Goal: Task Accomplishment & Management: Use online tool/utility

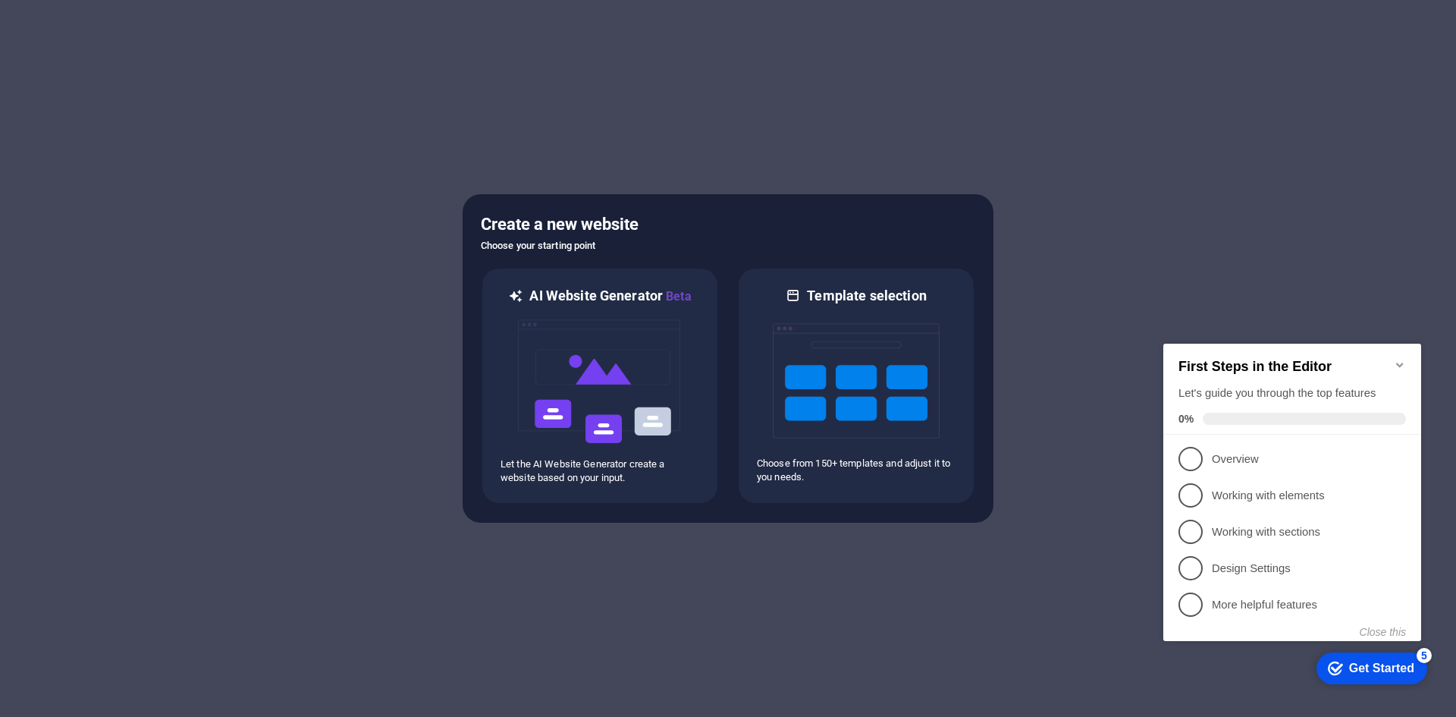
click at [1371, 665] on div "Get Started" at bounding box center [1381, 668] width 65 height 14
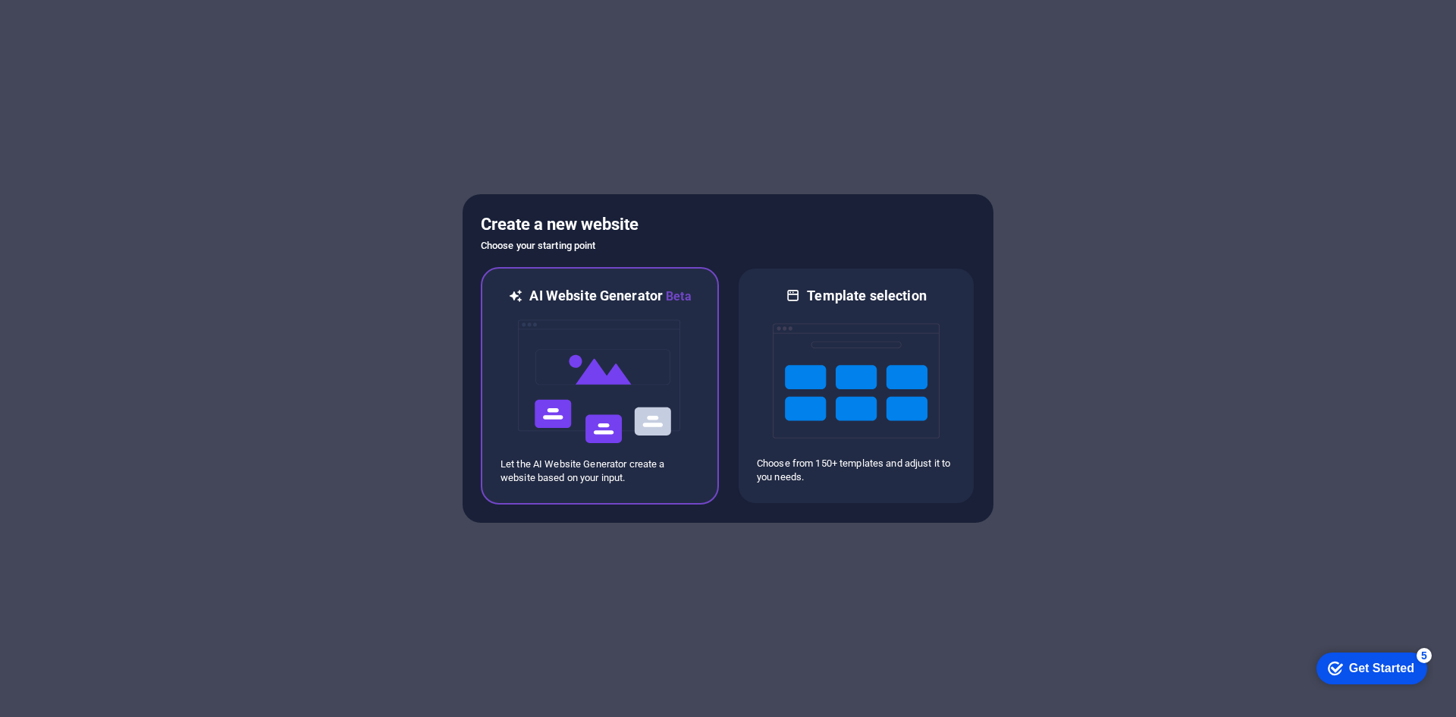
click at [625, 459] on p "Let the AI Website Generator create a website based on your input." at bounding box center [600, 470] width 199 height 27
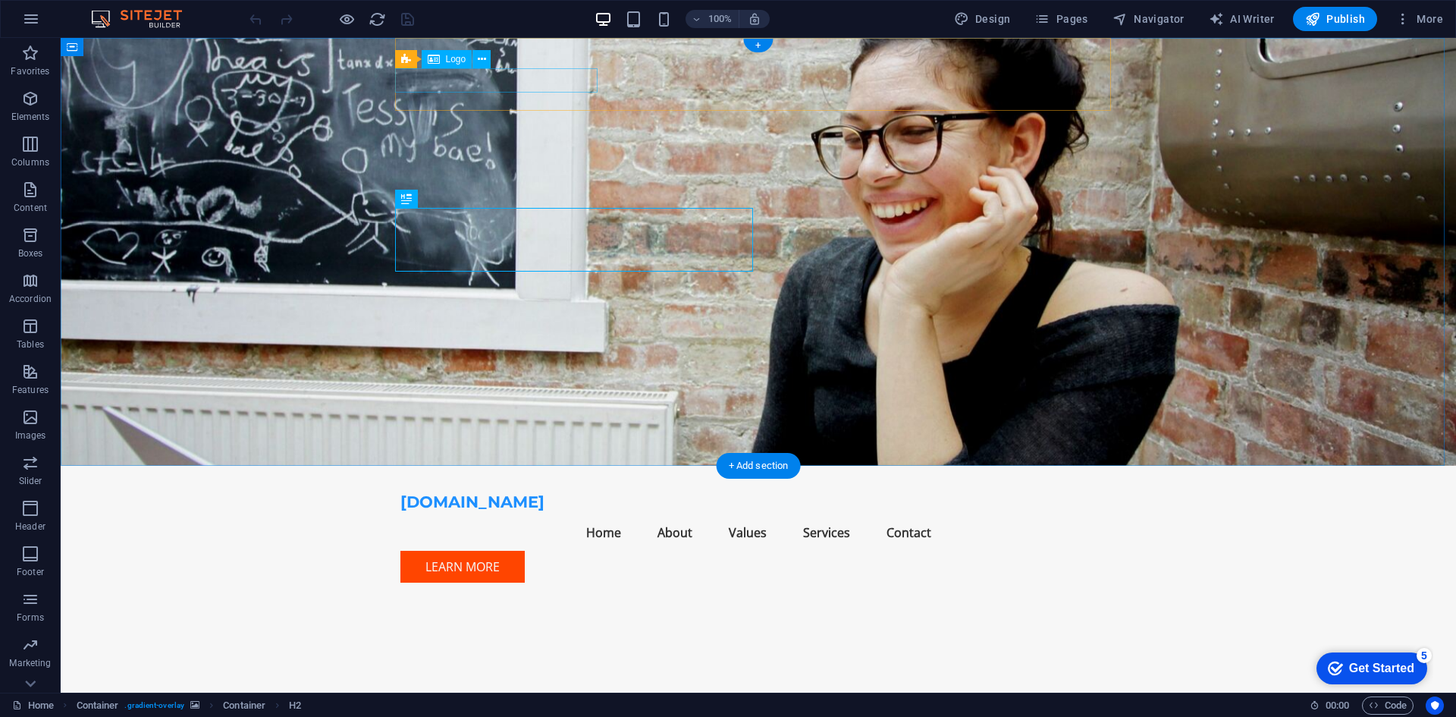
click at [522, 490] on div "[DOMAIN_NAME]" at bounding box center [759, 502] width 716 height 24
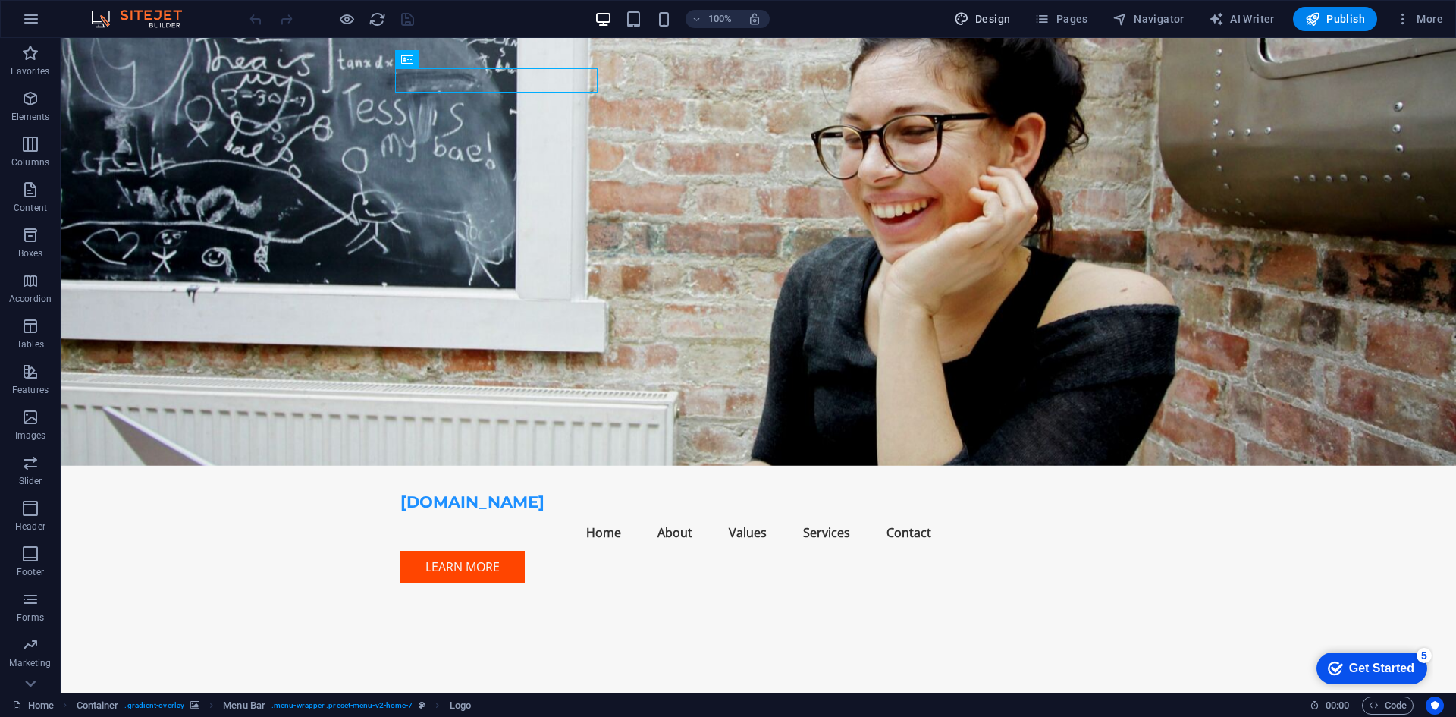
click at [1011, 17] on span "Design" at bounding box center [982, 18] width 57 height 15
select select "px"
select select "200"
select select "px"
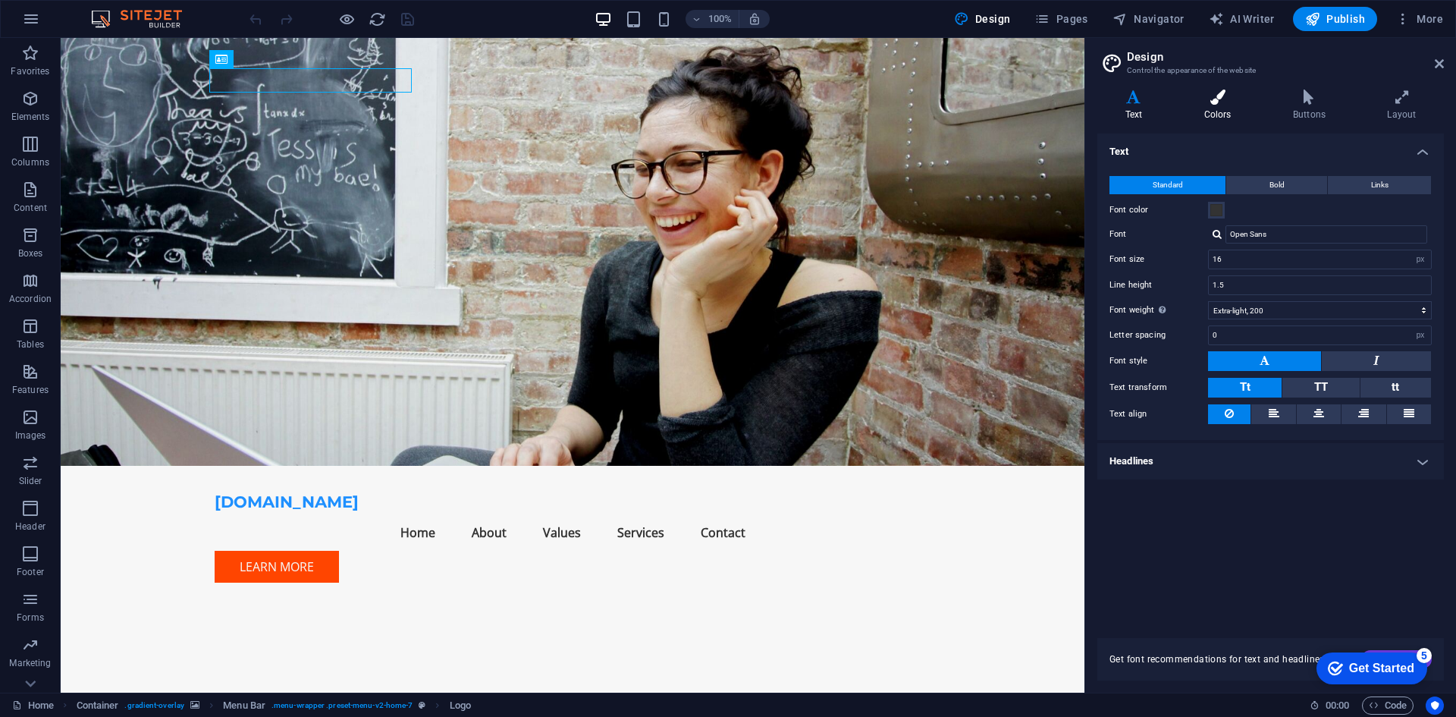
click at [1220, 96] on icon at bounding box center [1217, 97] width 83 height 15
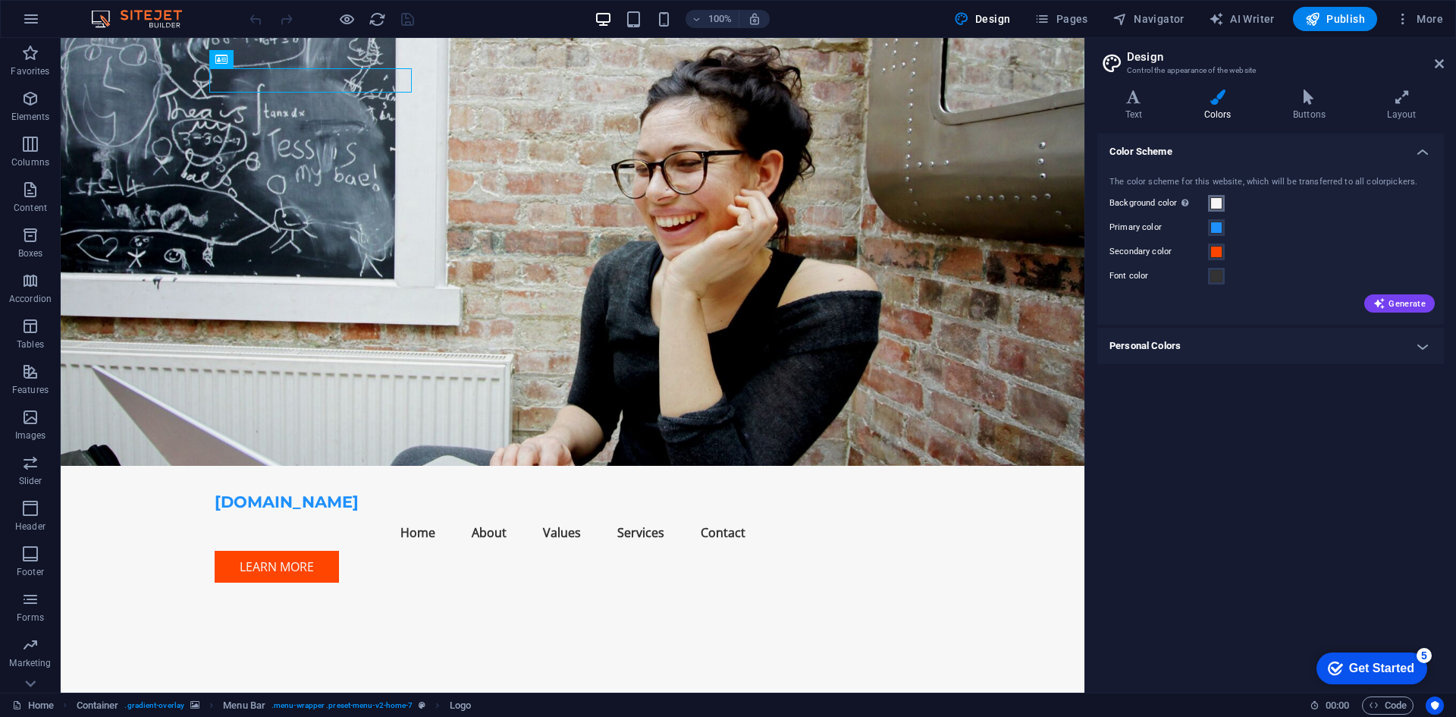
click at [1216, 203] on span at bounding box center [1217, 203] width 12 height 12
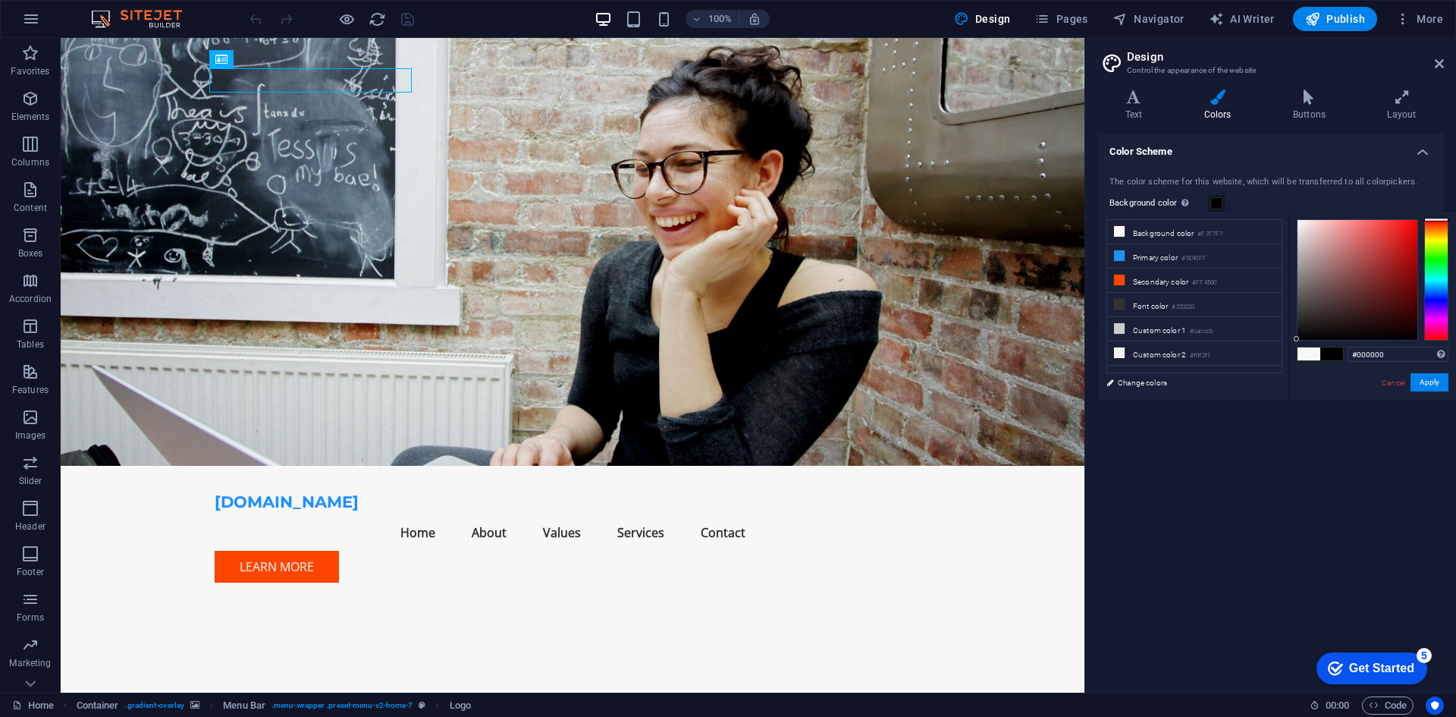
drag, startPoint x: 1335, startPoint y: 290, endPoint x: 1297, endPoint y: 345, distance: 67.1
click at [1297, 345] on div "#000000 Supported formats #0852ed rgb(8, 82, 237) rgba(8, 82, 237, 90%) hsv(221…" at bounding box center [1373, 416] width 168 height 408
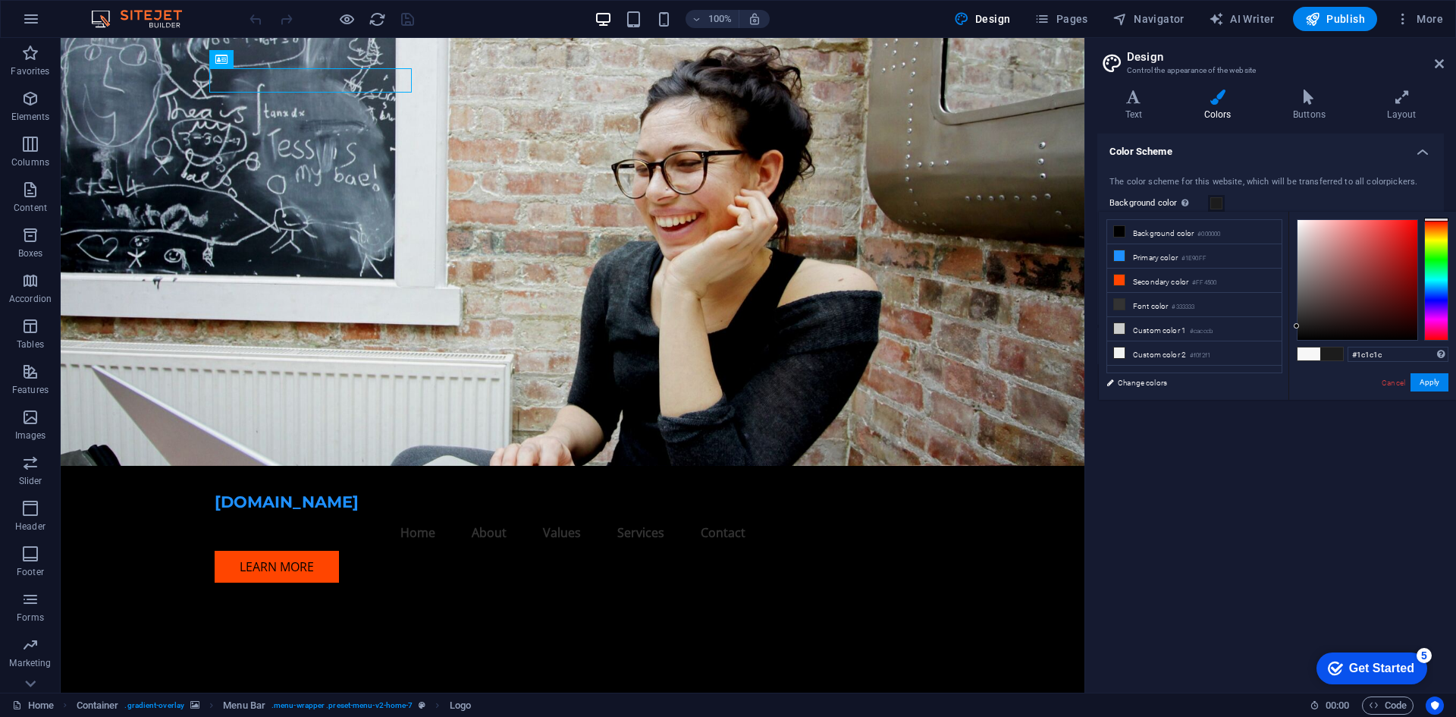
drag, startPoint x: 1303, startPoint y: 328, endPoint x: 1295, endPoint y: 326, distance: 8.5
click at [1298, 326] on div at bounding box center [1358, 280] width 120 height 120
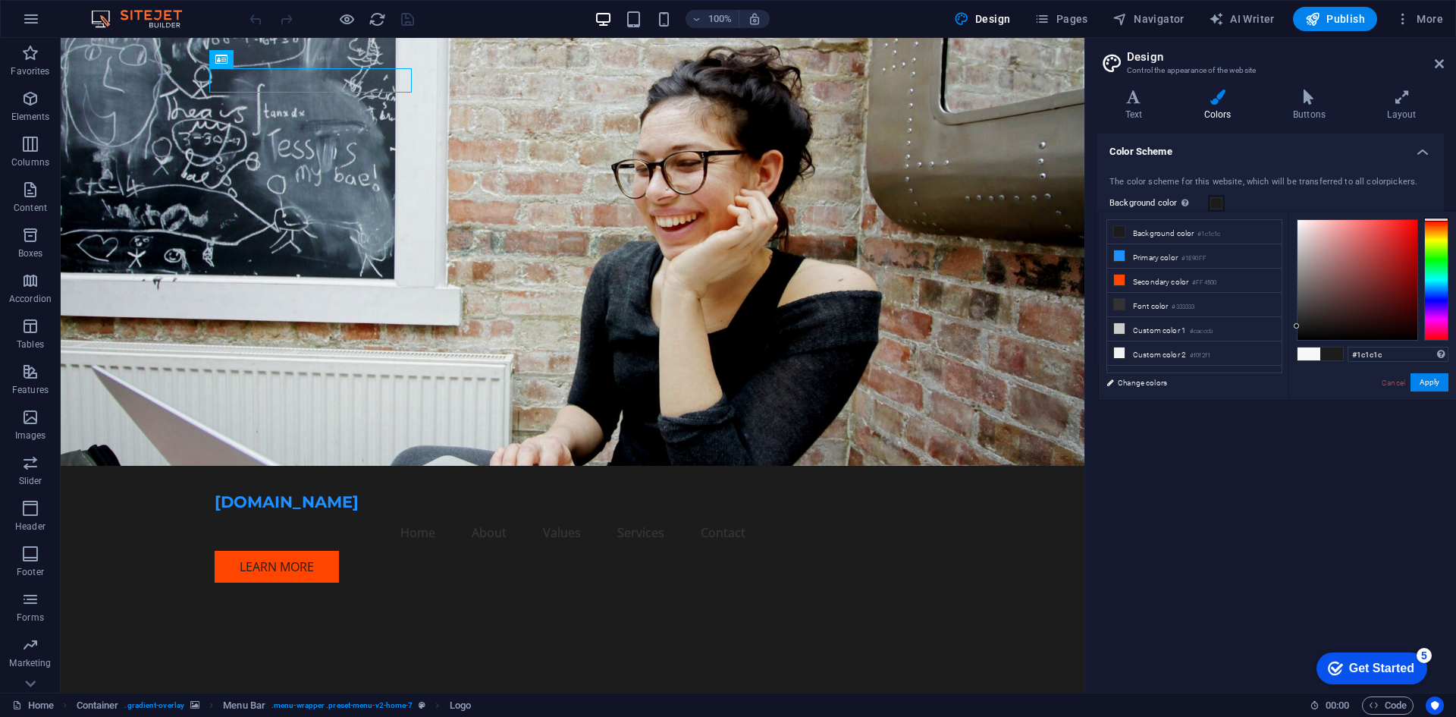
click at [1294, 315] on div "#1c1c1c Supported formats #0852ed rgb(8, 82, 237) rgba(8, 82, 237, 90%) hsv(221…" at bounding box center [1373, 416] width 168 height 408
click at [1297, 322] on div at bounding box center [1357, 279] width 121 height 121
drag, startPoint x: 1298, startPoint y: 322, endPoint x: 1296, endPoint y: 314, distance: 7.9
click at [1296, 314] on div at bounding box center [1296, 313] width 5 height 5
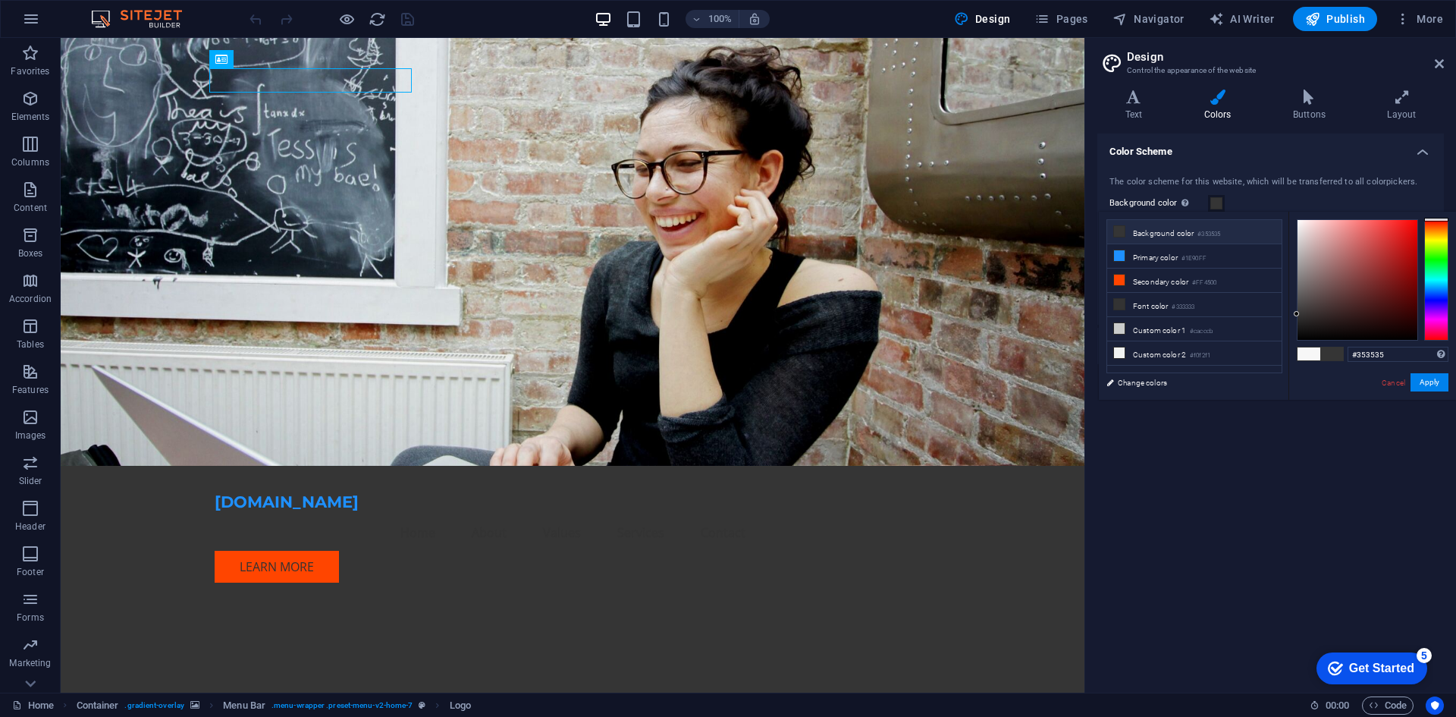
click at [1147, 237] on li "Background color #353535" at bounding box center [1194, 232] width 174 height 24
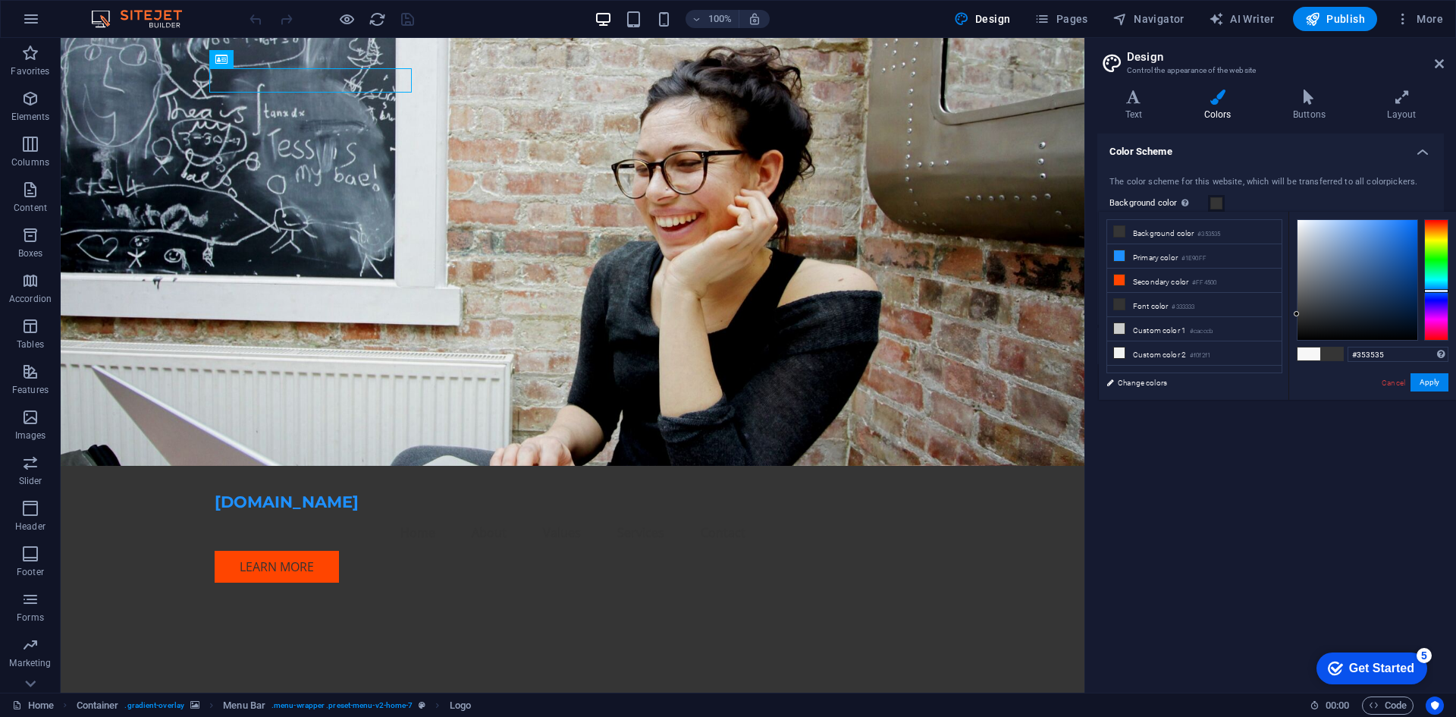
click at [1447, 291] on div at bounding box center [1437, 279] width 24 height 121
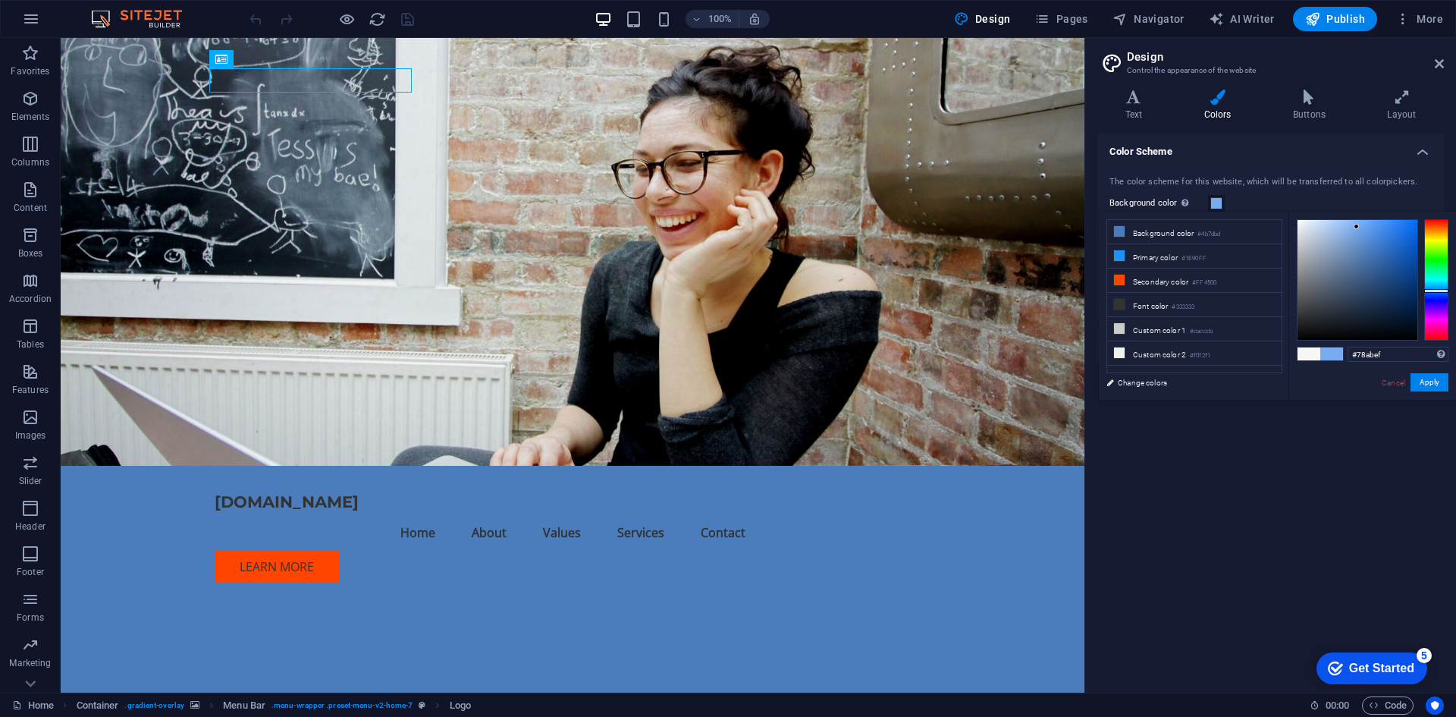
drag, startPoint x: 1370, startPoint y: 253, endPoint x: 1357, endPoint y: 227, distance: 29.5
click at [1357, 227] on div at bounding box center [1358, 280] width 120 height 120
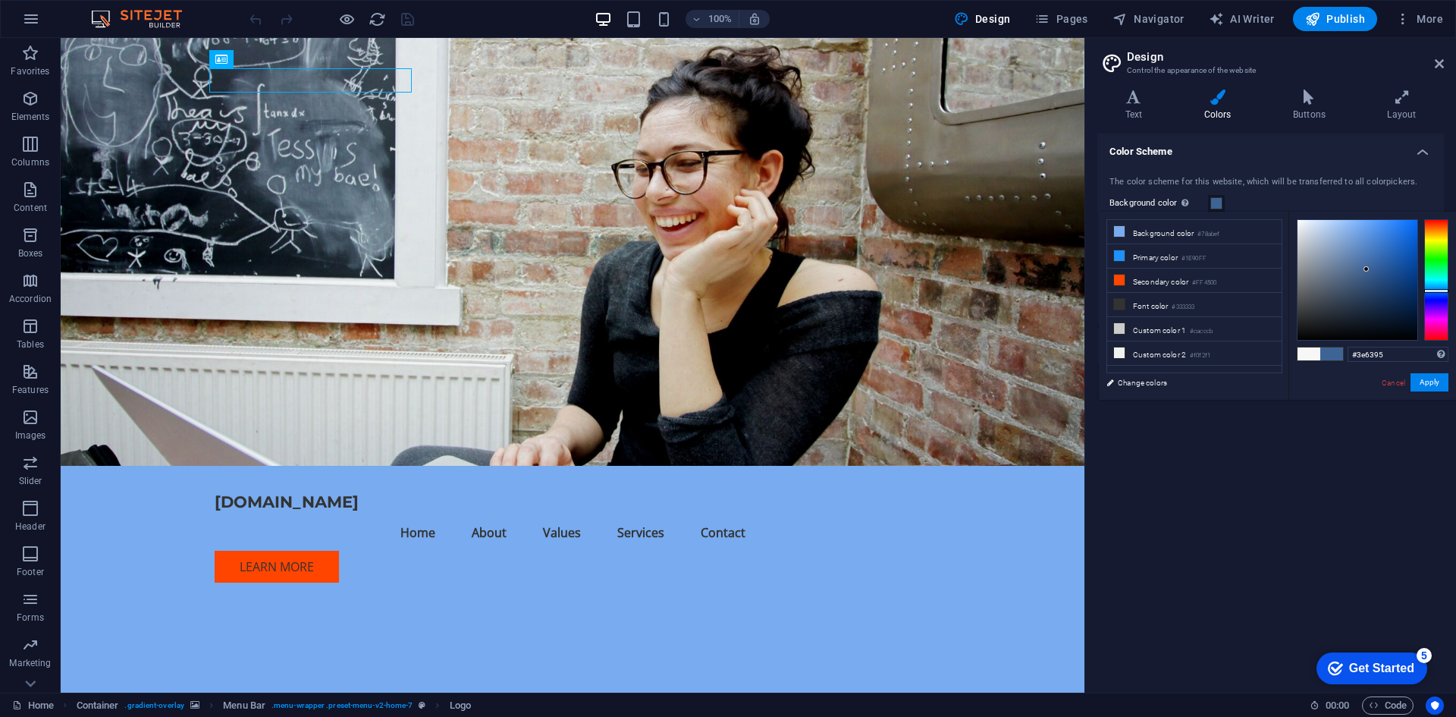
drag, startPoint x: 1357, startPoint y: 227, endPoint x: 1367, endPoint y: 269, distance: 43.6
click at [1367, 269] on div at bounding box center [1366, 268] width 5 height 5
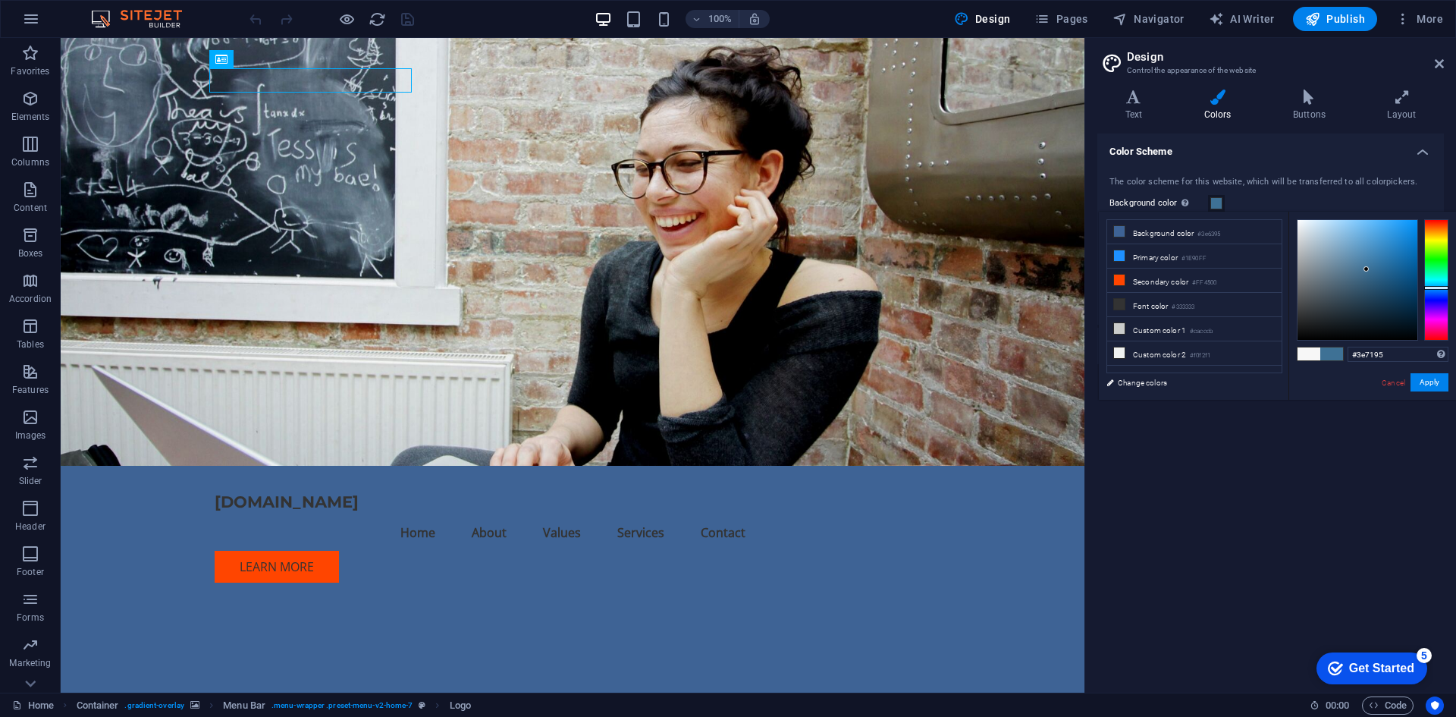
click at [1440, 287] on div at bounding box center [1437, 279] width 24 height 121
click at [1377, 253] on div at bounding box center [1358, 280] width 120 height 120
click at [1377, 247] on div at bounding box center [1358, 280] width 120 height 120
click at [1373, 237] on div at bounding box center [1358, 280] width 120 height 120
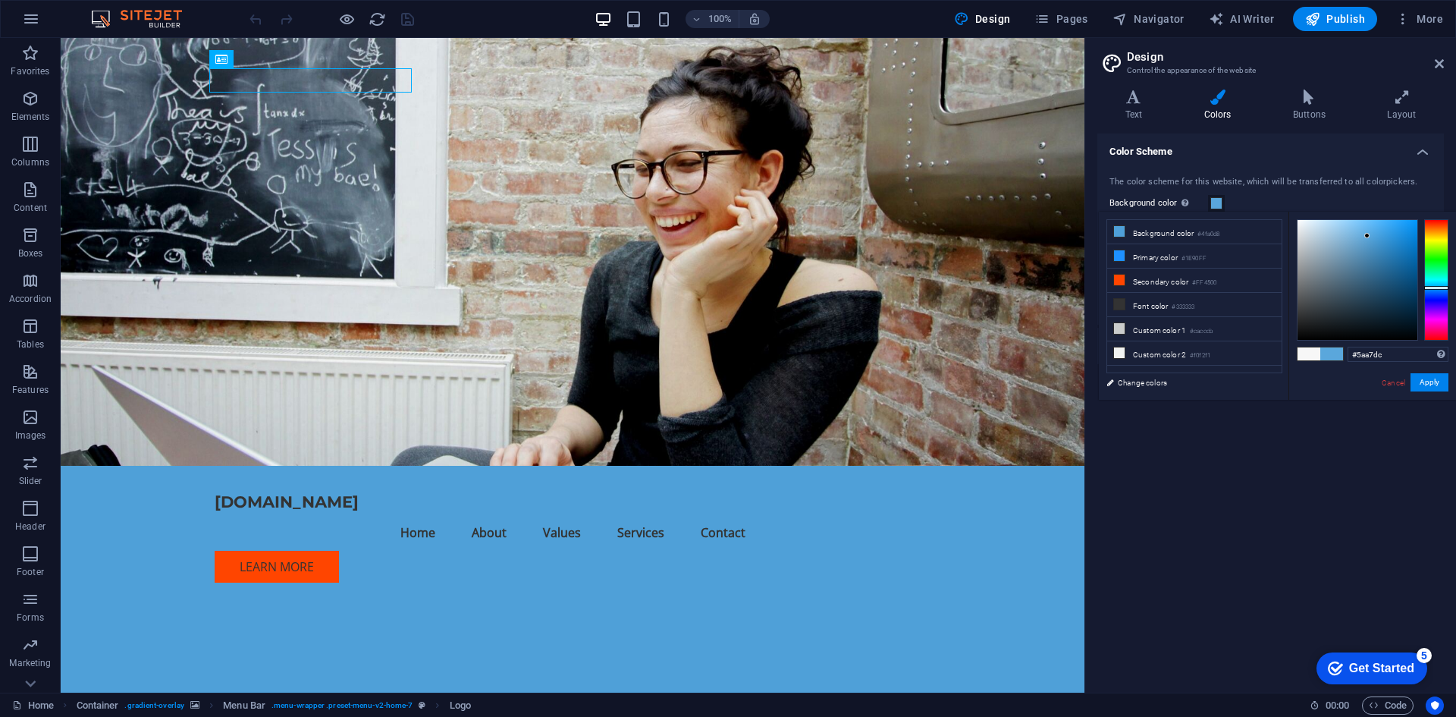
click at [1368, 236] on div at bounding box center [1358, 280] width 120 height 120
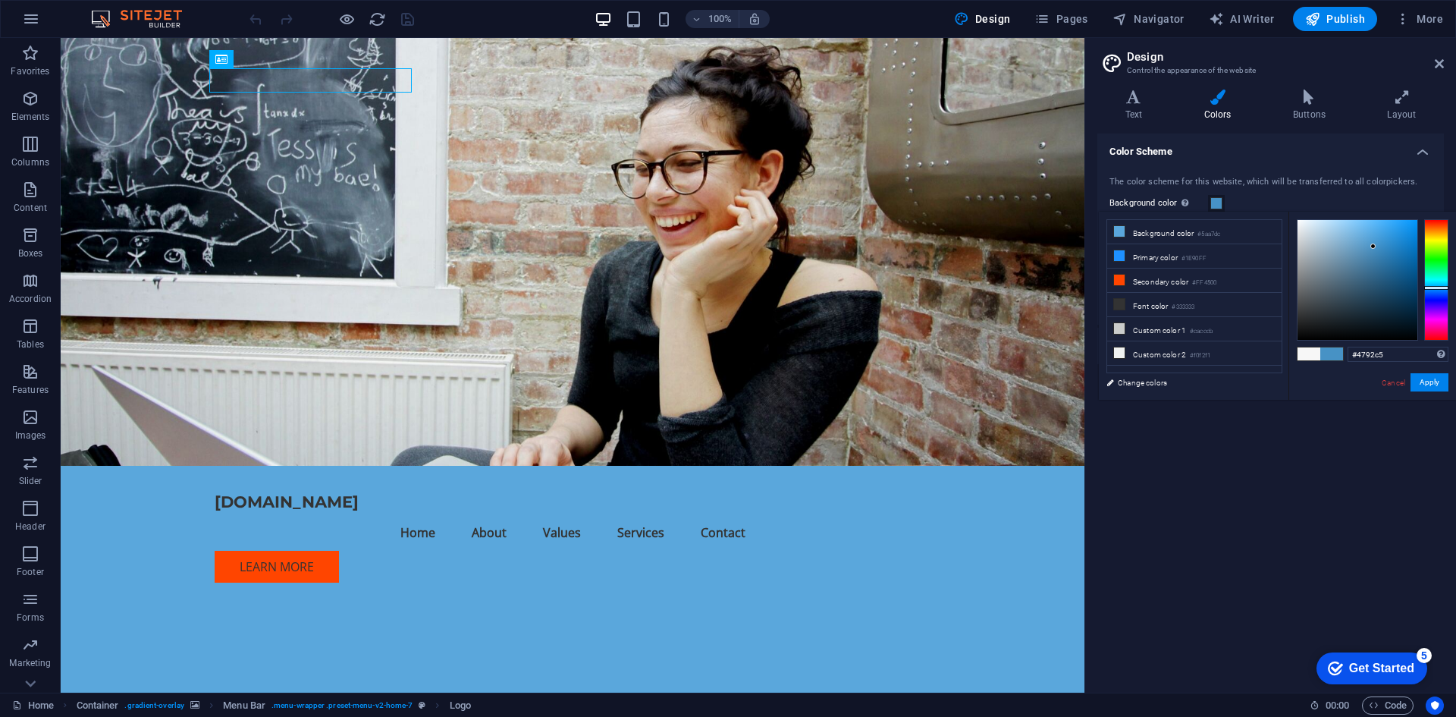
click at [1374, 247] on div at bounding box center [1358, 280] width 120 height 120
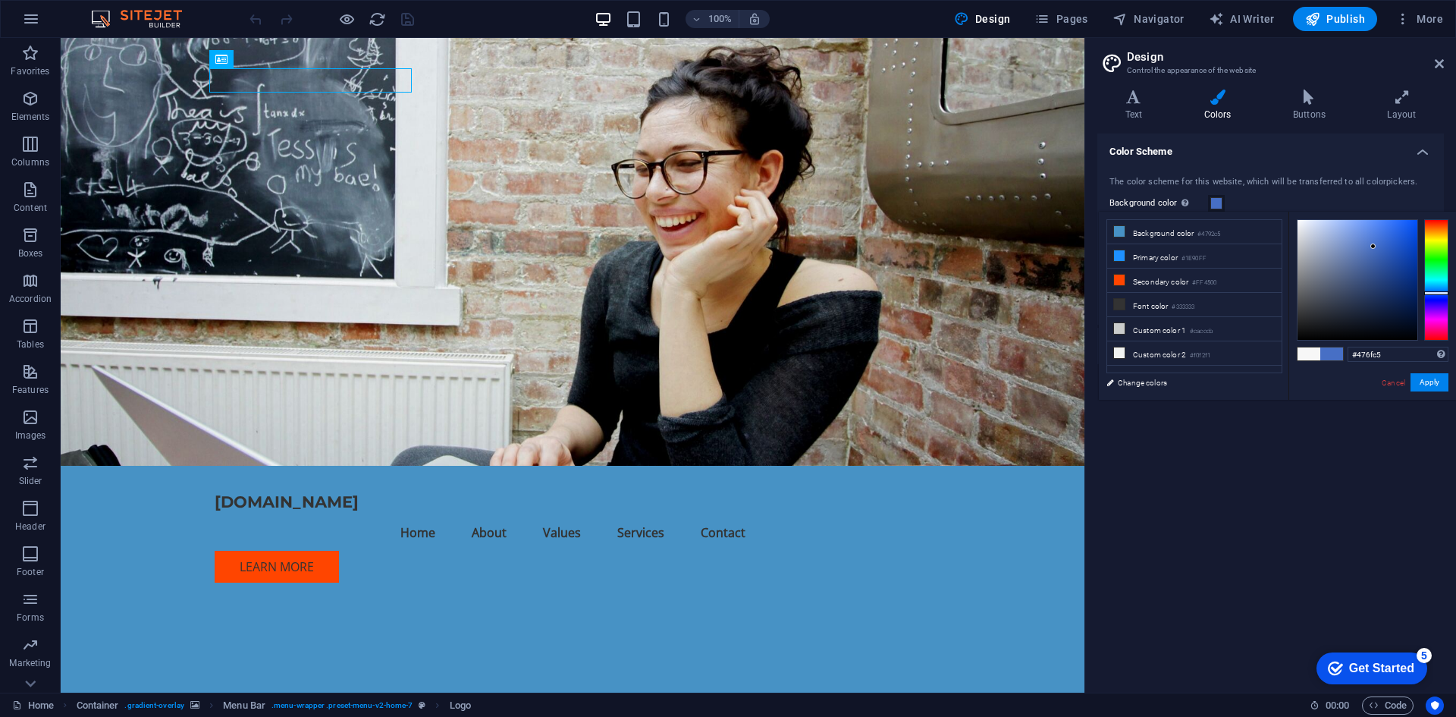
click at [1439, 293] on div at bounding box center [1437, 293] width 24 height 4
click at [1381, 232] on div at bounding box center [1358, 280] width 120 height 120
click at [1378, 231] on div at bounding box center [1377, 230] width 5 height 5
click at [1369, 230] on div at bounding box center [1358, 280] width 120 height 120
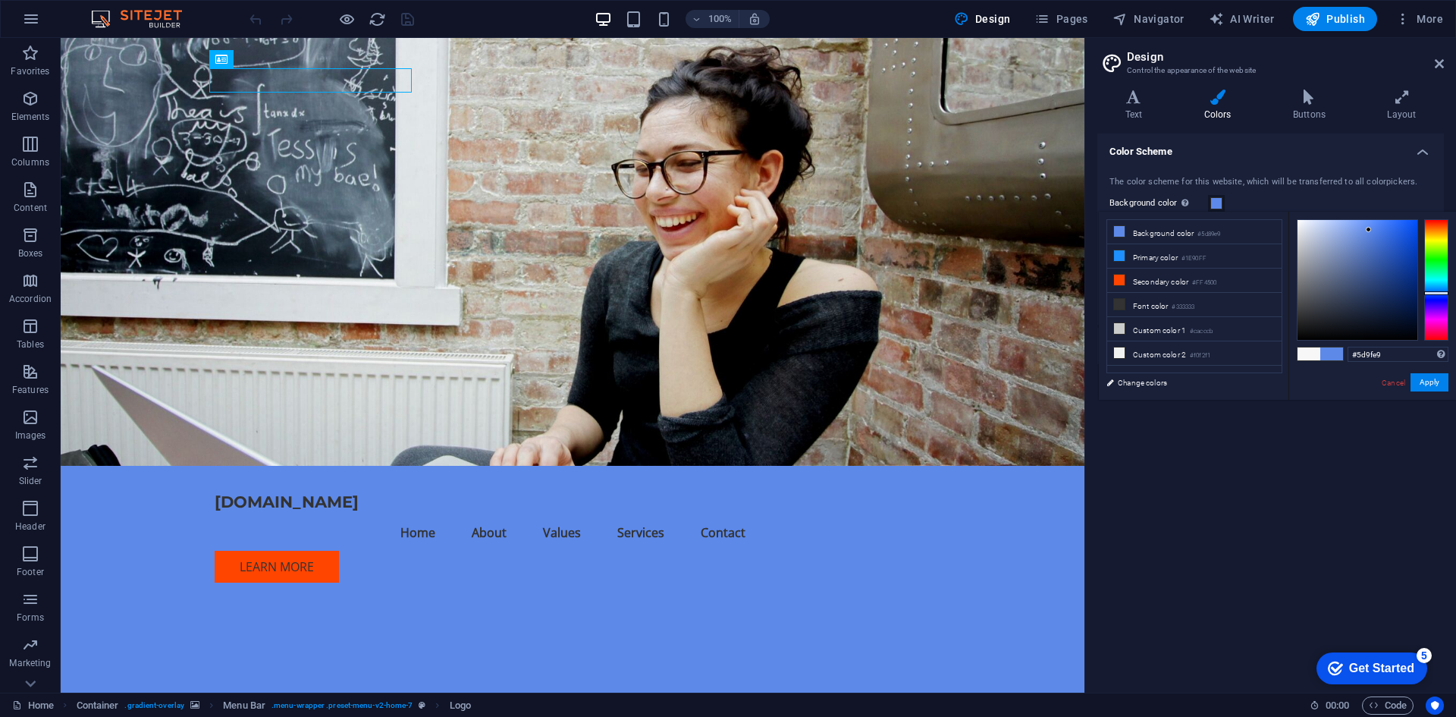
click at [1434, 290] on div at bounding box center [1437, 279] width 24 height 121
click at [1369, 239] on div at bounding box center [1358, 280] width 120 height 120
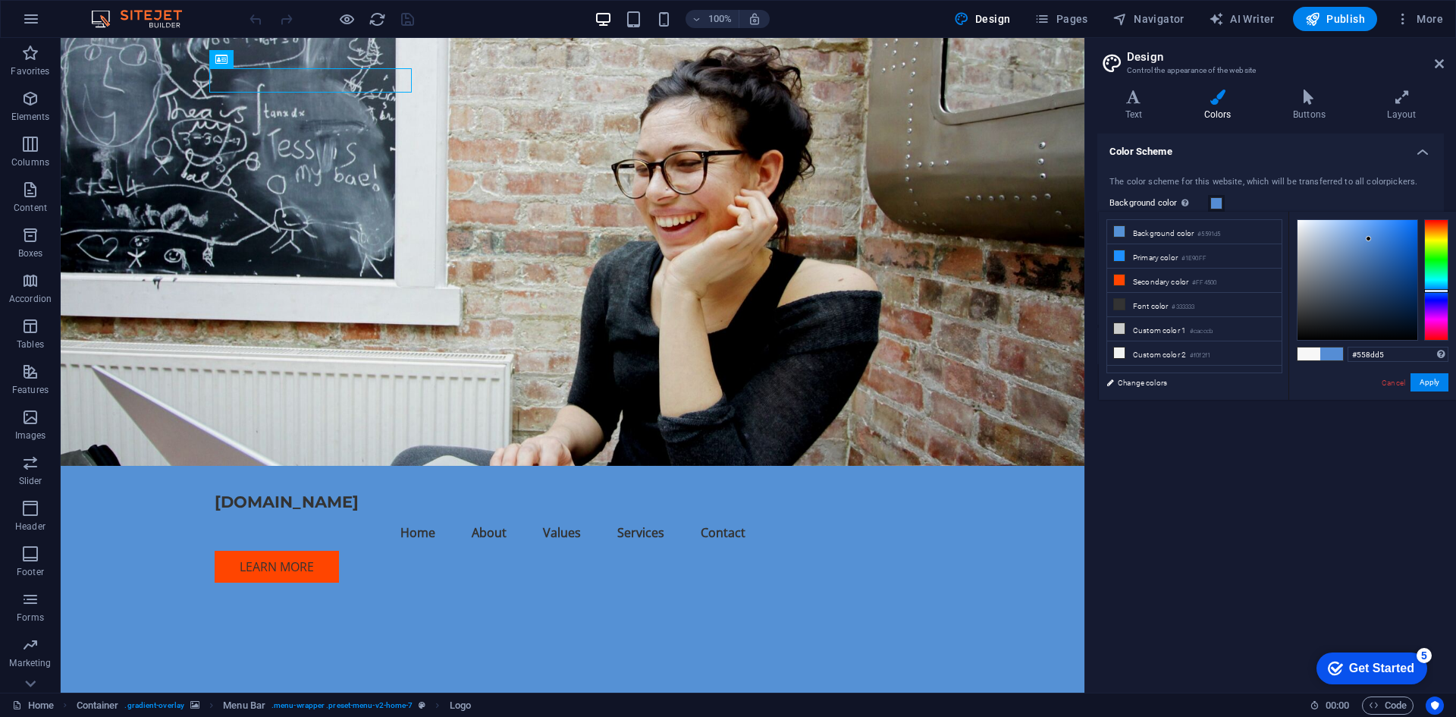
click at [1440, 291] on div at bounding box center [1437, 291] width 24 height 4
click at [1371, 239] on div at bounding box center [1358, 280] width 120 height 120
click at [1378, 232] on div at bounding box center [1358, 280] width 120 height 120
click at [1377, 226] on div at bounding box center [1358, 280] width 120 height 120
click at [1438, 287] on div at bounding box center [1437, 279] width 24 height 121
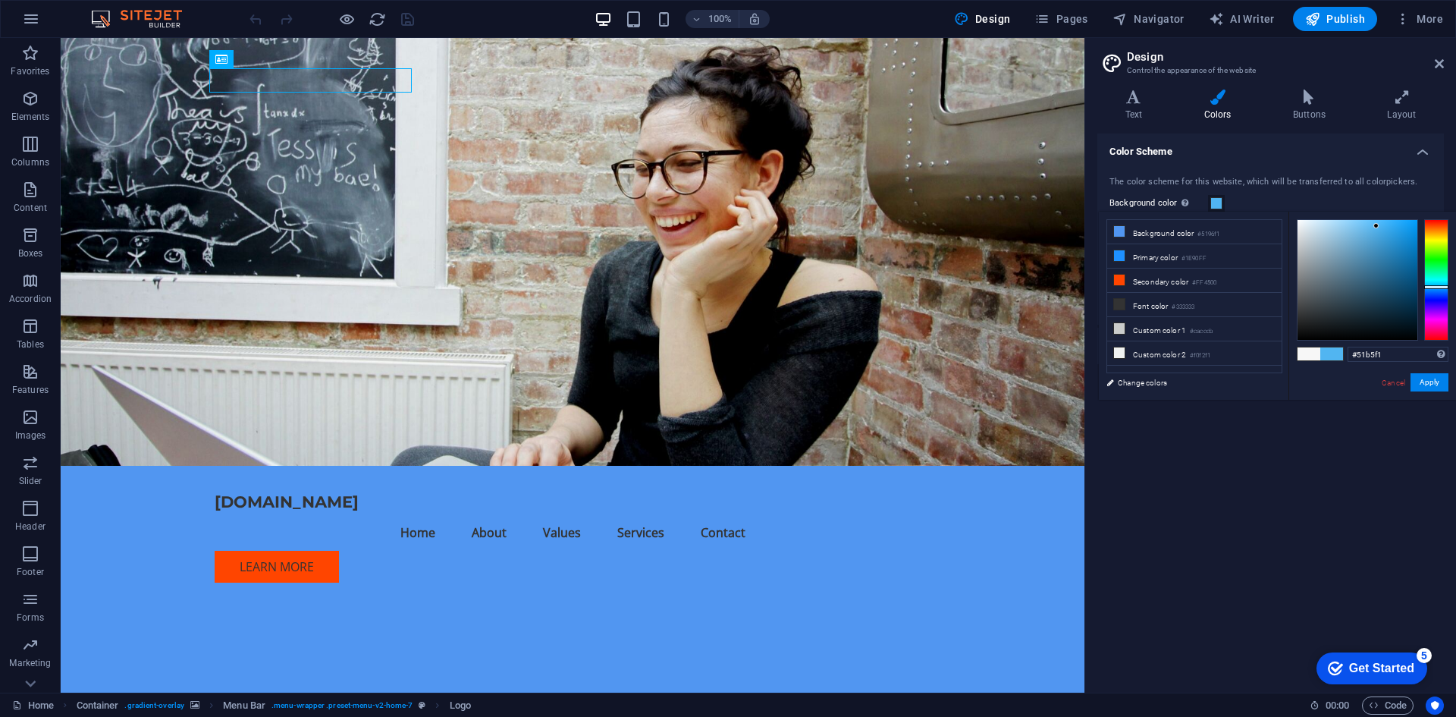
click at [1436, 287] on div at bounding box center [1437, 287] width 24 height 4
click at [1361, 232] on div at bounding box center [1358, 280] width 120 height 120
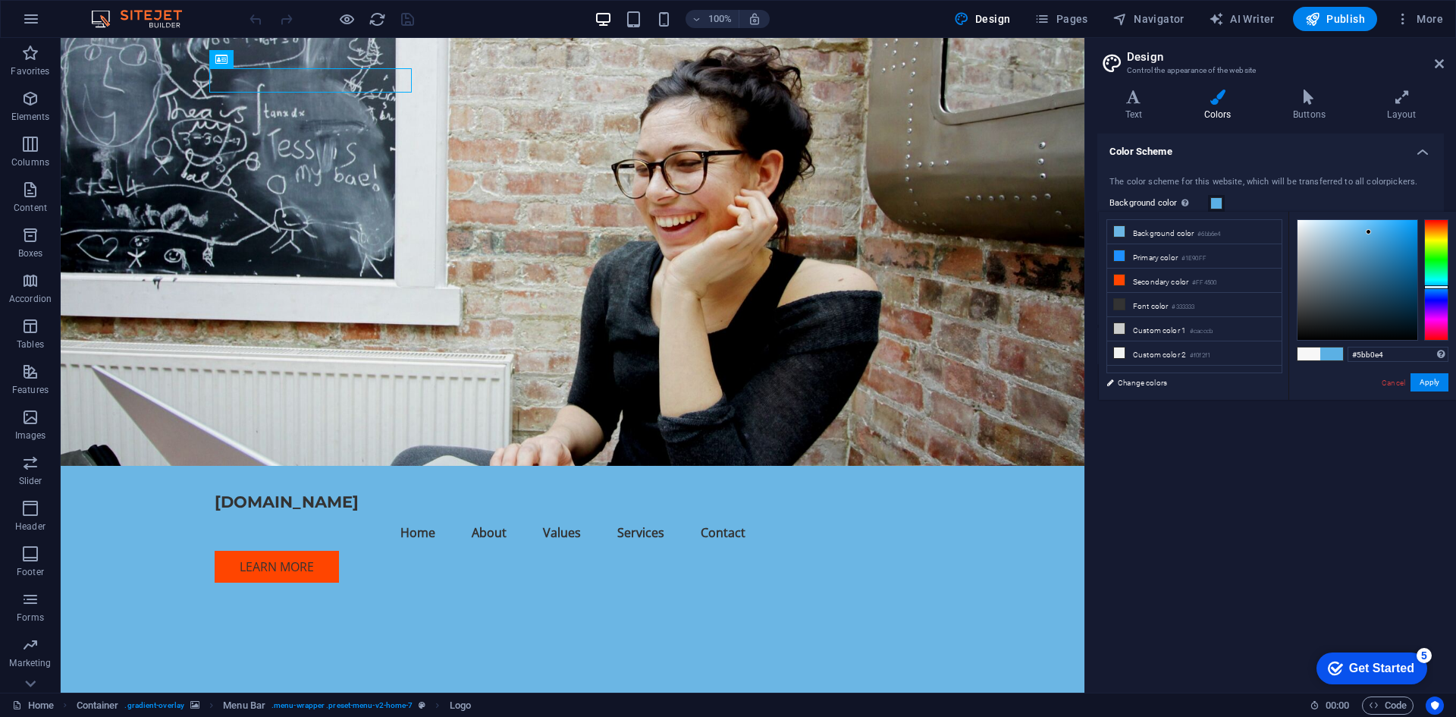
click at [1369, 232] on div at bounding box center [1358, 280] width 120 height 120
click at [1367, 225] on div at bounding box center [1358, 280] width 120 height 120
click at [1357, 220] on div at bounding box center [1358, 280] width 120 height 120
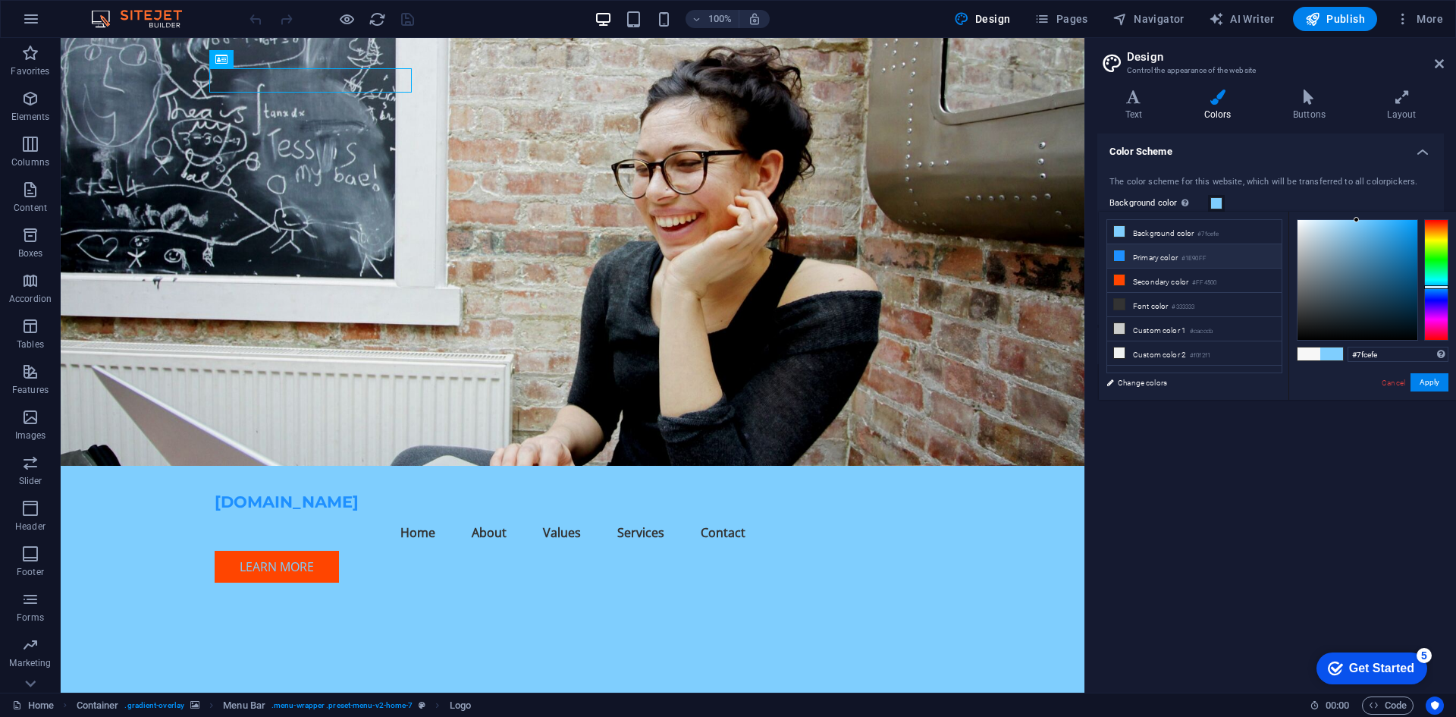
click at [1173, 256] on li "Primary color #1E90FF" at bounding box center [1194, 256] width 174 height 24
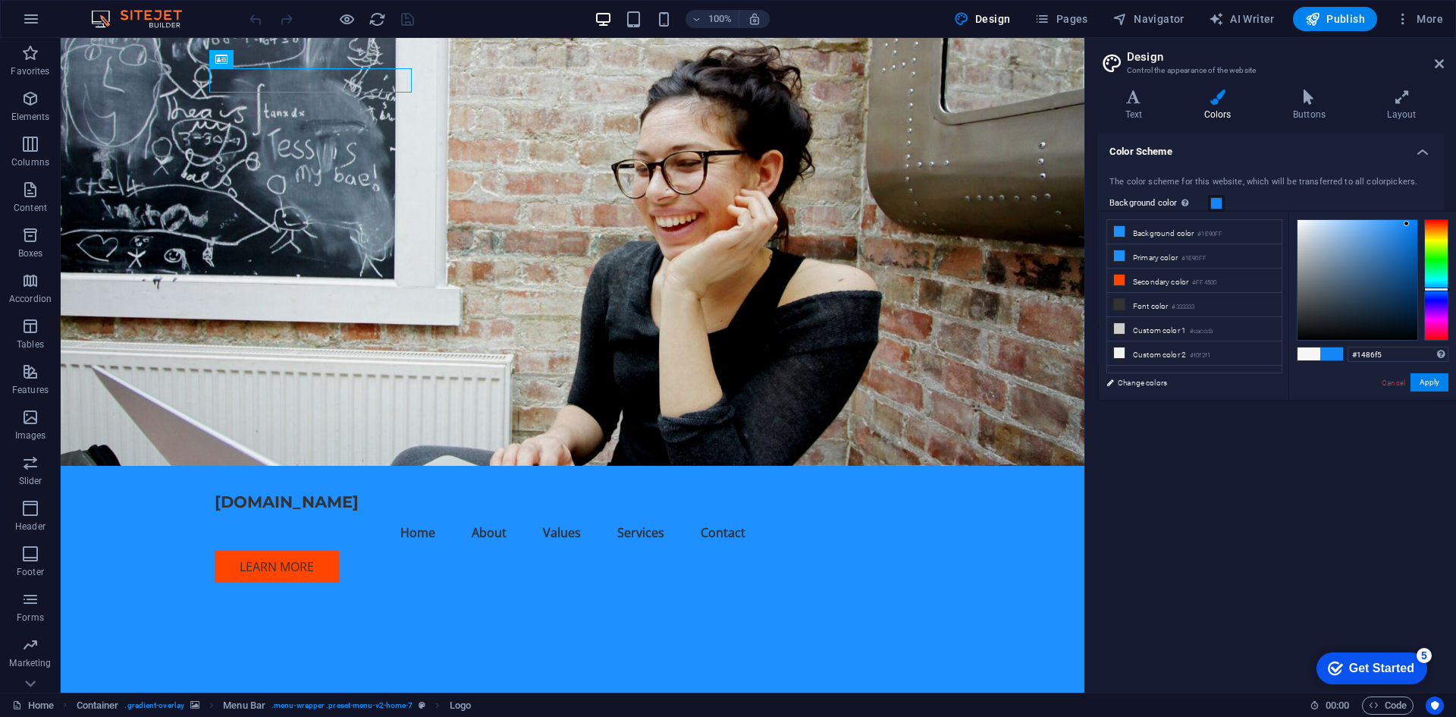
type input "#1487f7"
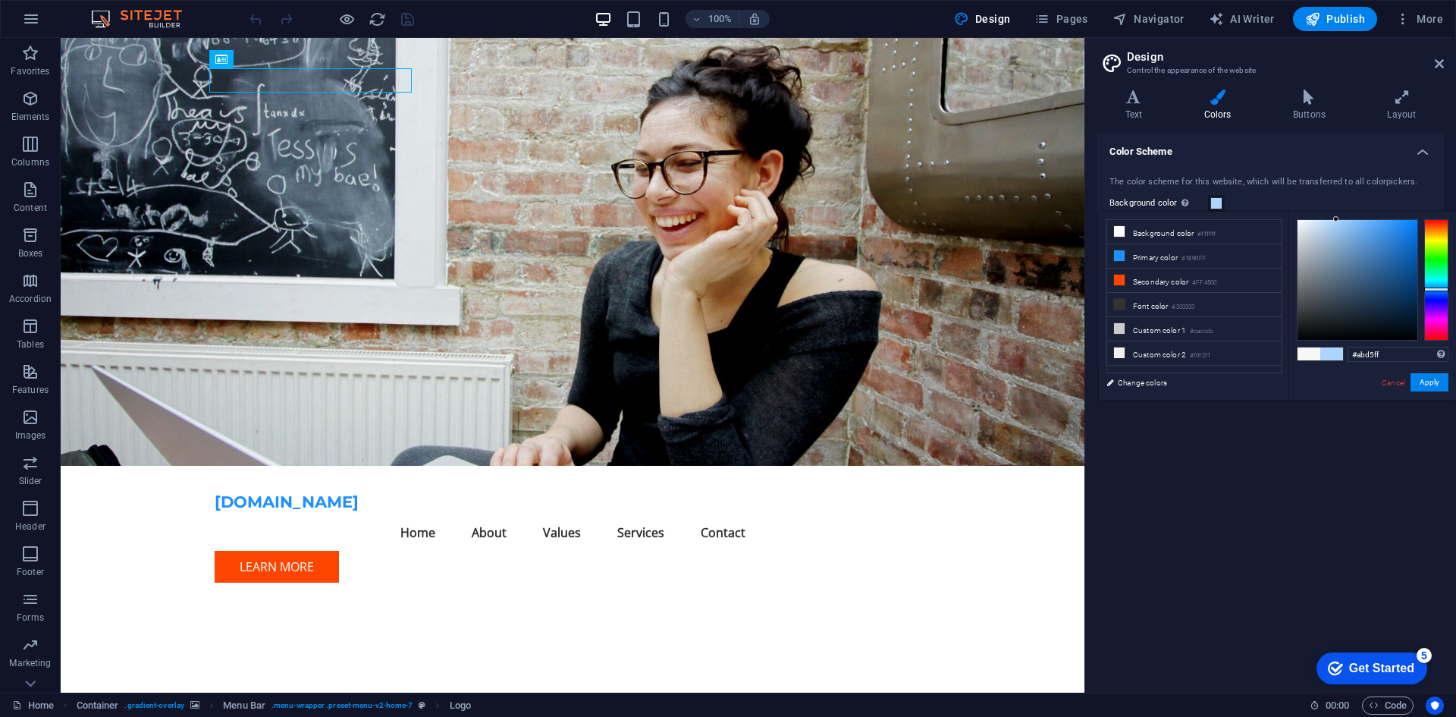
drag, startPoint x: 1334, startPoint y: 226, endPoint x: 1337, endPoint y: 214, distance: 12.3
click at [1337, 214] on div "#abd5ff Supported formats #0852ed rgb(8, 82, 237) rgba(8, 82, 237, 90%) hsv(221…" at bounding box center [1373, 416] width 168 height 408
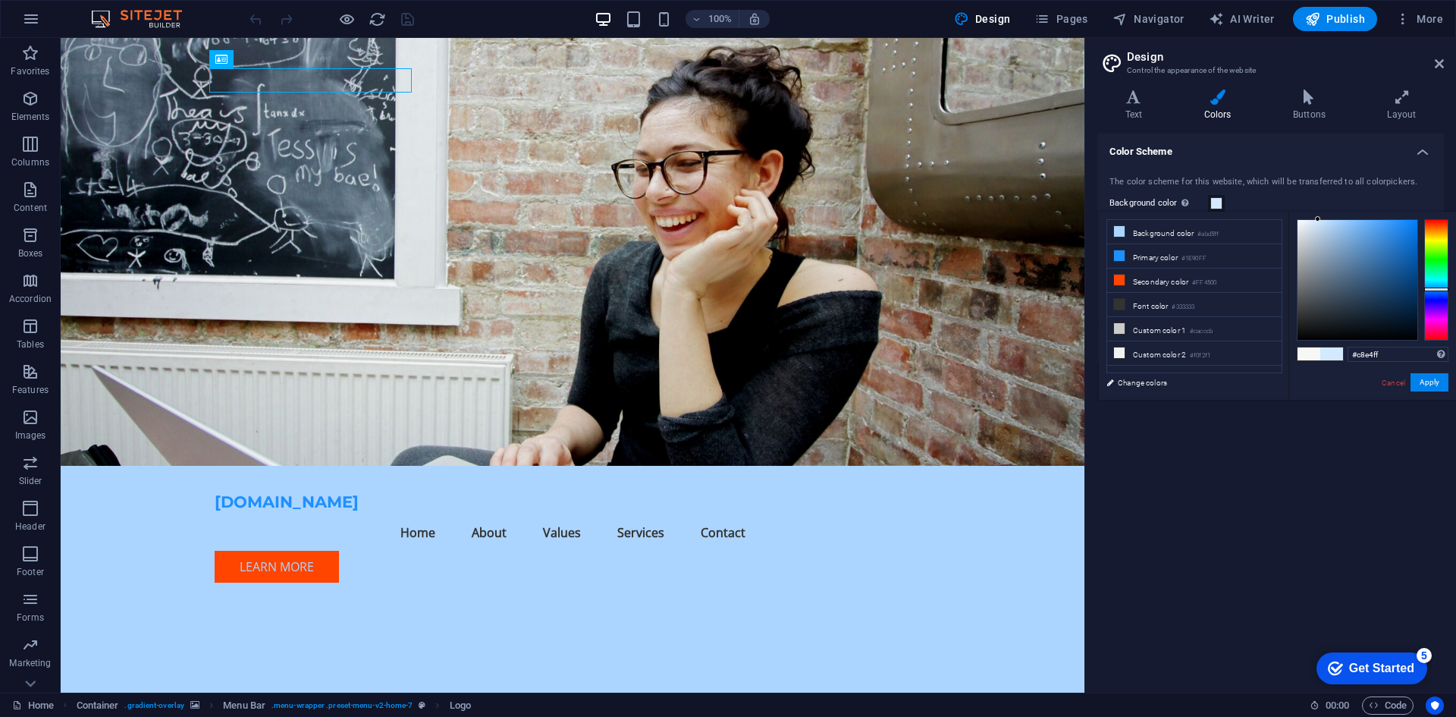
drag, startPoint x: 1330, startPoint y: 221, endPoint x: 1323, endPoint y: 213, distance: 10.7
click at [1323, 213] on div "#c8e4ff Supported formats #0852ed rgb(8, 82, 237) rgba(8, 82, 237, 90%) hsv(221…" at bounding box center [1373, 416] width 168 height 408
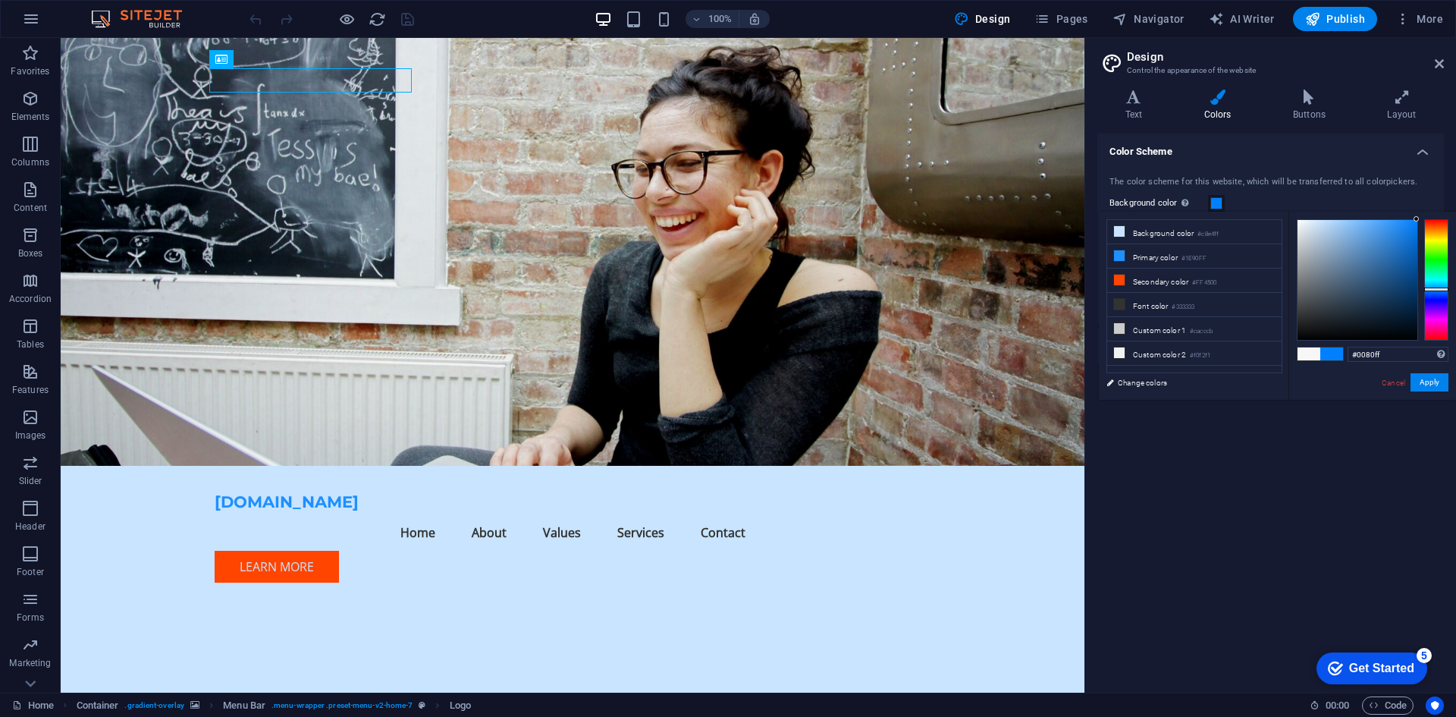
drag, startPoint x: 1328, startPoint y: 222, endPoint x: 1426, endPoint y: 218, distance: 97.9
click at [1426, 218] on div "#0080ff Supported formats #0852ed rgb(8, 82, 237) rgba(8, 82, 237, 90%) hsv(221…" at bounding box center [1373, 416] width 168 height 408
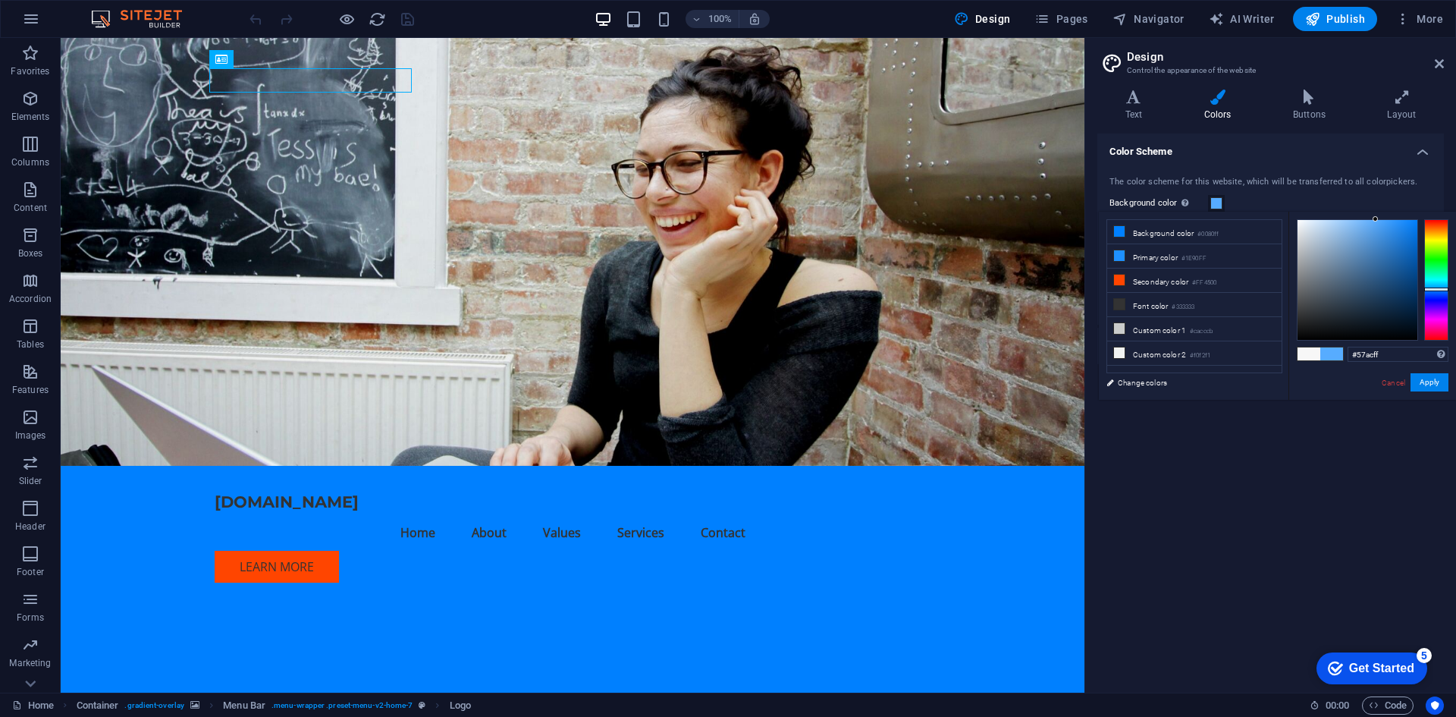
drag, startPoint x: 1393, startPoint y: 220, endPoint x: 1376, endPoint y: 218, distance: 16.8
click at [1376, 220] on div at bounding box center [1358, 280] width 120 height 120
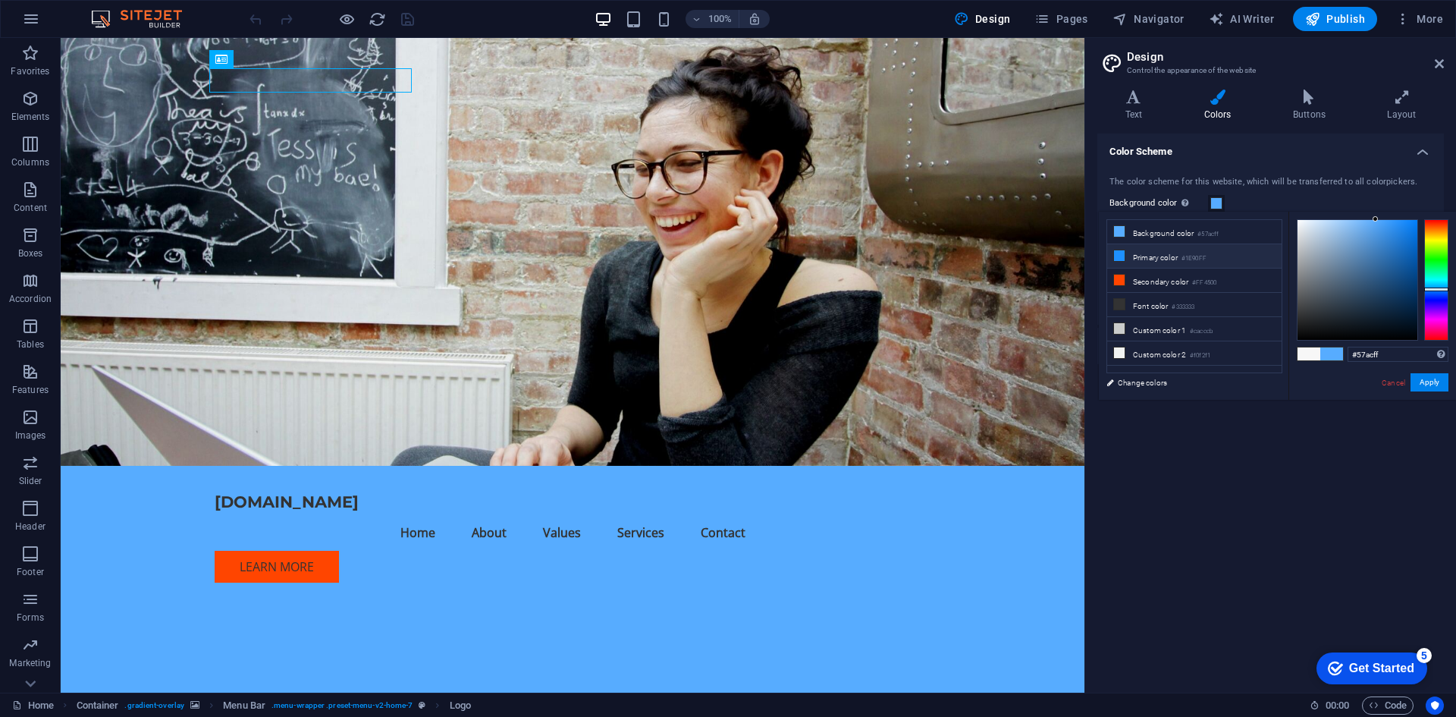
click at [1180, 256] on li "Primary color #1E90FF" at bounding box center [1194, 256] width 174 height 24
click at [1220, 256] on li "Primary color #1E90FF" at bounding box center [1194, 256] width 174 height 24
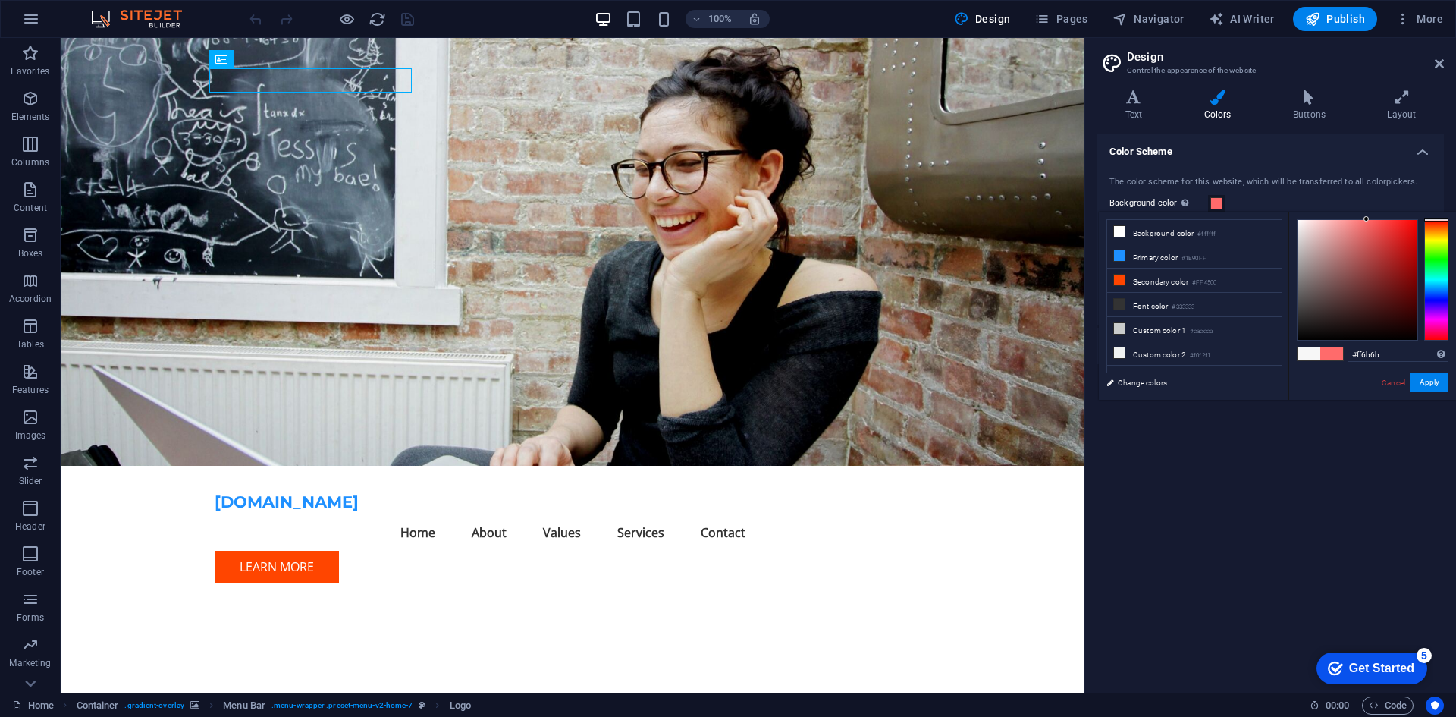
drag, startPoint x: 1359, startPoint y: 233, endPoint x: 1367, endPoint y: 214, distance: 20.4
click at [1367, 214] on div "#ff6b6b Supported formats #0852ed rgb(8, 82, 237) rgba(8, 82, 237, 90%) hsv(221…" at bounding box center [1373, 416] width 168 height 408
click at [1184, 234] on li "Background color #ffffff" at bounding box center [1194, 232] width 174 height 24
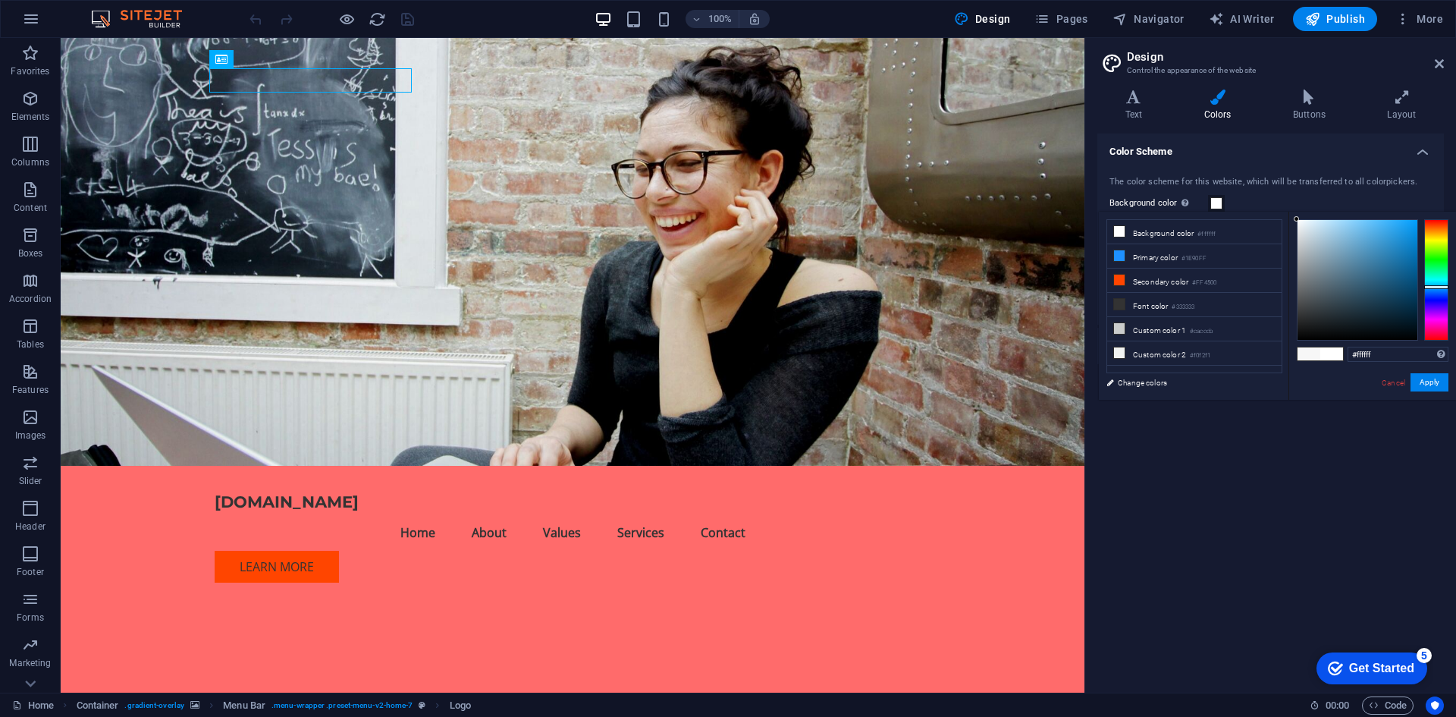
click at [1438, 287] on div at bounding box center [1437, 279] width 24 height 121
drag, startPoint x: 1370, startPoint y: 237, endPoint x: 1374, endPoint y: 209, distance: 28.3
click at [1374, 209] on body "connorsmithbrown.com Home Favorites Elements Columns Content Boxes Accordion Ta…" at bounding box center [728, 358] width 1456 height 717
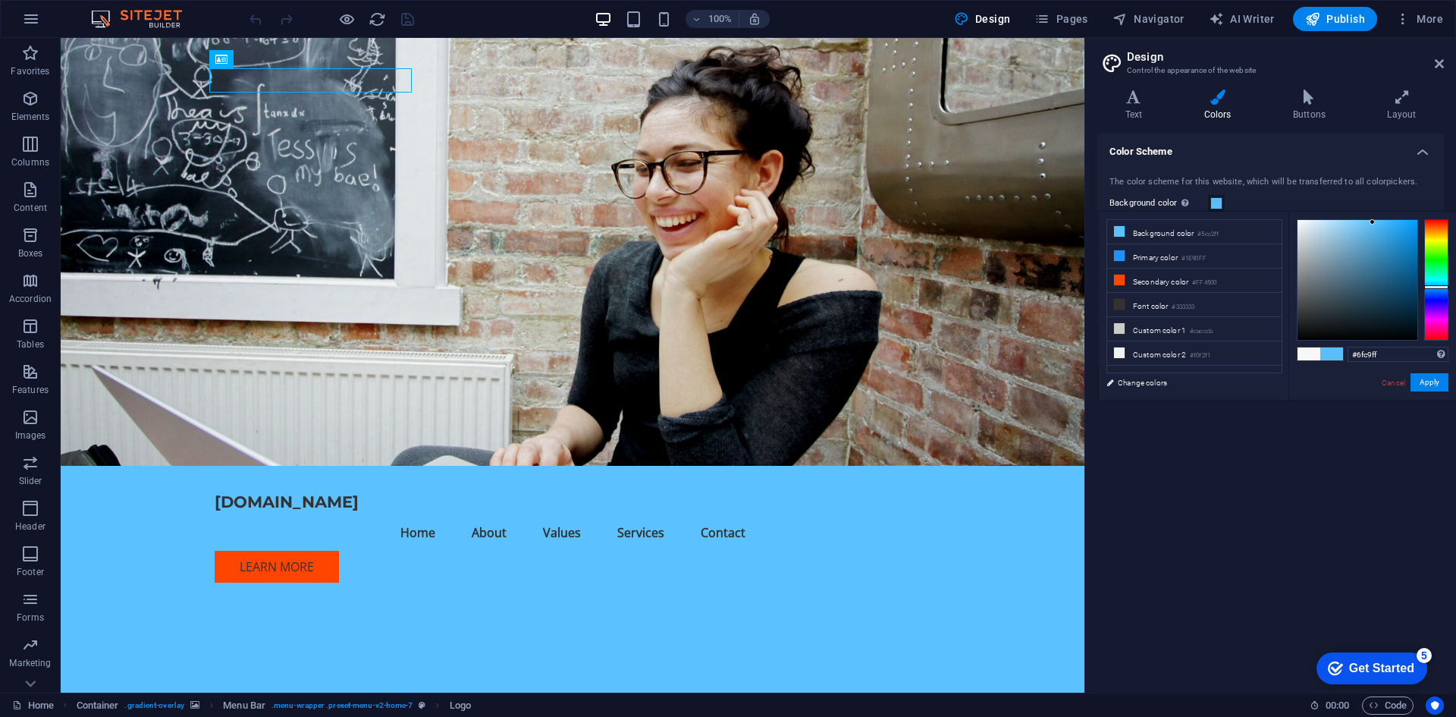
type input "#71caff"
drag, startPoint x: 1373, startPoint y: 222, endPoint x: 1364, endPoint y: 218, distance: 10.2
click at [1364, 220] on div at bounding box center [1358, 280] width 120 height 120
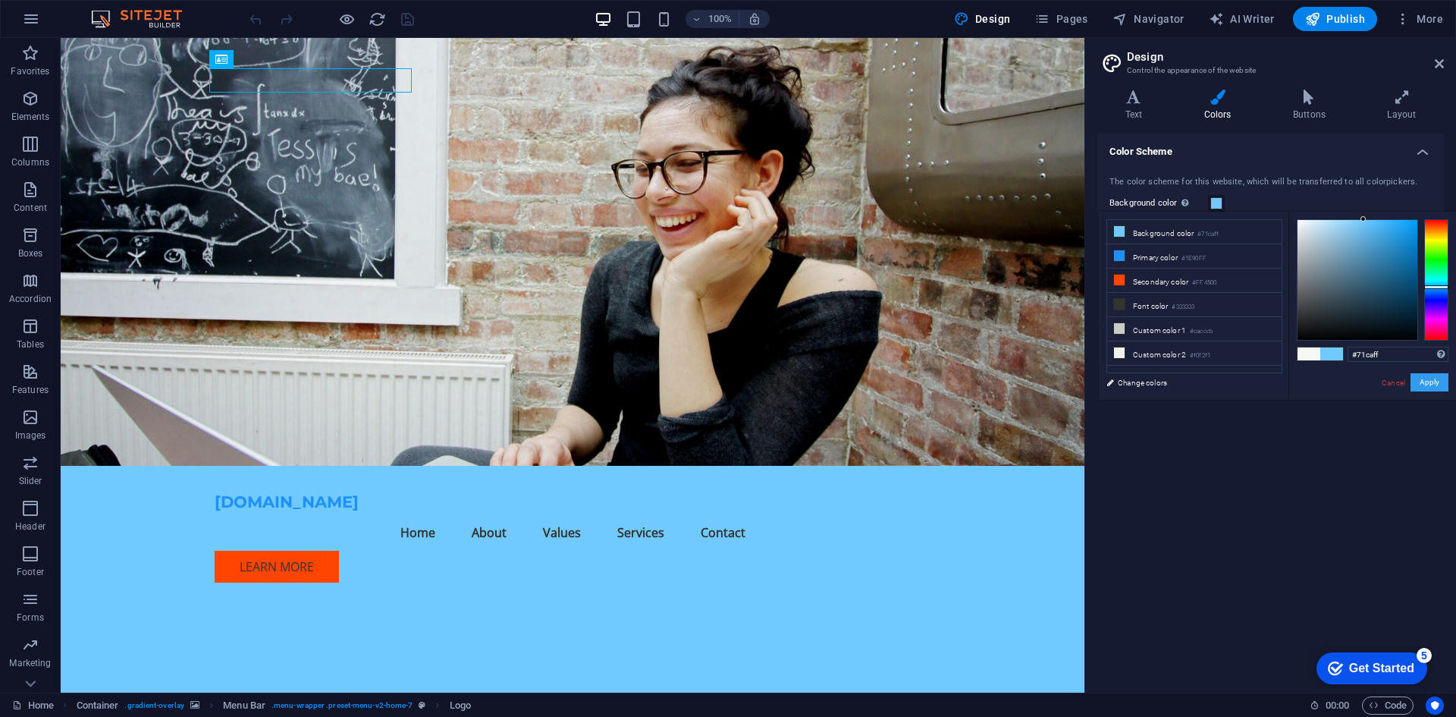
click at [1434, 380] on button "Apply" at bounding box center [1430, 382] width 38 height 18
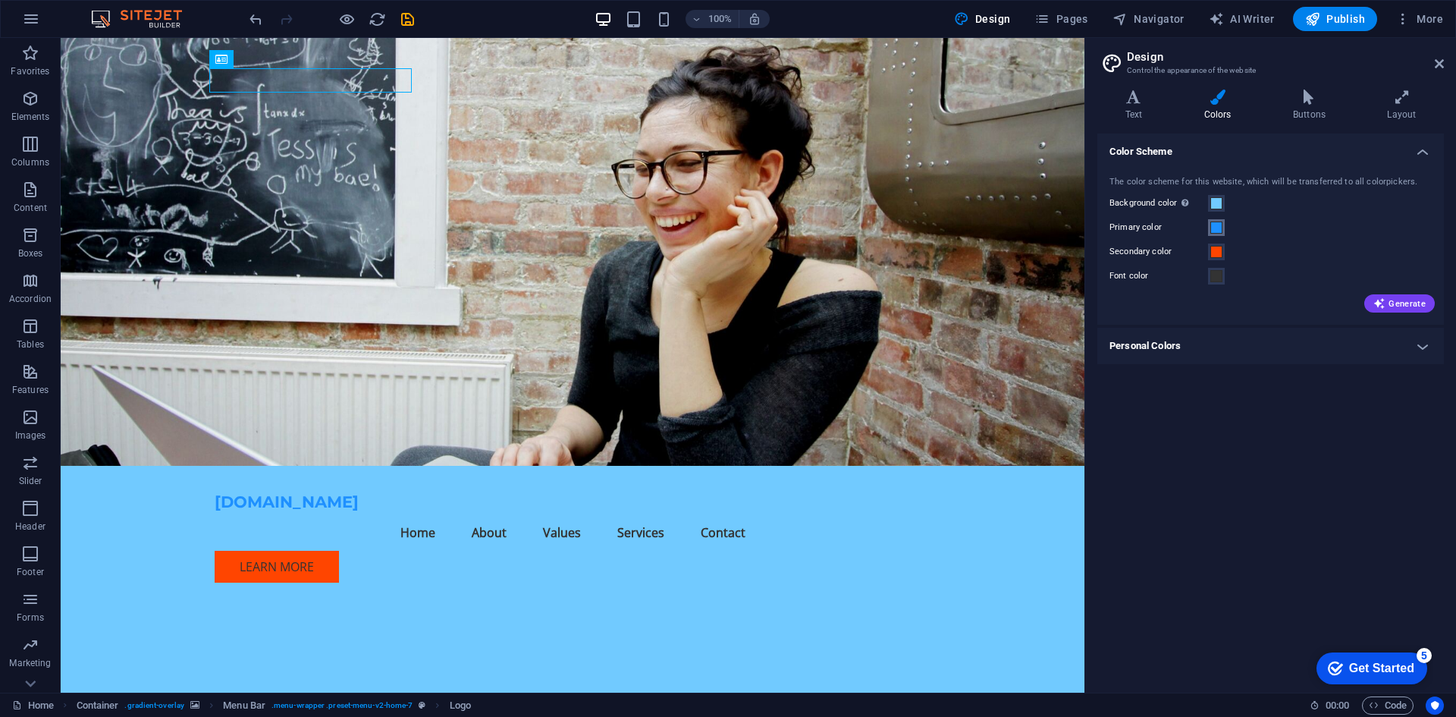
click at [1212, 226] on button "Primary color" at bounding box center [1216, 227] width 17 height 17
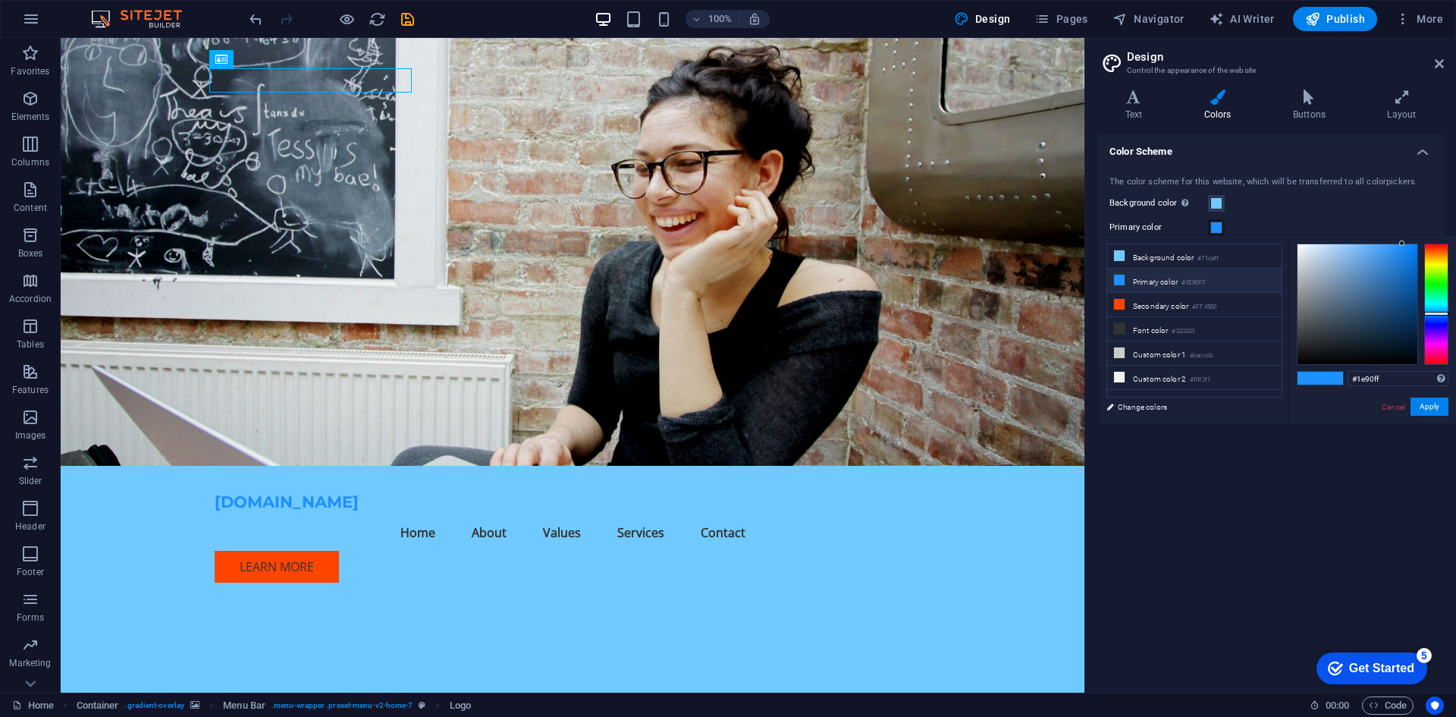
click at [1167, 283] on li "Primary color #1E90FF" at bounding box center [1194, 281] width 174 height 24
click at [1435, 319] on div at bounding box center [1437, 303] width 24 height 121
drag, startPoint x: 1399, startPoint y: 251, endPoint x: 1394, endPoint y: 240, distance: 11.9
click at [1394, 244] on div at bounding box center [1358, 304] width 120 height 120
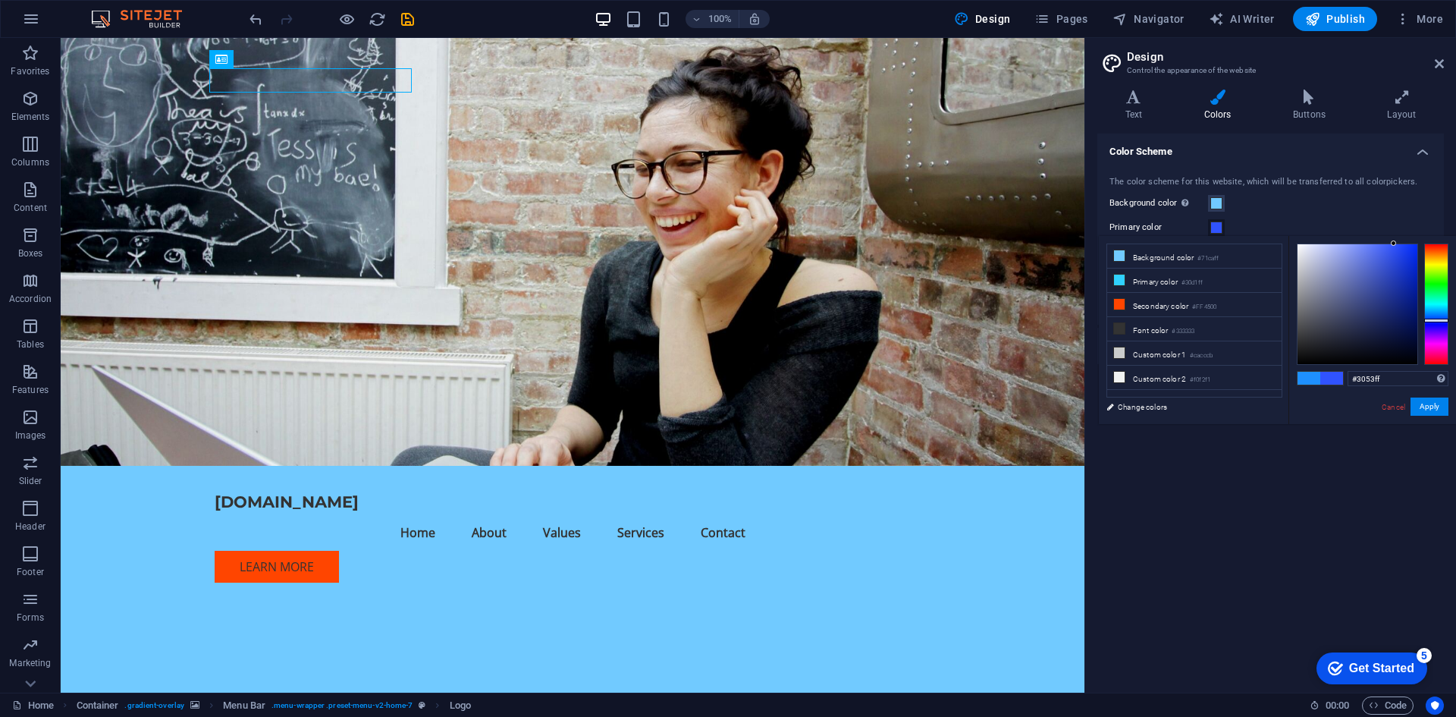
drag, startPoint x: 1439, startPoint y: 306, endPoint x: 1442, endPoint y: 320, distance: 14.0
click at [1442, 320] on div at bounding box center [1437, 303] width 24 height 121
click at [1438, 316] on div at bounding box center [1437, 303] width 24 height 121
drag, startPoint x: 1393, startPoint y: 259, endPoint x: 1406, endPoint y: 237, distance: 25.9
click at [1406, 237] on div "#176aff Supported formats #0852ed rgb(8, 82, 237) rgba(8, 82, 237, 90%) hsv(221…" at bounding box center [1373, 440] width 168 height 408
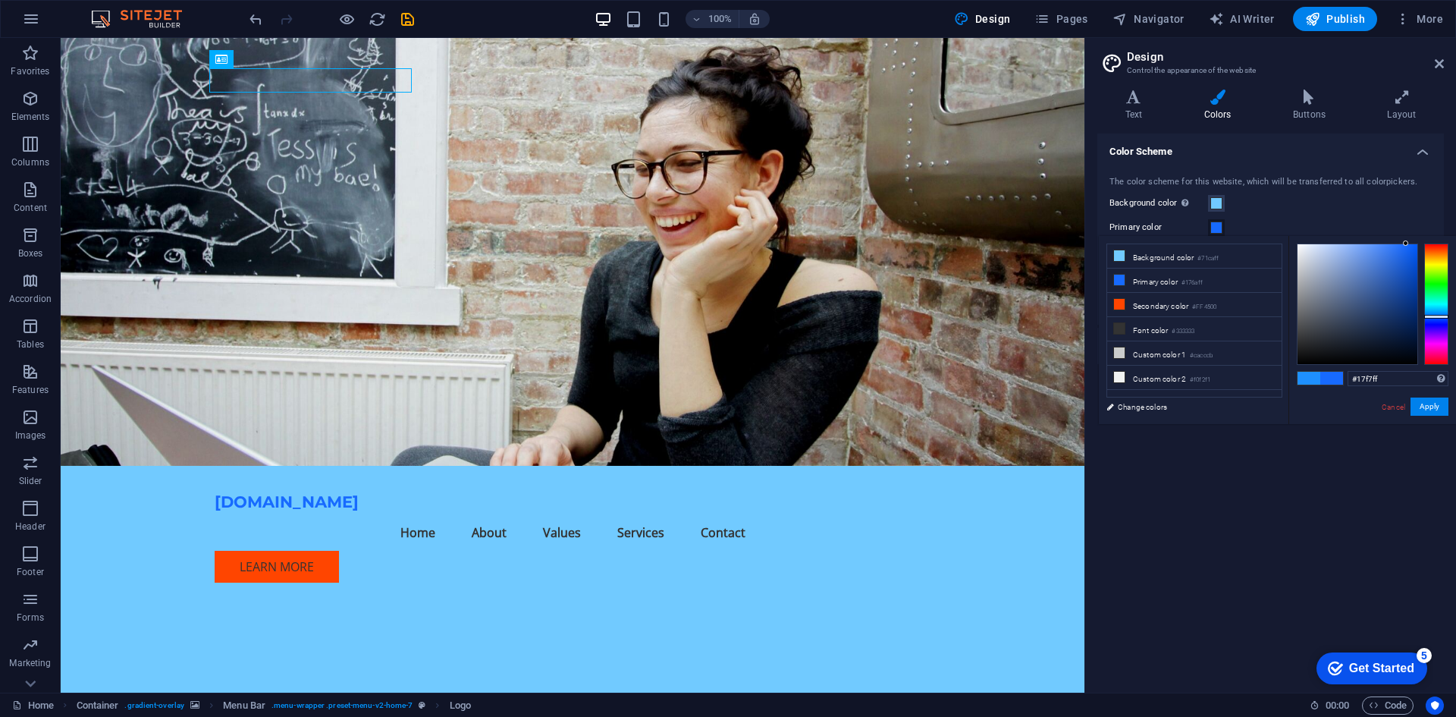
click at [1436, 304] on div at bounding box center [1437, 303] width 24 height 121
click at [1437, 316] on div at bounding box center [1437, 303] width 24 height 121
click at [1437, 313] on div at bounding box center [1437, 303] width 24 height 121
click at [1437, 307] on div at bounding box center [1437, 303] width 24 height 121
click at [1437, 310] on div at bounding box center [1437, 303] width 24 height 121
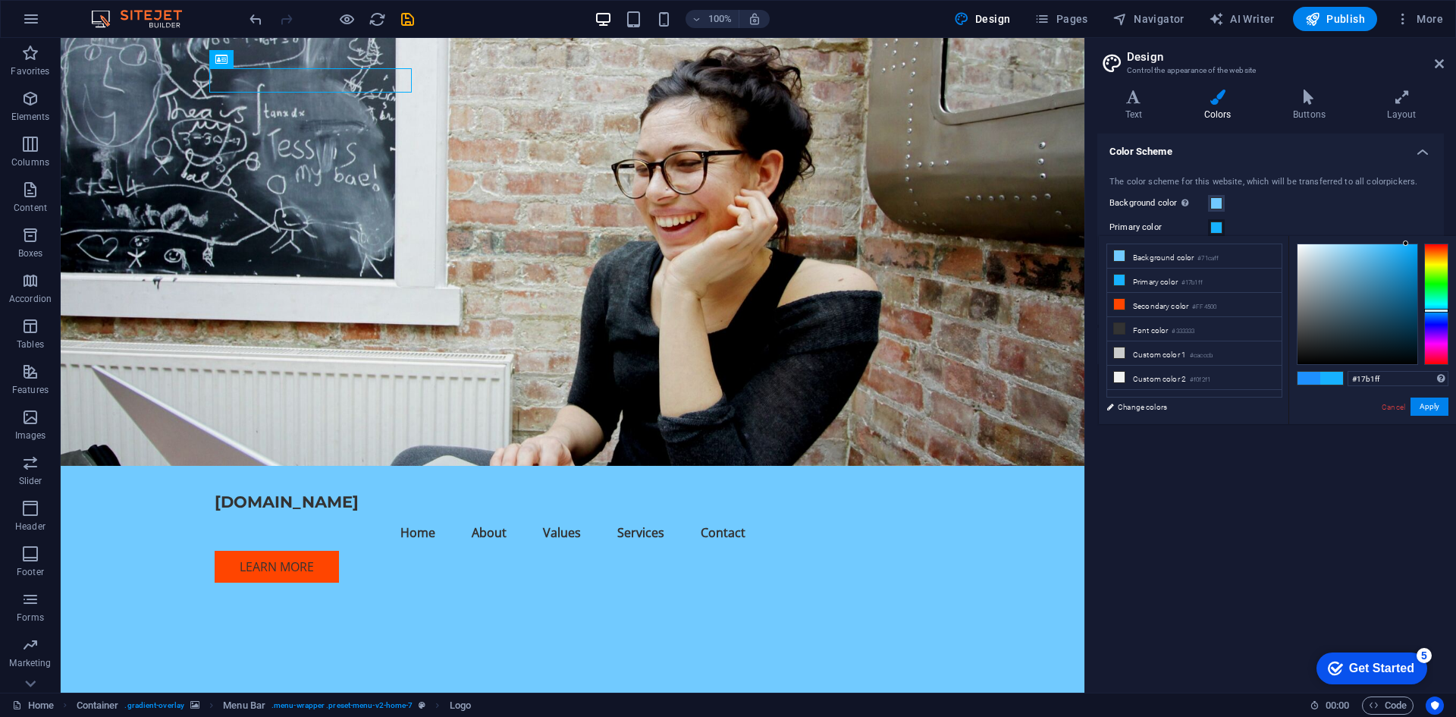
drag, startPoint x: 1399, startPoint y: 254, endPoint x: 1383, endPoint y: 237, distance: 23.6
click at [1383, 237] on div "#17b1ff Supported formats #0852ed rgb(8, 82, 237) rgba(8, 82, 237, 90%) hsv(221…" at bounding box center [1373, 440] width 168 height 408
type input "#49c1ff"
click at [1434, 401] on button "Apply" at bounding box center [1430, 406] width 38 height 18
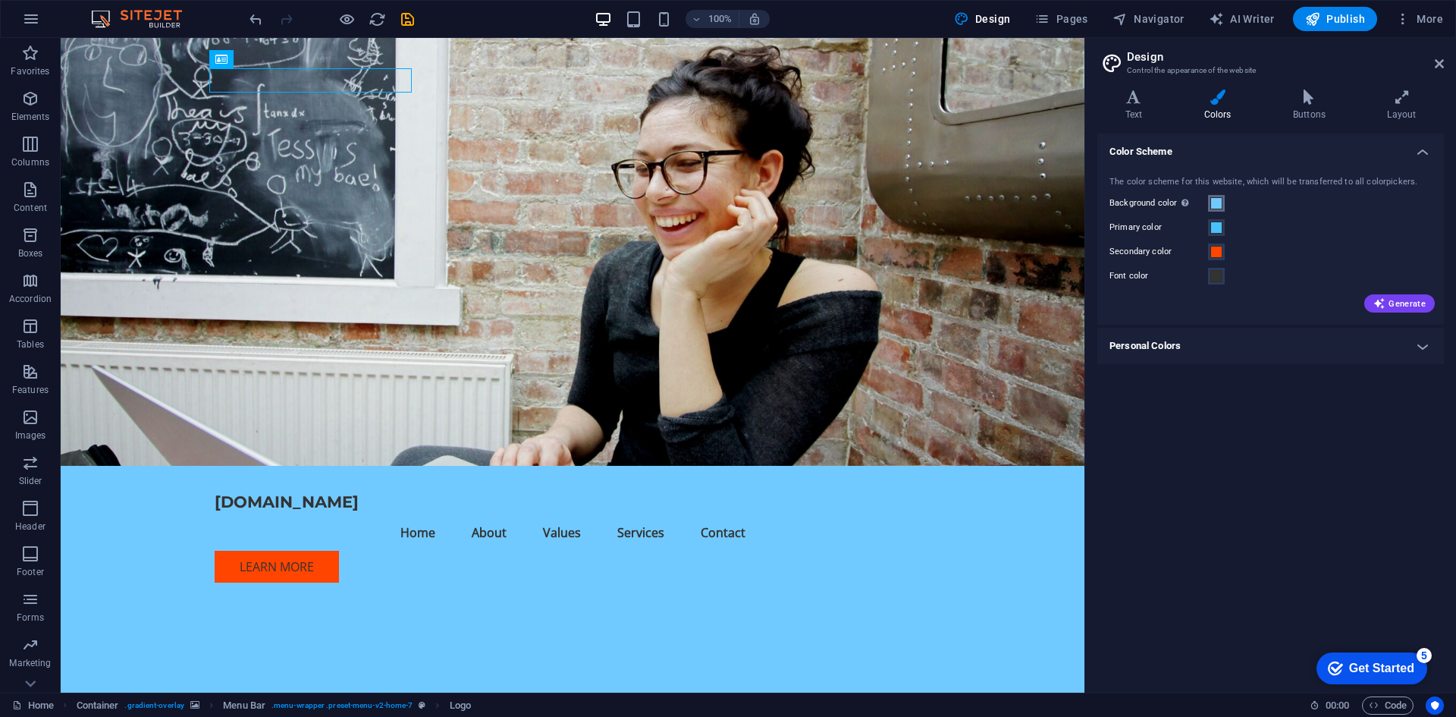
click at [1218, 205] on span at bounding box center [1217, 203] width 12 height 12
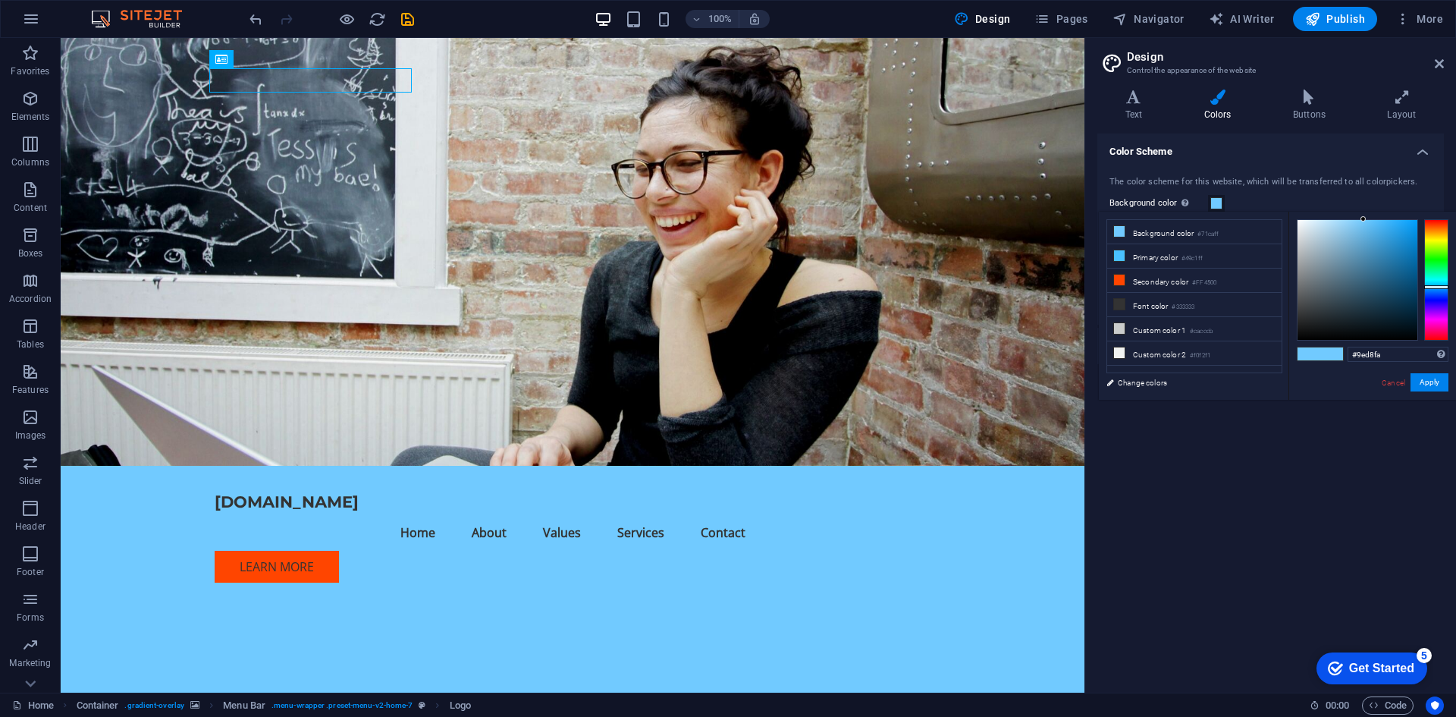
type input "#9fd9fc"
click at [1341, 221] on div at bounding box center [1358, 280] width 120 height 120
click at [1431, 383] on button "Apply" at bounding box center [1430, 382] width 38 height 18
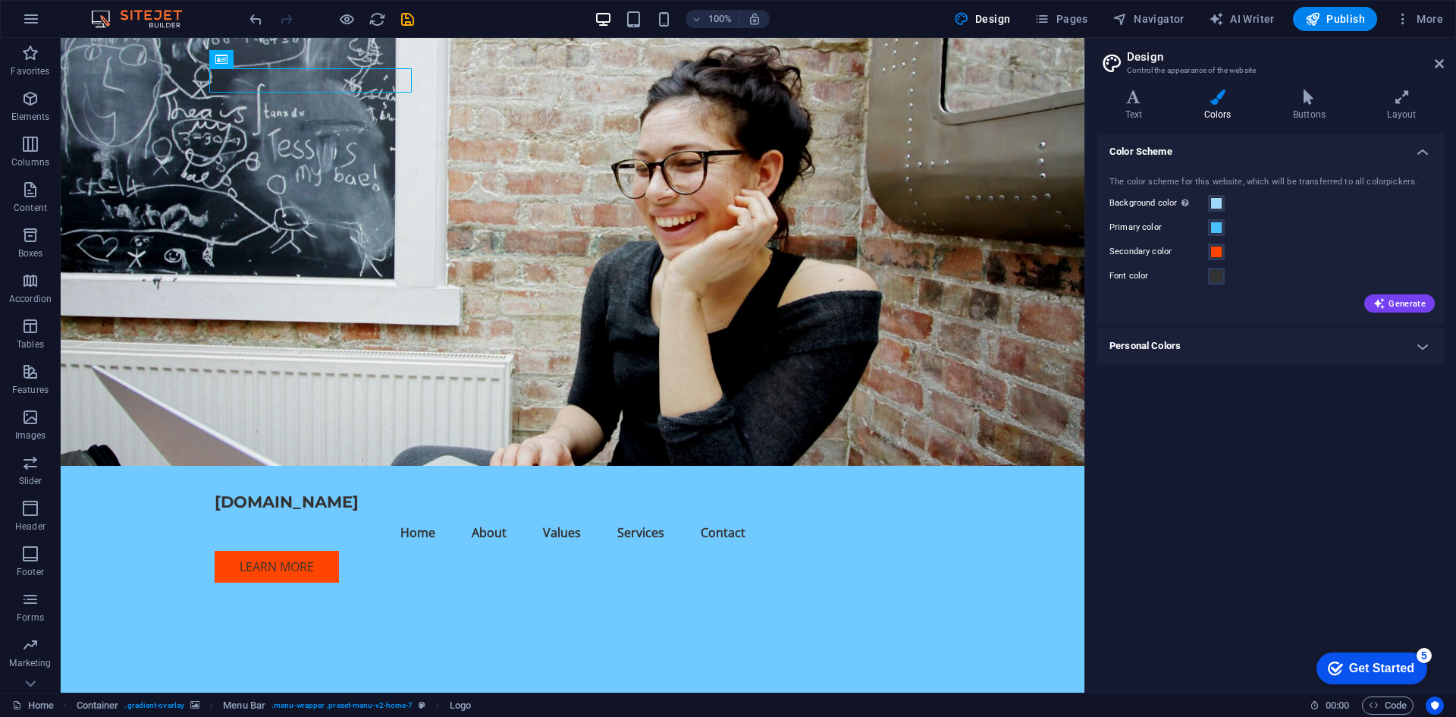
click at [1262, 455] on div "Color Scheme The color scheme for this website, which will be transferred to al…" at bounding box center [1271, 407] width 347 height 547
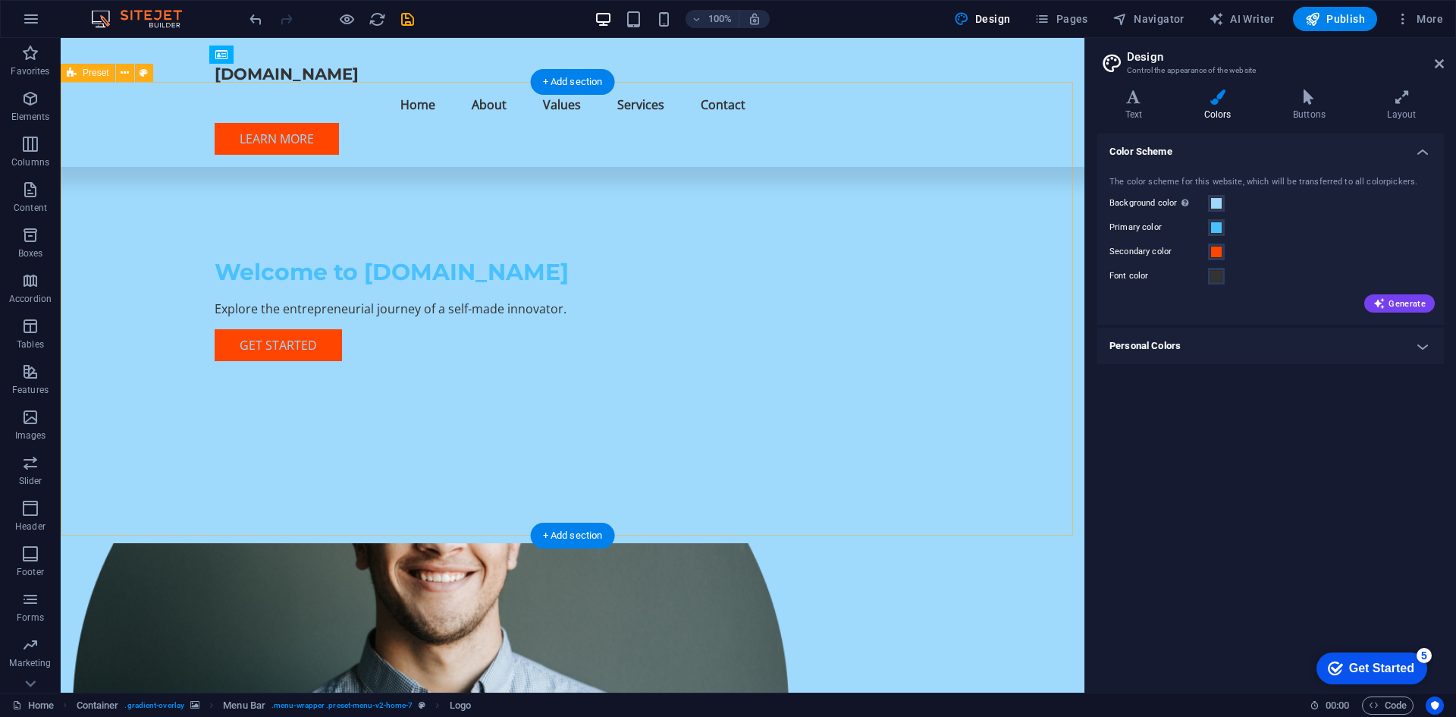
scroll to position [607, 0]
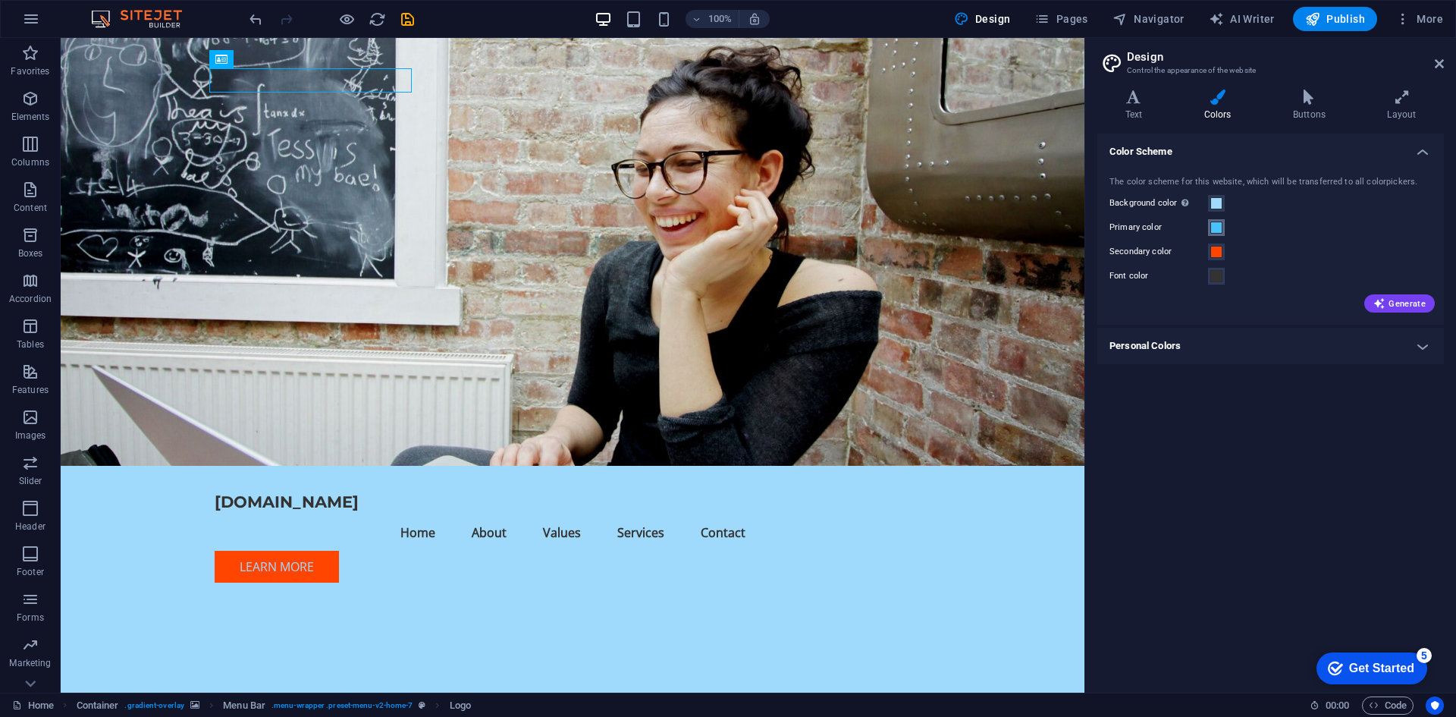
click at [1219, 225] on span at bounding box center [1217, 227] width 12 height 12
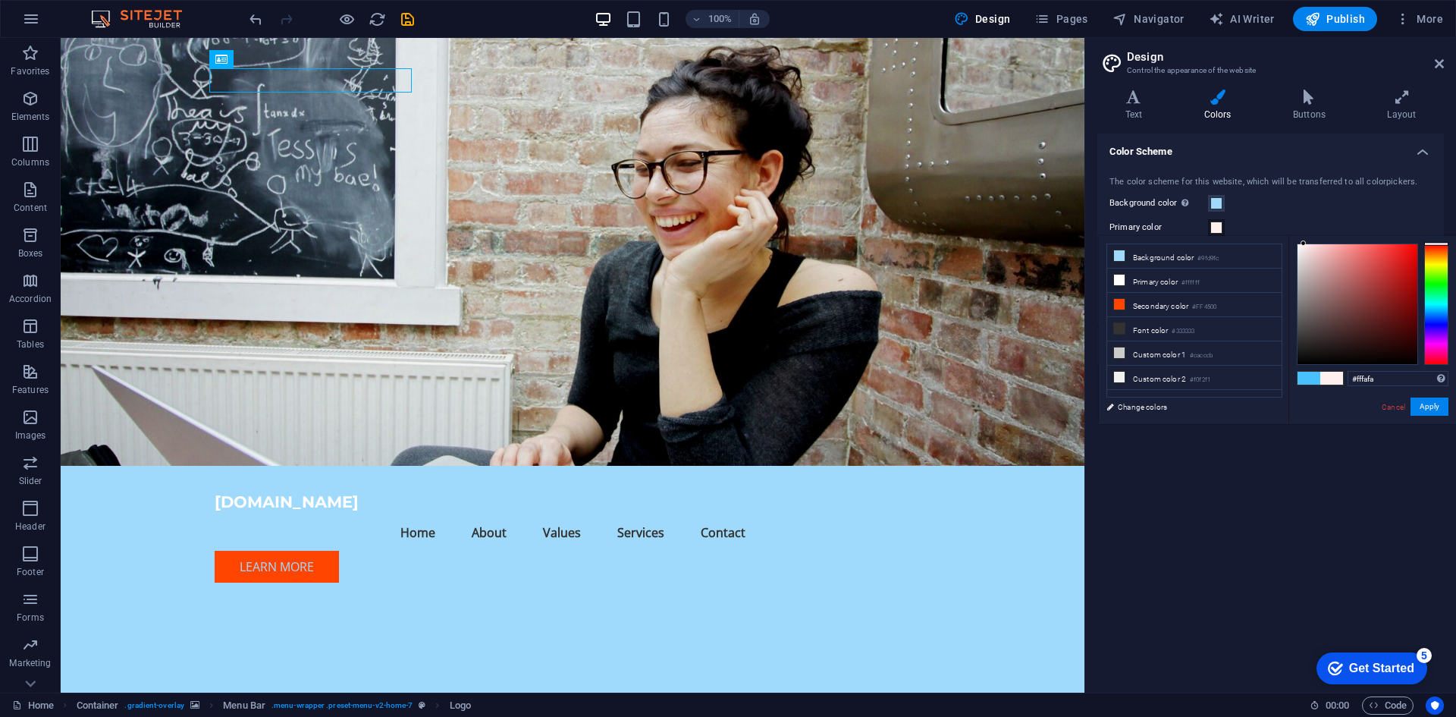
type input "#ffffff"
drag, startPoint x: 1288, startPoint y: 231, endPoint x: 1275, endPoint y: 212, distance: 23.6
click at [1275, 212] on body "connorsmithbrown.com Home Favorites Elements Columns Content Boxes Accordion Ta…" at bounding box center [728, 358] width 1456 height 717
click at [1434, 401] on button "Apply" at bounding box center [1430, 406] width 38 height 18
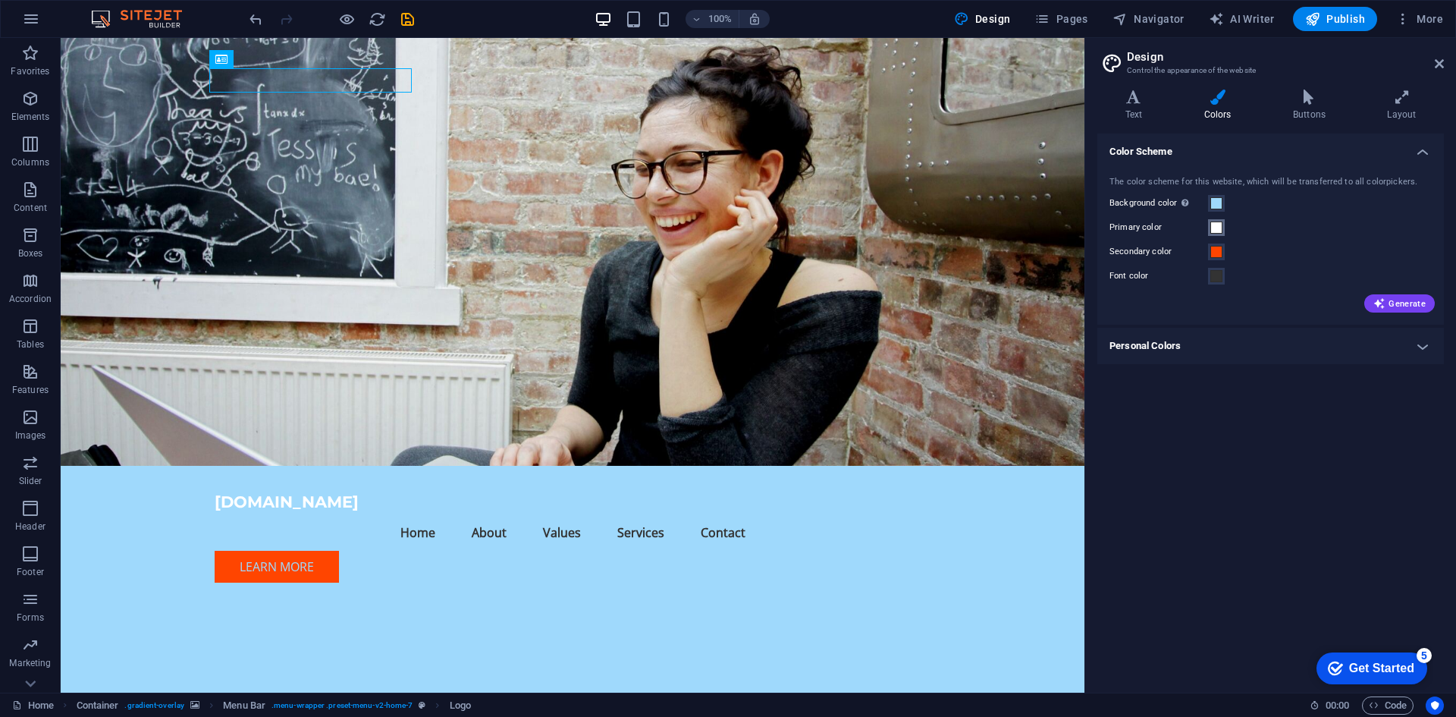
drag, startPoint x: 1209, startPoint y: 235, endPoint x: 1157, endPoint y: 225, distance: 53.4
click at [1157, 225] on div "Primary color" at bounding box center [1271, 227] width 322 height 18
click at [1217, 252] on span at bounding box center [1217, 252] width 12 height 12
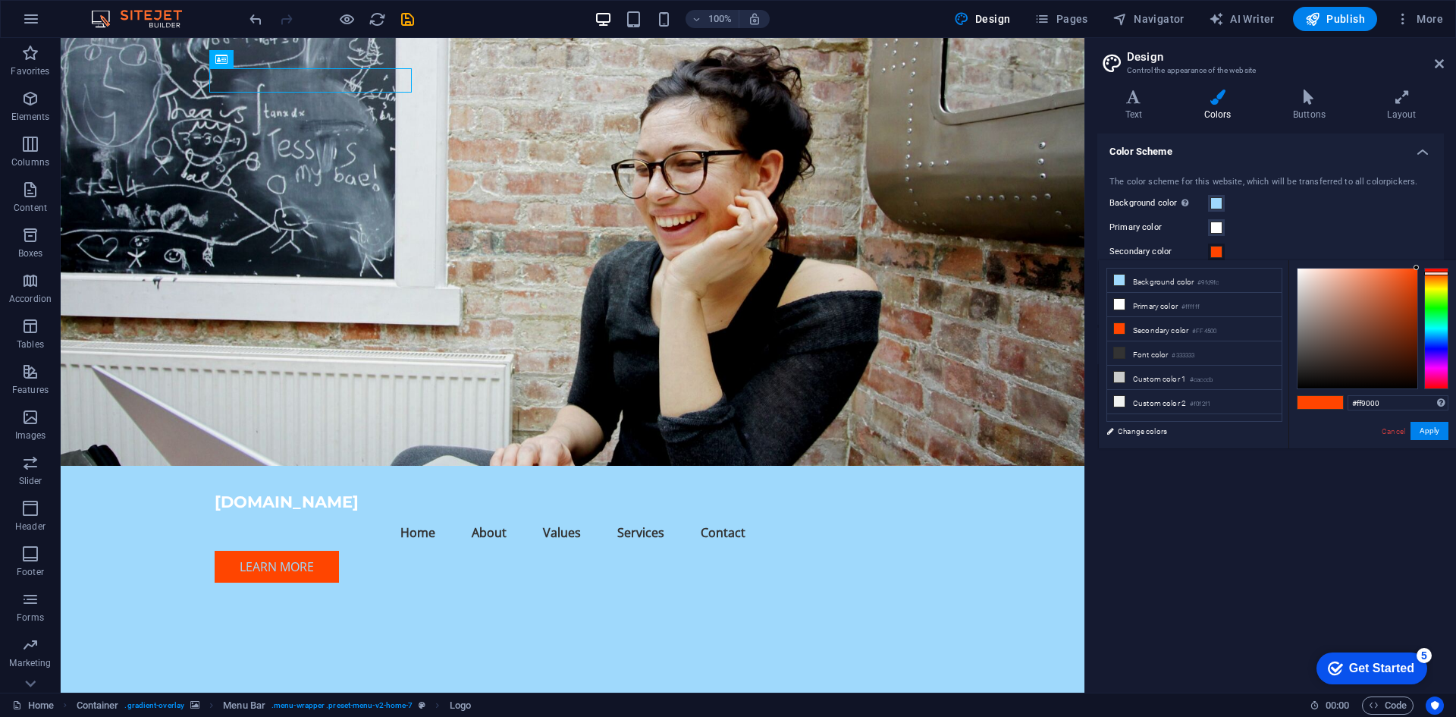
click at [1434, 279] on div at bounding box center [1437, 328] width 24 height 121
click at [1436, 284] on div at bounding box center [1437, 328] width 24 height 121
click at [1436, 287] on div at bounding box center [1437, 328] width 24 height 121
click at [1443, 282] on div at bounding box center [1437, 328] width 24 height 121
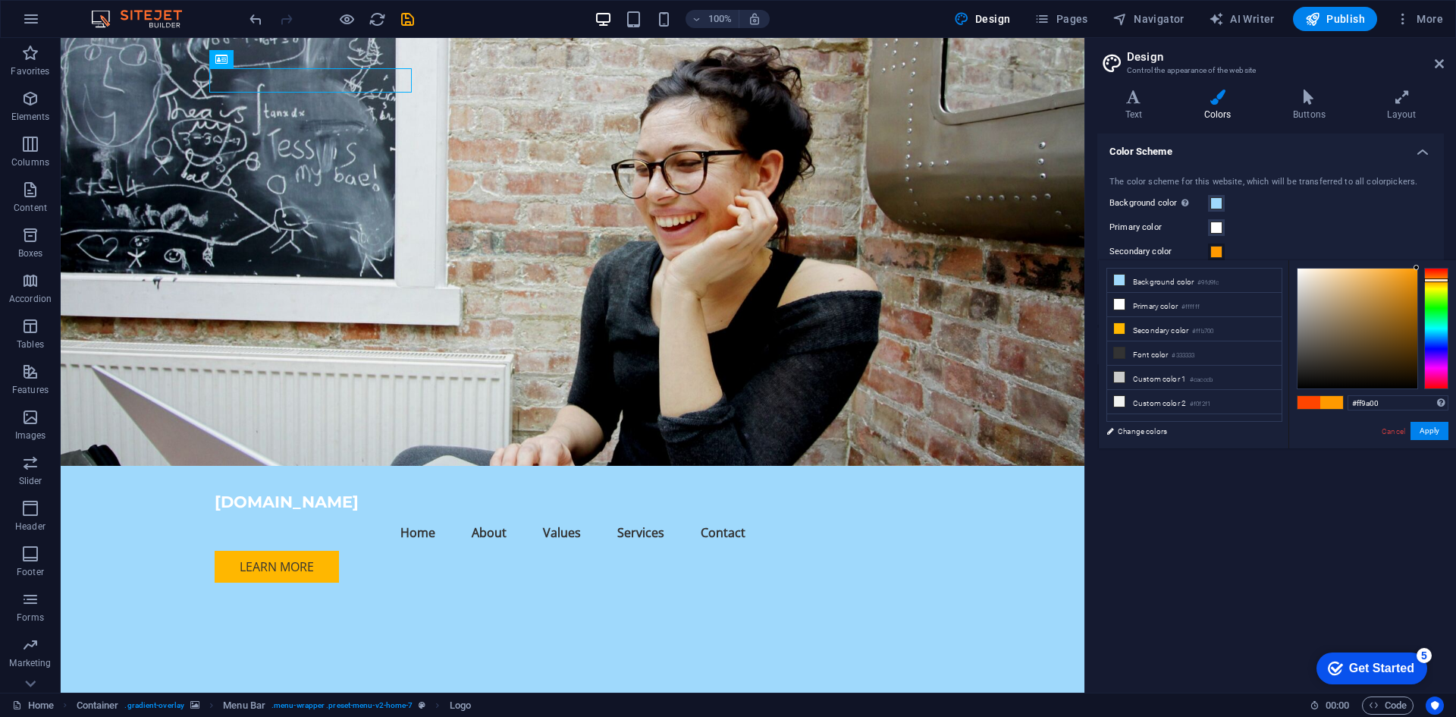
click at [1432, 280] on div at bounding box center [1437, 280] width 24 height 4
drag, startPoint x: 1373, startPoint y: 270, endPoint x: 1381, endPoint y: 266, distance: 8.5
click at [1381, 266] on div "#ffb94d Supported formats #0852ed rgb(8, 82, 237) rgba(8, 82, 237, 90%) hsv(221…" at bounding box center [1373, 464] width 168 height 408
click at [1430, 275] on div at bounding box center [1437, 328] width 24 height 121
click at [1431, 280] on div at bounding box center [1437, 328] width 24 height 121
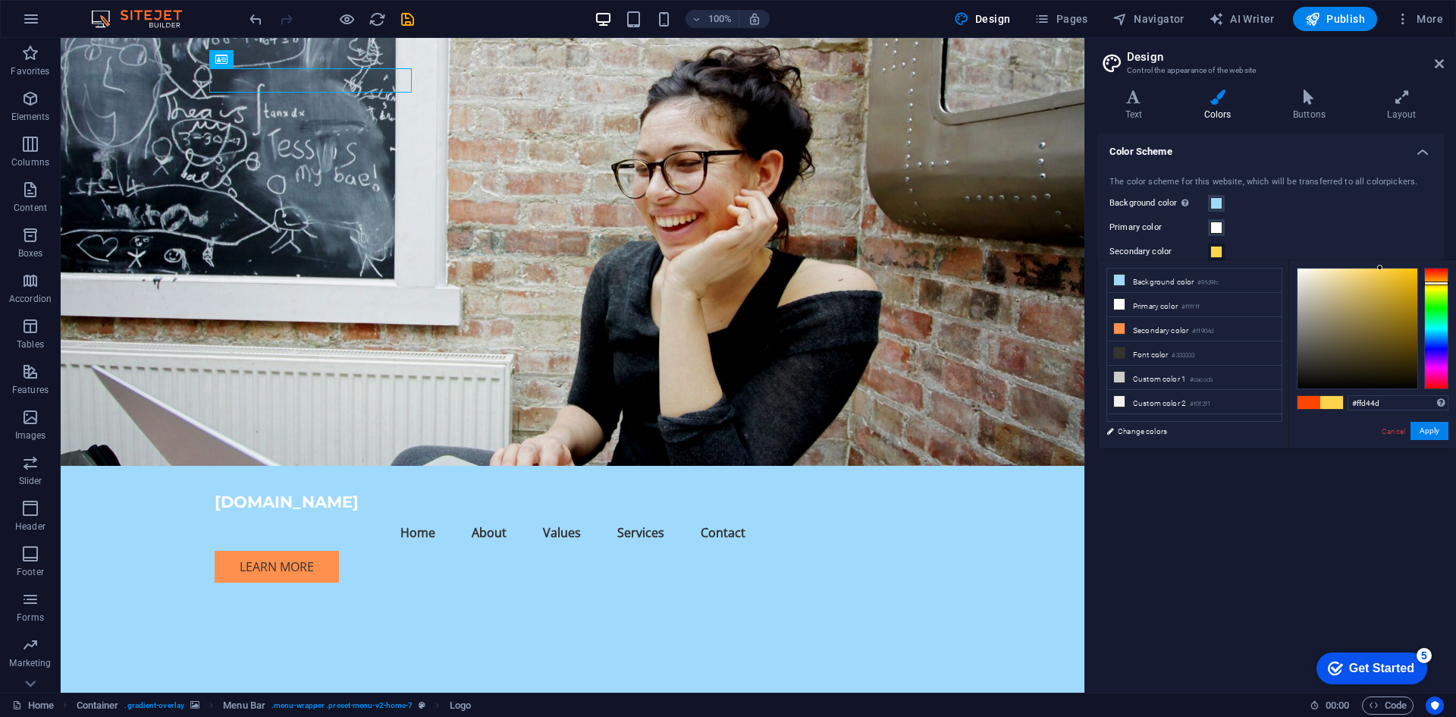
click at [1432, 283] on div at bounding box center [1437, 328] width 24 height 121
click at [1432, 284] on div at bounding box center [1437, 284] width 24 height 4
click at [1421, 429] on button "Apply" at bounding box center [1430, 431] width 38 height 18
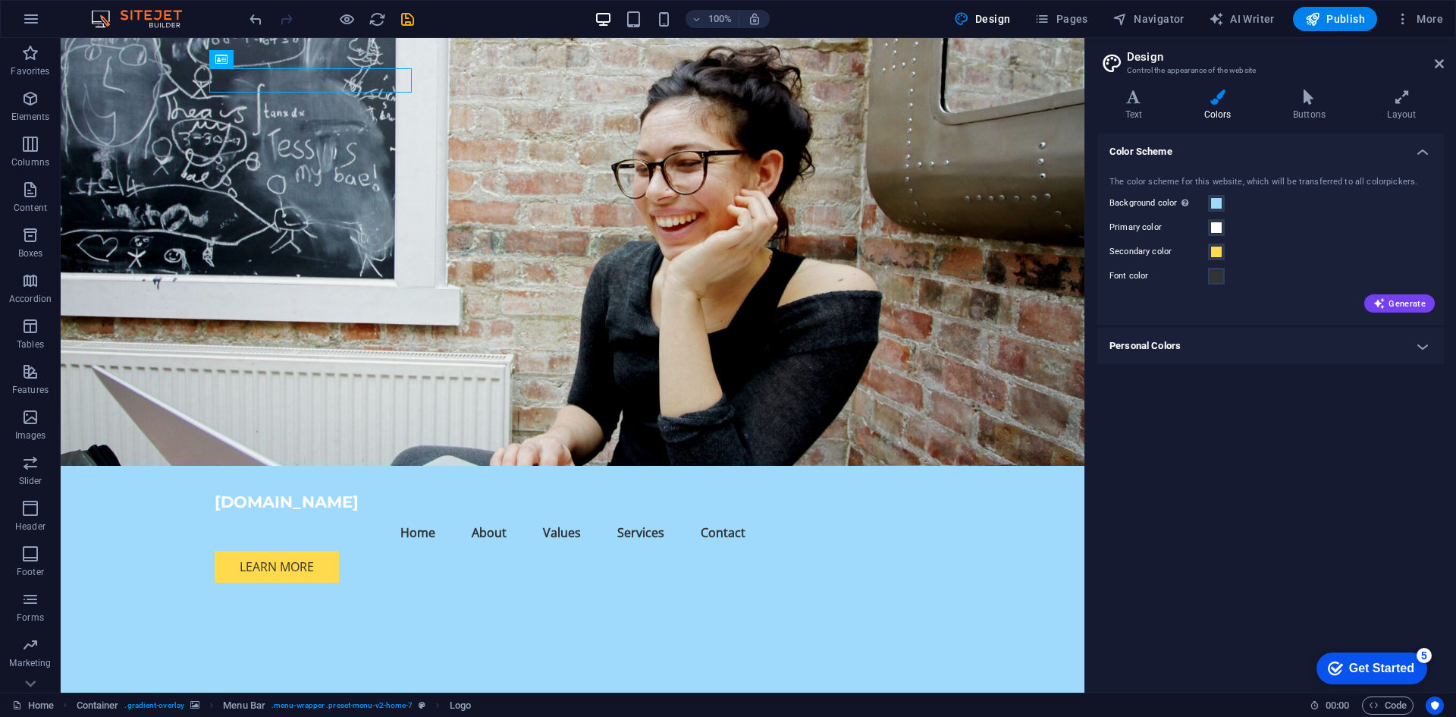
click at [1221, 422] on div "Color Scheme The color scheme for this website, which will be transferred to al…" at bounding box center [1271, 407] width 347 height 547
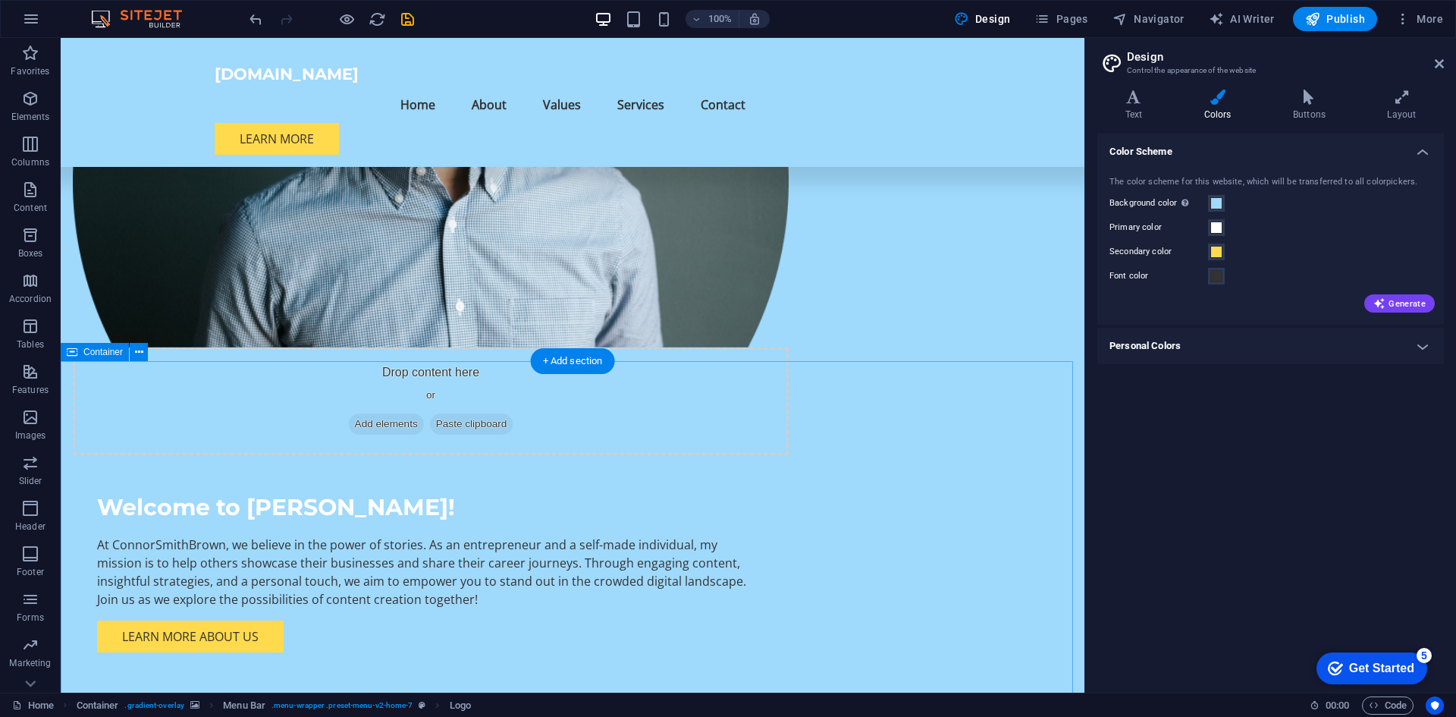
scroll to position [910, 0]
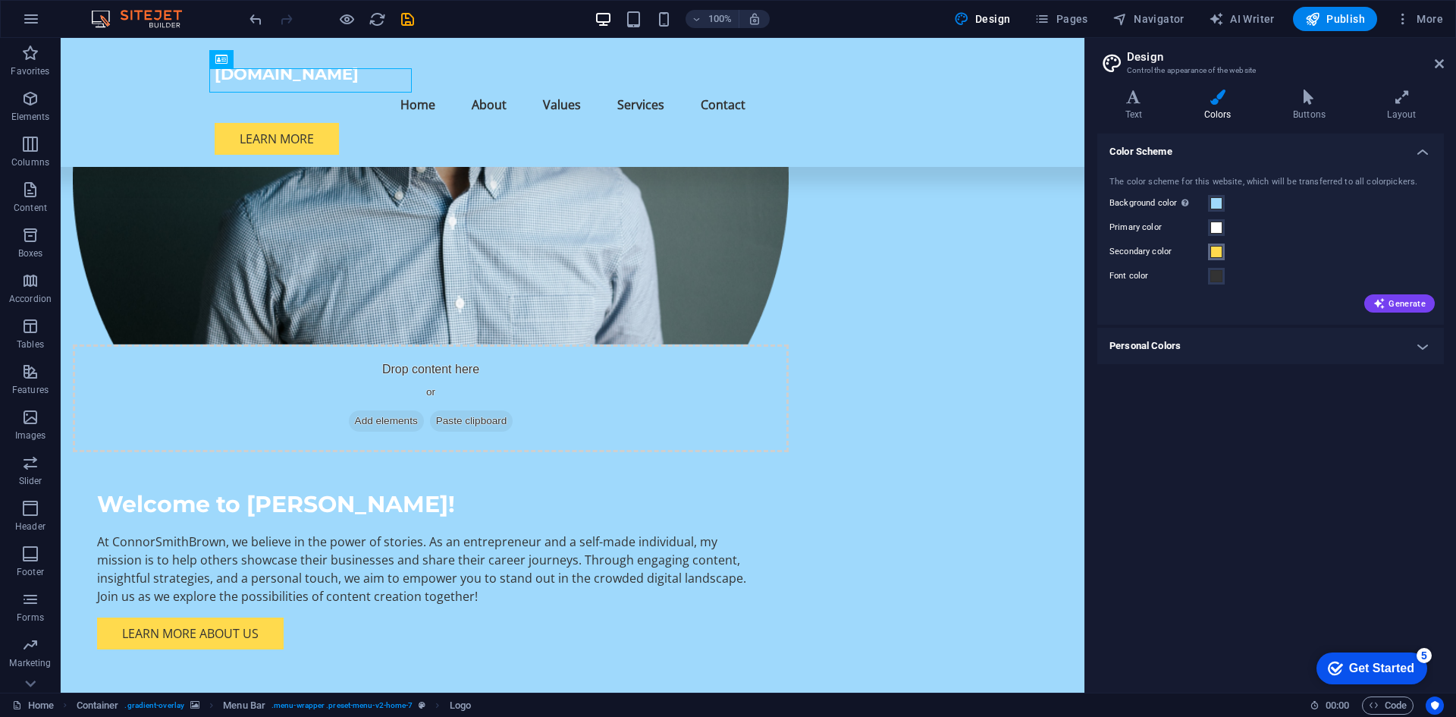
click at [1219, 252] on span at bounding box center [1217, 252] width 12 height 12
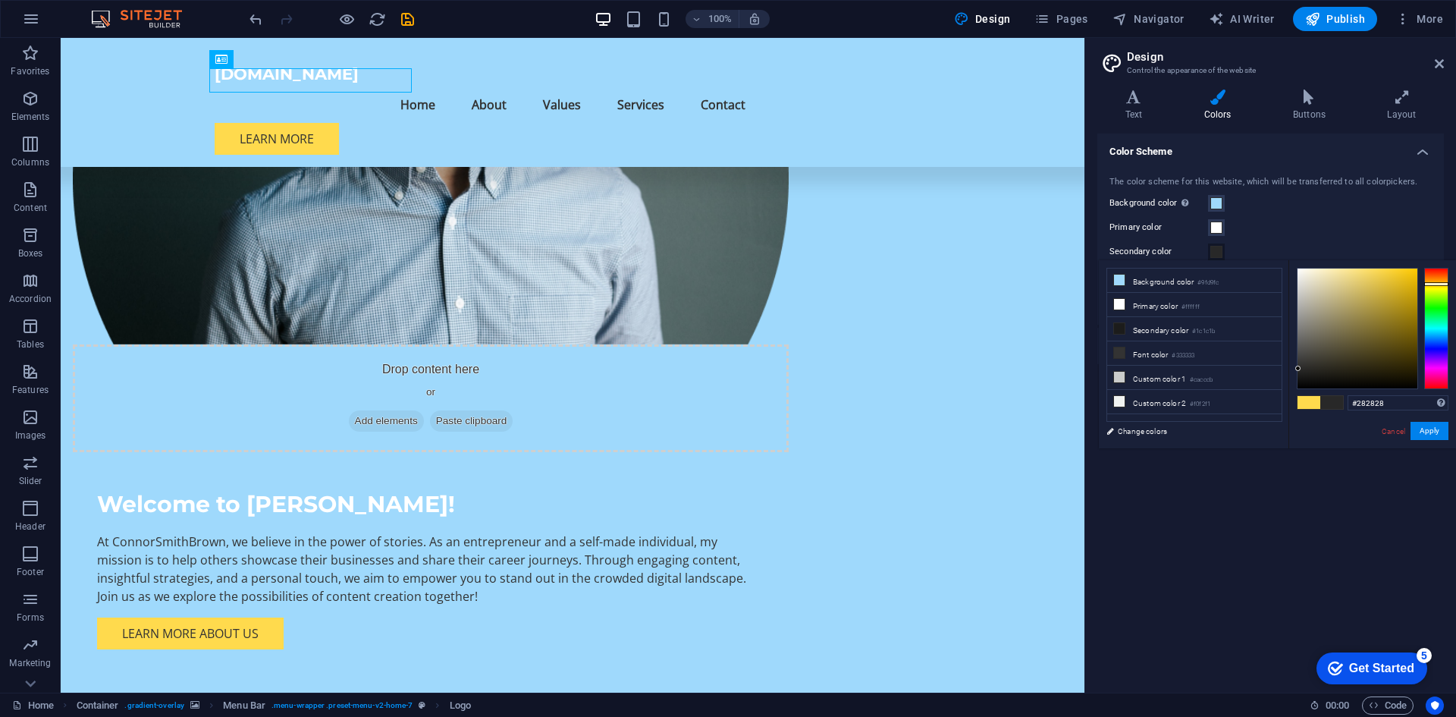
drag, startPoint x: 1305, startPoint y: 360, endPoint x: 1299, endPoint y: 369, distance: 10.3
click at [1299, 369] on div at bounding box center [1358, 329] width 120 height 120
type input "#282828"
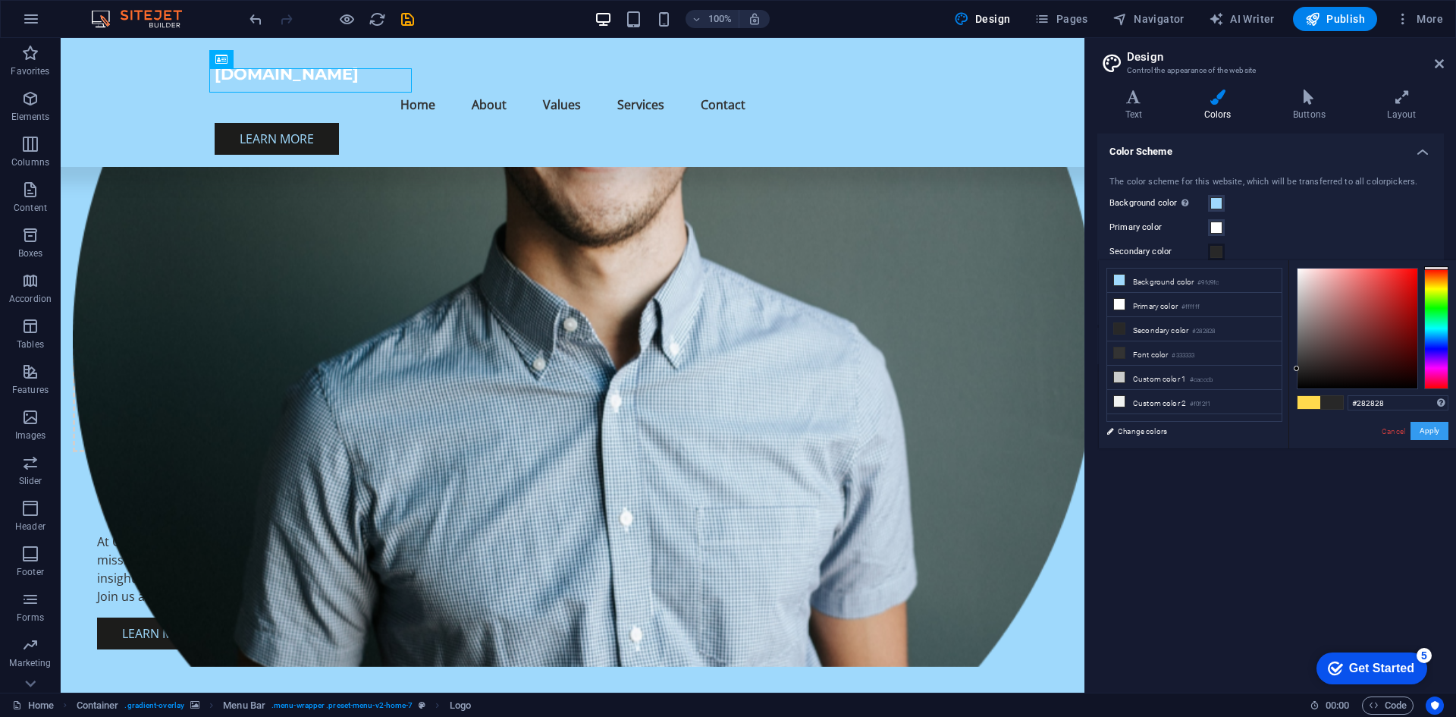
click at [1424, 437] on button "Apply" at bounding box center [1430, 431] width 38 height 18
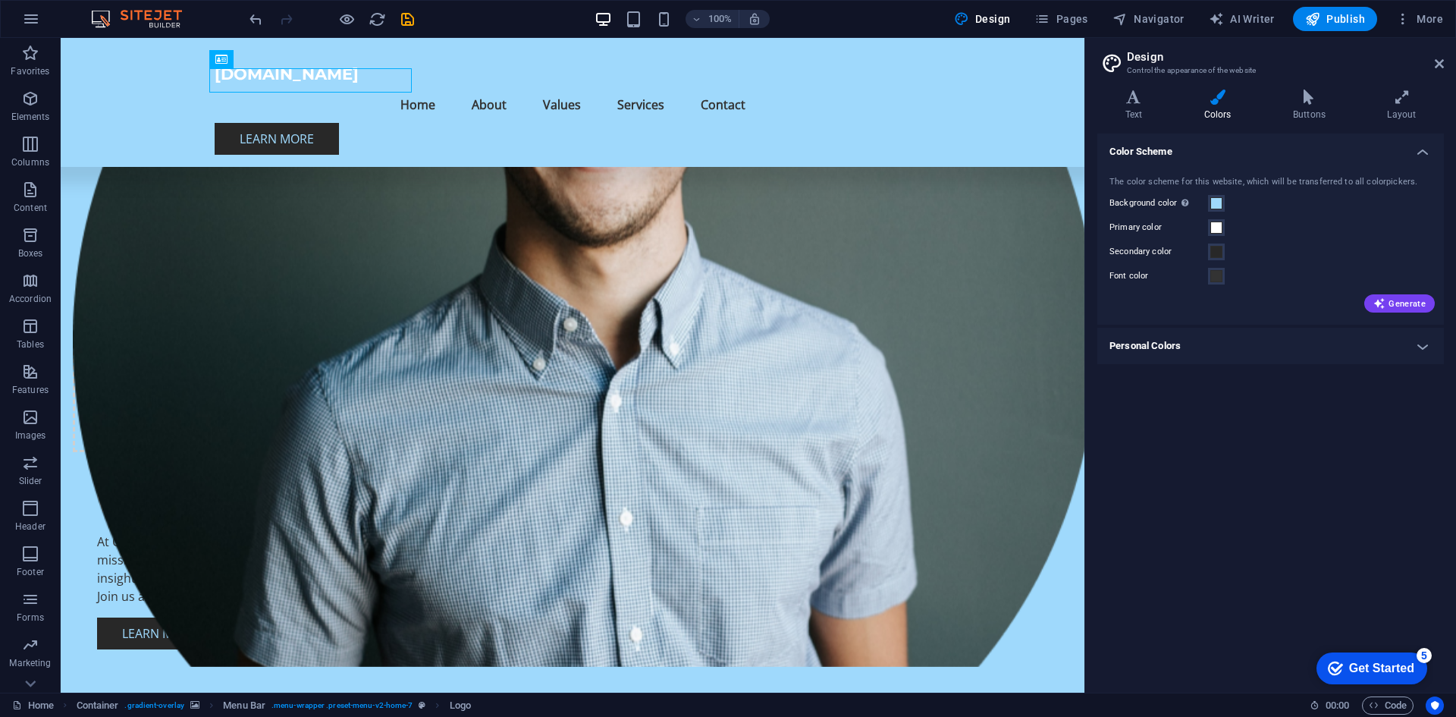
click at [1261, 441] on div "Color Scheme The color scheme for this website, which will be transferred to al…" at bounding box center [1271, 407] width 347 height 547
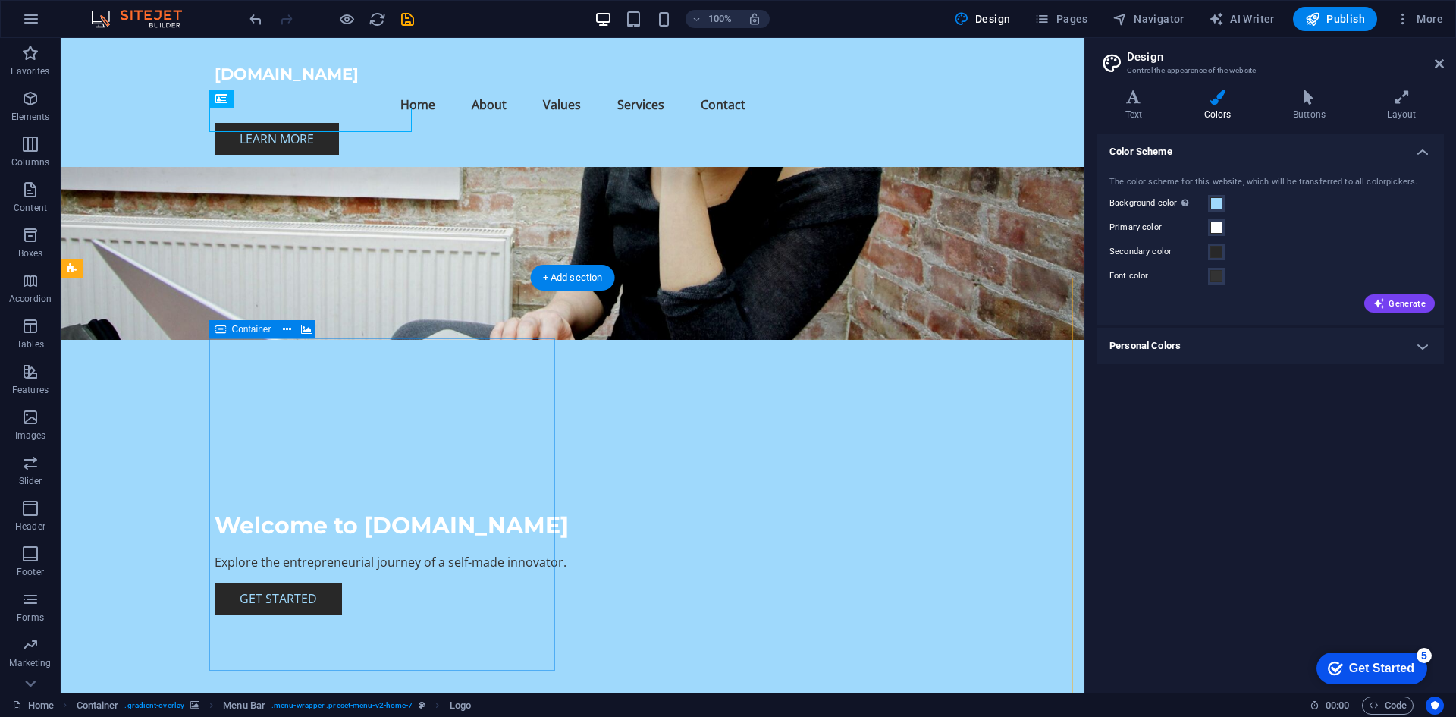
scroll to position [76, 0]
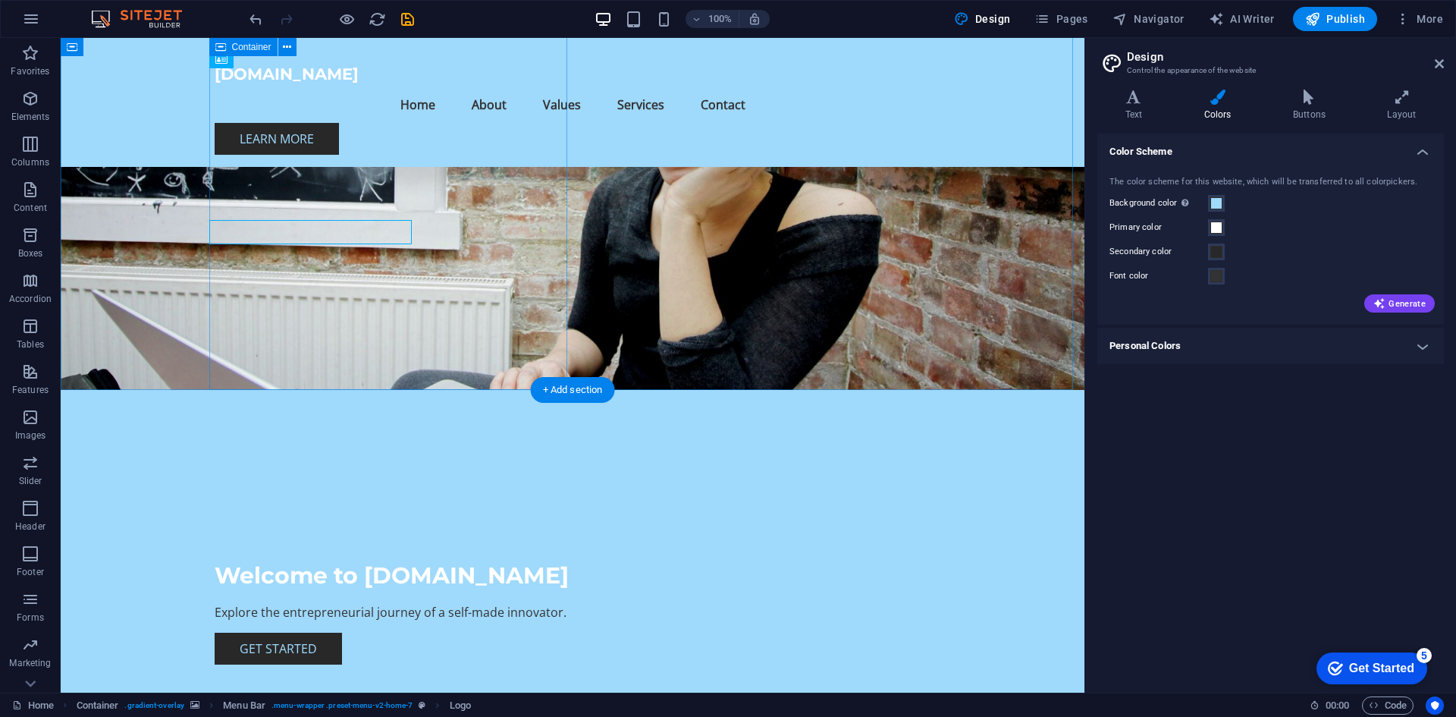
click at [297, 390] on div "Welcome to Connorsmithbrown.com Explore the entrepreneurial journey of a self-m…" at bounding box center [573, 588] width 716 height 396
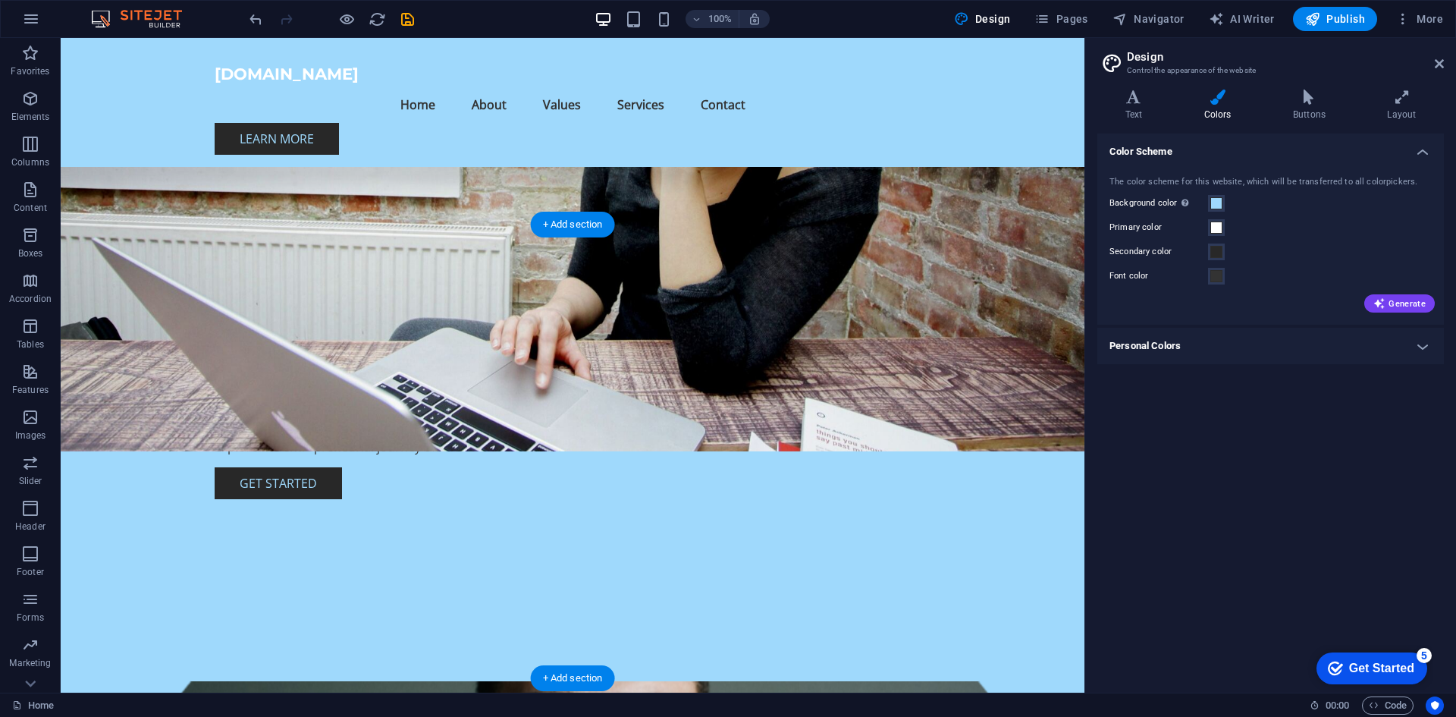
scroll to position [0, 0]
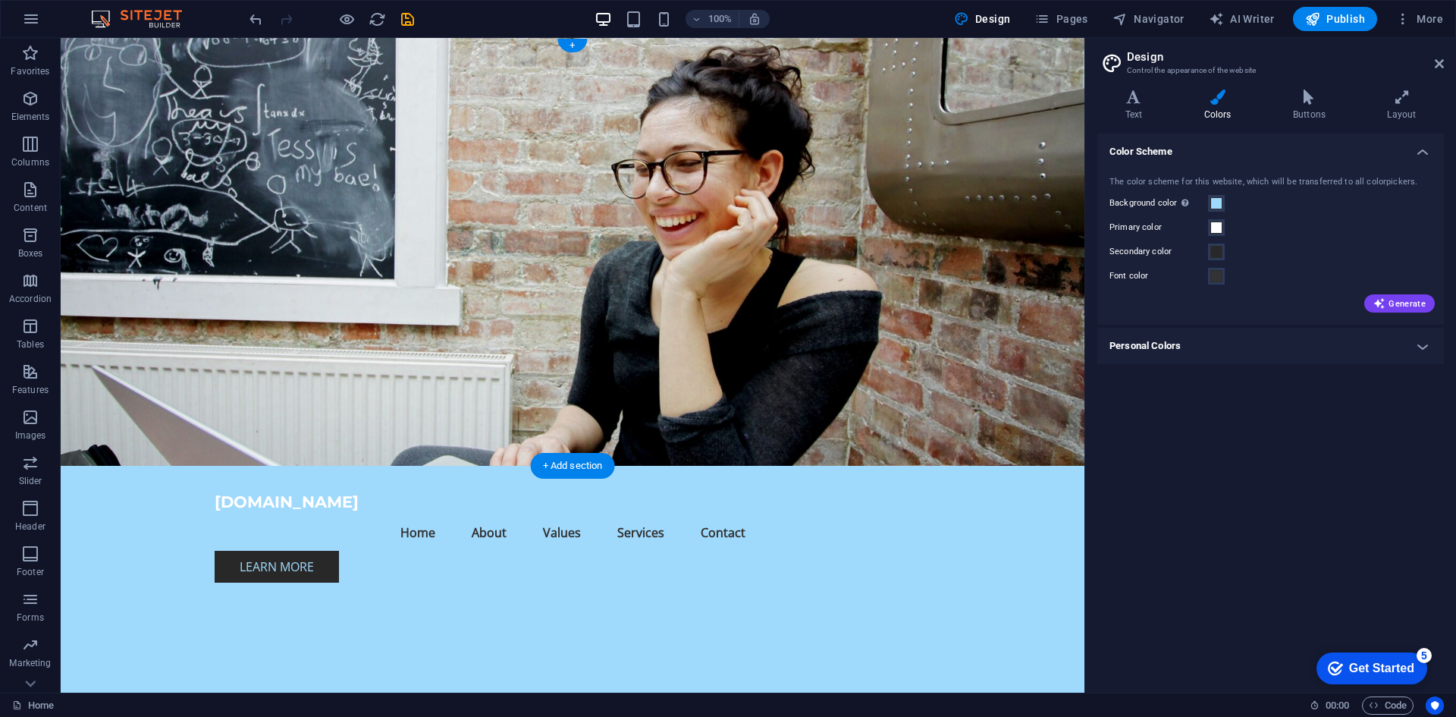
click at [767, 208] on figure at bounding box center [573, 252] width 1024 height 428
click at [319, 490] on div "[DOMAIN_NAME]" at bounding box center [573, 502] width 716 height 24
click at [367, 490] on div "[DOMAIN_NAME]" at bounding box center [573, 502] width 716 height 24
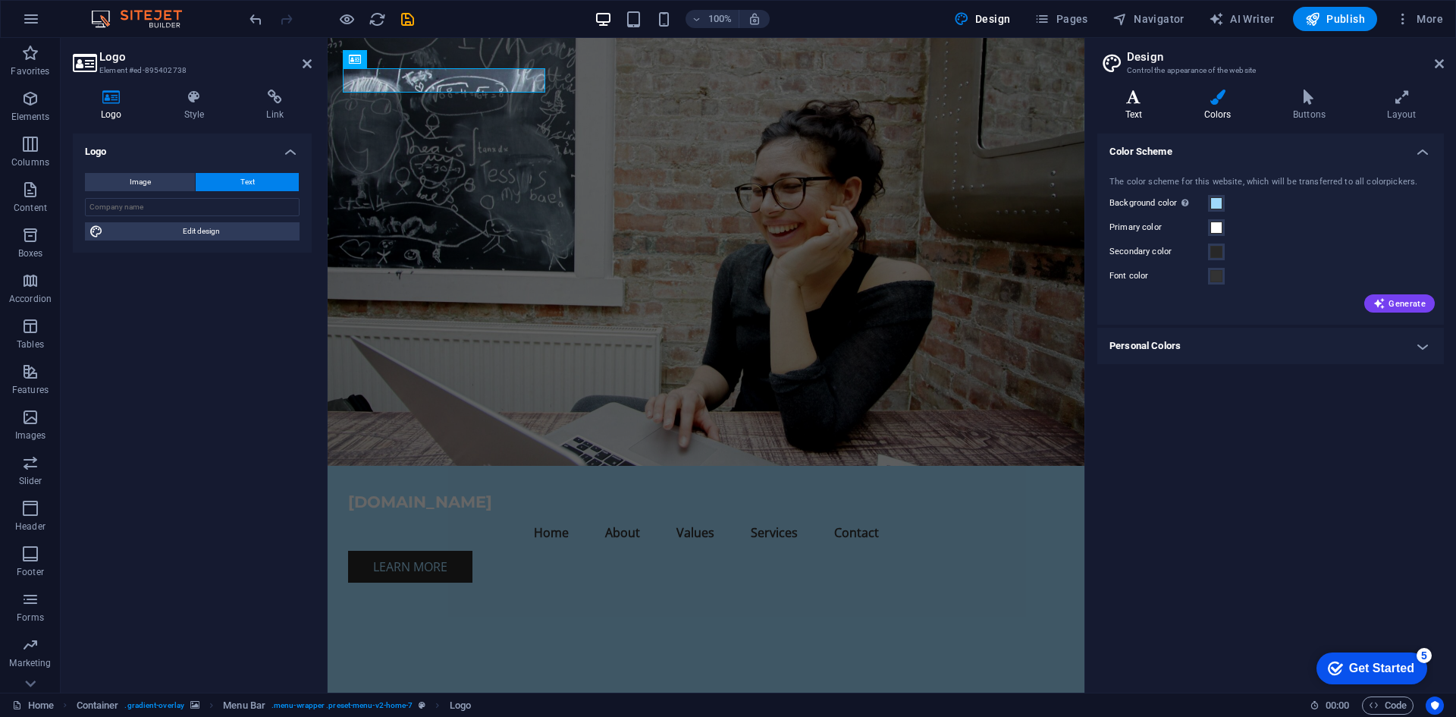
click at [1145, 91] on icon at bounding box center [1134, 97] width 73 height 15
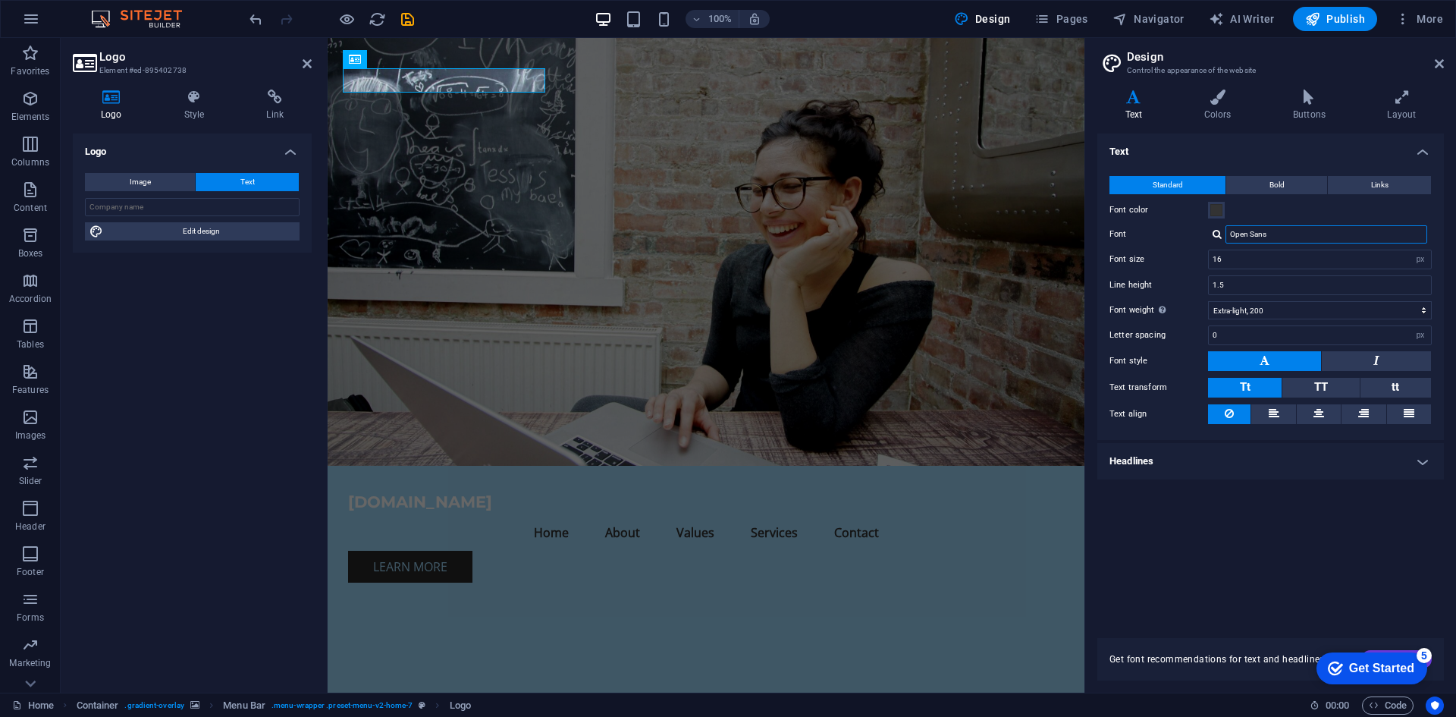
click at [1267, 231] on input "Open Sans" at bounding box center [1327, 234] width 202 height 18
click at [1215, 234] on div at bounding box center [1217, 234] width 9 height 10
click at [1164, 245] on div "Standard Bold Links Font color Font Open Sans Montserrat Open Sans Manage fonts…" at bounding box center [1271, 300] width 353 height 279
click at [1225, 115] on h4 "Colors" at bounding box center [1220, 106] width 89 height 32
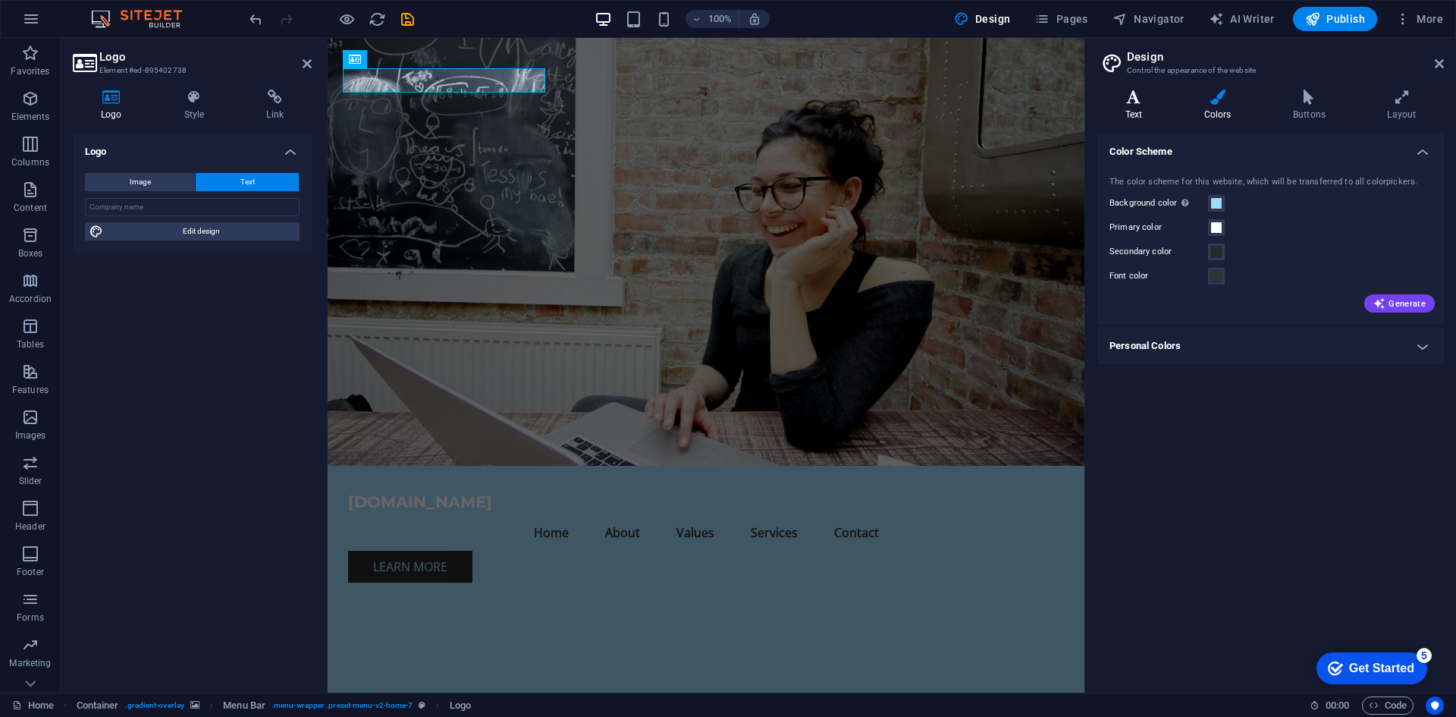
click at [1138, 103] on icon at bounding box center [1134, 97] width 73 height 15
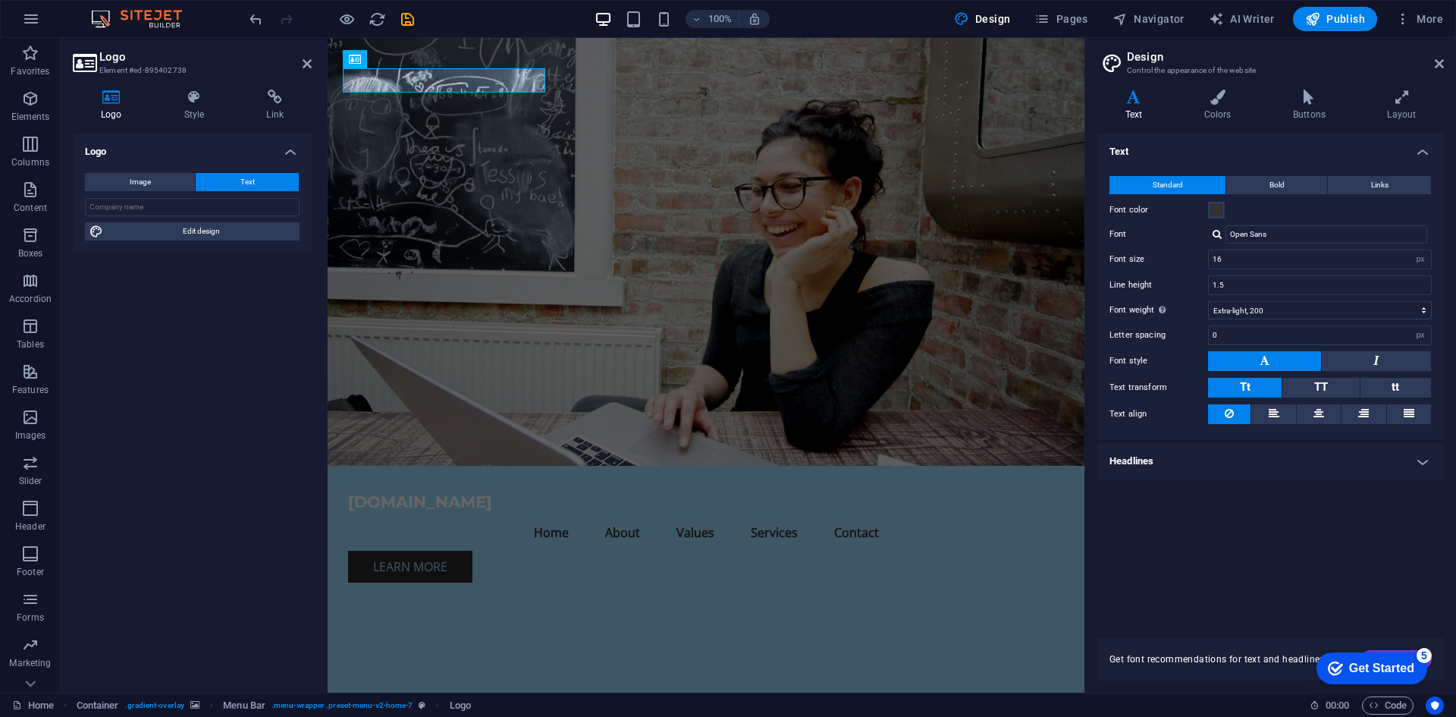
click at [1153, 459] on h4 "Headlines" at bounding box center [1271, 461] width 347 height 36
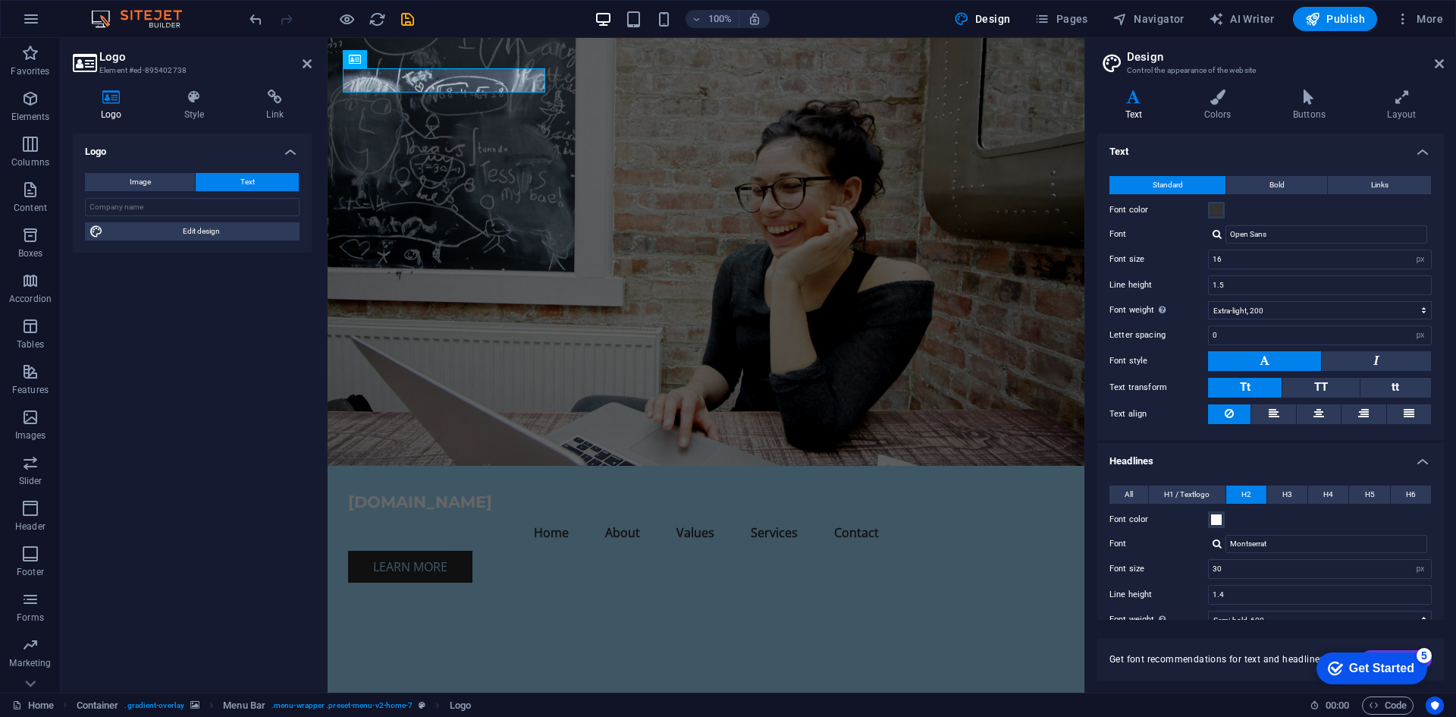
click at [1164, 465] on h4 "Headlines" at bounding box center [1271, 456] width 347 height 27
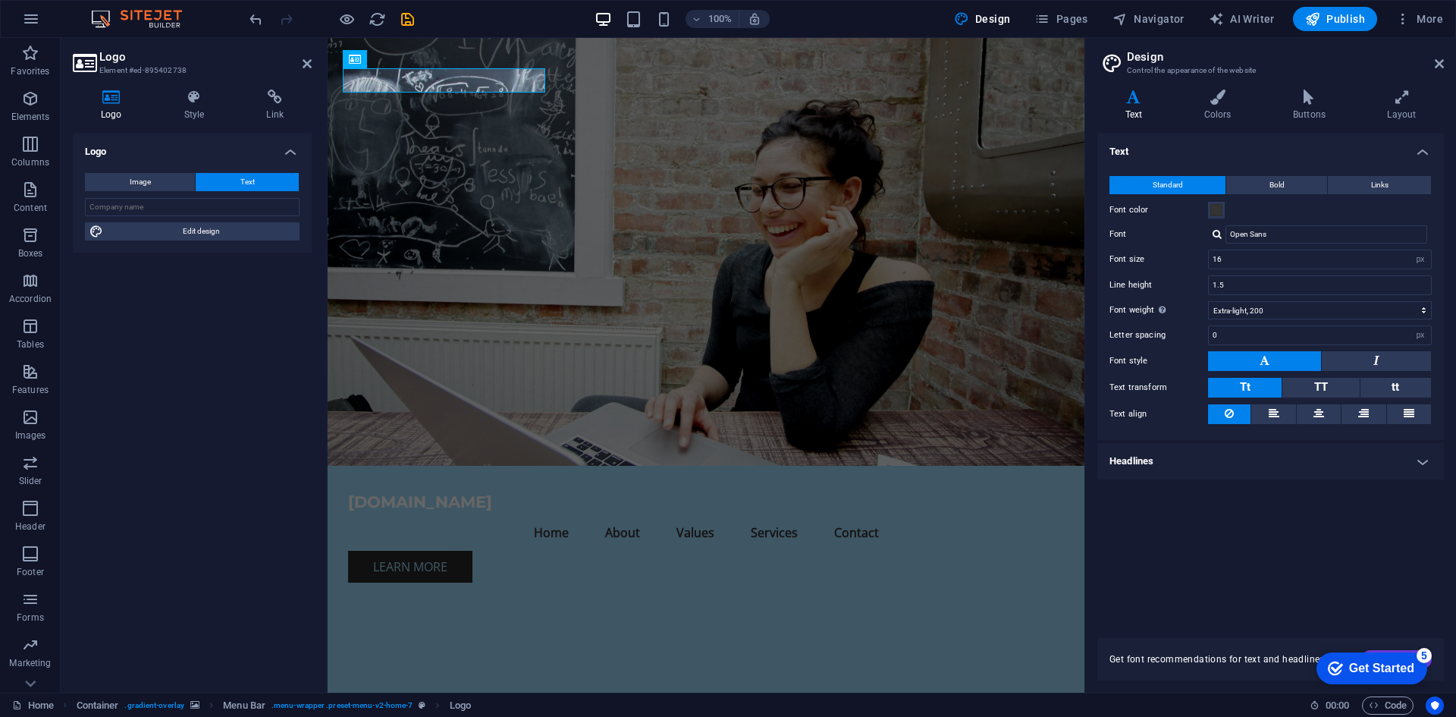
drag, startPoint x: 1129, startPoint y: 480, endPoint x: 1147, endPoint y: 460, distance: 26.9
click at [1129, 479] on div "Text Standard Bold Links Font color Font Open Sans Montserrat Open Sans Manage …" at bounding box center [1271, 377] width 347 height 486
click at [1147, 460] on h4 "Headlines" at bounding box center [1271, 461] width 347 height 36
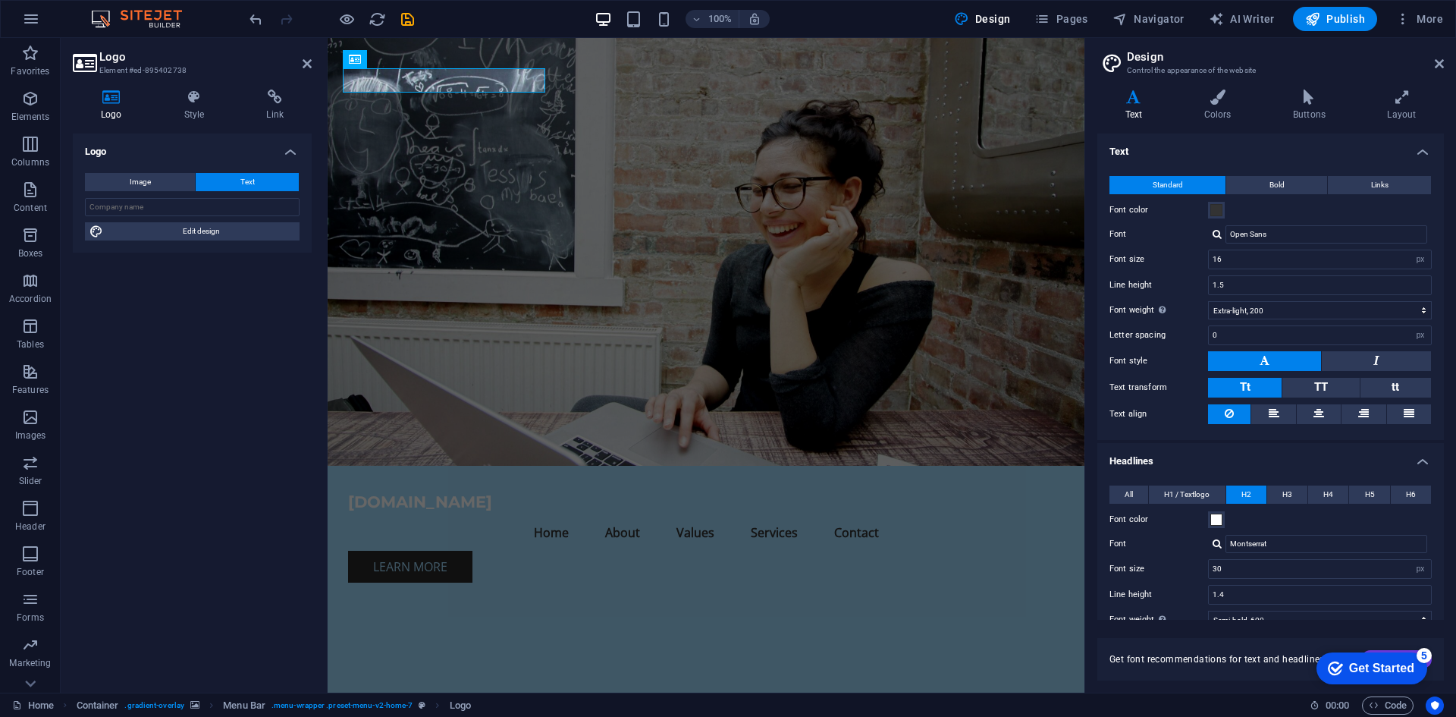
click at [1189, 470] on div "All H1 / Textlogo H2 H3 H4 H5 H6 Font color Font Montserrat Line height 1.2 Fon…" at bounding box center [1271, 635] width 353 height 331
click at [1176, 461] on h4 "Headlines" at bounding box center [1271, 456] width 347 height 27
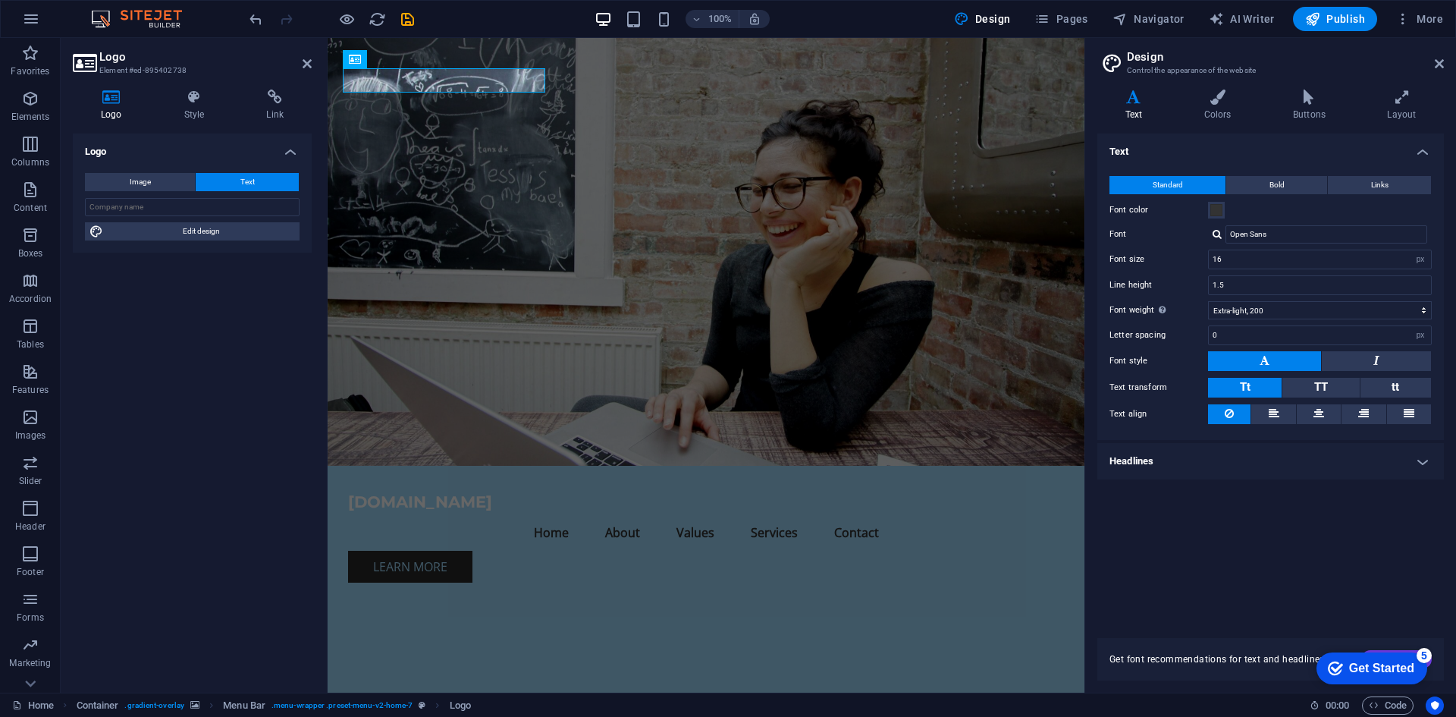
click at [1168, 453] on h4 "Headlines" at bounding box center [1271, 461] width 347 height 36
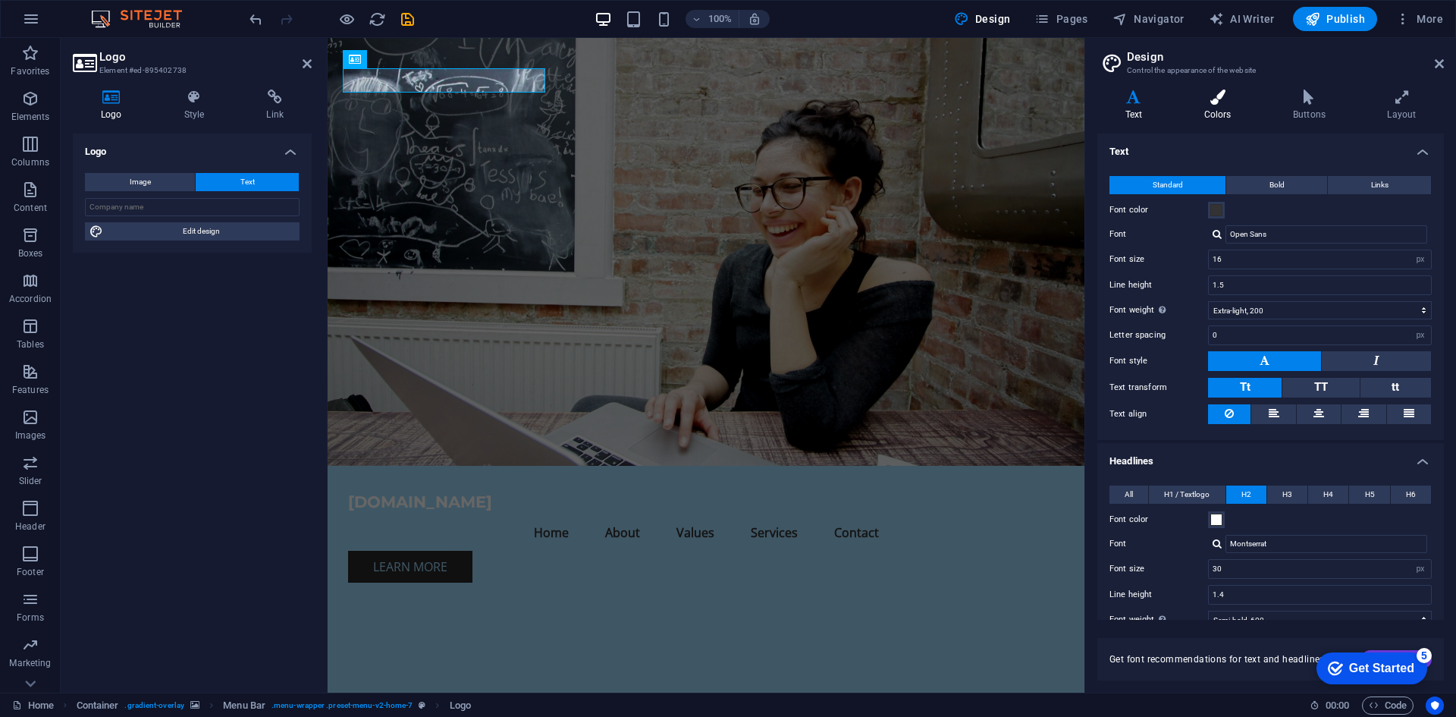
click at [1205, 96] on icon at bounding box center [1217, 97] width 83 height 15
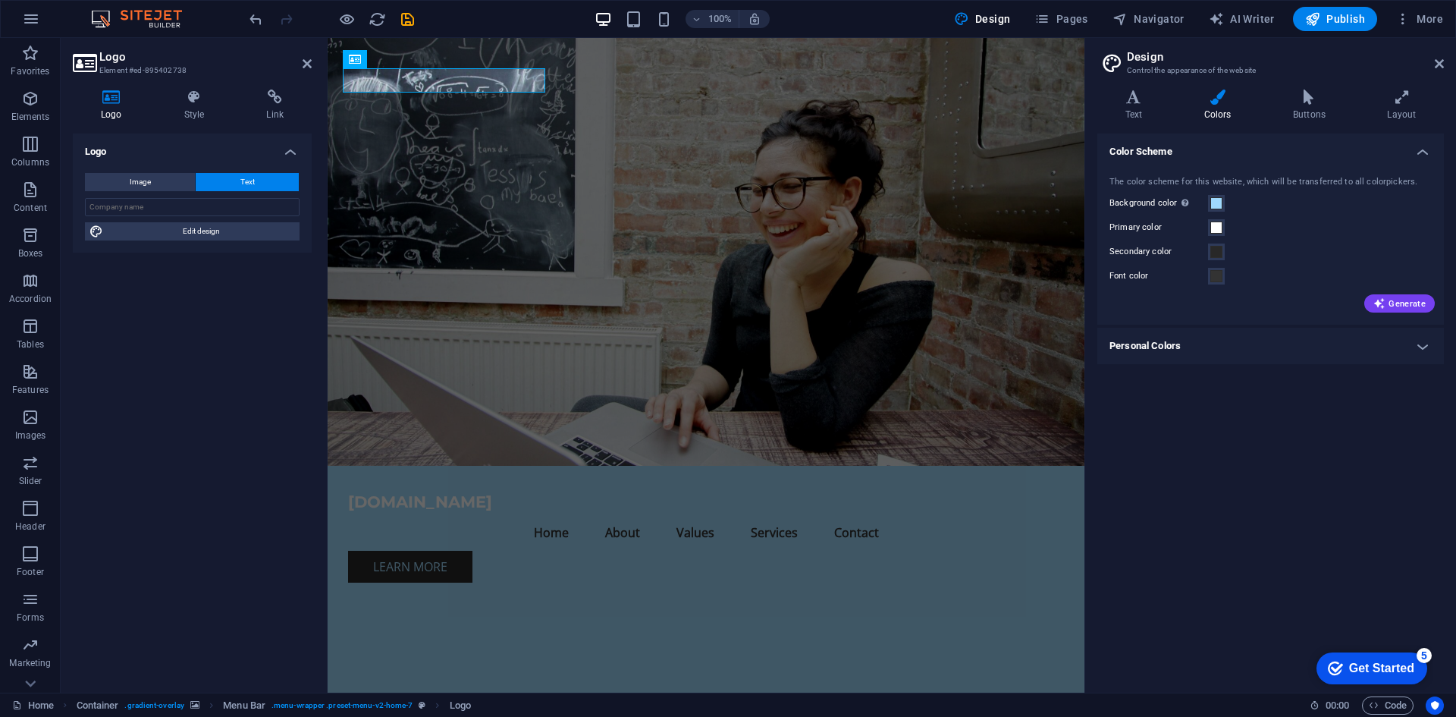
click at [1171, 347] on h4 "Personal Colors" at bounding box center [1271, 346] width 347 height 36
click at [1150, 117] on h4 "Text" at bounding box center [1137, 106] width 79 height 32
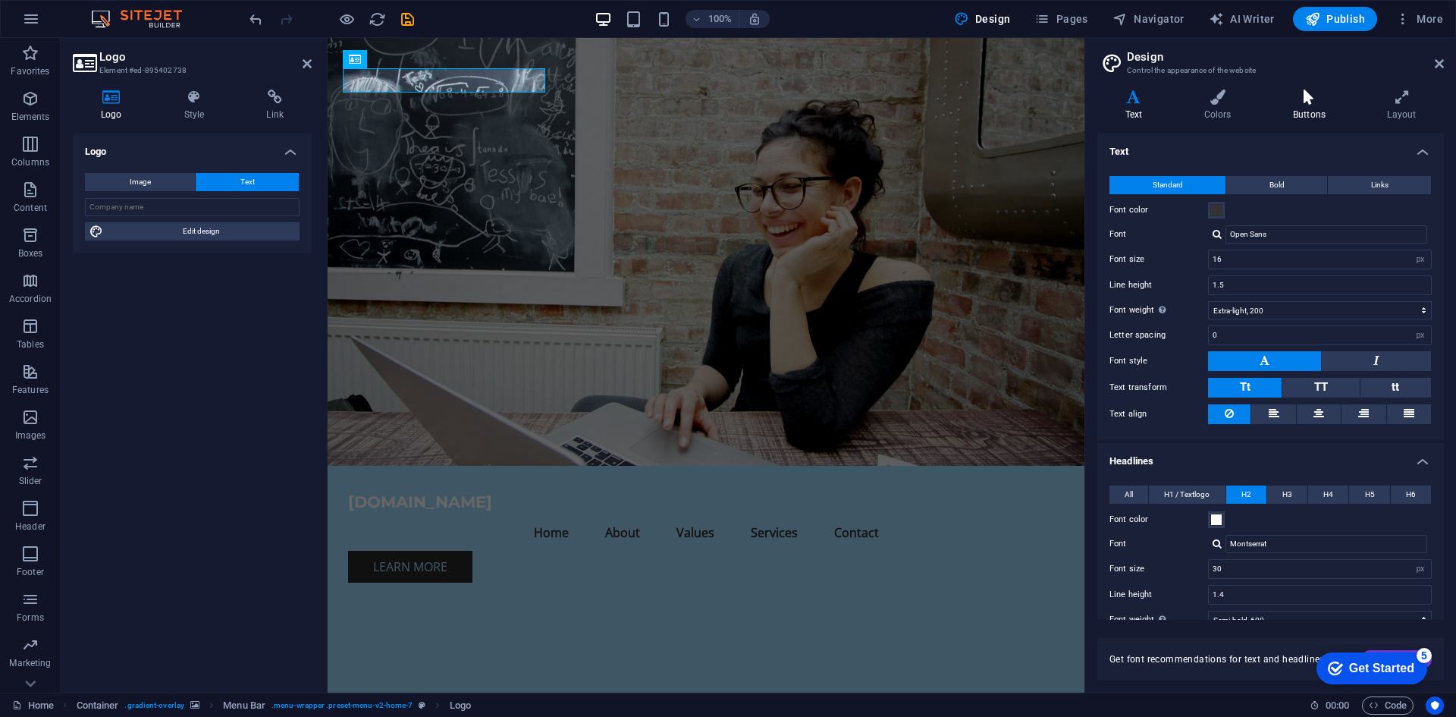
click at [1318, 99] on icon at bounding box center [1309, 97] width 88 height 15
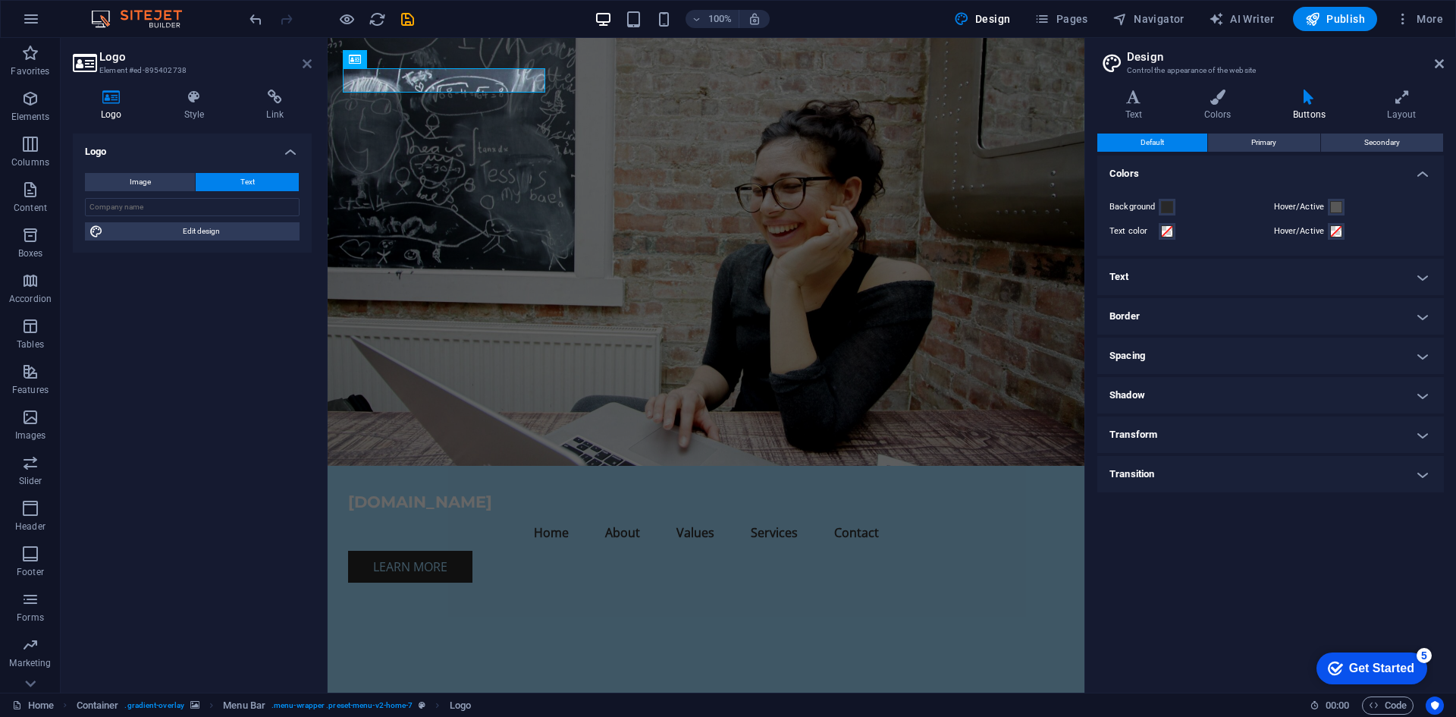
click at [306, 61] on icon at bounding box center [307, 64] width 9 height 12
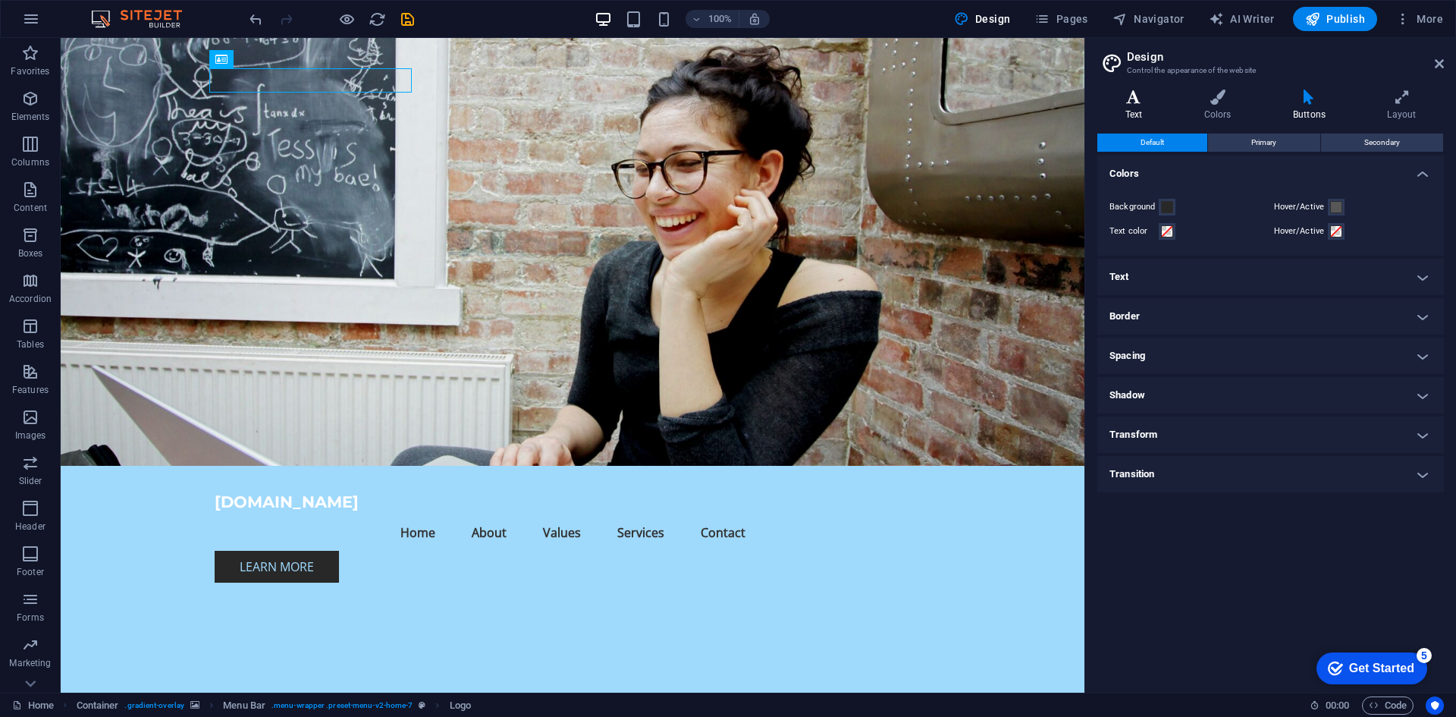
click at [1121, 108] on h4 "Text" at bounding box center [1137, 106] width 79 height 32
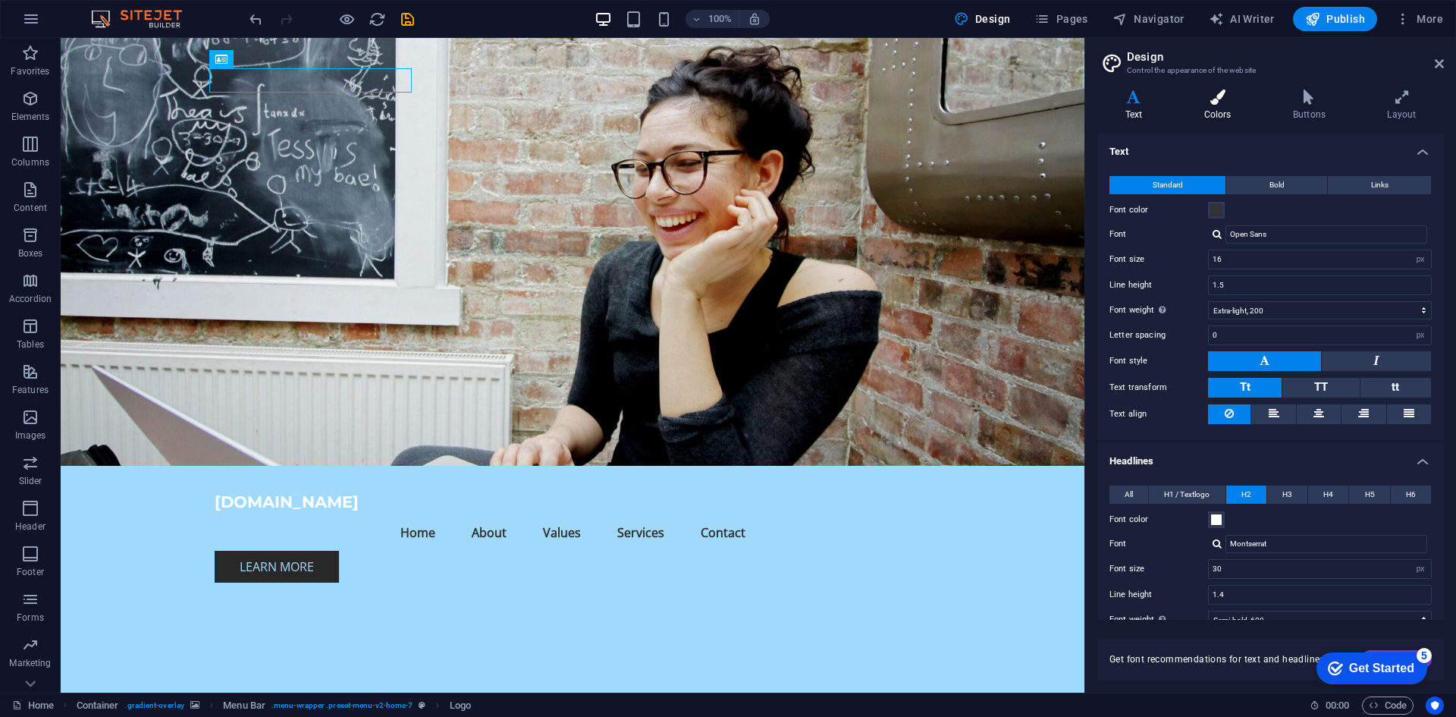
click at [1224, 92] on icon at bounding box center [1217, 97] width 83 height 15
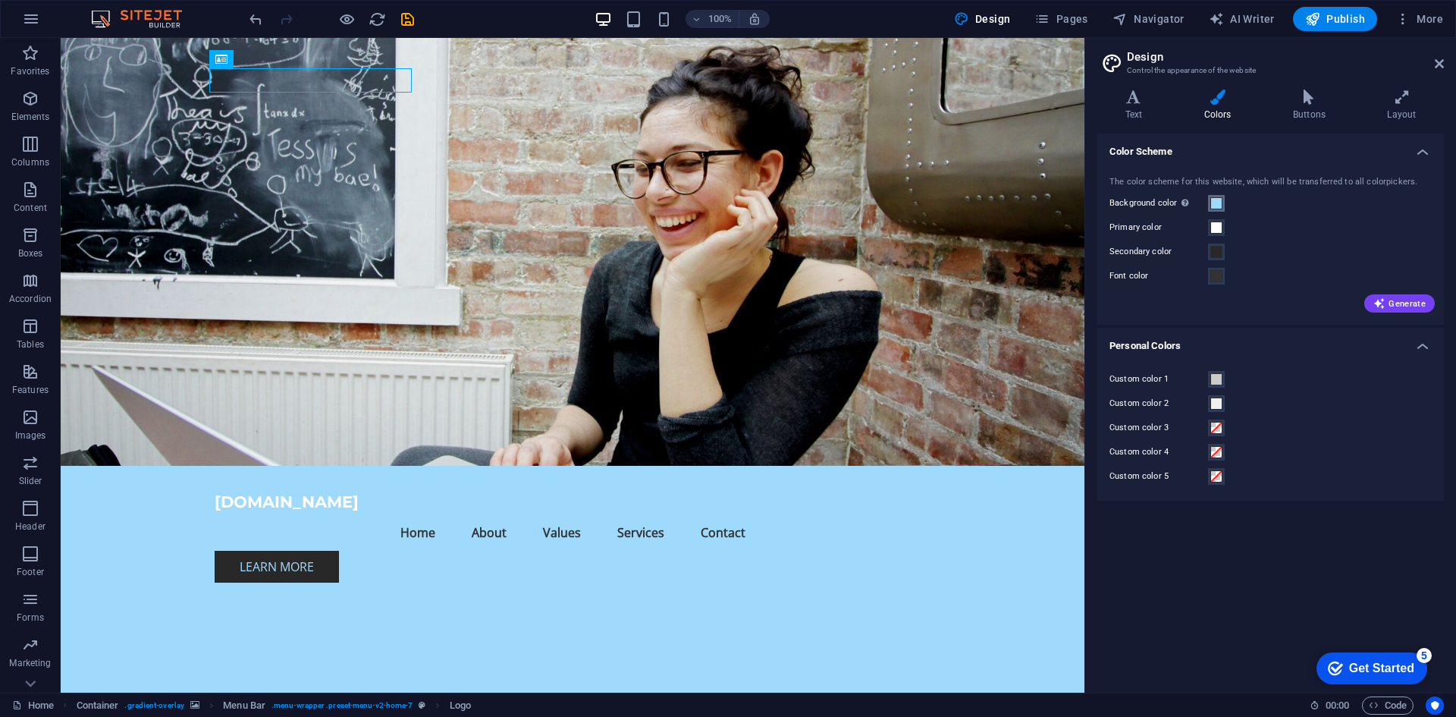
click at [1217, 196] on button "Background color Only visible if it is not covered by other backgrounds." at bounding box center [1216, 203] width 17 height 17
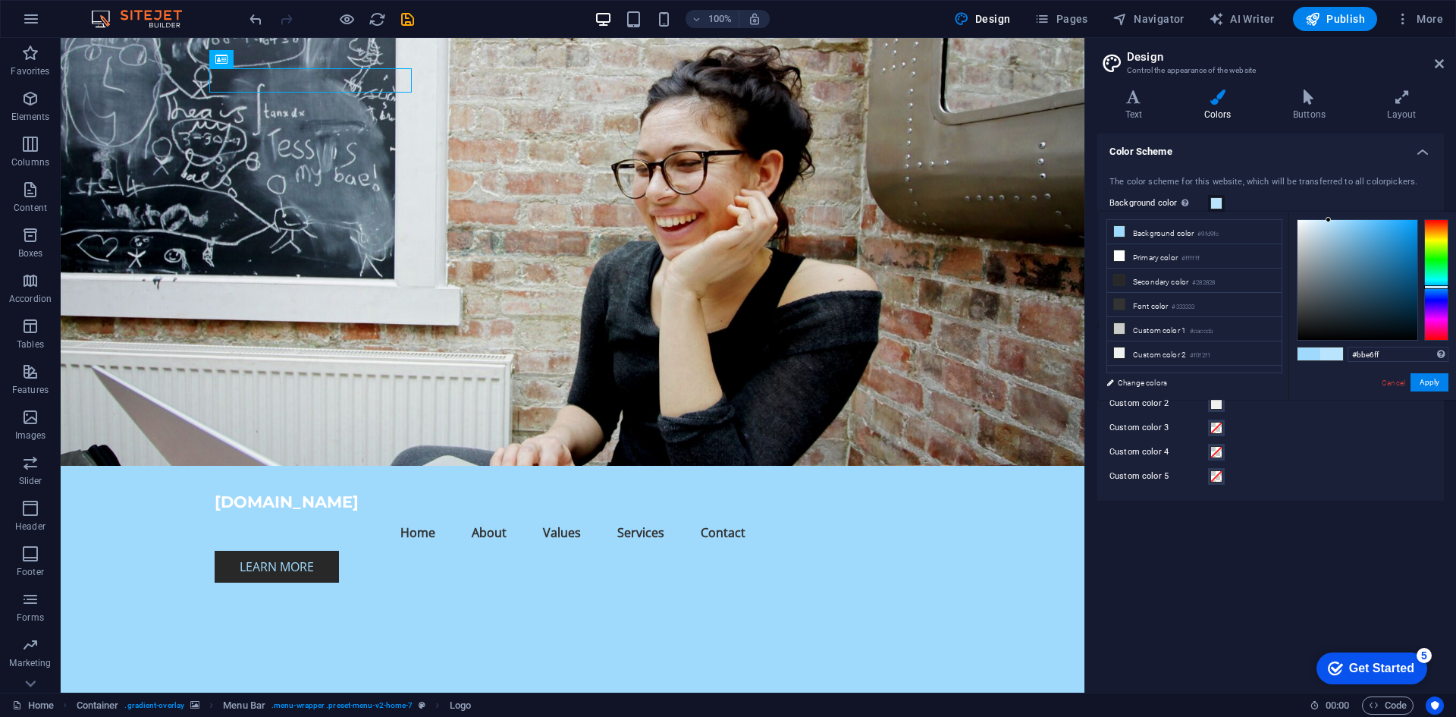
click at [1329, 220] on div at bounding box center [1358, 280] width 120 height 120
click at [1421, 383] on button "Apply" at bounding box center [1430, 382] width 38 height 18
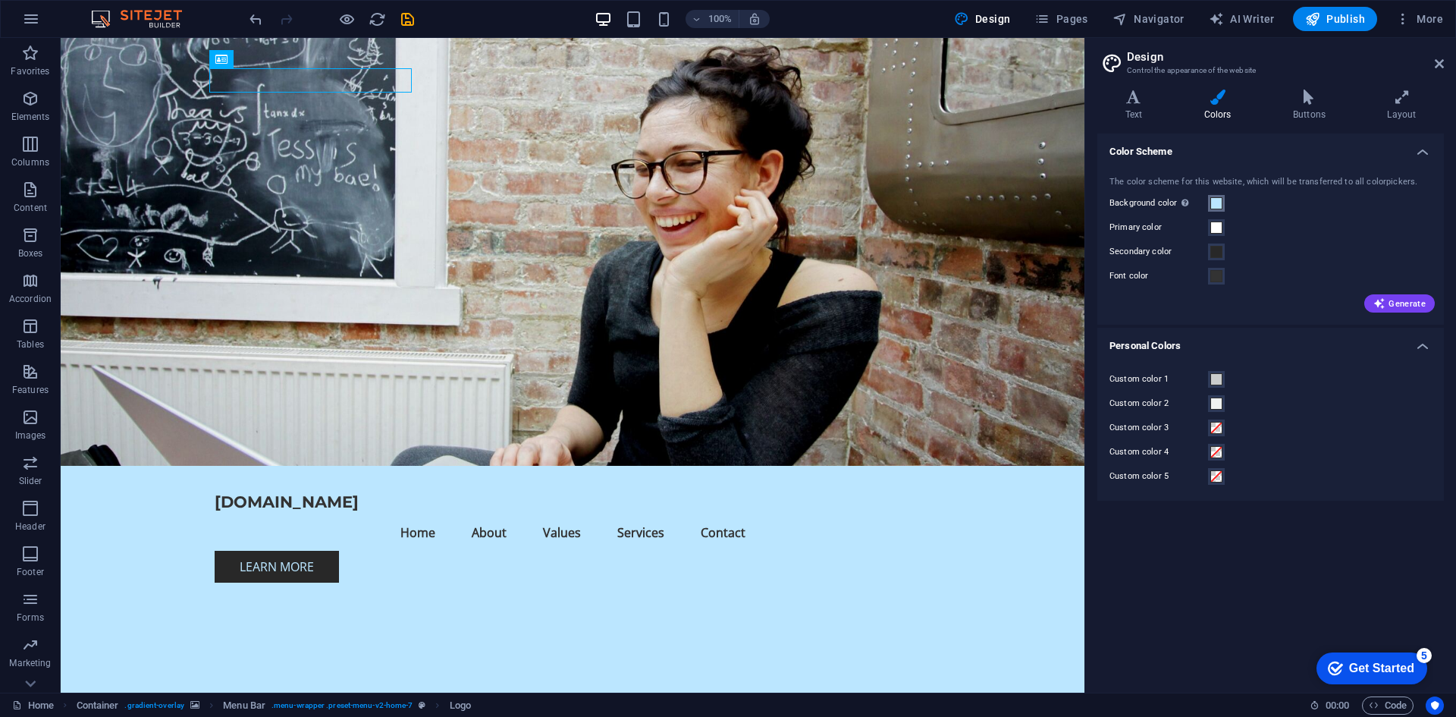
click at [1210, 210] on button "Background color Only visible if it is not covered by other backgrounds." at bounding box center [1216, 203] width 17 height 17
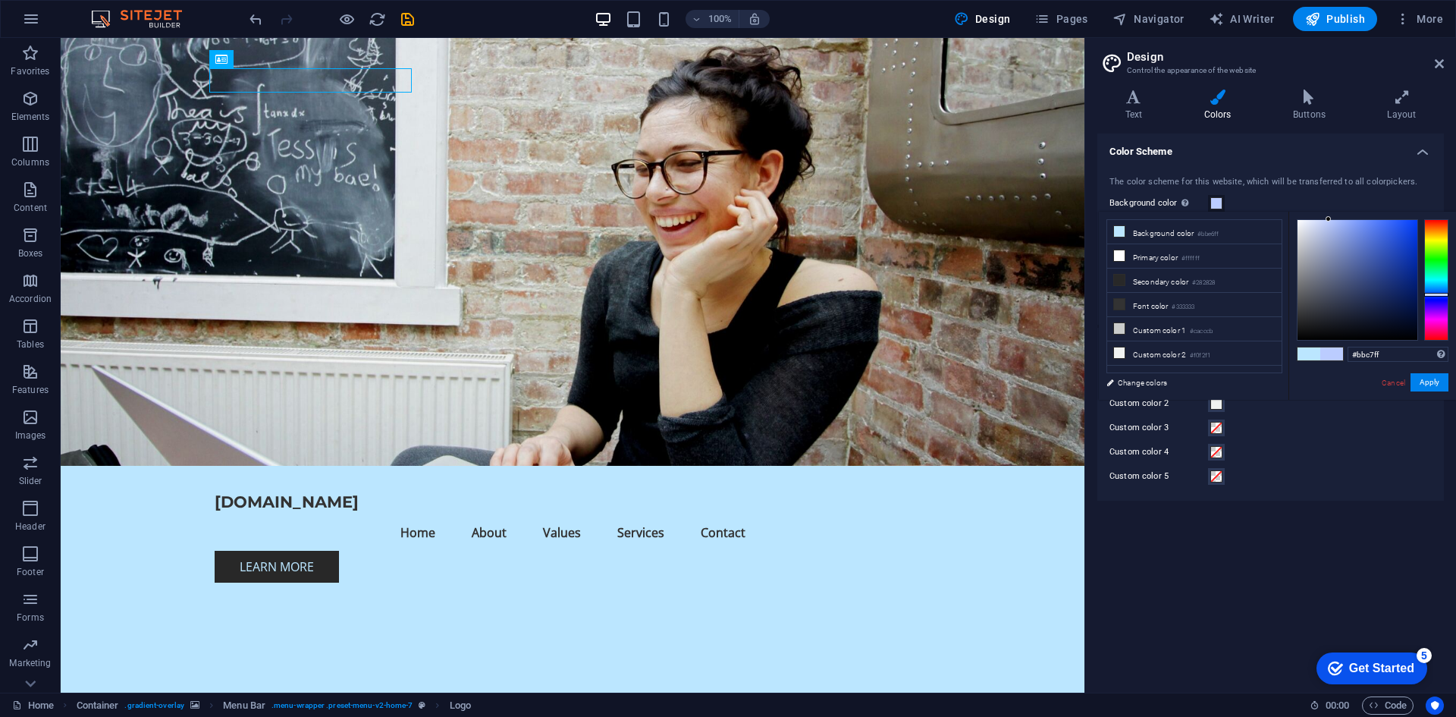
click at [1431, 296] on div at bounding box center [1437, 295] width 24 height 4
click at [1346, 248] on div at bounding box center [1358, 280] width 120 height 120
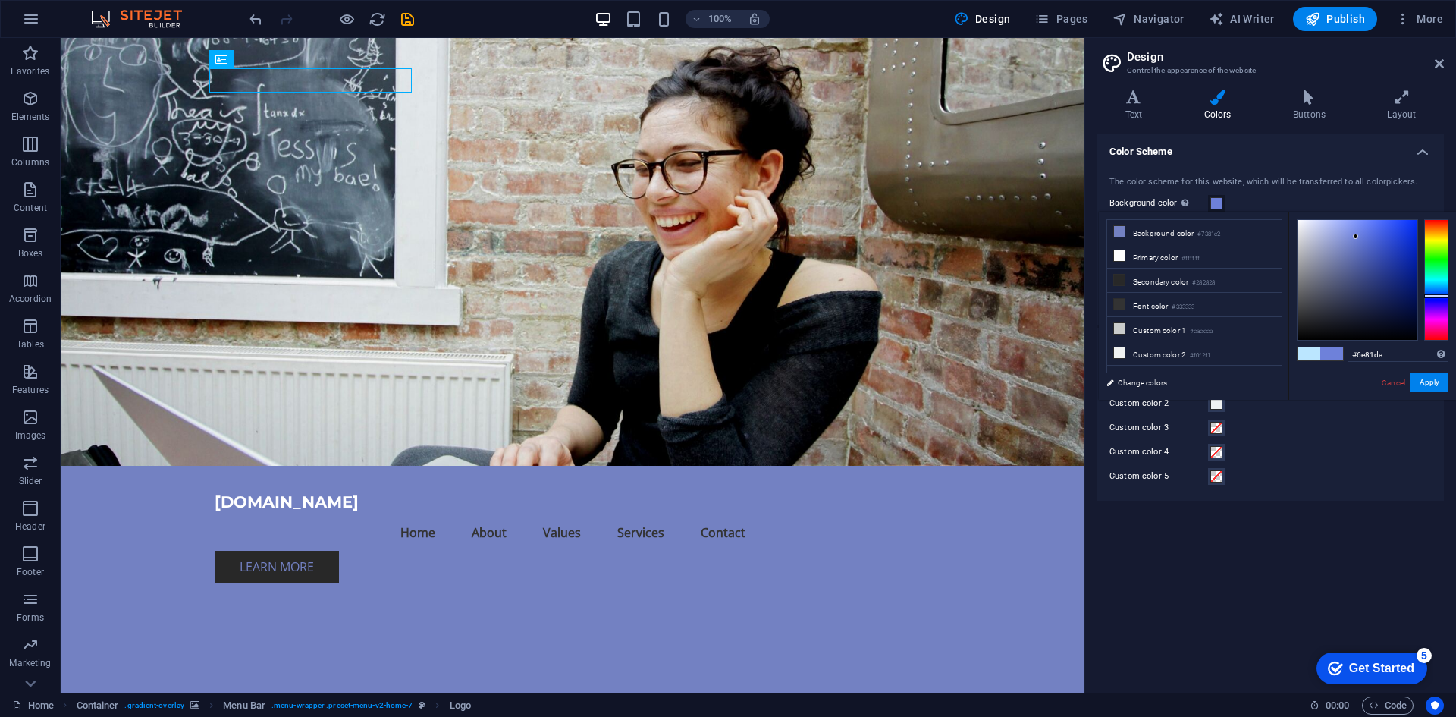
drag, startPoint x: 1365, startPoint y: 242, endPoint x: 1356, endPoint y: 237, distance: 9.9
click at [1356, 237] on div at bounding box center [1358, 280] width 120 height 120
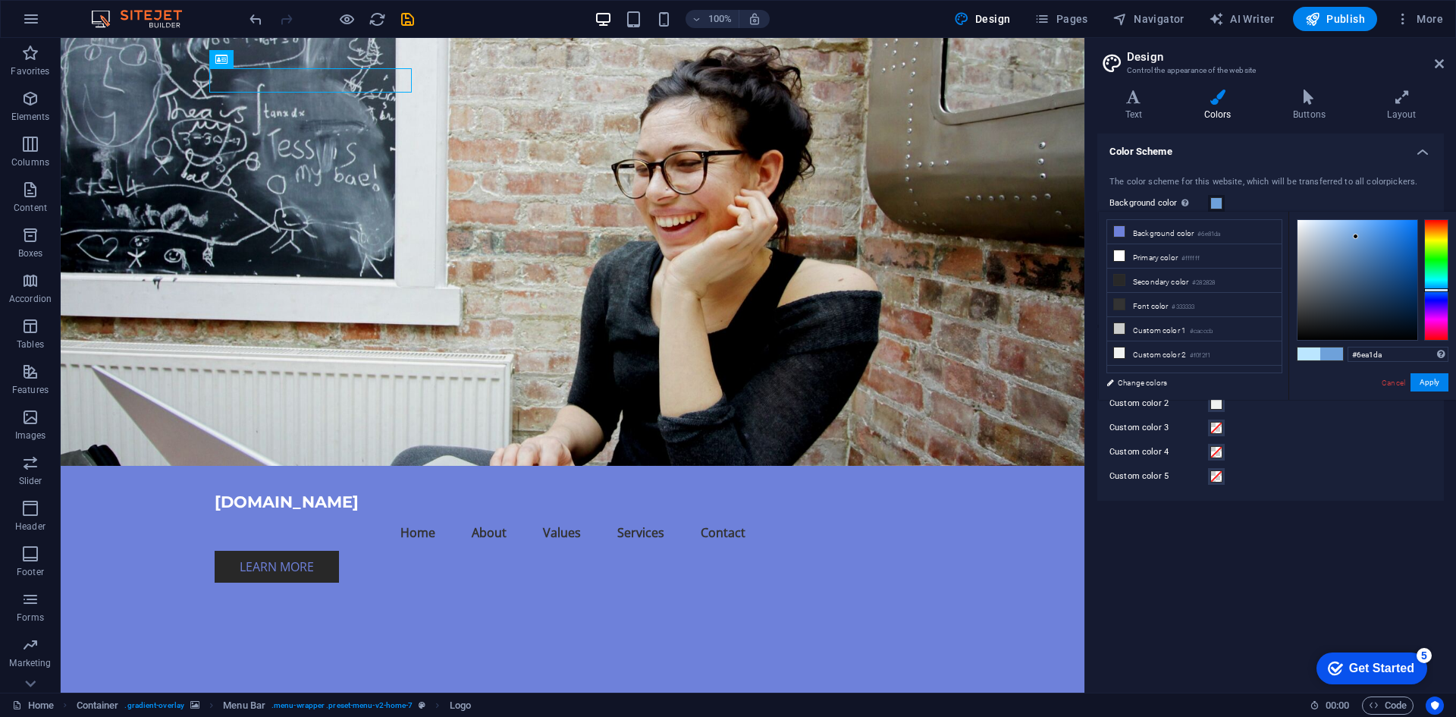
click at [1431, 290] on div at bounding box center [1437, 279] width 24 height 121
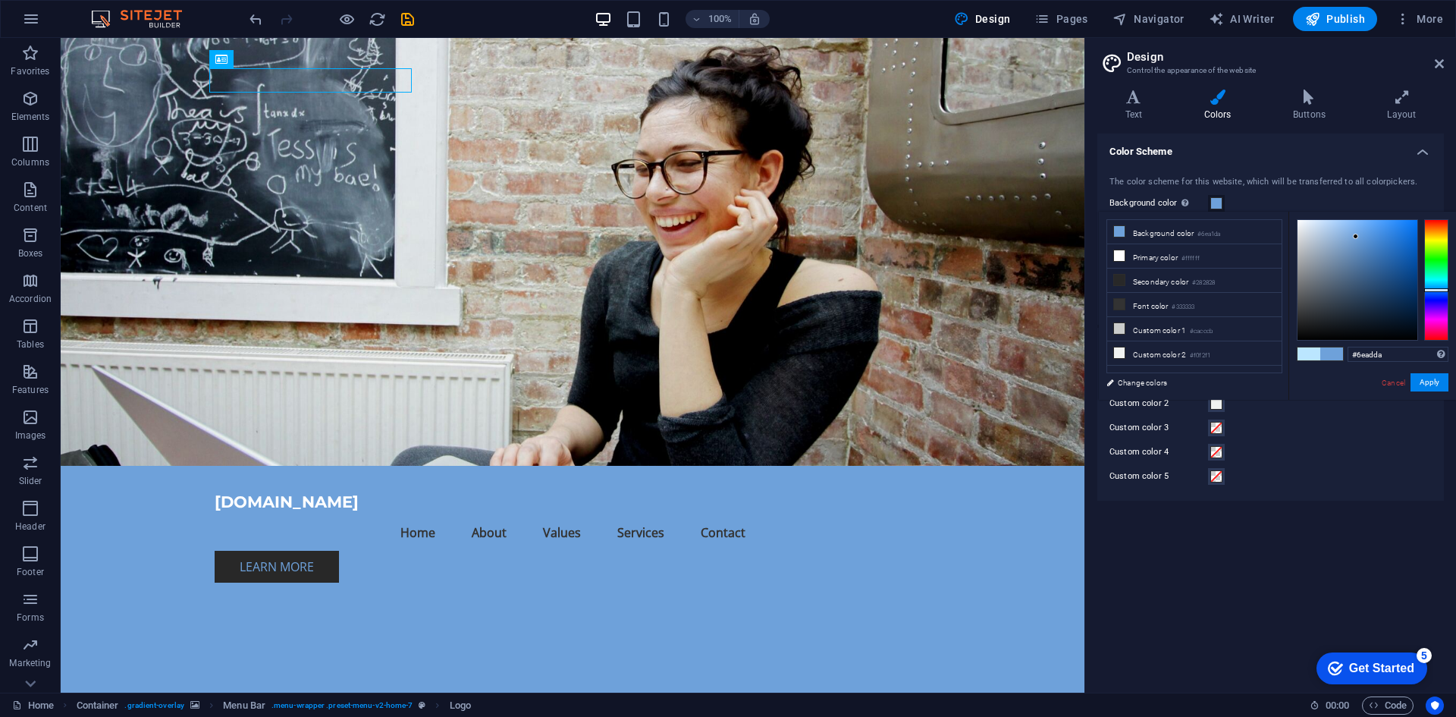
click at [1434, 287] on div at bounding box center [1437, 279] width 24 height 121
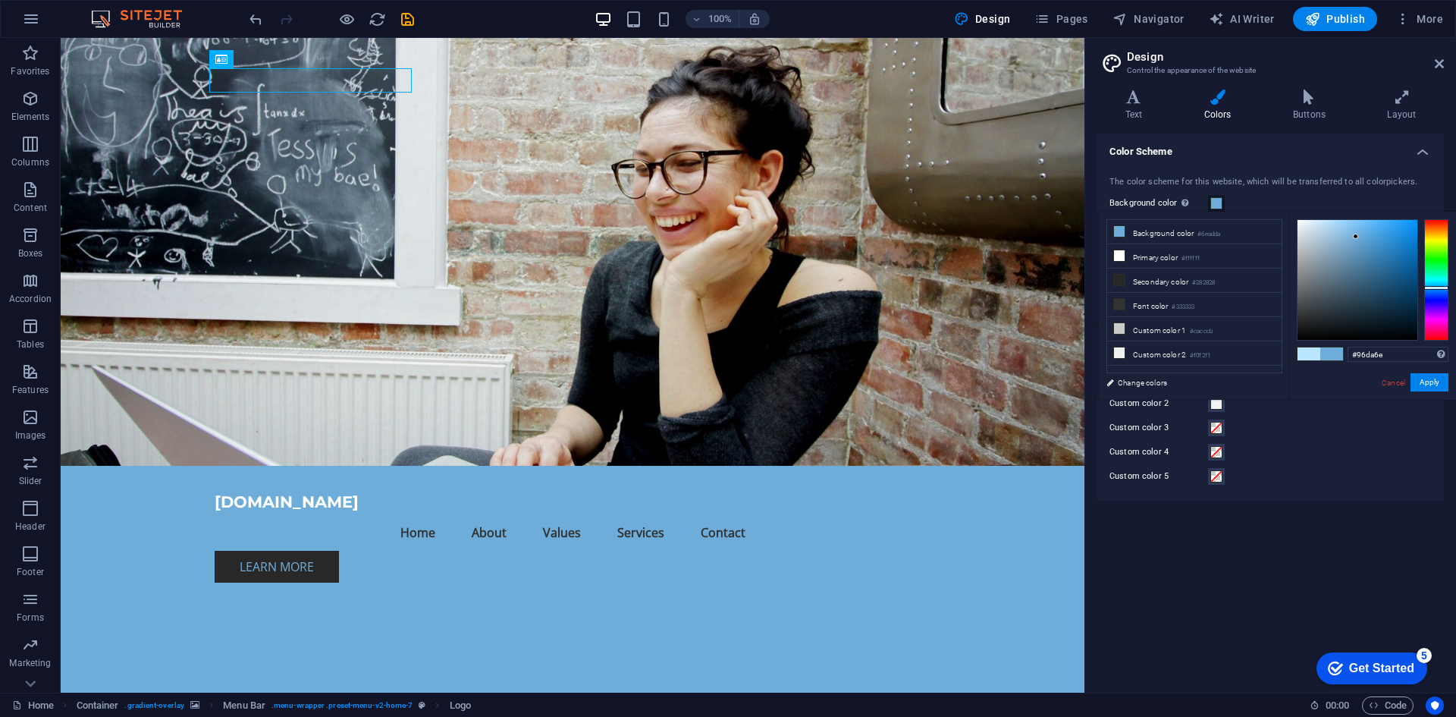
click at [1438, 252] on div at bounding box center [1437, 279] width 24 height 121
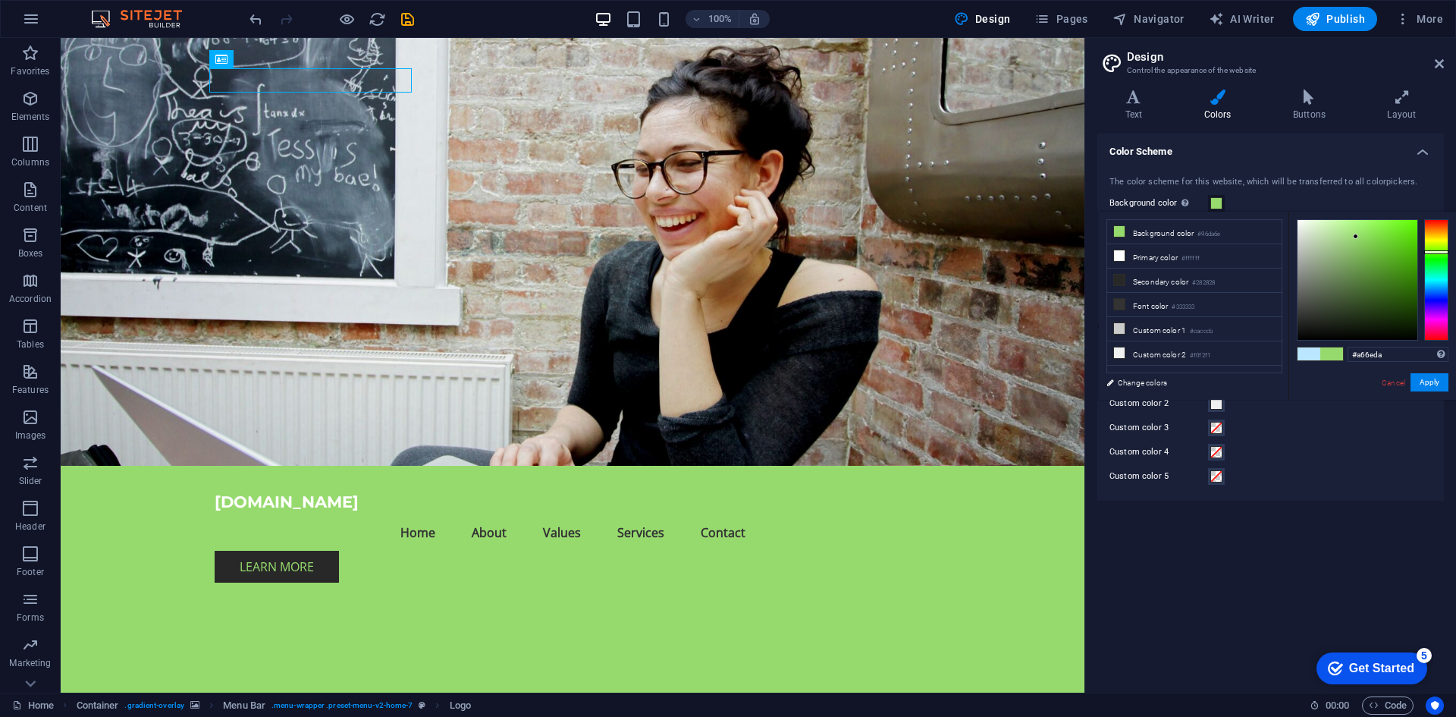
click at [1430, 309] on div at bounding box center [1437, 279] width 24 height 121
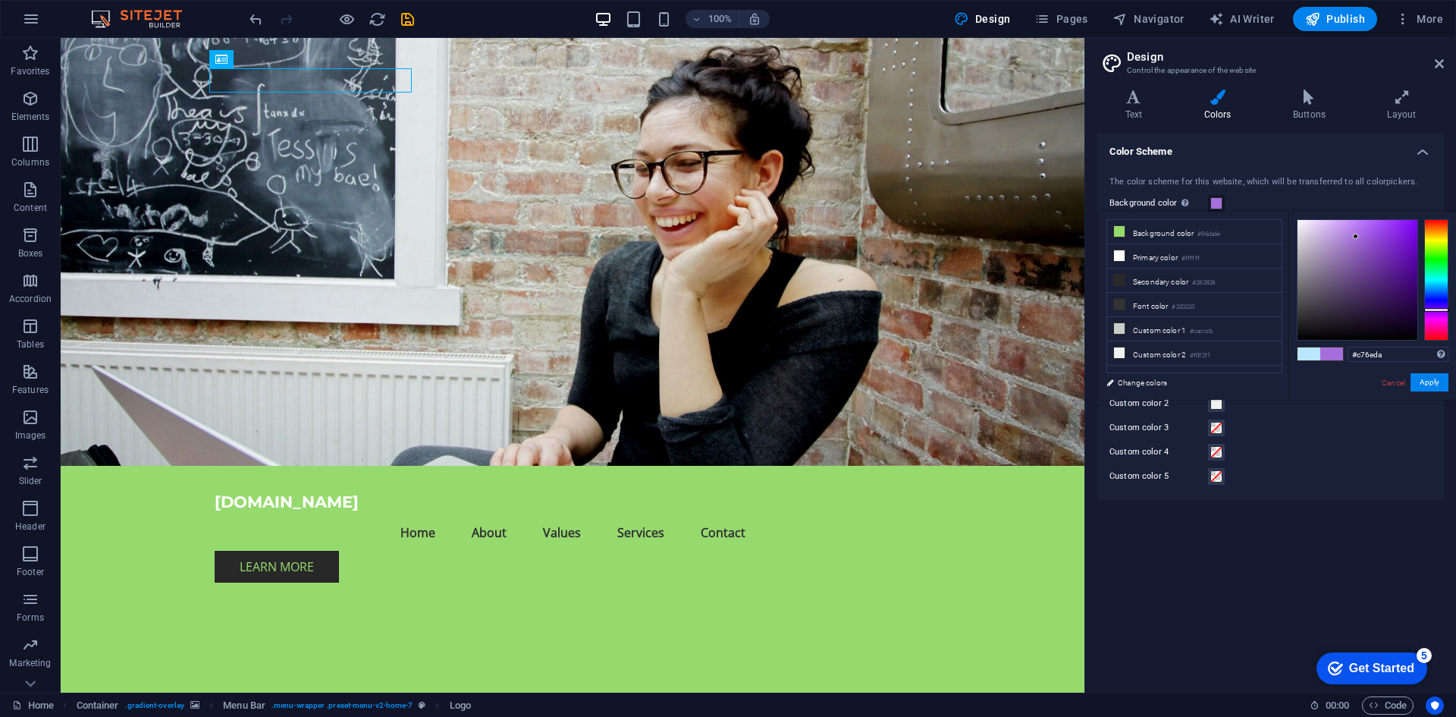
click at [1429, 316] on div at bounding box center [1437, 279] width 24 height 121
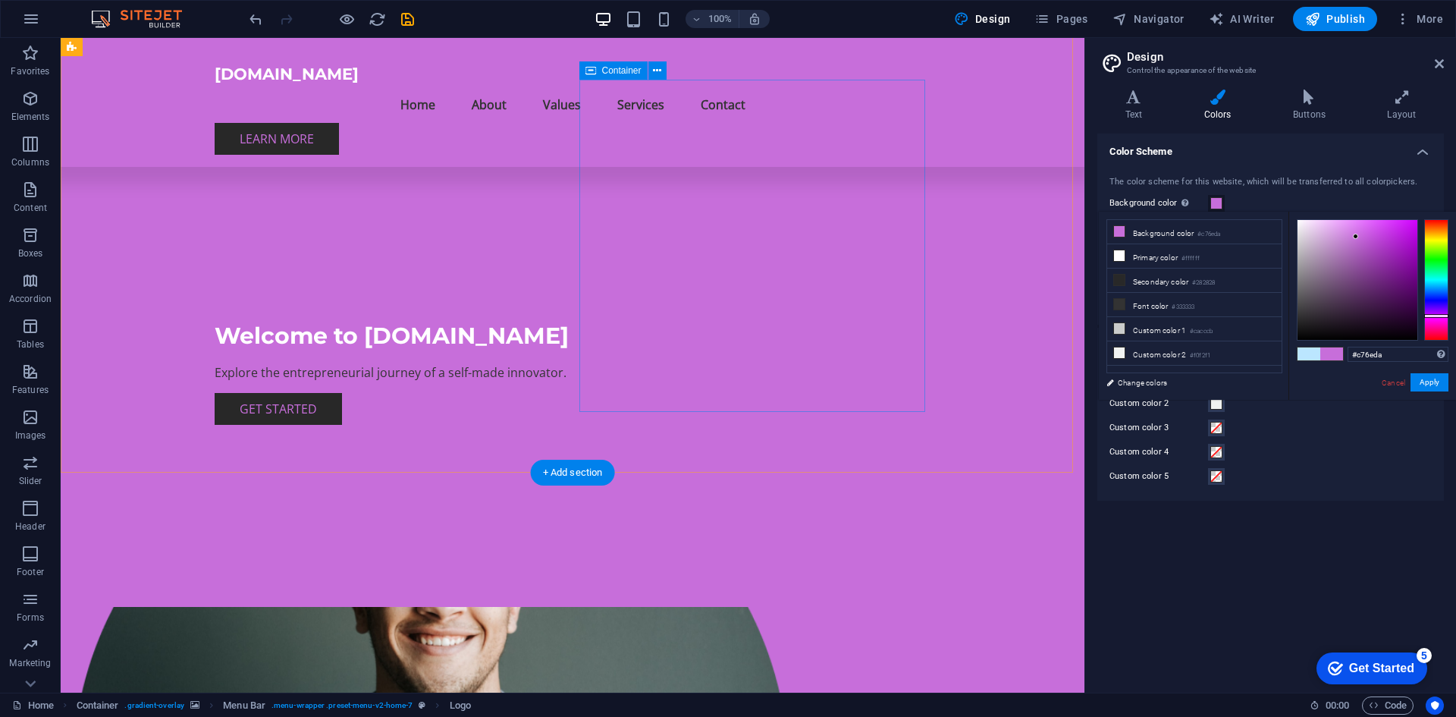
scroll to position [455, 0]
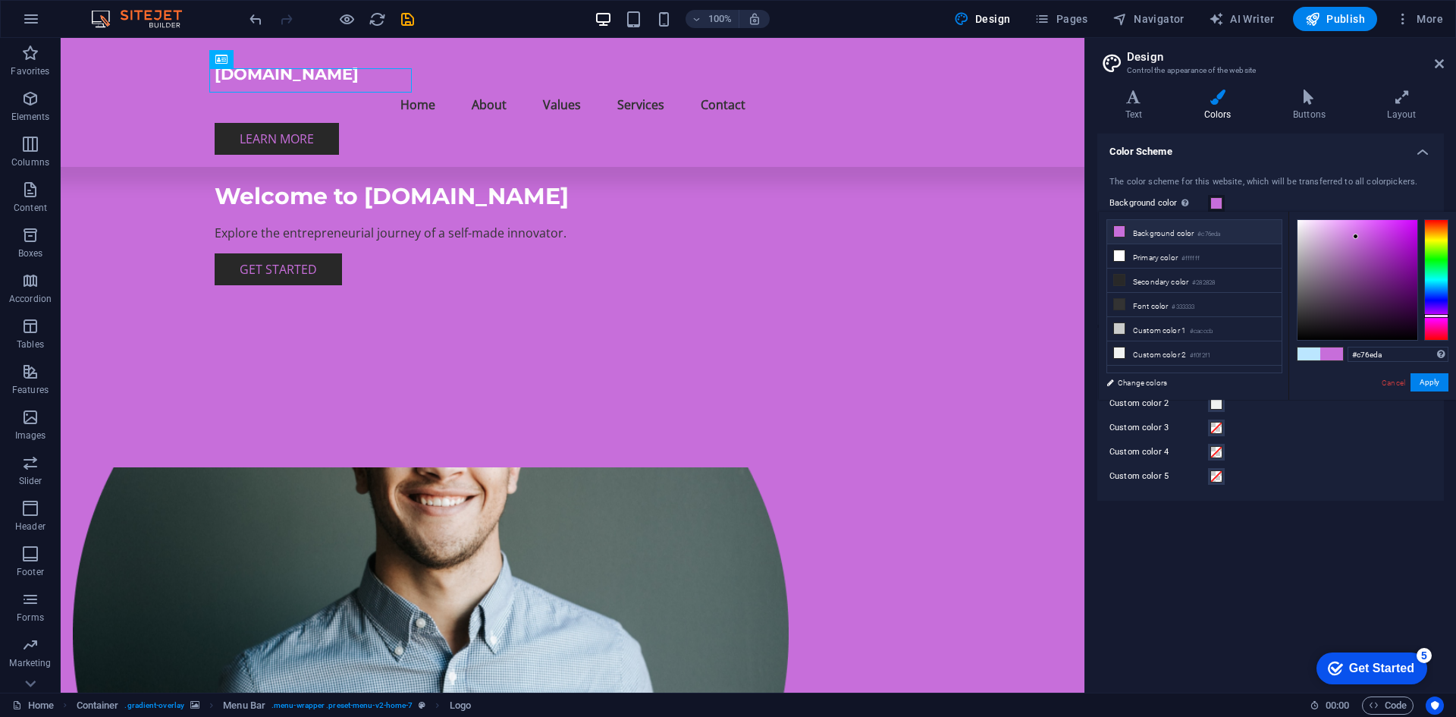
click at [1227, 228] on li "Background color #c76eda" at bounding box center [1194, 232] width 174 height 24
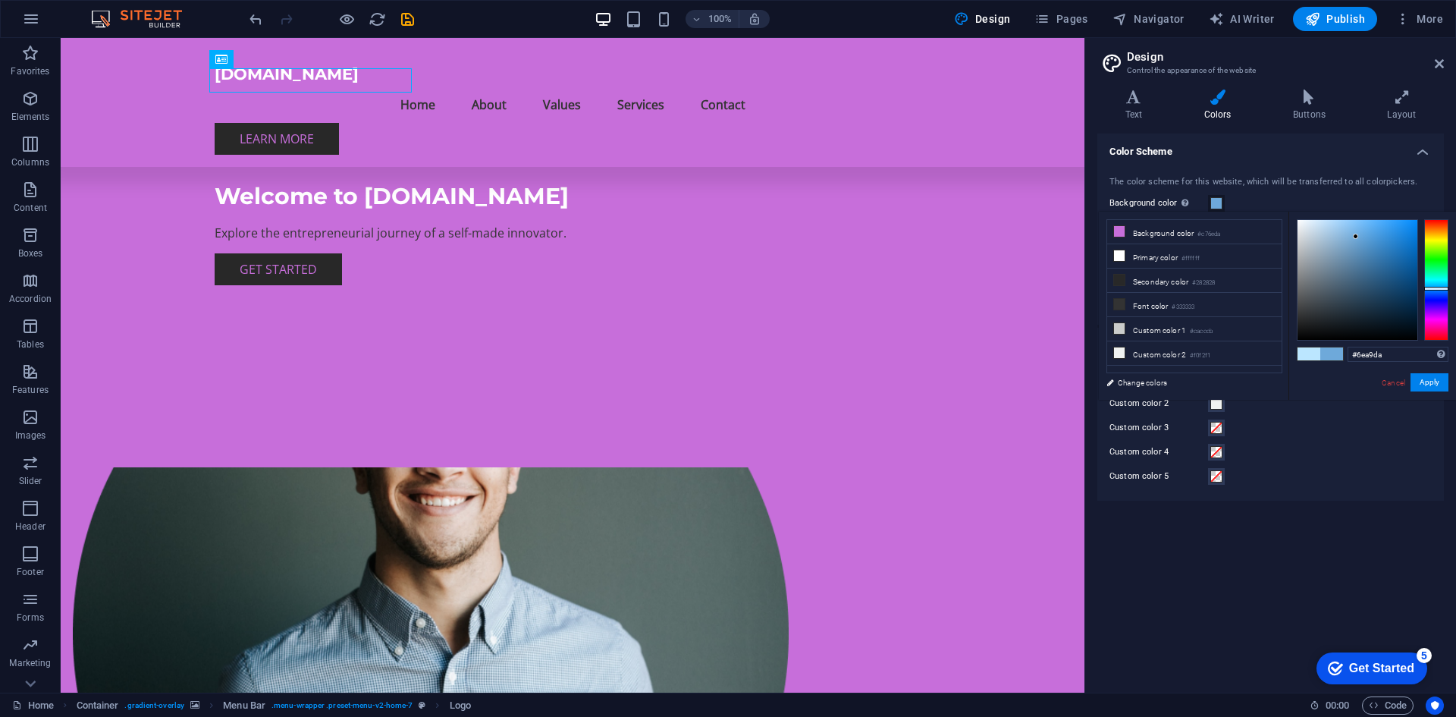
click at [1434, 288] on div at bounding box center [1437, 279] width 24 height 121
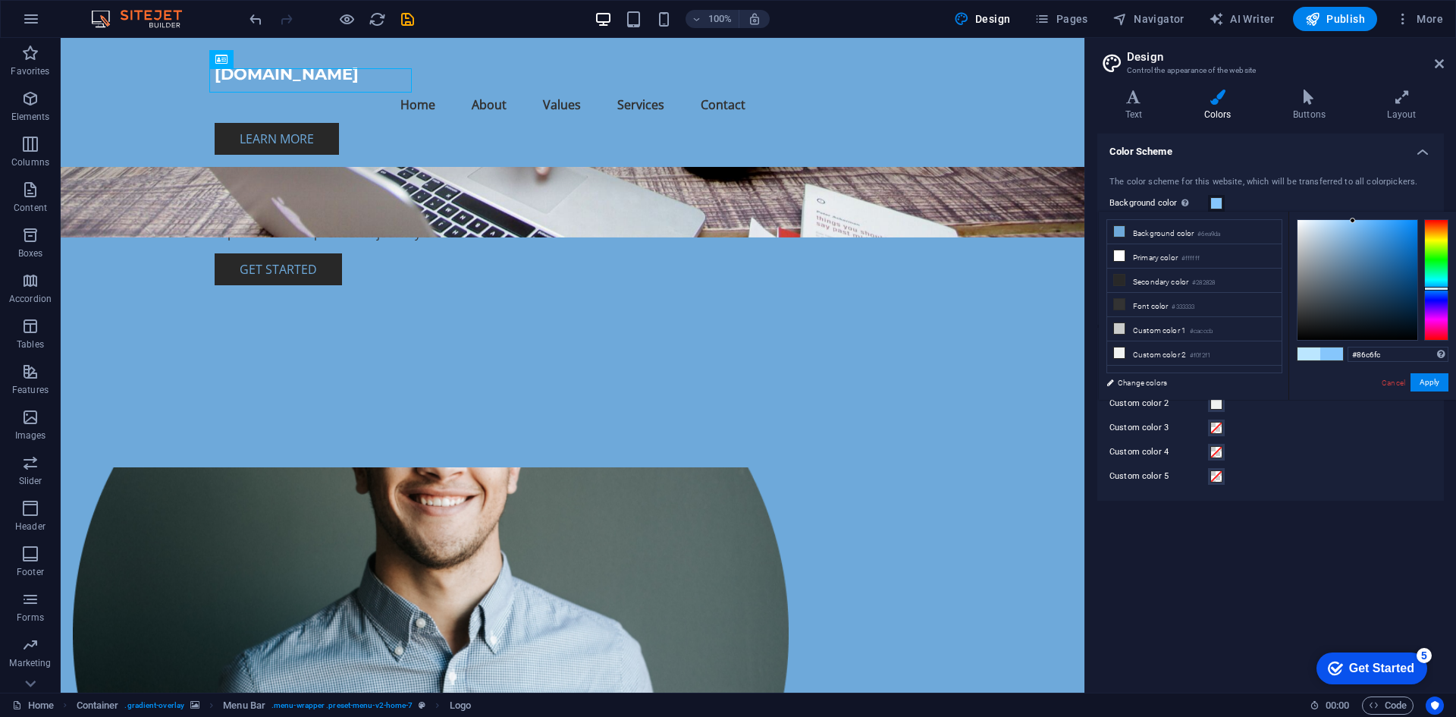
drag, startPoint x: 1359, startPoint y: 233, endPoint x: 1353, endPoint y: 221, distance: 13.2
click at [1353, 221] on div at bounding box center [1358, 280] width 120 height 120
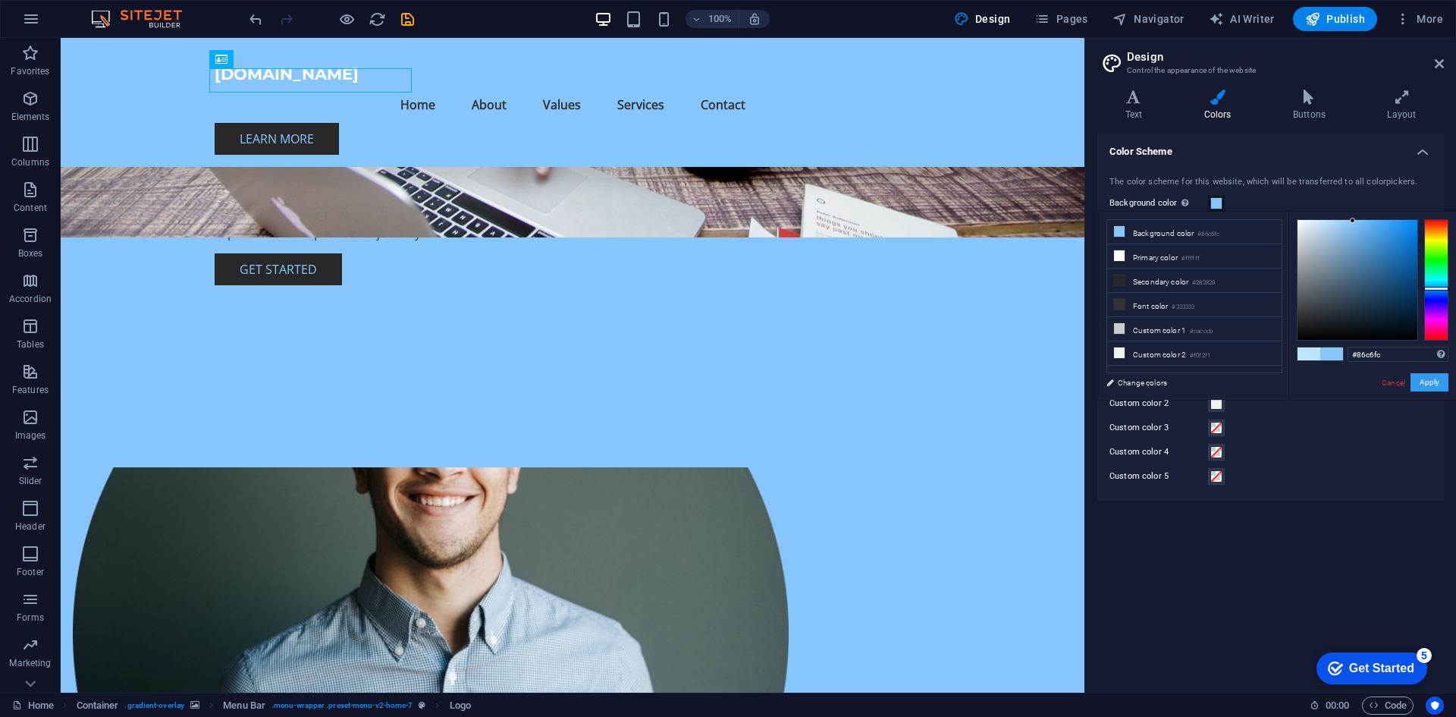
click at [1438, 380] on button "Apply" at bounding box center [1430, 382] width 38 height 18
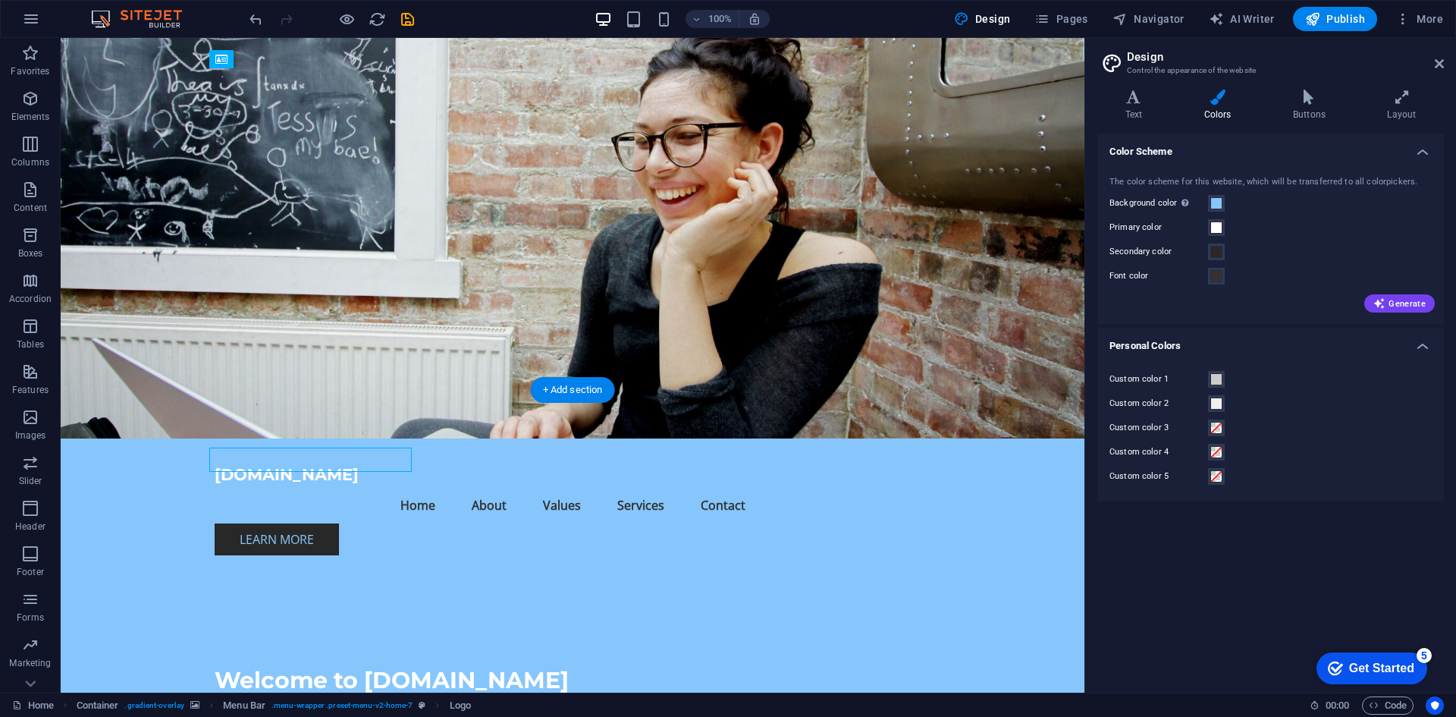
scroll to position [0, 0]
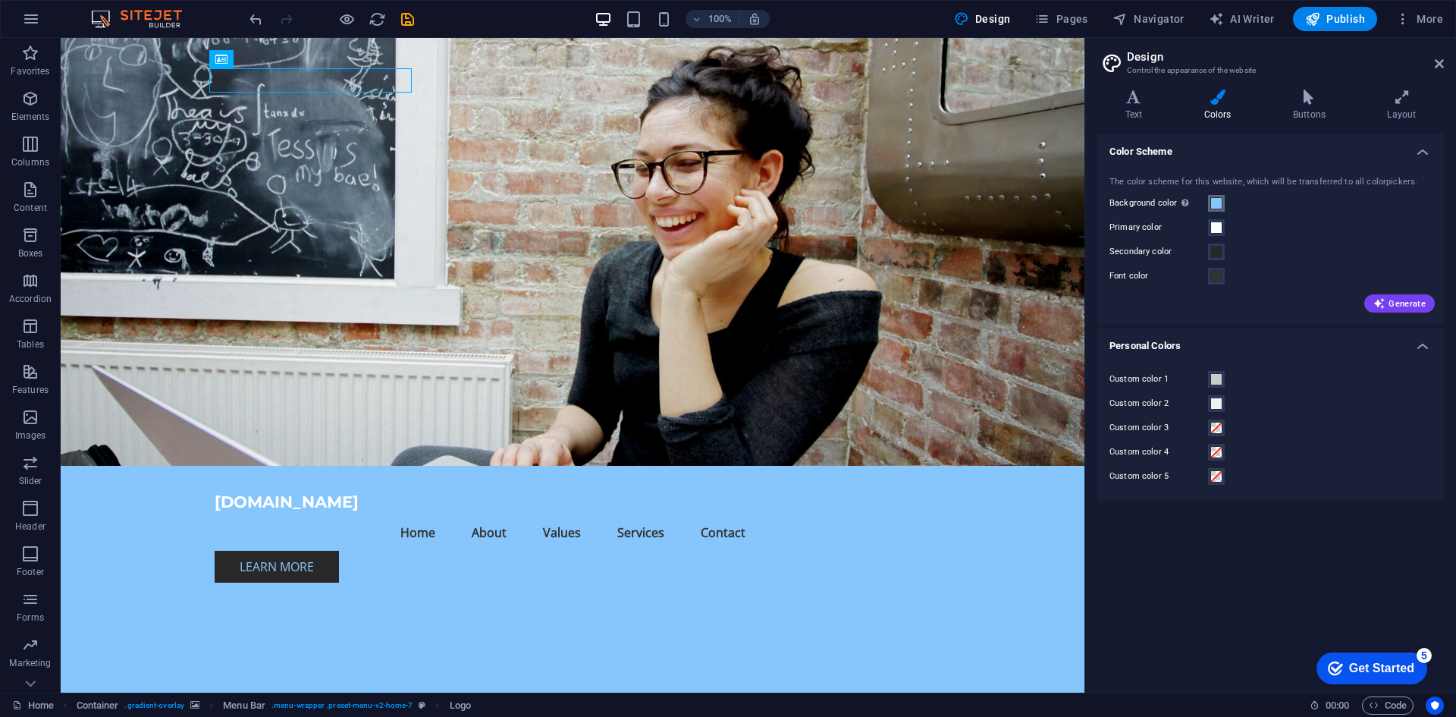
click at [1218, 203] on span at bounding box center [1217, 203] width 12 height 12
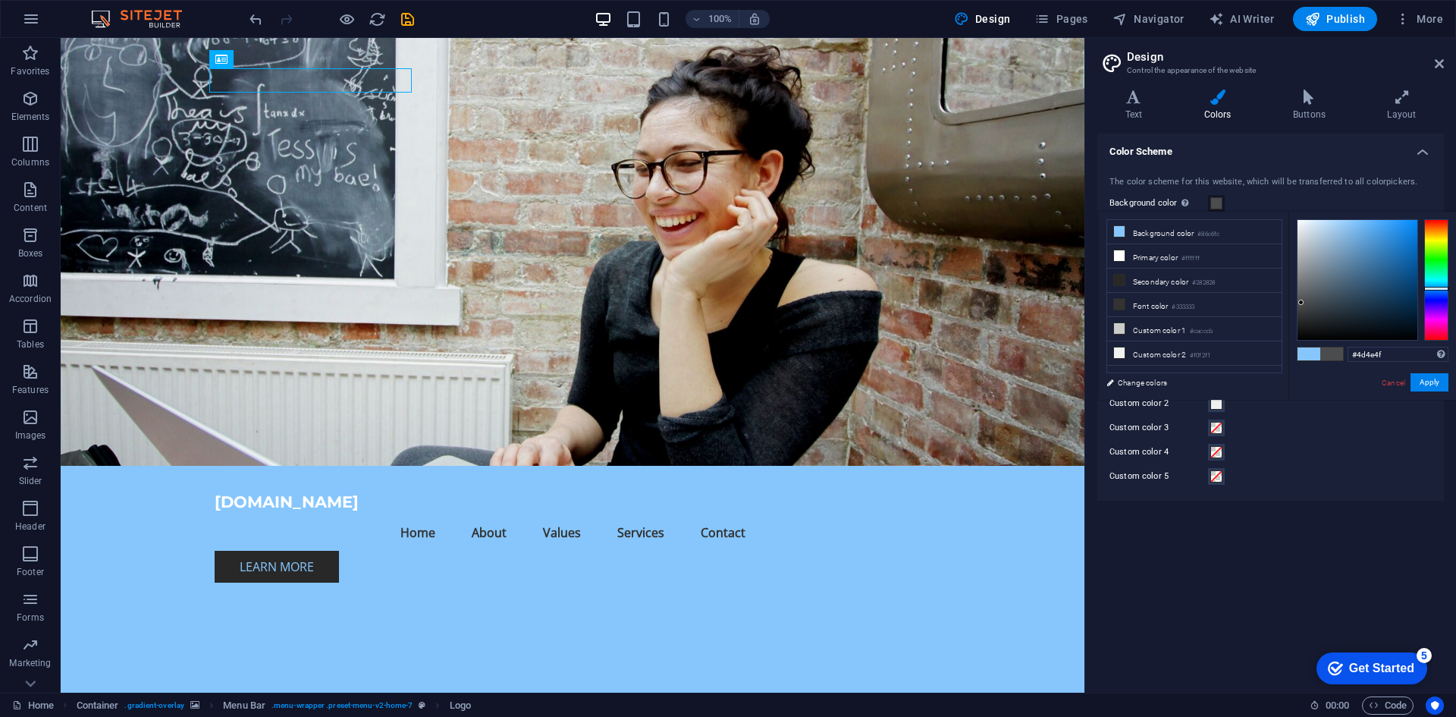
type input "#4e4f4f"
drag, startPoint x: 1323, startPoint y: 300, endPoint x: 1299, endPoint y: 302, distance: 24.4
click at [1299, 302] on div at bounding box center [1358, 280] width 120 height 120
click at [1427, 375] on button "Apply" at bounding box center [1430, 382] width 38 height 18
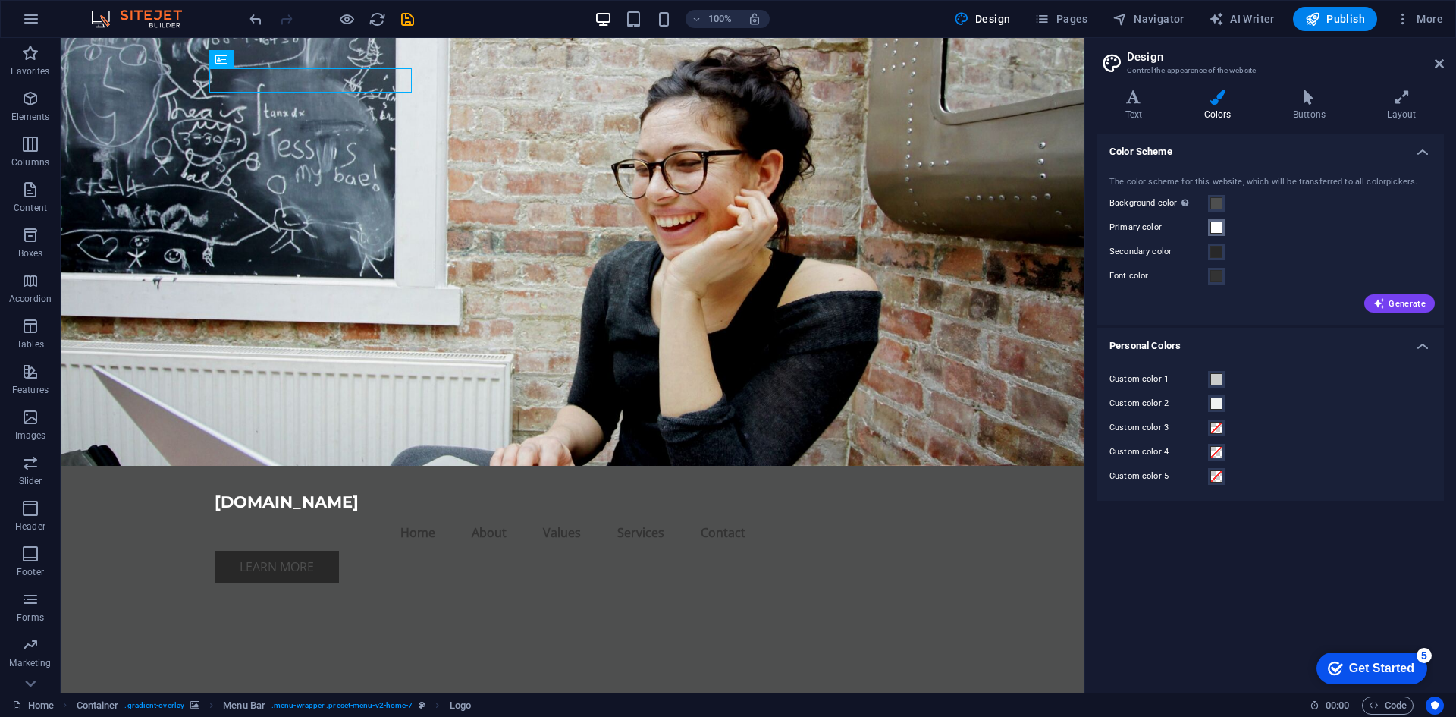
click at [1222, 220] on button "Primary color" at bounding box center [1216, 227] width 17 height 17
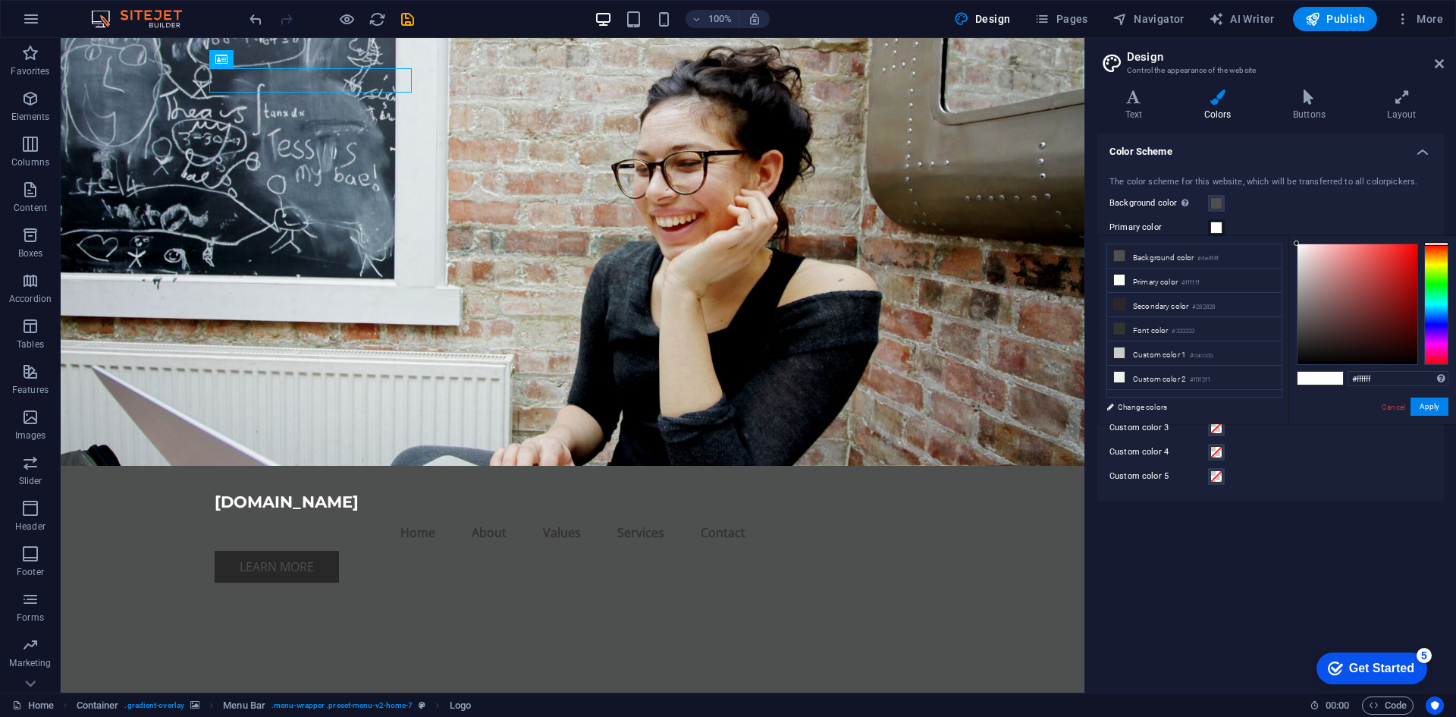
click at [1440, 307] on div at bounding box center [1437, 303] width 24 height 121
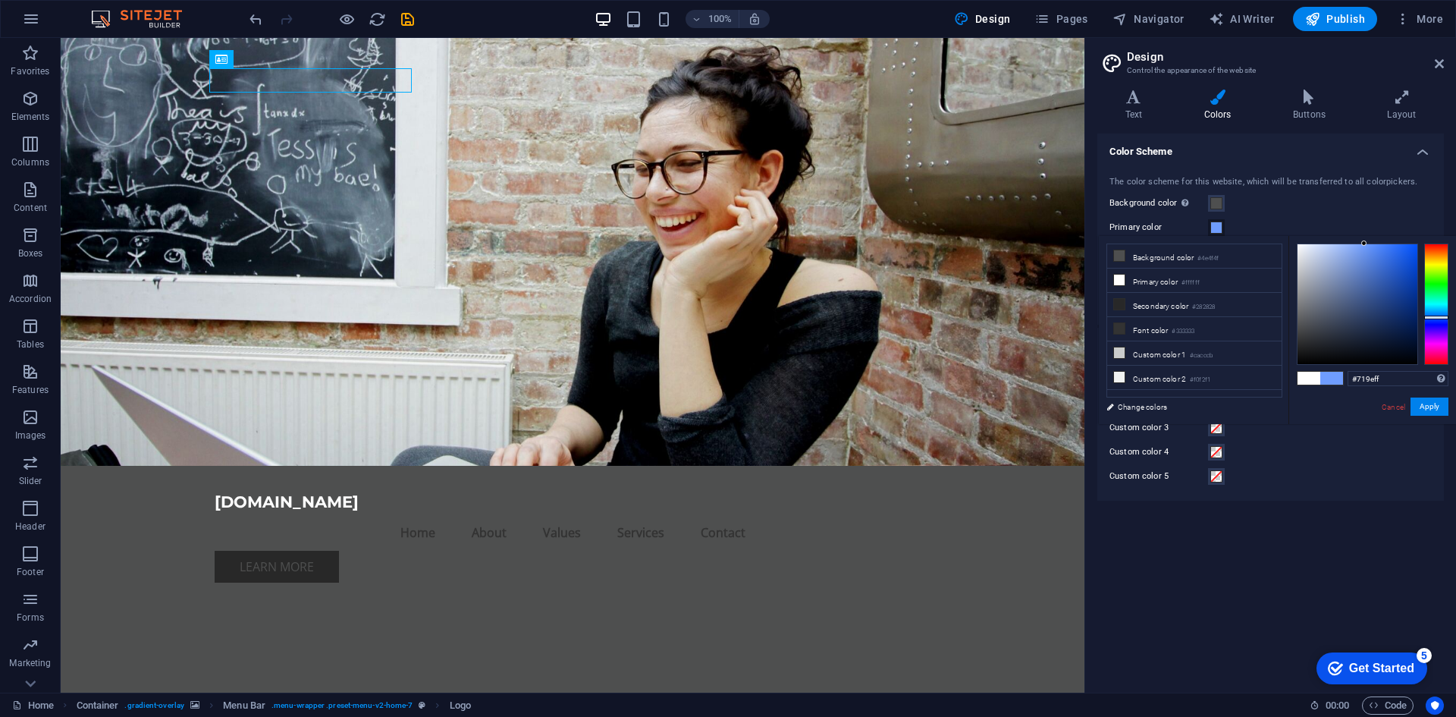
drag, startPoint x: 1382, startPoint y: 247, endPoint x: 1364, endPoint y: 231, distance: 24.7
click at [1364, 231] on body "[DOMAIN_NAME] Home Favorites Elements Columns Content Boxes Accordion Tables Fe…" at bounding box center [728, 358] width 1456 height 717
click at [1433, 313] on div at bounding box center [1437, 303] width 24 height 121
drag, startPoint x: 1425, startPoint y: 405, endPoint x: 1393, endPoint y: 267, distance: 141.7
click at [1387, 275] on div "#71b9ff Supported formats #0852ed rgb(8, 82, 237) rgba(8, 82, 237, 90%) hsv(221…" at bounding box center [1373, 440] width 168 height 408
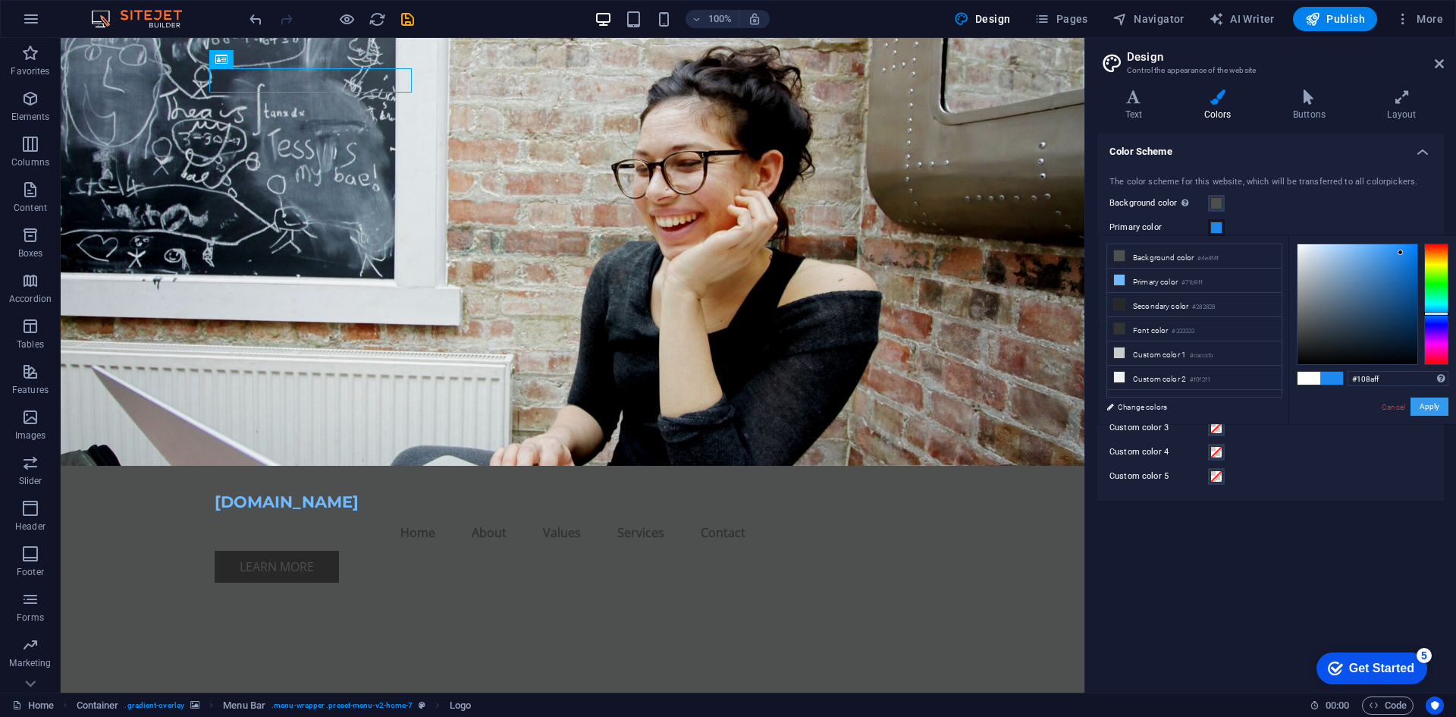
type input "#0f89ff"
drag, startPoint x: 1401, startPoint y: 253, endPoint x: 1410, endPoint y: 226, distance: 28.1
click at [1410, 226] on body "[DOMAIN_NAME] Home Favorites Elements Columns Content Boxes Accordion Tables Fe…" at bounding box center [728, 358] width 1456 height 717
click at [1444, 410] on button "Apply" at bounding box center [1430, 406] width 38 height 18
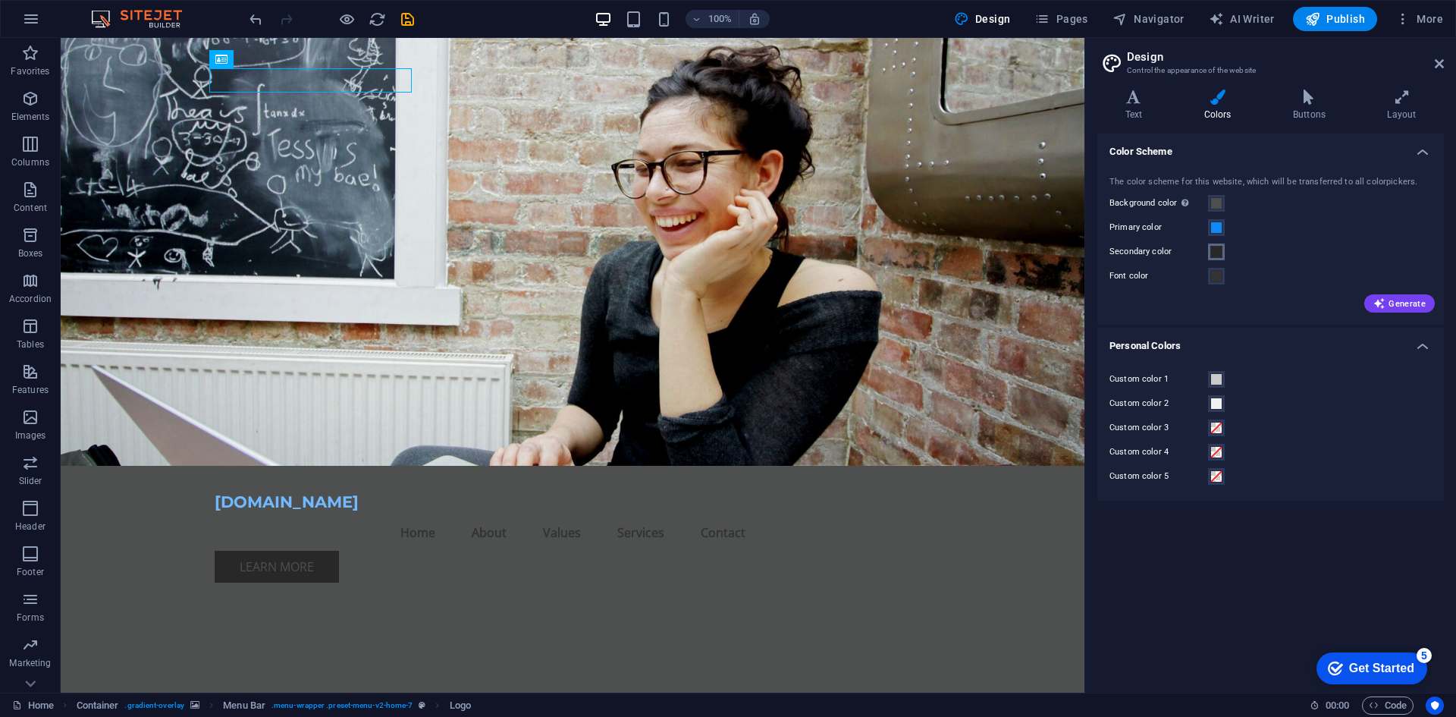
click at [1214, 252] on span at bounding box center [1217, 252] width 12 height 12
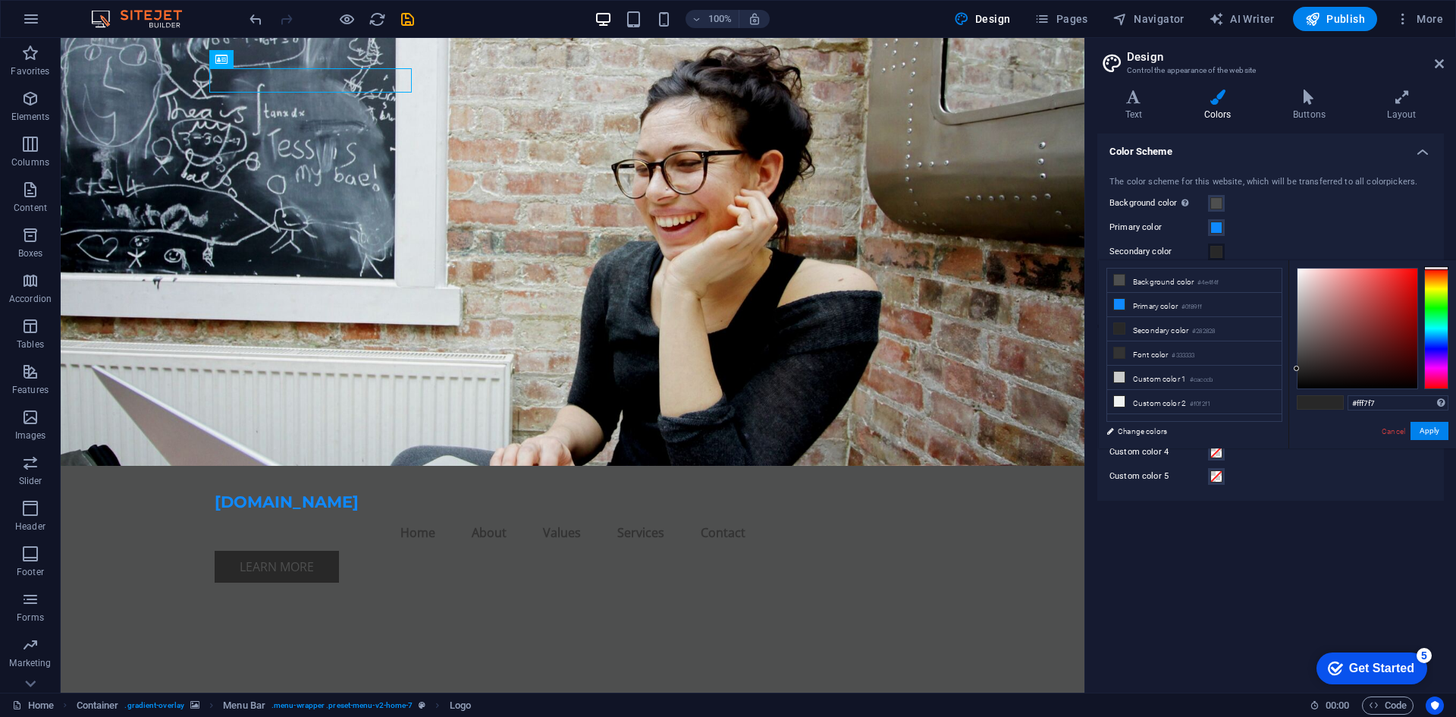
type input "#ffffff"
drag, startPoint x: 1308, startPoint y: 269, endPoint x: 1292, endPoint y: 253, distance: 23.6
click at [1292, 253] on body "[DOMAIN_NAME] Home Favorites Elements Columns Content Boxes Accordion Tables Fe…" at bounding box center [728, 358] width 1456 height 717
click at [1428, 428] on button "Apply" at bounding box center [1430, 431] width 38 height 18
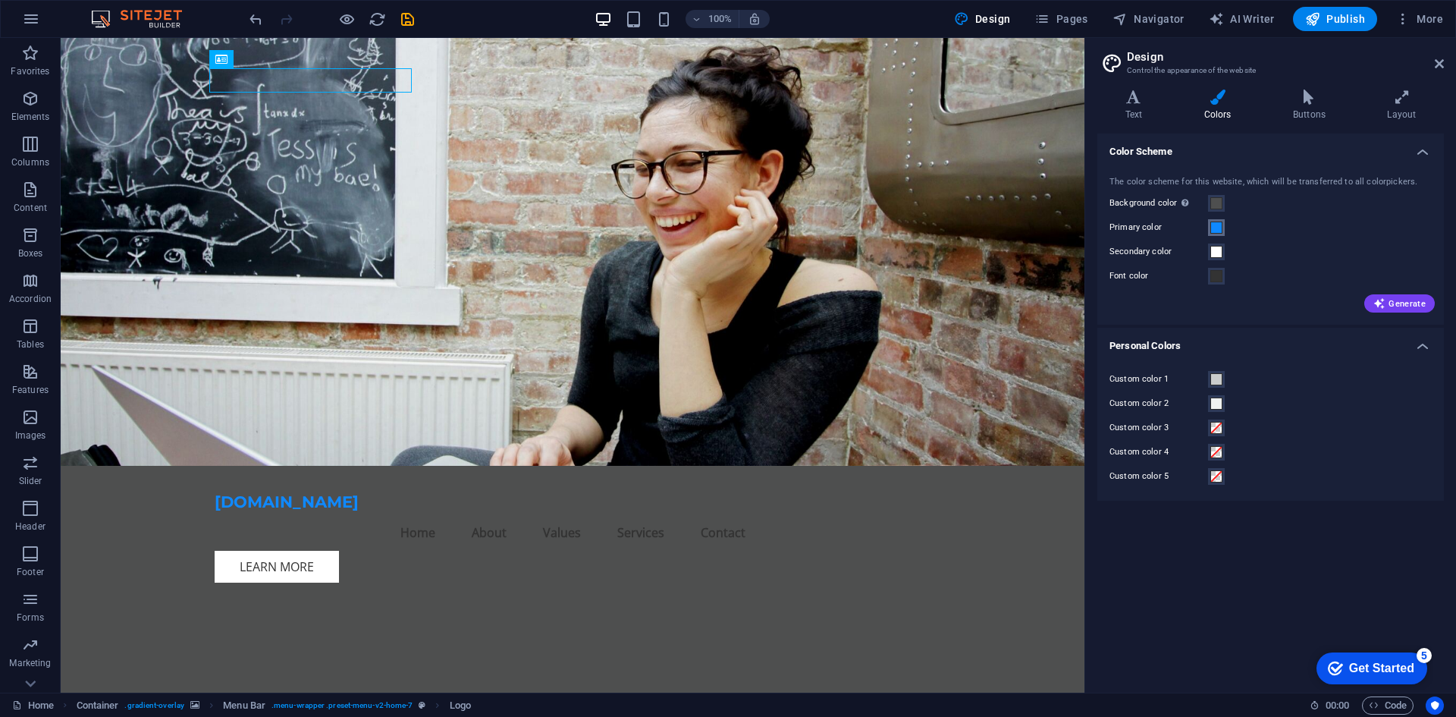
click at [1212, 228] on span at bounding box center [1217, 227] width 12 height 12
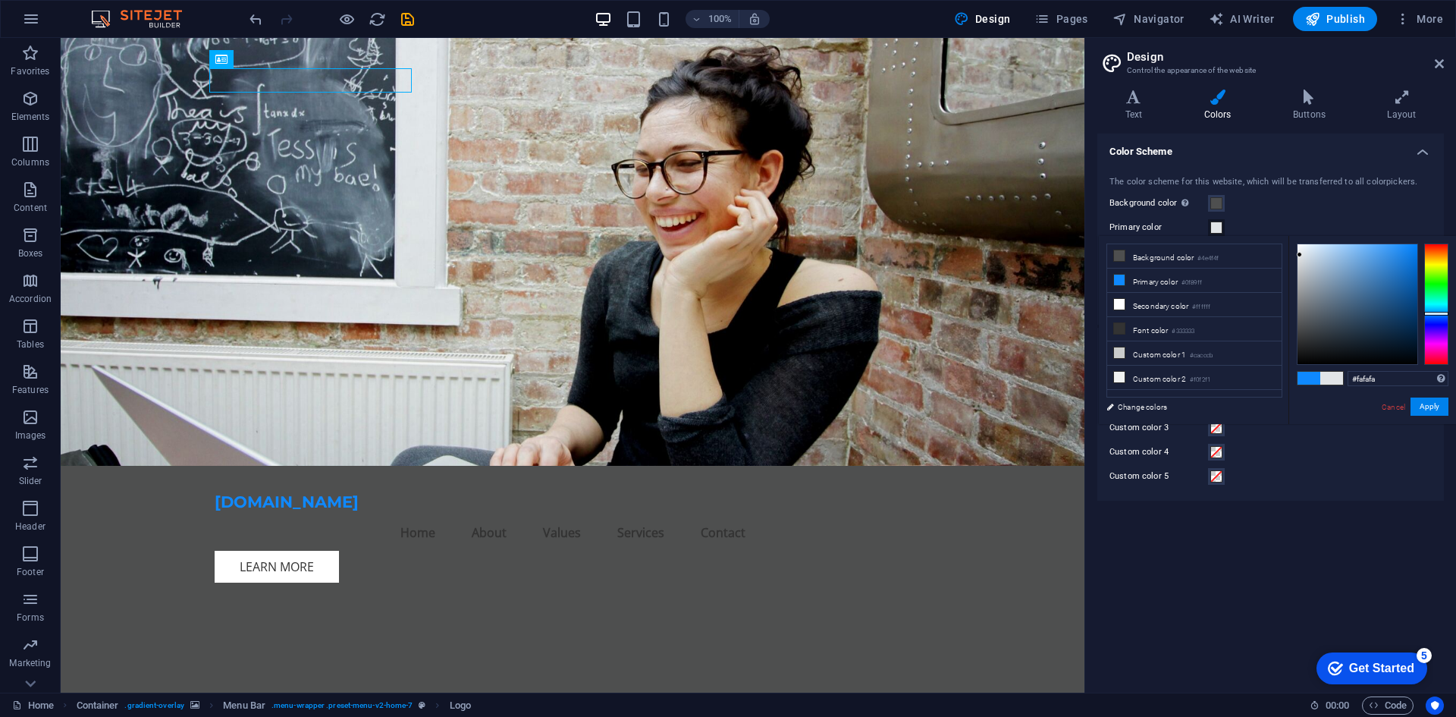
type input "#ffffff"
drag, startPoint x: 1313, startPoint y: 280, endPoint x: 1289, endPoint y: 231, distance: 55.0
click at [1289, 231] on body "[DOMAIN_NAME] Home Favorites Elements Columns Content Boxes Accordion Tables Fe…" at bounding box center [728, 358] width 1456 height 717
click at [1432, 404] on button "Apply" at bounding box center [1430, 406] width 38 height 18
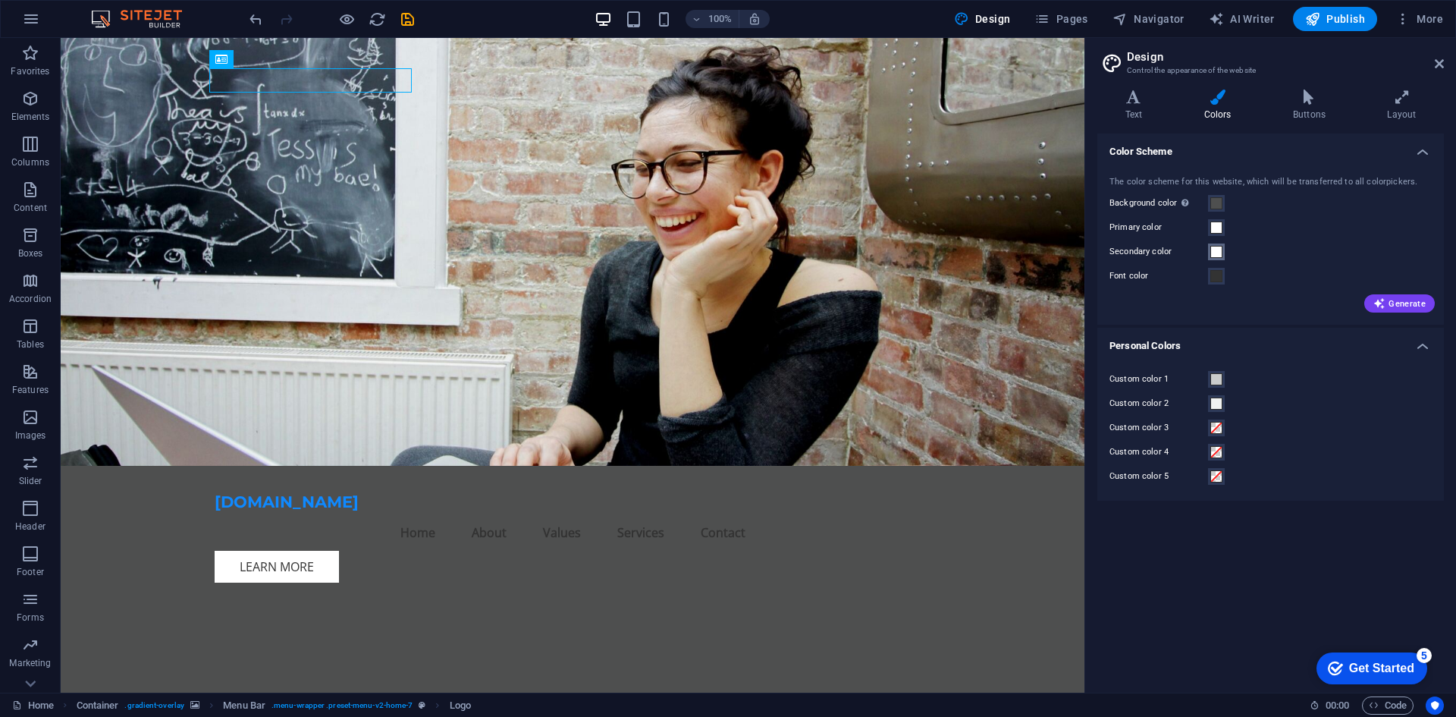
click at [1220, 247] on span at bounding box center [1217, 252] width 12 height 12
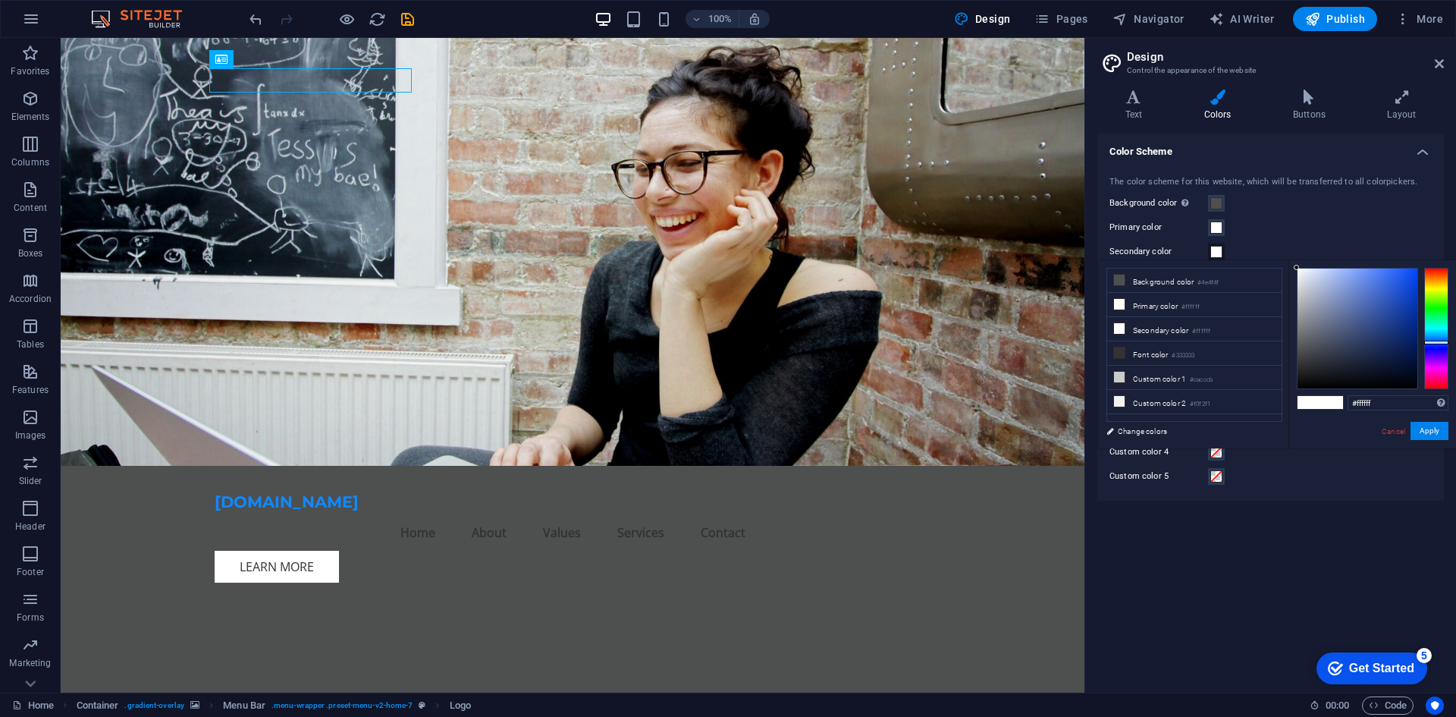
click at [1435, 339] on div at bounding box center [1437, 328] width 24 height 121
drag, startPoint x: 1388, startPoint y: 283, endPoint x: 1377, endPoint y: 259, distance: 26.8
click at [1377, 259] on body "[DOMAIN_NAME] Home Favorites Elements Columns Content Boxes Accordion Tables Fe…" at bounding box center [728, 358] width 1456 height 717
drag, startPoint x: 1384, startPoint y: 274, endPoint x: 1385, endPoint y: 266, distance: 7.6
click at [1385, 269] on div at bounding box center [1358, 329] width 120 height 120
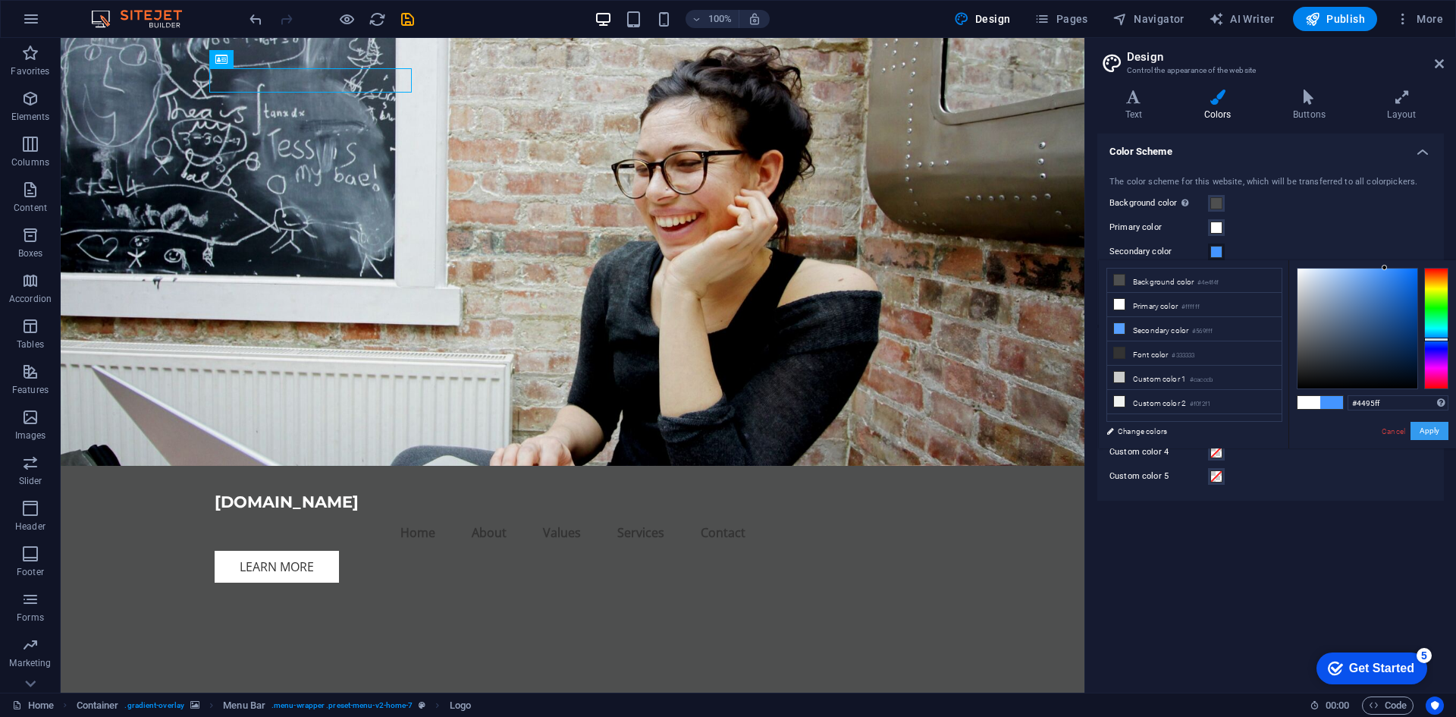
click at [1431, 426] on button "Apply" at bounding box center [1430, 431] width 38 height 18
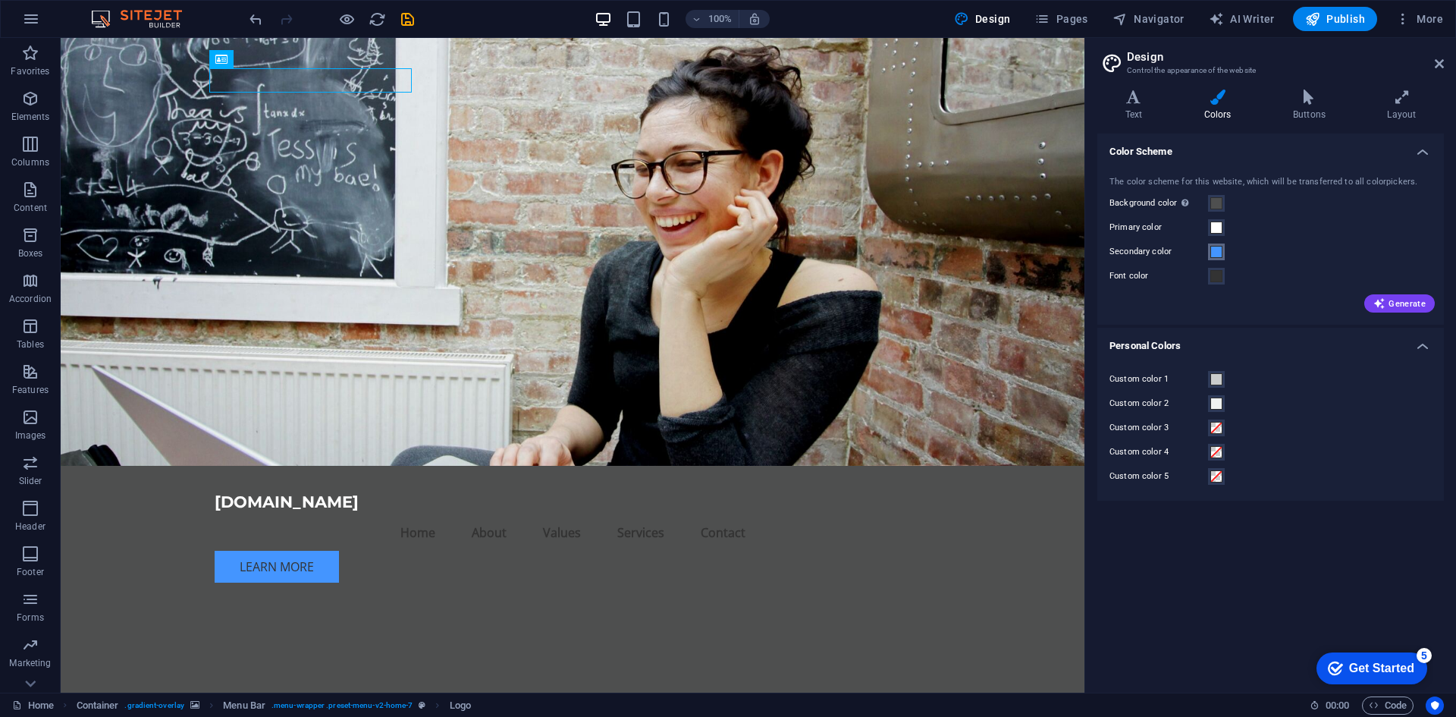
drag, startPoint x: 1222, startPoint y: 247, endPoint x: 1315, endPoint y: 262, distance: 94.5
click at [1222, 248] on span at bounding box center [1217, 252] width 12 height 12
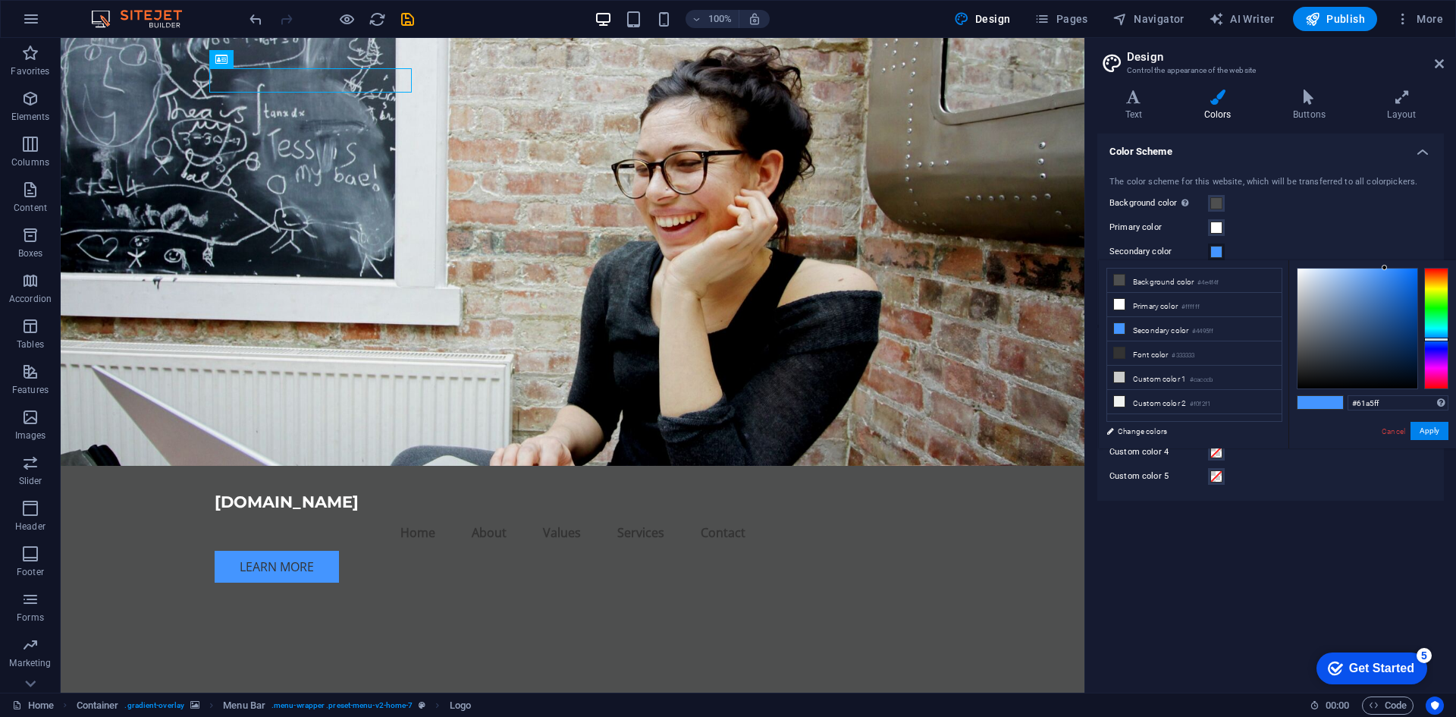
type input "#62a6ff"
click at [1371, 269] on div at bounding box center [1358, 329] width 120 height 120
click at [1425, 430] on button "Apply" at bounding box center [1430, 431] width 38 height 18
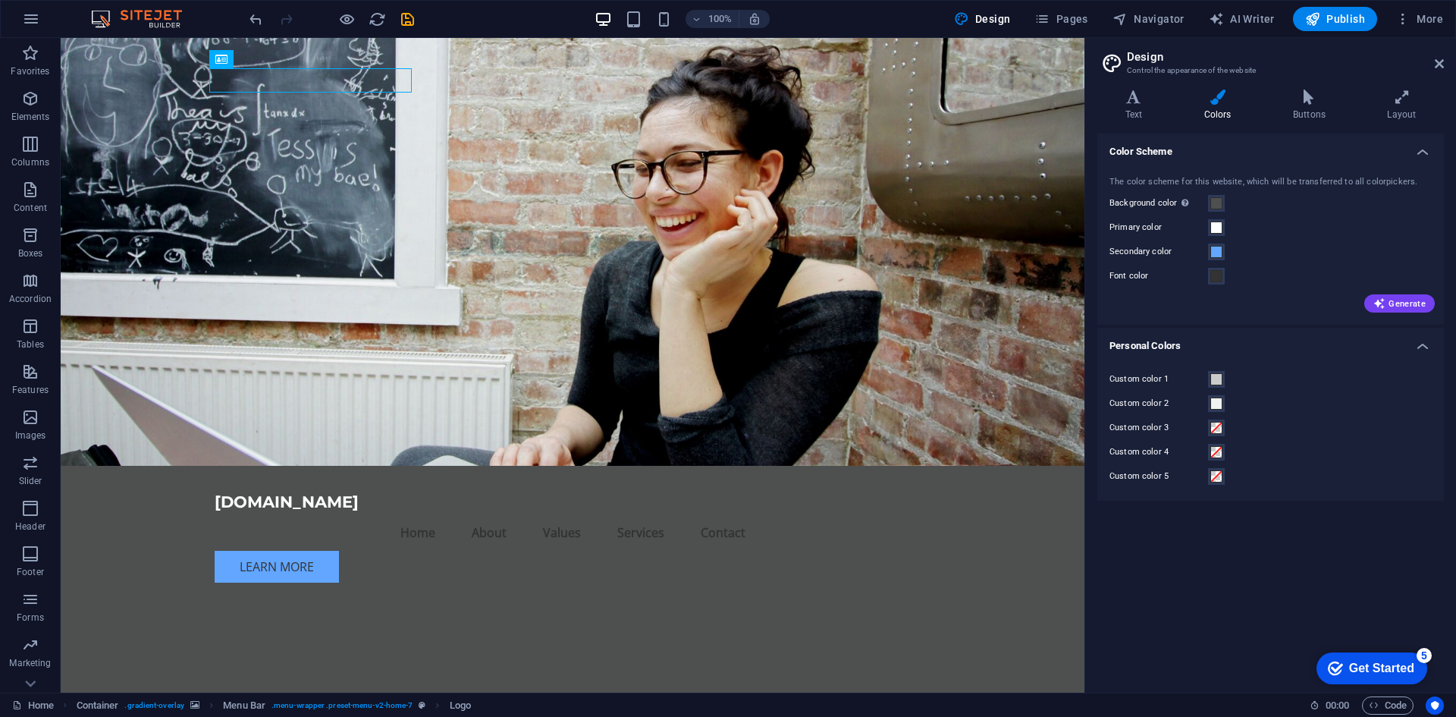
click at [1207, 344] on h4 "Personal Colors" at bounding box center [1271, 341] width 347 height 27
click at [1144, 97] on icon at bounding box center [1134, 97] width 73 height 15
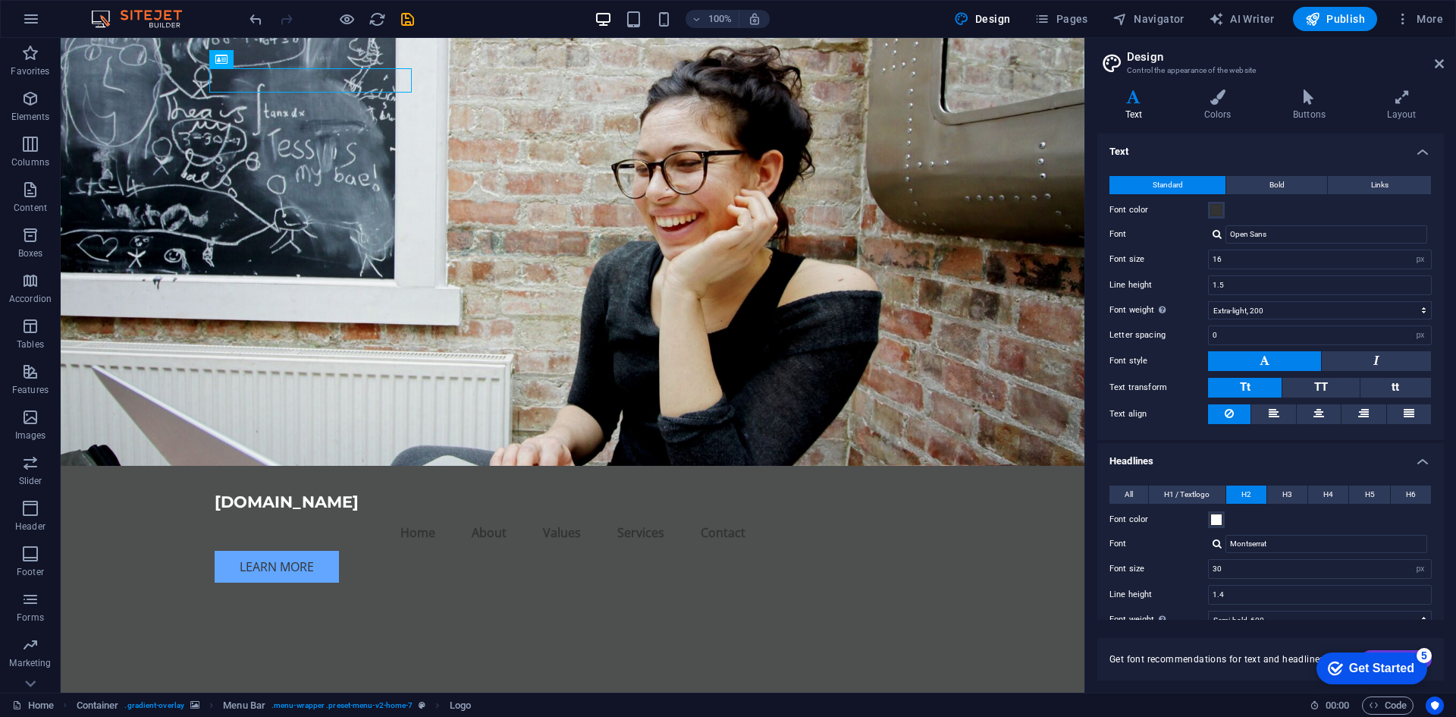
drag, startPoint x: 1216, startPoint y: 96, endPoint x: 1212, endPoint y: 129, distance: 33.6
click at [1217, 96] on icon at bounding box center [1217, 97] width 83 height 15
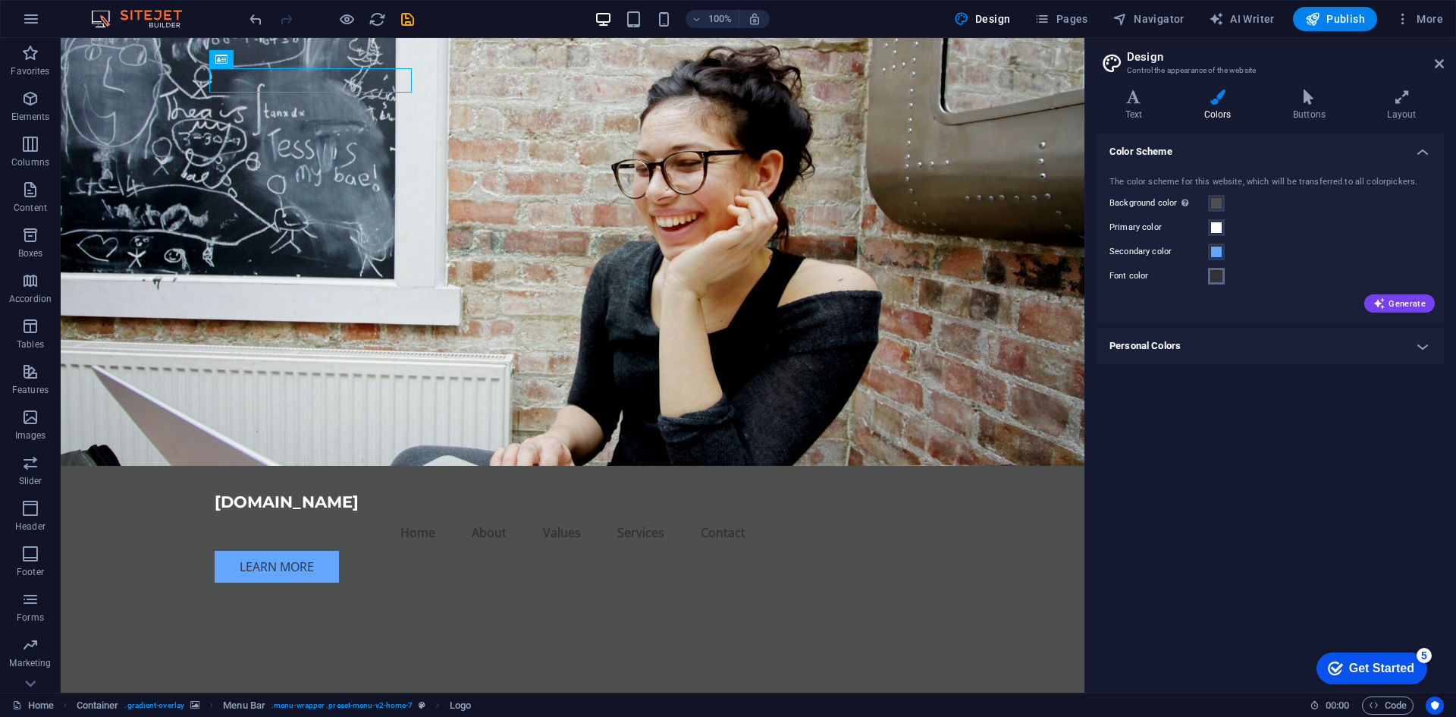
click at [1221, 272] on span at bounding box center [1217, 276] width 12 height 12
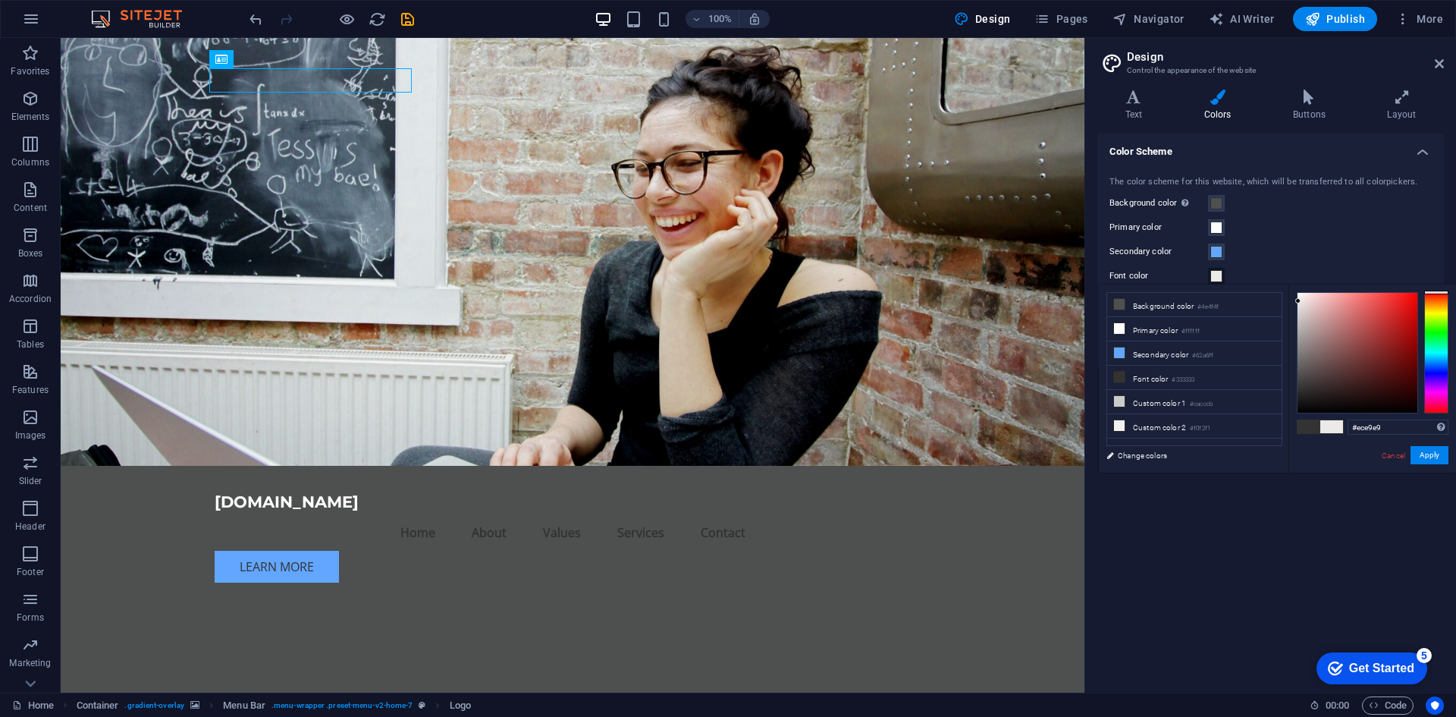
type input "#edeaea"
drag, startPoint x: 1309, startPoint y: 324, endPoint x: 1299, endPoint y: 300, distance: 25.8
click at [1299, 300] on div at bounding box center [1358, 353] width 120 height 120
click at [1424, 457] on button "Apply" at bounding box center [1430, 455] width 38 height 18
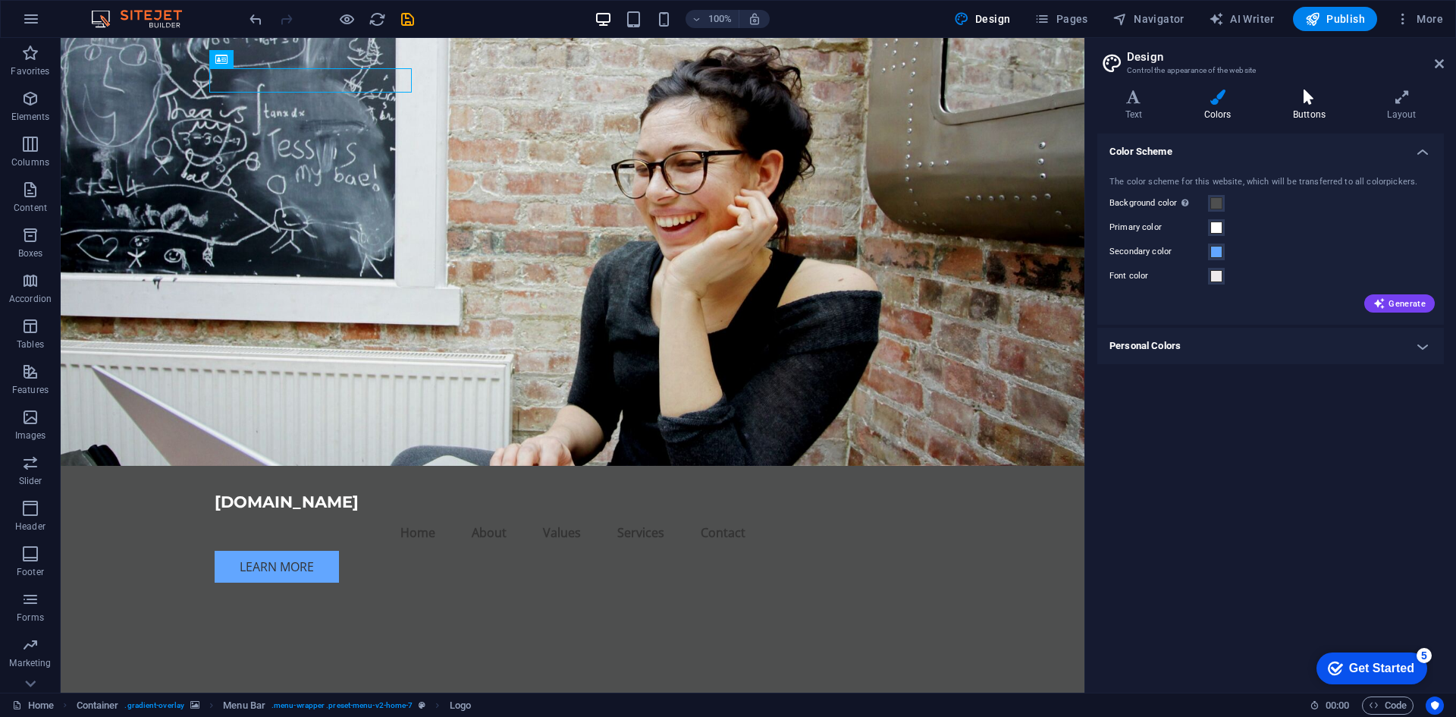
click at [1305, 108] on h4 "Buttons" at bounding box center [1312, 106] width 94 height 32
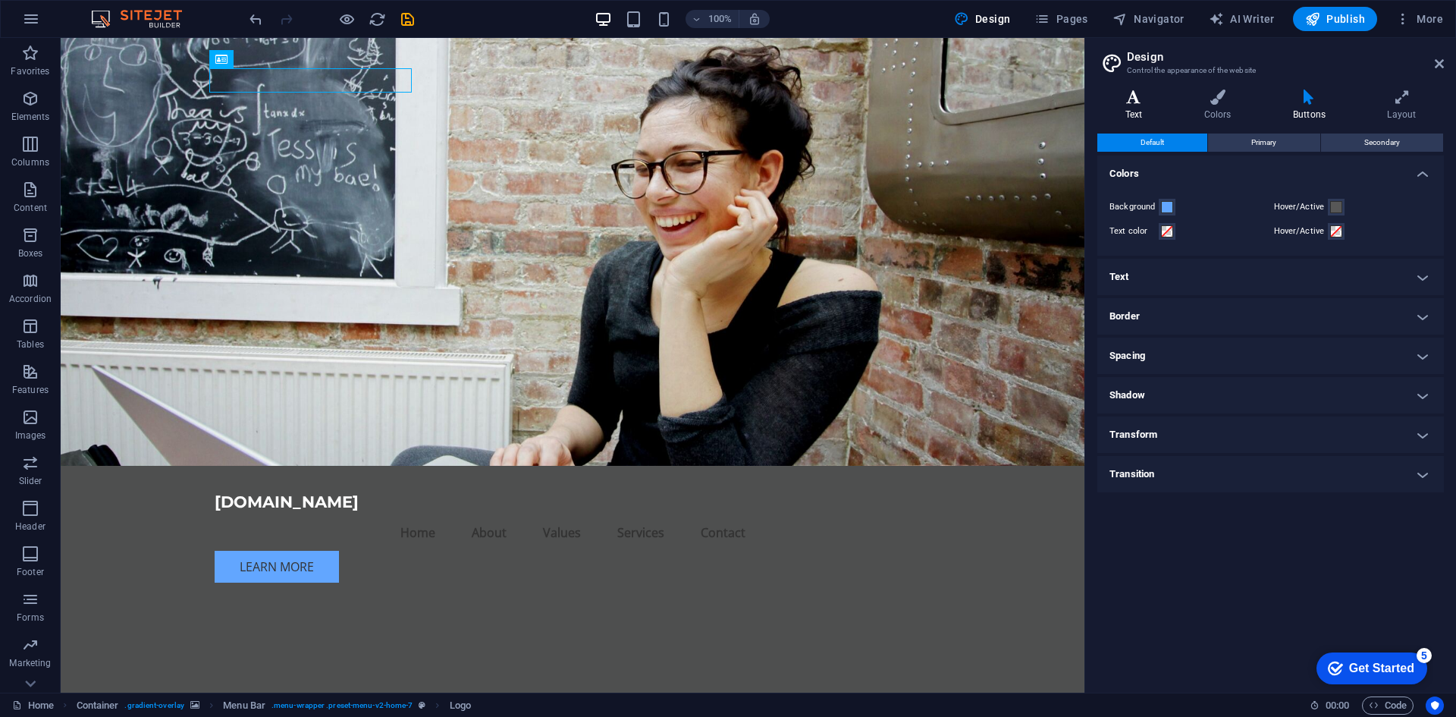
click at [1136, 95] on icon at bounding box center [1134, 97] width 73 height 15
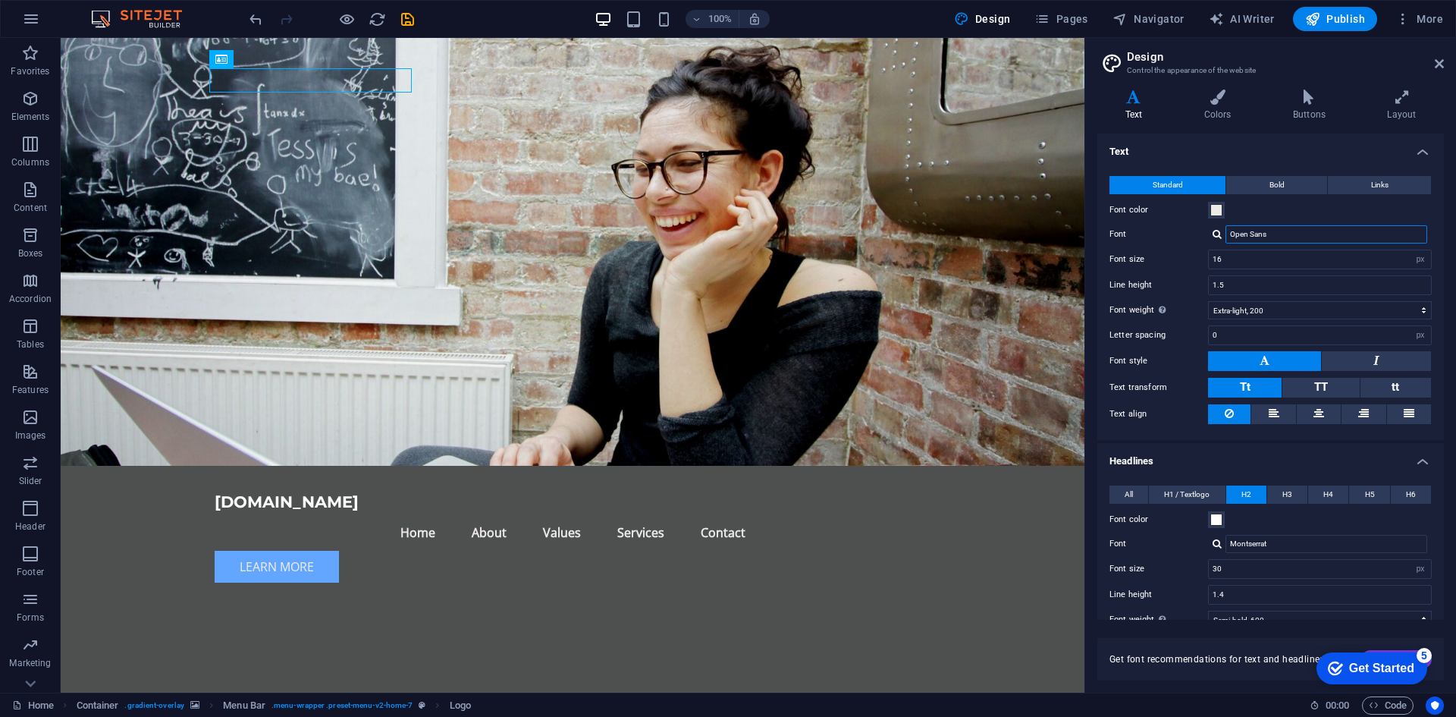
click at [1273, 237] on input "Open Sans" at bounding box center [1327, 234] width 202 height 18
type input "O"
click at [1224, 240] on div "Montserrat Open Sans Manage fonts →" at bounding box center [1320, 234] width 224 height 18
click at [1258, 297] on div "Manage fonts →" at bounding box center [1330, 293] width 200 height 19
select select "popularity"
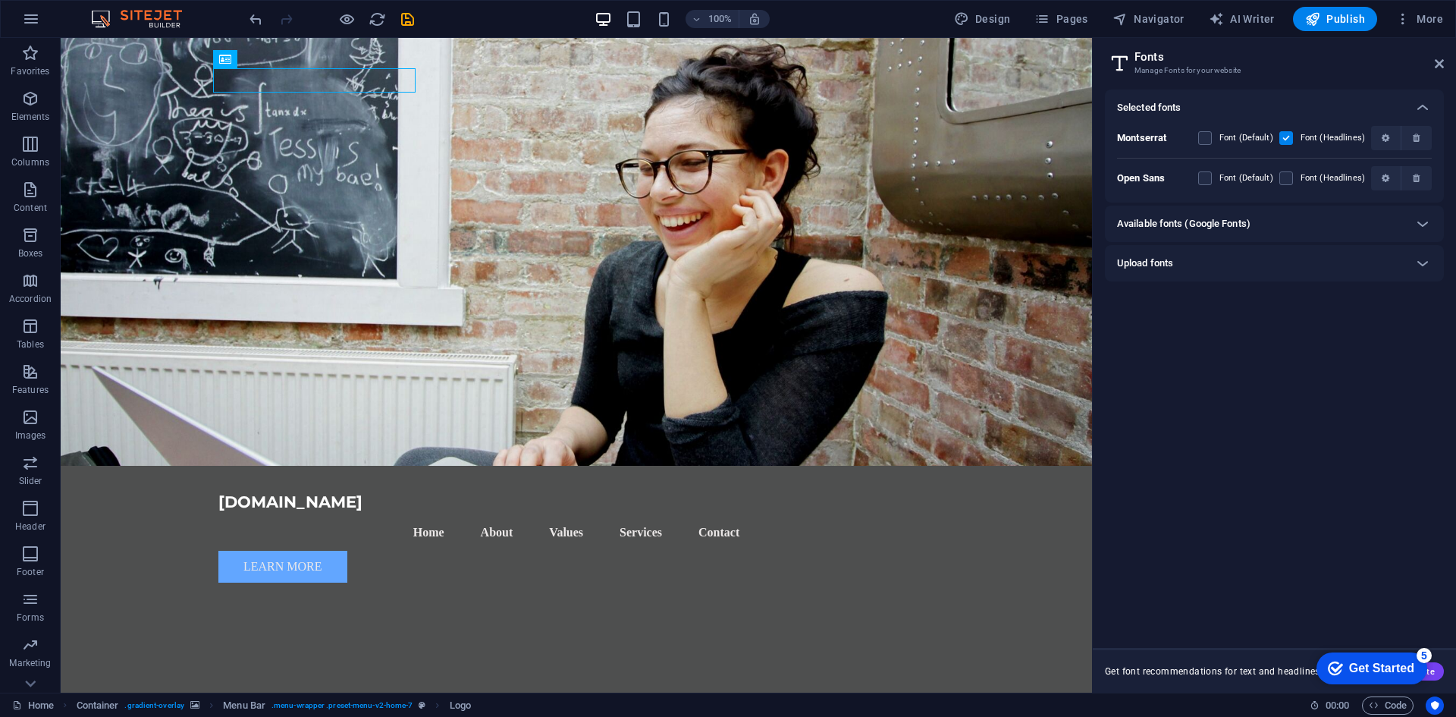
click at [1205, 219] on h6 "Available fonts (Google Fonts)" at bounding box center [1184, 224] width 134 height 18
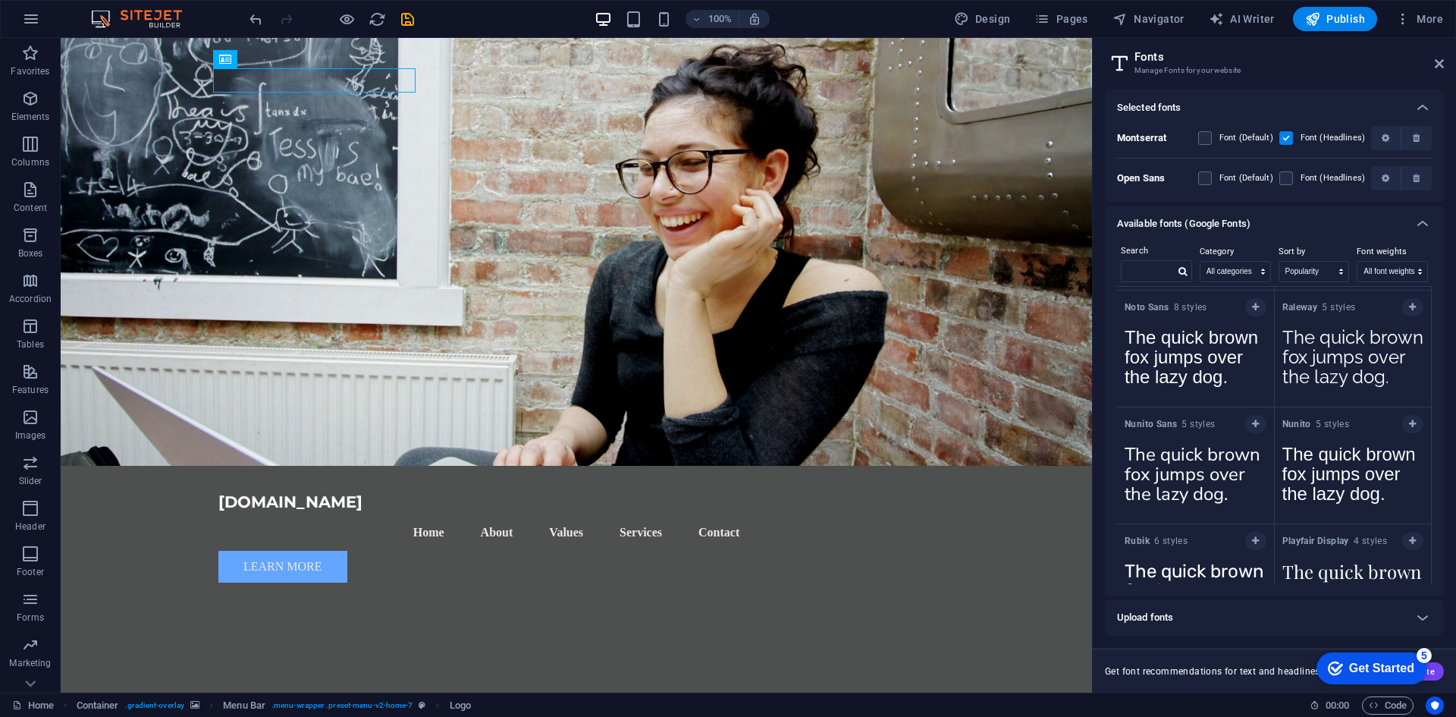
scroll to position [607, 0]
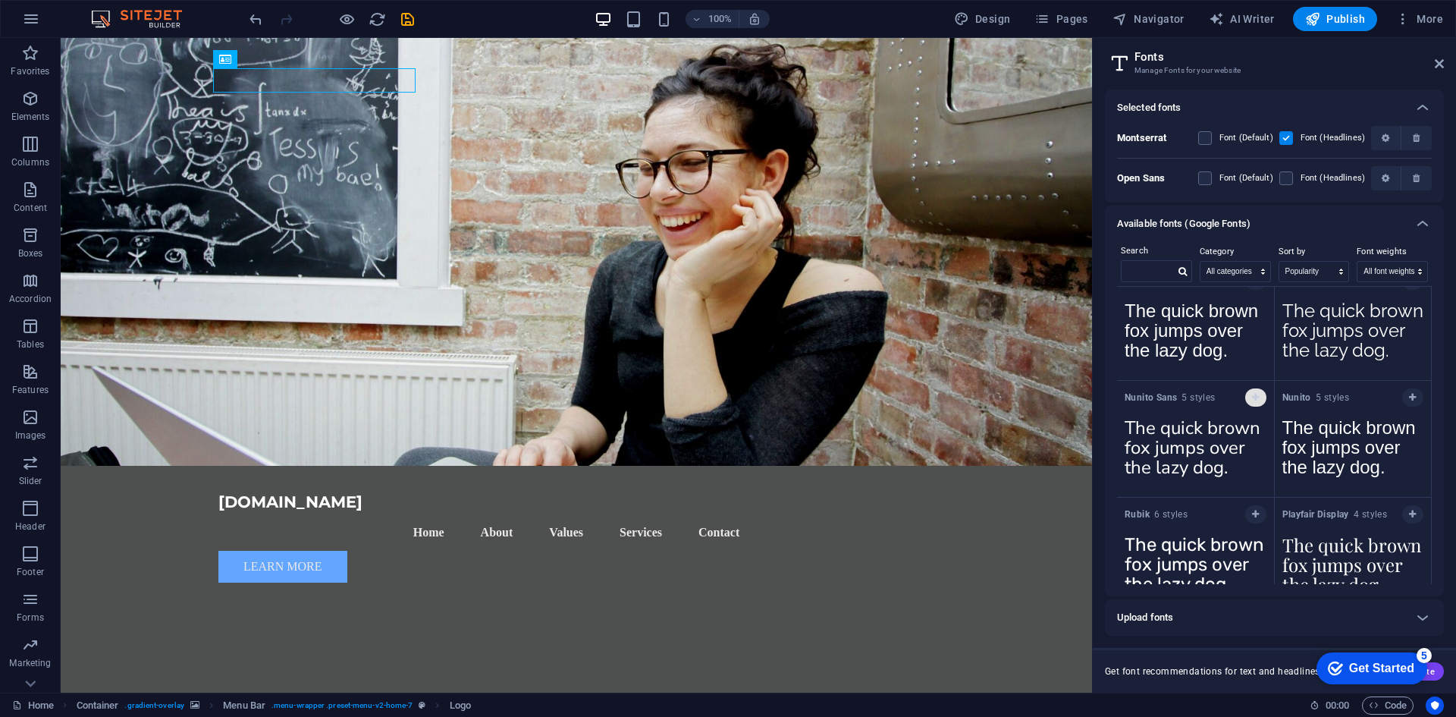
click at [1246, 401] on button "button" at bounding box center [1256, 397] width 21 height 18
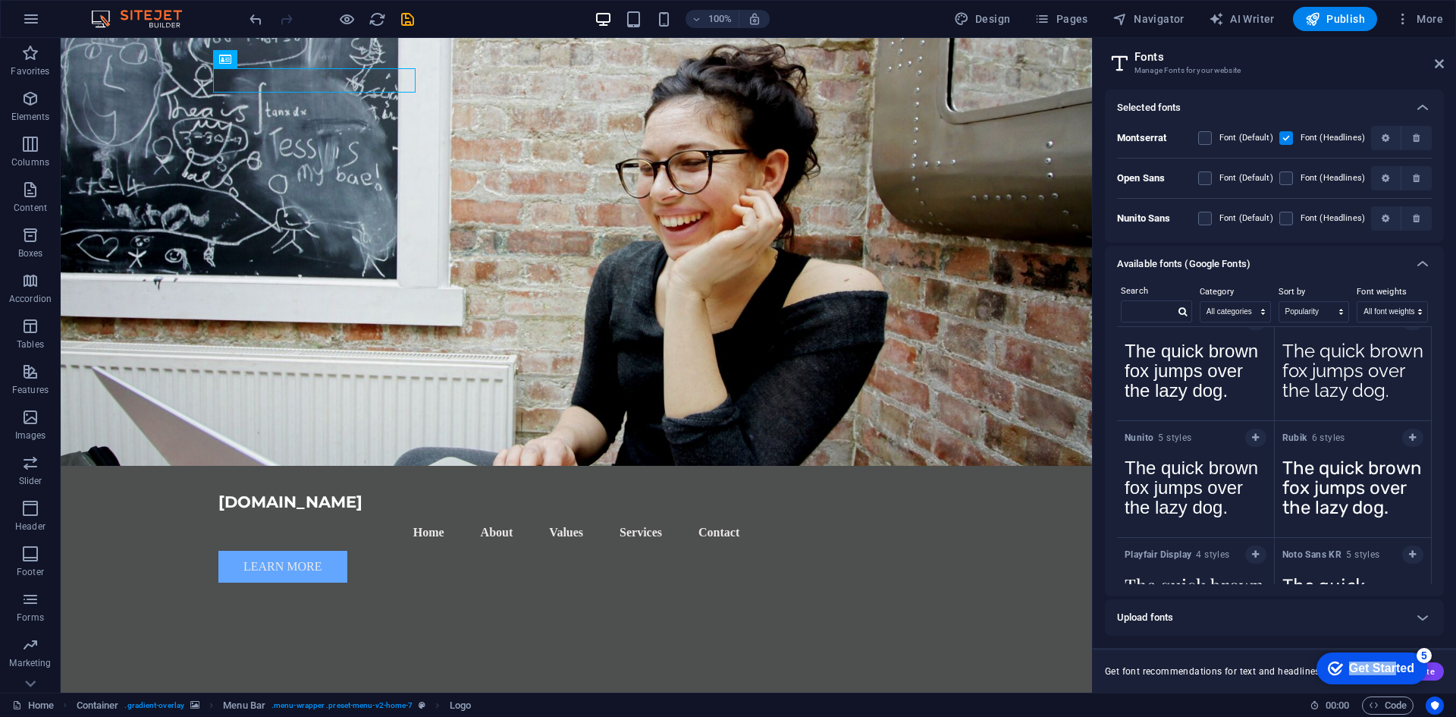
drag, startPoint x: 1396, startPoint y: 665, endPoint x: 1344, endPoint y: 655, distance: 53.3
click html "checkmark Get Started 5 First Steps in the Editor Let's guide you through the t…"
click at [1355, 666] on div "Get Started" at bounding box center [1381, 668] width 65 height 14
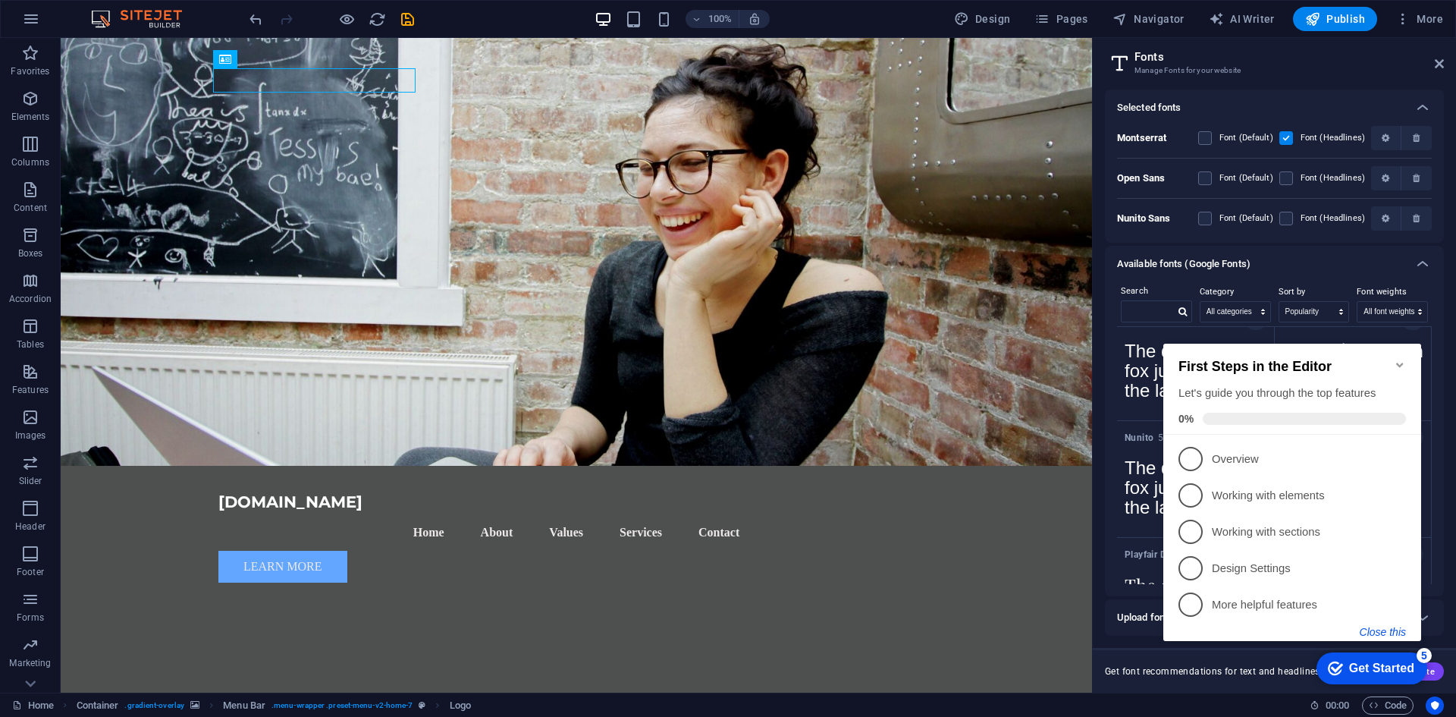
click at [1387, 634] on button "Close this" at bounding box center [1383, 632] width 46 height 12
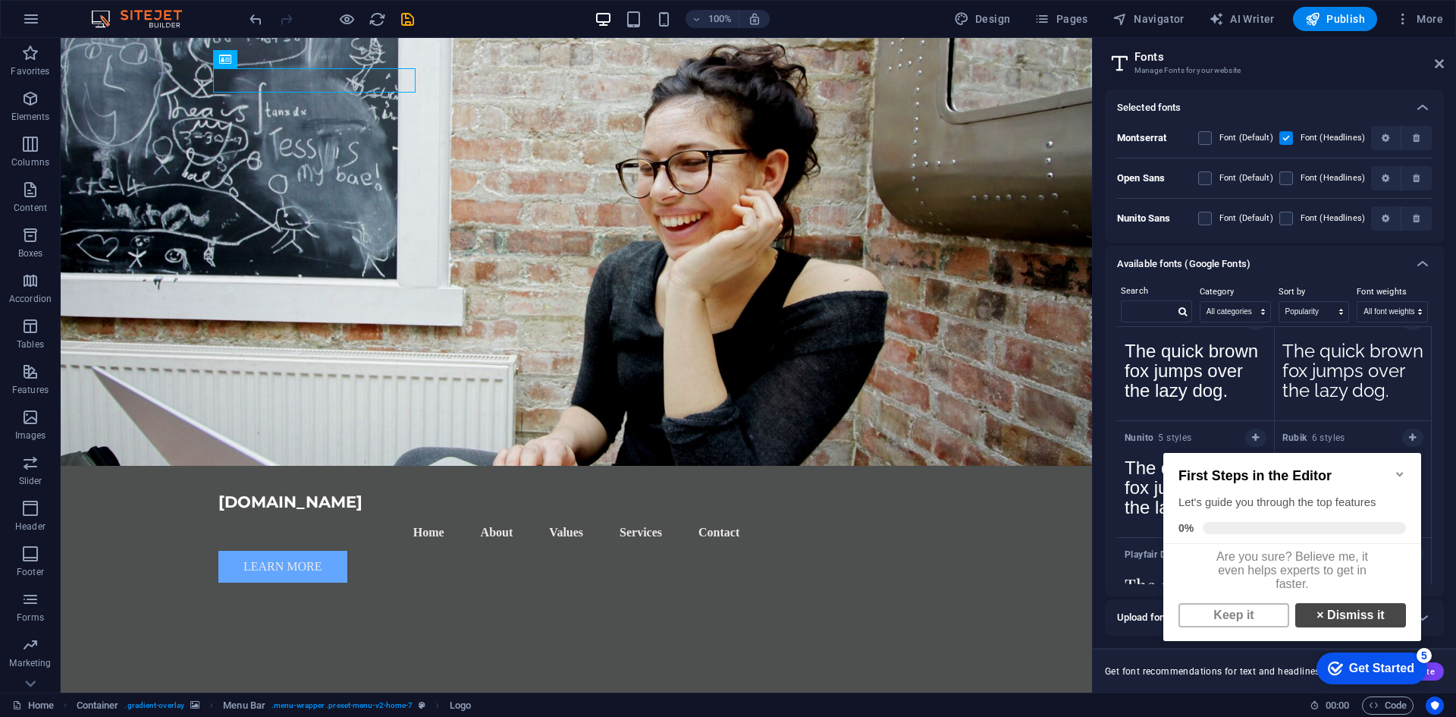
scroll to position [11, 0]
click at [1324, 616] on link "× Dismiss it" at bounding box center [1351, 615] width 111 height 24
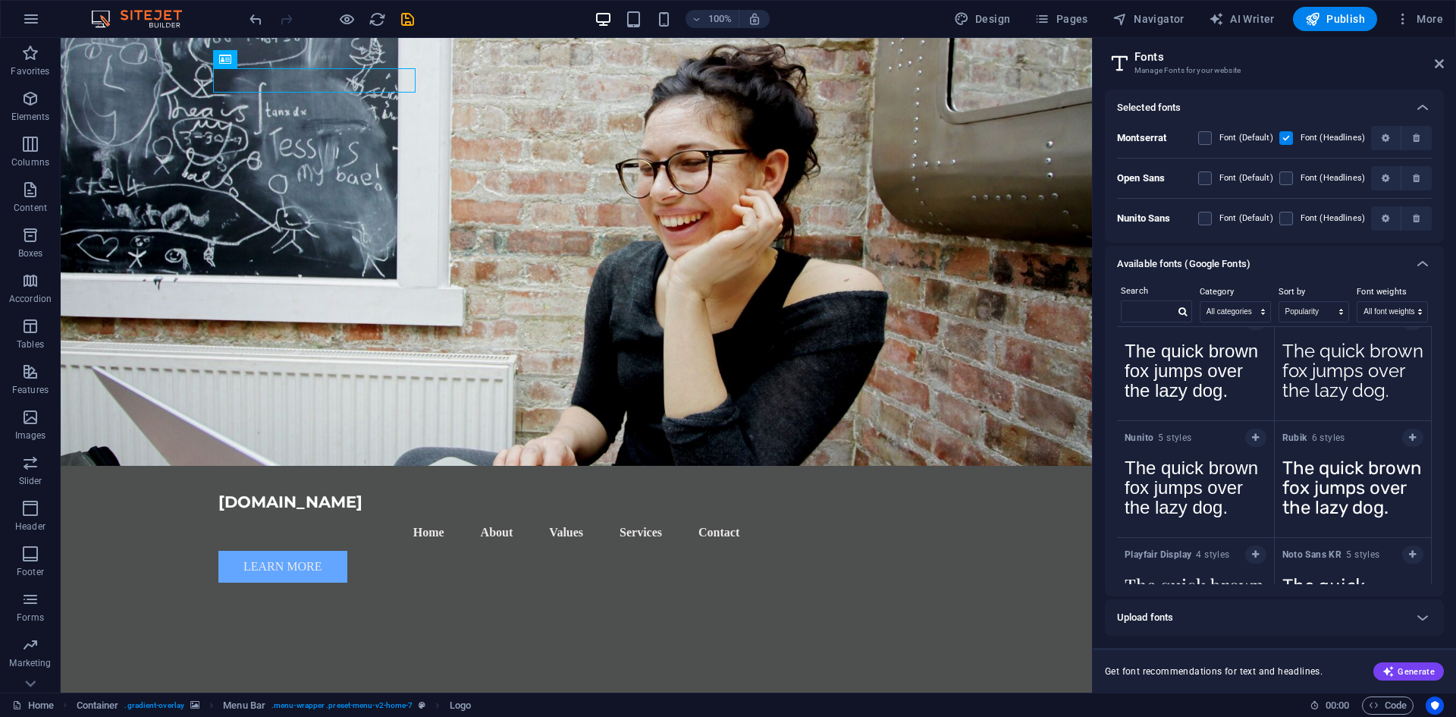
drag, startPoint x: 1420, startPoint y: 674, endPoint x: 1382, endPoint y: 630, distance: 58.7
click at [1385, 636] on div "Selected fonts Montserrat Font (Default) Font (Headlines) Open Sans Font (Defau…" at bounding box center [1274, 384] width 363 height 615
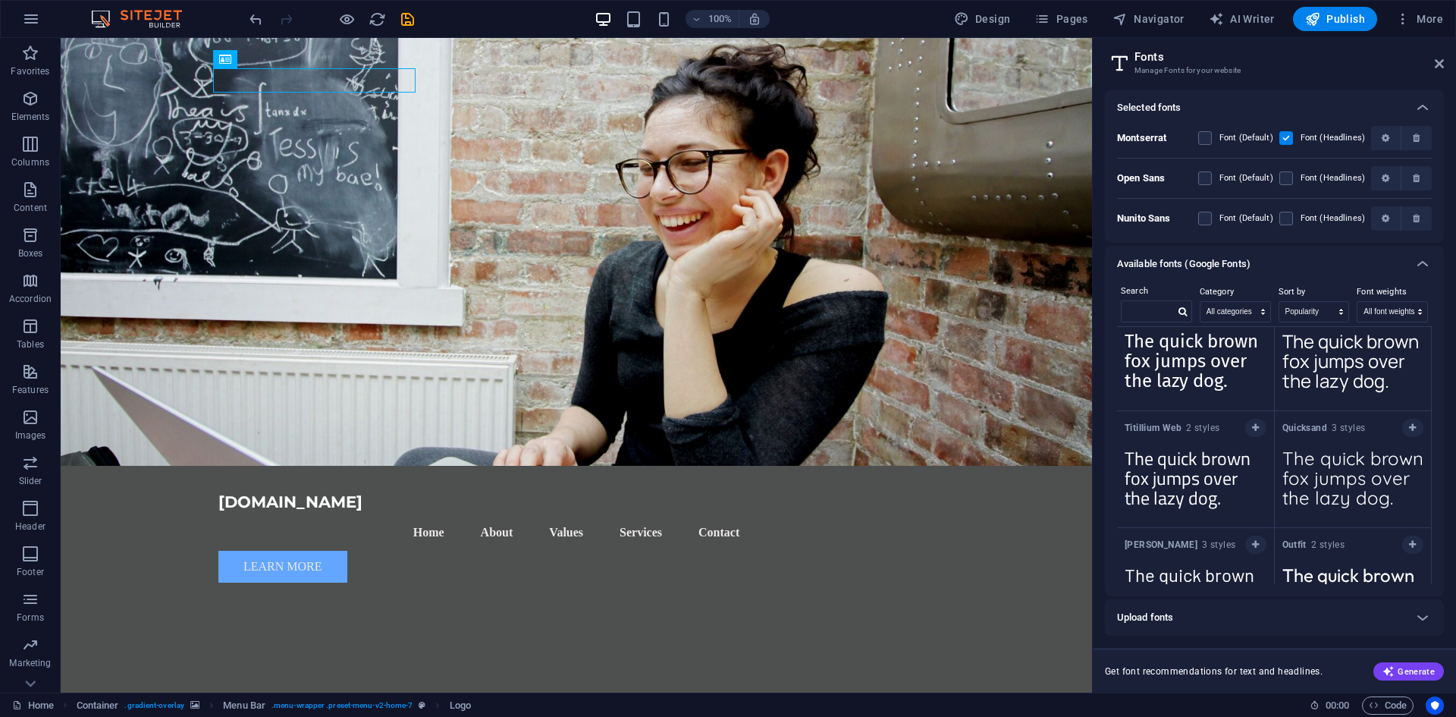
scroll to position [1670, 0]
click at [1411, 263] on div at bounding box center [1423, 264] width 36 height 36
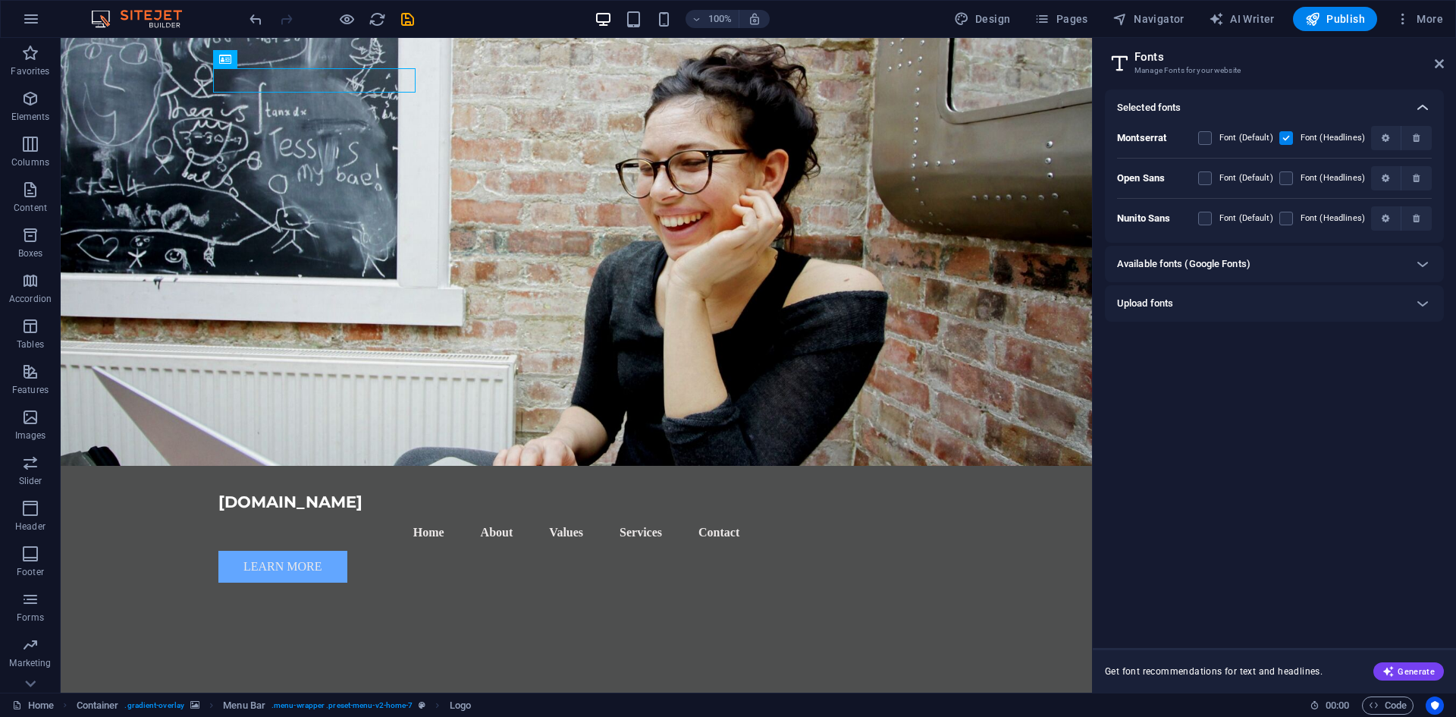
click at [1426, 105] on icon at bounding box center [1423, 108] width 18 height 18
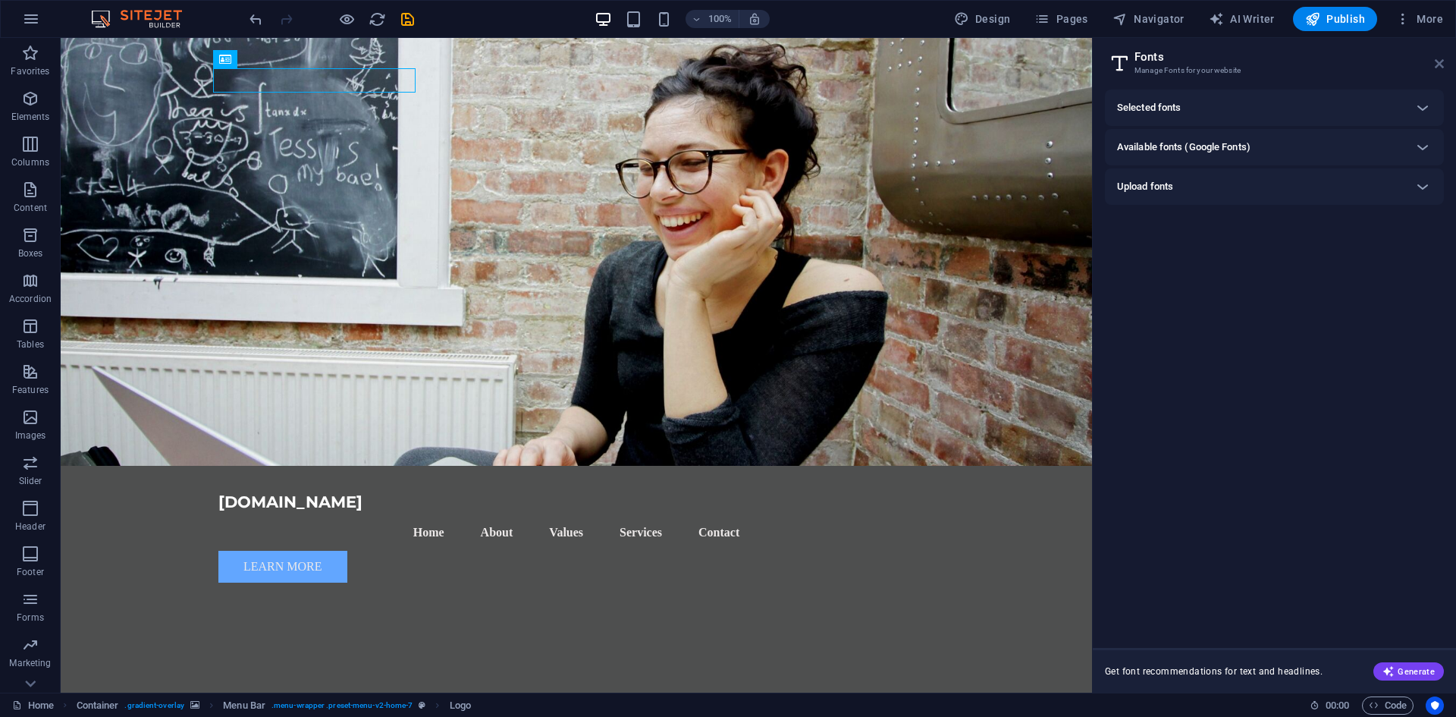
click at [1443, 59] on icon at bounding box center [1439, 64] width 9 height 12
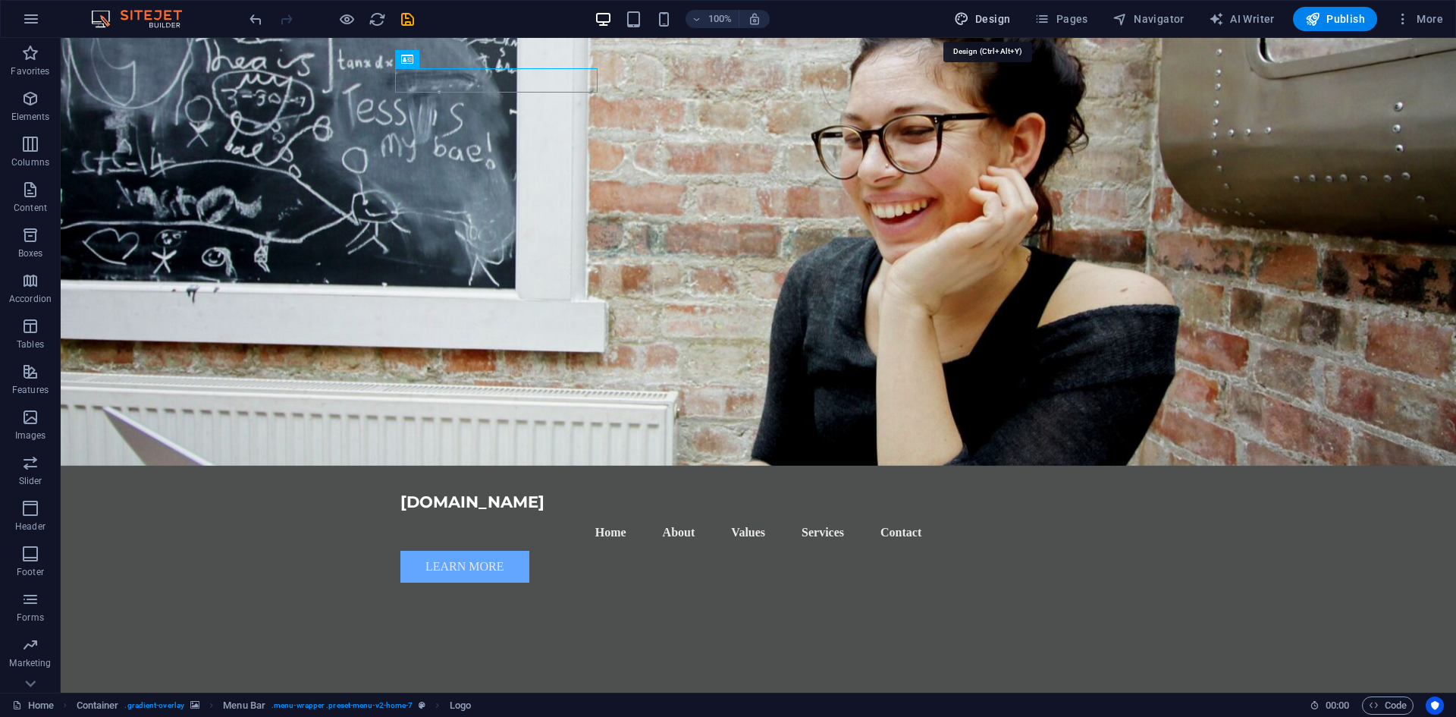
click at [1011, 19] on span "Design" at bounding box center [982, 18] width 57 height 15
select select "px"
select select "200"
select select "px"
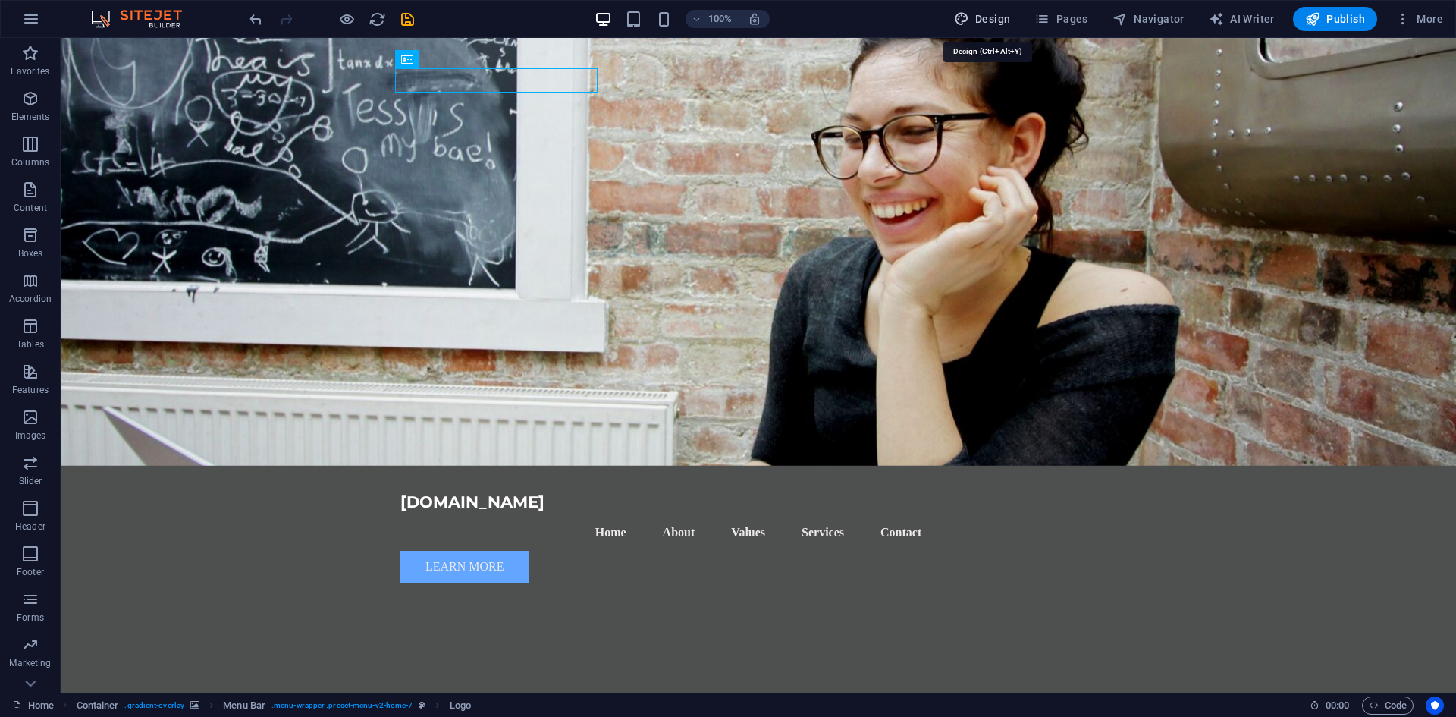
select select "600"
select select "px"
select select "rem"
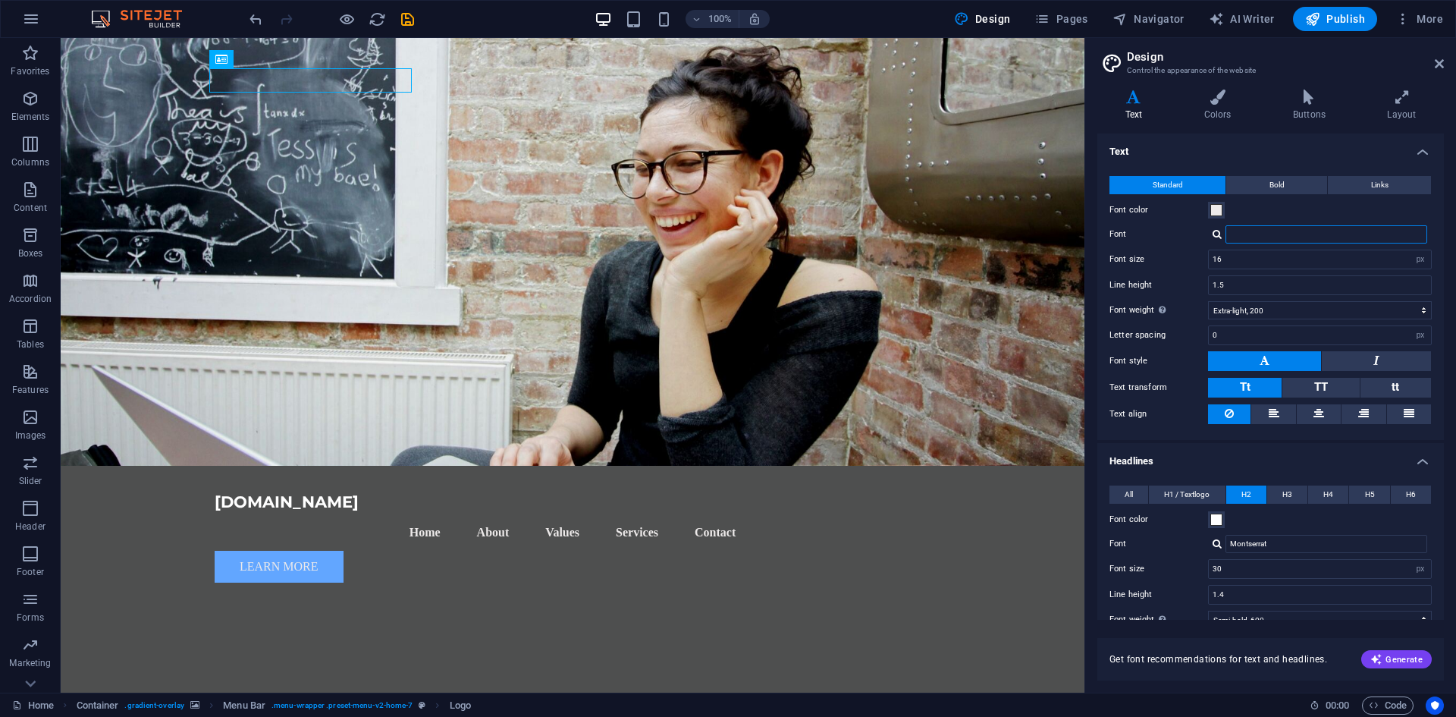
click at [1251, 229] on input "Font" at bounding box center [1327, 234] width 202 height 18
click at [1224, 231] on div "Montserrat Open Sans Manage fonts →" at bounding box center [1320, 234] width 224 height 18
click at [1214, 235] on div at bounding box center [1217, 234] width 9 height 10
click at [1251, 275] on div "Nunito Sans" at bounding box center [1330, 273] width 200 height 16
type input "Nunito Sans"
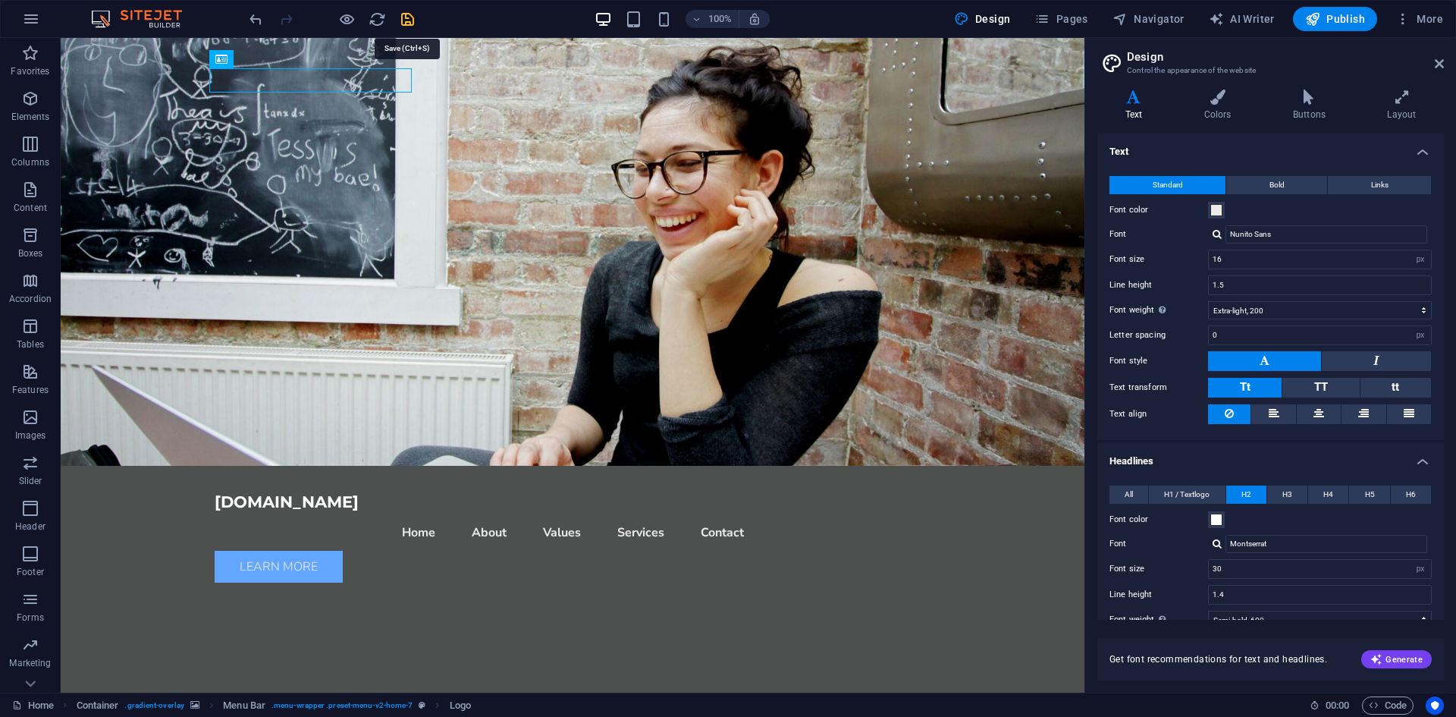
click at [409, 24] on icon "save" at bounding box center [407, 19] width 17 height 17
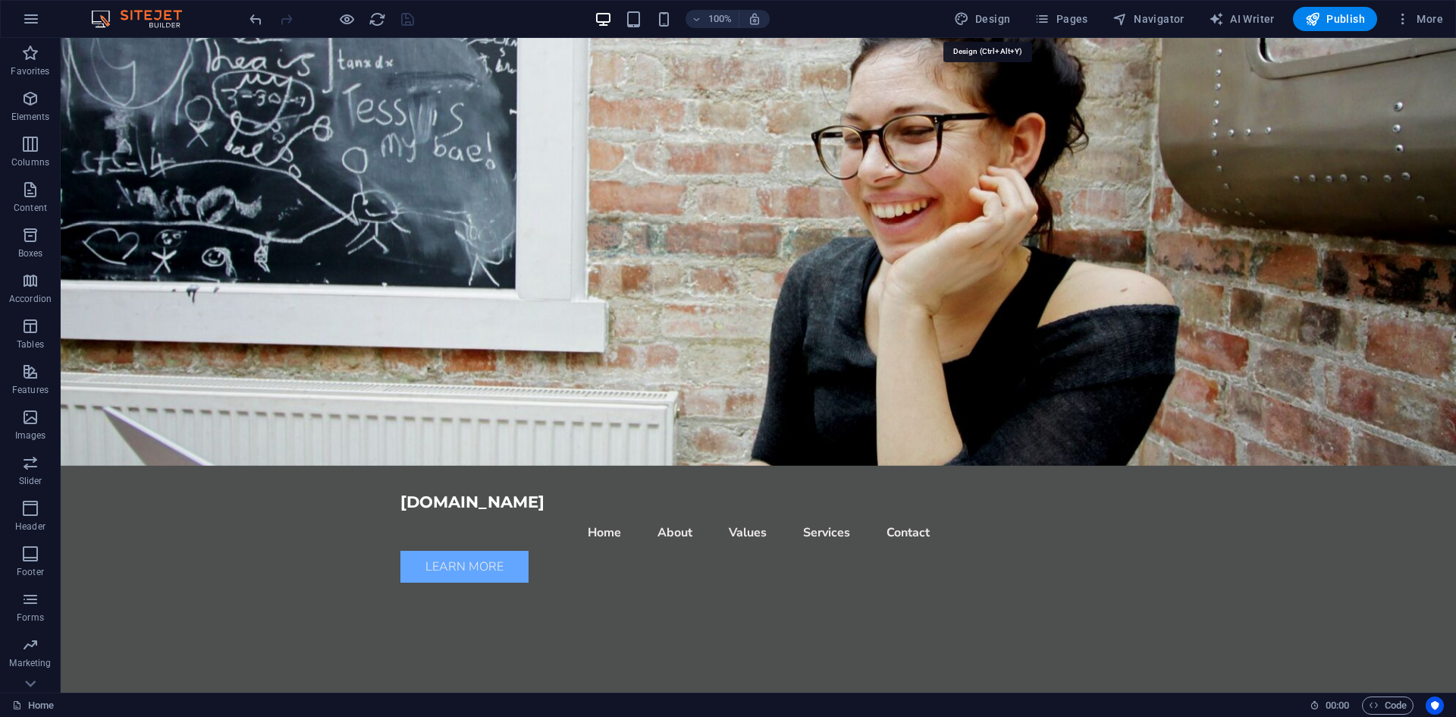
drag, startPoint x: 997, startPoint y: 23, endPoint x: 965, endPoint y: 1, distance: 39.3
click at [997, 23] on span "Design" at bounding box center [982, 18] width 57 height 15
select select "px"
select select "200"
select select "px"
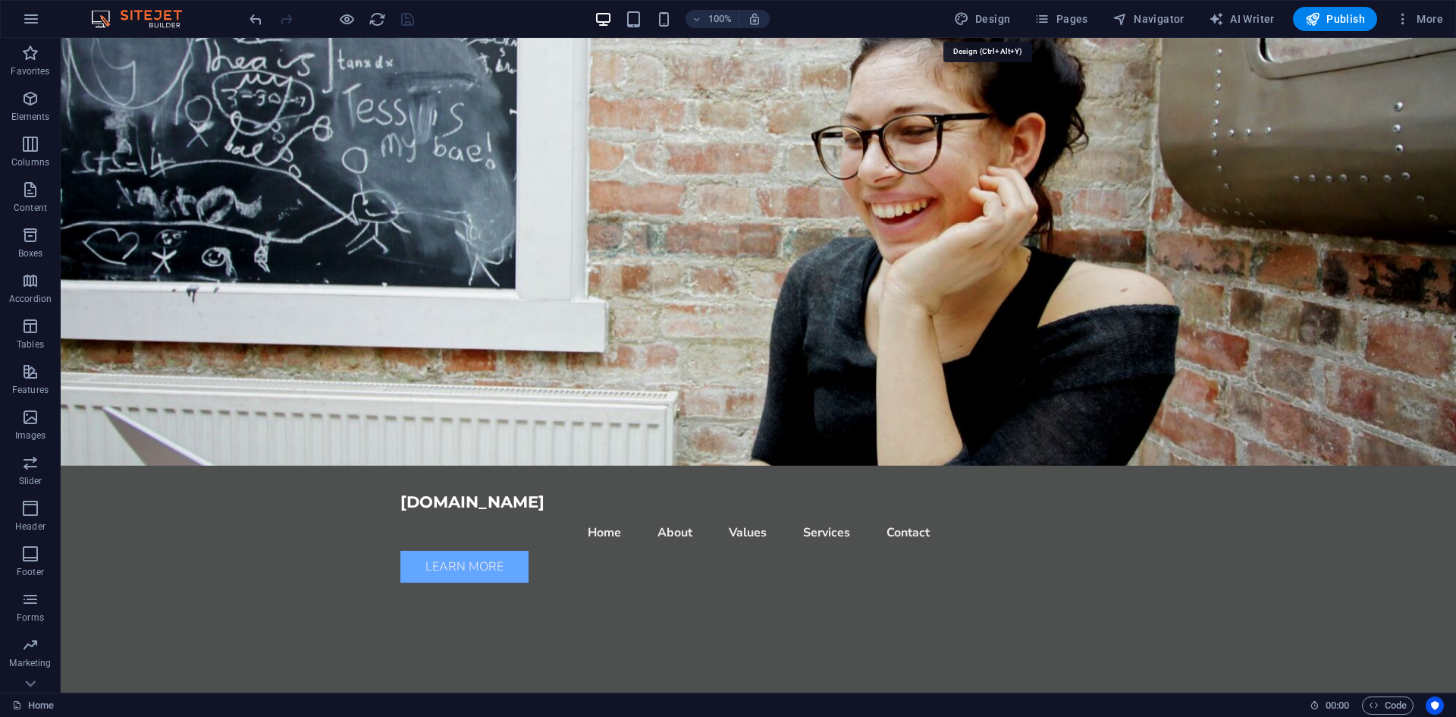
select select "px"
select select "600"
select select "px"
select select "rem"
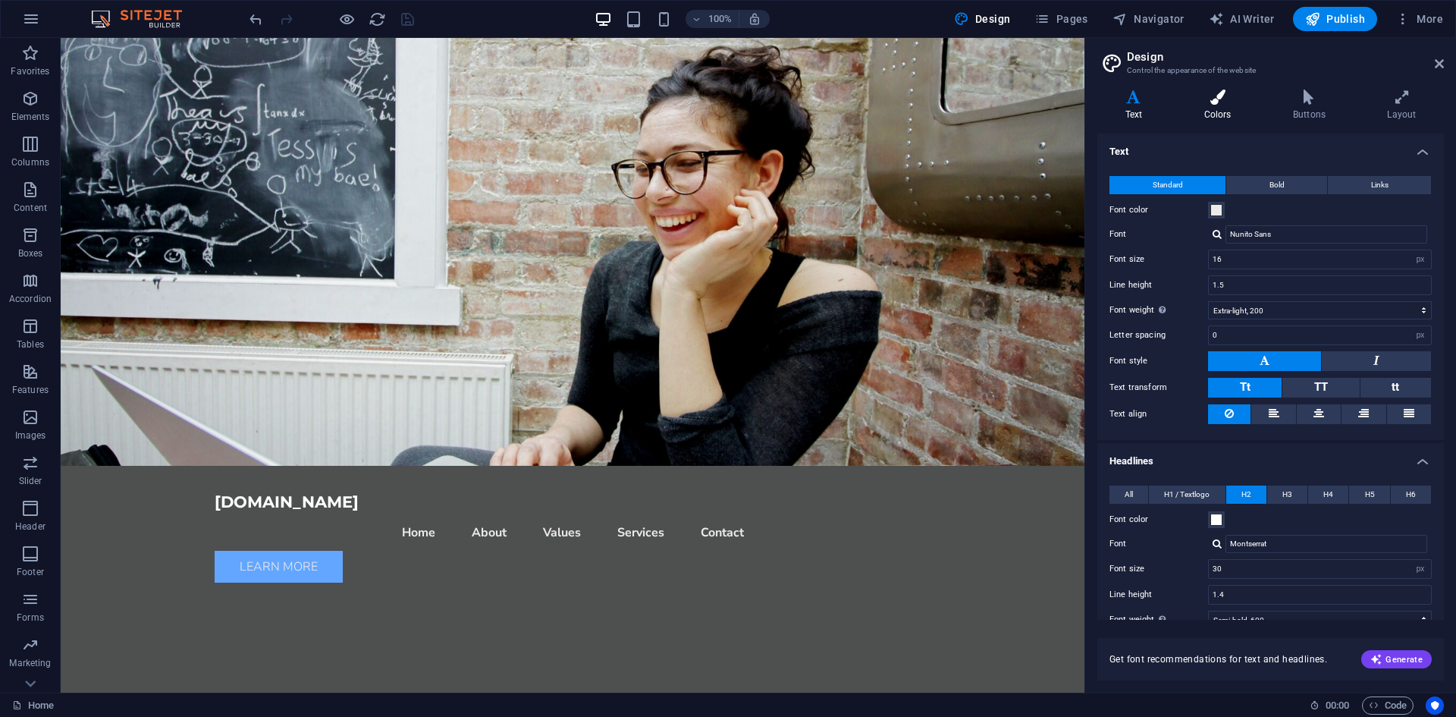
click at [1211, 99] on icon at bounding box center [1217, 97] width 83 height 15
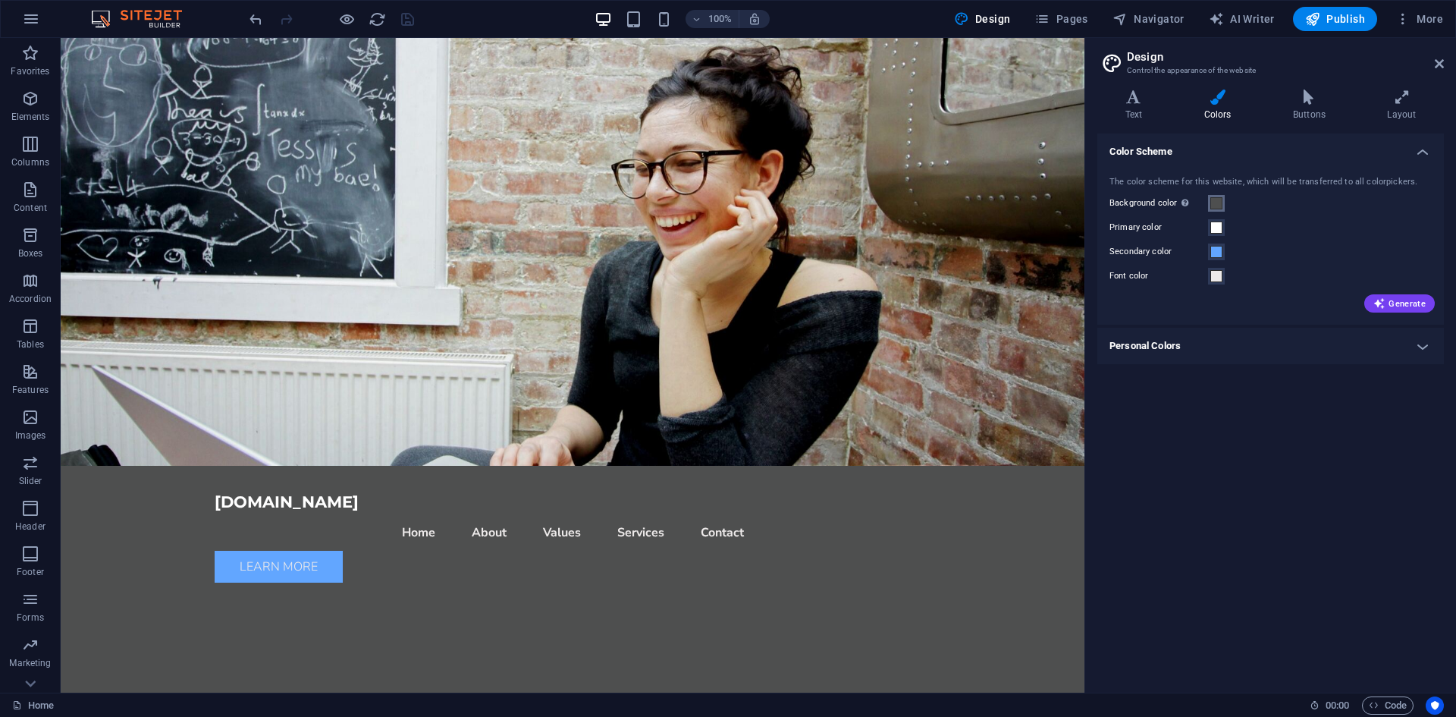
click at [1217, 197] on span at bounding box center [1217, 203] width 12 height 12
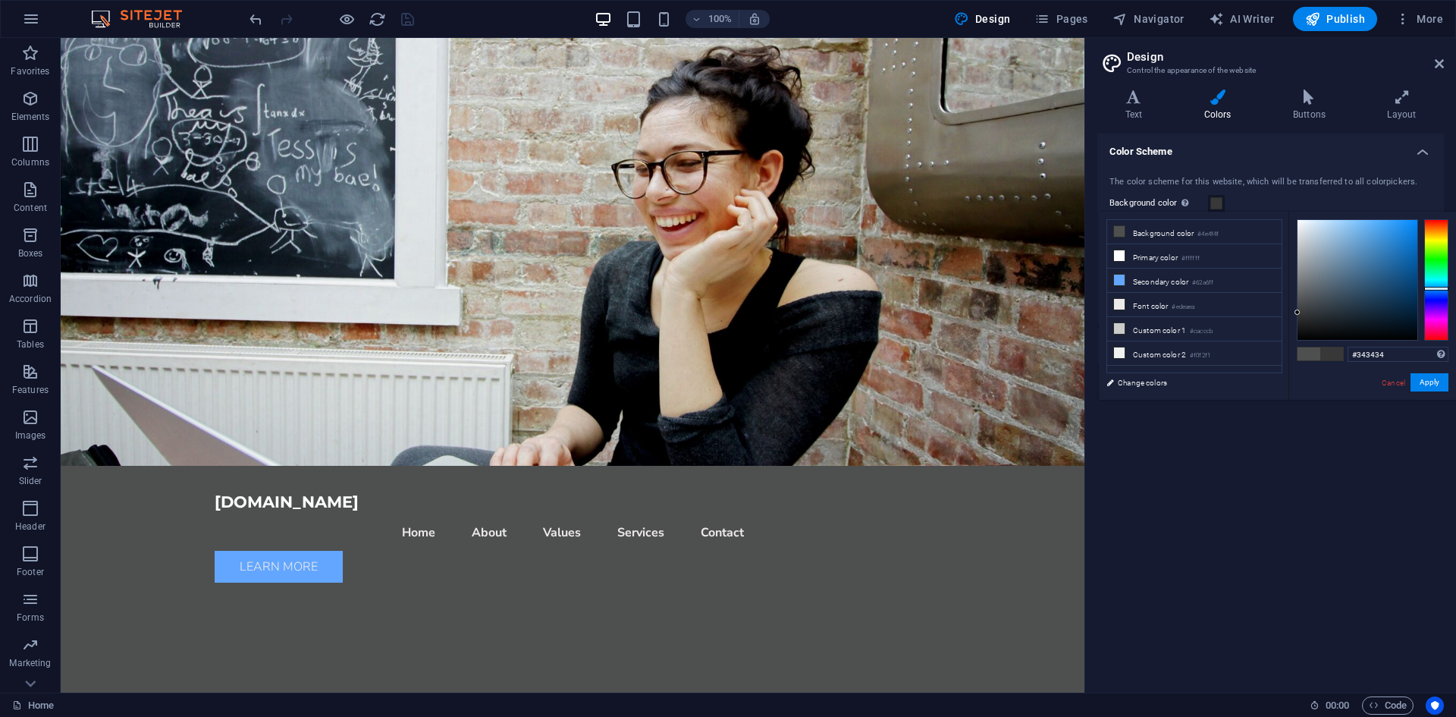
type input "#323232"
drag, startPoint x: 1301, startPoint y: 307, endPoint x: 1297, endPoint y: 316, distance: 9.2
click at [1298, 316] on div at bounding box center [1358, 280] width 120 height 120
click at [1432, 380] on button "Apply" at bounding box center [1430, 382] width 38 height 18
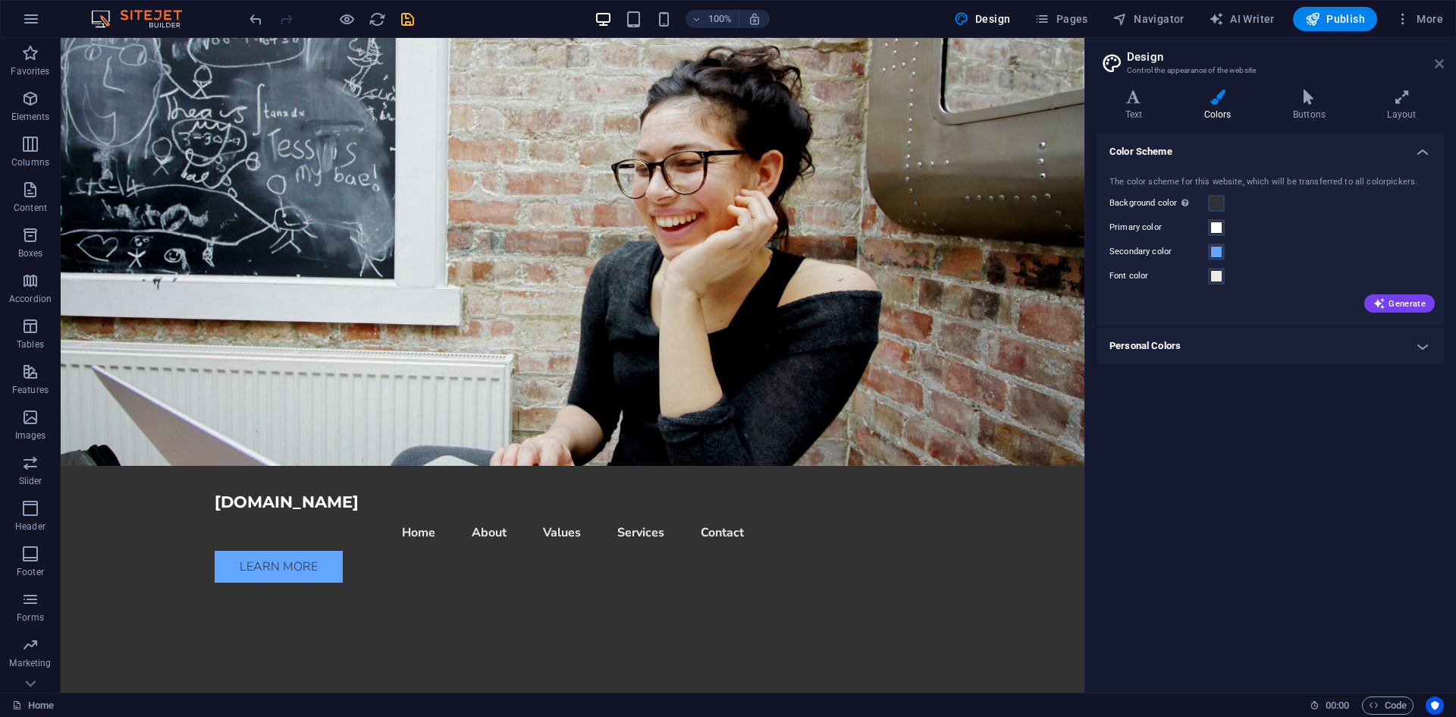
click at [1435, 61] on icon at bounding box center [1439, 64] width 9 height 12
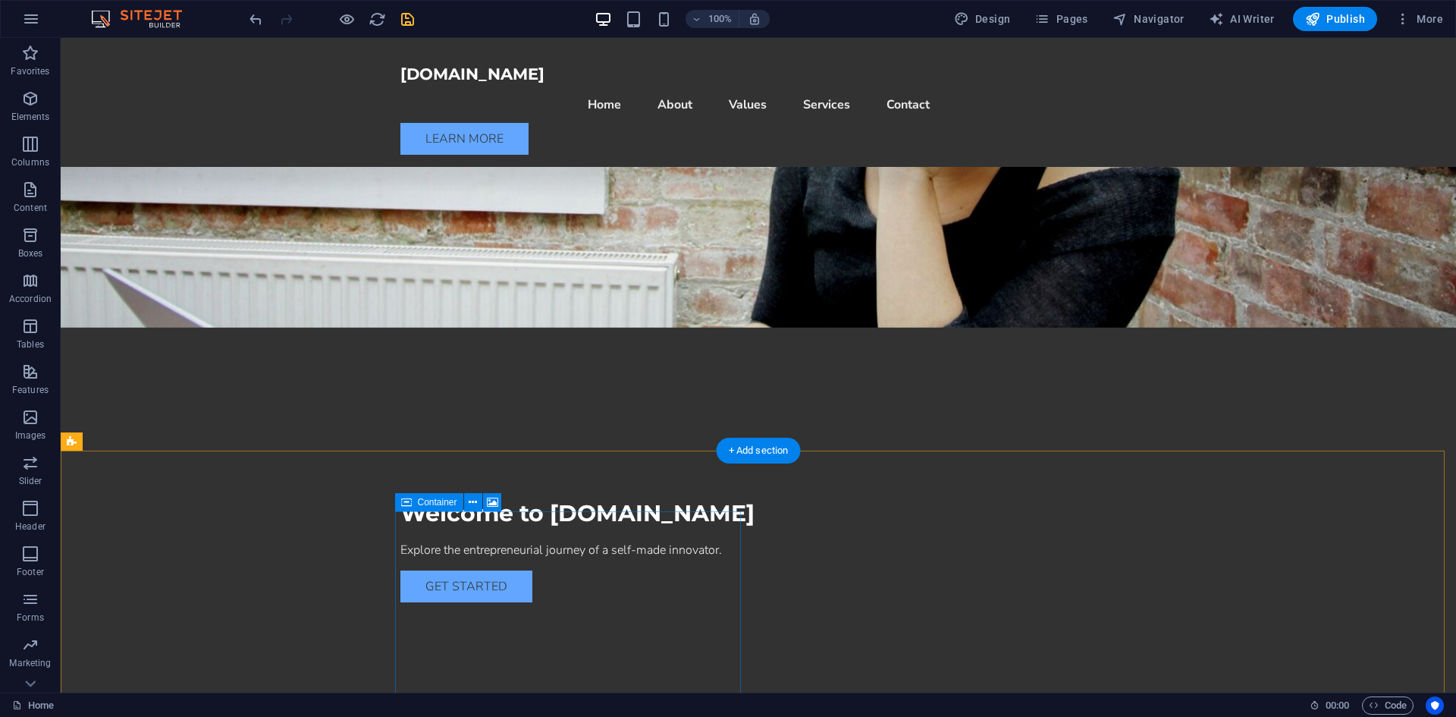
scroll to position [303, 0]
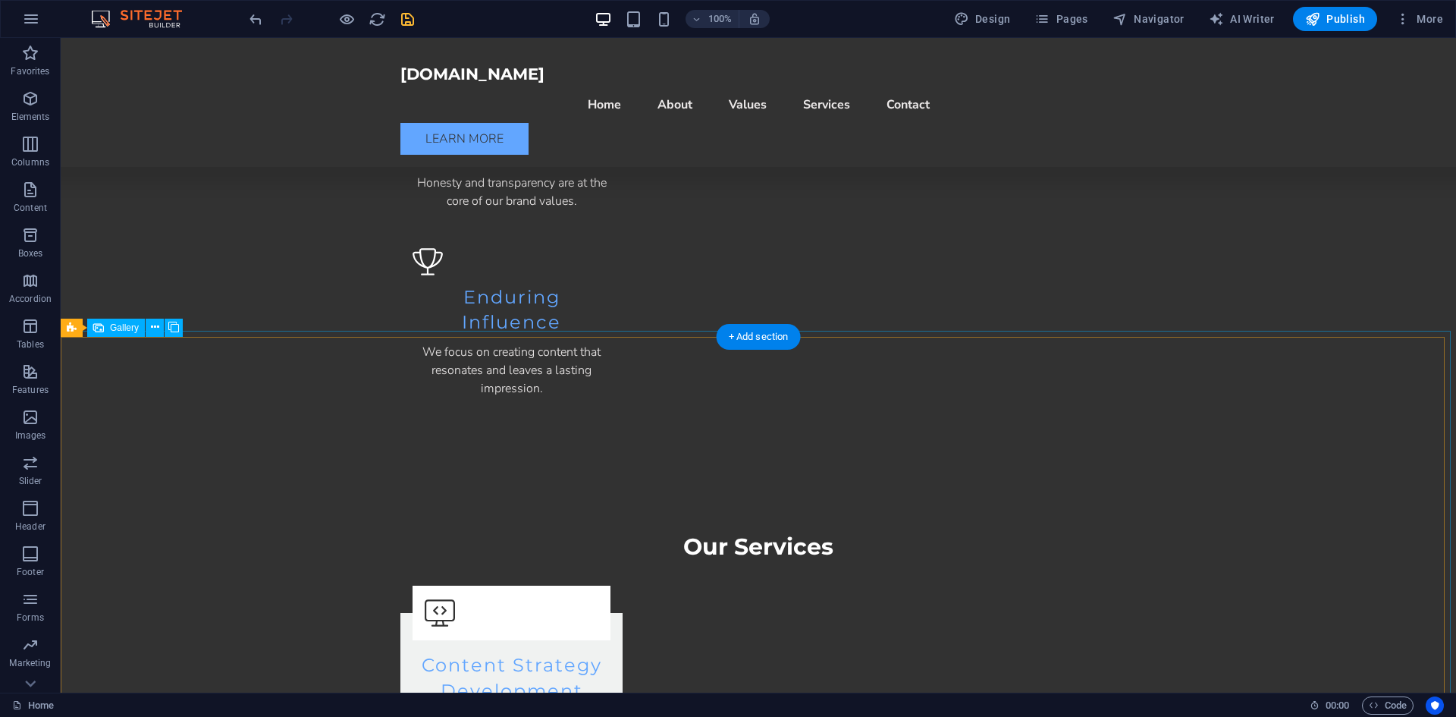
scroll to position [1745, 0]
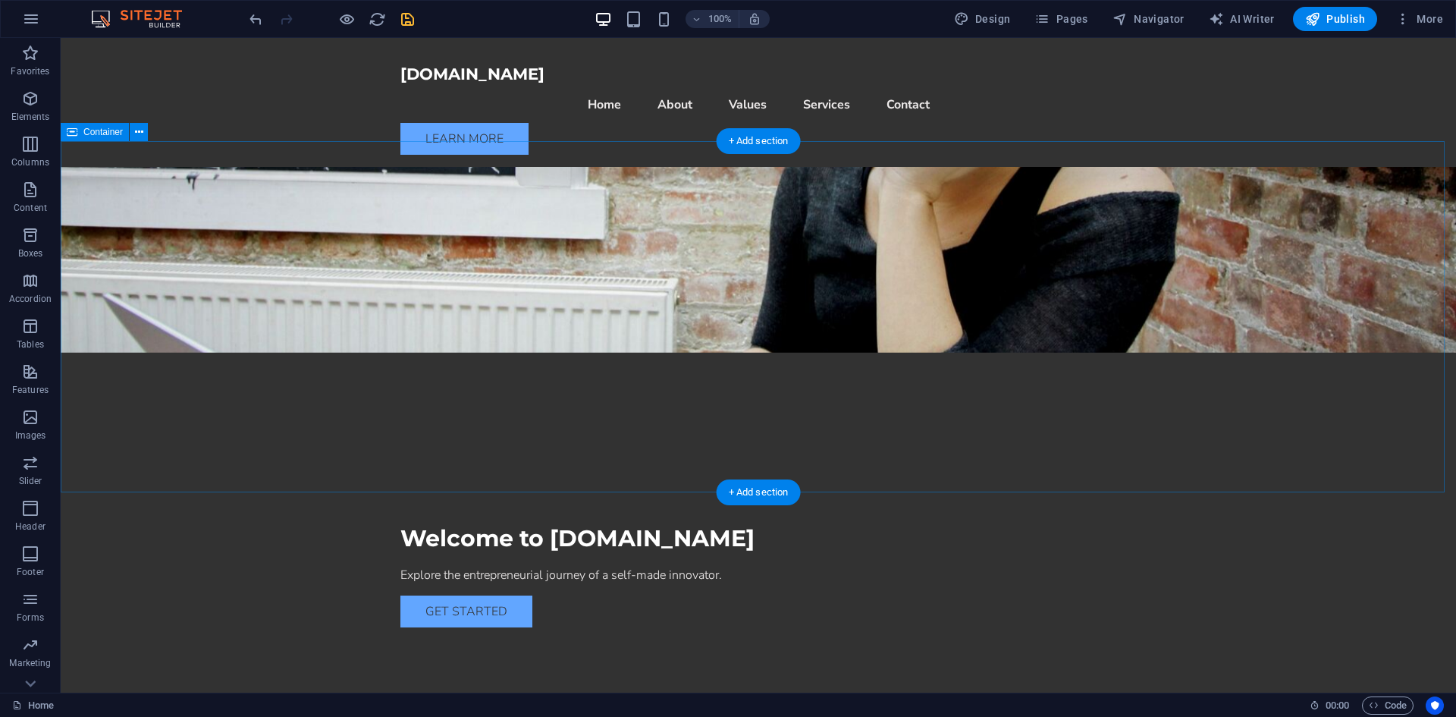
scroll to position [0, 0]
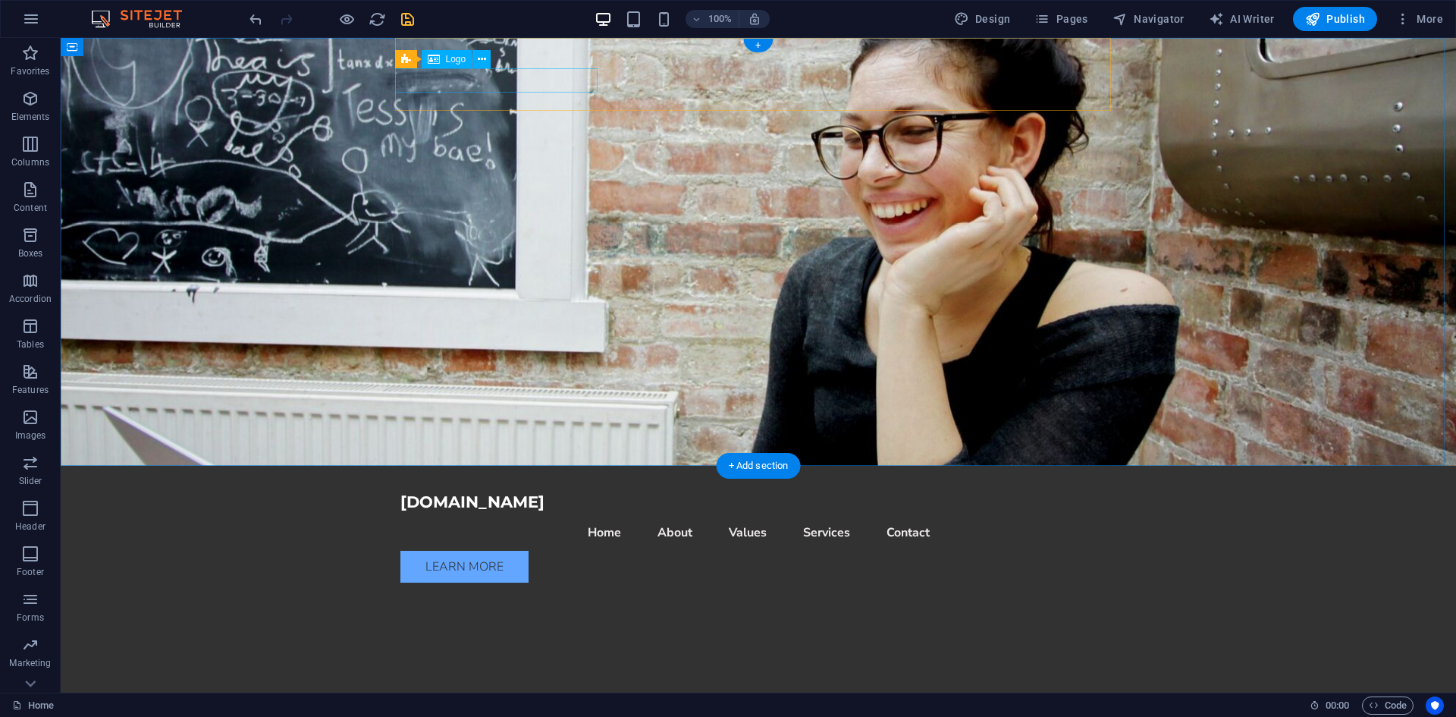
click at [545, 490] on div "connorsmithbrown.com" at bounding box center [759, 502] width 716 height 24
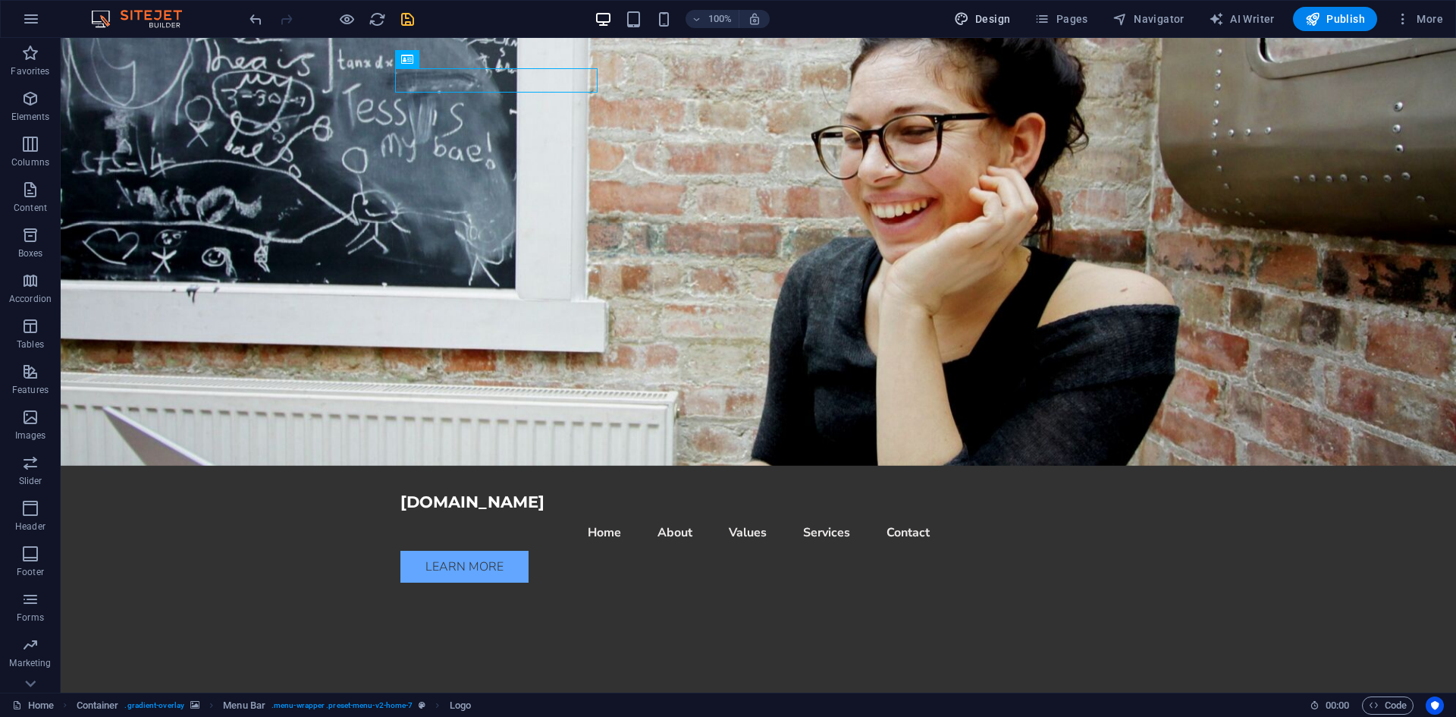
click at [1011, 22] on span "Design" at bounding box center [982, 18] width 57 height 15
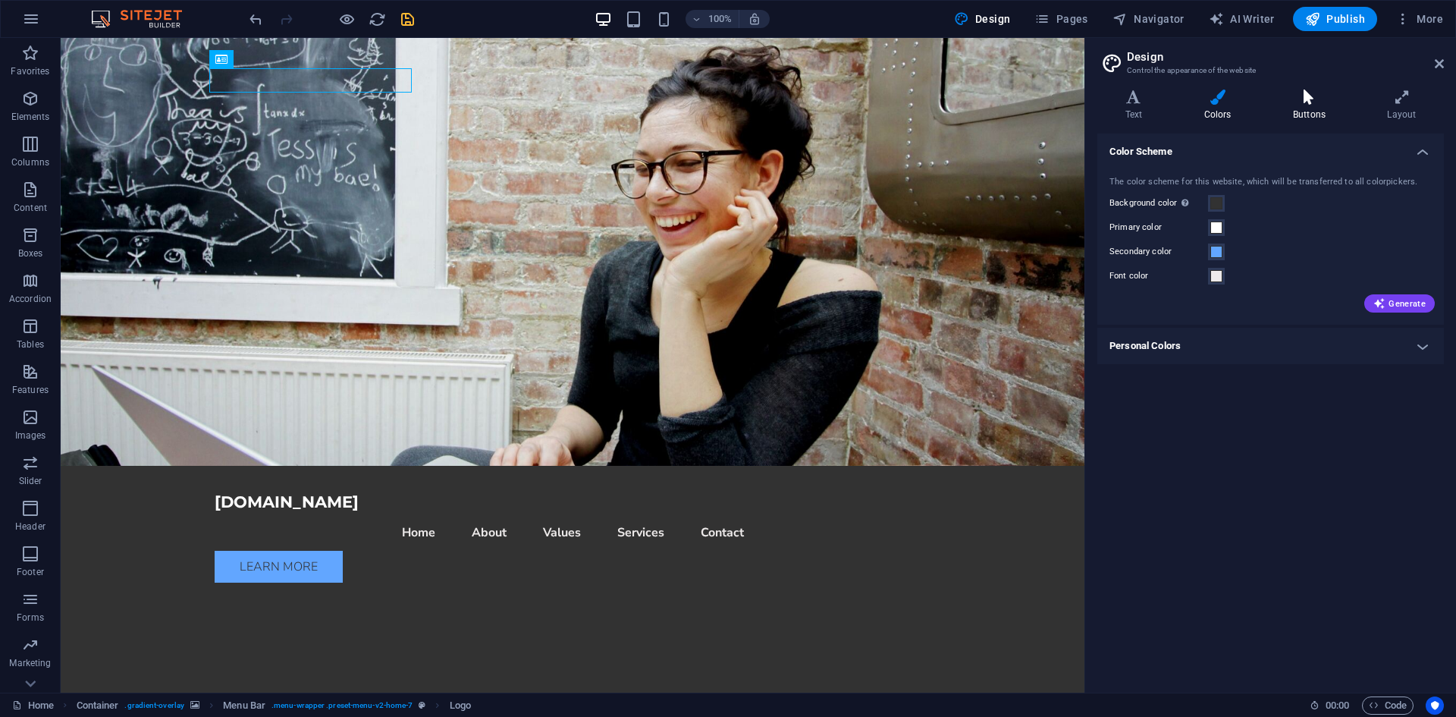
click at [1333, 100] on icon at bounding box center [1309, 97] width 88 height 15
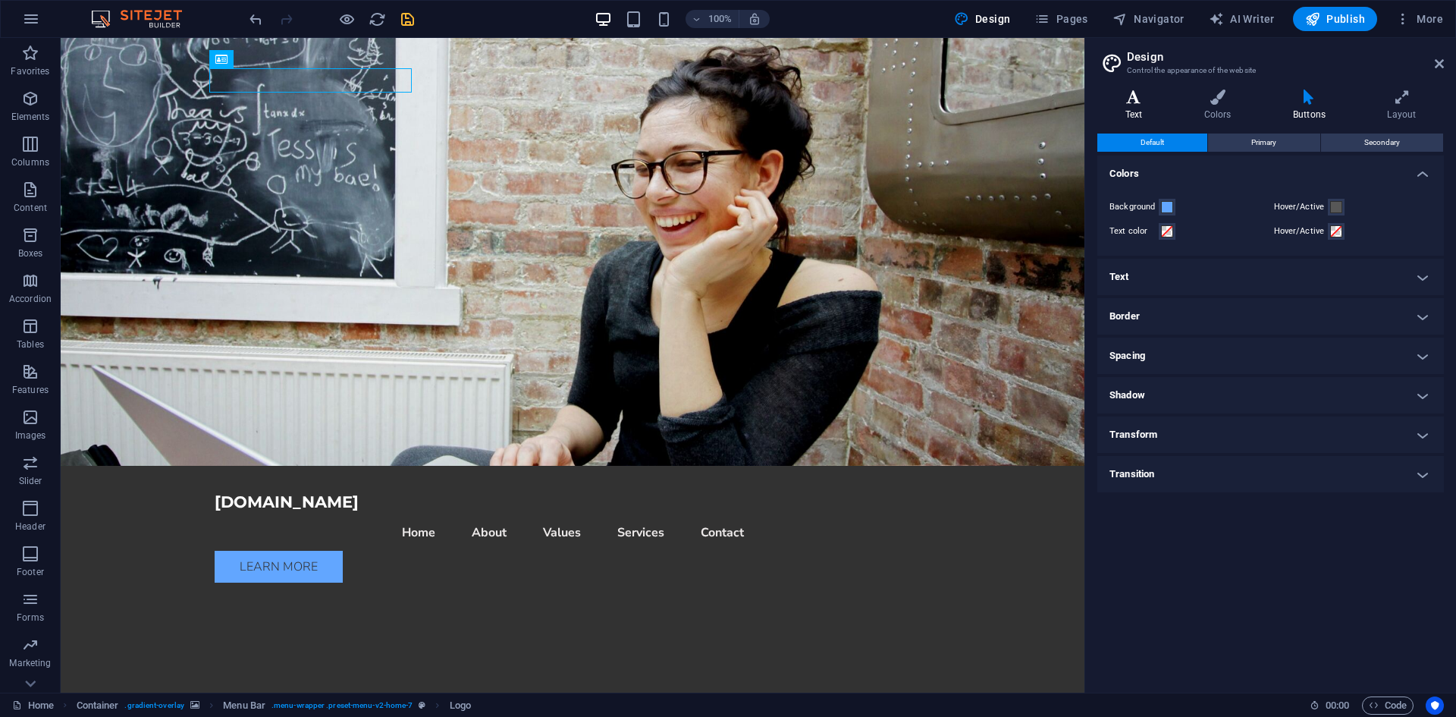
click at [1132, 96] on icon at bounding box center [1134, 97] width 73 height 15
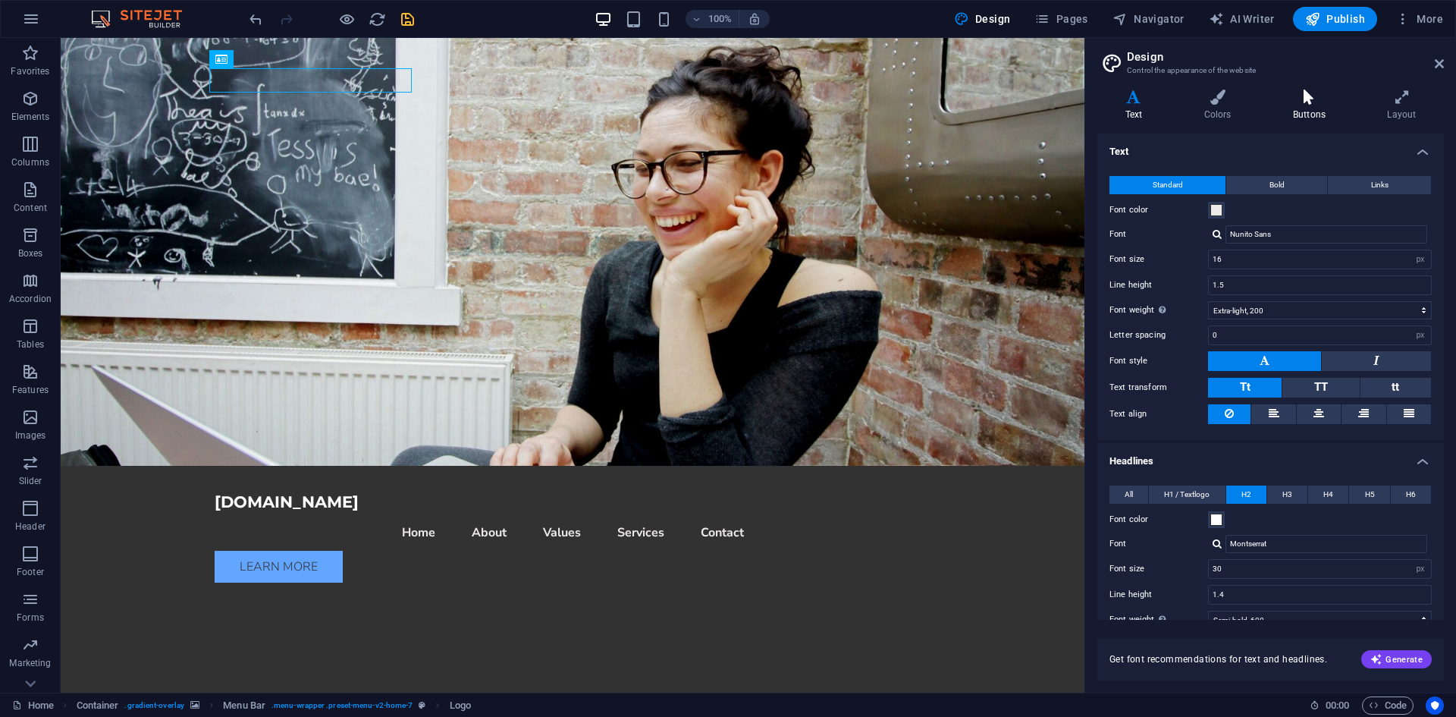
click at [1327, 97] on icon at bounding box center [1309, 97] width 88 height 15
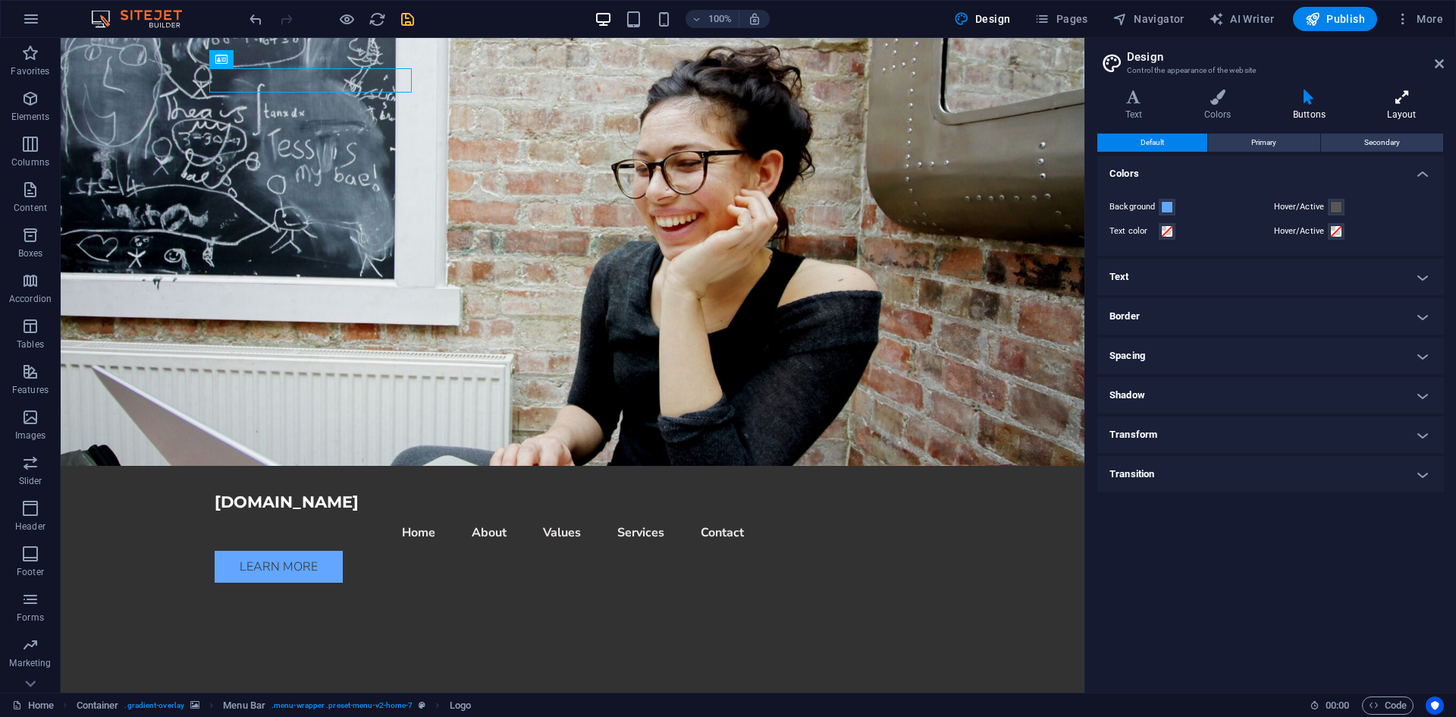
click at [1384, 98] on icon at bounding box center [1402, 97] width 84 height 15
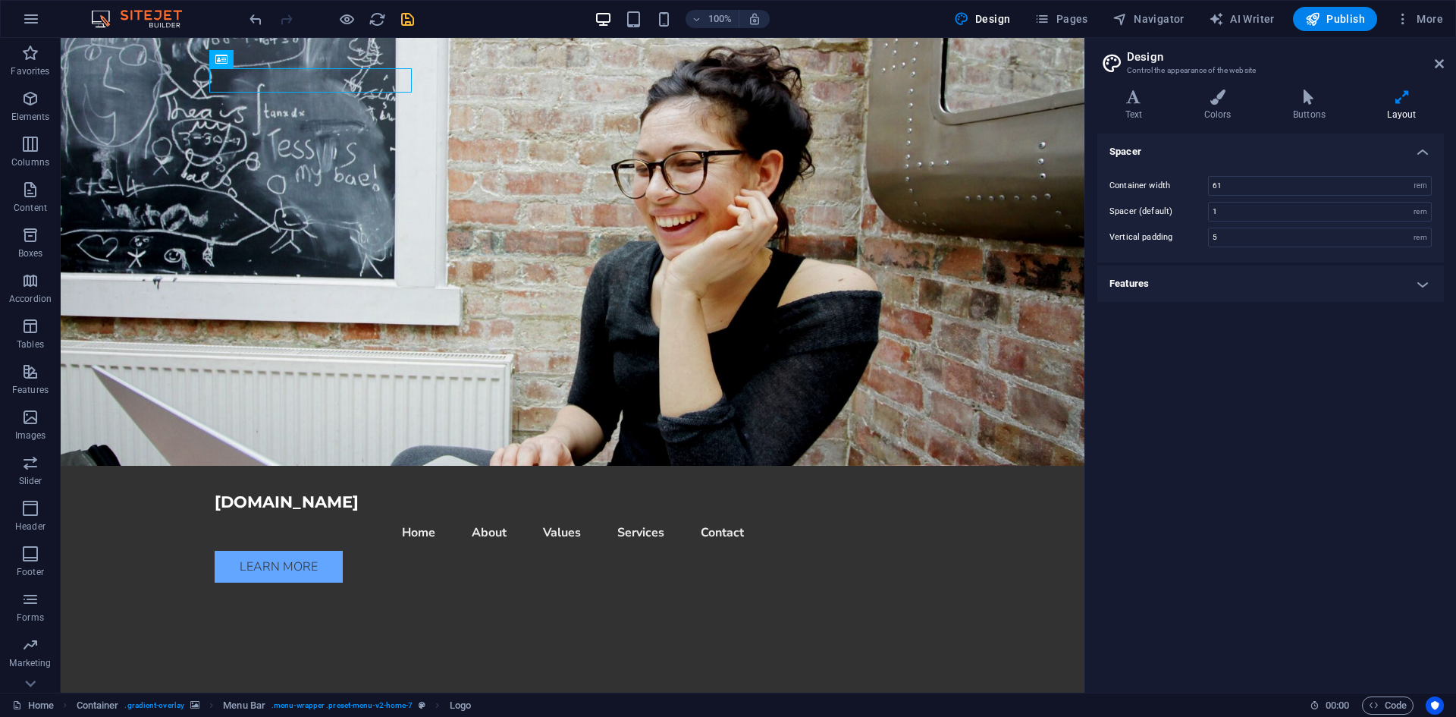
click at [1166, 280] on h4 "Features" at bounding box center [1271, 283] width 347 height 36
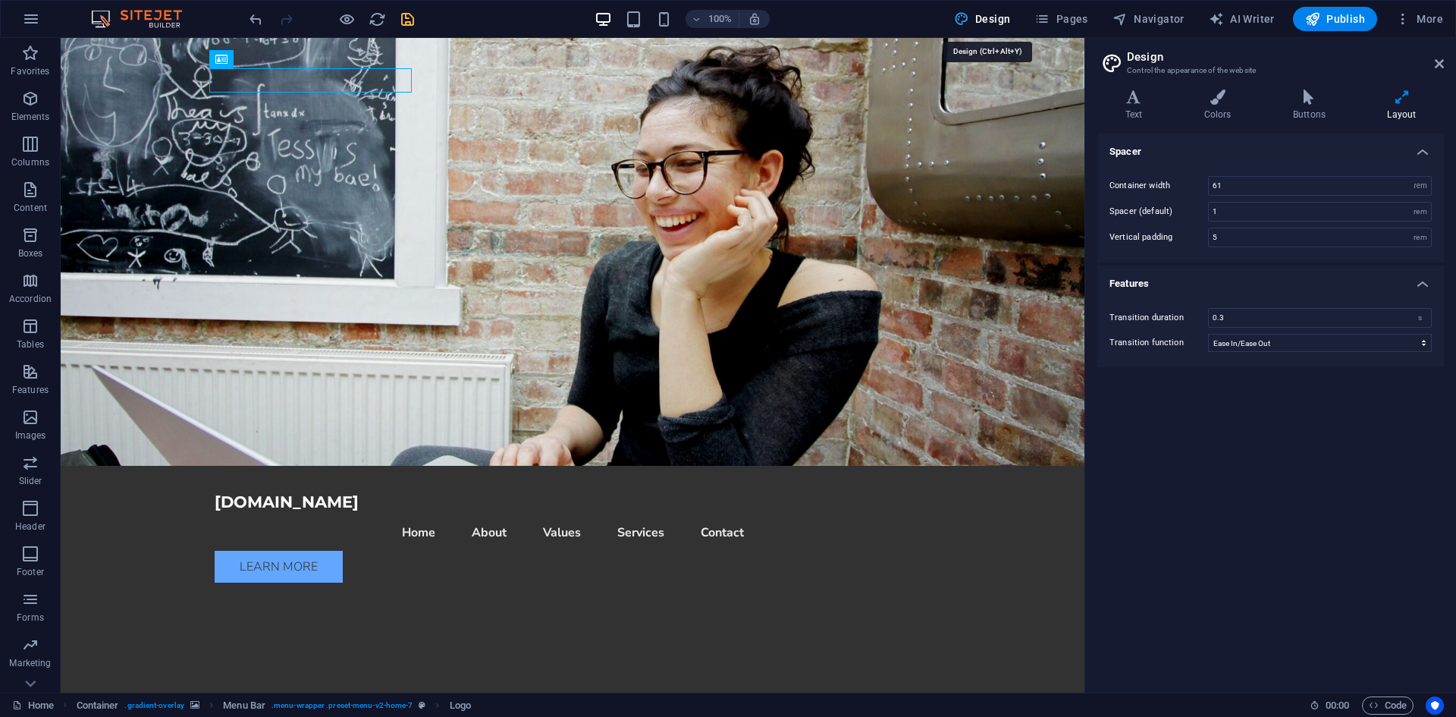
click at [994, 17] on span "Design" at bounding box center [982, 18] width 57 height 15
click at [319, 490] on div "connorsmithbrown.com" at bounding box center [573, 502] width 716 height 24
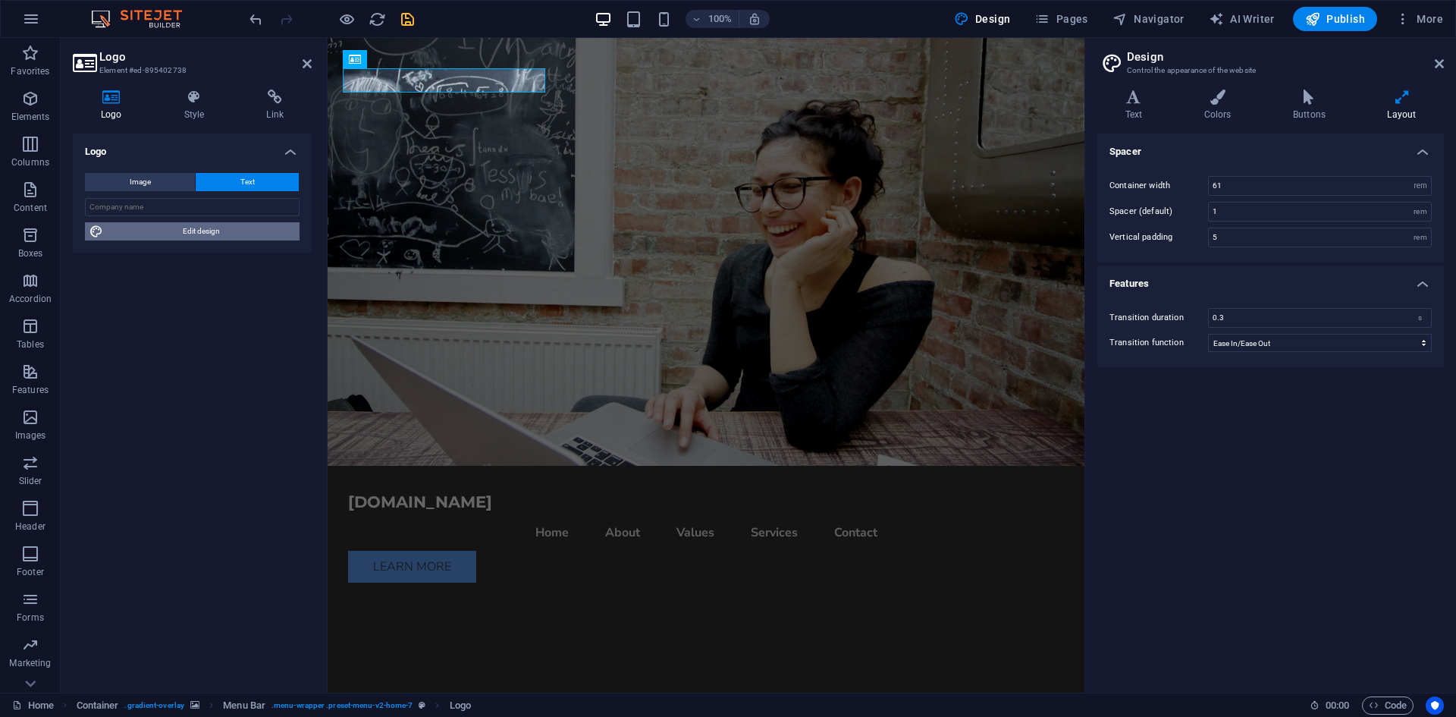
click at [174, 231] on span "Edit design" at bounding box center [201, 231] width 187 height 18
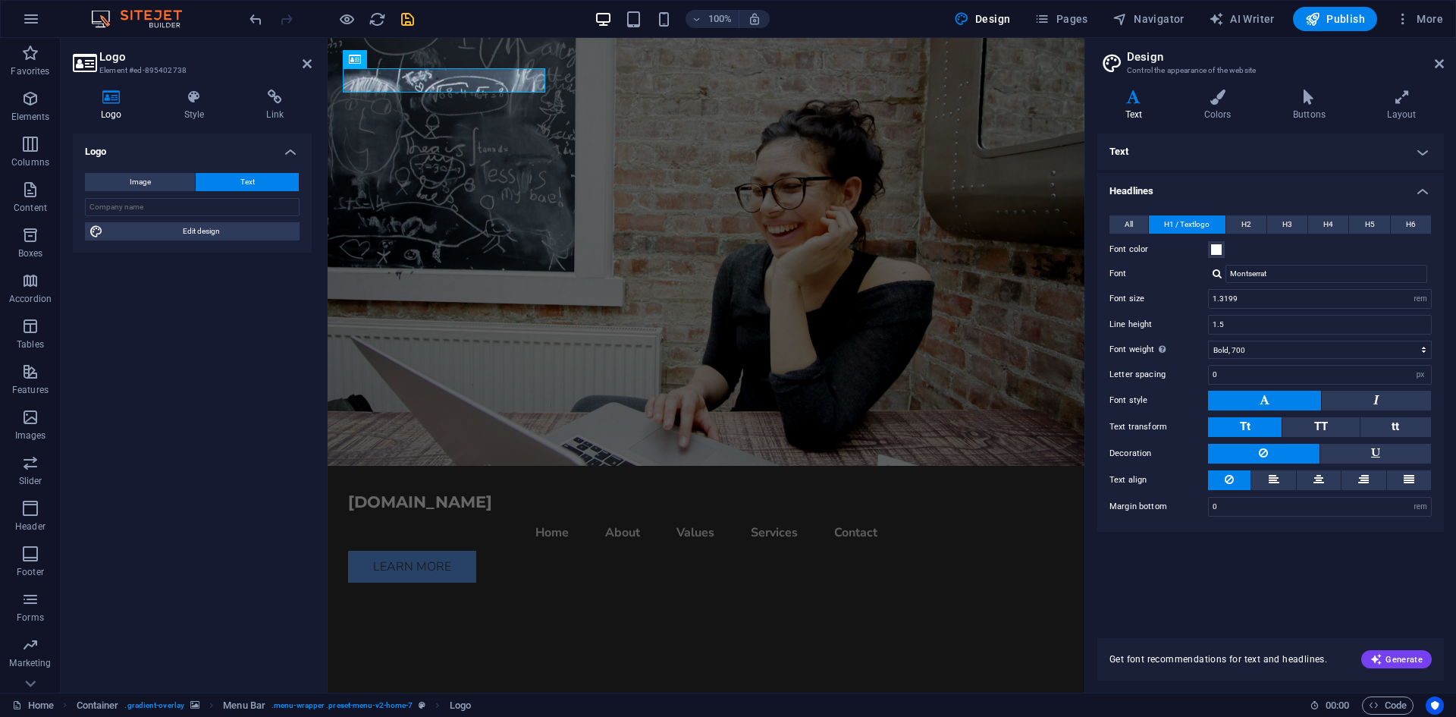
drag, startPoint x: 1141, startPoint y: 221, endPoint x: 1167, endPoint y: 219, distance: 25.9
click at [1142, 221] on button "All" at bounding box center [1129, 224] width 39 height 18
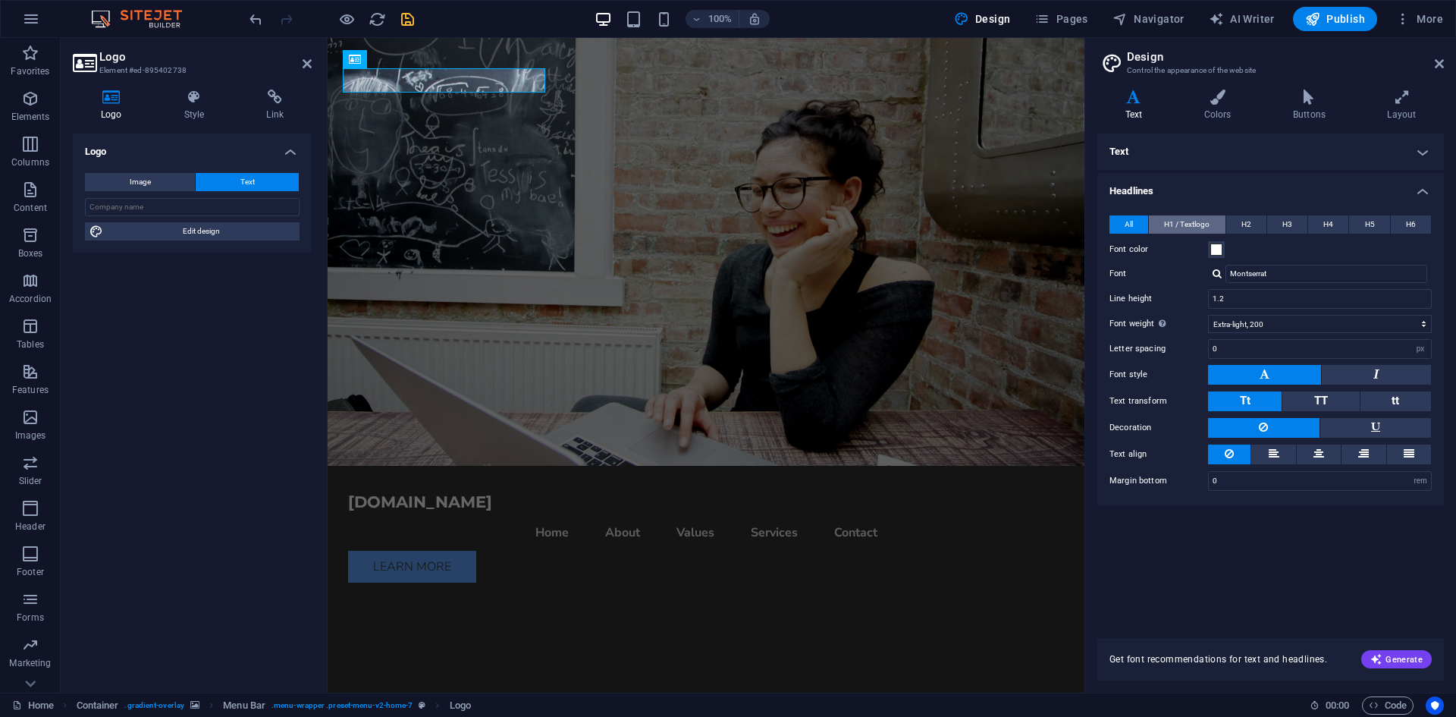
click at [1200, 229] on span "H1 / Textlogo" at bounding box center [1187, 224] width 46 height 18
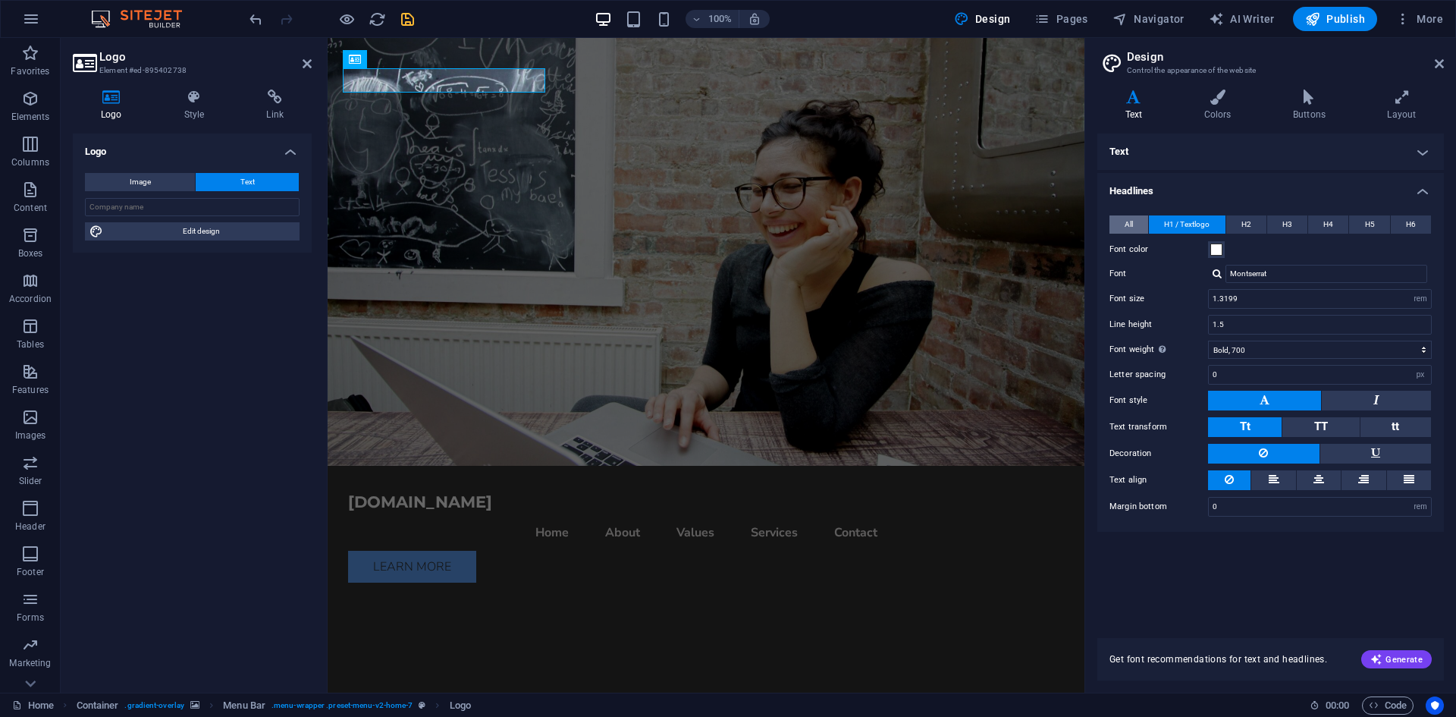
click at [1121, 227] on button "All" at bounding box center [1129, 224] width 39 height 18
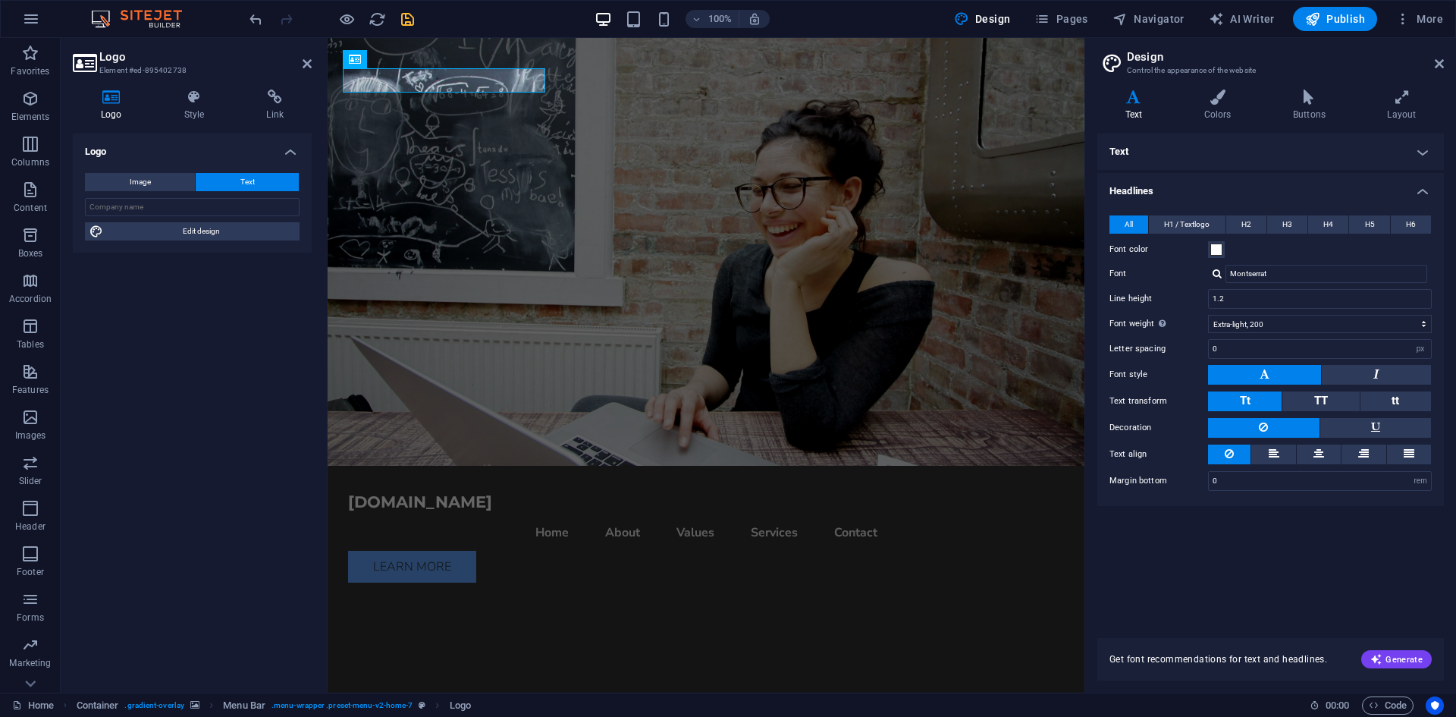
click at [1143, 175] on h4 "Headlines" at bounding box center [1271, 186] width 347 height 27
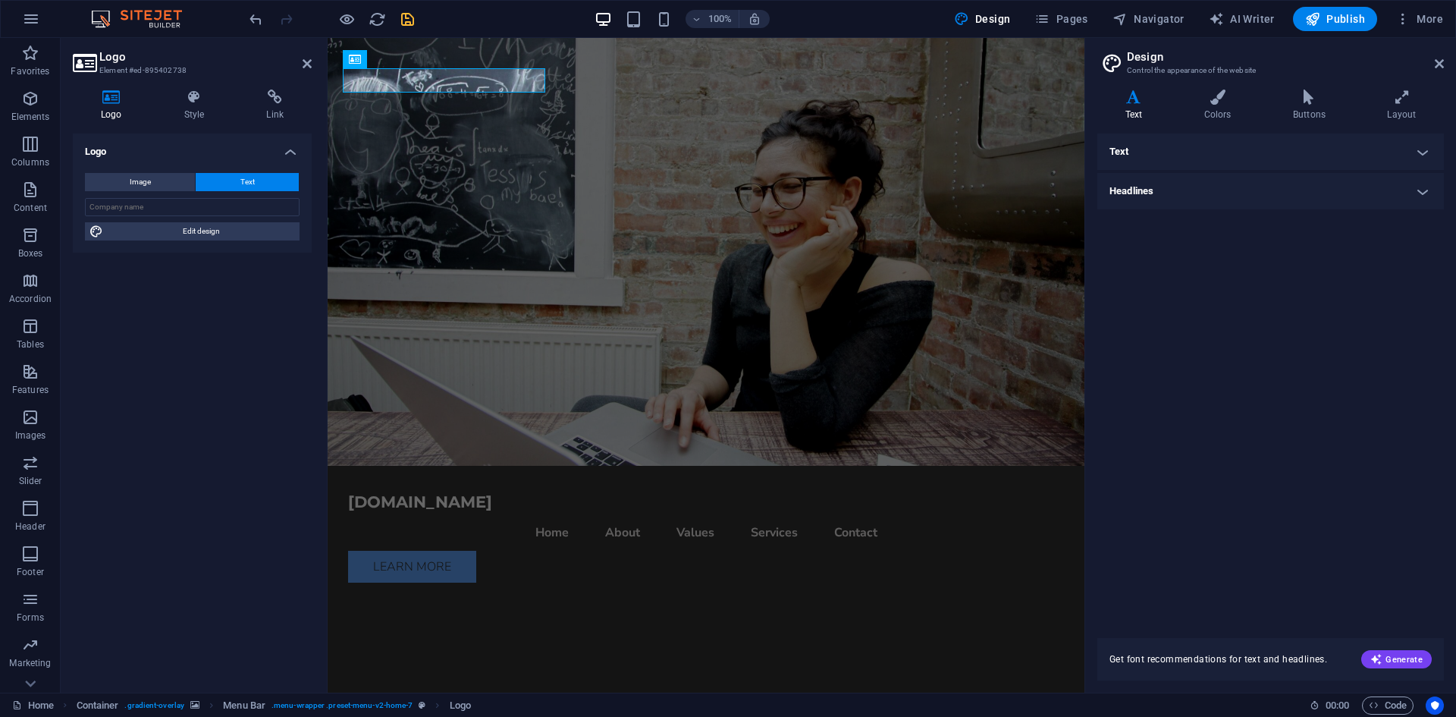
click at [1149, 149] on h4 "Text" at bounding box center [1271, 152] width 347 height 36
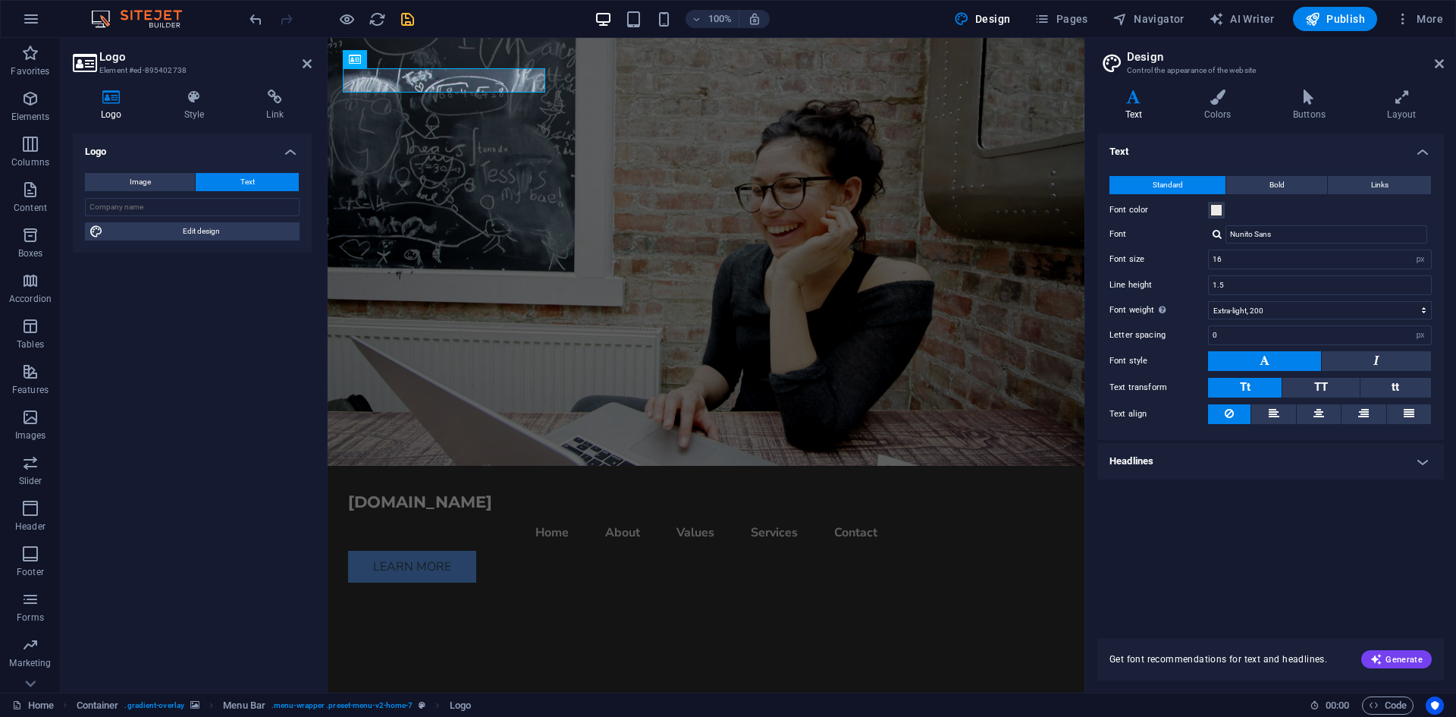
click at [1155, 457] on h4 "Headlines" at bounding box center [1271, 461] width 347 height 36
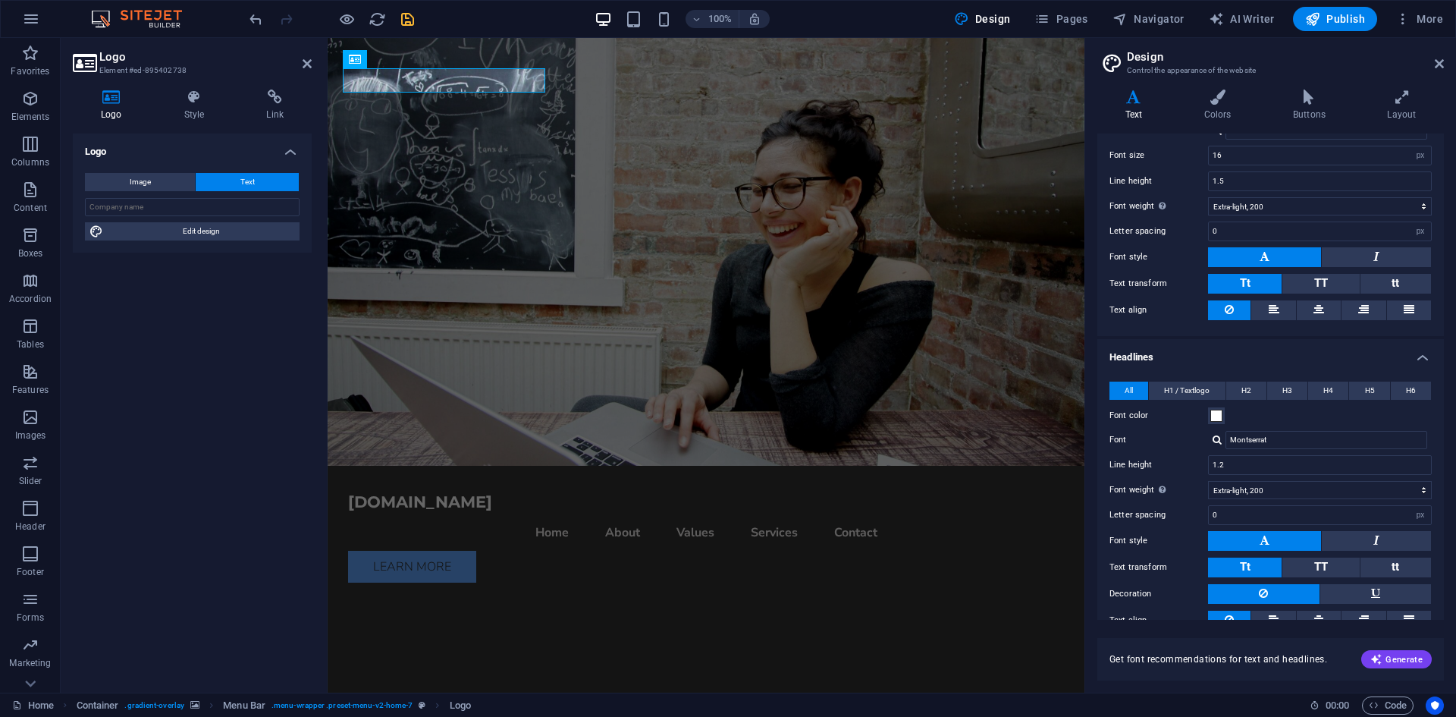
scroll to position [80, 0]
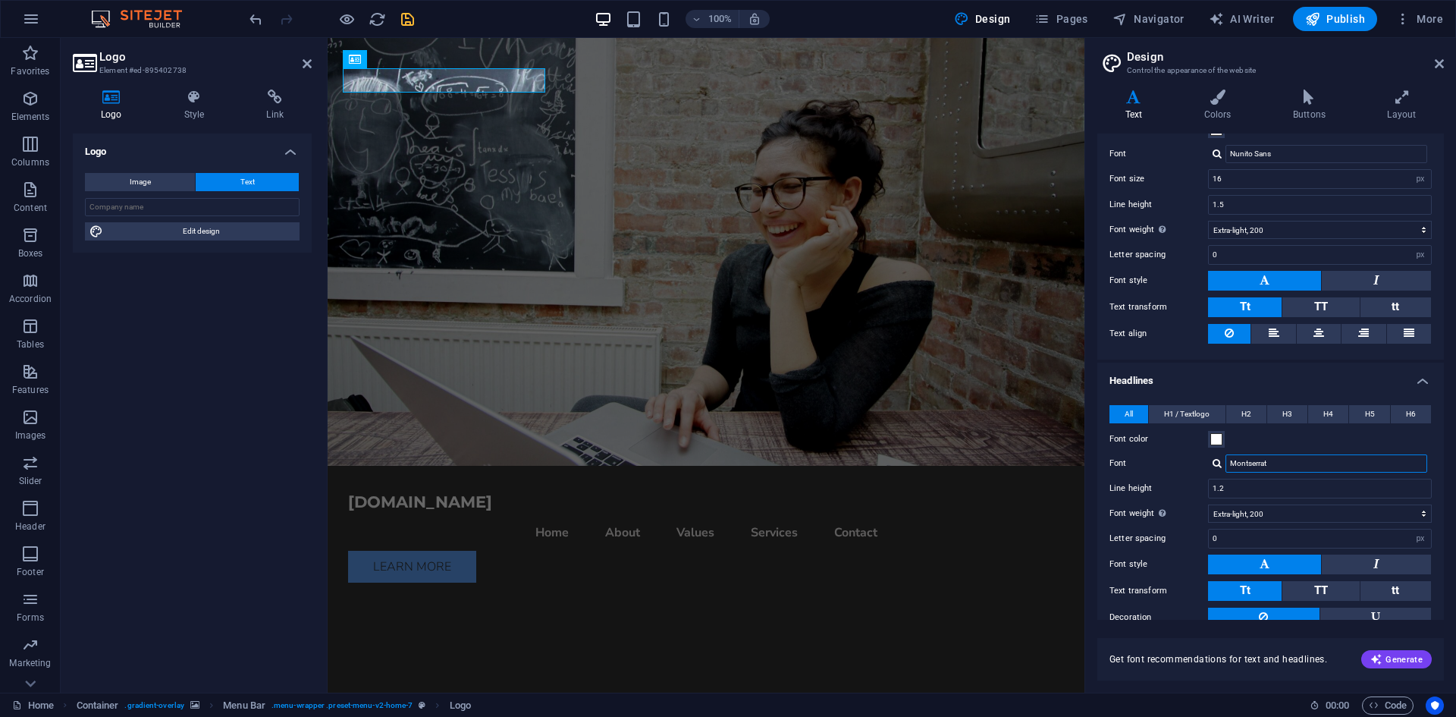
click at [1281, 462] on input "Montserrat" at bounding box center [1327, 463] width 202 height 18
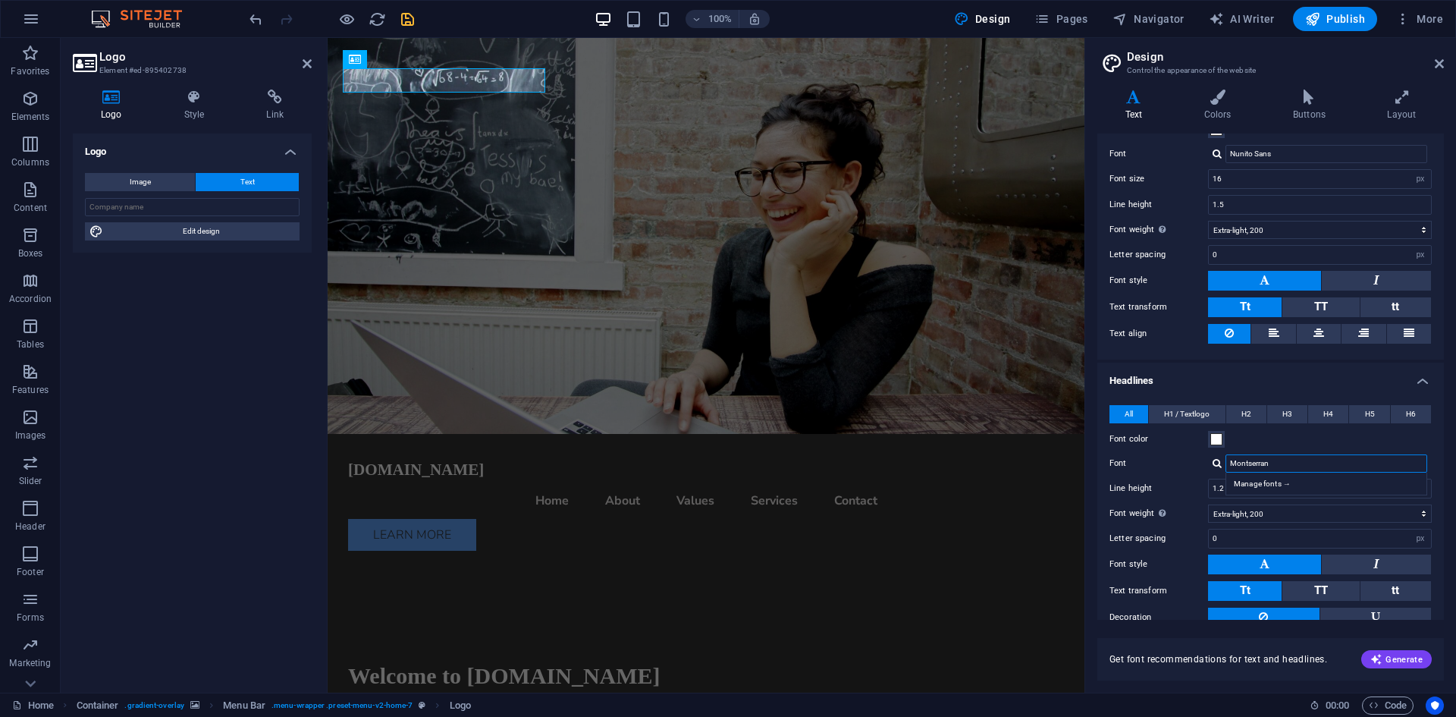
type input "Montserranu"
click at [1270, 506] on div "Nunito Sans" at bounding box center [1330, 503] width 200 height 16
type input "Nunito Sans"
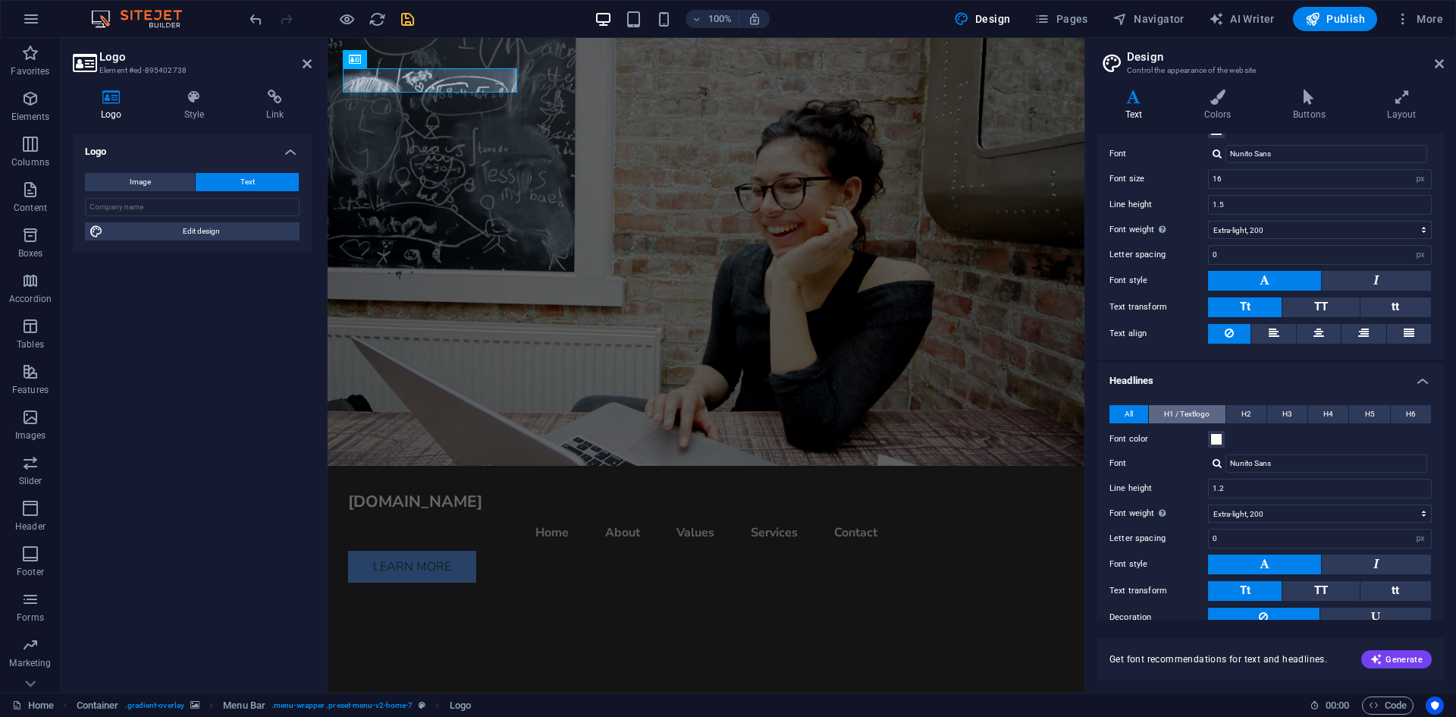
click at [1180, 417] on span "H1 / Textlogo" at bounding box center [1187, 414] width 46 height 18
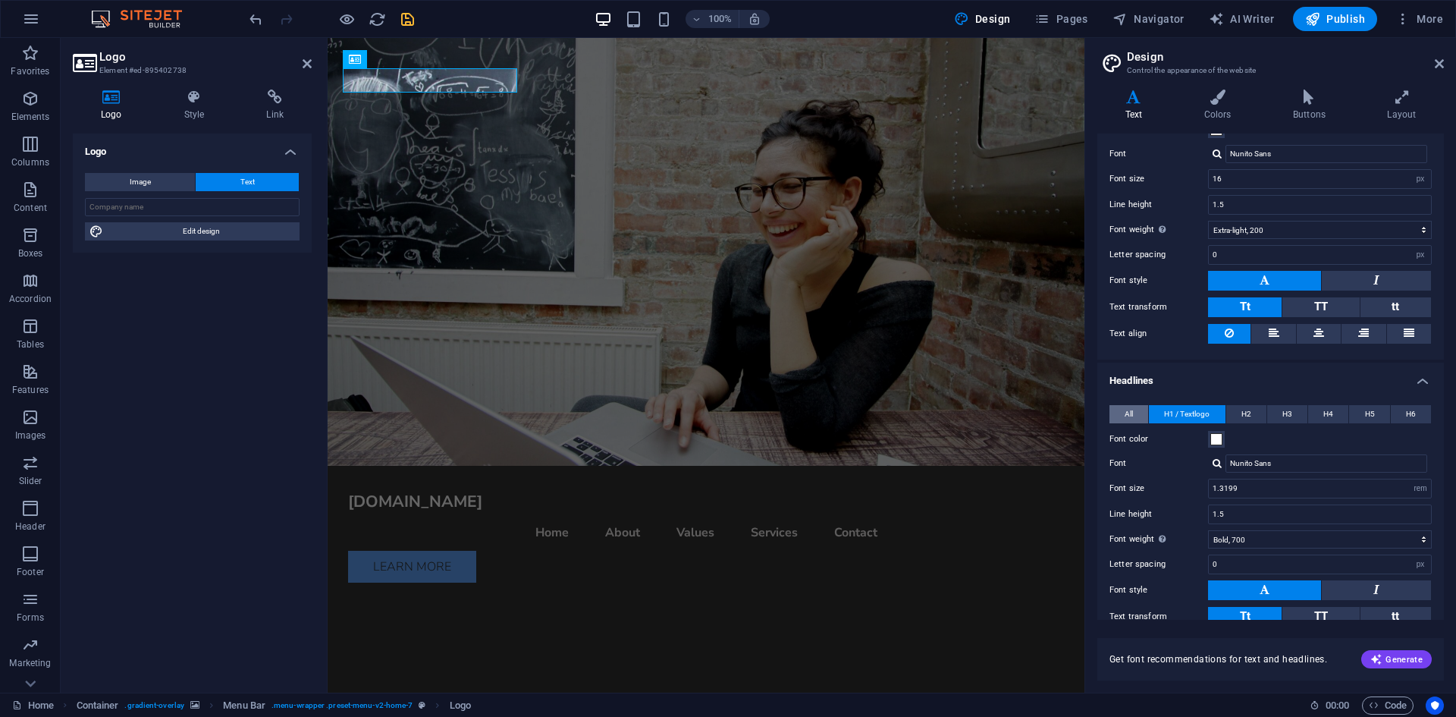
click at [1132, 410] on span "All" at bounding box center [1129, 414] width 8 height 18
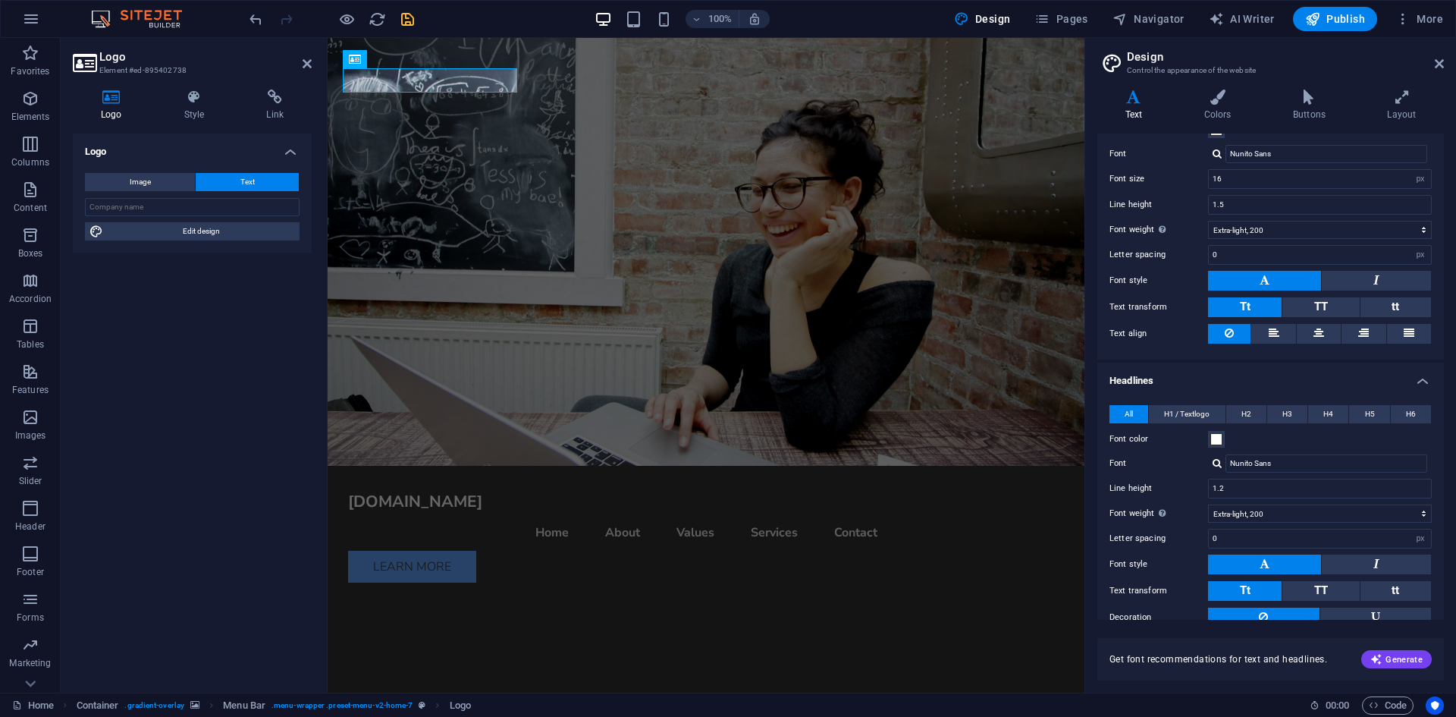
click at [1159, 379] on h4 "Headlines" at bounding box center [1271, 376] width 347 height 27
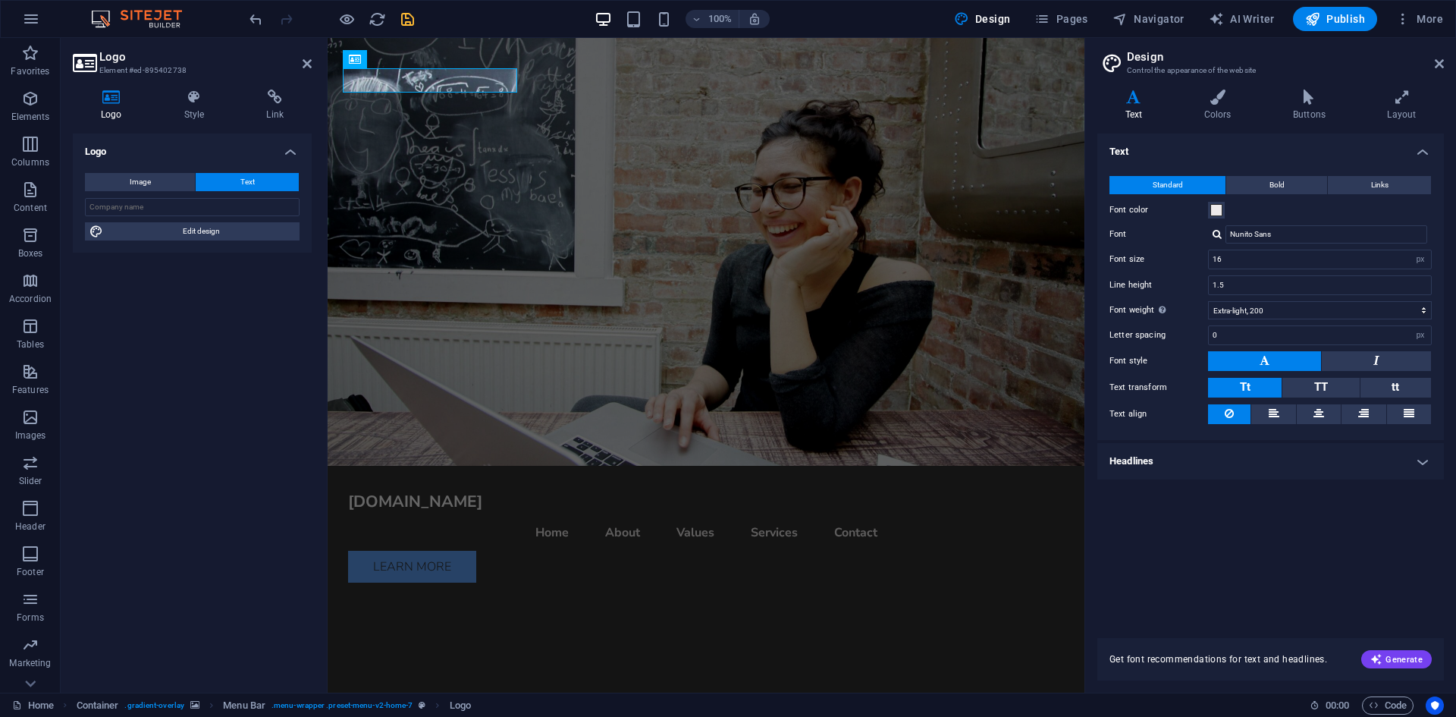
click at [1143, 154] on h4 "Text" at bounding box center [1271, 147] width 347 height 27
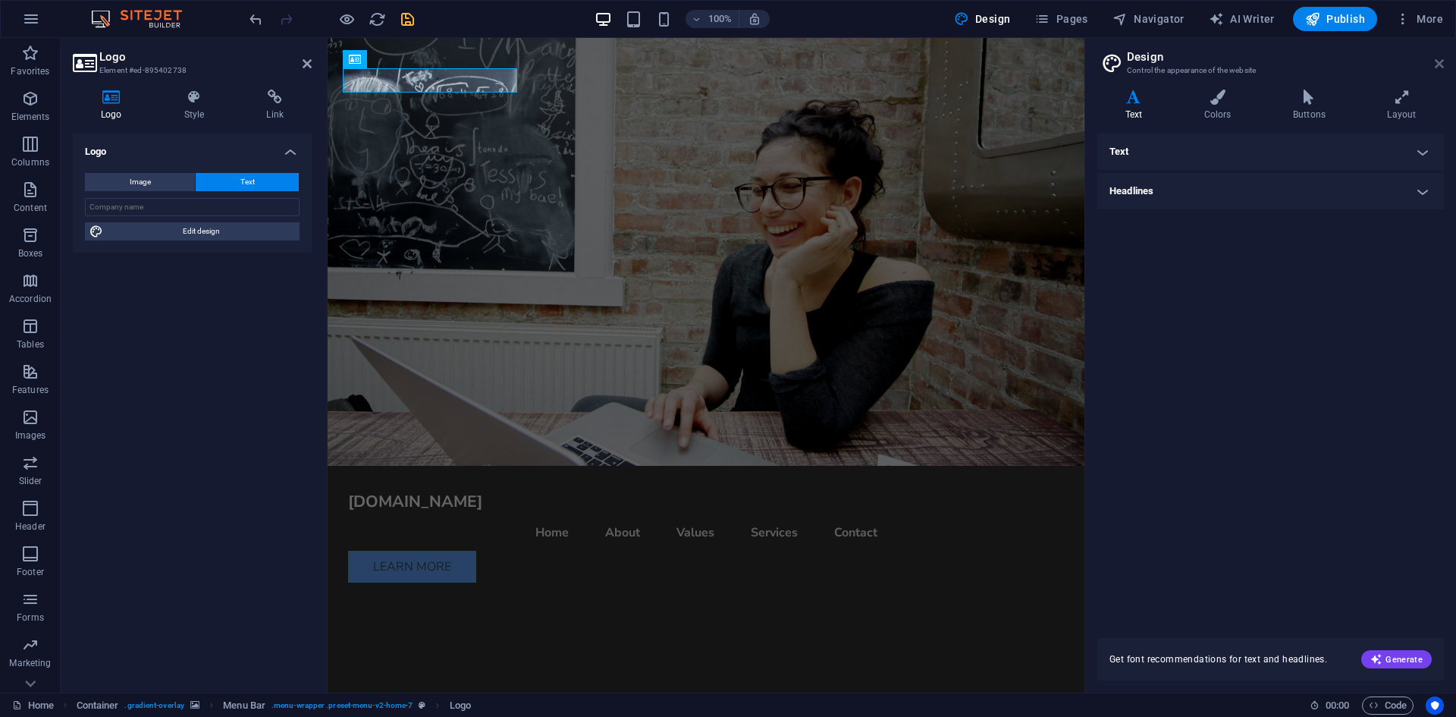
click at [1437, 68] on icon at bounding box center [1439, 64] width 9 height 12
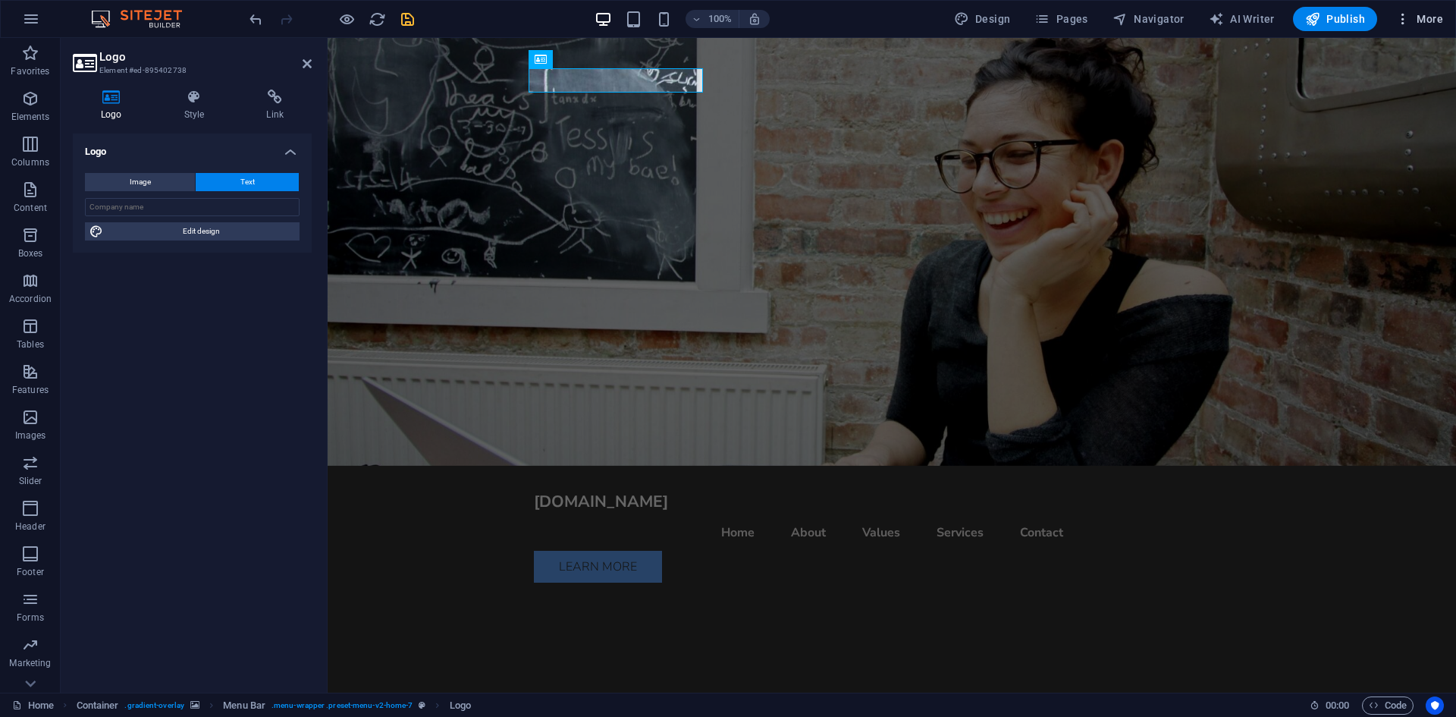
click at [1418, 27] on button "More" at bounding box center [1420, 19] width 60 height 24
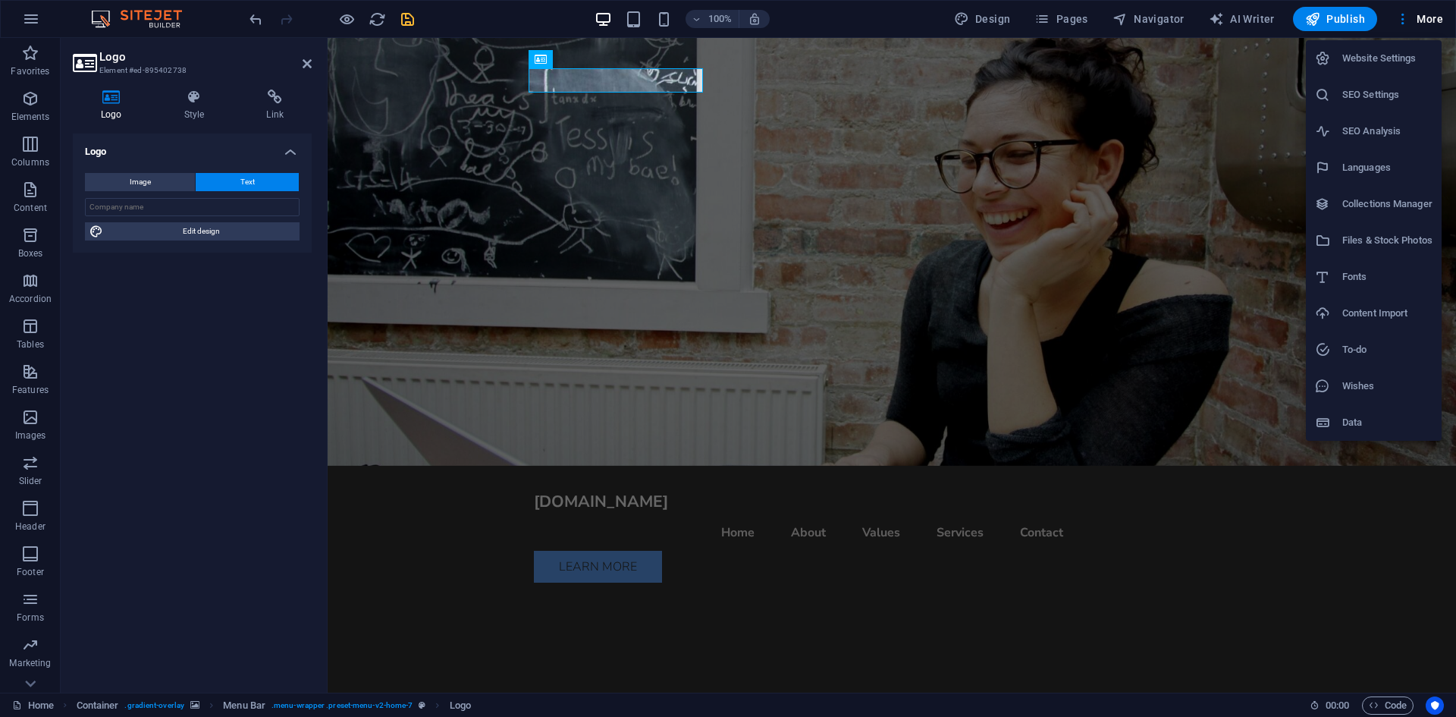
click at [1384, 58] on h6 "Website Settings" at bounding box center [1388, 58] width 90 height 18
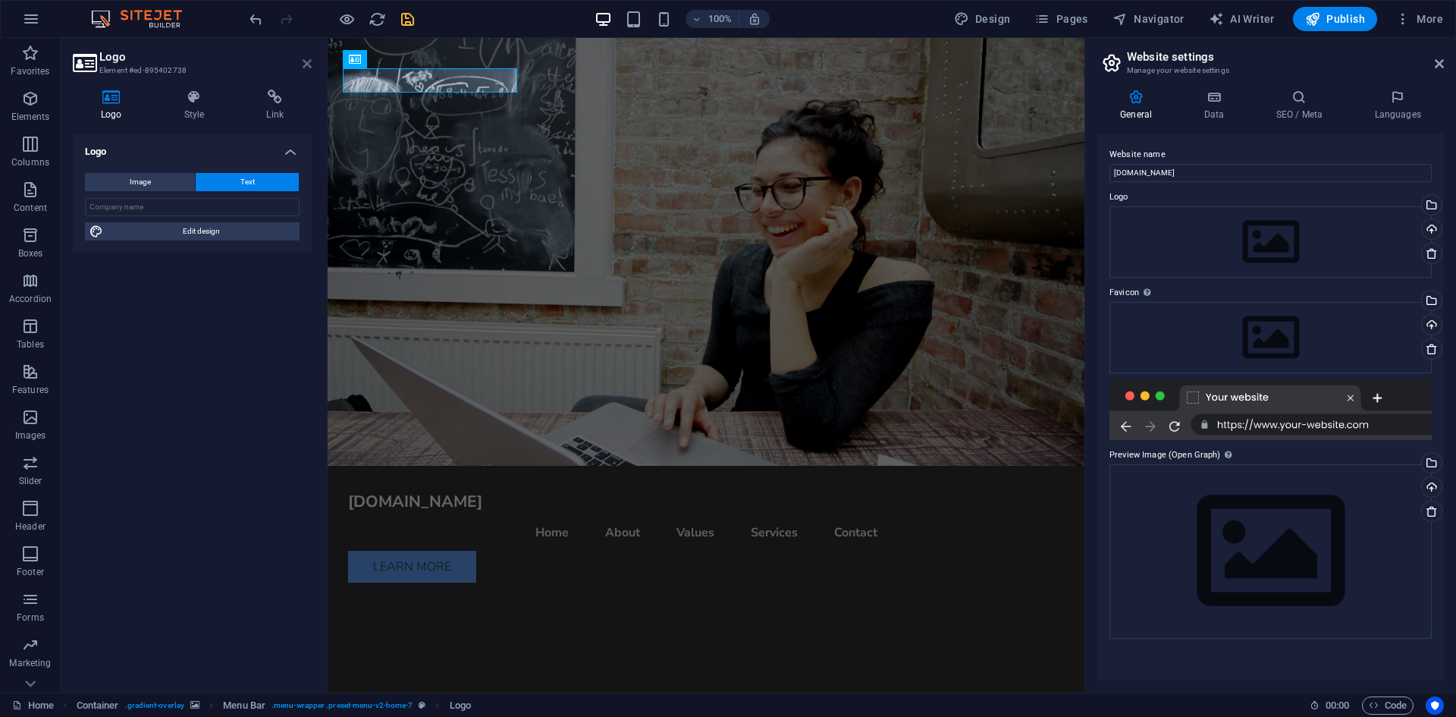
click at [305, 60] on icon at bounding box center [307, 64] width 9 height 12
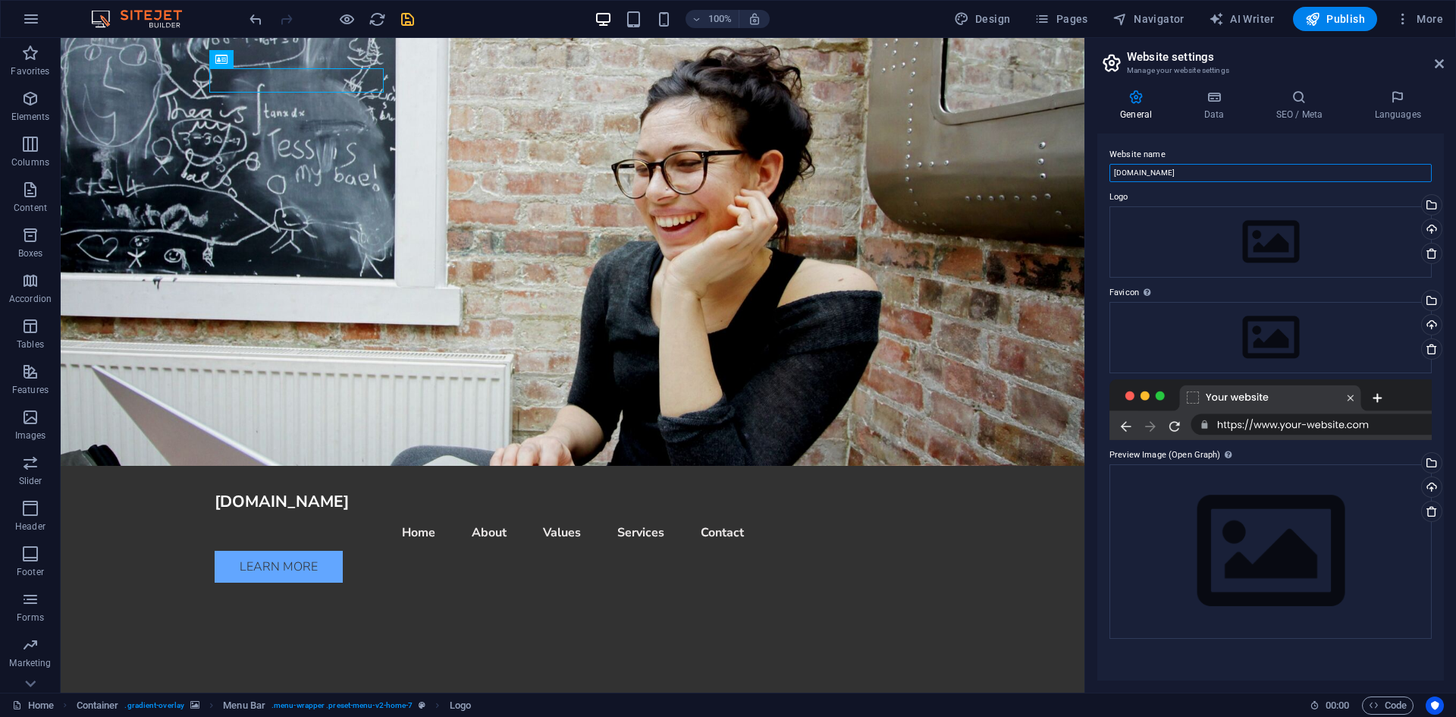
click at [1219, 169] on input "connorsmithbrown.com" at bounding box center [1271, 173] width 322 height 18
type input "[PERSON_NAME]"
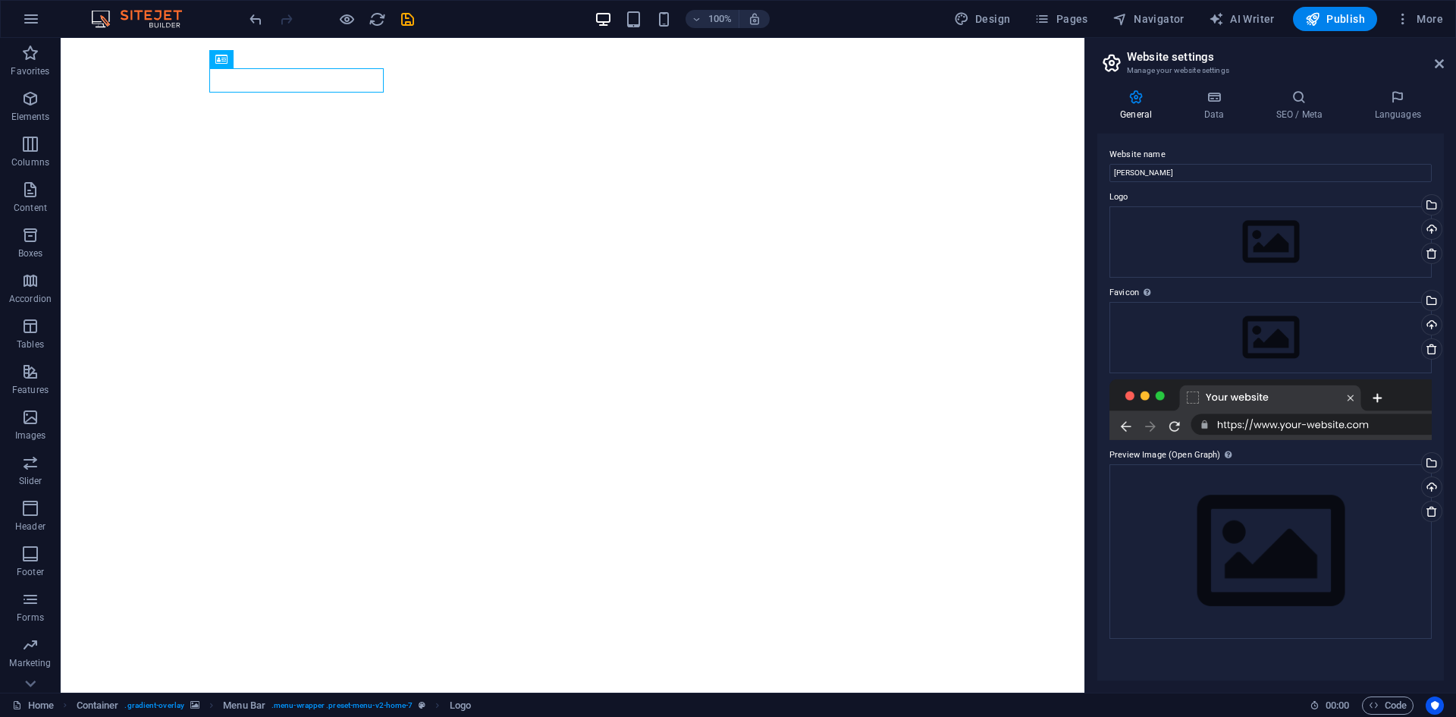
type input "[PERSON_NAME]"
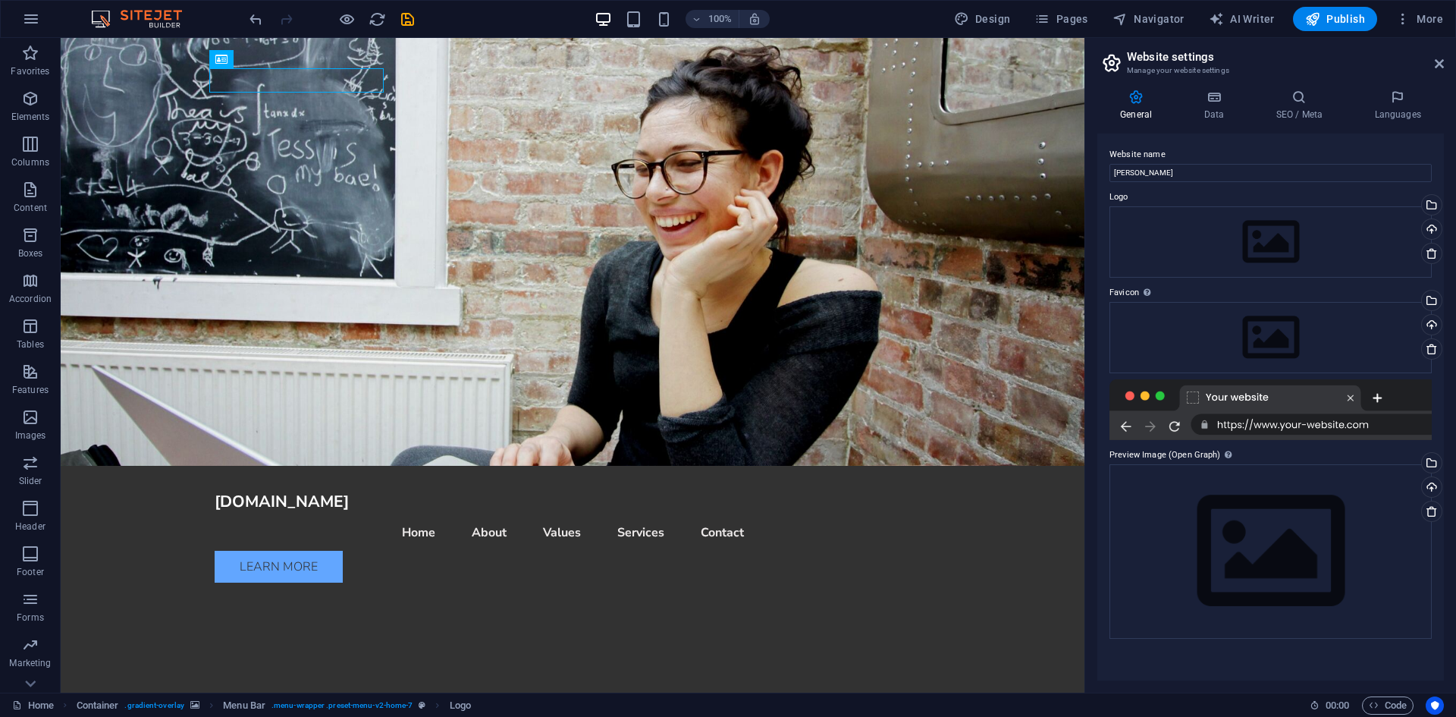
click at [1254, 184] on div "Website name [PERSON_NAME] Logo Drag files here, click to choose files or selec…" at bounding box center [1271, 407] width 347 height 547
click at [1215, 107] on h4 "Data" at bounding box center [1217, 106] width 72 height 32
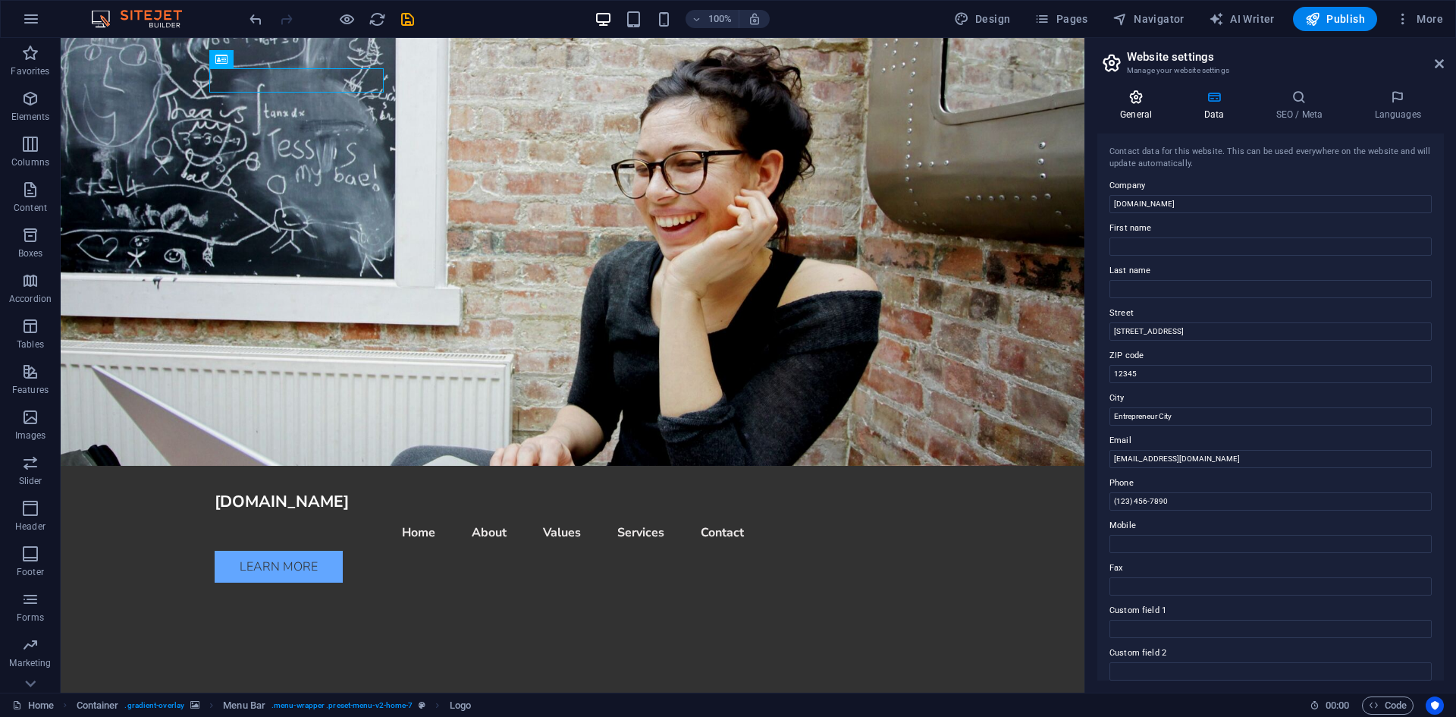
click at [1135, 116] on h4 "General" at bounding box center [1139, 106] width 83 height 32
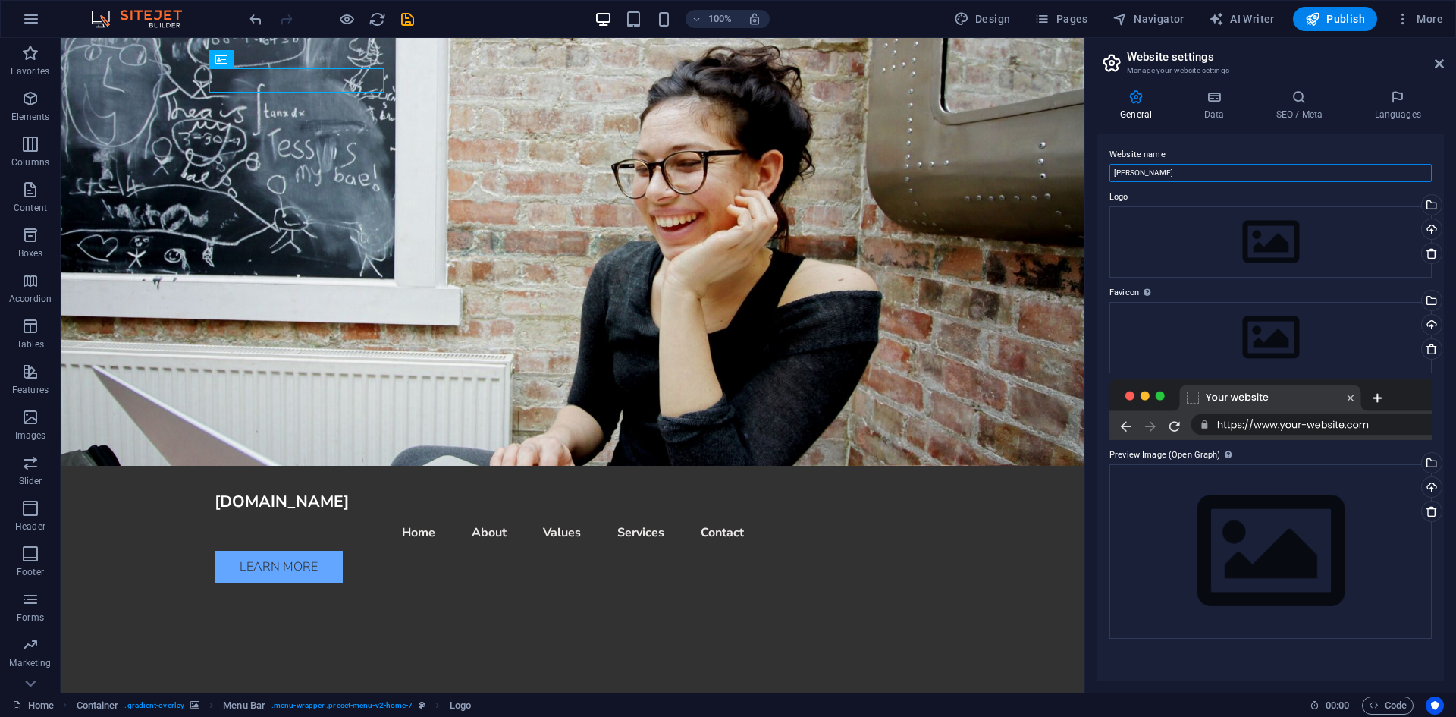
click at [1221, 176] on input "[PERSON_NAME]" at bounding box center [1271, 173] width 322 height 18
click at [1202, 108] on h4 "Data" at bounding box center [1217, 106] width 72 height 32
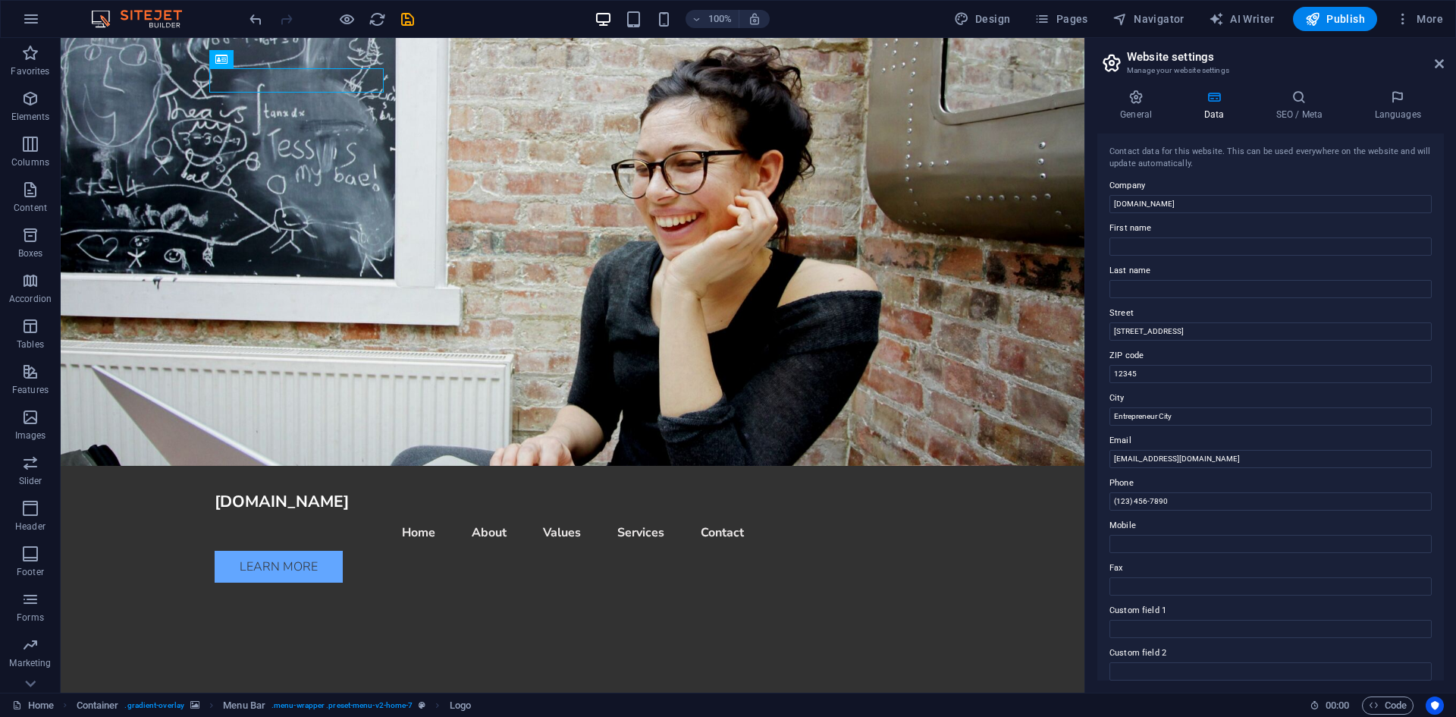
click at [1243, 188] on label "Company" at bounding box center [1271, 186] width 322 height 18
click at [1243, 195] on input "connorsmithbrown.com" at bounding box center [1271, 204] width 322 height 18
click at [1242, 201] on input "connorsmithbrown.com" at bounding box center [1271, 204] width 322 height 18
paste input "[PERSON_NAME]"
type input "[PERSON_NAME]"
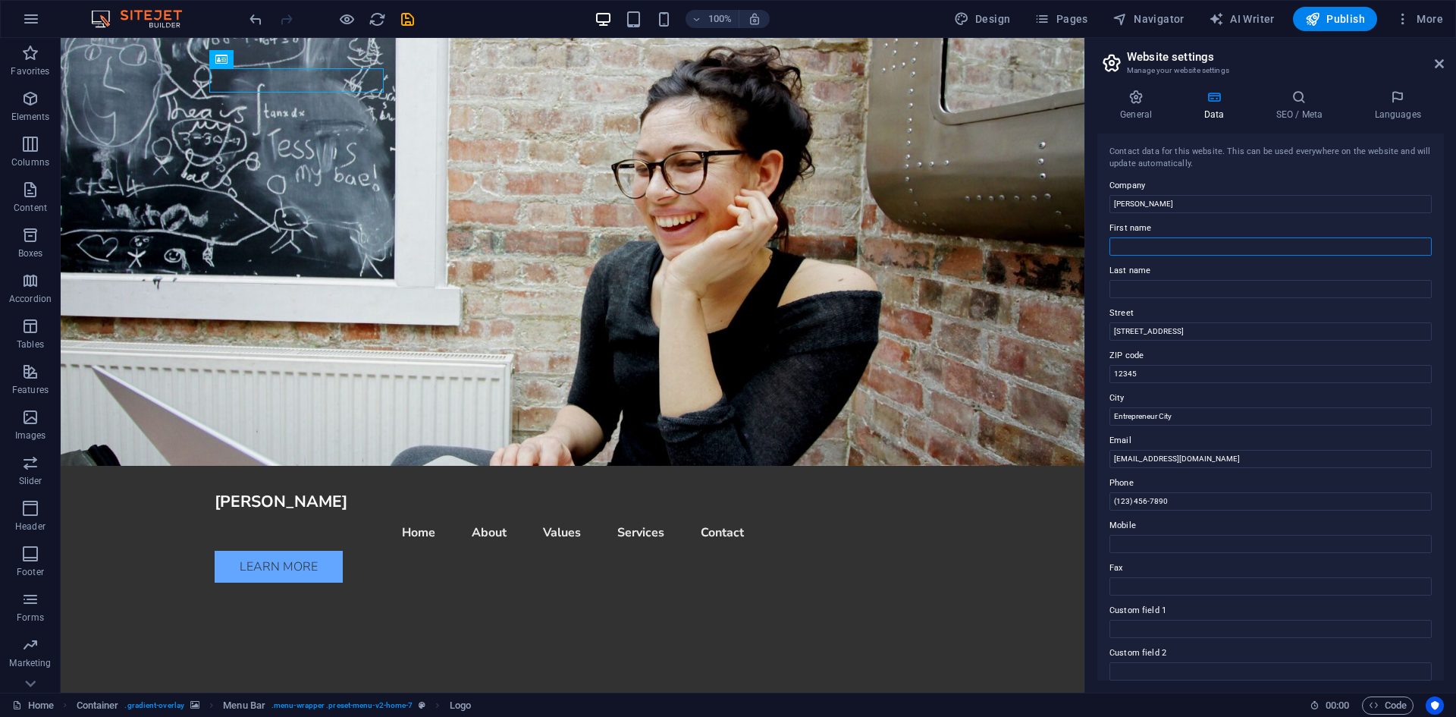
click at [1195, 243] on input "First name" at bounding box center [1271, 246] width 322 height 18
type input "Connor"
type input "Smith-Brown"
click at [1202, 334] on input "123 Business Lane" at bounding box center [1271, 331] width 322 height 18
click at [1178, 331] on input "Street" at bounding box center [1271, 331] width 322 height 18
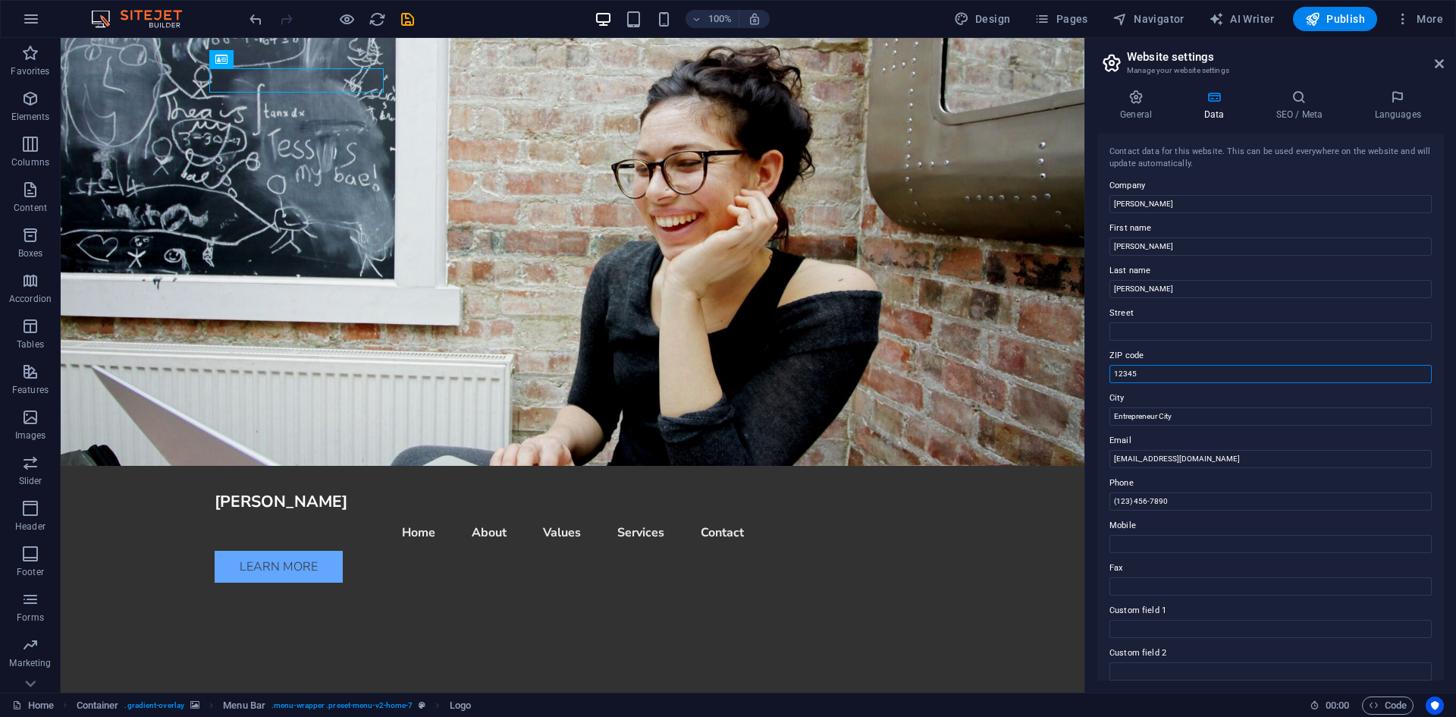
click at [1174, 366] on input "12345" at bounding box center [1271, 374] width 322 height 18
click at [1219, 415] on input "Entrepreneur City" at bounding box center [1271, 416] width 322 height 18
click at [1238, 447] on label "Email" at bounding box center [1271, 441] width 322 height 18
click at [1238, 450] on input "info@connorsmithbrown.com" at bounding box center [1271, 459] width 322 height 18
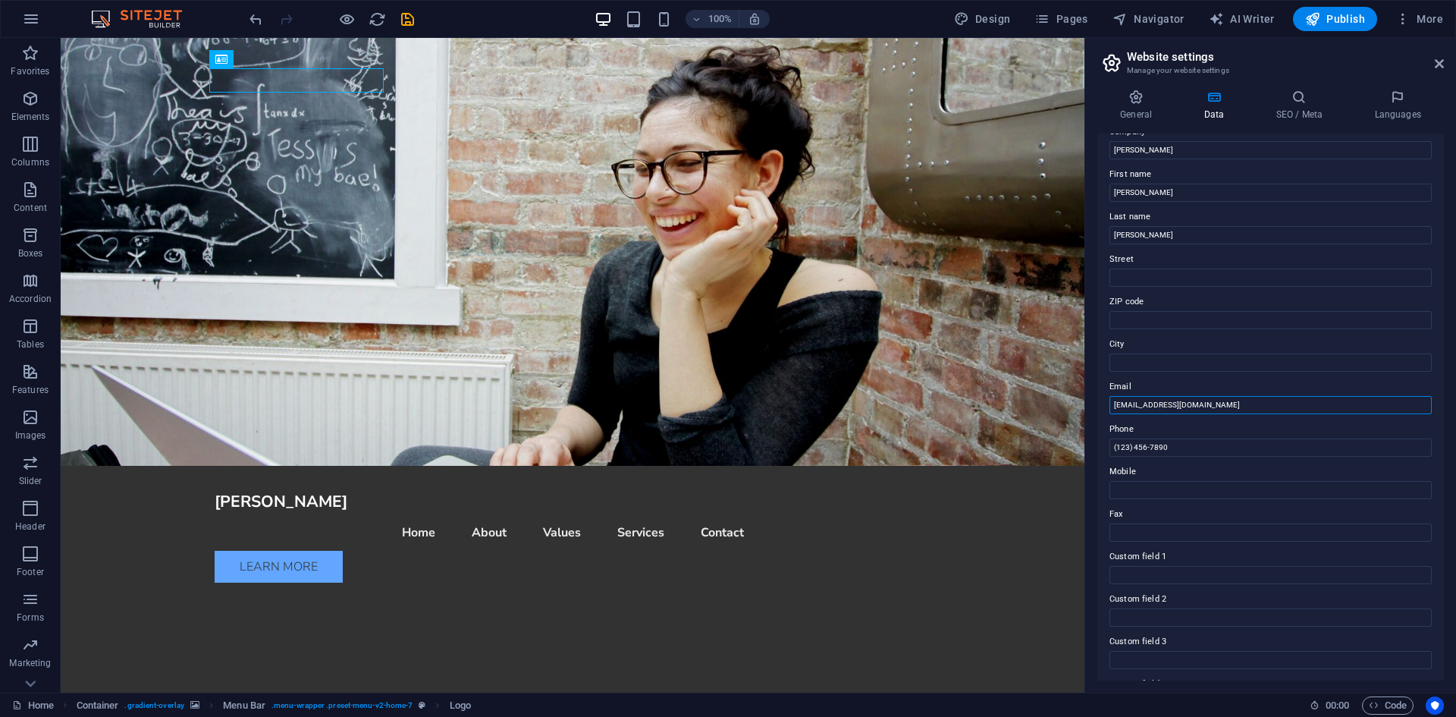
scroll to position [76, 0]
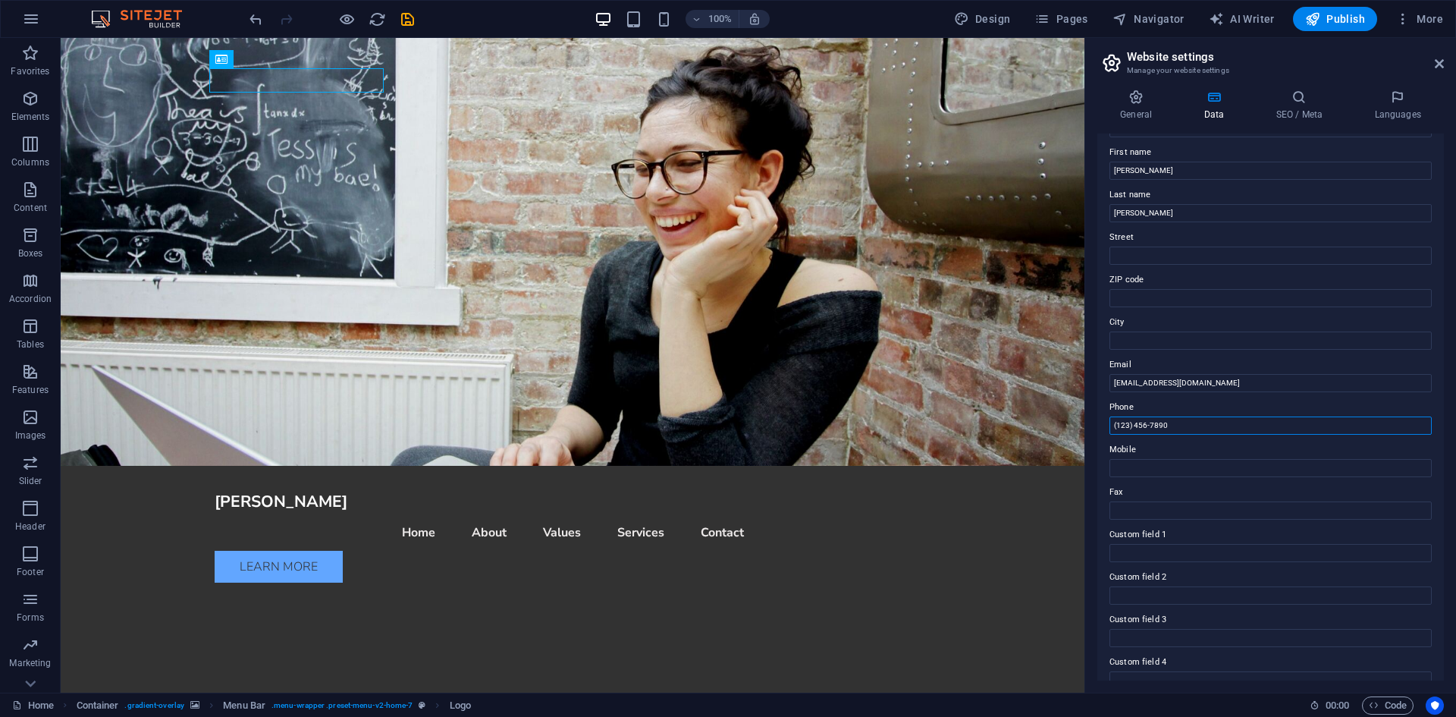
click at [1192, 421] on input "(123) 456-7890" at bounding box center [1271, 425] width 322 height 18
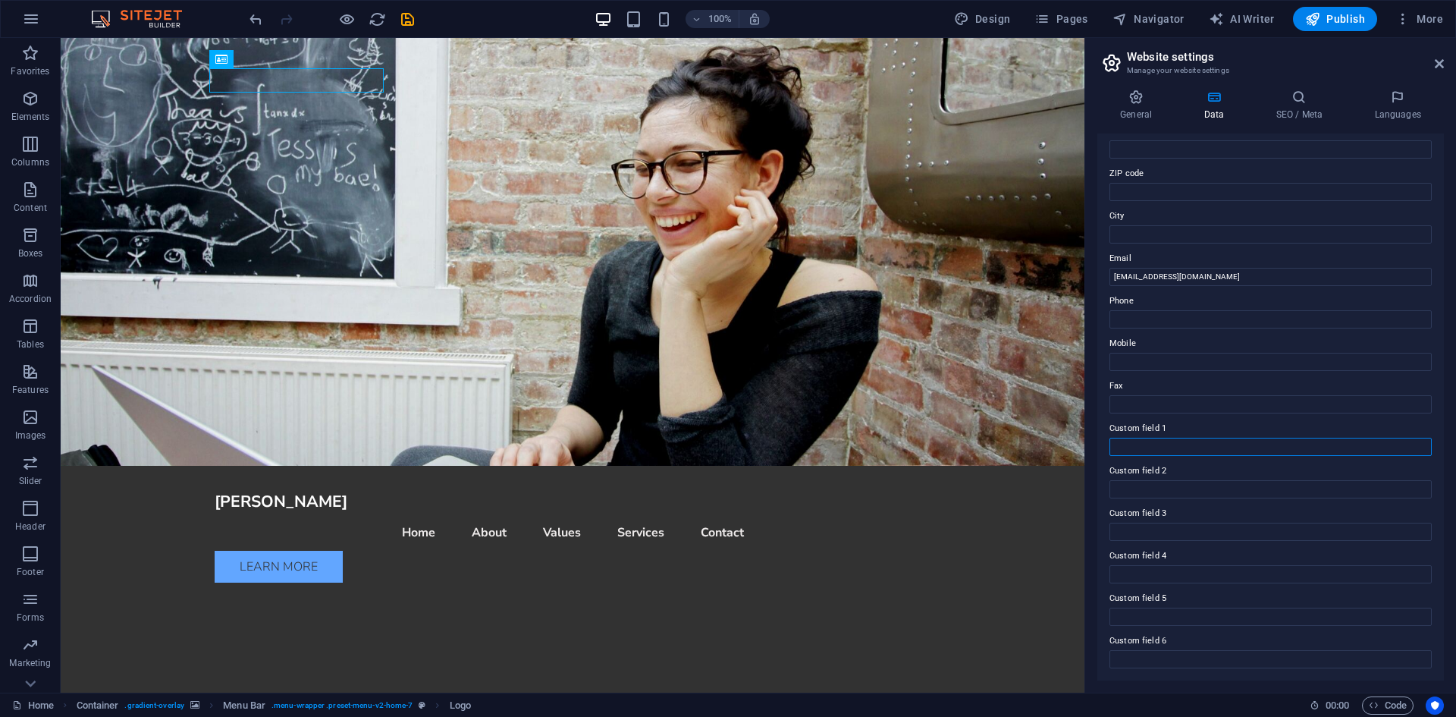
click at [1158, 440] on input "Custom field 1" at bounding box center [1271, 447] width 322 height 18
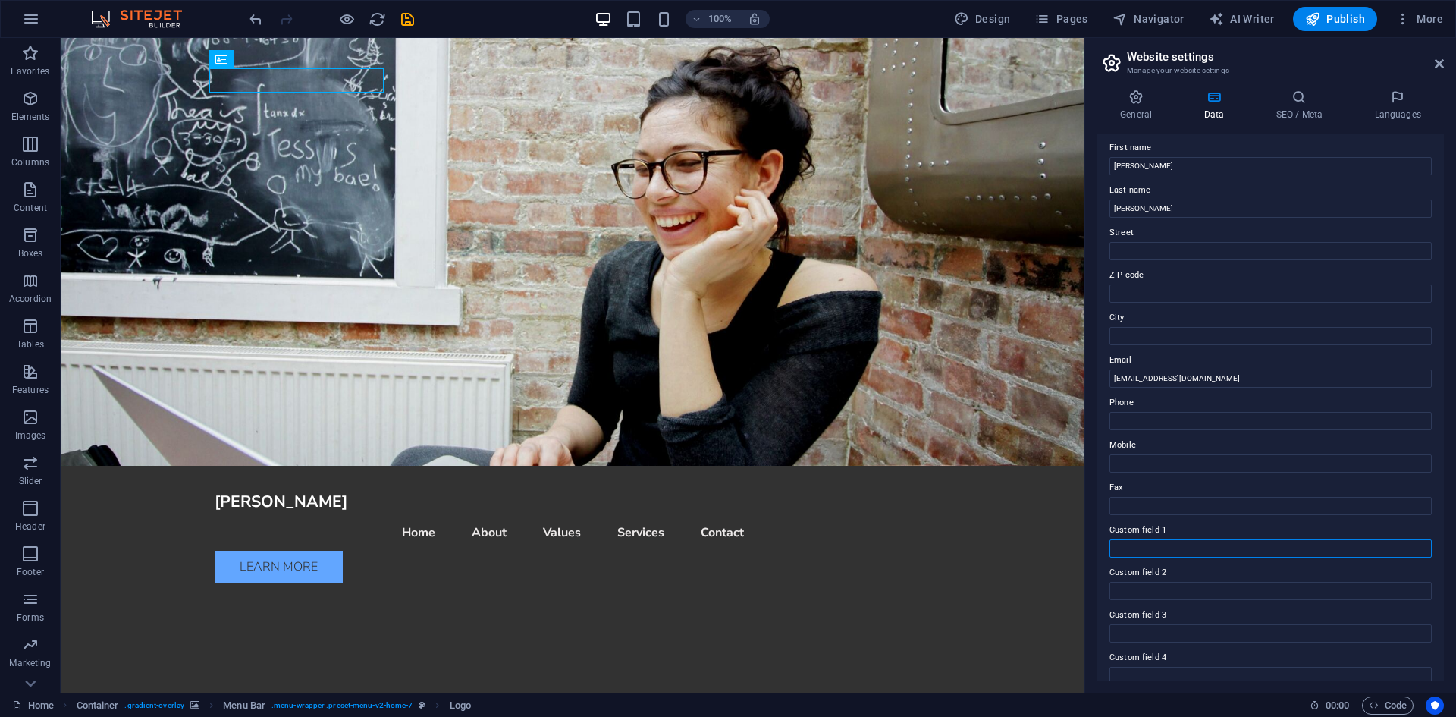
scroll to position [0, 0]
click at [1296, 105] on h4 "SEO / Meta" at bounding box center [1302, 106] width 99 height 32
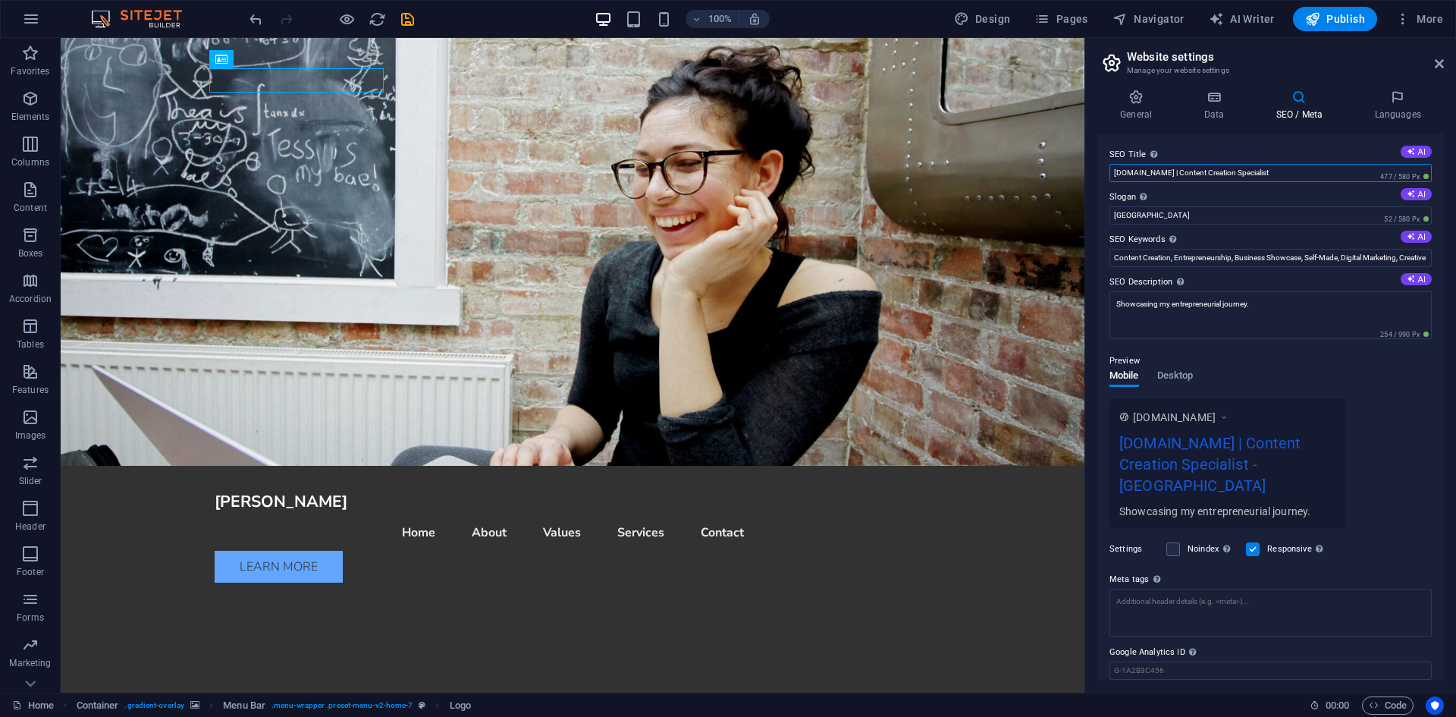
click at [1297, 169] on input "Connorsmithbrown.com | Content Creation Specialist" at bounding box center [1271, 173] width 322 height 18
click at [516, 514] on nav "Home About Values Services Contact" at bounding box center [573, 532] width 716 height 36
click at [1433, 71] on header "Website settings Manage your website settings" at bounding box center [1273, 57] width 344 height 39
click at [1436, 64] on icon at bounding box center [1439, 64] width 9 height 12
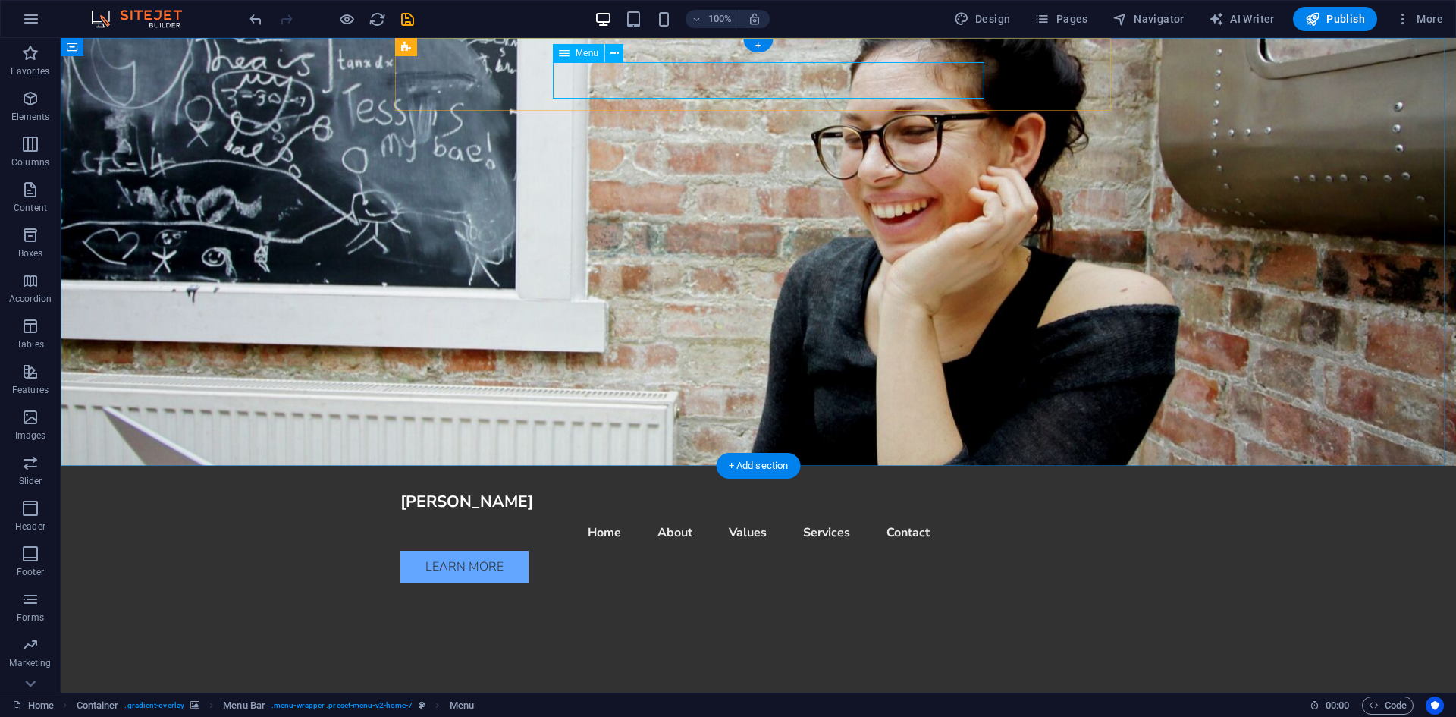
click at [691, 514] on nav "Home About Values Services Contact" at bounding box center [759, 532] width 716 height 36
select select
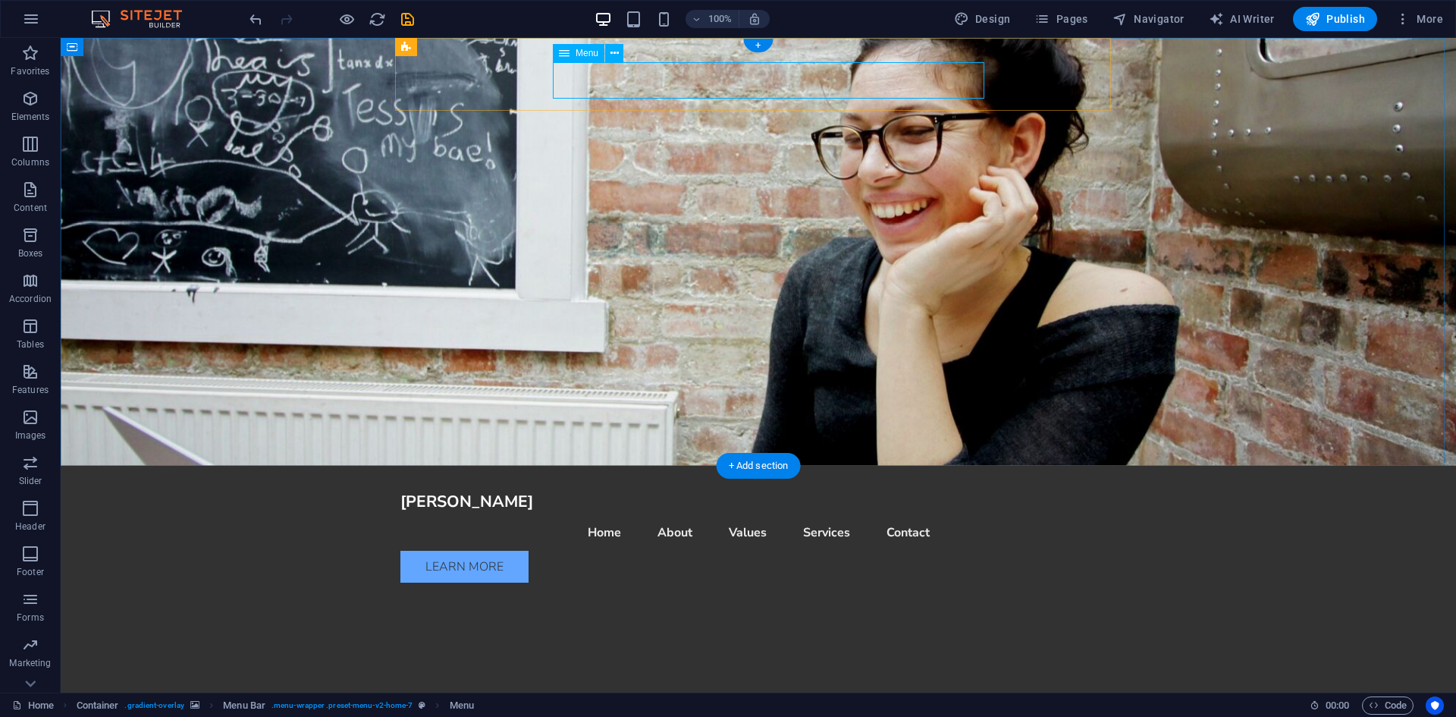
select select
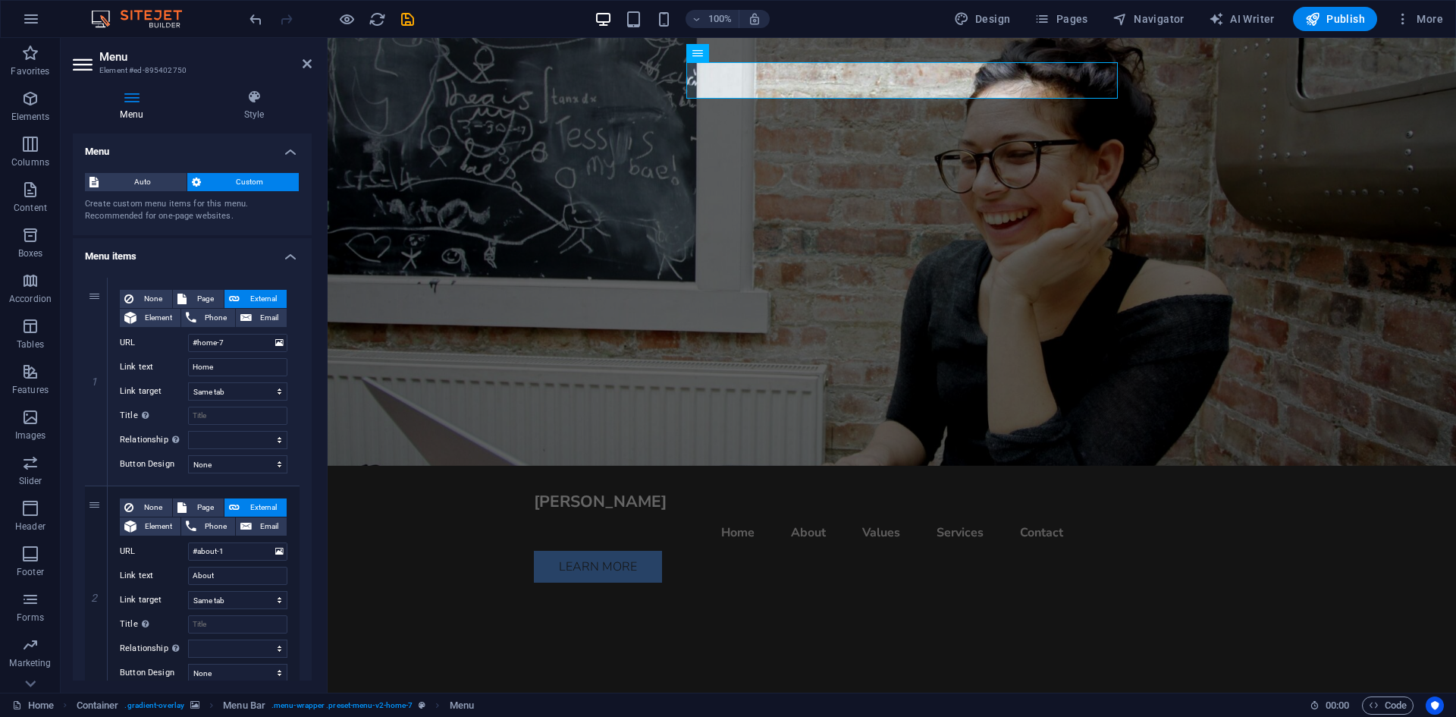
click at [110, 249] on h4 "Menu items" at bounding box center [192, 251] width 239 height 27
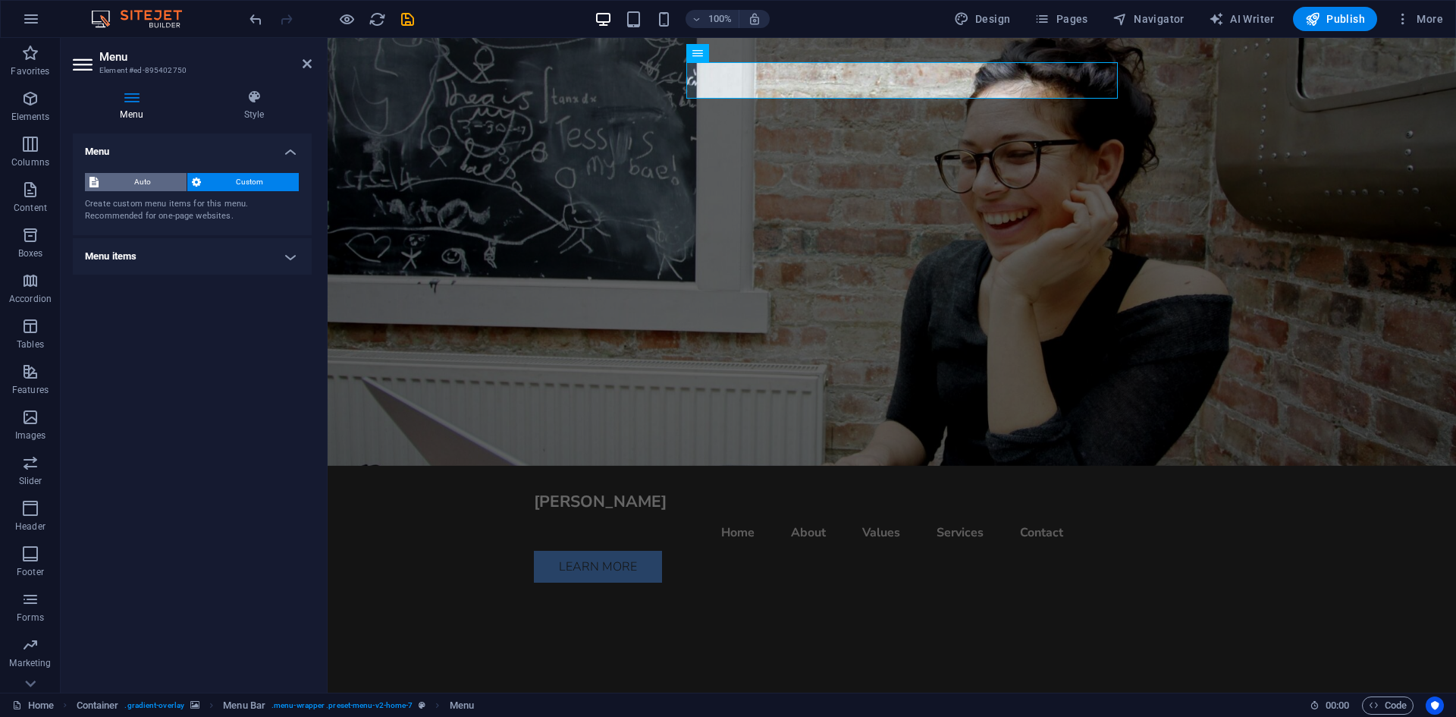
click at [136, 174] on span "Auto" at bounding box center [142, 182] width 79 height 18
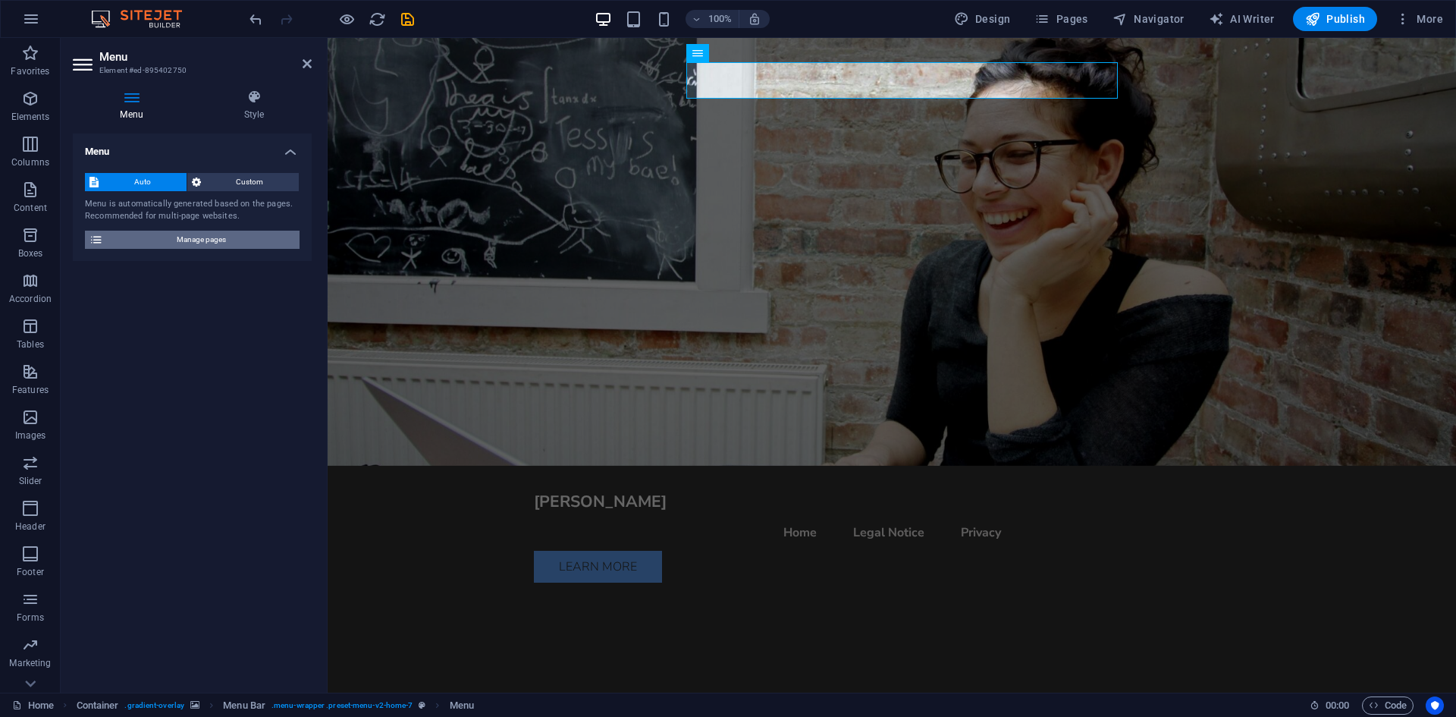
click at [188, 239] on span "Manage pages" at bounding box center [201, 240] width 187 height 18
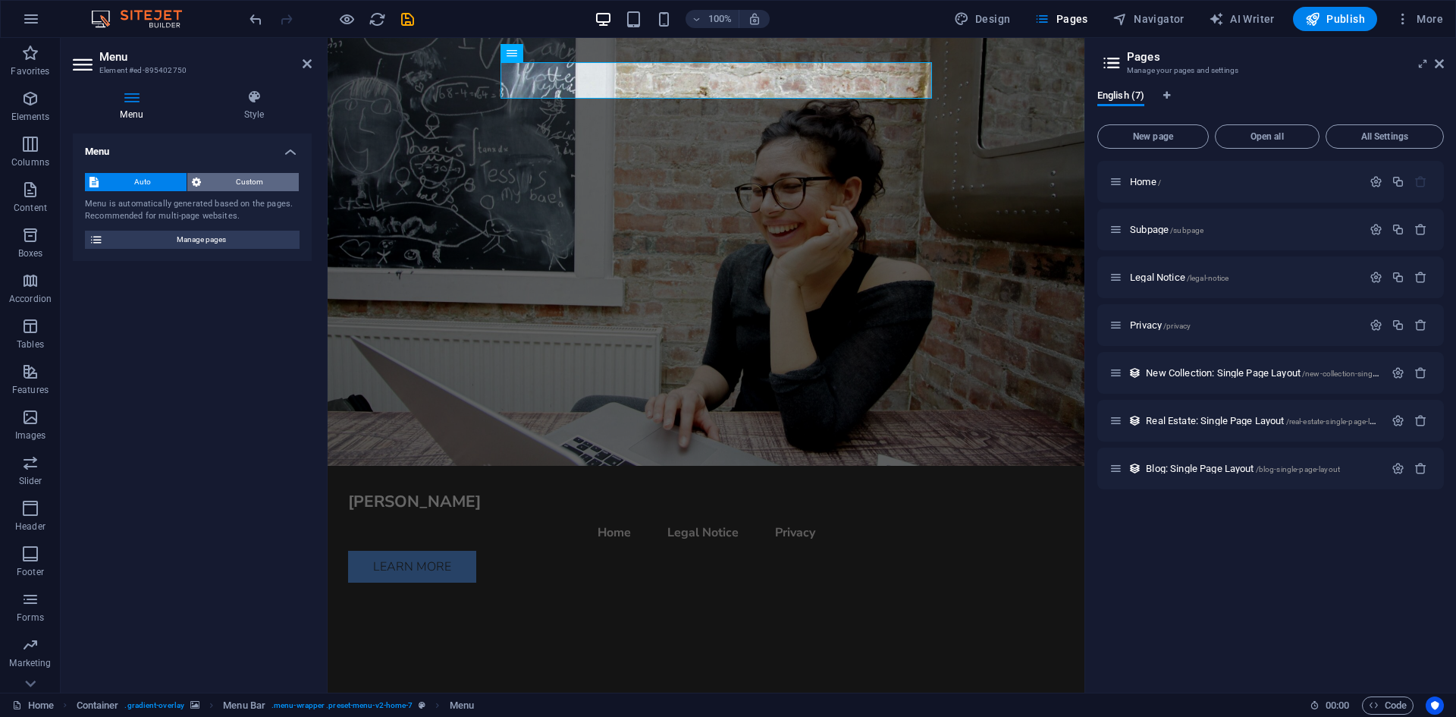
click at [221, 178] on span "Custom" at bounding box center [251, 182] width 90 height 18
click at [130, 184] on span "Auto" at bounding box center [142, 182] width 79 height 18
click at [175, 238] on span "Manage pages" at bounding box center [201, 240] width 187 height 18
click at [1380, 231] on icon "button" at bounding box center [1376, 229] width 13 height 13
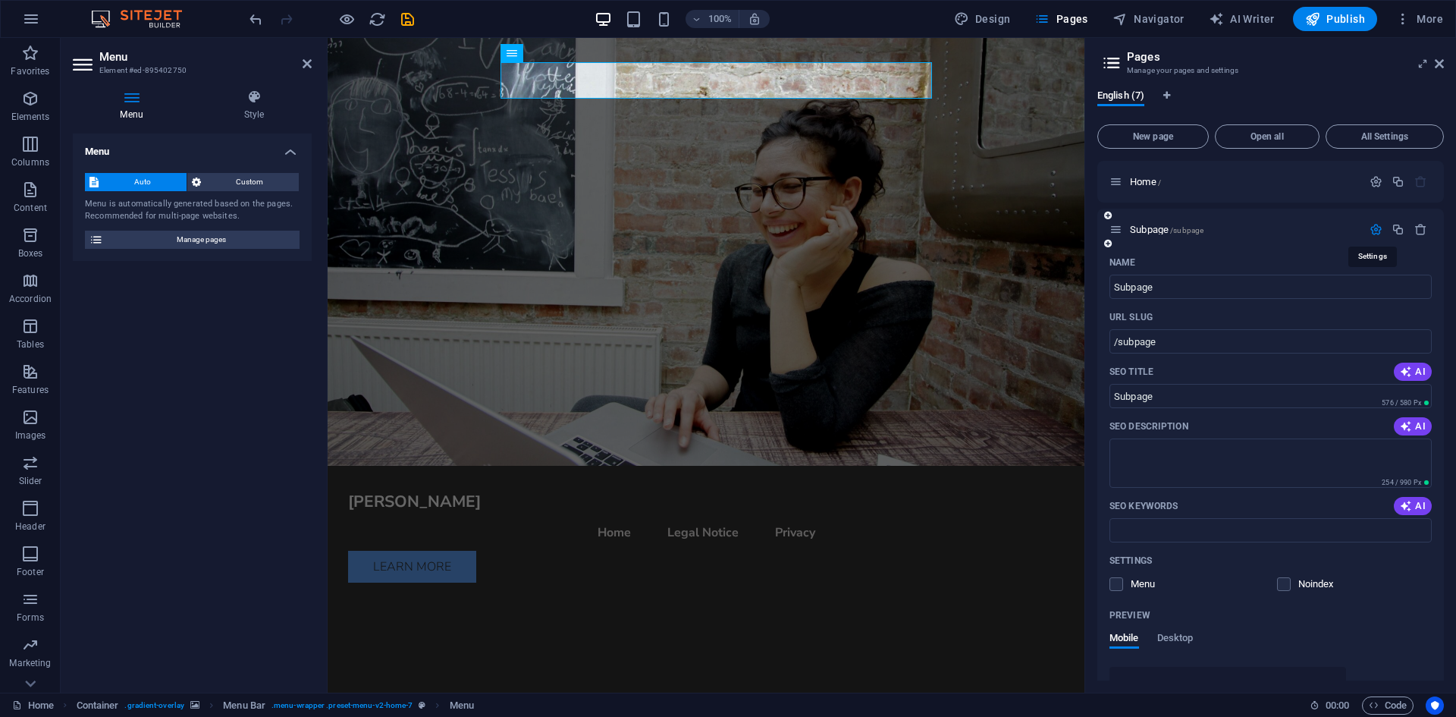
click at [1374, 225] on icon "button" at bounding box center [1376, 229] width 13 height 13
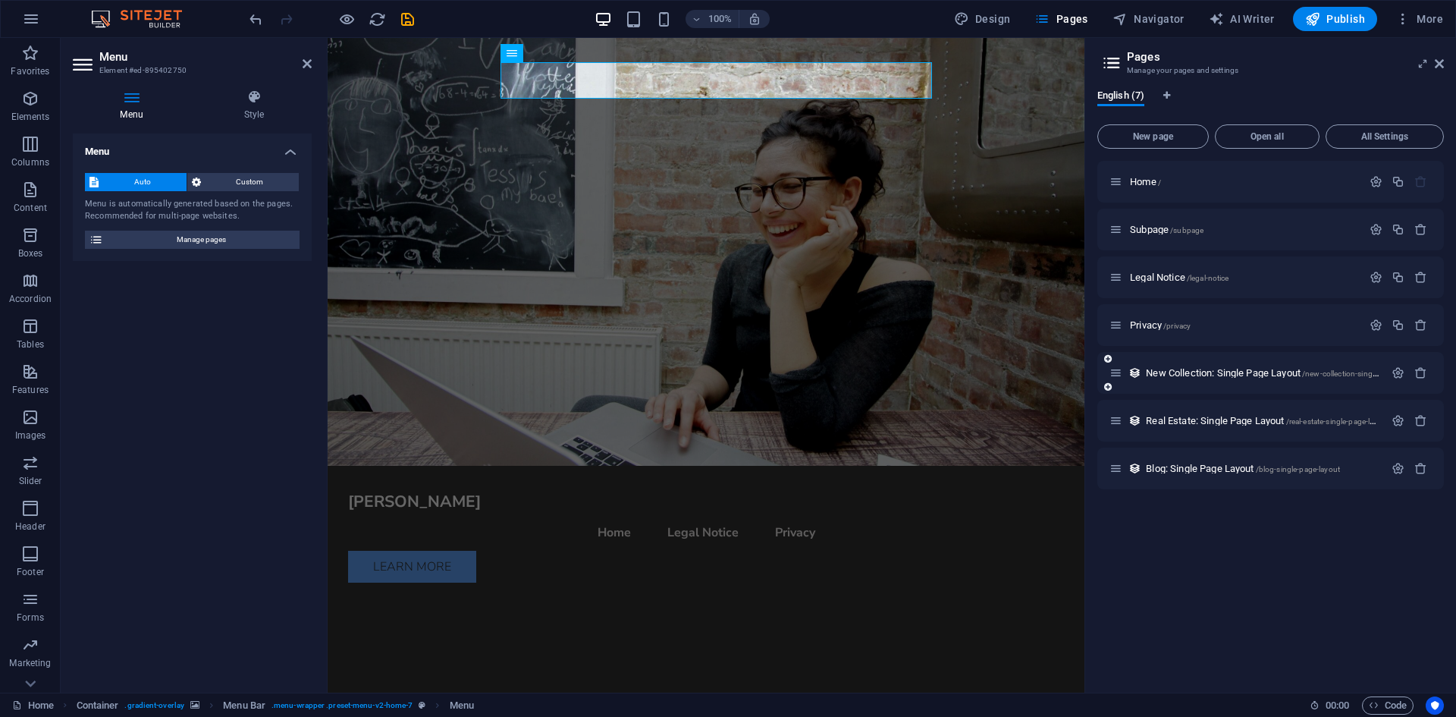
click at [1149, 379] on div "New Collection: Single Page Layout /new-collection-single-page-layout" at bounding box center [1247, 372] width 275 height 17
click at [1143, 377] on div "New Collection: Single Page Layout /new-collection-single-page-layout" at bounding box center [1263, 373] width 243 height 10
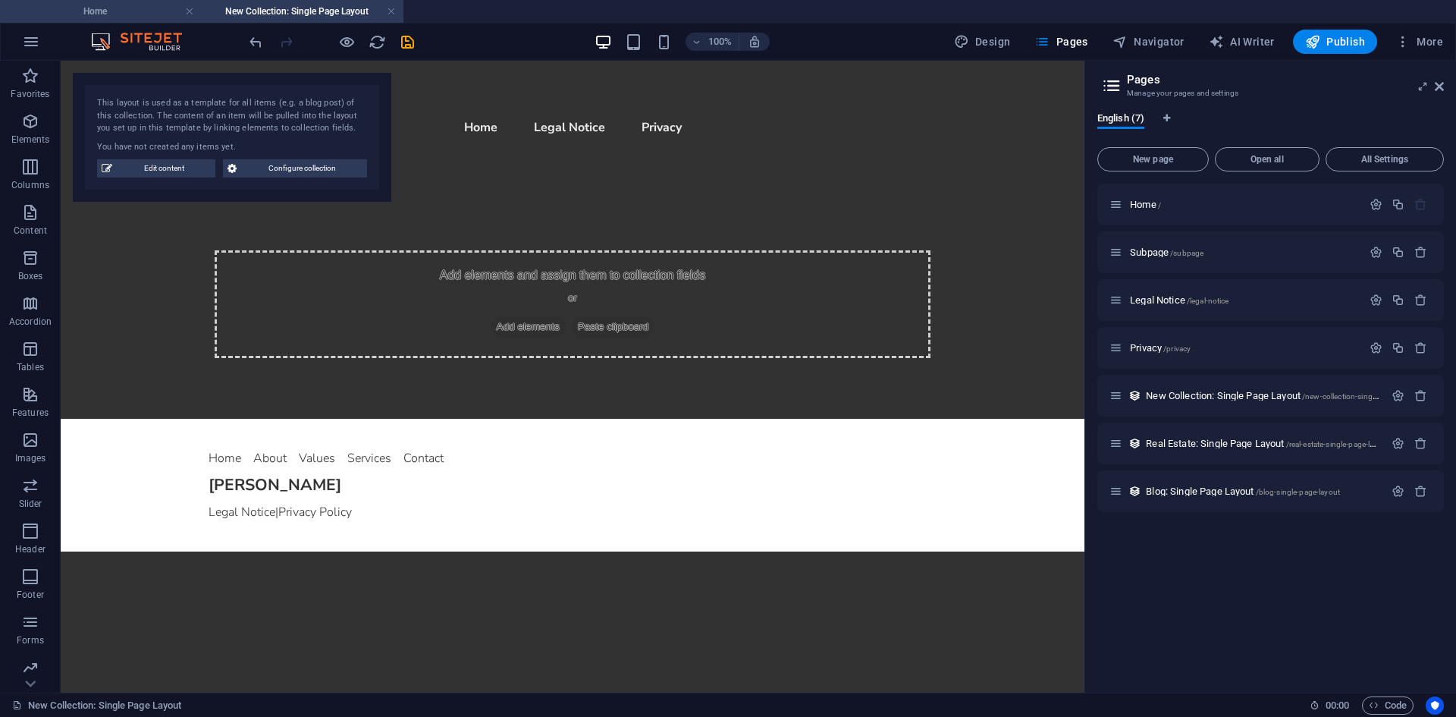
click at [131, 15] on h4 "Home" at bounding box center [101, 11] width 202 height 17
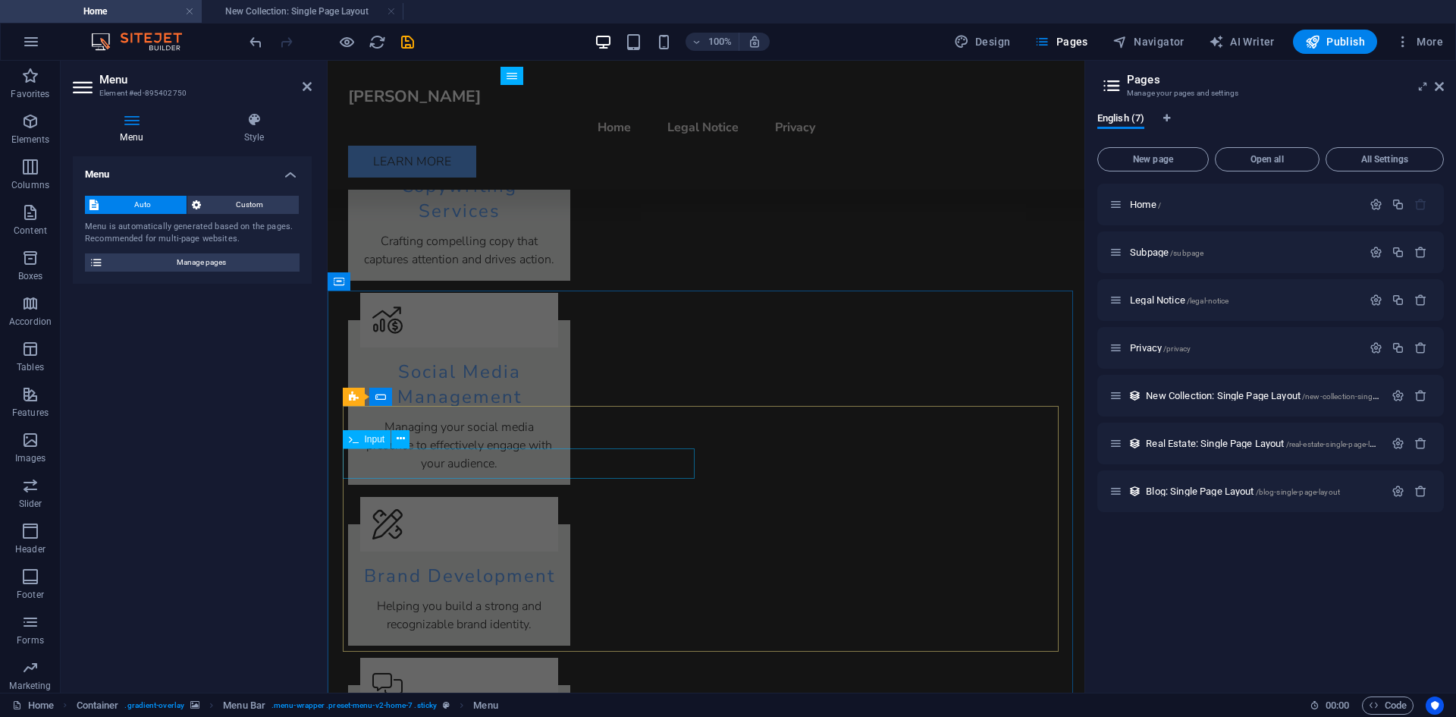
scroll to position [2555, 0]
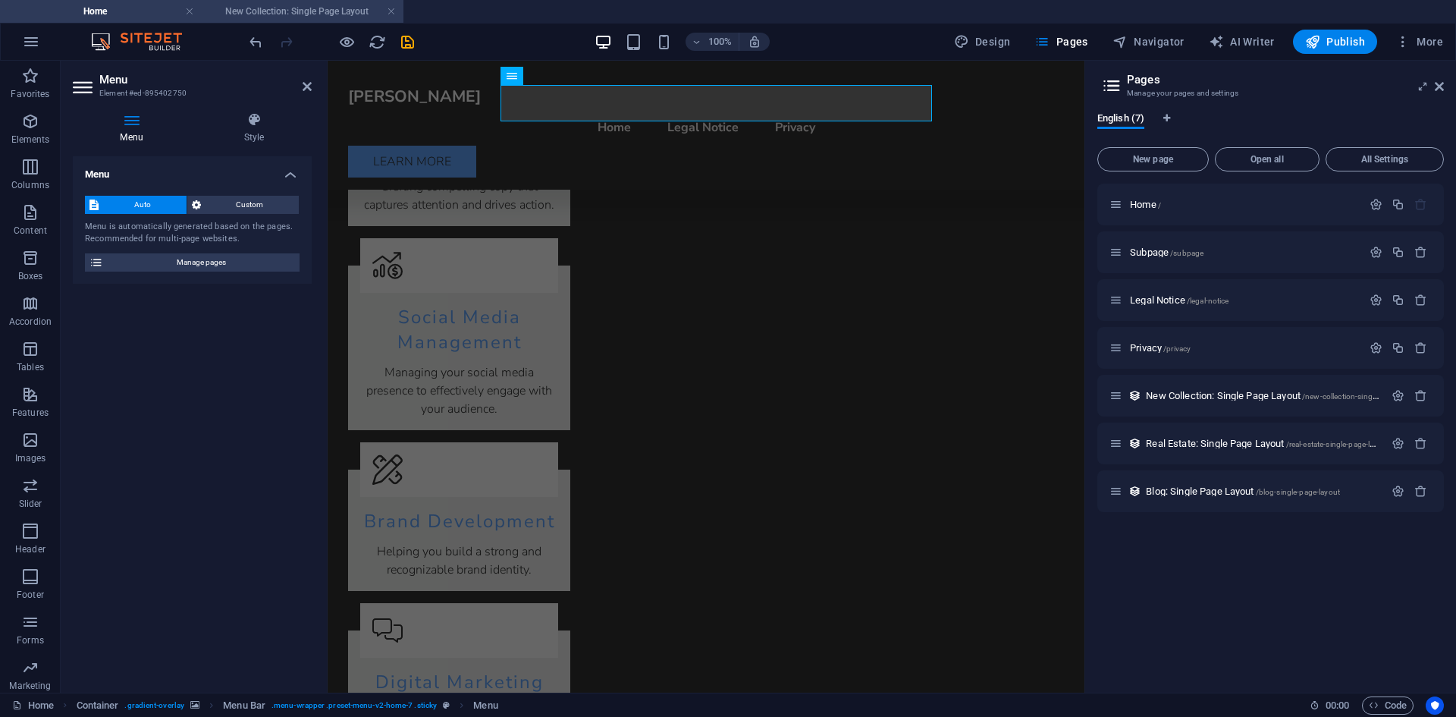
click at [300, 7] on h4 "New Collection: Single Page Layout" at bounding box center [303, 11] width 202 height 17
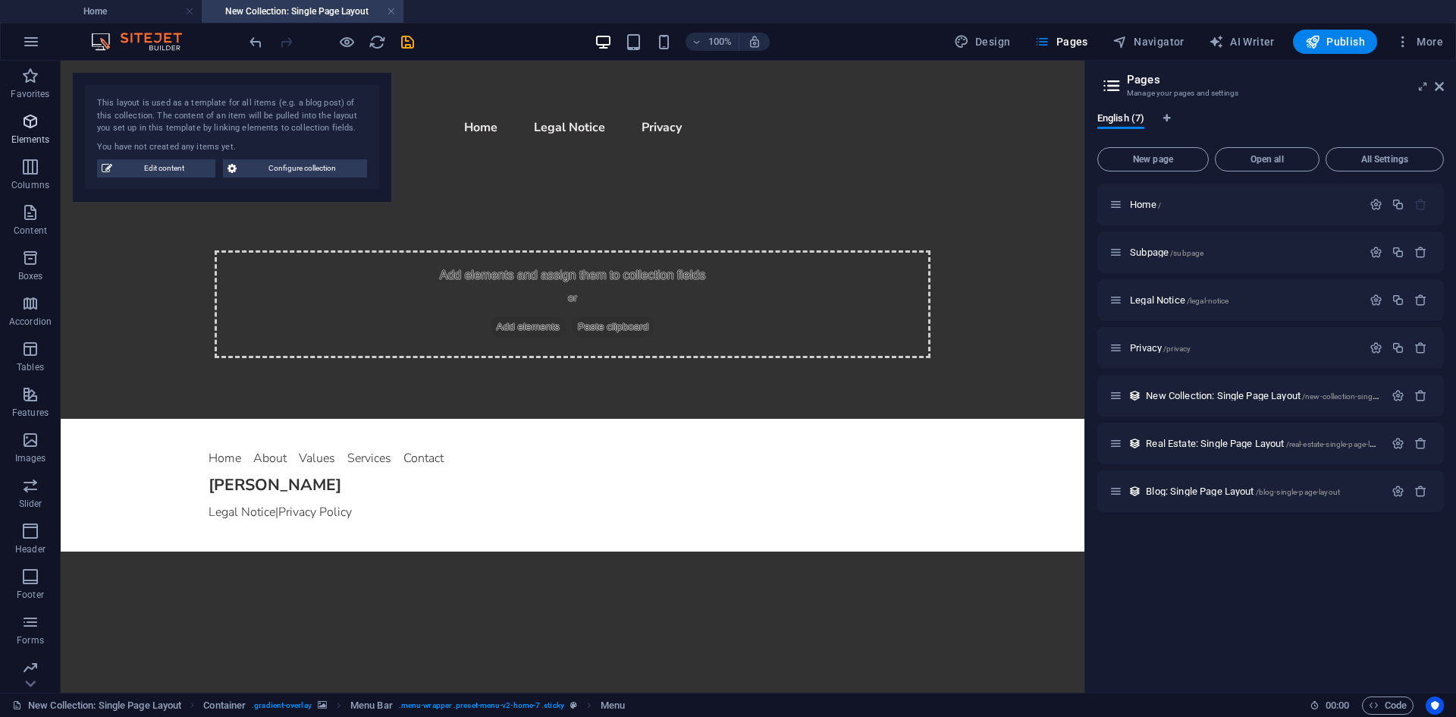
click at [21, 120] on icon "button" at bounding box center [30, 121] width 18 height 18
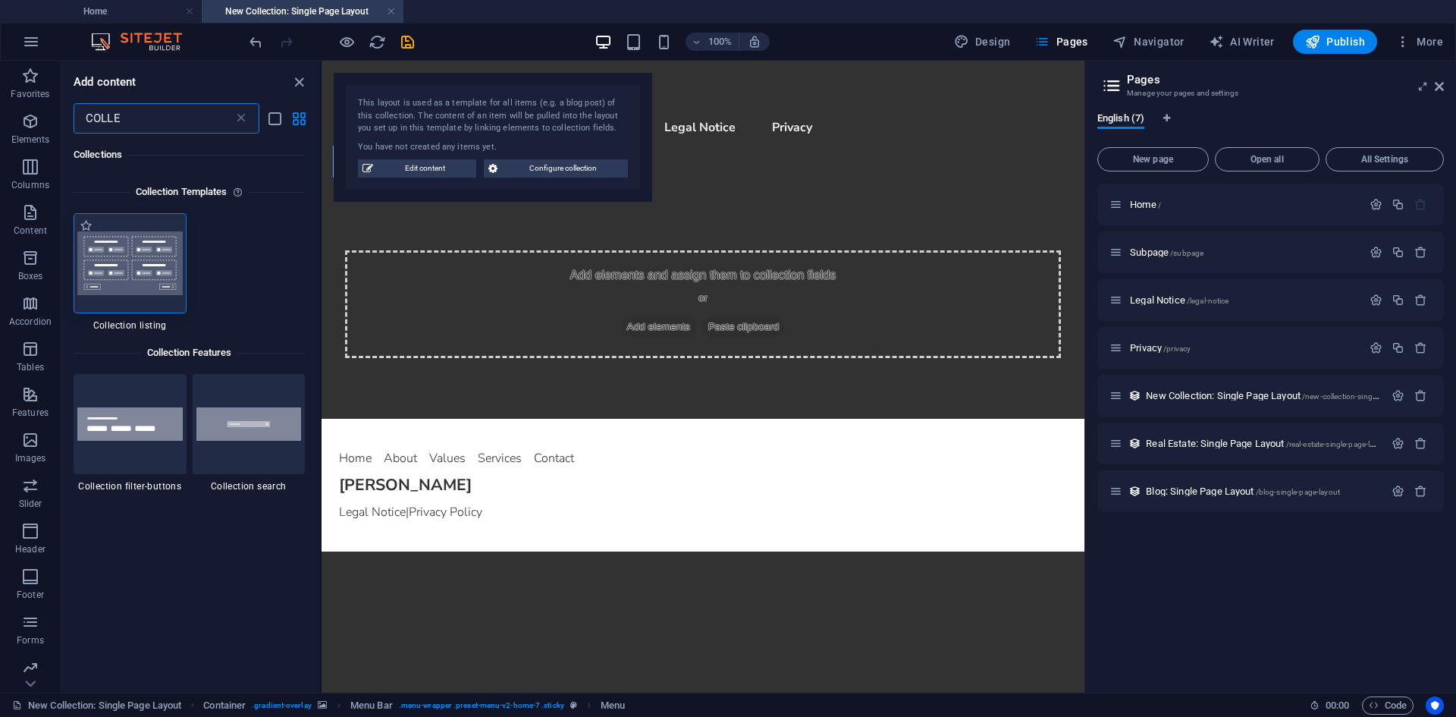
type input "COLLE"
click at [150, 281] on img at bounding box center [129, 263] width 105 height 64
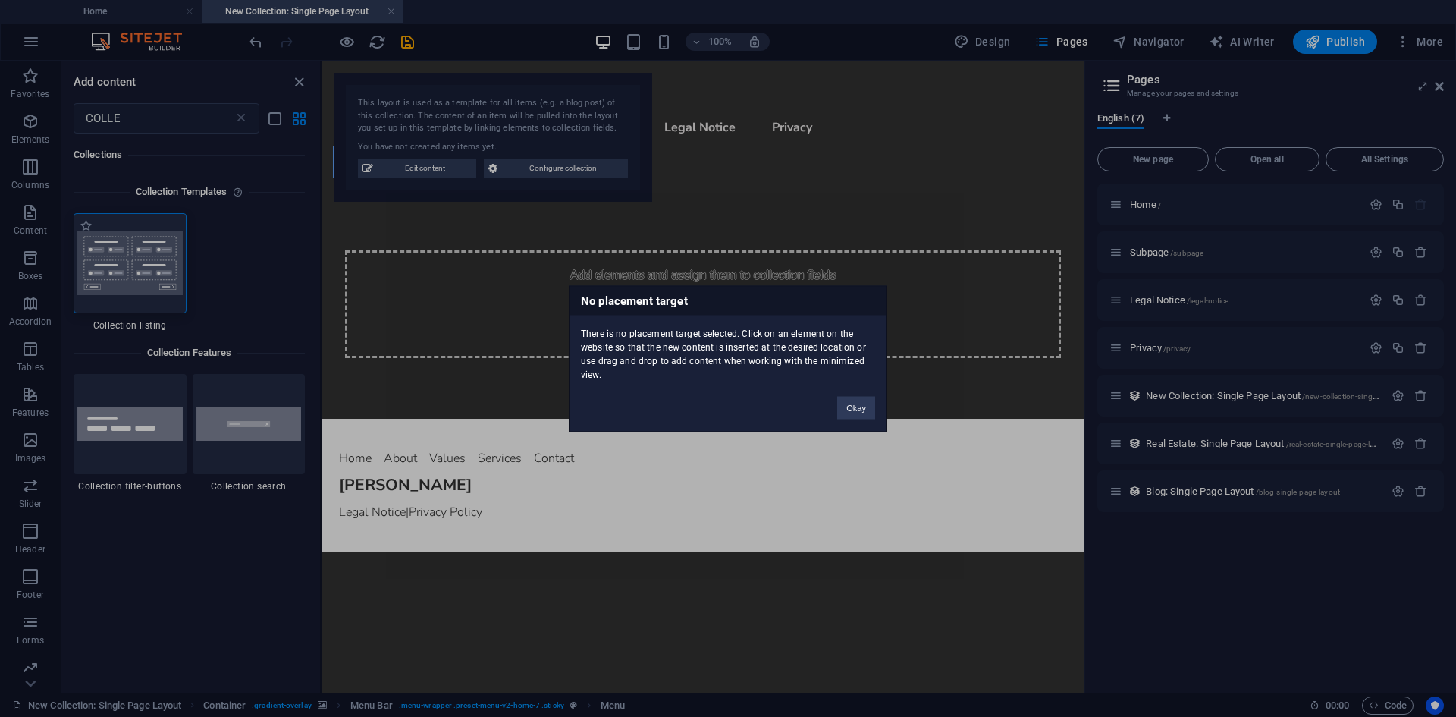
click at [115, 264] on div "No placement target There is no placement target selected. Click on an element …" at bounding box center [728, 358] width 1456 height 717
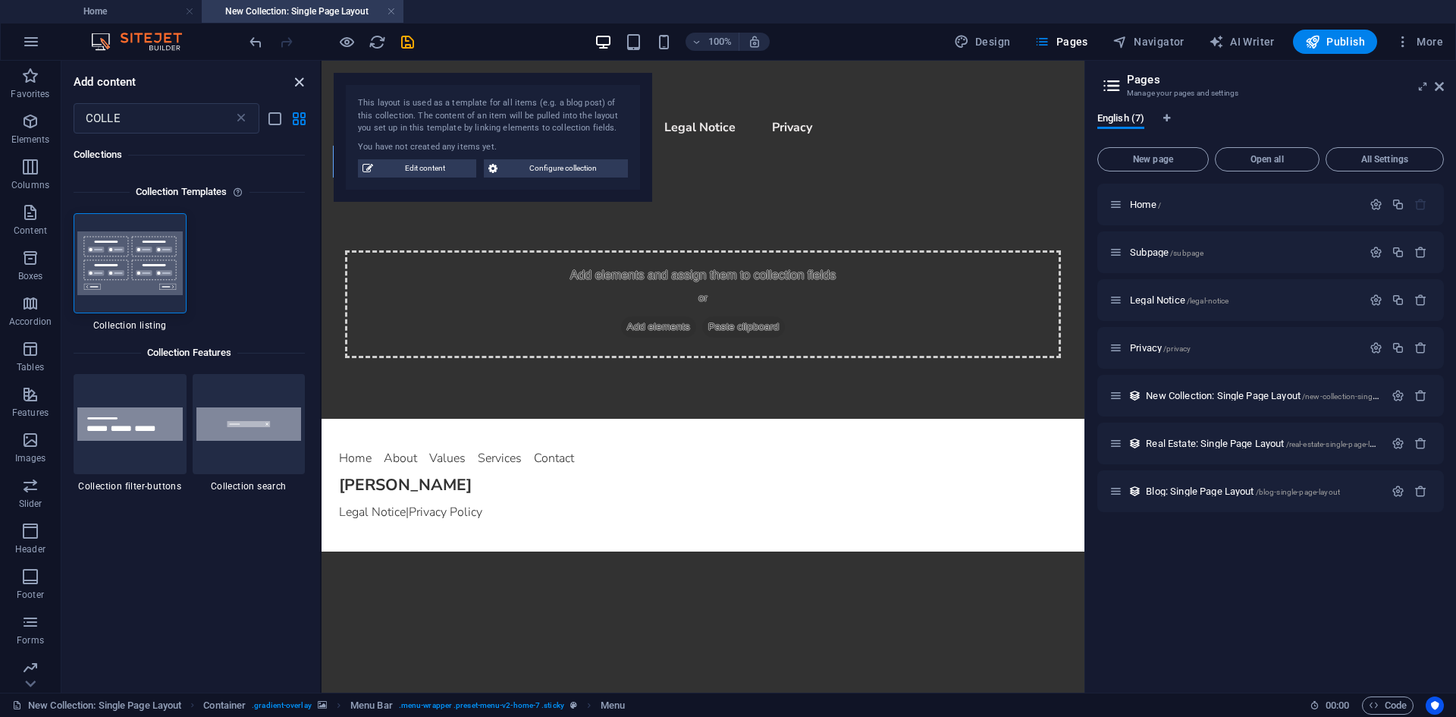
click at [292, 80] on icon "close panel" at bounding box center [299, 82] width 17 height 17
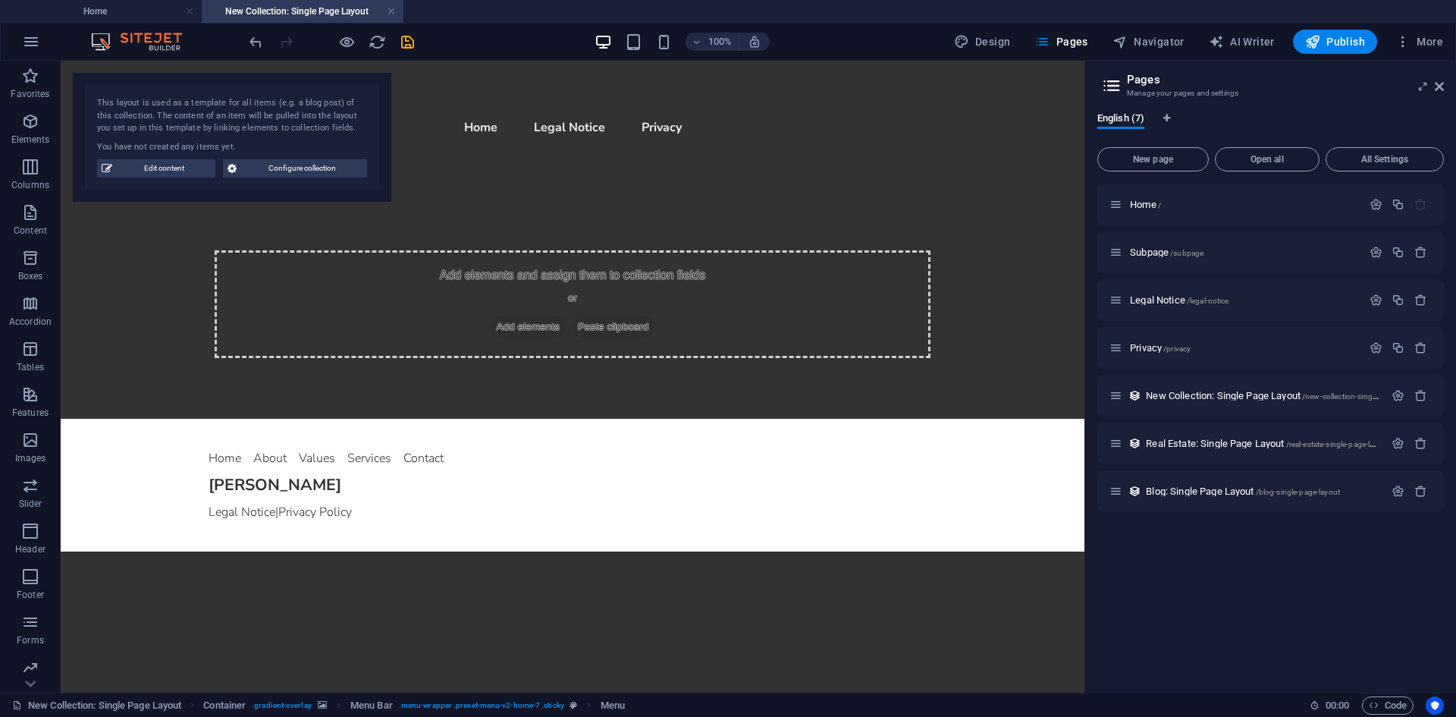
click at [289, 10] on h4 "New Collection: Single Page Layout" at bounding box center [303, 11] width 202 height 17
click at [1150, 155] on span "New page" at bounding box center [1153, 159] width 98 height 9
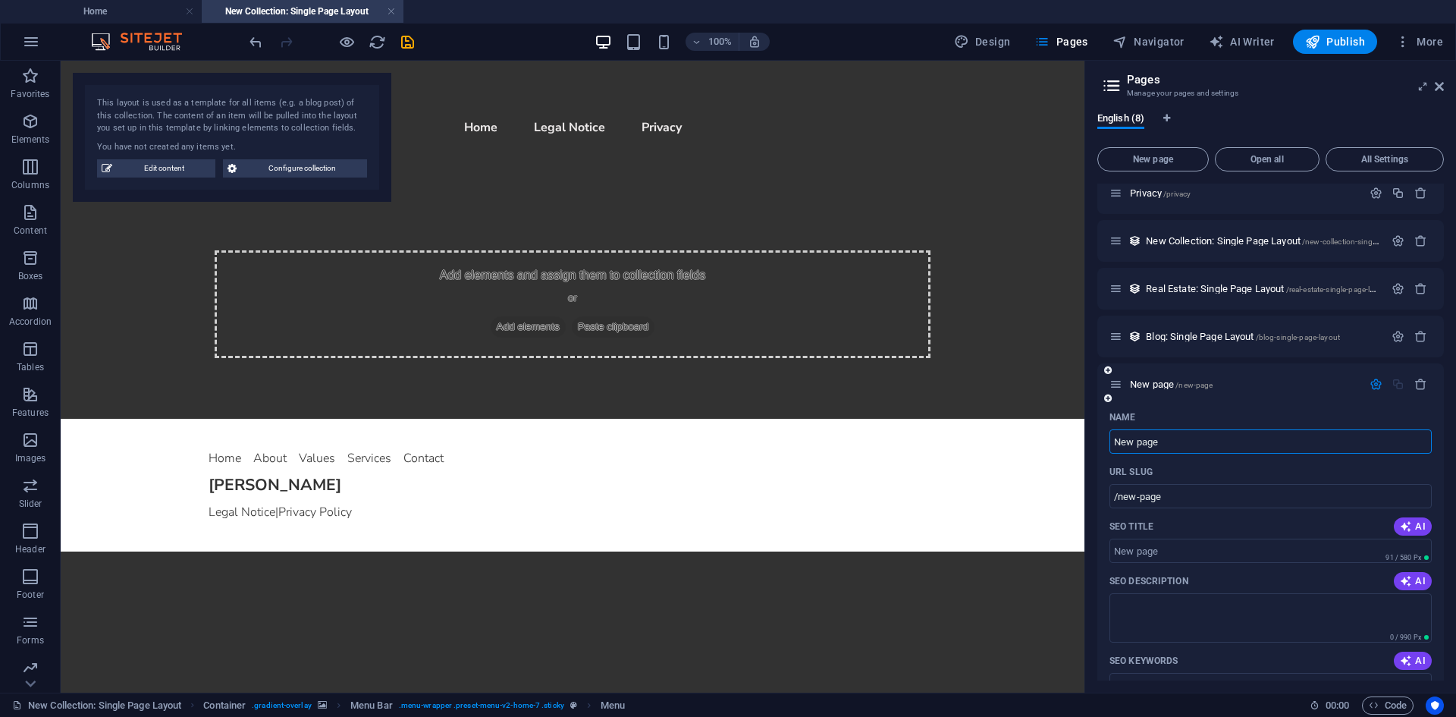
scroll to position [152, 0]
click at [1419, 388] on icon "button" at bounding box center [1421, 387] width 13 height 13
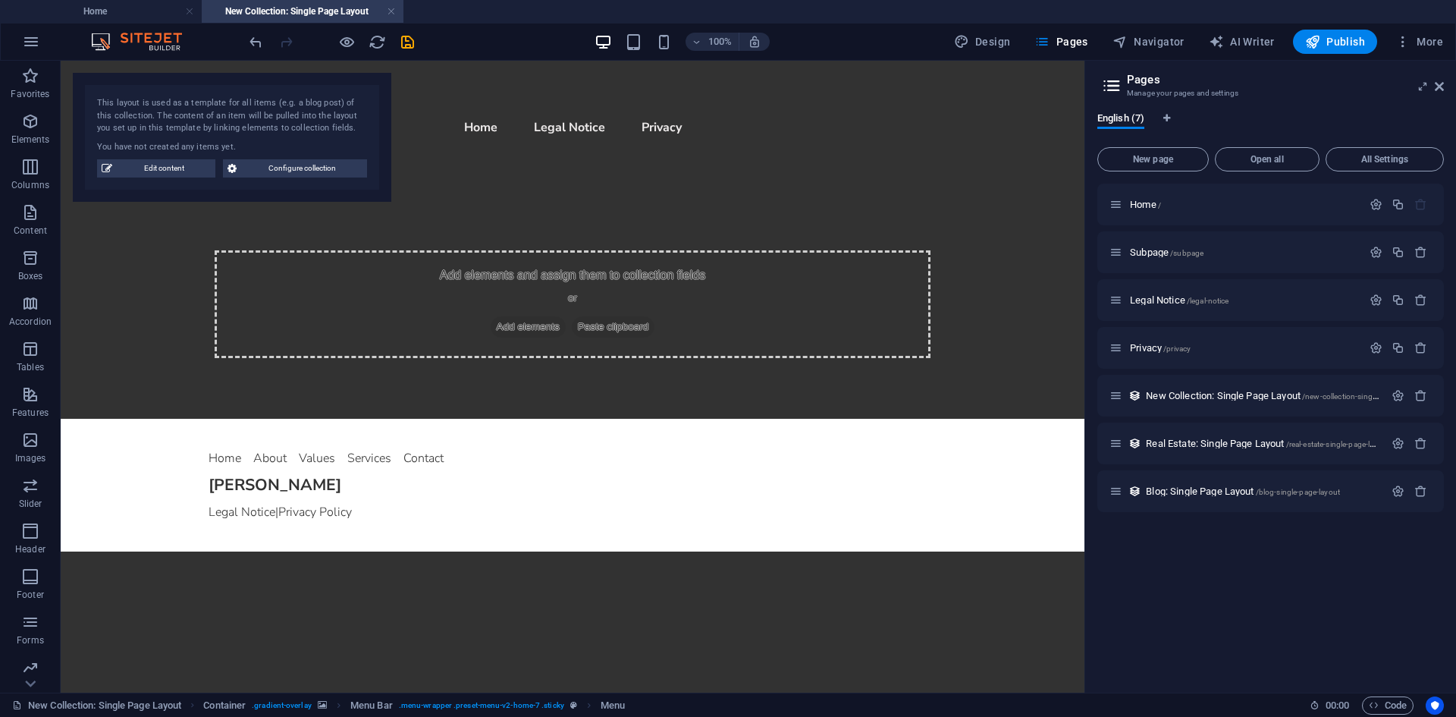
scroll to position [0, 0]
click at [109, 12] on h4 "Home" at bounding box center [101, 11] width 202 height 17
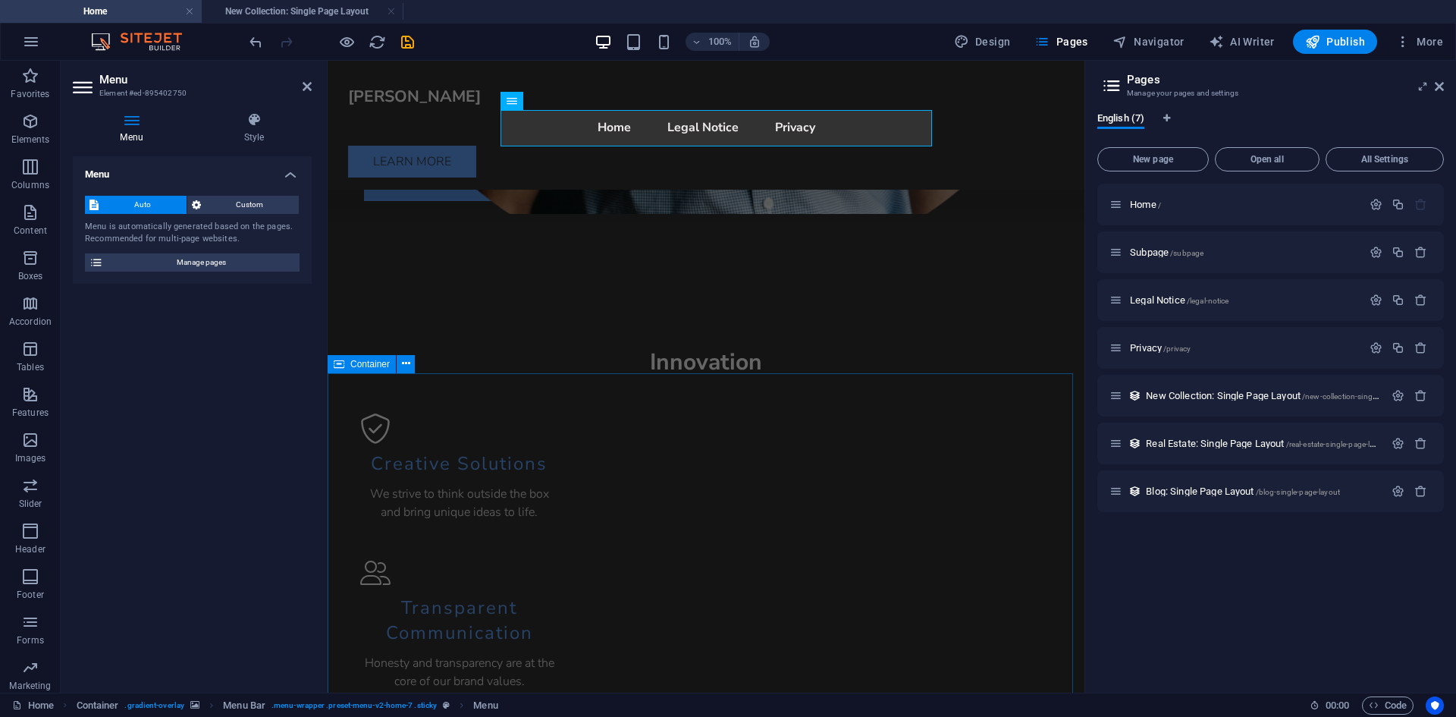
scroll to position [1266, 0]
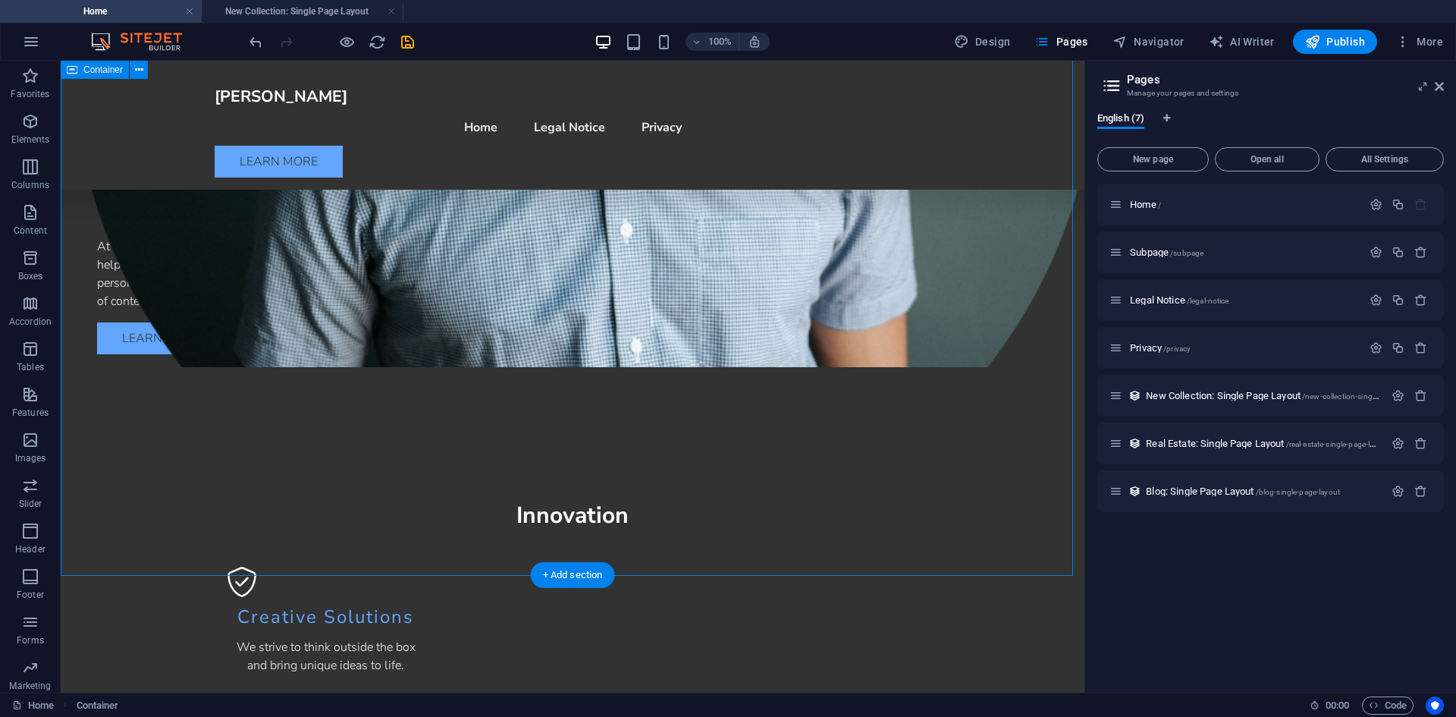
scroll to position [1114, 0]
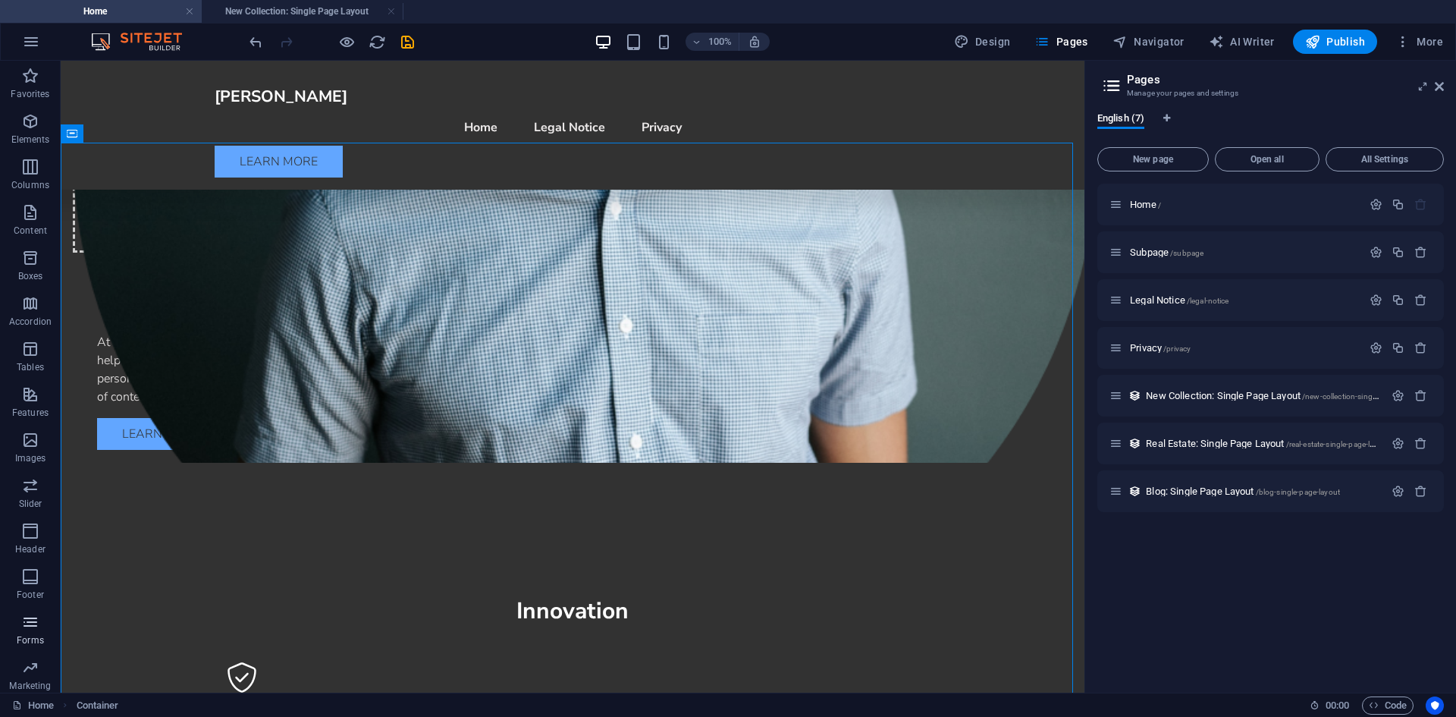
click at [30, 617] on icon "button" at bounding box center [30, 622] width 18 height 18
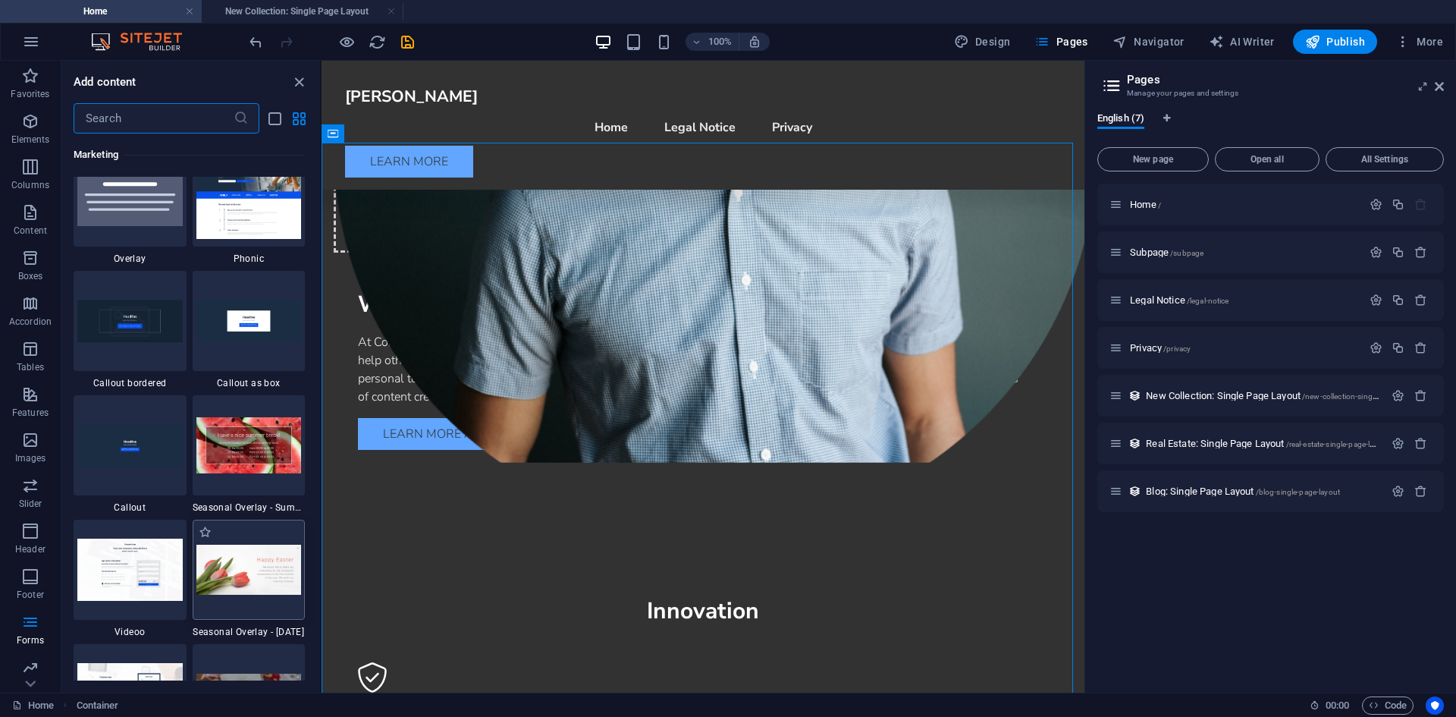
scroll to position [12143, 0]
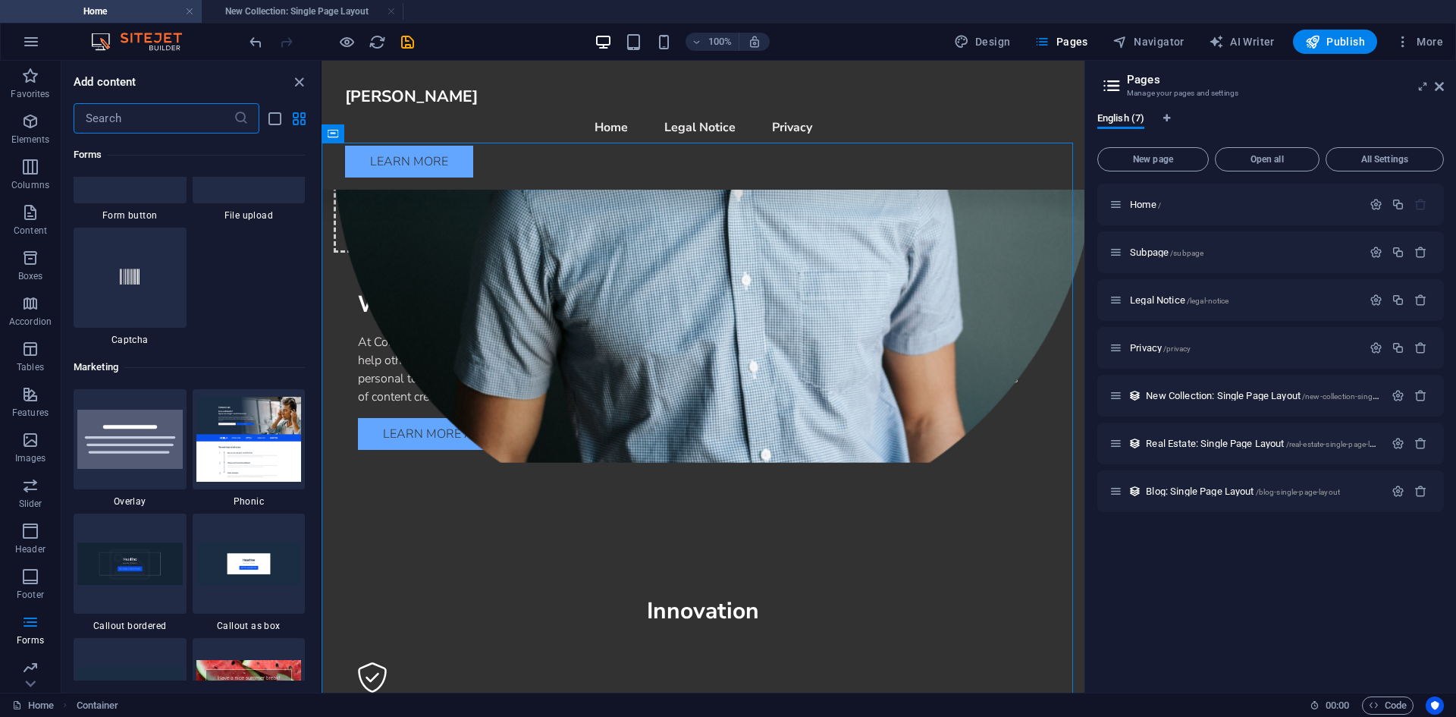
click at [159, 123] on input "text" at bounding box center [154, 118] width 160 height 30
type input "c"
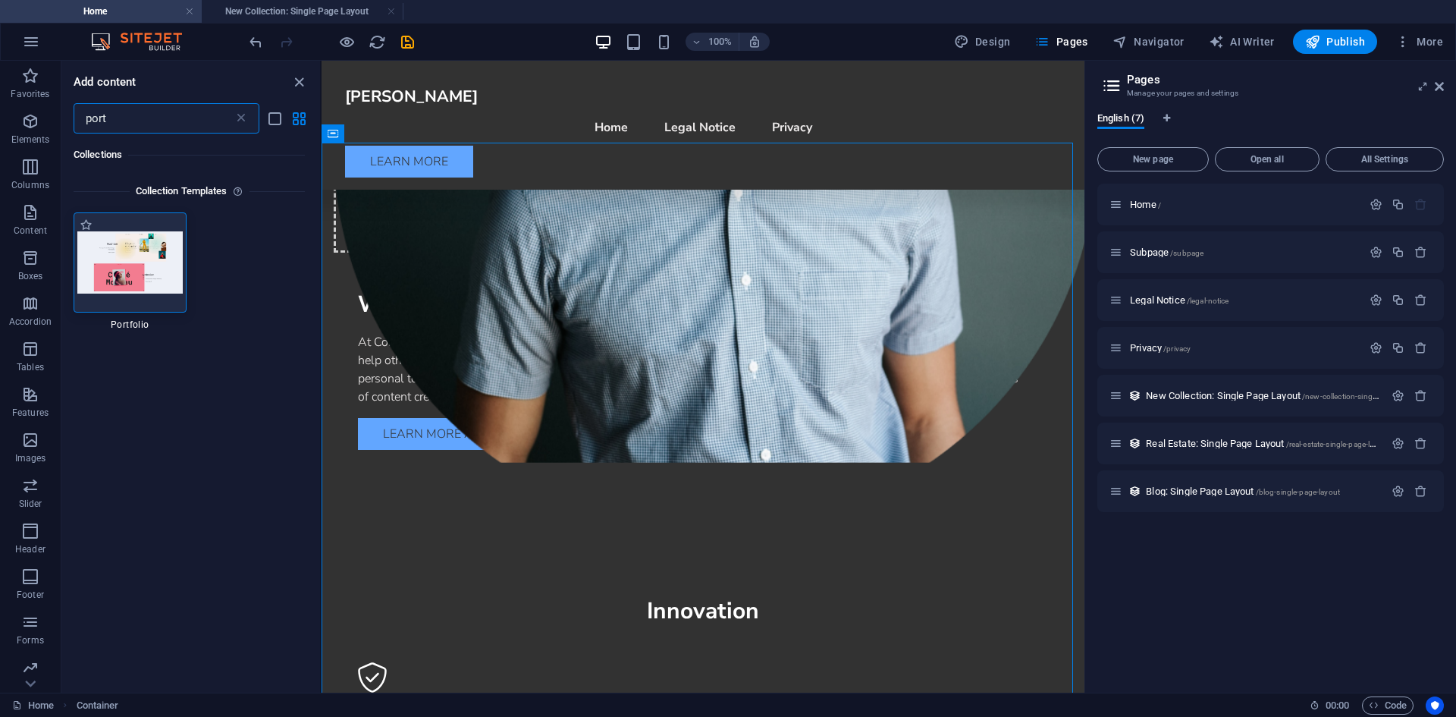
scroll to position [0, 0]
type input "port"
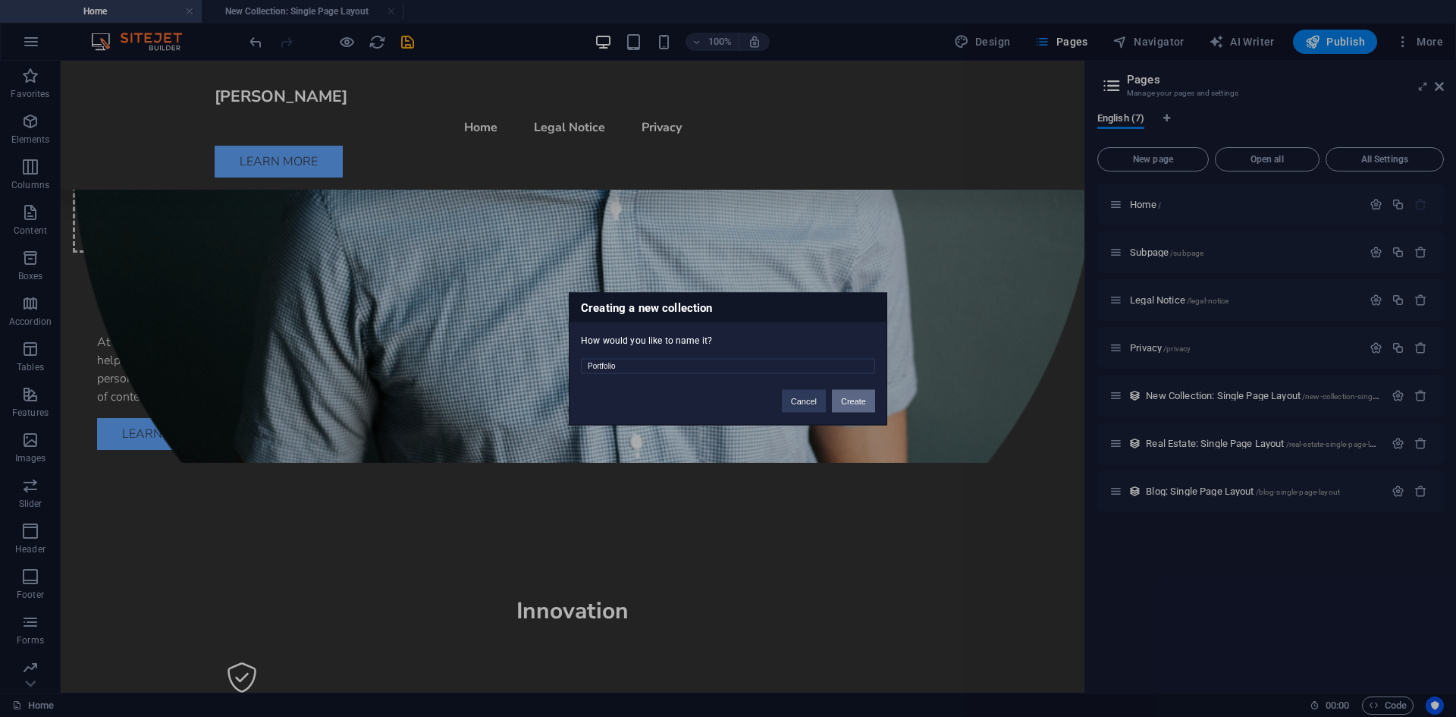
click at [857, 401] on button "Create" at bounding box center [853, 400] width 43 height 23
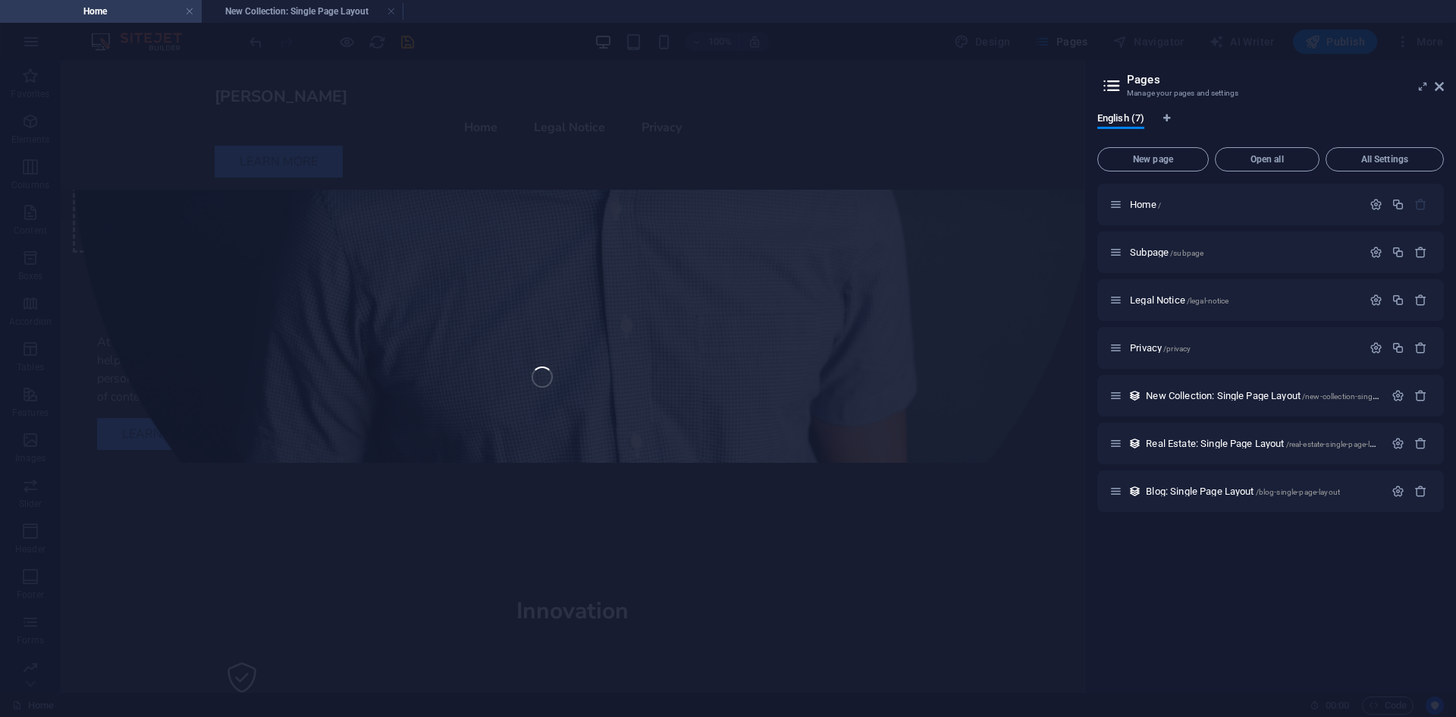
select select "68b590d66ce8b7df9508fc8d"
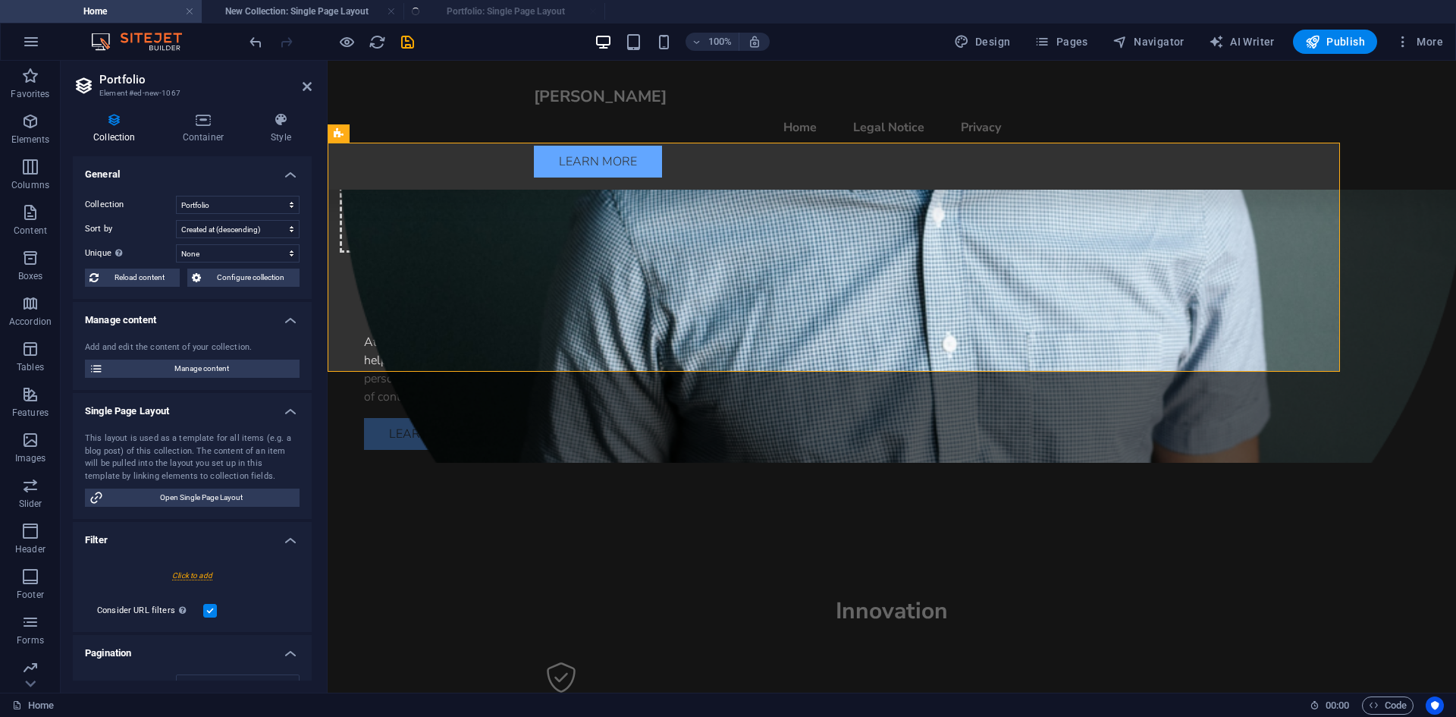
select select "createdAt_DESC"
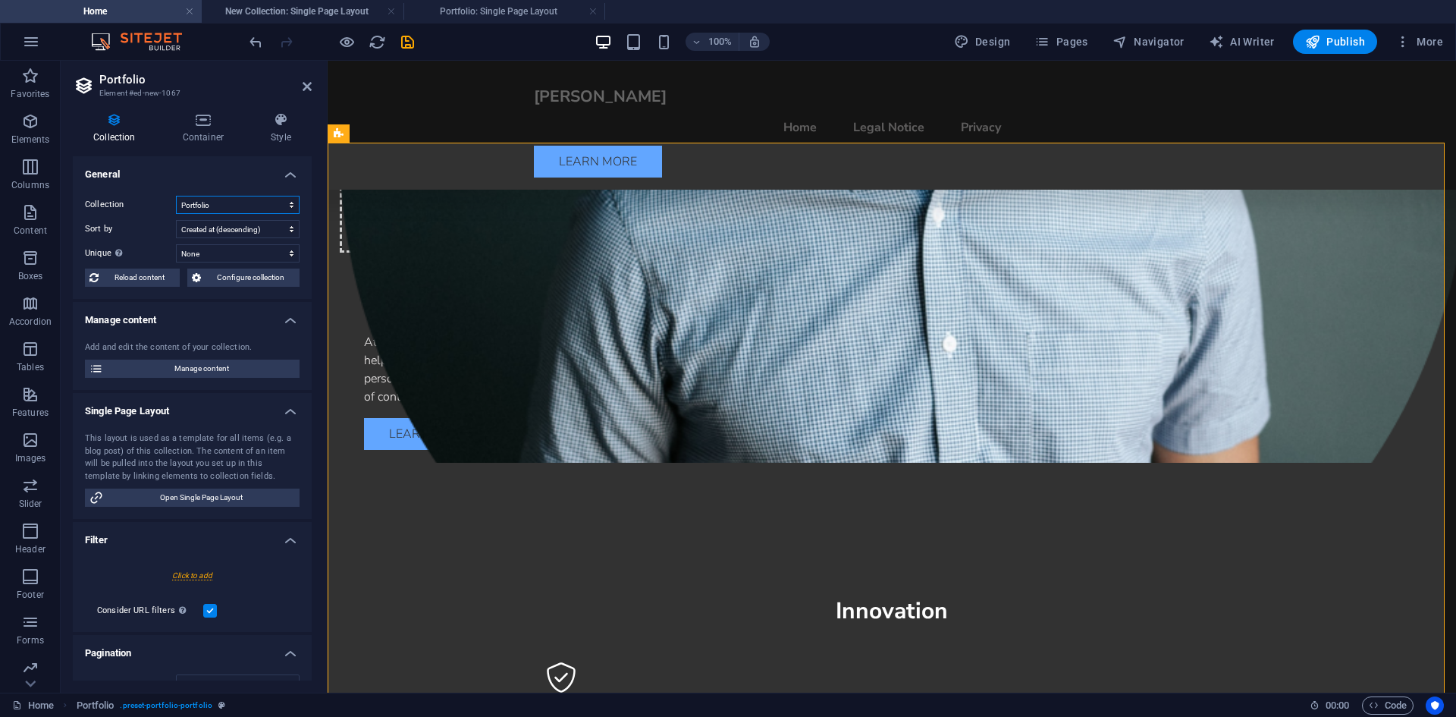
click at [213, 198] on select "Blog New Collection Portfolio Real Estate" at bounding box center [238, 205] width 124 height 18
click at [223, 202] on select "Blog New Collection Portfolio Real Estate" at bounding box center [238, 205] width 124 height 18
click at [231, 225] on select "Created at (ascending) Created at (descending) Updated at (ascending) Updated a…" at bounding box center [238, 229] width 124 height 18
click at [233, 224] on select "Created at (ascending) Created at (descending) Updated at (ascending) Updated a…" at bounding box center [238, 229] width 124 height 18
click at [169, 369] on span "Manage content" at bounding box center [201, 369] width 187 height 18
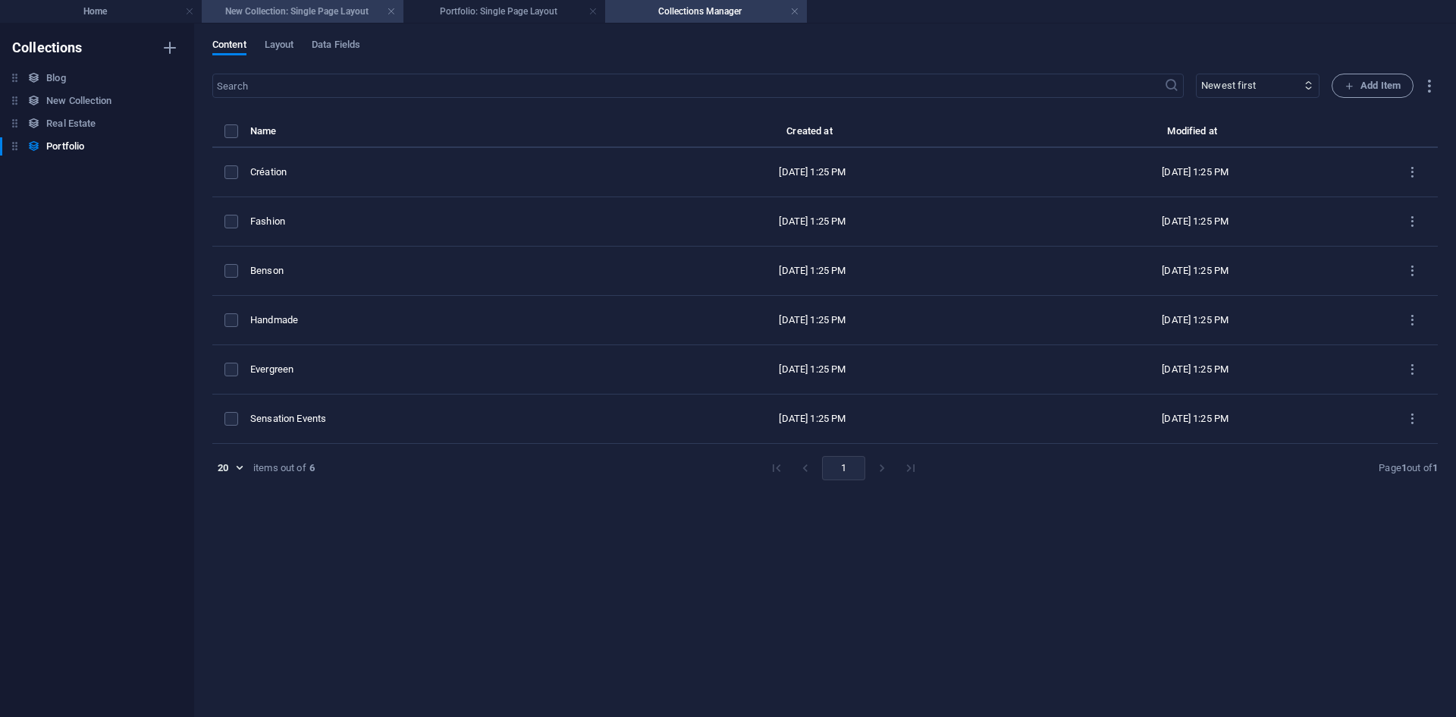
click at [361, 16] on h4 "New Collection: Single Page Layout" at bounding box center [303, 11] width 202 height 17
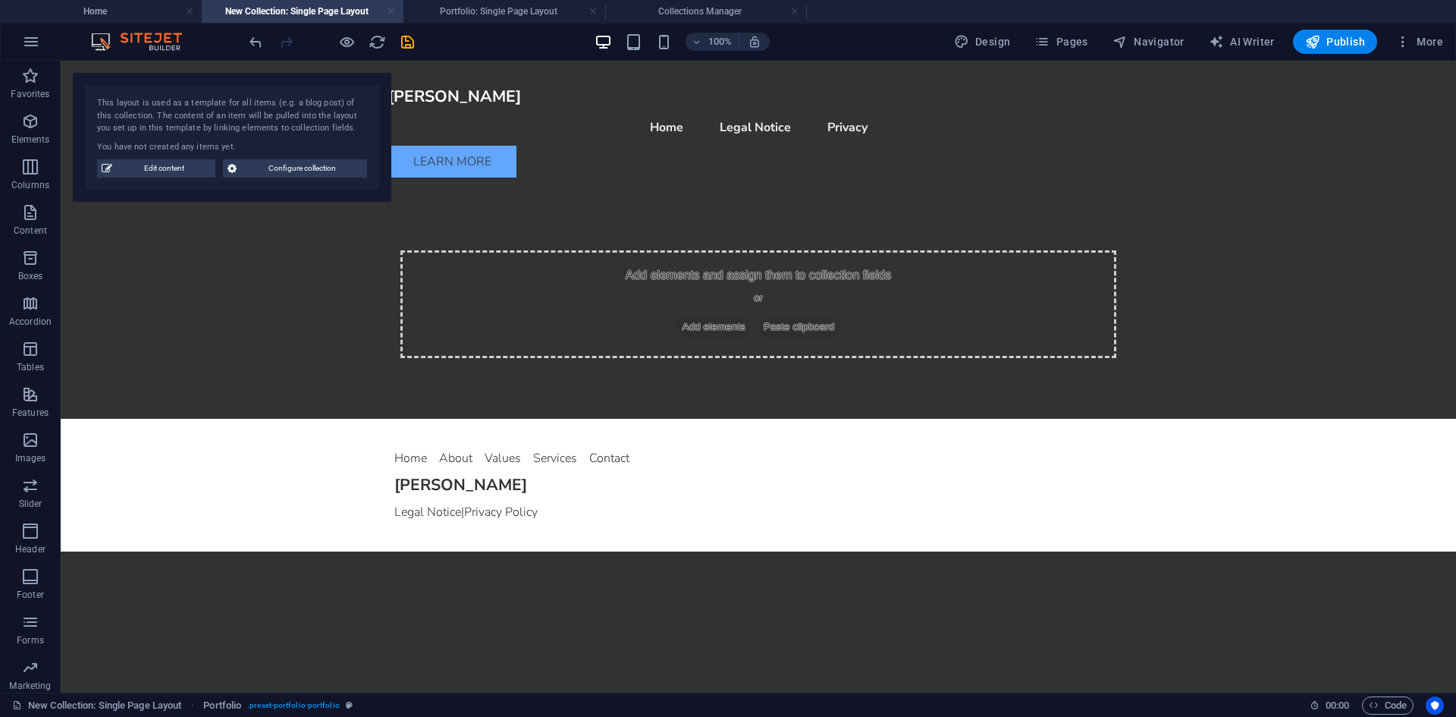
click at [388, 12] on link at bounding box center [391, 12] width 9 height 14
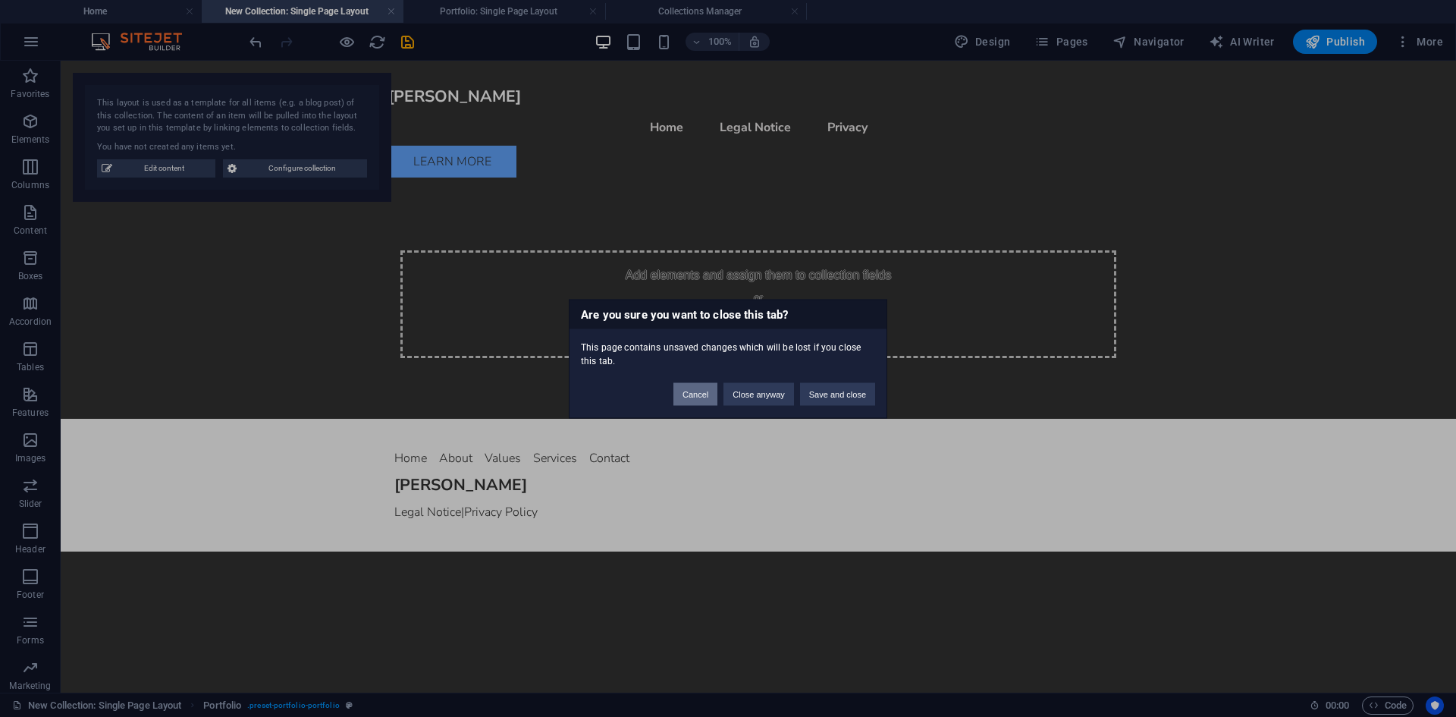
drag, startPoint x: 692, startPoint y: 392, endPoint x: 401, endPoint y: 94, distance: 416.8
click at [693, 392] on button "Cancel" at bounding box center [696, 393] width 44 height 23
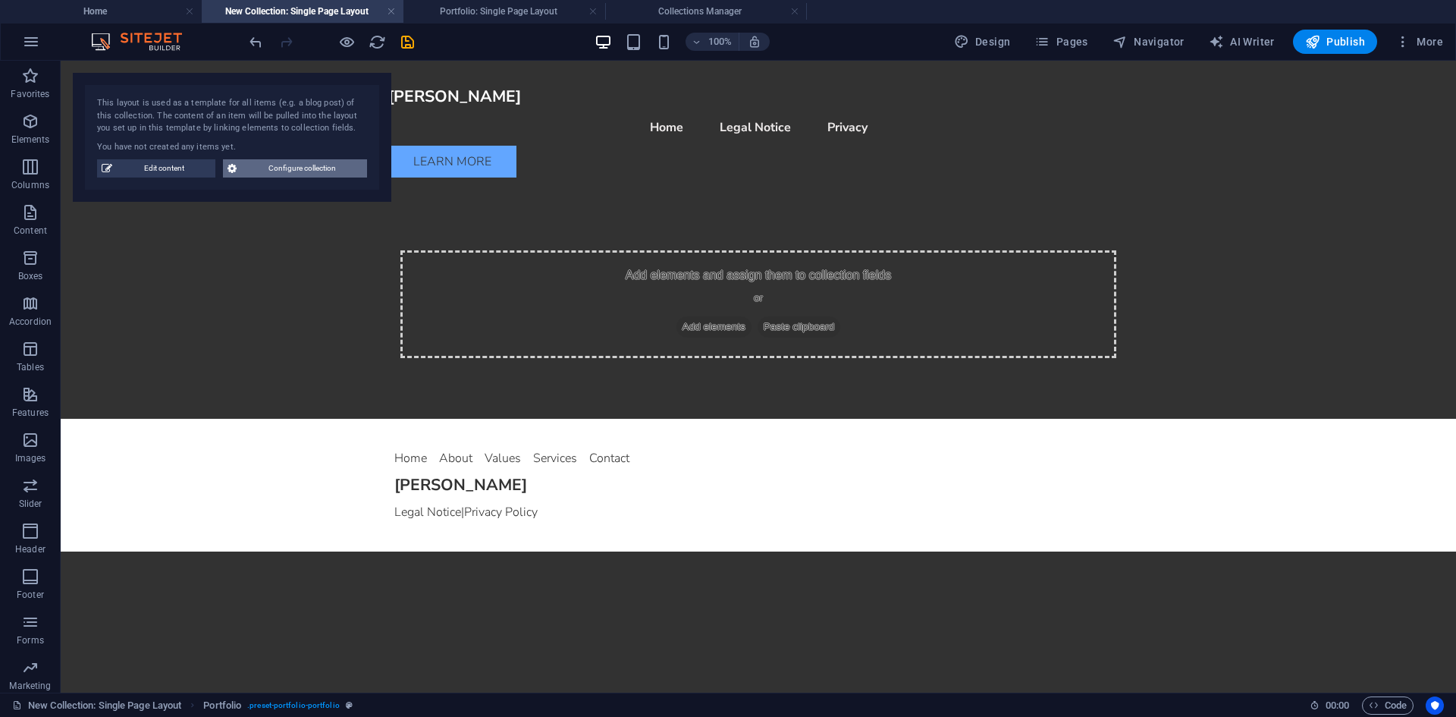
click at [297, 162] on span "Configure collection" at bounding box center [301, 168] width 121 height 18
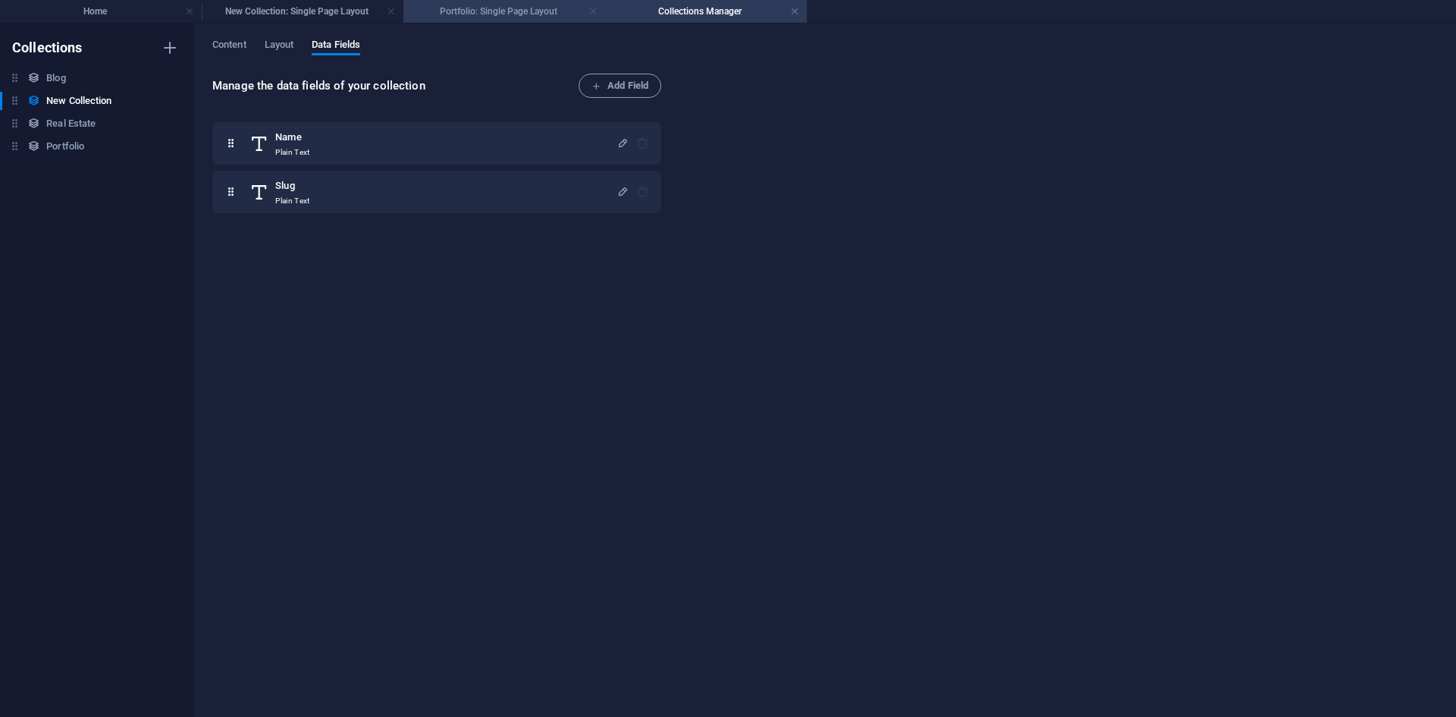
click at [592, 12] on link at bounding box center [593, 12] width 9 height 14
drag, startPoint x: 516, startPoint y: 7, endPoint x: 530, endPoint y: 9, distance: 14.6
click at [591, 12] on link at bounding box center [593, 12] width 9 height 14
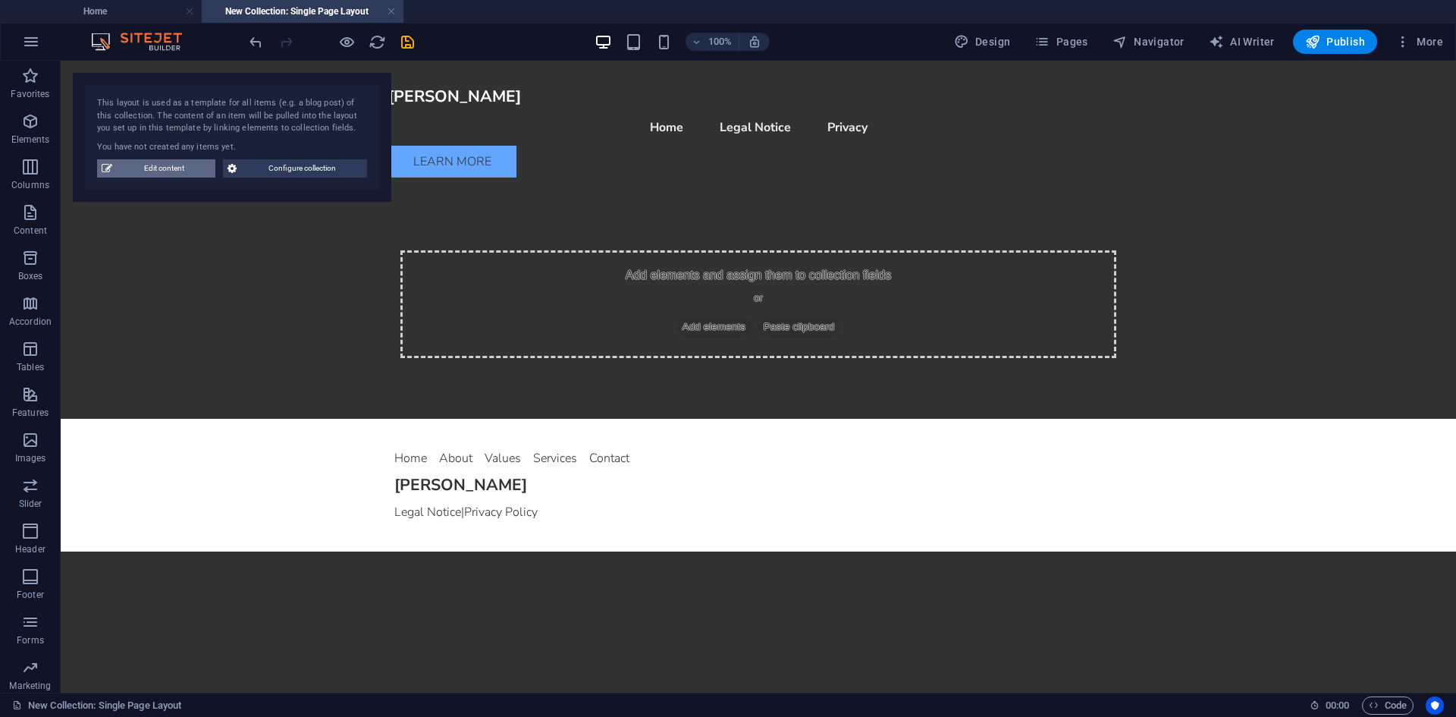
click at [179, 164] on span "Edit content" at bounding box center [164, 168] width 94 height 18
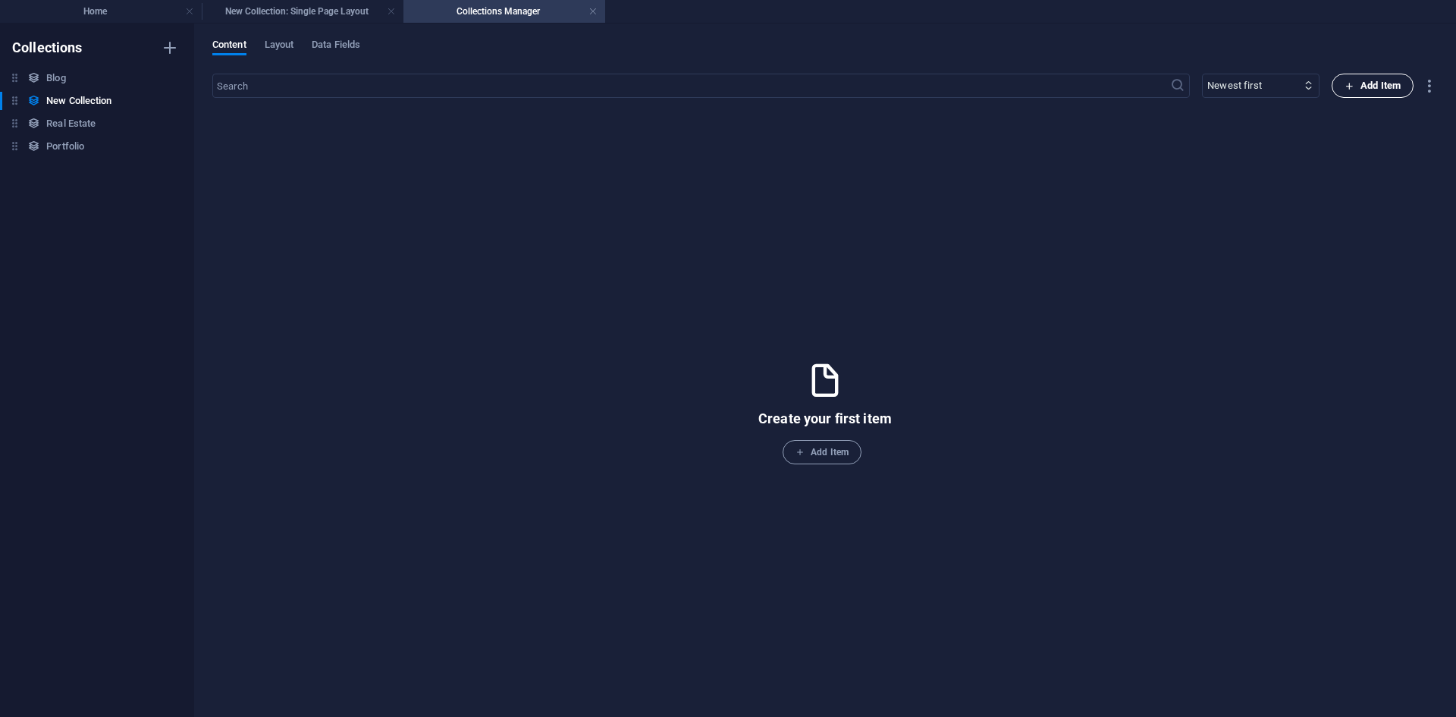
click at [1371, 91] on span "Add Item" at bounding box center [1373, 86] width 56 height 18
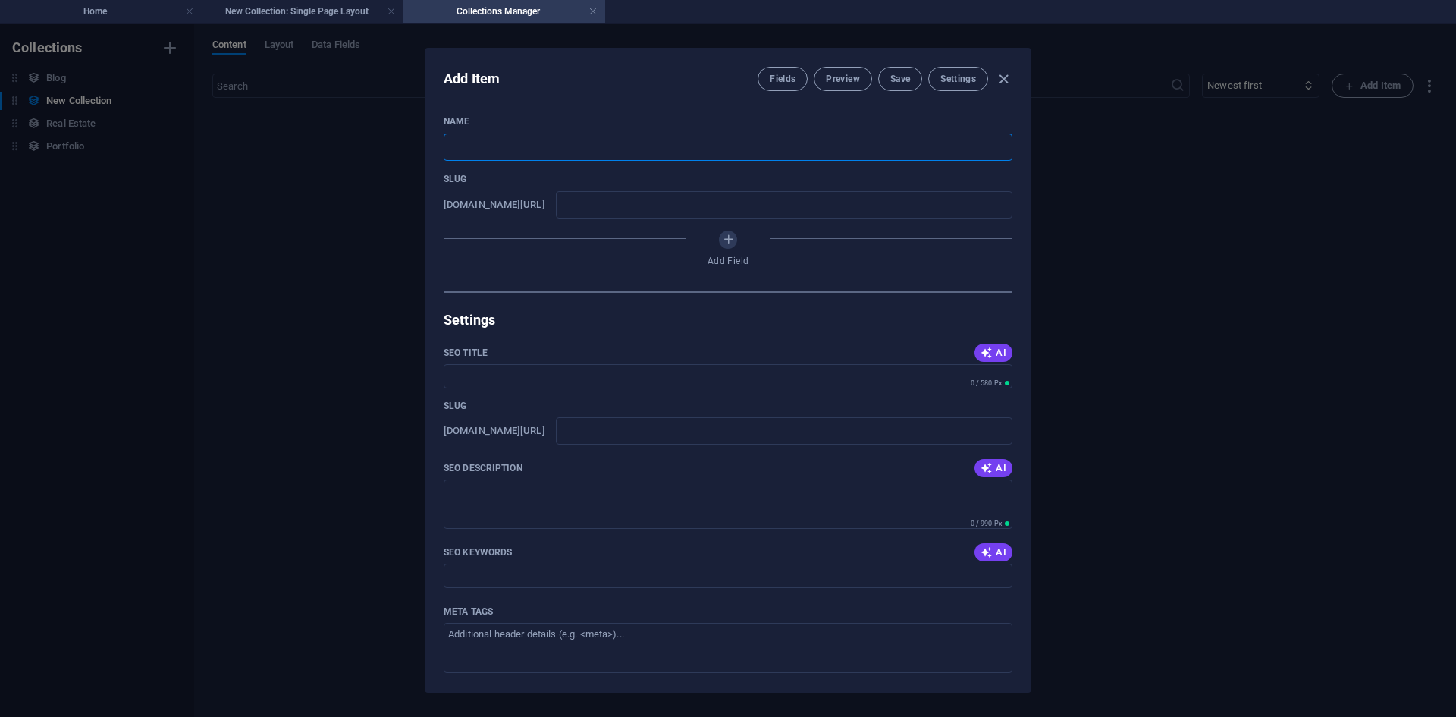
click at [511, 151] on input "text" at bounding box center [728, 147] width 569 height 27
type input "T"
type input "t"
type input "Te"
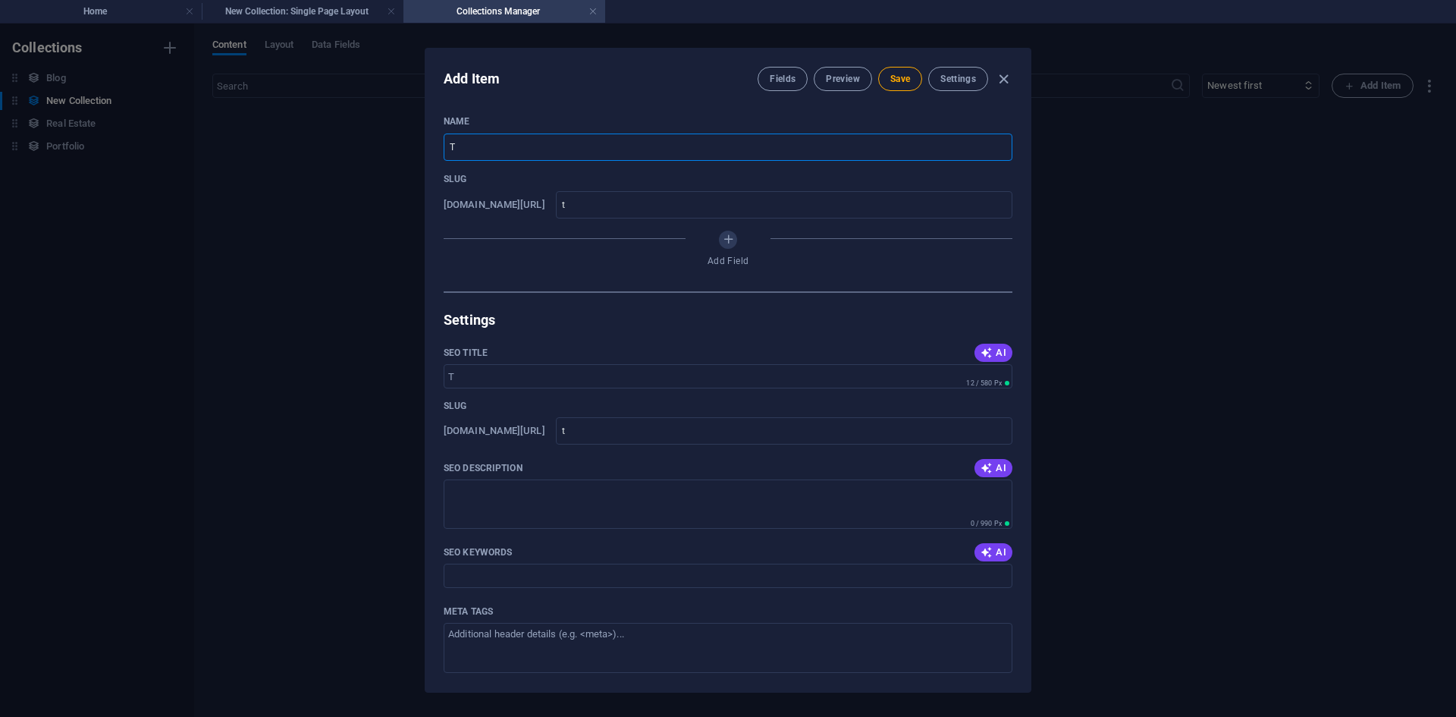
type input "te"
type input "Tes"
type input "tes"
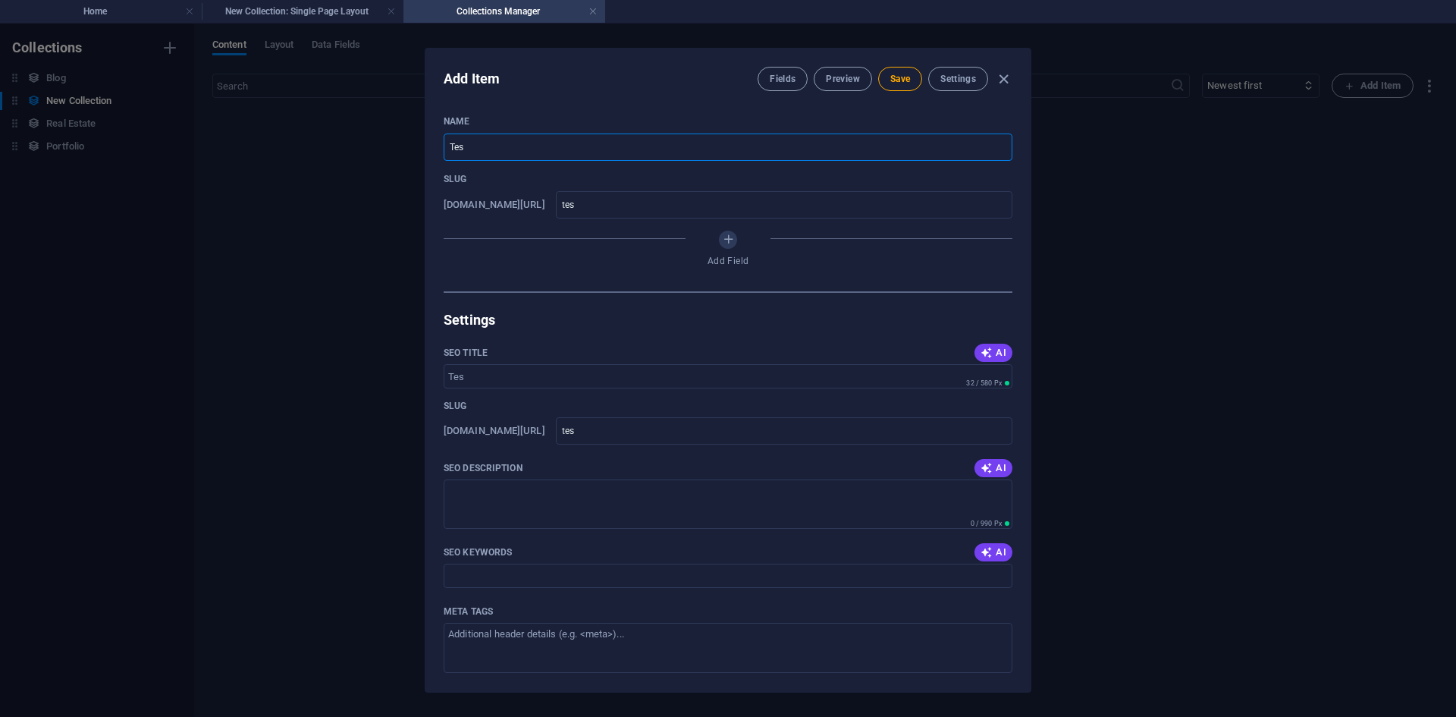
type input "Test"
type input "test"
type input "Test"
click at [905, 80] on span "Save" at bounding box center [901, 79] width 20 height 12
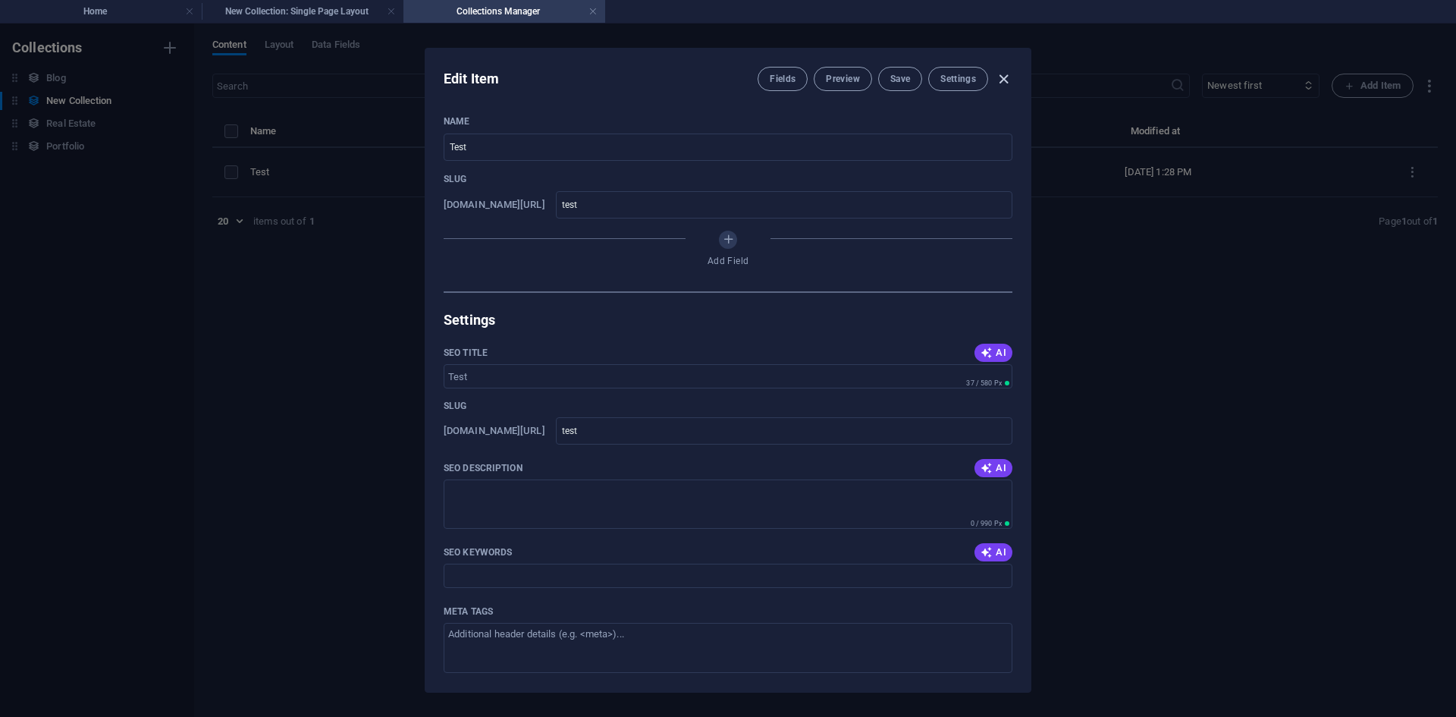
click at [1010, 77] on icon "button" at bounding box center [1003, 79] width 17 height 17
type input "test"
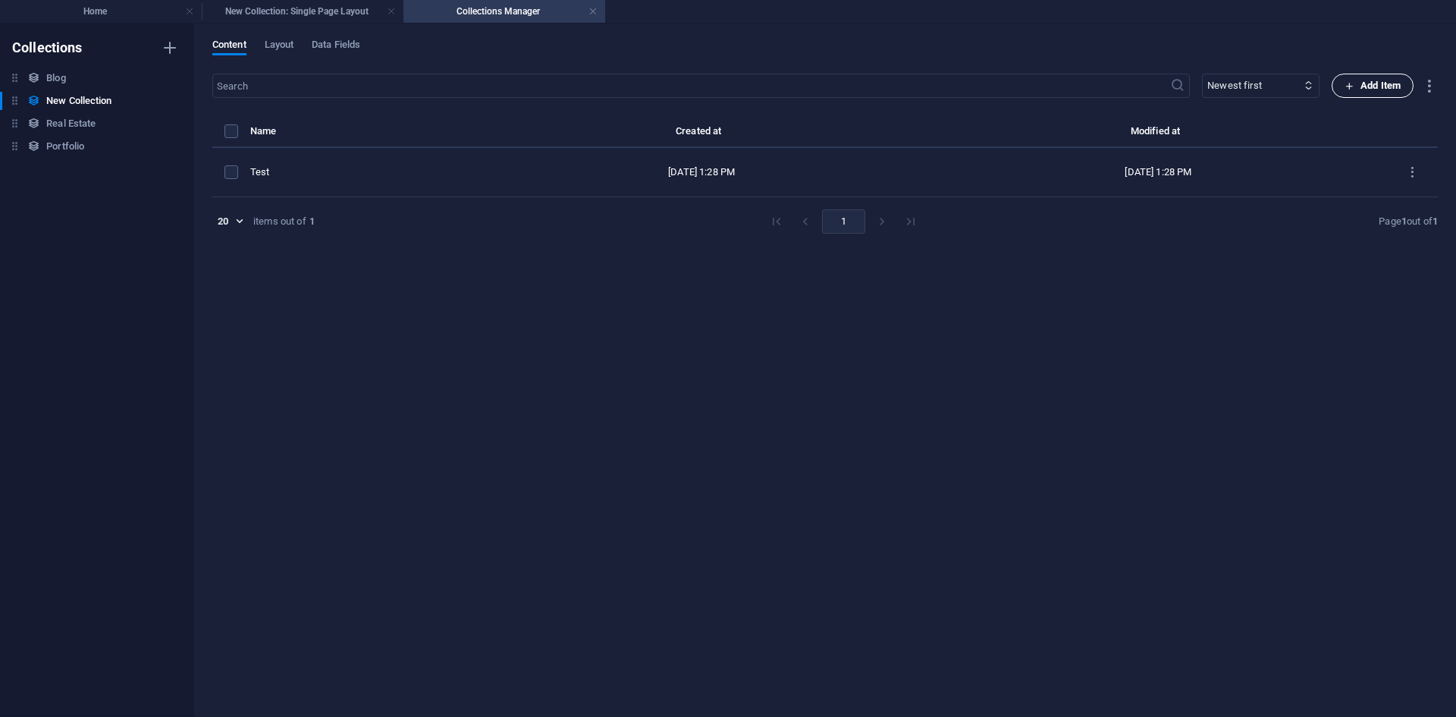
click at [1374, 91] on span "Add Item" at bounding box center [1373, 86] width 56 height 18
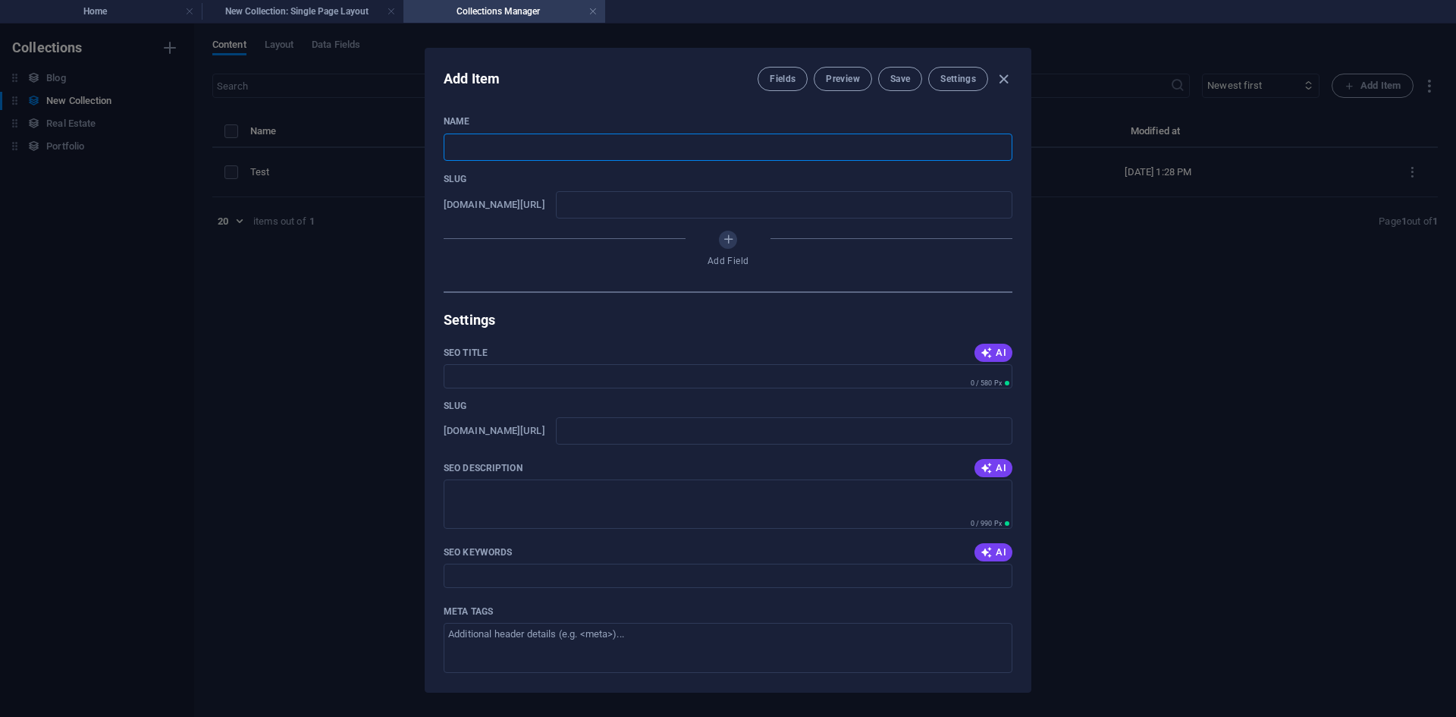
click at [659, 147] on input "text" at bounding box center [728, 147] width 569 height 27
type input "T"
type input "t"
type input "Te"
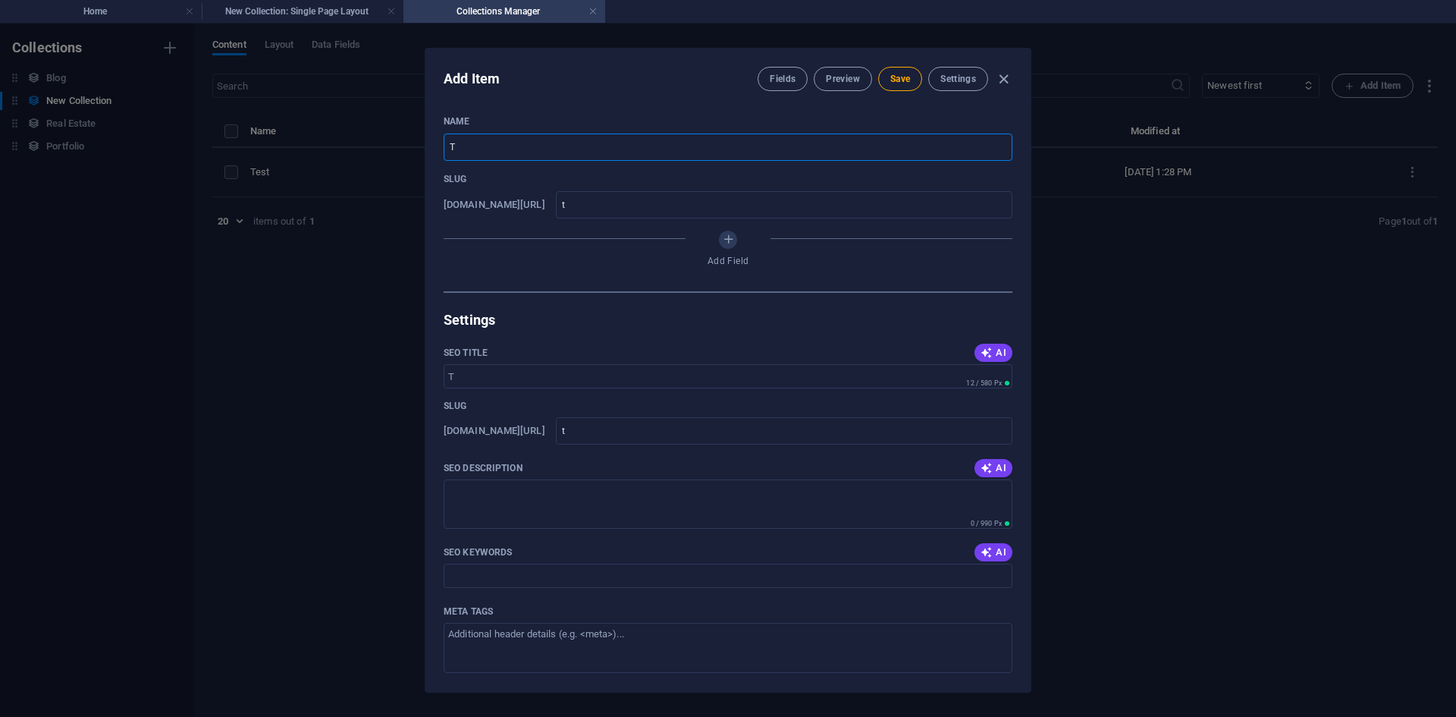
type input "te"
type input "Tes"
type input "tes"
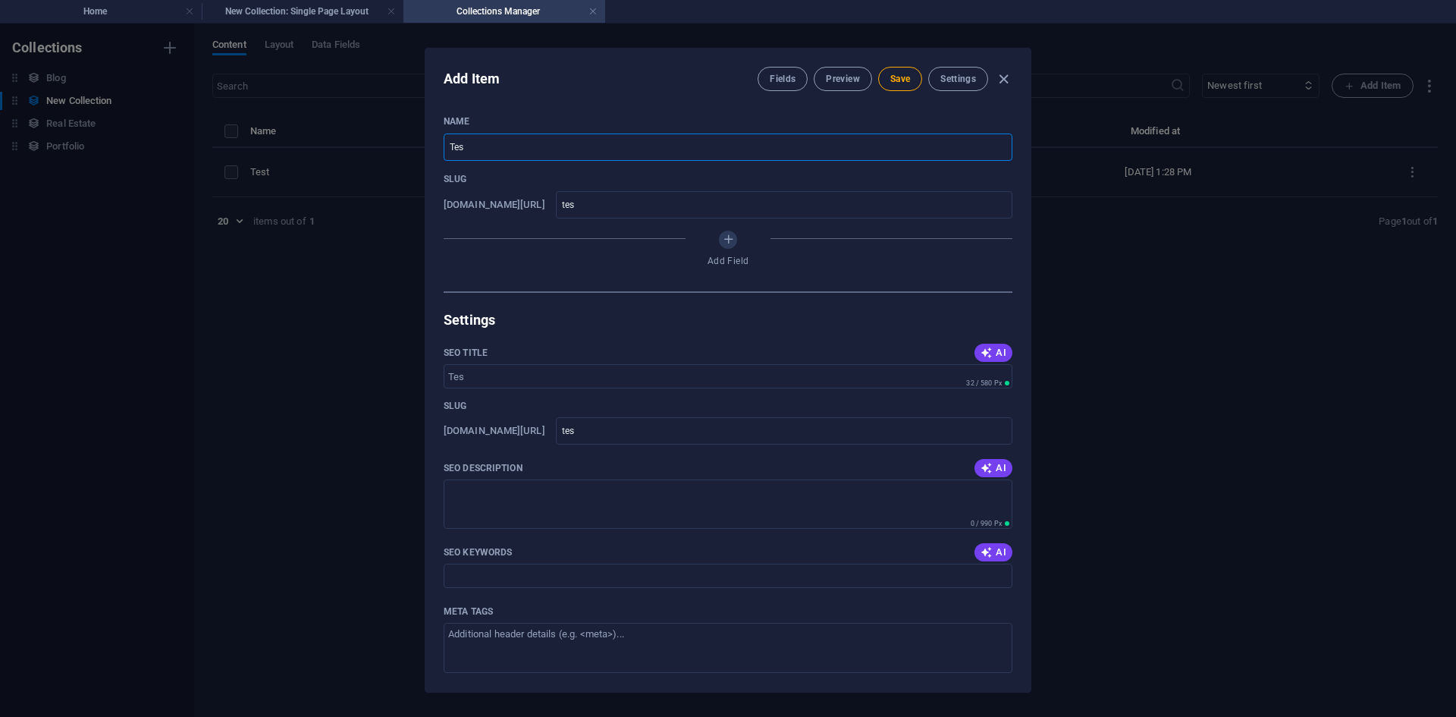
type input "Test"
type input "test"
type input "Test 2"
type input "test-2"
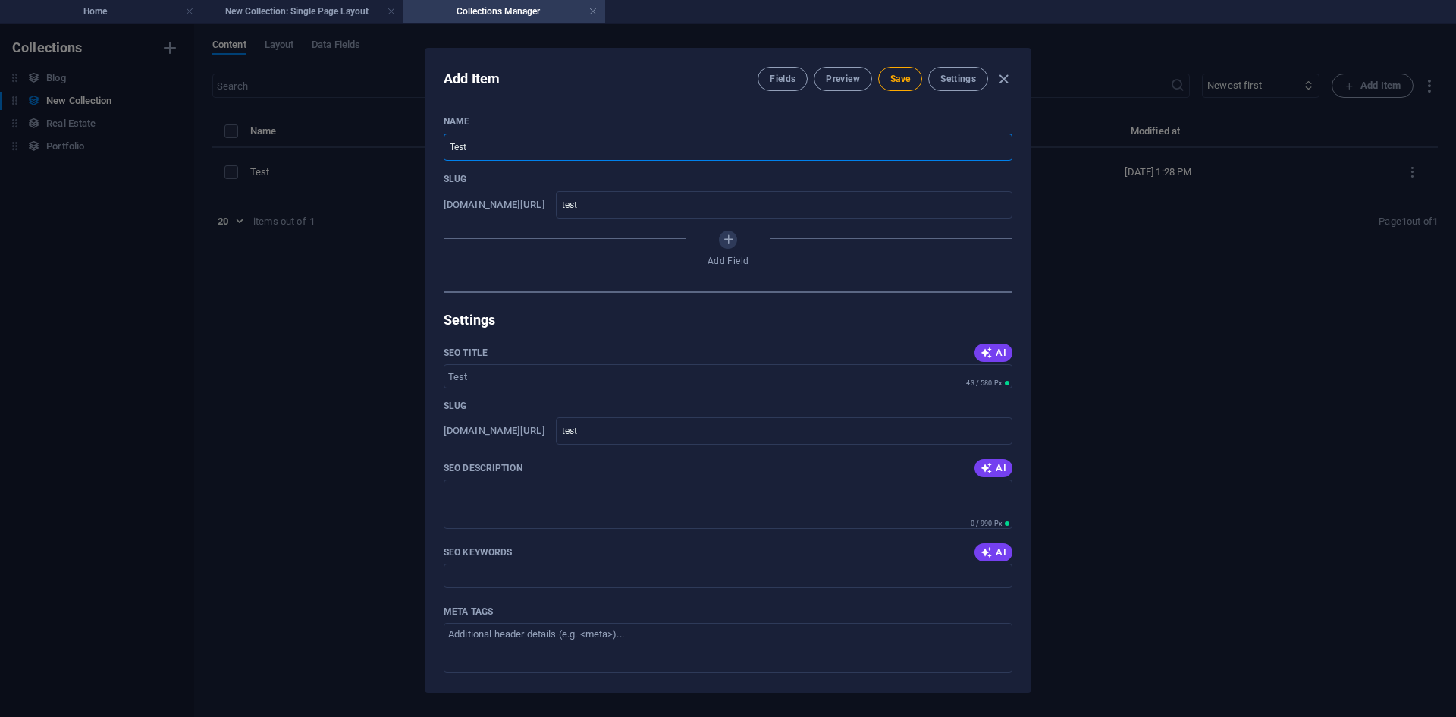
type input "test-2"
type input "Test 2"
click at [910, 71] on button "Save" at bounding box center [900, 79] width 44 height 24
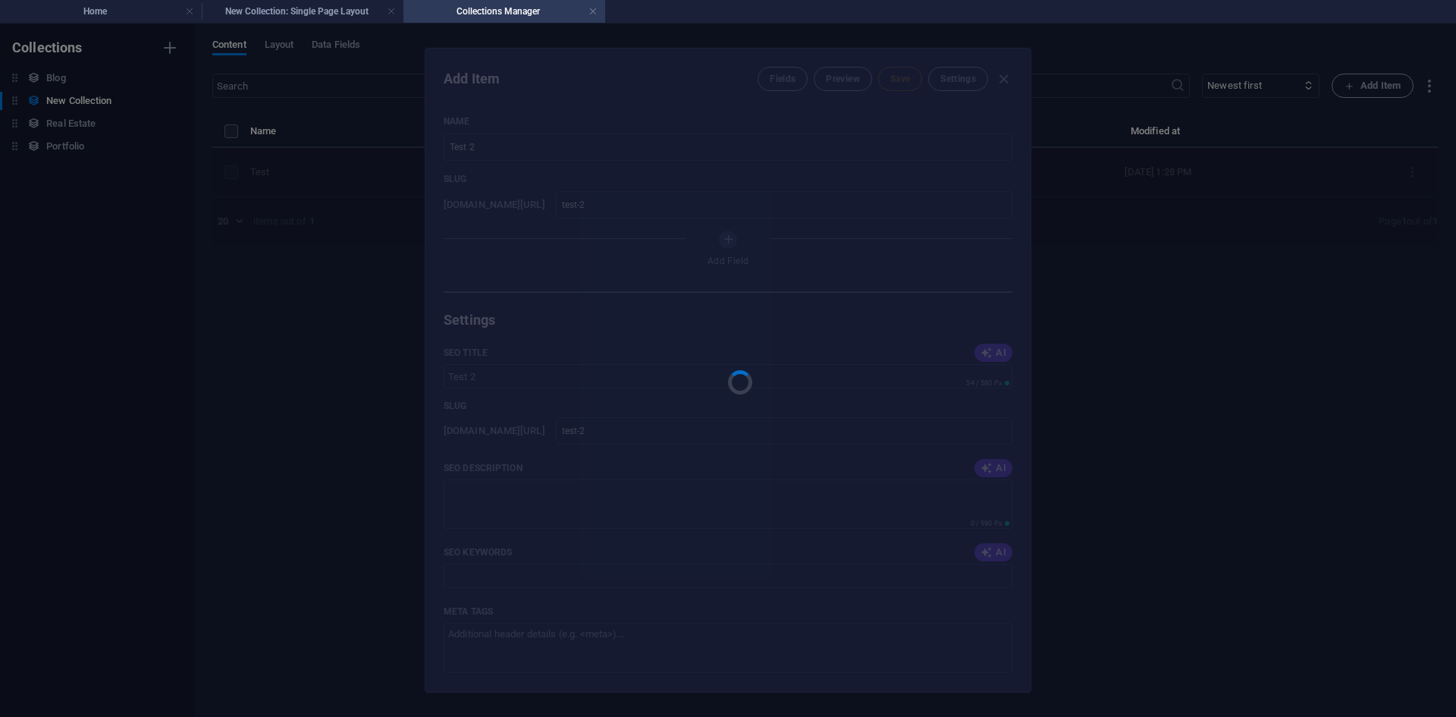
type input "test-2"
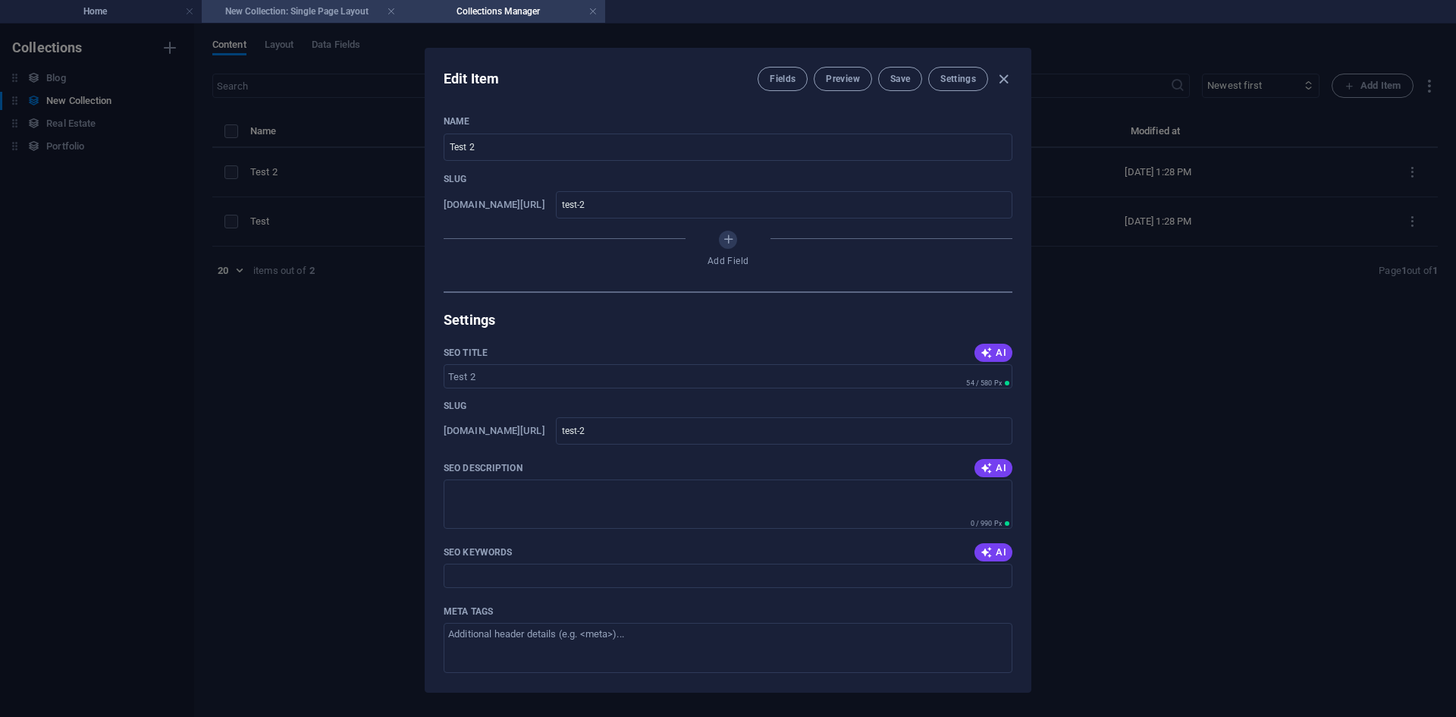
click at [303, 8] on h4 "New Collection: Single Page Layout" at bounding box center [303, 11] width 202 height 17
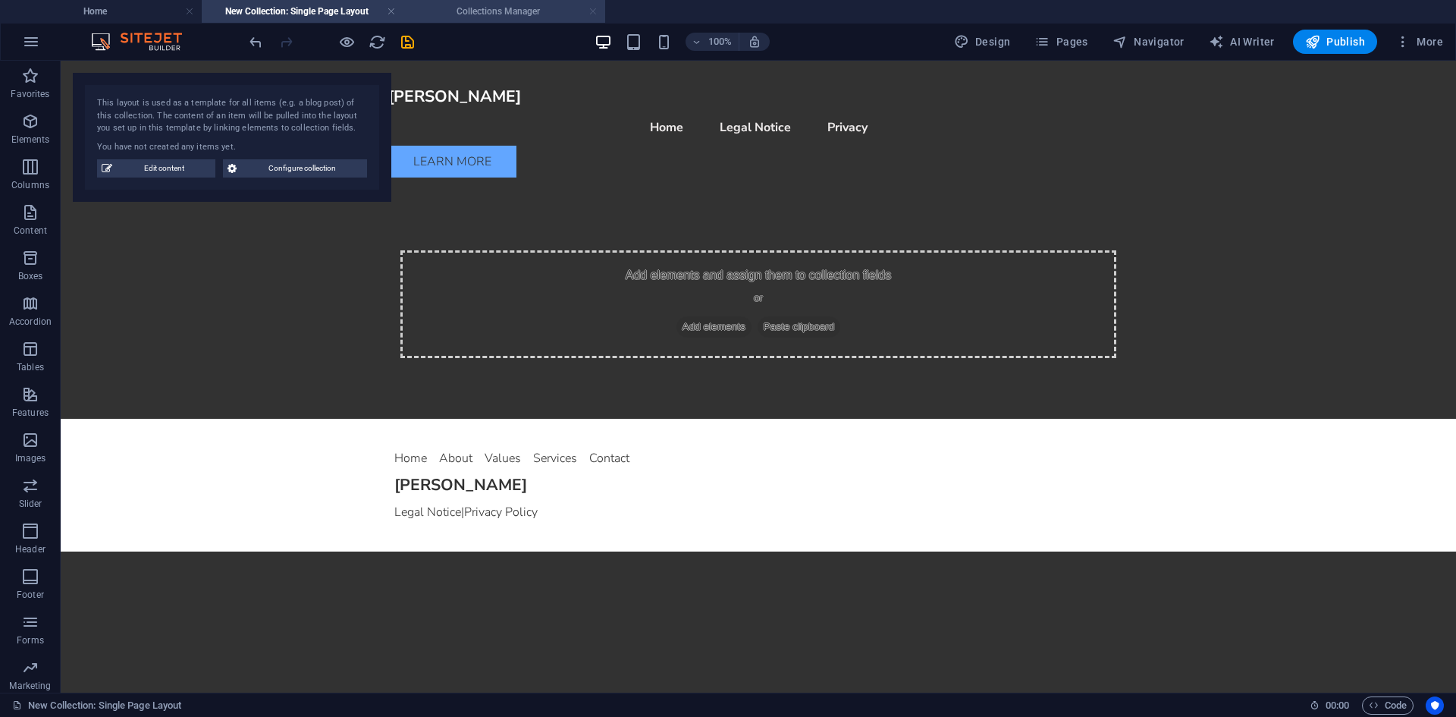
click at [592, 10] on link at bounding box center [593, 12] width 9 height 14
drag, startPoint x: 309, startPoint y: 13, endPoint x: 359, endPoint y: 10, distance: 49.4
click at [393, 12] on link at bounding box center [391, 12] width 9 height 14
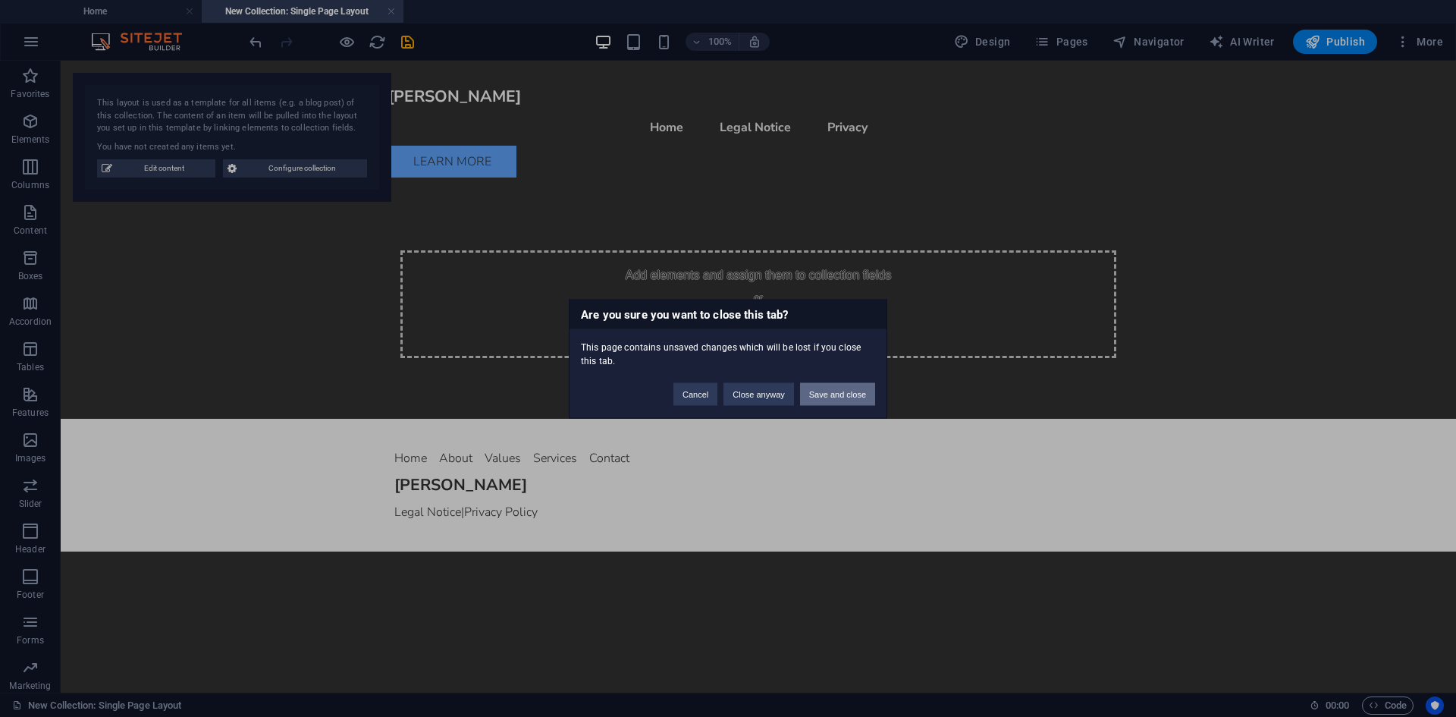
click at [825, 394] on button "Save and close" at bounding box center [837, 393] width 75 height 23
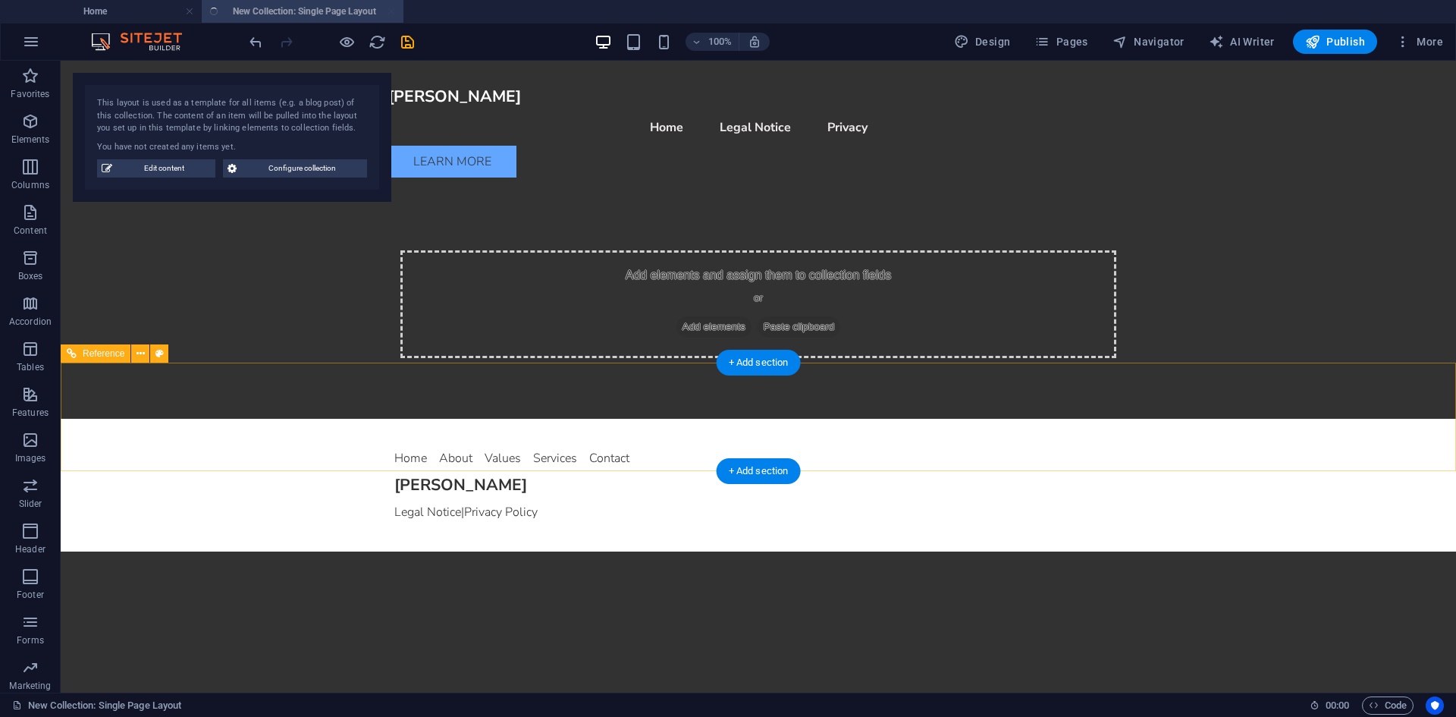
scroll to position [1114, 0]
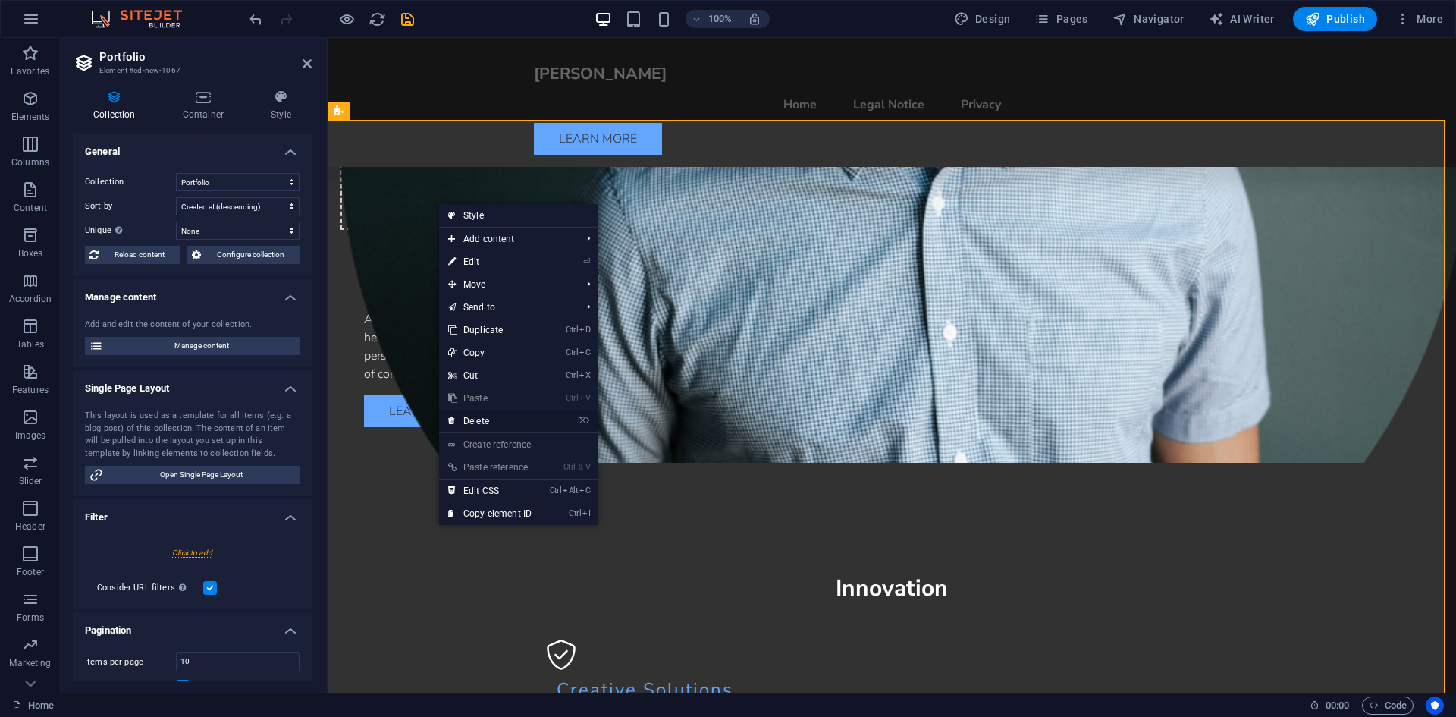
click at [474, 422] on link "⌦ Delete" at bounding box center [490, 421] width 102 height 23
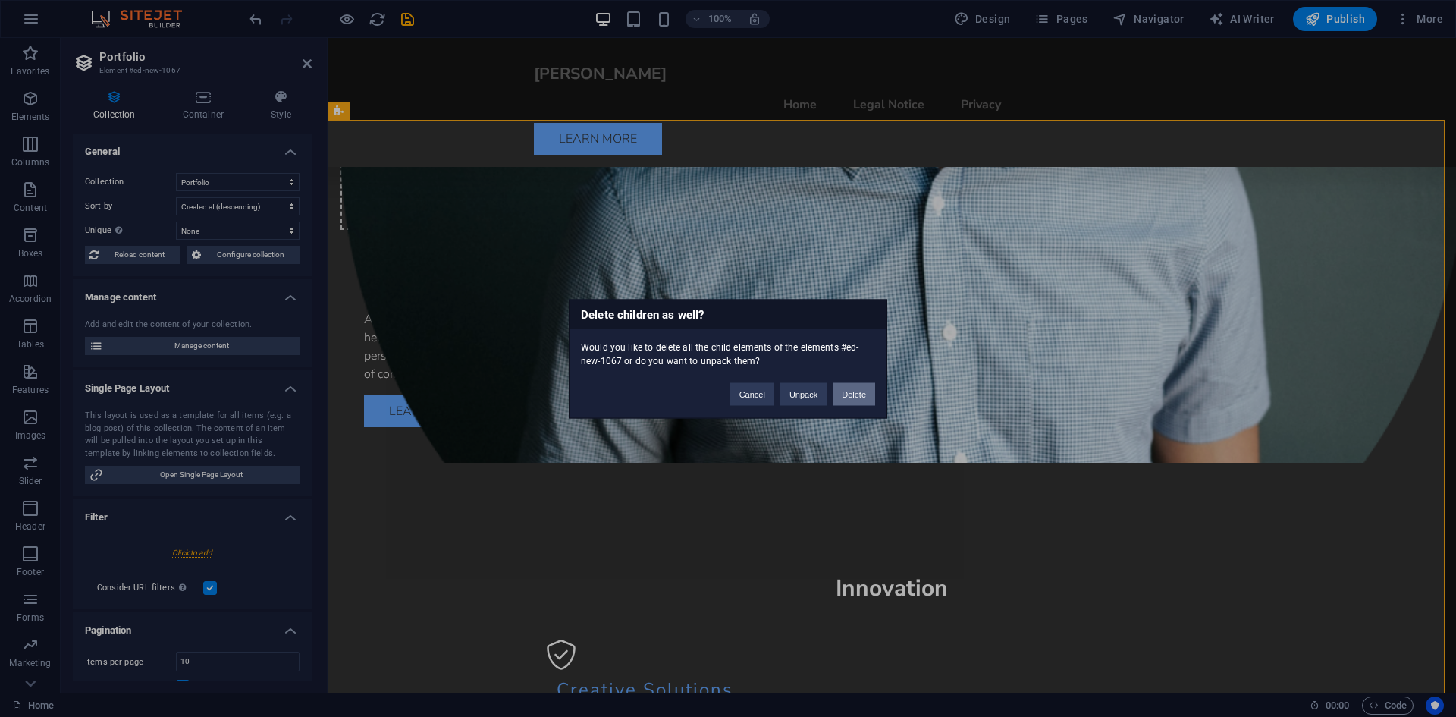
click at [850, 395] on button "Delete" at bounding box center [854, 393] width 42 height 23
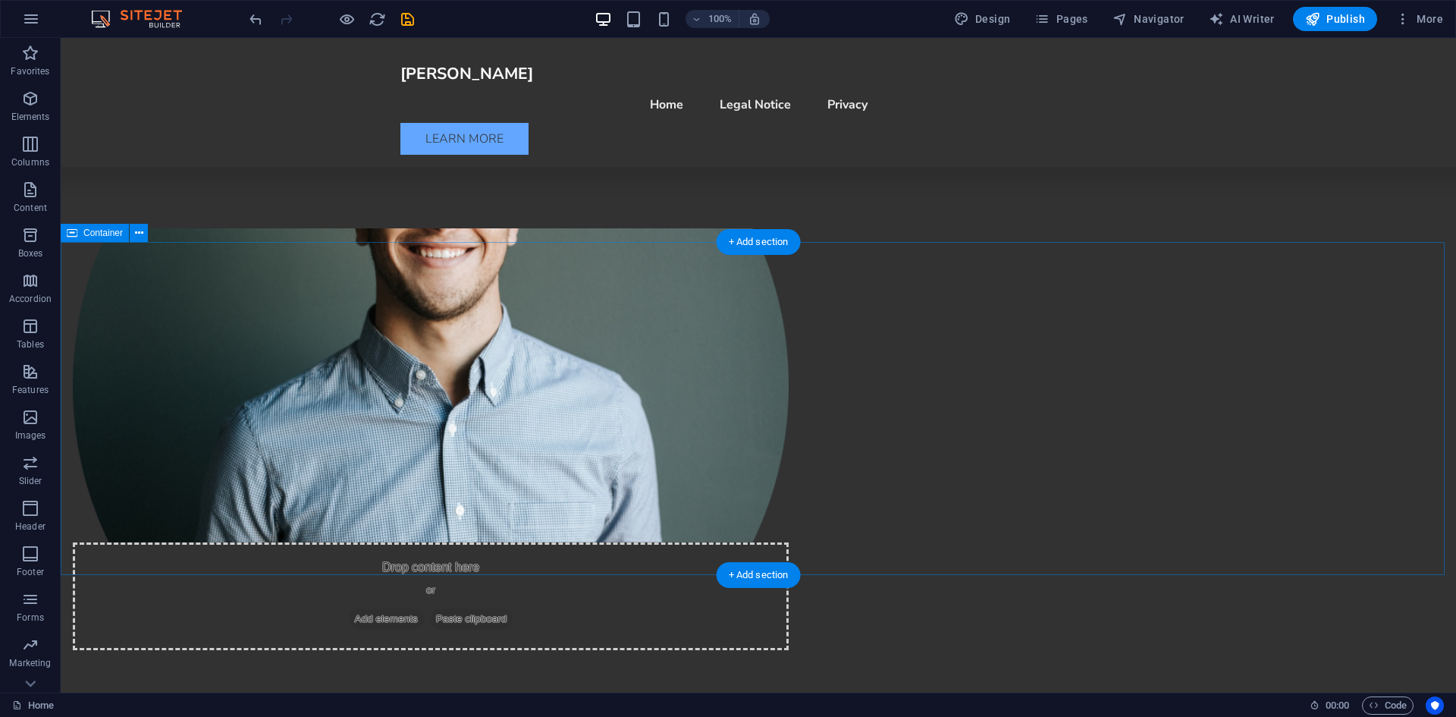
scroll to position [583, 0]
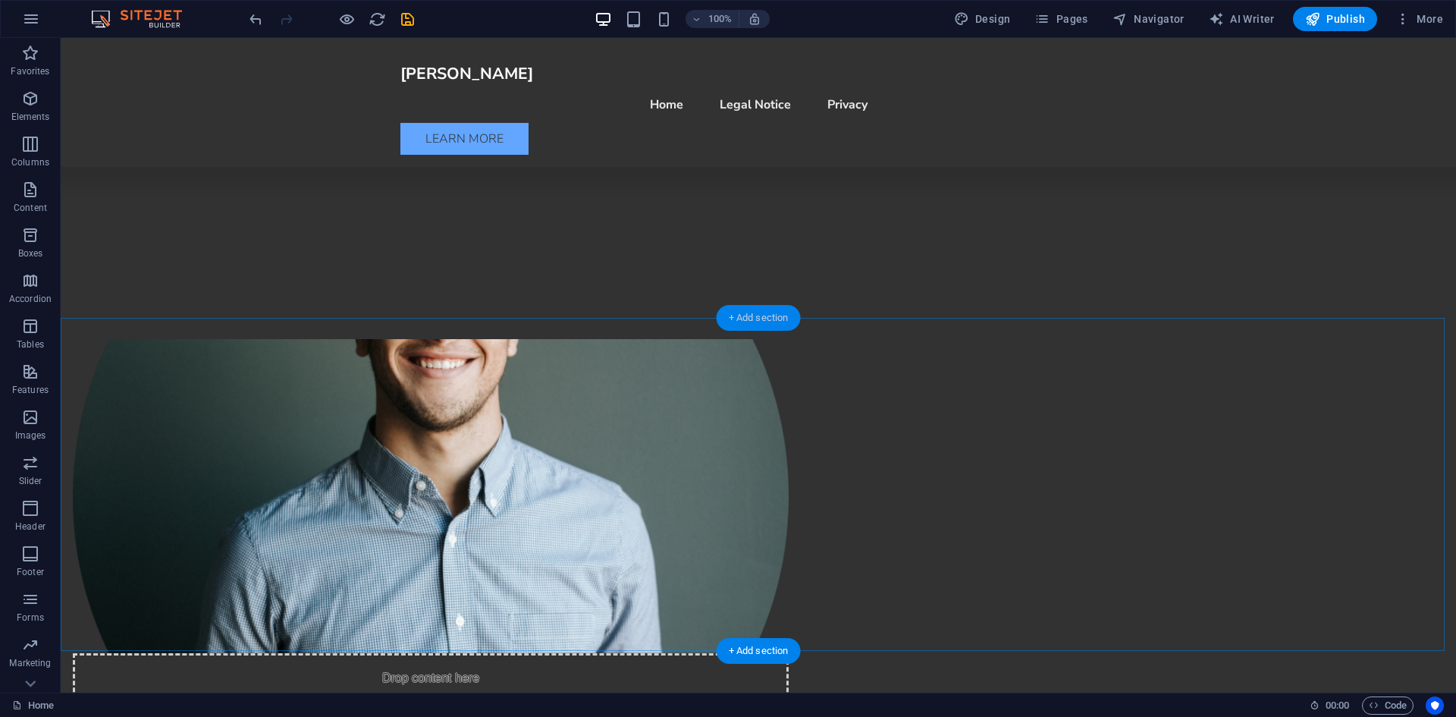
click at [748, 322] on div "+ Add section" at bounding box center [759, 318] width 84 height 26
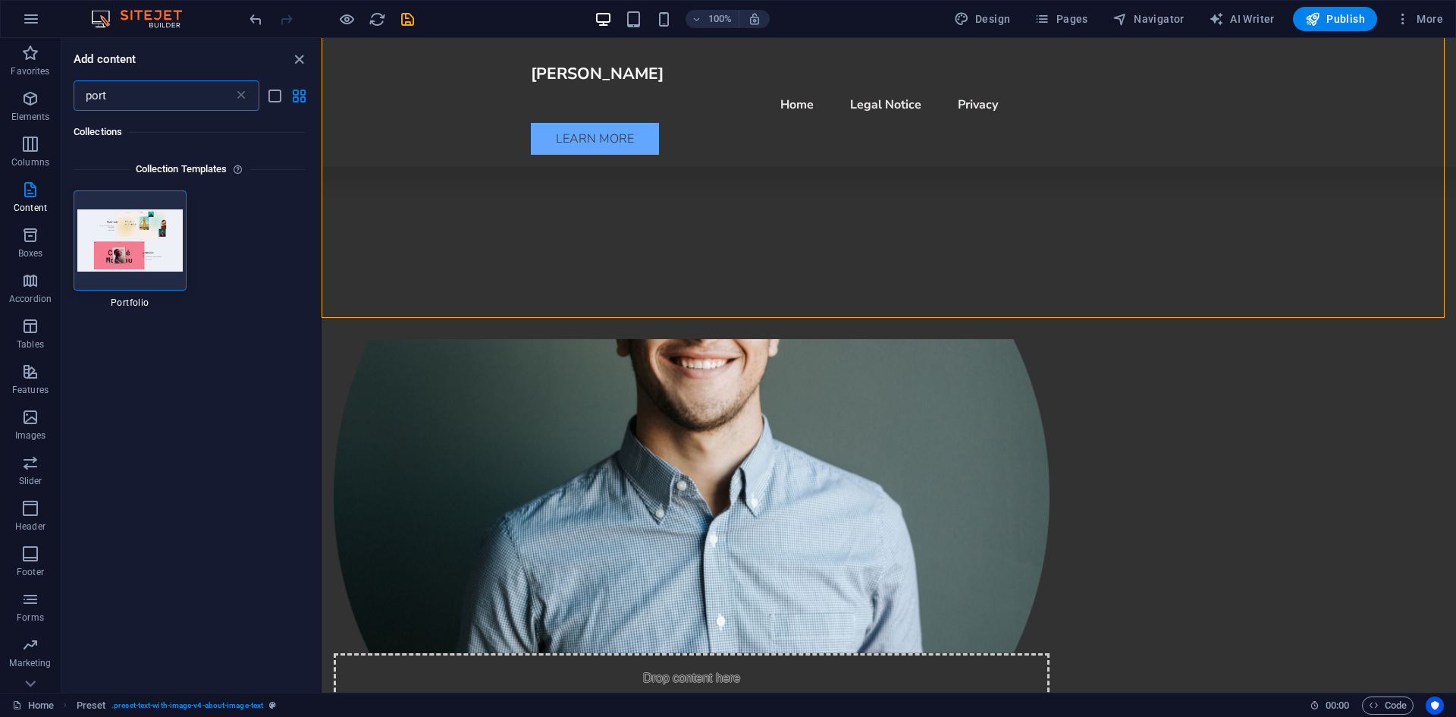
click at [204, 100] on input "port" at bounding box center [154, 95] width 160 height 30
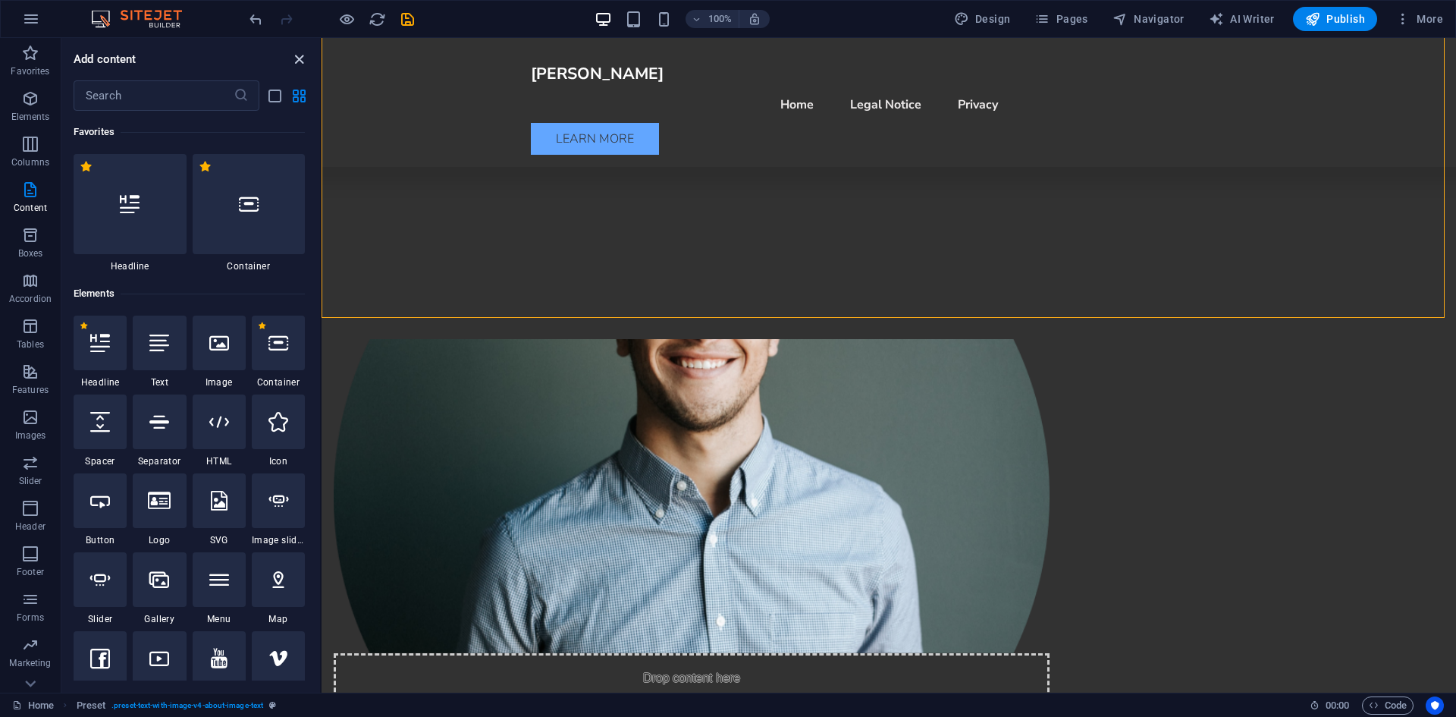
drag, startPoint x: 302, startPoint y: 58, endPoint x: 248, endPoint y: 20, distance: 65.9
click at [302, 58] on icon "close panel" at bounding box center [299, 59] width 17 height 17
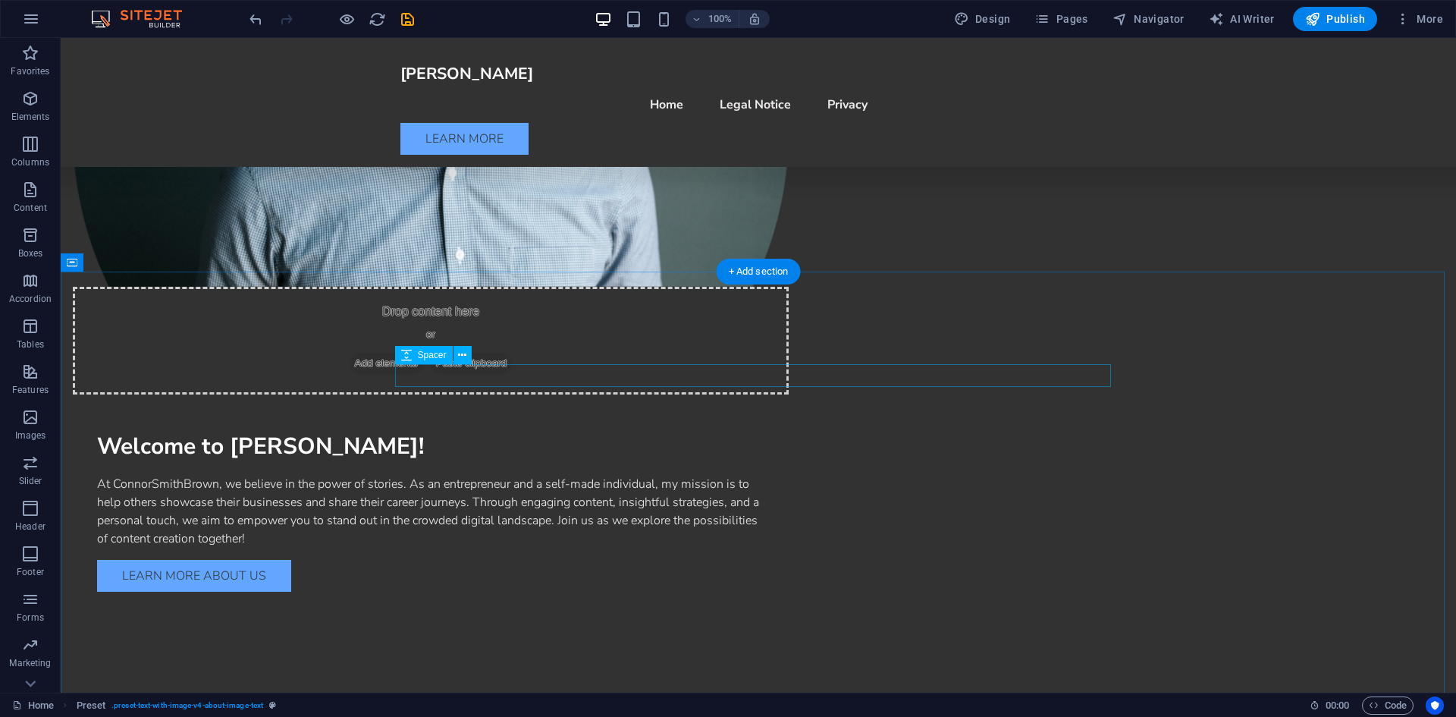
scroll to position [963, 0]
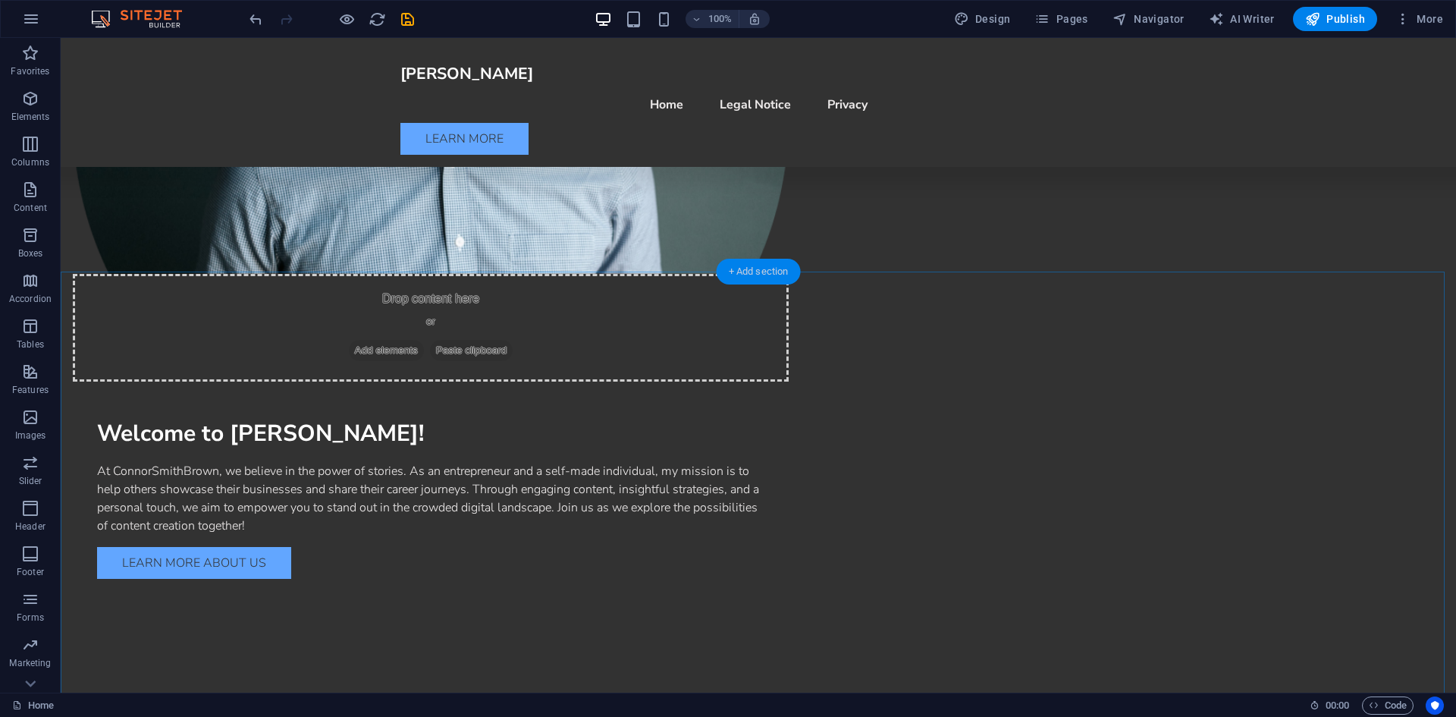
click at [790, 272] on div "+ Add section" at bounding box center [759, 272] width 84 height 26
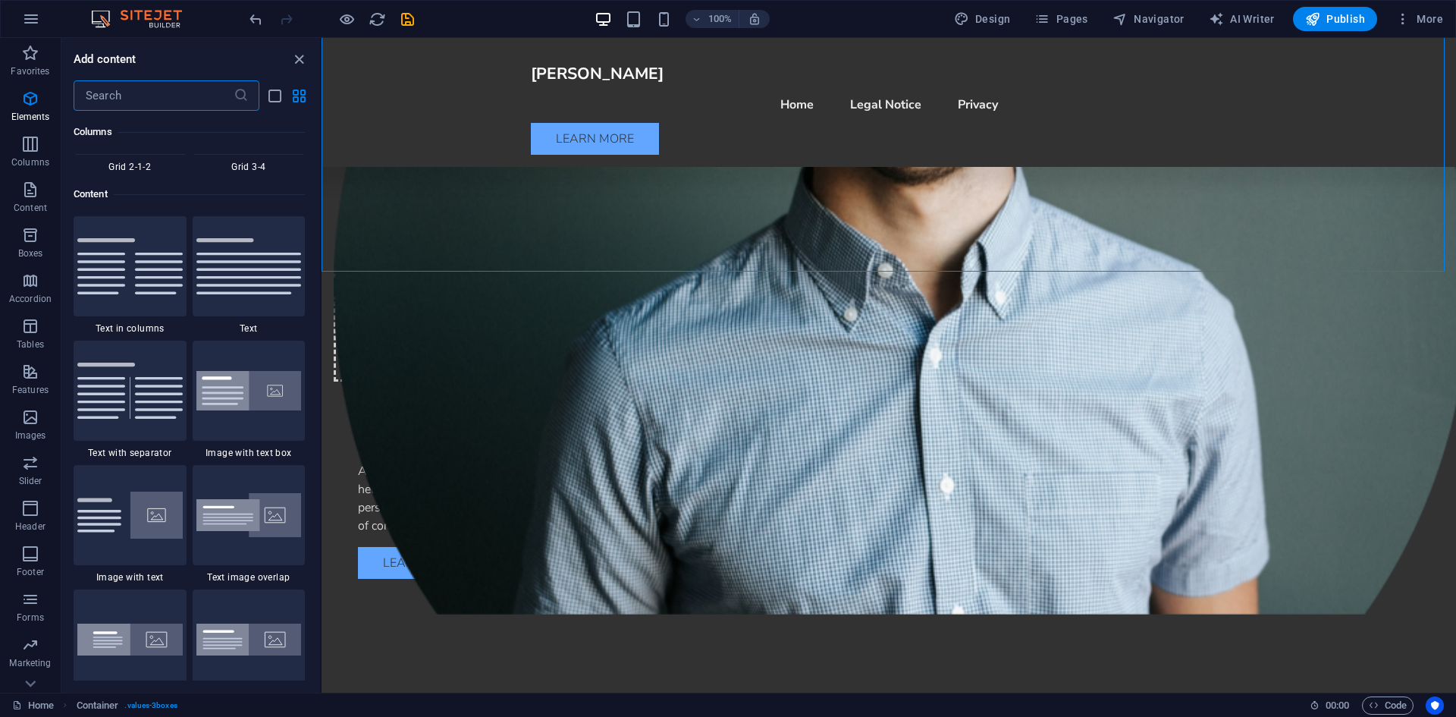
scroll to position [2654, 0]
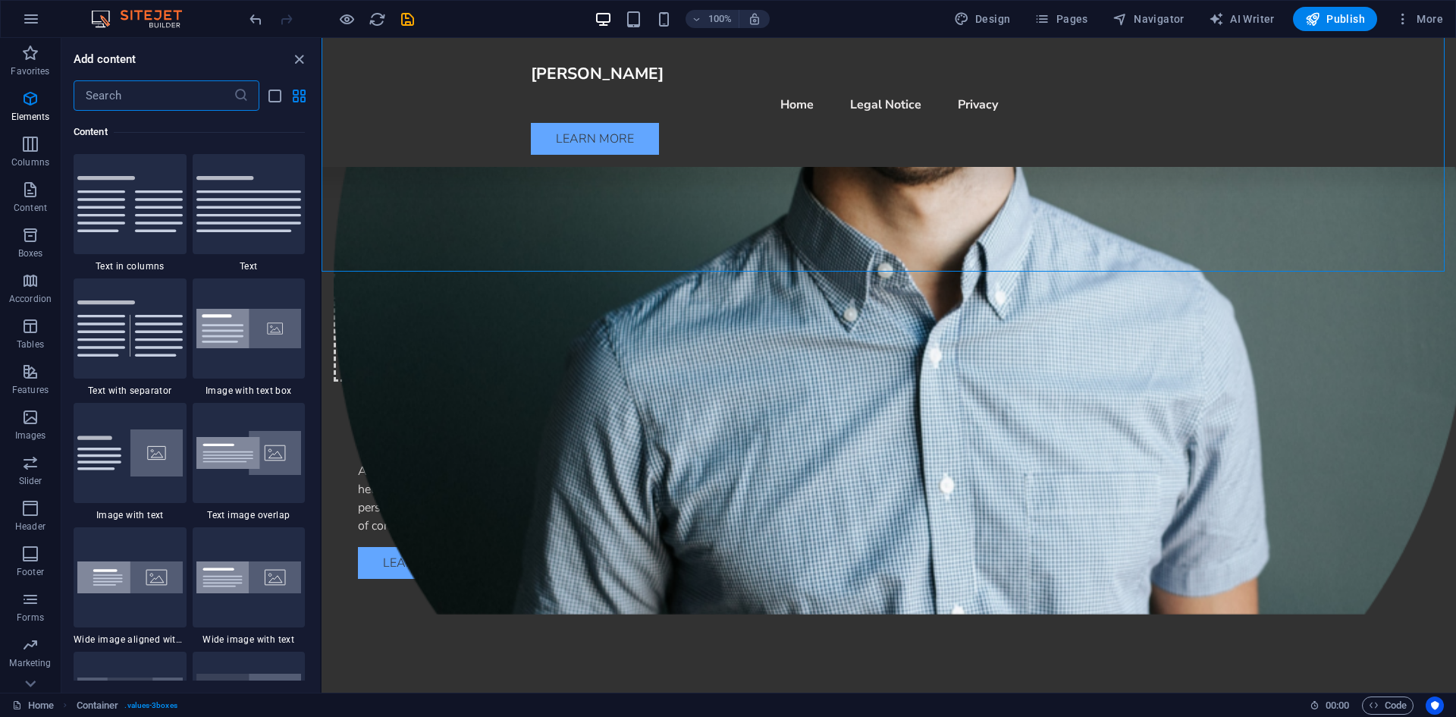
click at [159, 93] on input "text" at bounding box center [154, 95] width 160 height 30
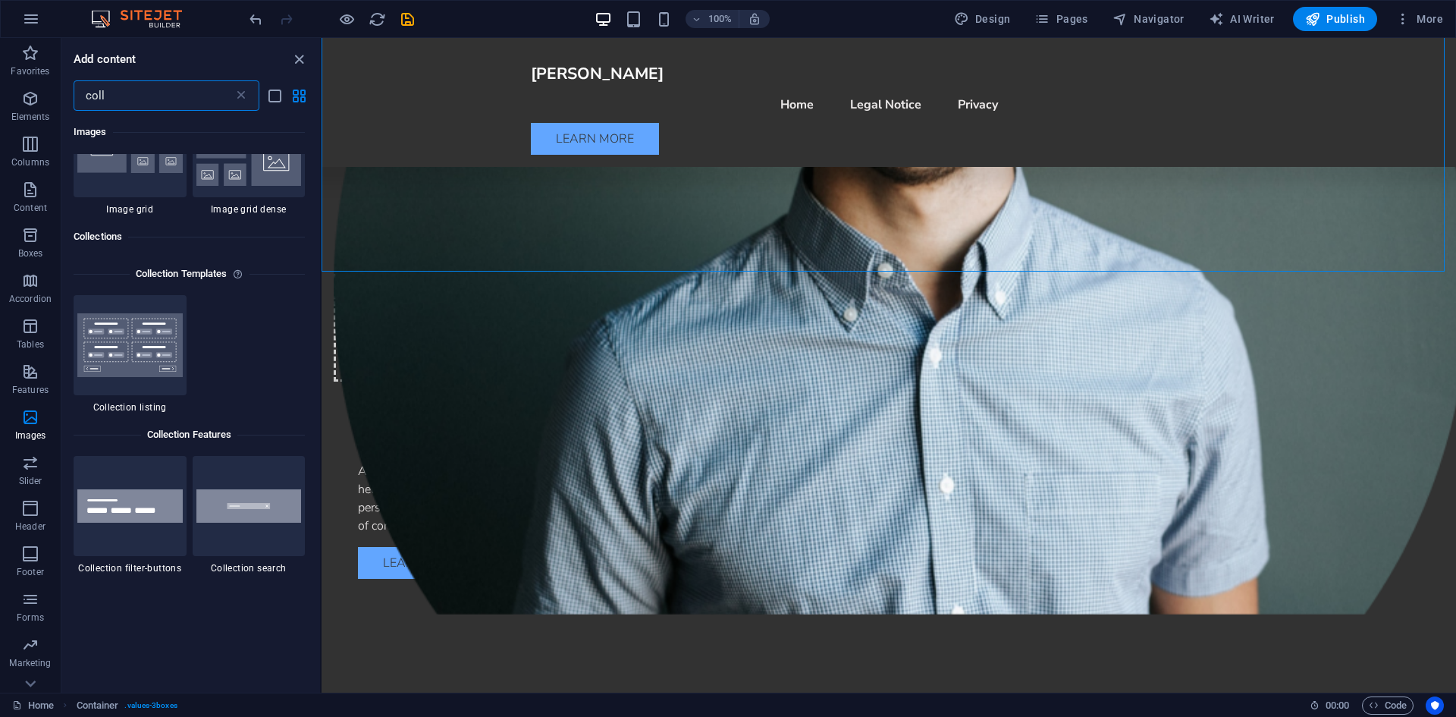
scroll to position [379, 0]
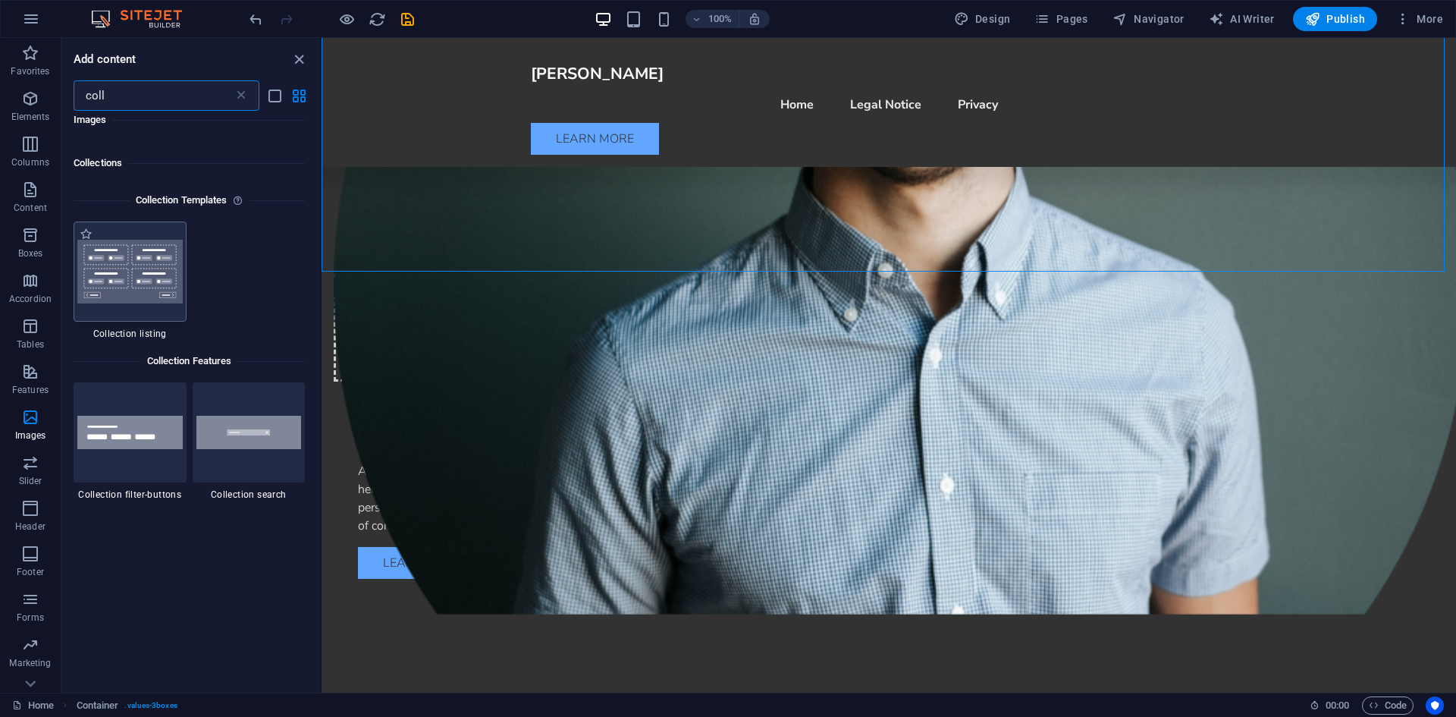
type input "coll"
click at [118, 306] on div at bounding box center [130, 271] width 113 height 100
select select
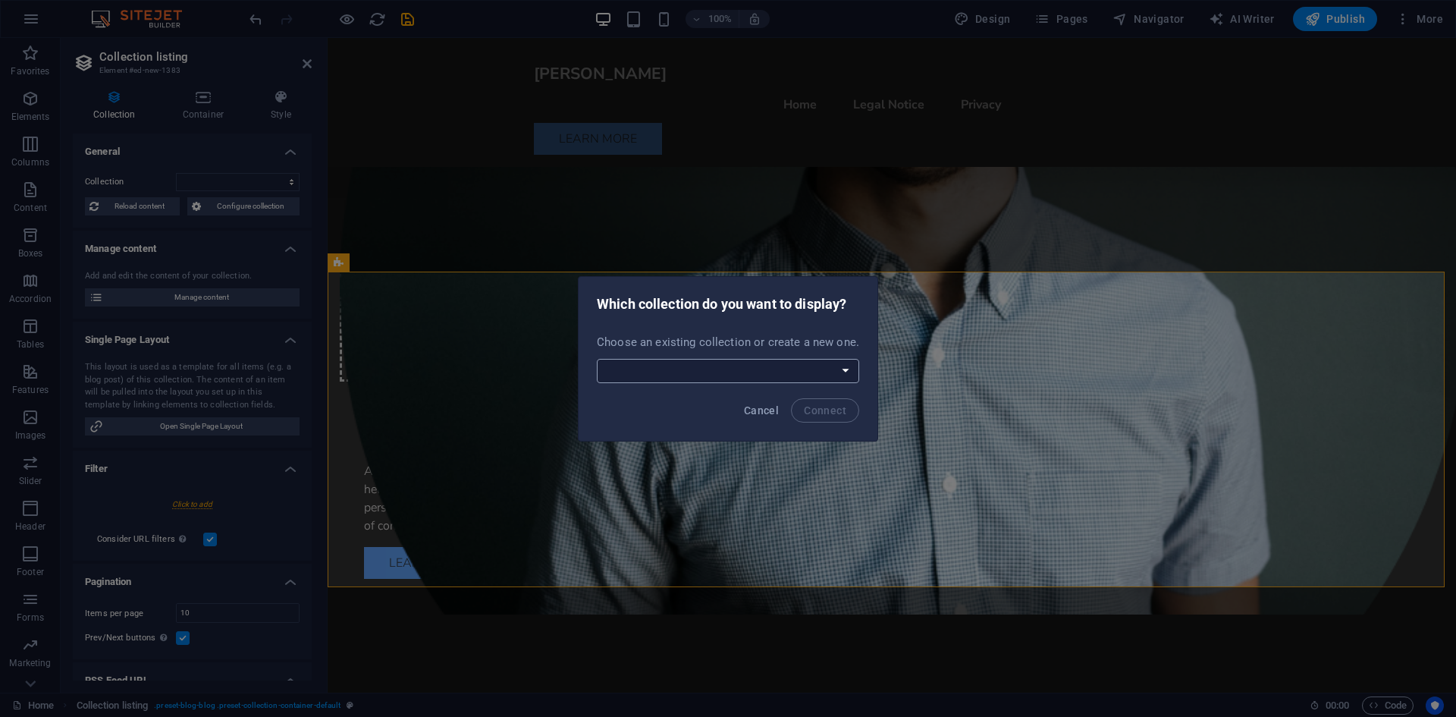
click at [753, 373] on select "Blog New Collection Portfolio Real Estate Create a new collection" at bounding box center [728, 371] width 262 height 24
select select "68b5894f94144e137700240e"
click at [598, 359] on select "Blog New Collection Portfolio Real Estate Create a new collection" at bounding box center [728, 371] width 262 height 24
click at [825, 412] on span "Connect" at bounding box center [825, 410] width 42 height 12
select select "68b5894f94144e137700240e"
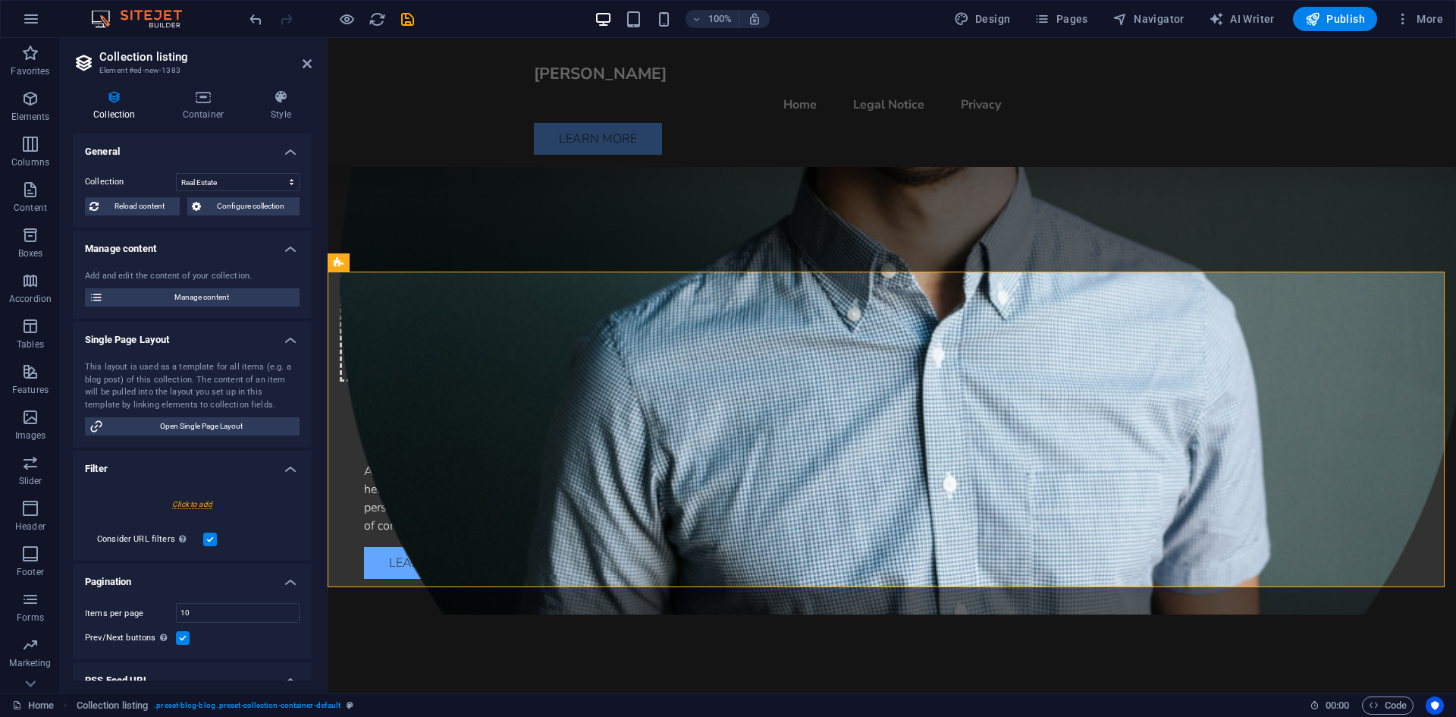
select select "createdAt_DESC"
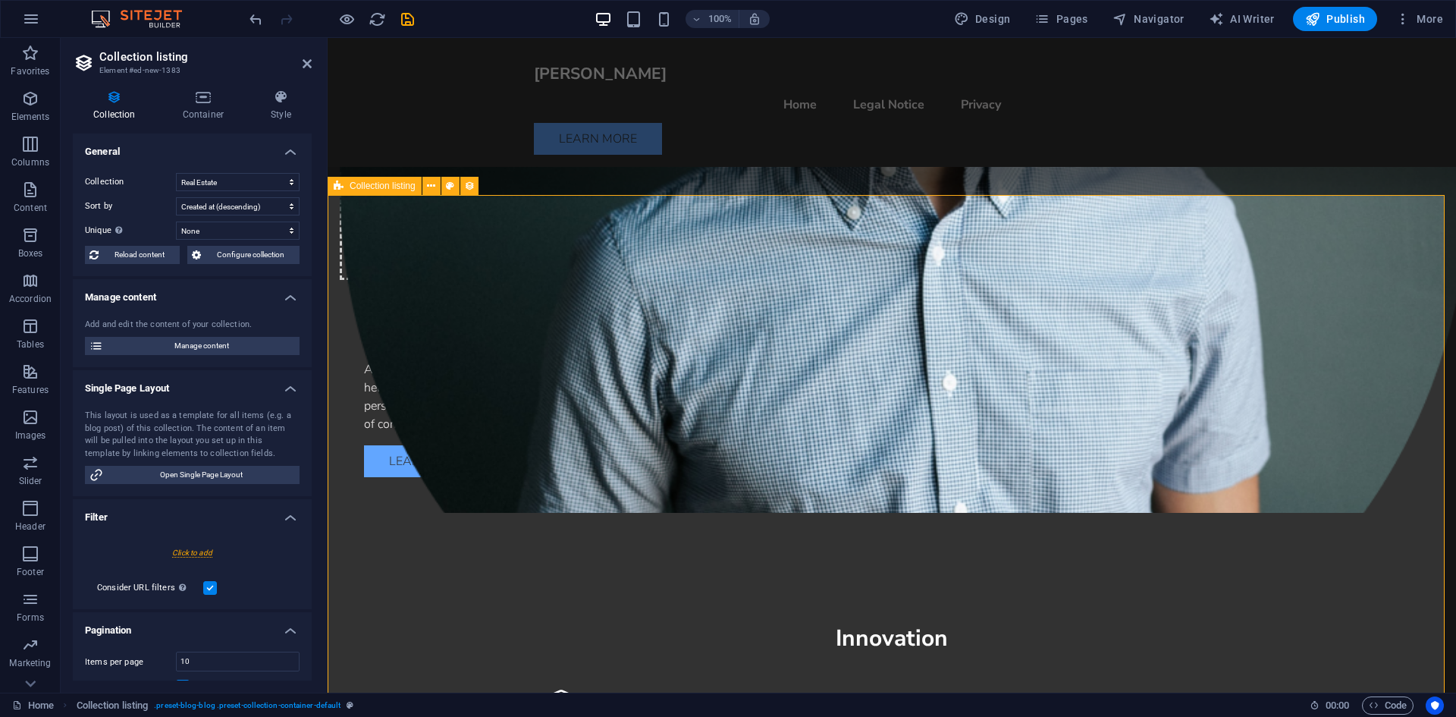
scroll to position [1038, 0]
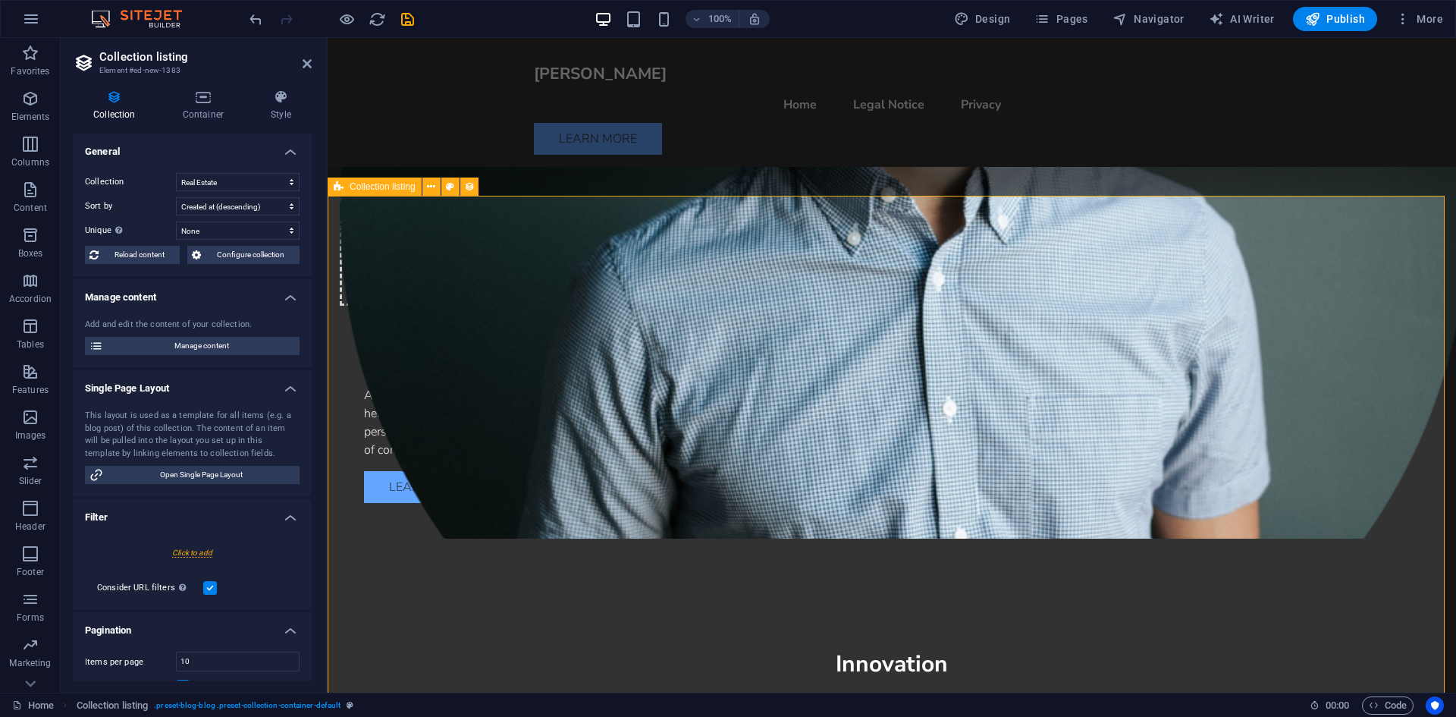
click at [225, 177] on select "Blog New Collection Portfolio Real Estate" at bounding box center [238, 182] width 124 height 18
click at [176, 173] on select "Blog New Collection Portfolio Real Estate" at bounding box center [238, 182] width 124 height 18
select select "68b5894f94144e137700240d"
select select "createdAt_DESC"
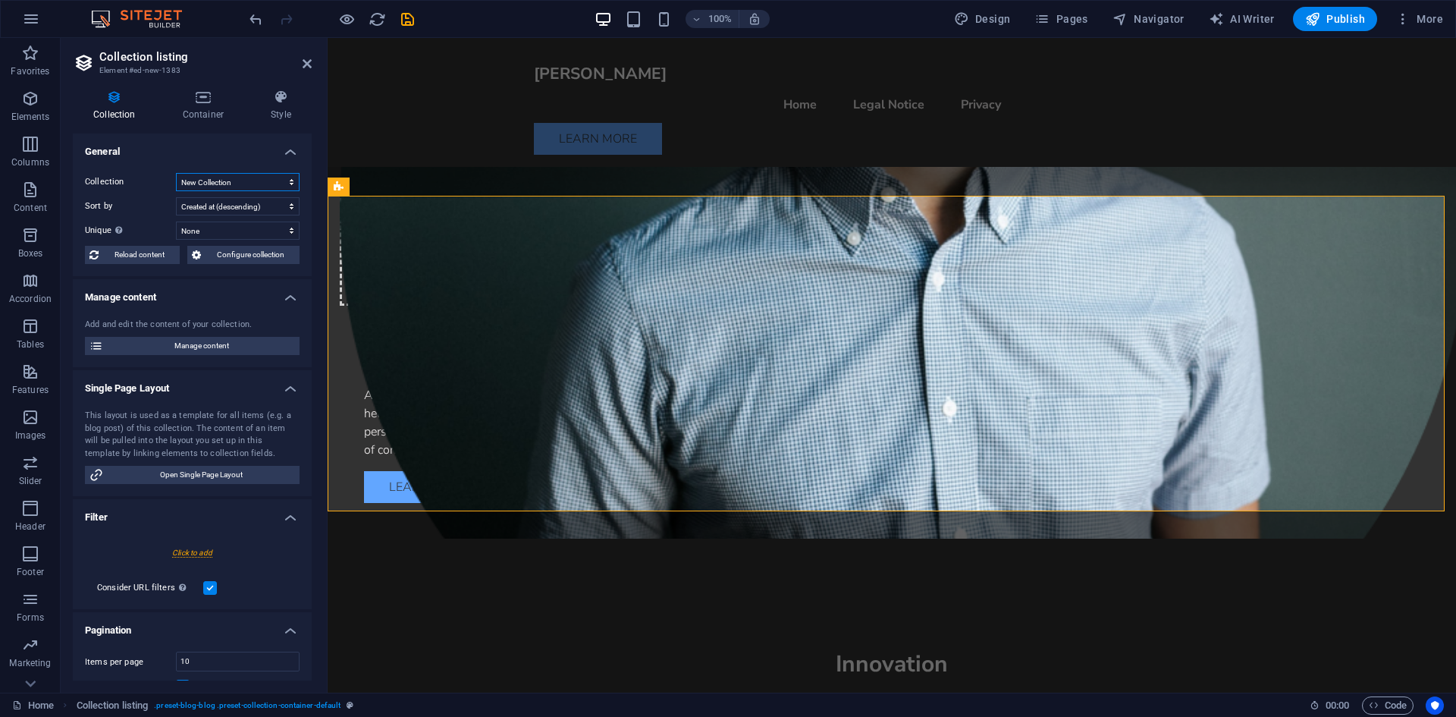
click at [232, 181] on select "Blog New Collection Portfolio Real Estate" at bounding box center [238, 182] width 124 height 18
click at [176, 173] on select "Blog New Collection Portfolio Real Estate" at bounding box center [238, 182] width 124 height 18
select select "68b590d66ce8b7df9508fc8d"
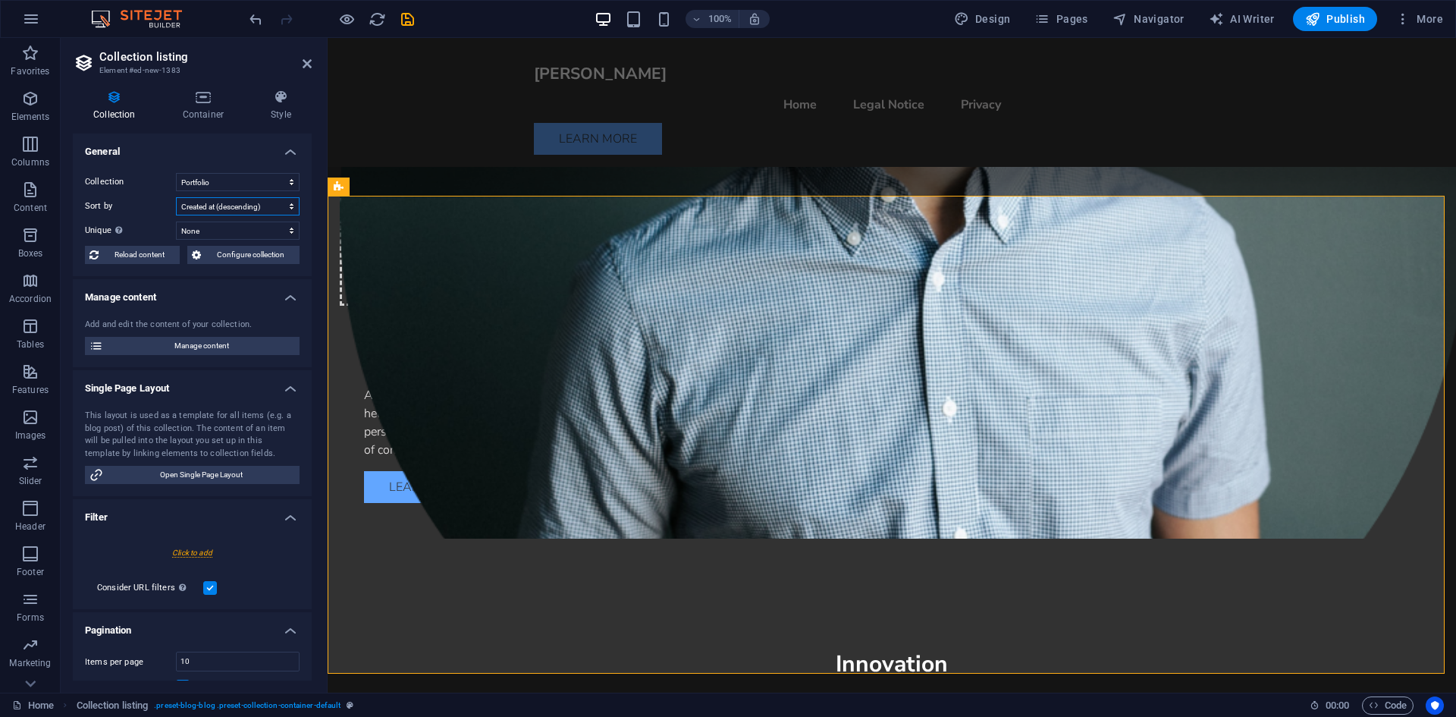
click at [240, 208] on select "Created at (ascending) Created at (descending) Updated at (ascending) Updated a…" at bounding box center [238, 206] width 124 height 18
select select "createdAt_ASC"
click at [176, 197] on select "Created at (ascending) Created at (descending) Updated at (ascending) Updated a…" at bounding box center [238, 206] width 124 height 18
select select "68b590d66ce8b7df9508fc8d"
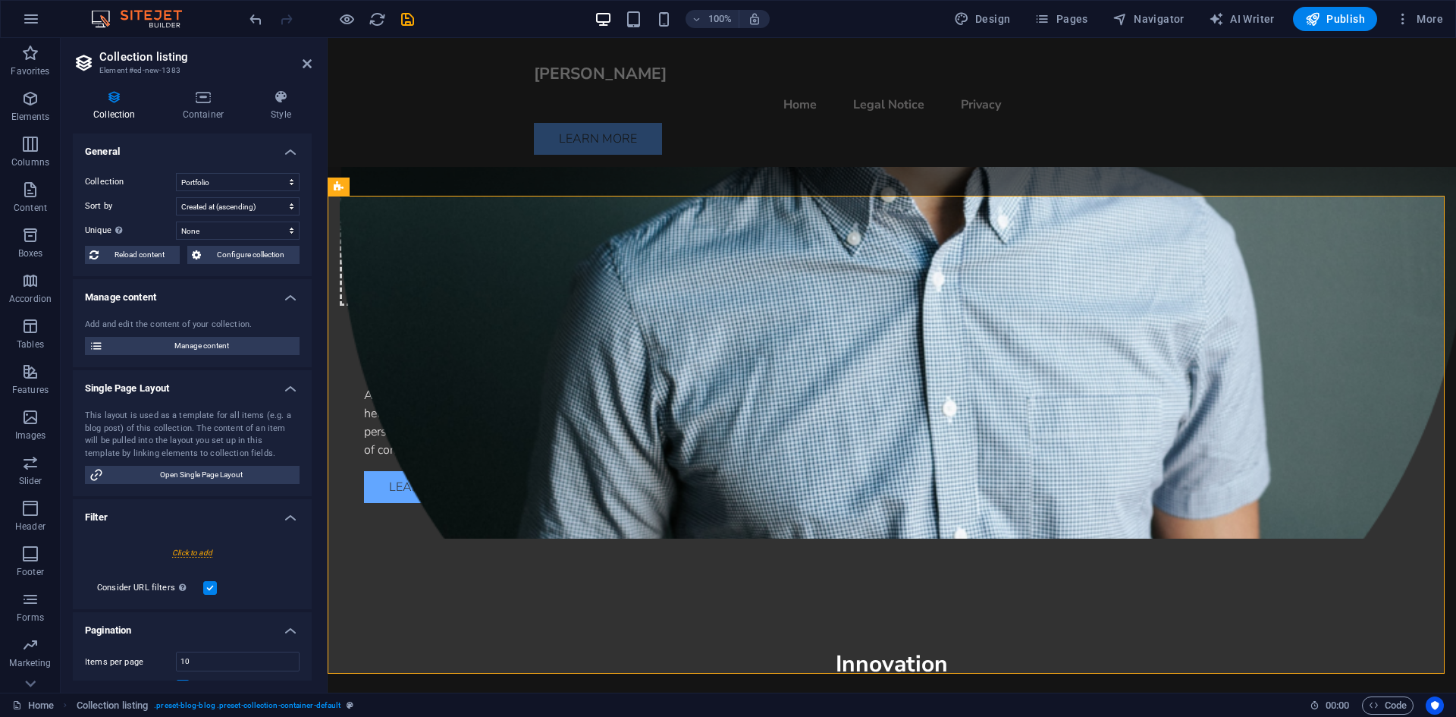
click at [413, 24] on icon "save" at bounding box center [407, 19] width 17 height 17
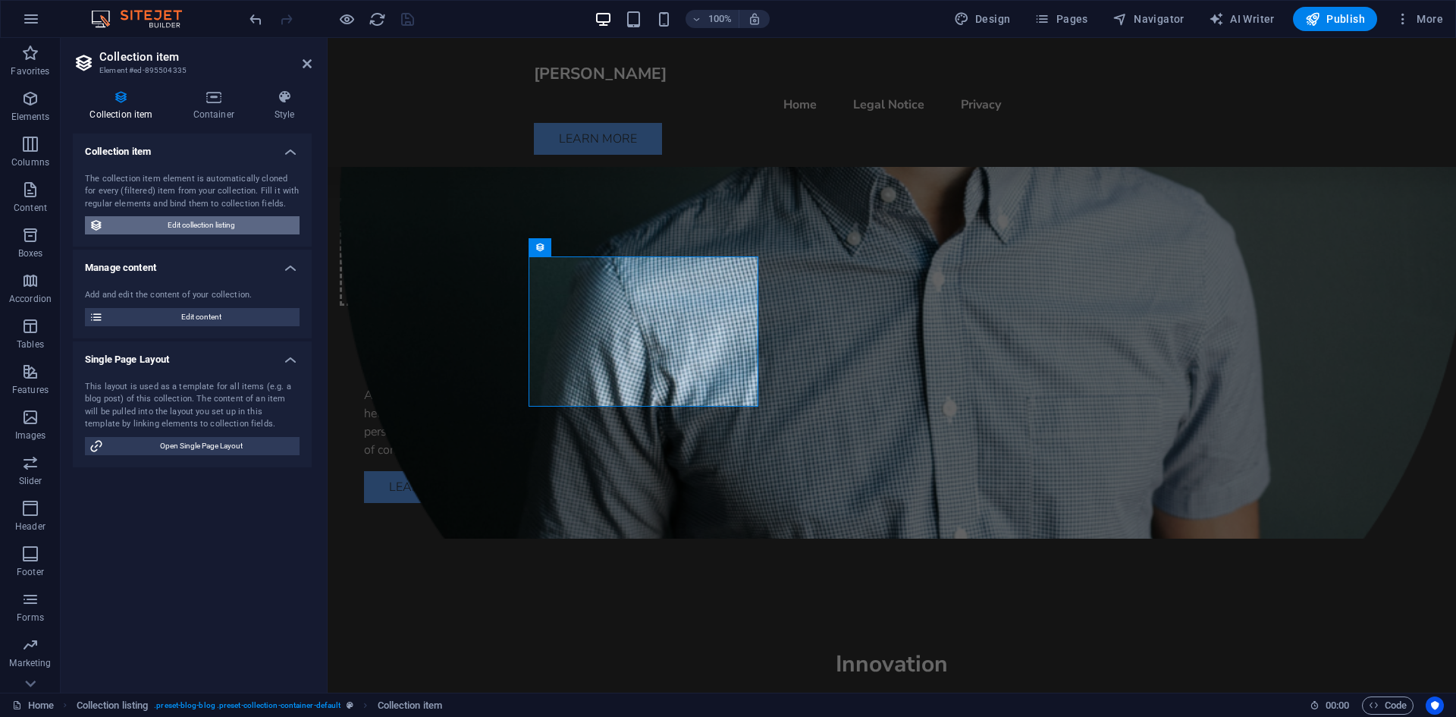
click at [229, 218] on span "Edit collection listing" at bounding box center [201, 225] width 187 height 18
select select "68b590d66ce8b7df9508fc8d"
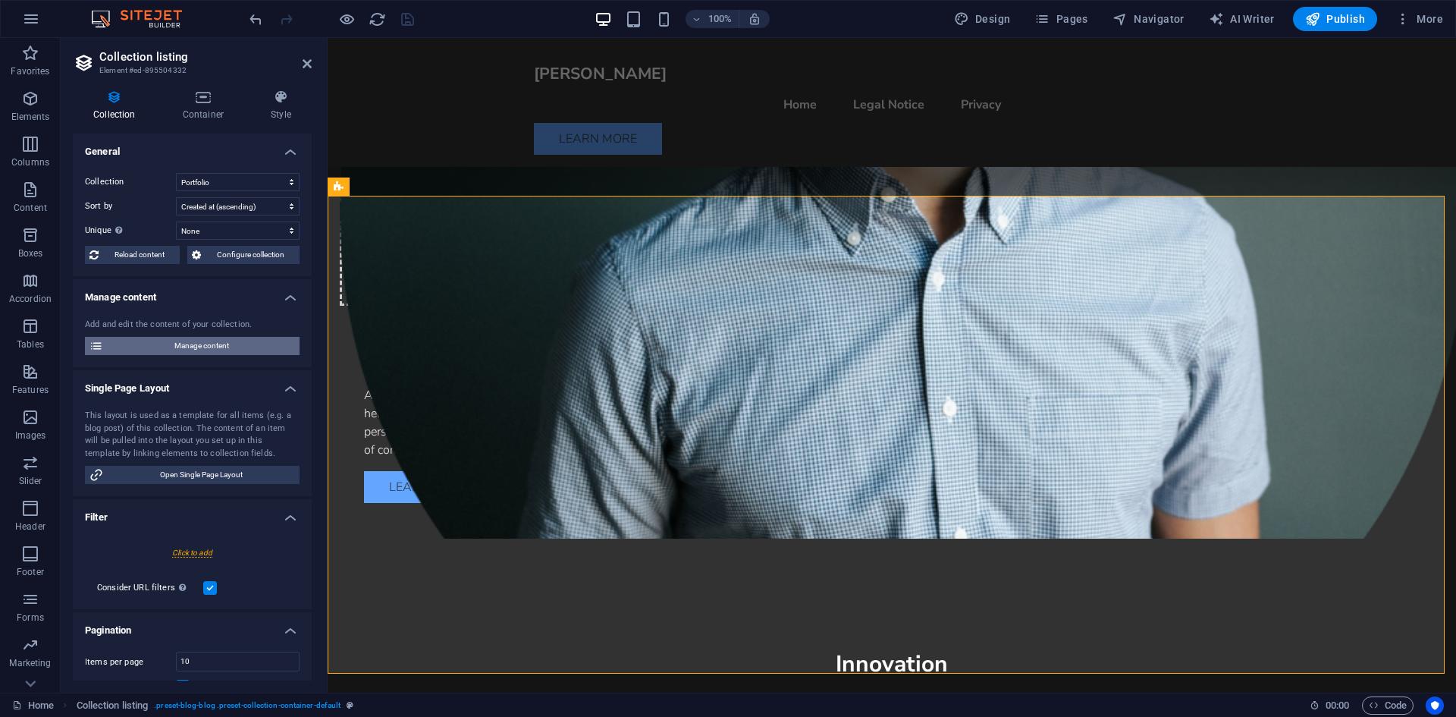
click at [199, 344] on span "Manage content" at bounding box center [201, 346] width 187 height 18
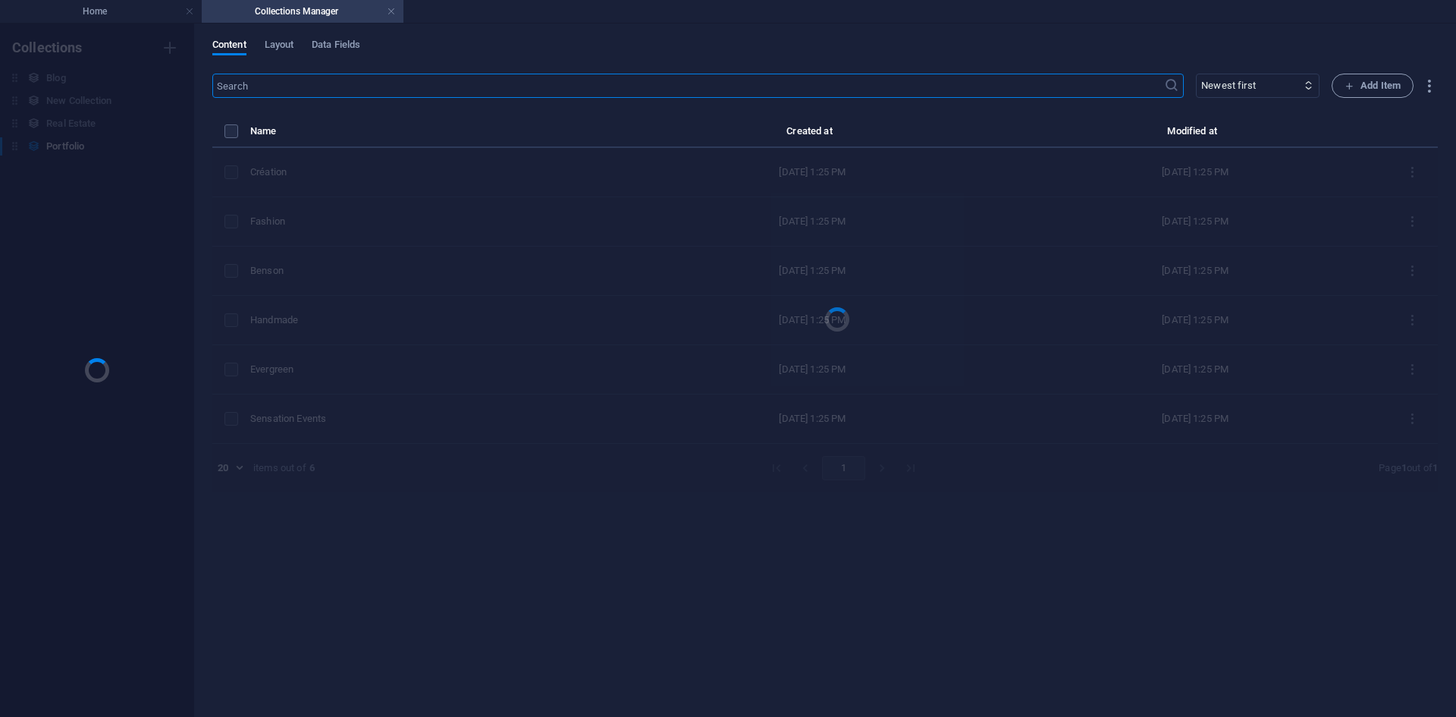
scroll to position [0, 0]
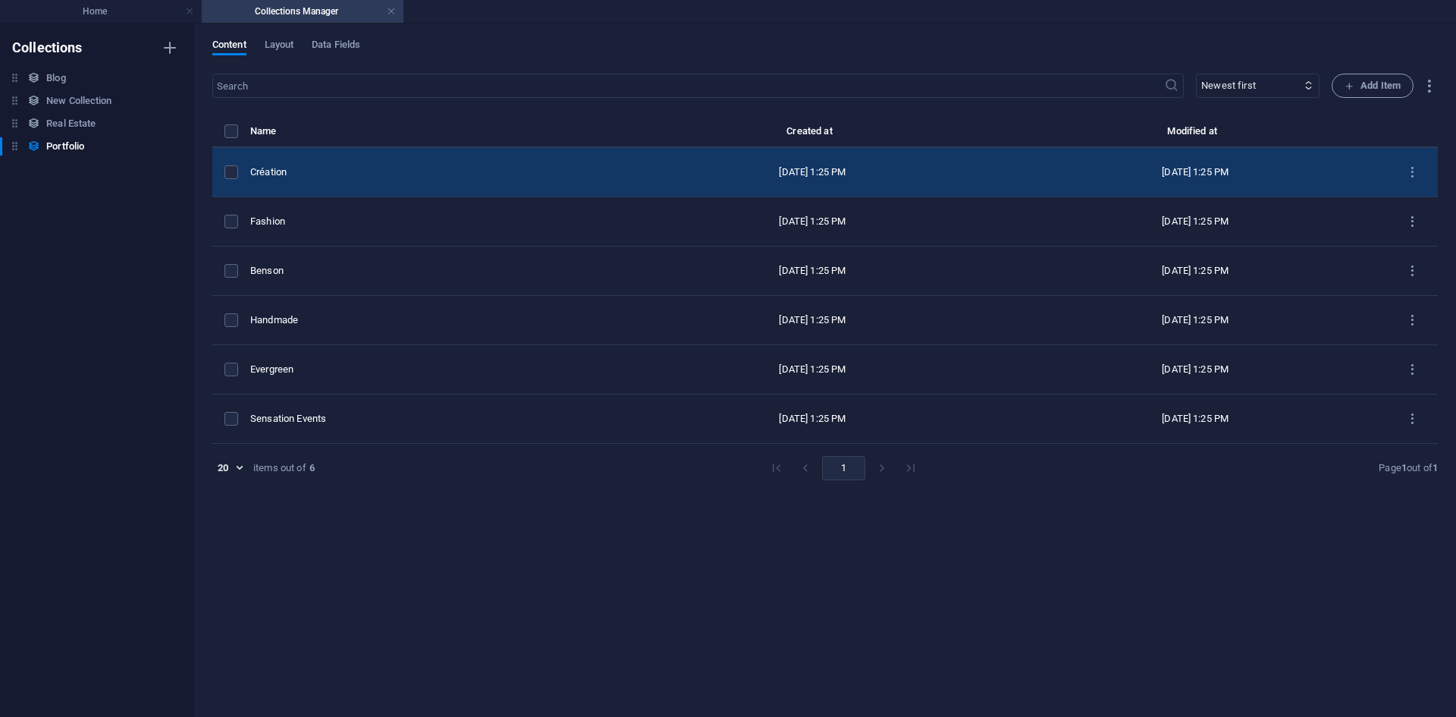
click at [372, 172] on div "Création" at bounding box center [429, 172] width 359 height 14
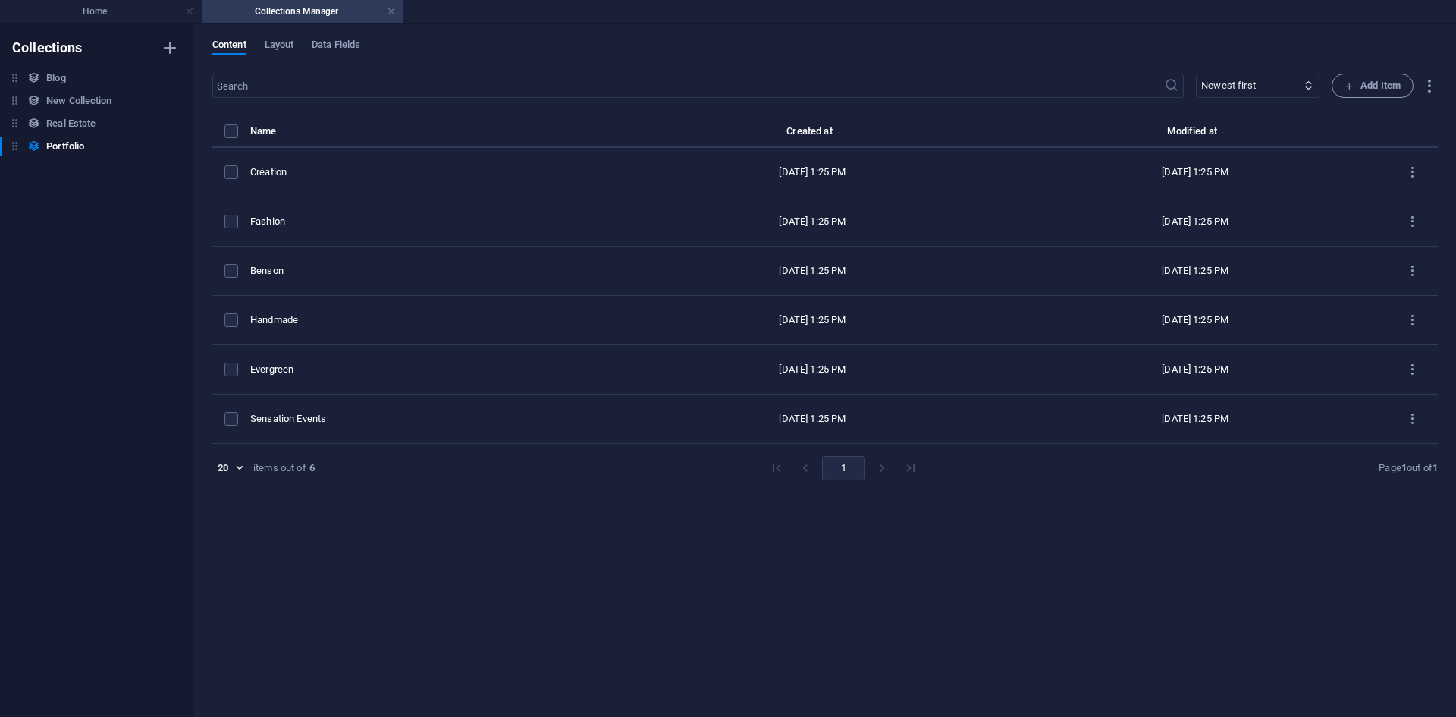
type input "creation"
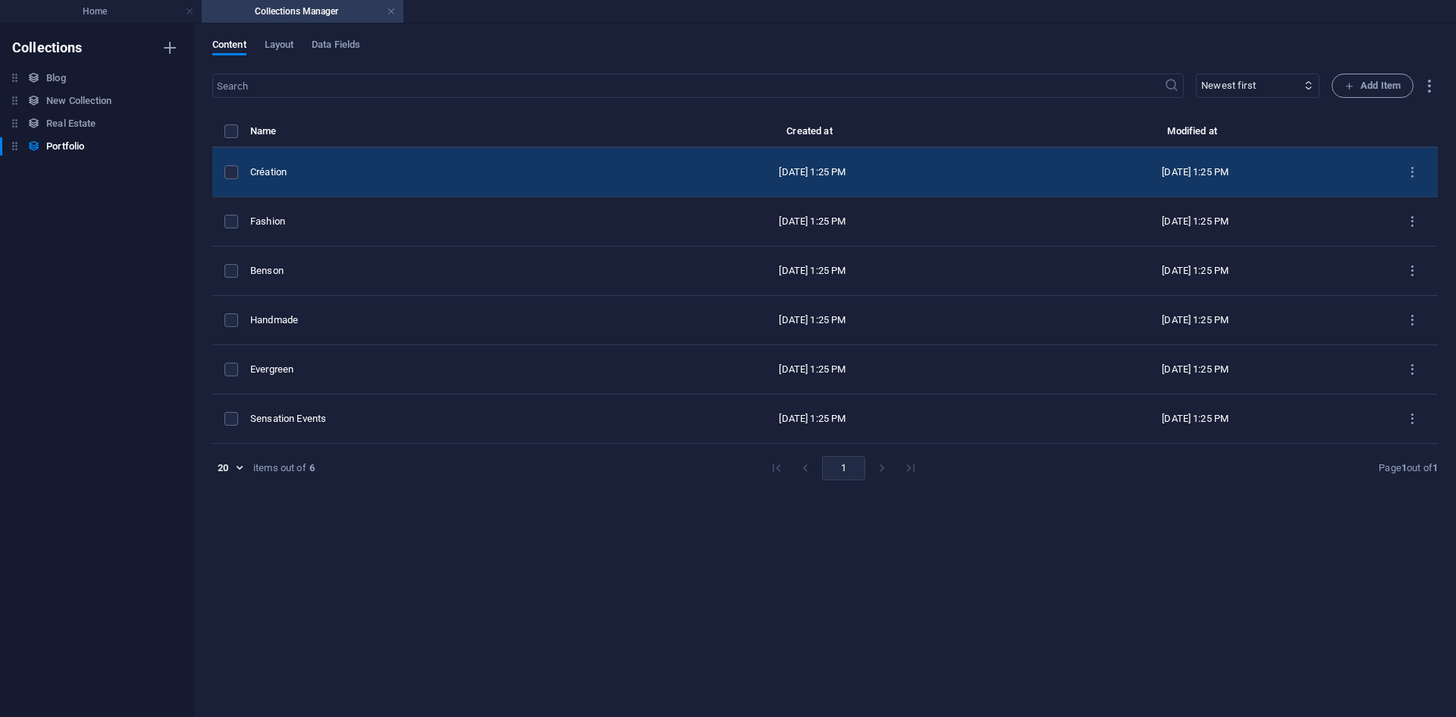
click at [247, 160] on td "items list" at bounding box center [231, 172] width 38 height 49
click at [234, 172] on label "items list" at bounding box center [232, 172] width 14 height 14
click at [0, 0] on input "items list" at bounding box center [0, 0] width 0 height 0
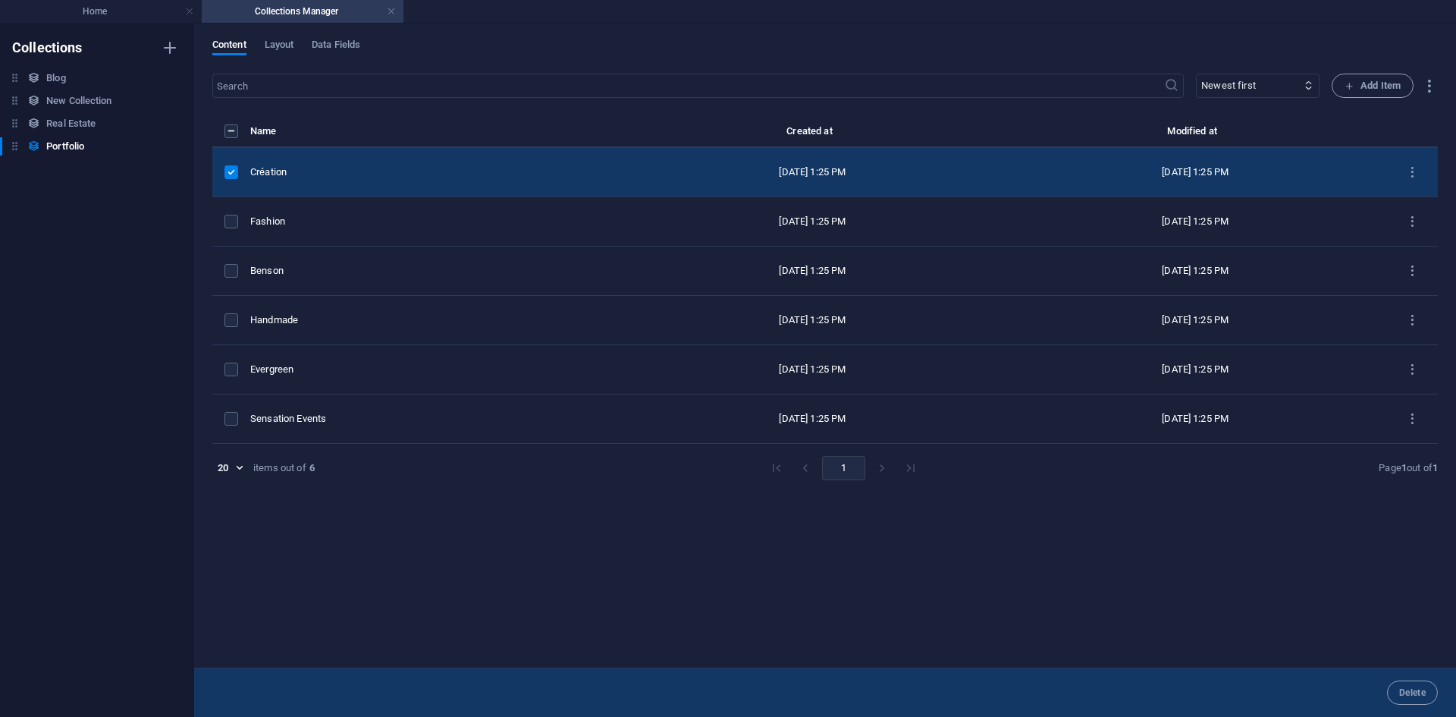
click at [230, 129] on label "items list" at bounding box center [232, 131] width 14 height 14
click at [0, 0] on input "items list" at bounding box center [0, 0] width 0 height 0
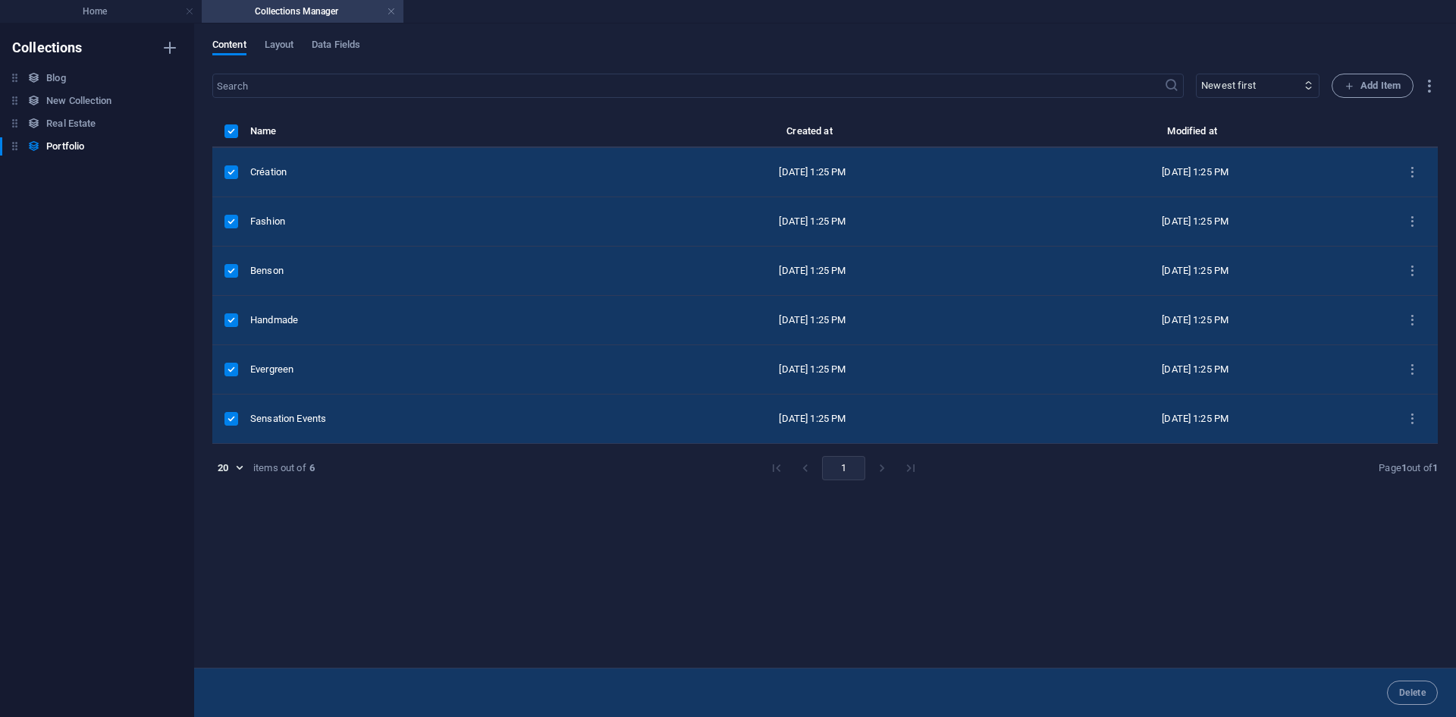
click at [223, 129] on th "items list" at bounding box center [231, 135] width 38 height 26
click at [232, 139] on th "items list" at bounding box center [231, 135] width 38 height 26
click at [116, 0] on li "Home" at bounding box center [101, 11] width 202 height 23
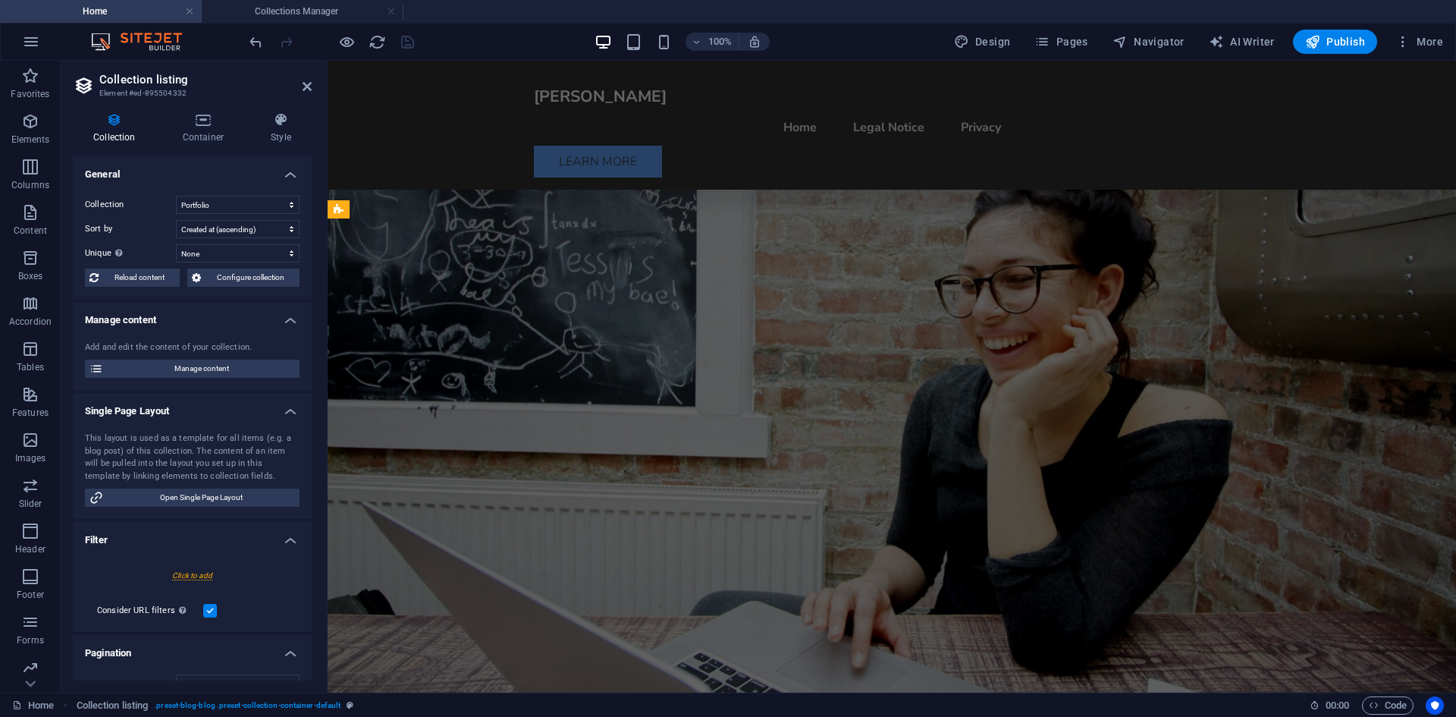
scroll to position [1038, 0]
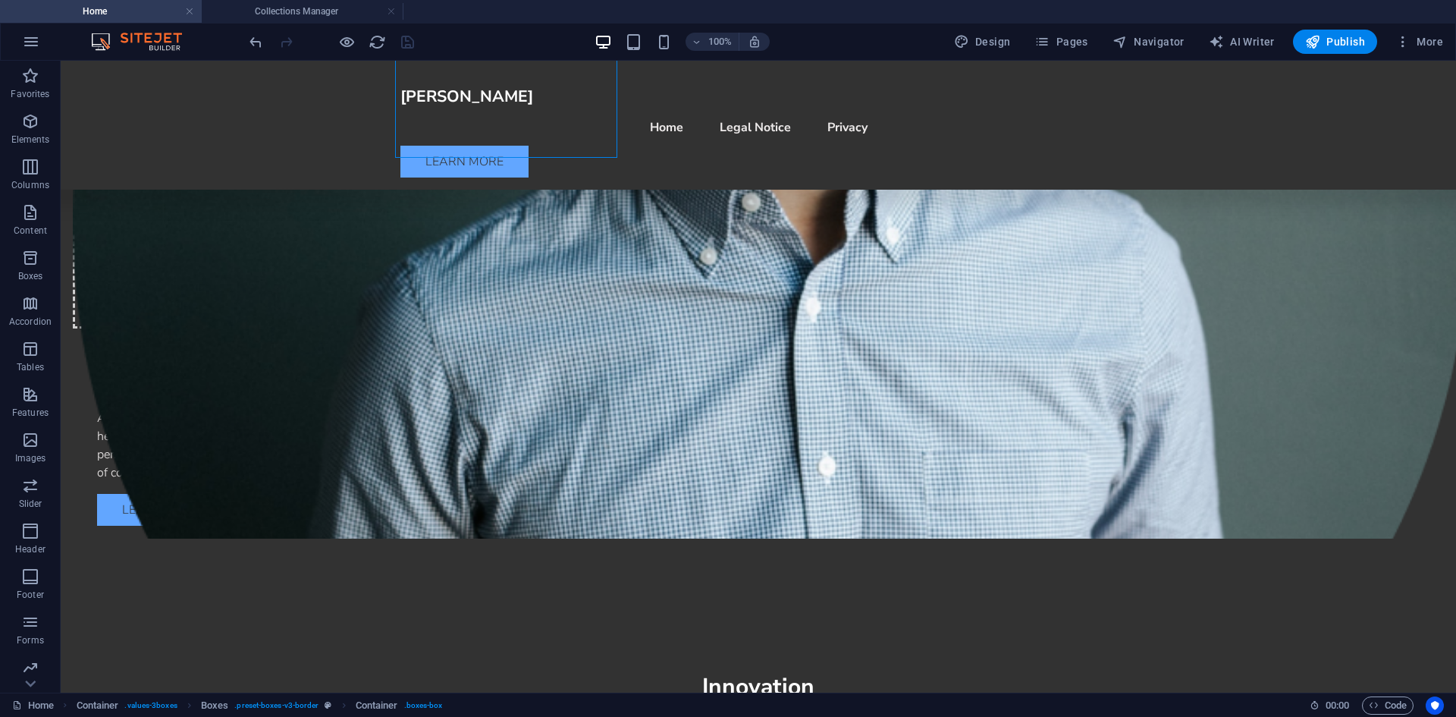
click at [366, 46] on div at bounding box center [332, 42] width 170 height 24
click at [372, 44] on icon "reload" at bounding box center [377, 41] width 17 height 17
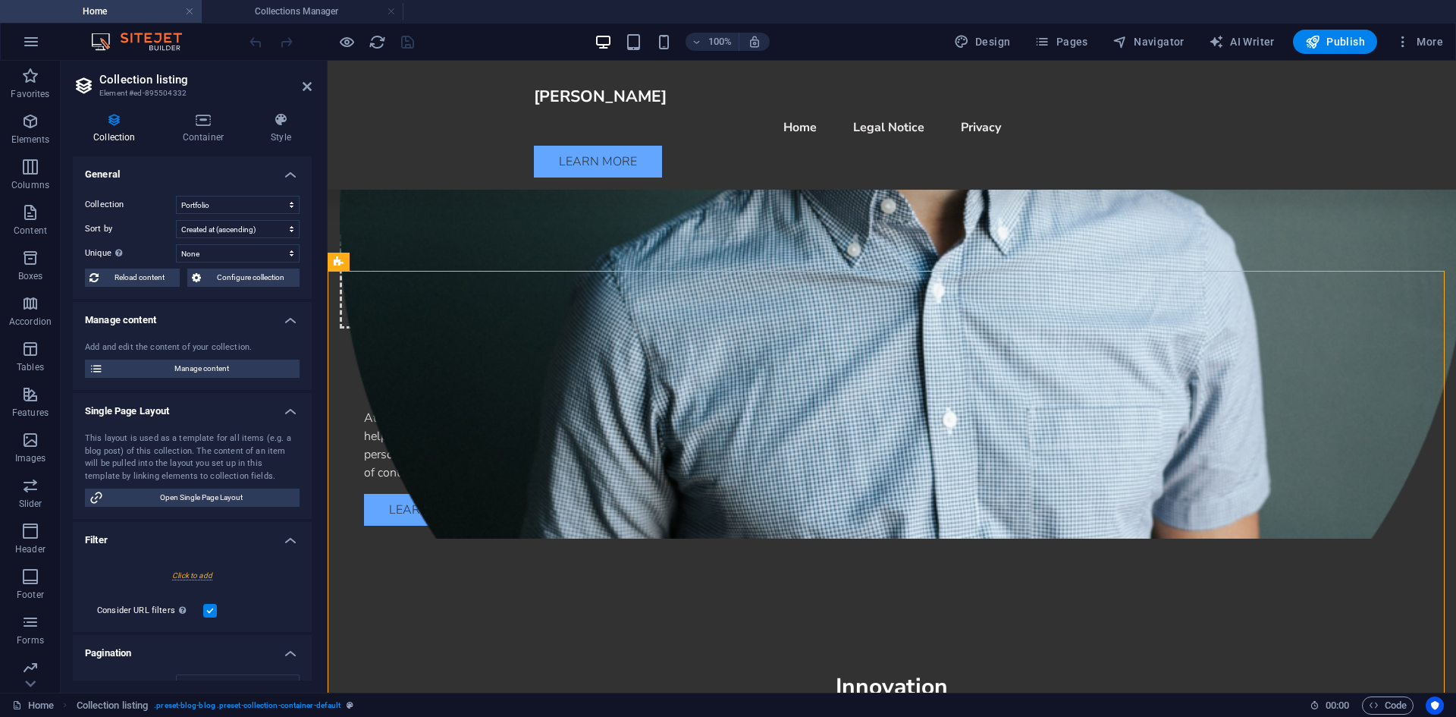
click at [225, 218] on div "Collection Blog New Collection Portfolio Real Estate Sort by Created at (ascend…" at bounding box center [192, 241] width 239 height 115
click at [222, 202] on select "Blog New Collection Portfolio Real Estate" at bounding box center [238, 205] width 124 height 18
select select "68b5894f94144e137700240e"
click at [176, 196] on select "Blog New Collection Portfolio Real Estate" at bounding box center [238, 205] width 124 height 18
select select "createdAt_DESC"
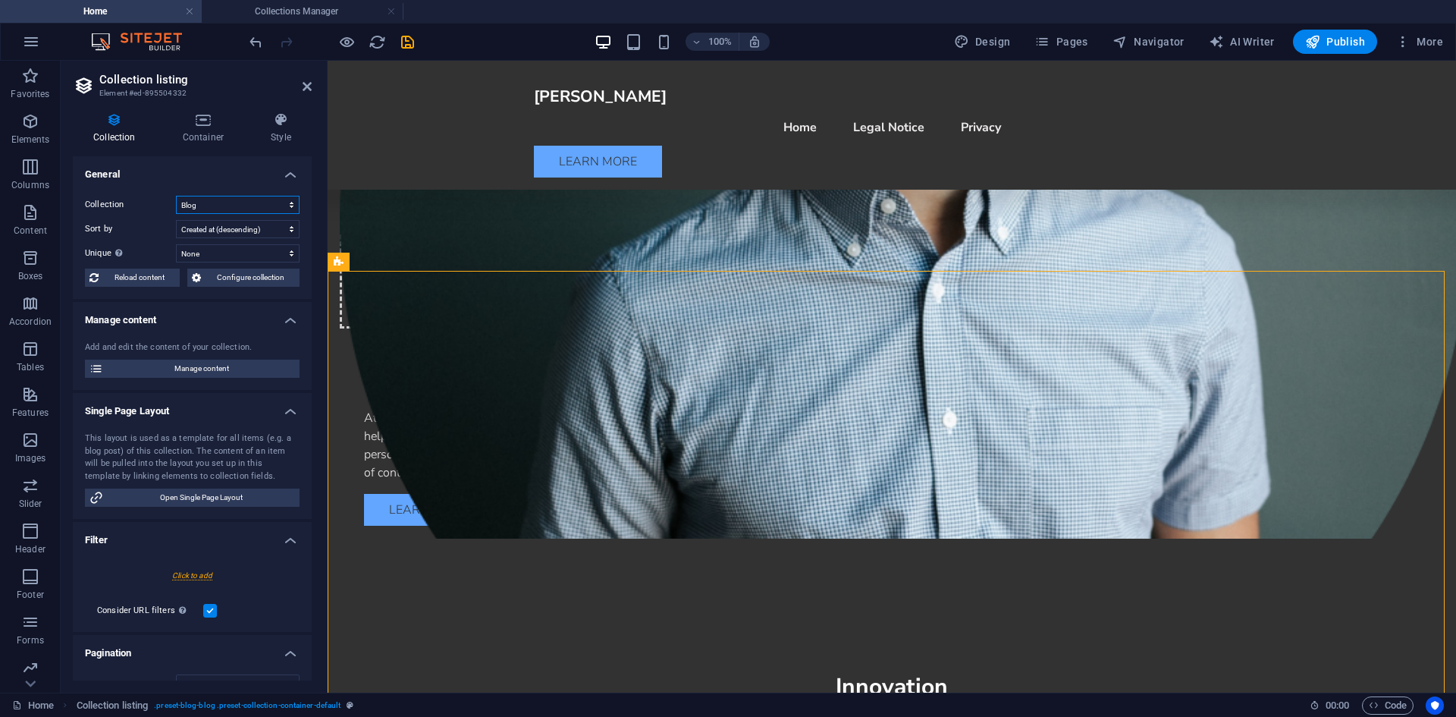
click at [228, 199] on select "Blog New Collection Portfolio Real Estate" at bounding box center [238, 205] width 124 height 18
click at [176, 196] on select "Blog New Collection Portfolio Real Estate" at bounding box center [238, 205] width 124 height 18
select select "68b590d66ce8b7df9508fc8d"
click at [222, 230] on select "Created at (ascending) Created at (descending) Updated at (ascending) Updated a…" at bounding box center [238, 229] width 124 height 18
select select "createdAt_ASC"
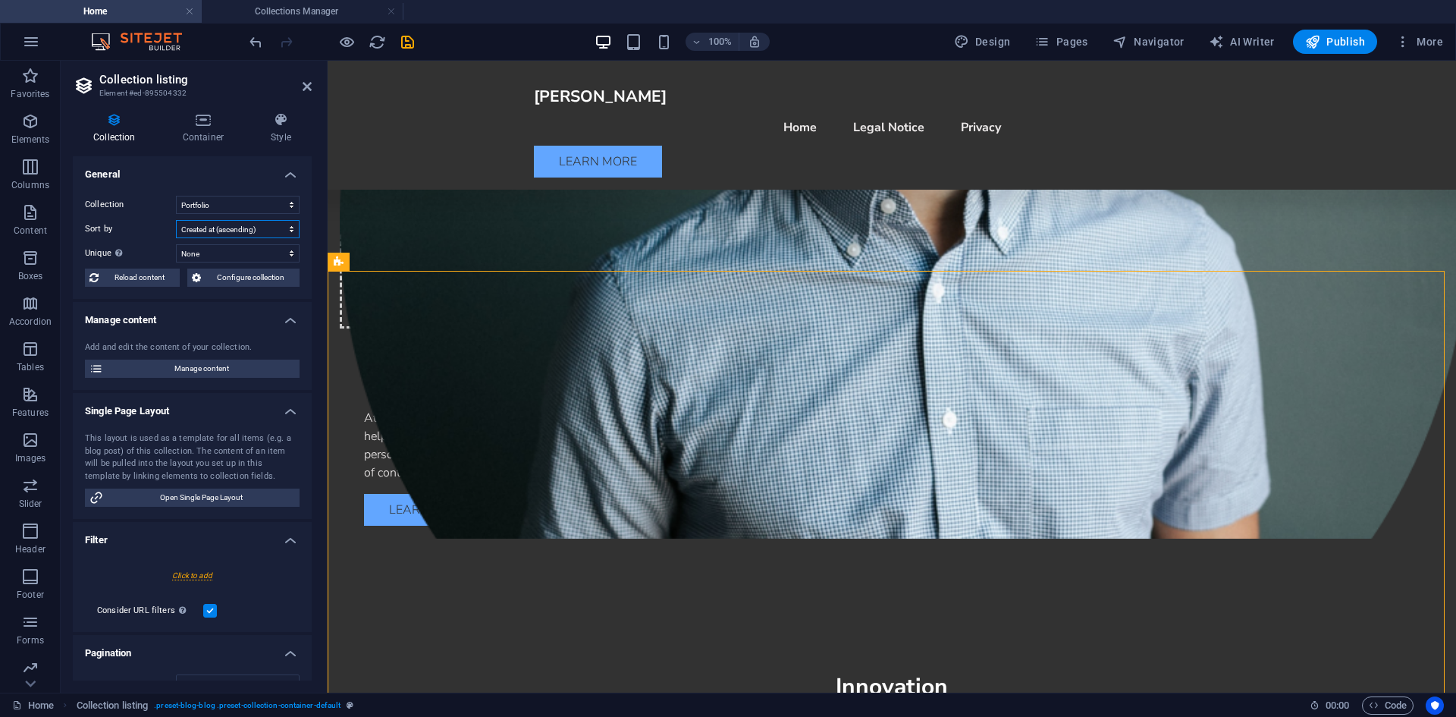
click at [176, 220] on select "Created at (ascending) Created at (descending) Updated at (ascending) Updated a…" at bounding box center [238, 229] width 124 height 18
select select "68b590d66ce8b7df9508fc8d"
drag, startPoint x: 237, startPoint y: 227, endPoint x: 234, endPoint y: 237, distance: 10.9
click at [237, 227] on select "Created at (ascending) Created at (descending) Updated at (ascending) Updated a…" at bounding box center [238, 229] width 124 height 18
select select "createdAt_DESC"
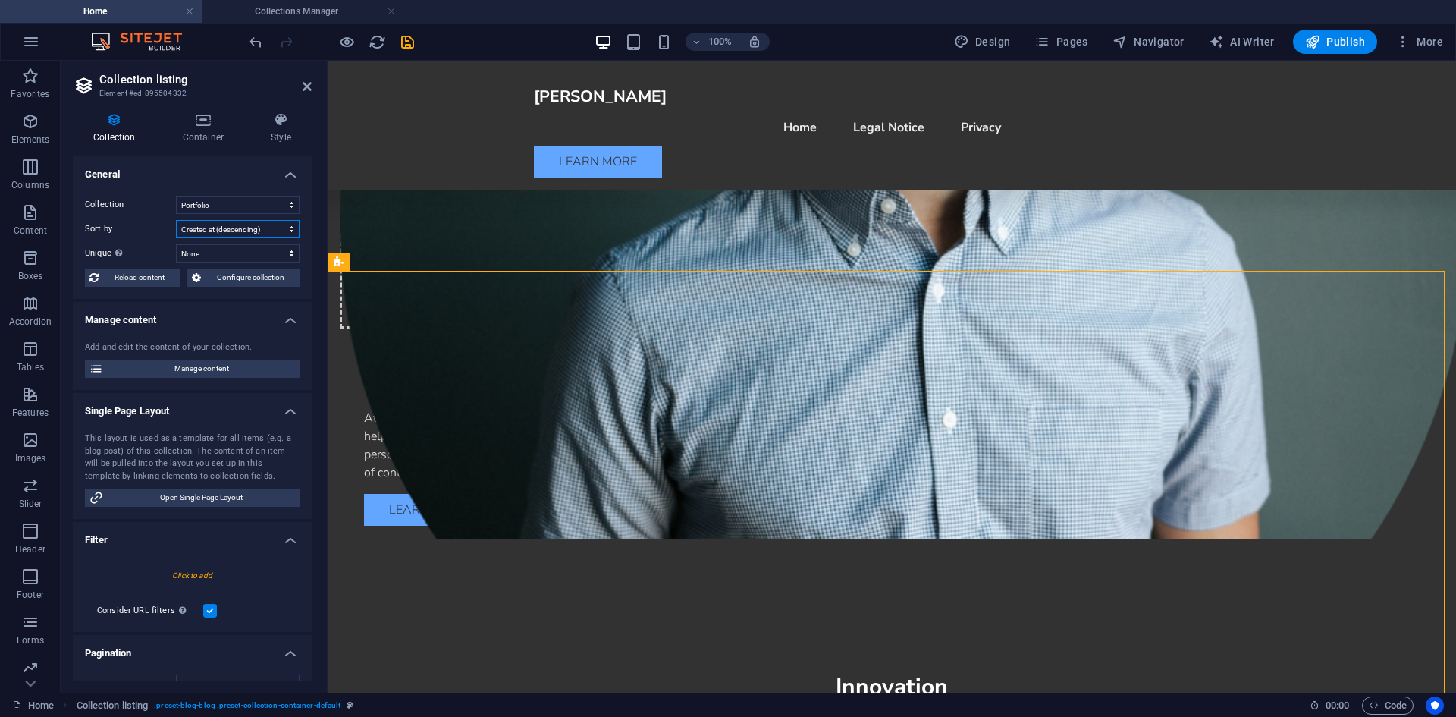
click at [176, 220] on select "Created at (ascending) Created at (descending) Updated at (ascending) Updated a…" at bounding box center [238, 229] width 124 height 18
select select "68b590d66ce8b7df9508fc8d"
click at [221, 255] on select "None Name Slug Image Short description Service Client Year Project description" at bounding box center [238, 253] width 124 height 18
select select "[DOMAIN_NAME]"
click at [176, 244] on select "None Name Slug Image Short description Service Client Year Project description" at bounding box center [238, 253] width 124 height 18
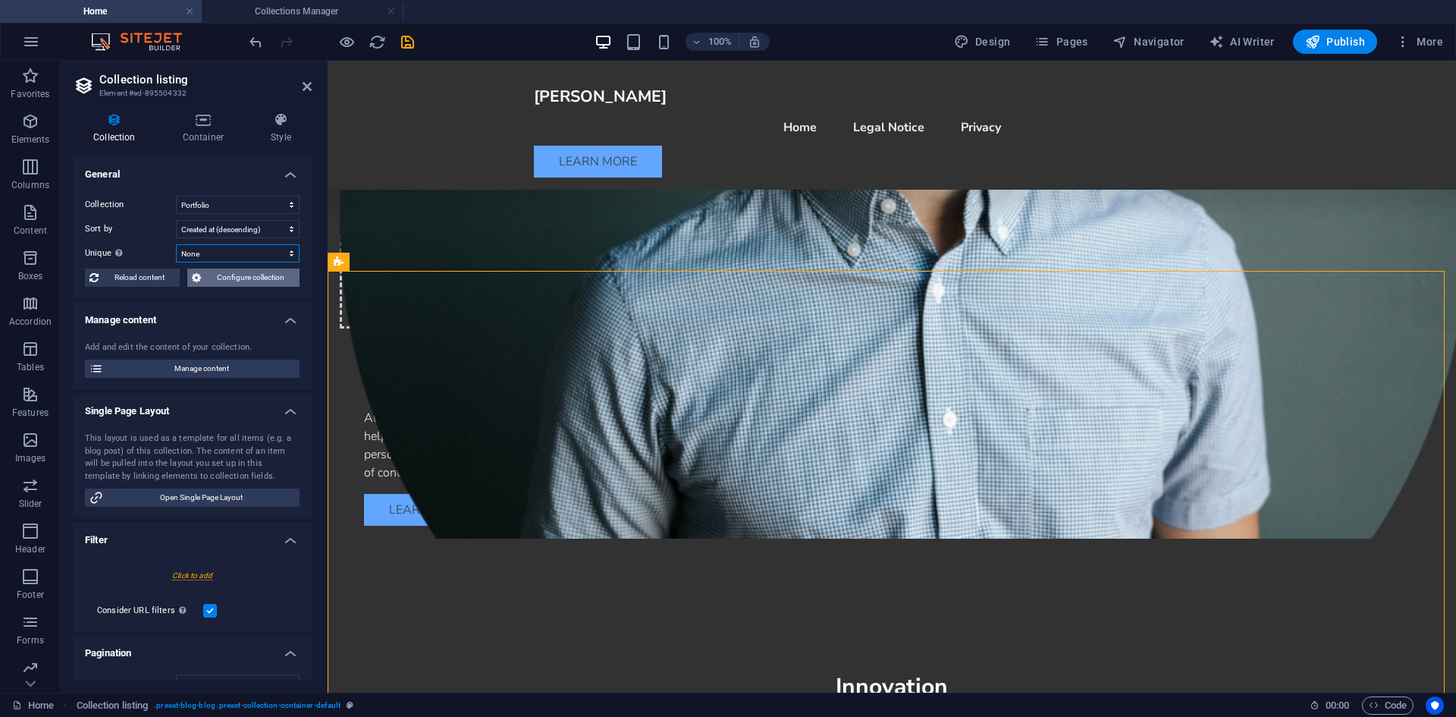
select select "68b590d66ce8b7df9508fc8d"
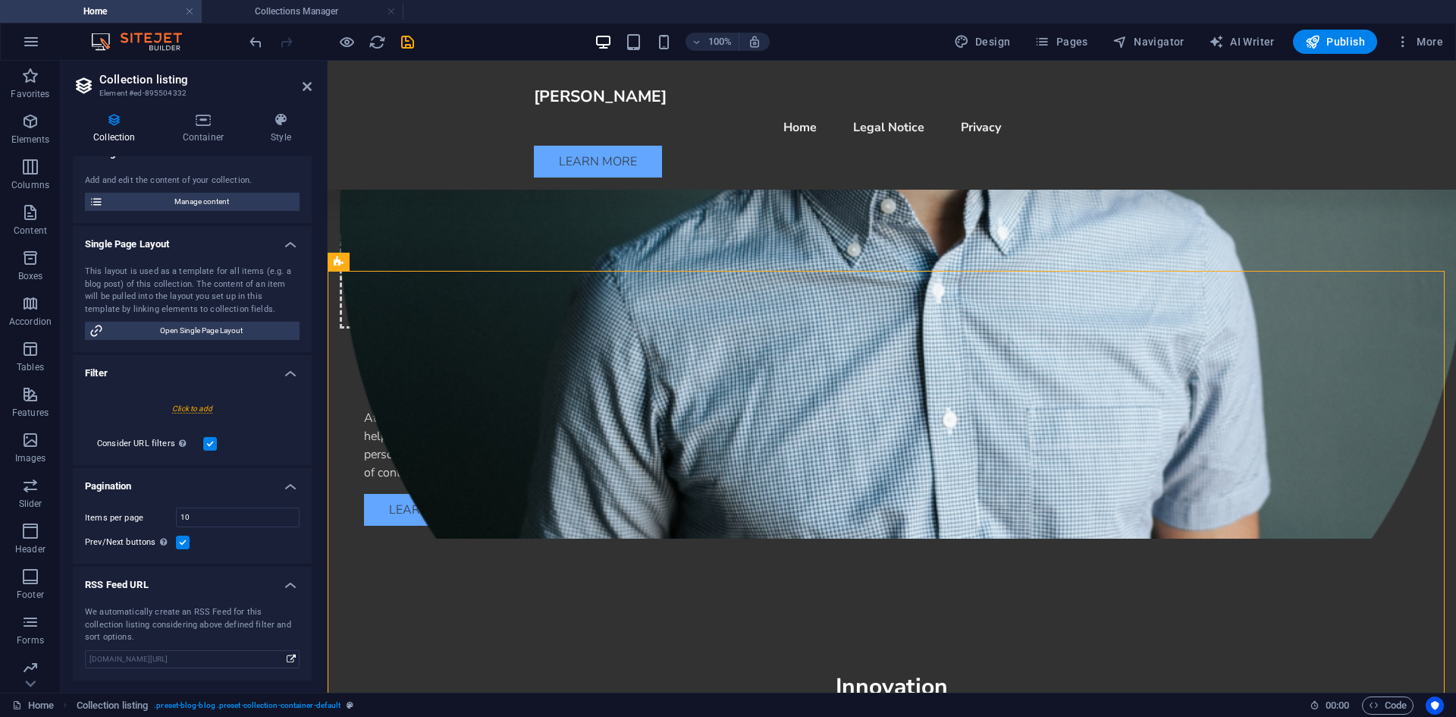
scroll to position [0, 0]
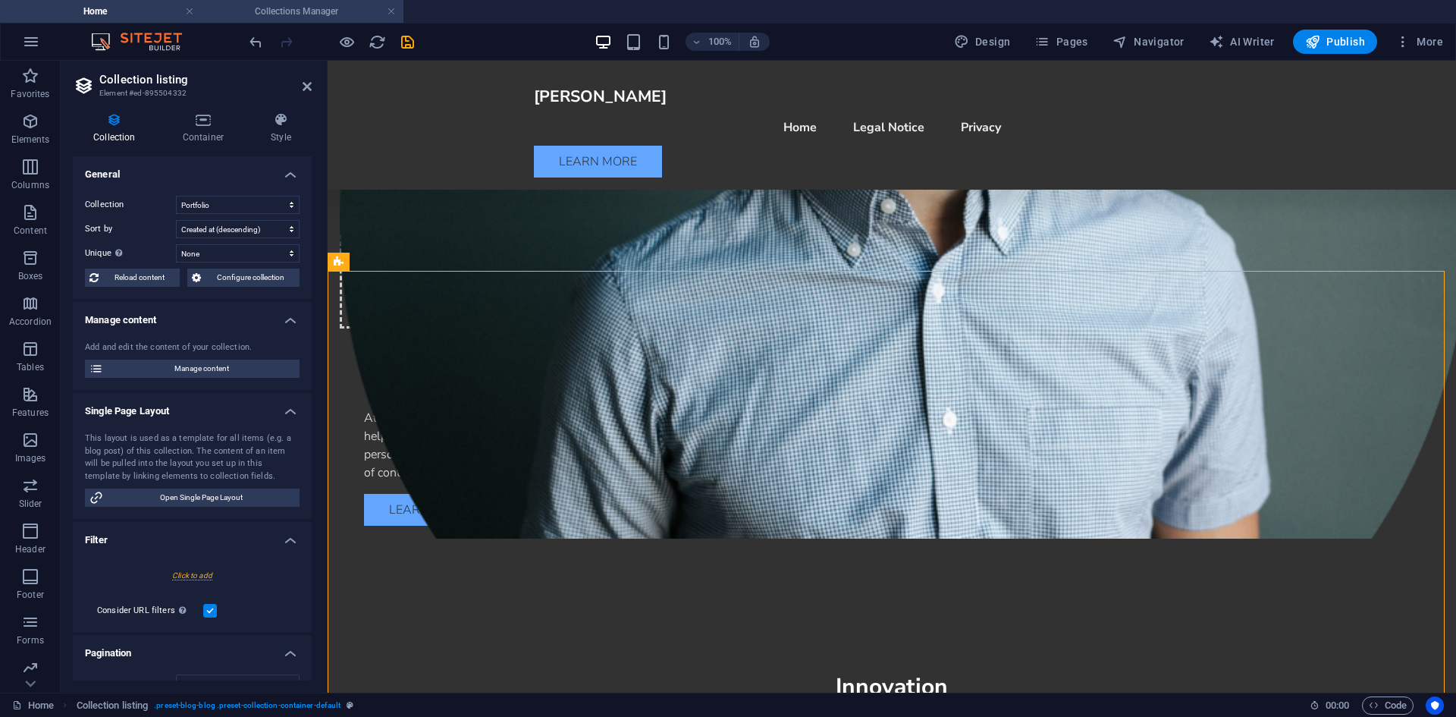
click at [299, 18] on h4 "Collections Manager" at bounding box center [303, 11] width 202 height 17
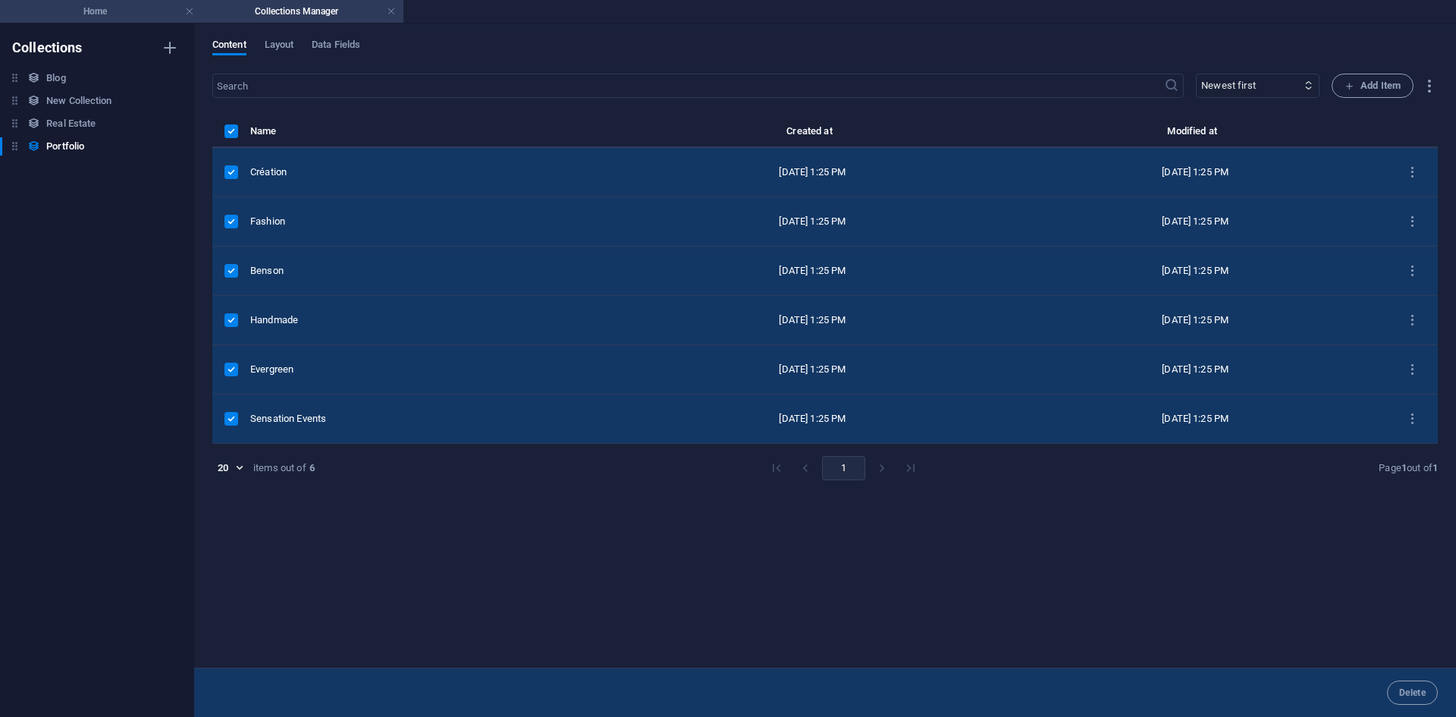
click at [112, 14] on h4 "Home" at bounding box center [101, 11] width 202 height 17
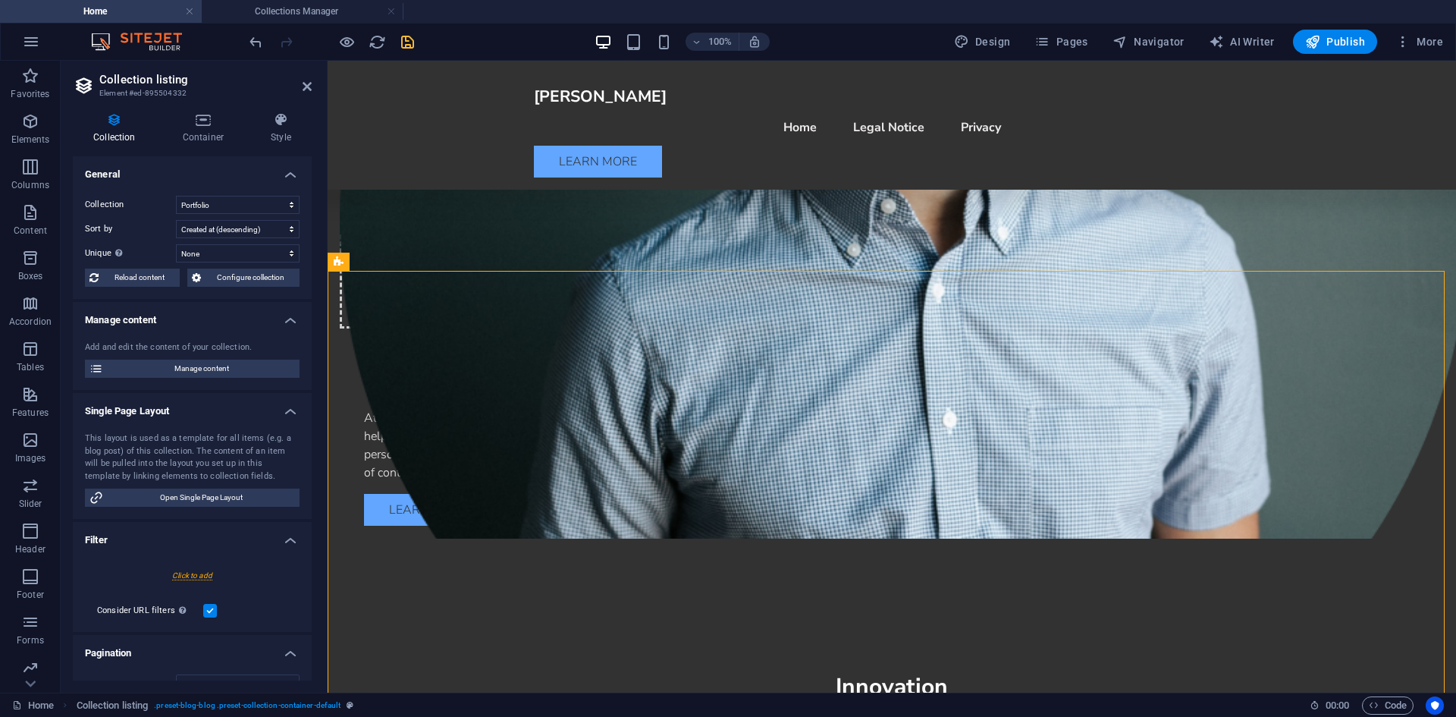
click at [404, 46] on icon "save" at bounding box center [407, 41] width 17 height 17
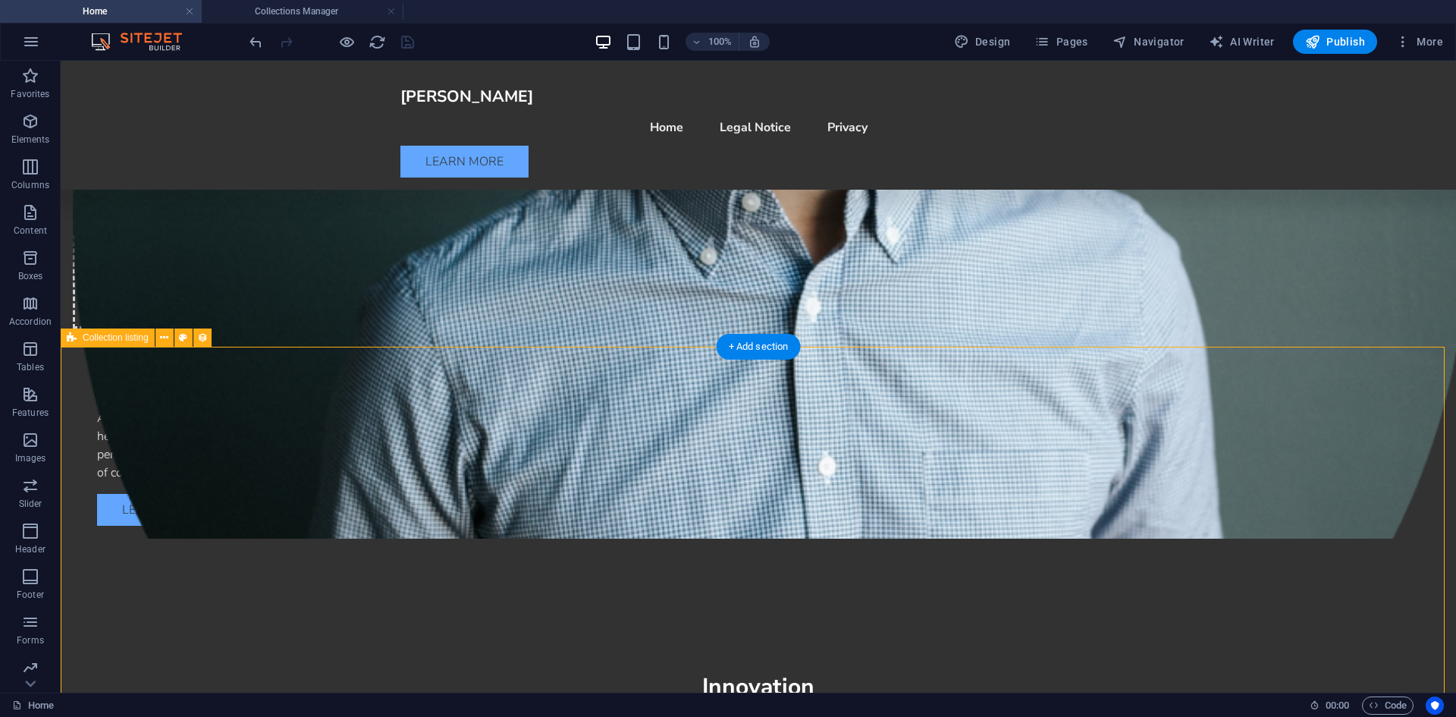
select select "68b590d66ce8b7df9508fc8d"
select select "createdAt_DESC"
select select "[DOMAIN_NAME]"
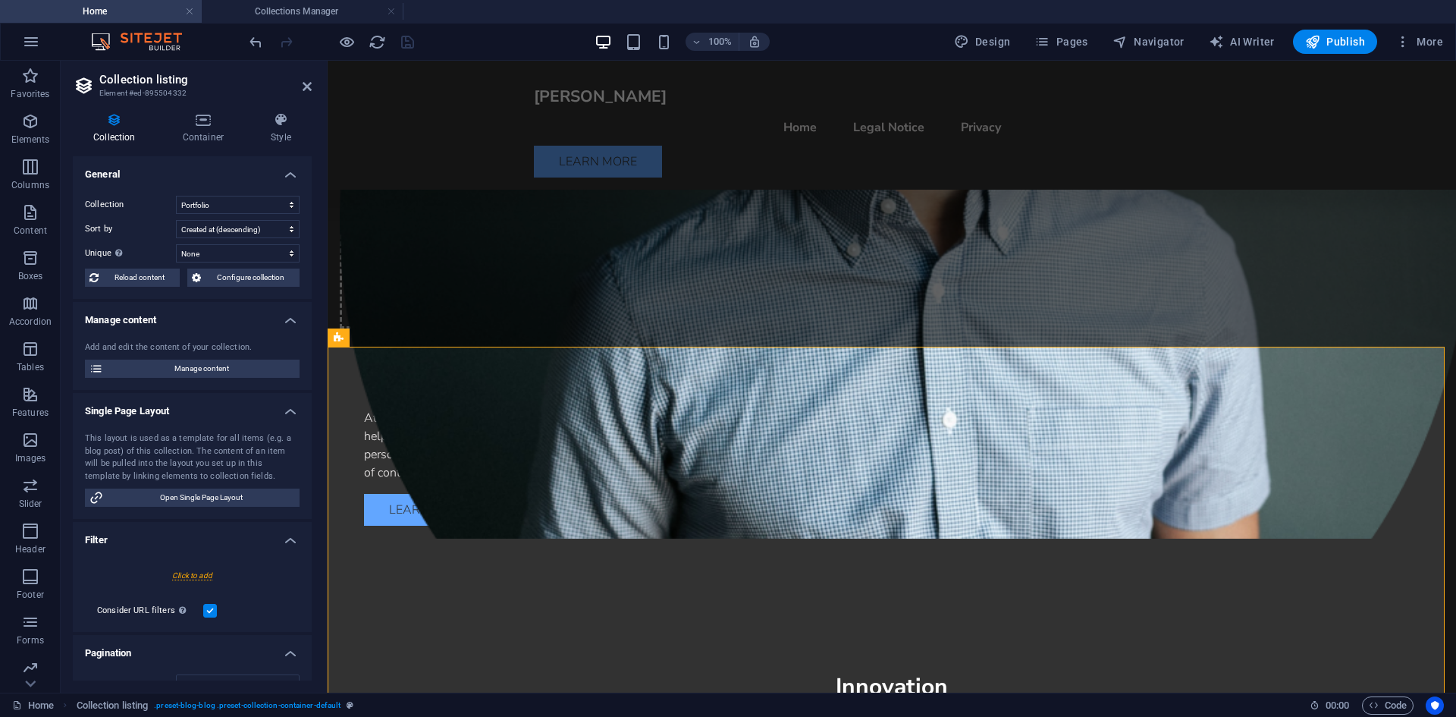
click at [239, 218] on div "Collection Blog New Collection Portfolio Real Estate Sort by Created at (ascend…" at bounding box center [192, 241] width 239 height 115
click at [239, 196] on select "Blog New Collection Portfolio Real Estate" at bounding box center [238, 205] width 124 height 18
select select "68b5894f94144e1377002406"
click at [176, 196] on select "Blog New Collection Portfolio Real Estate" at bounding box center [238, 205] width 124 height 18
select select "createdAt_DESC"
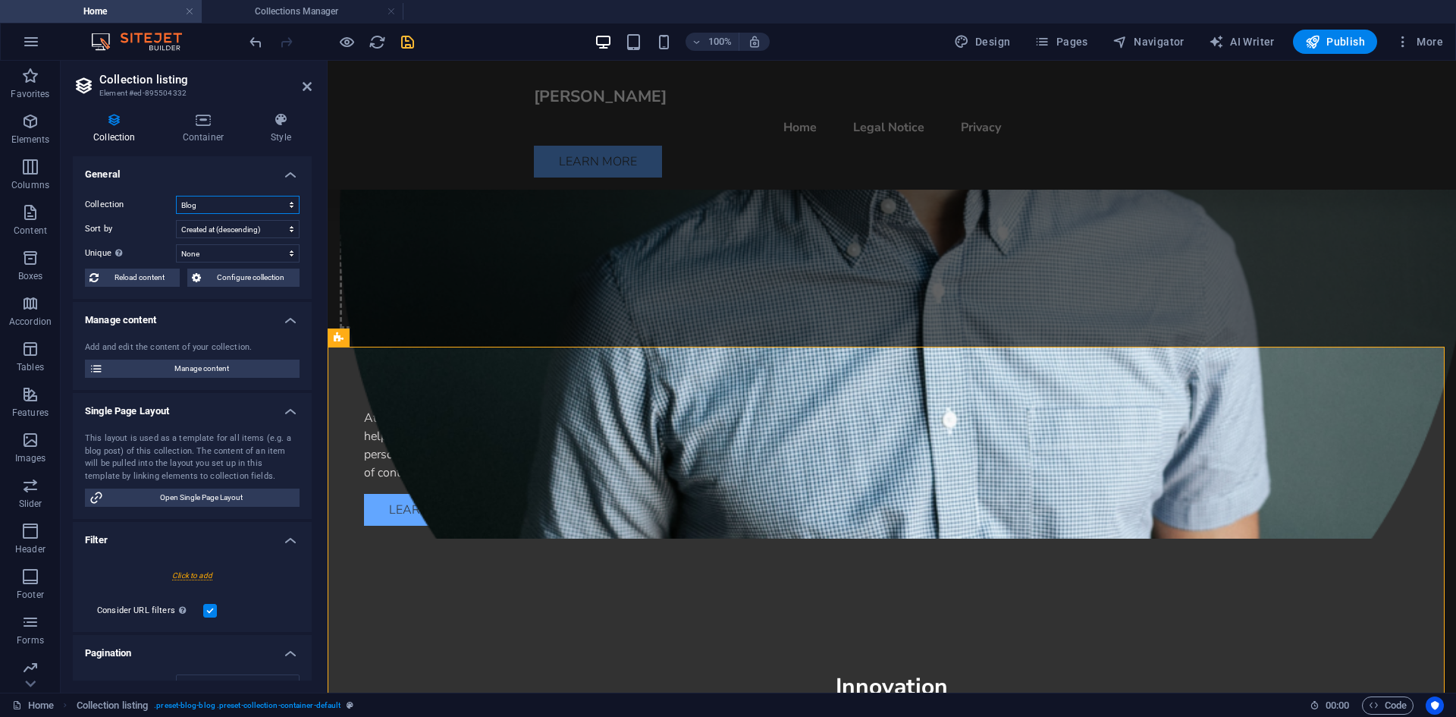
select select
drag, startPoint x: 230, startPoint y: 205, endPoint x: 228, endPoint y: 213, distance: 8.6
click at [230, 205] on select "Blog New Collection Portfolio Real Estate" at bounding box center [238, 205] width 124 height 18
click at [176, 196] on select "Blog New Collection Portfolio Real Estate" at bounding box center [238, 205] width 124 height 18
select select "68b5894f94144e137700240d"
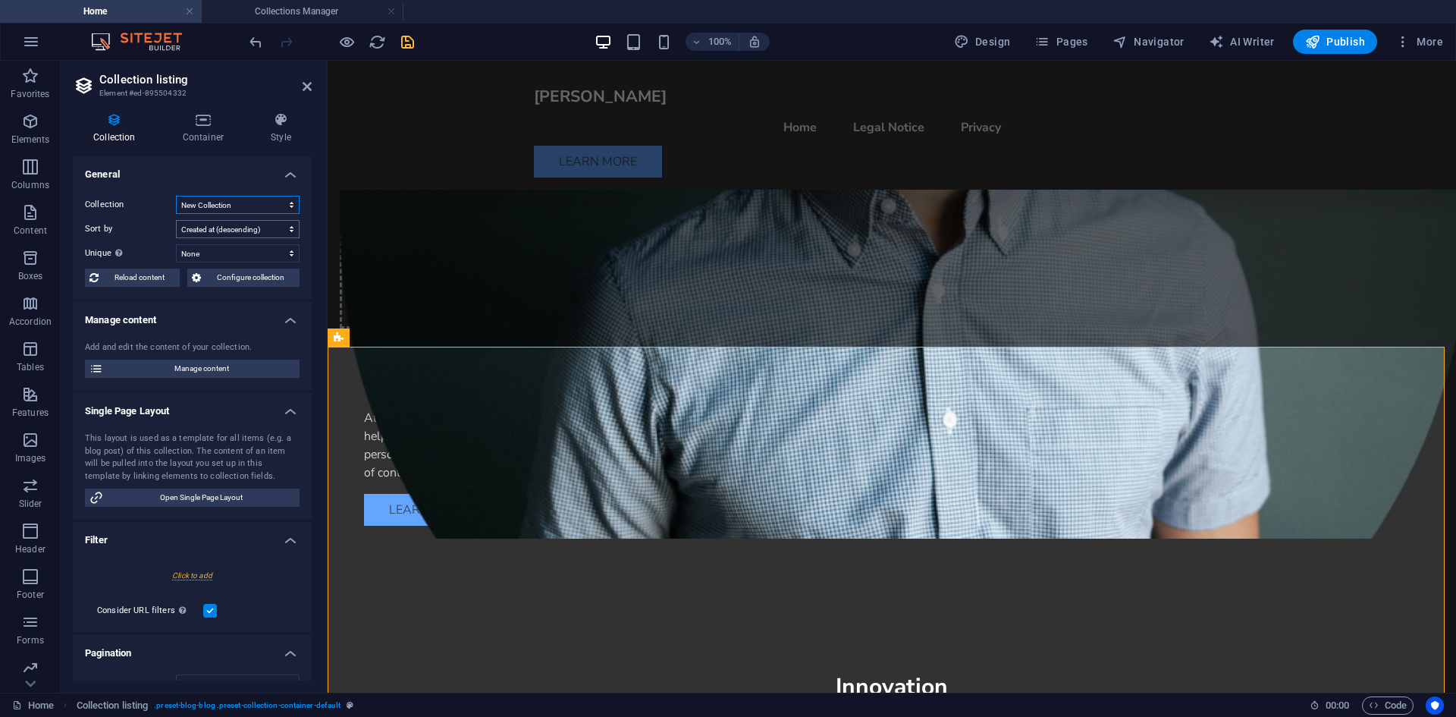
select select "createdAt_DESC"
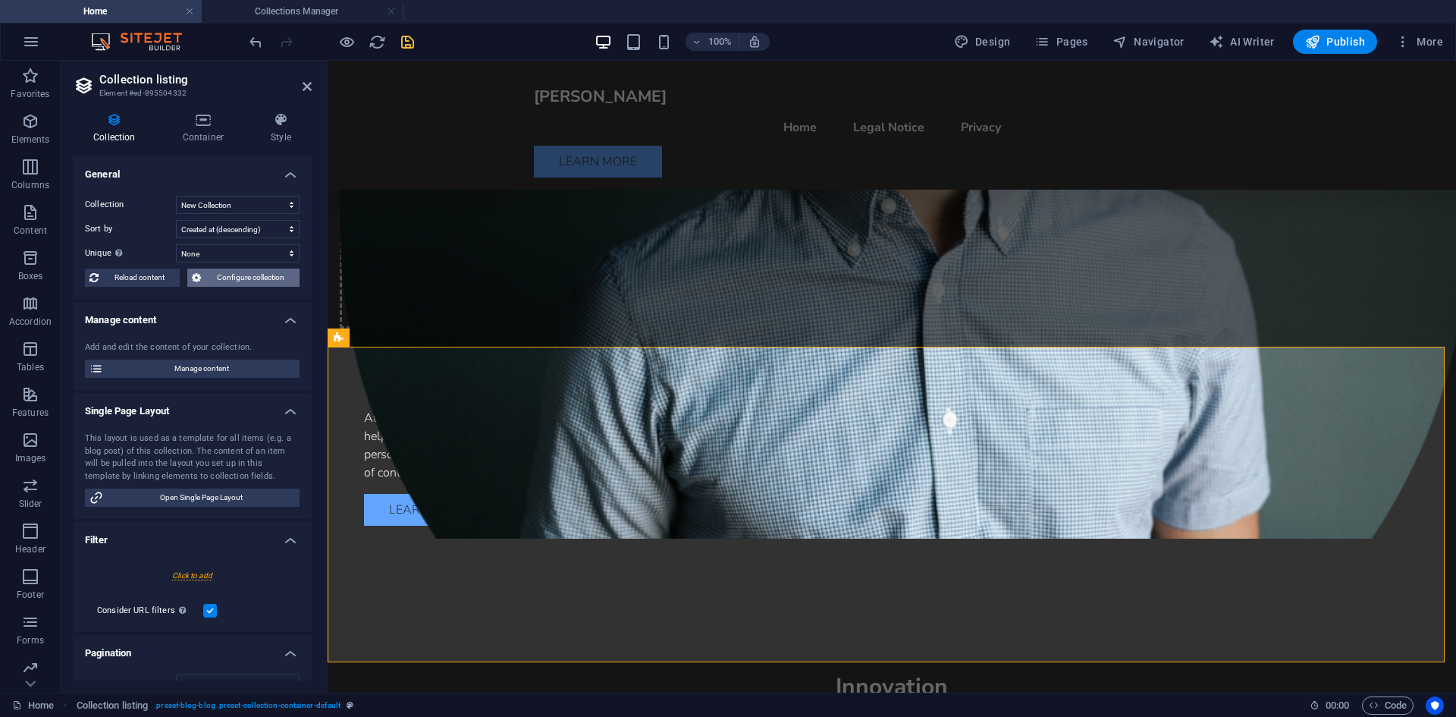
click at [266, 275] on span "Configure collection" at bounding box center [251, 278] width 90 height 18
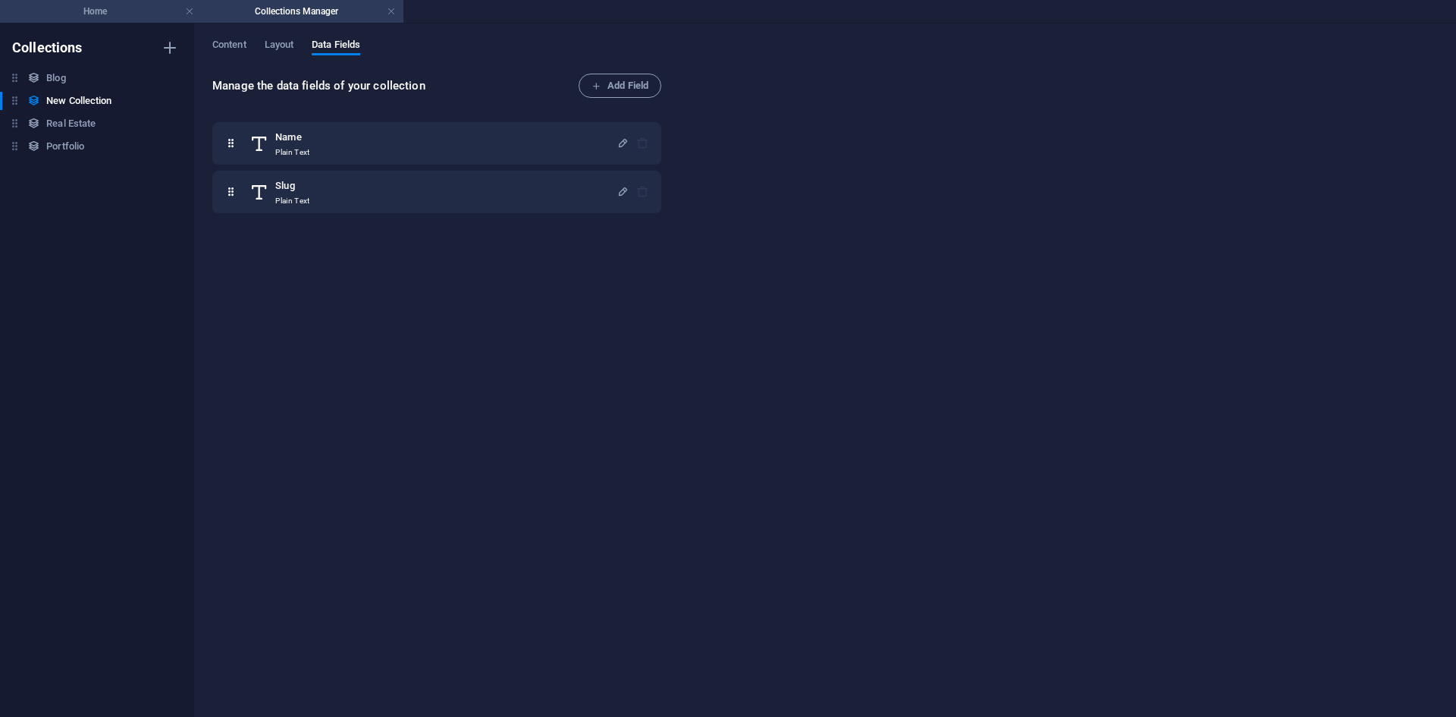
click at [108, 12] on h4 "Home" at bounding box center [101, 11] width 202 height 17
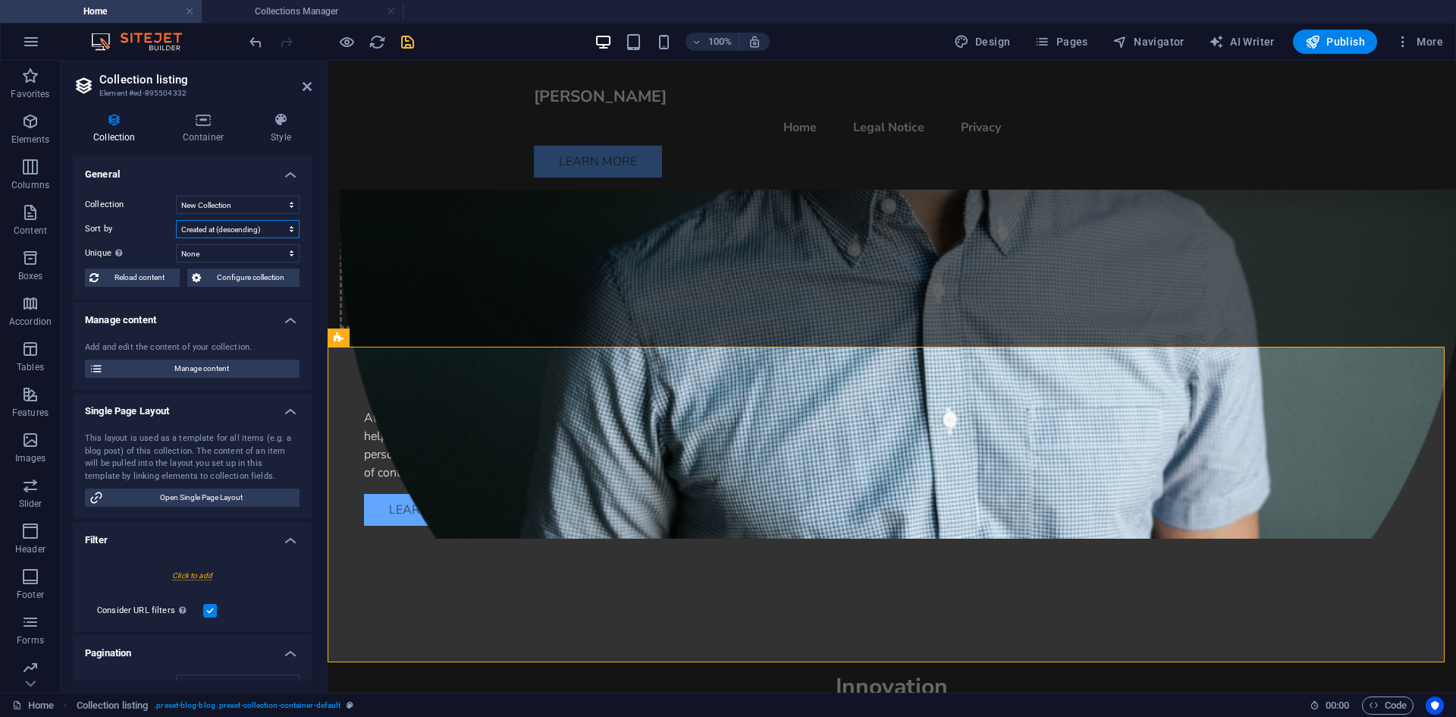
click at [217, 225] on select "Created at (ascending) Created at (descending) Updated at (ascending) Updated a…" at bounding box center [238, 229] width 124 height 18
click at [212, 206] on select "Blog New Collection Portfolio Real Estate" at bounding box center [238, 205] width 124 height 18
click at [176, 196] on select "Blog New Collection Portfolio Real Estate" at bounding box center [238, 205] width 124 height 18
select select "68b590d66ce8b7df9508fc8d"
select select "createdAt_DESC"
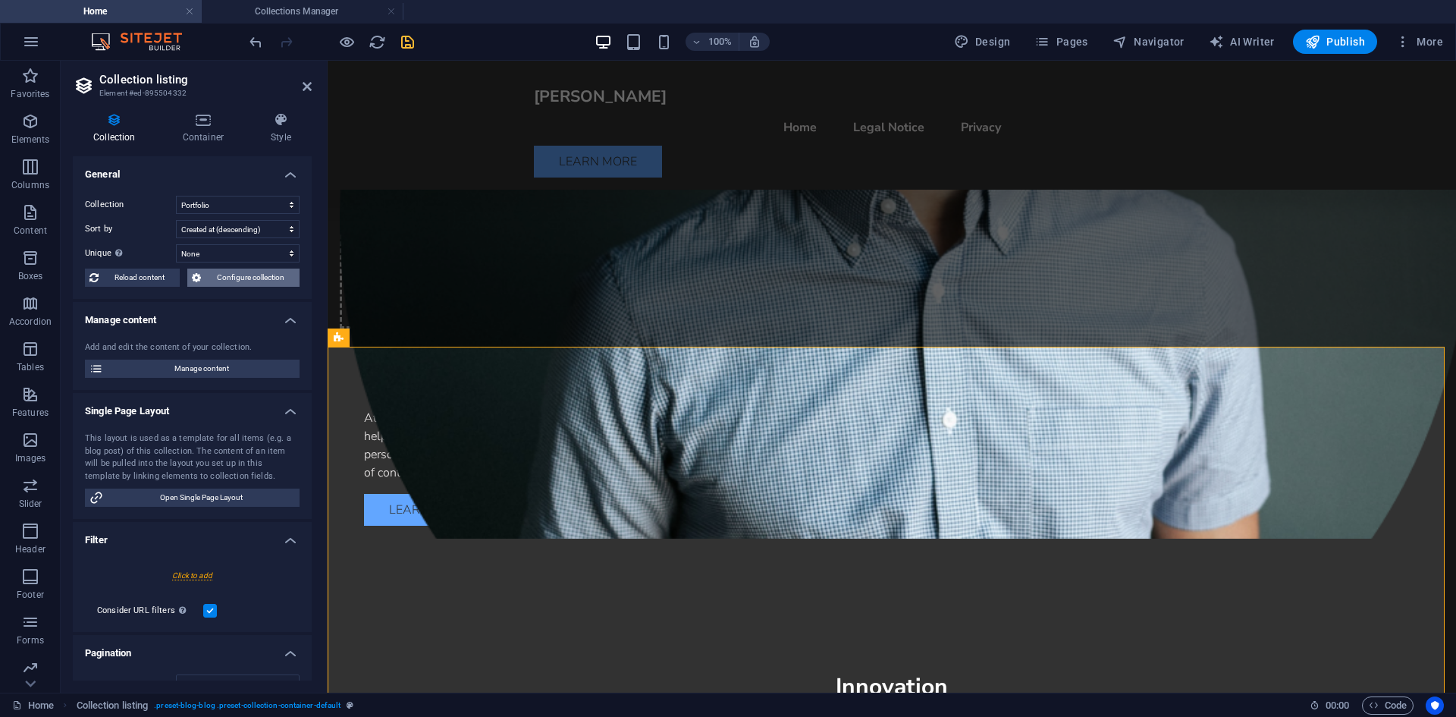
click at [231, 275] on span "Configure collection" at bounding box center [251, 278] width 90 height 18
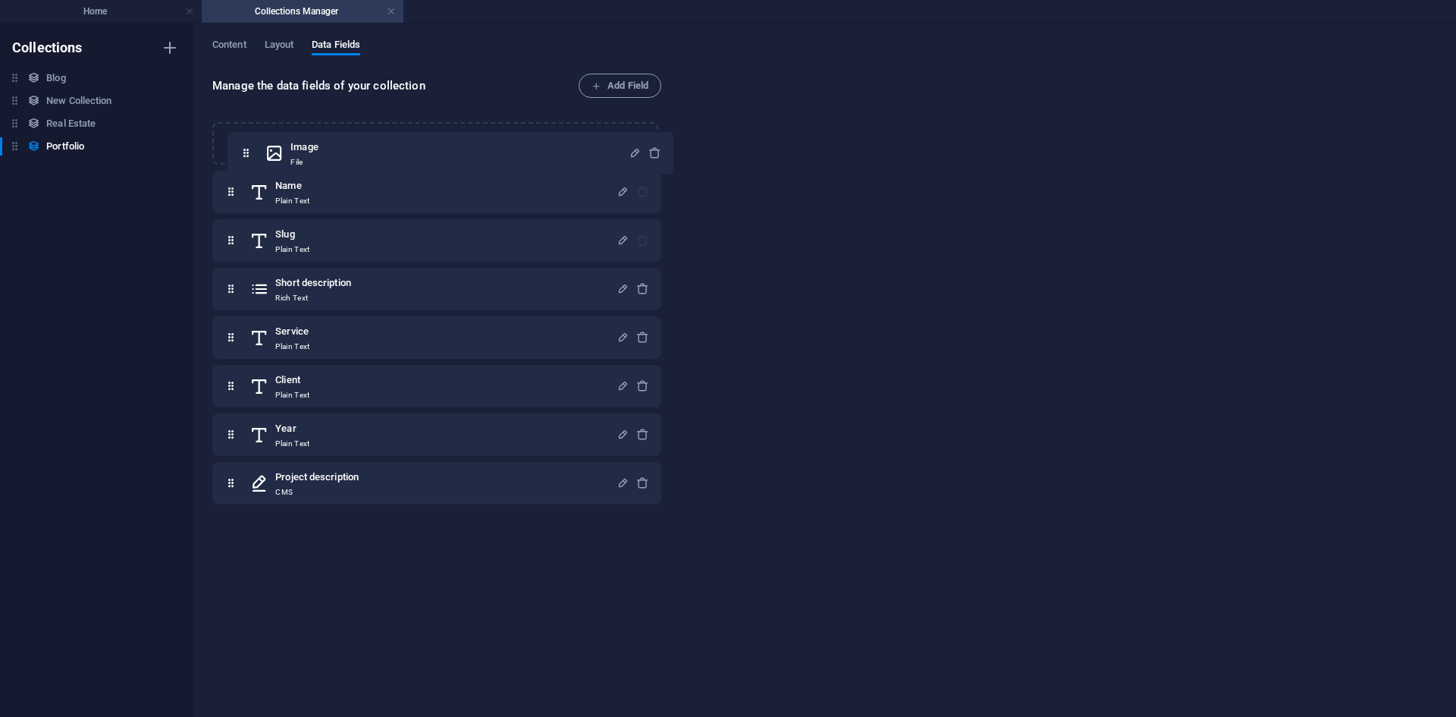
drag, startPoint x: 231, startPoint y: 240, endPoint x: 248, endPoint y: 140, distance: 101.6
click at [248, 140] on div "Name Plain Text Slug Plain Text Image File Short description Rich Text Service …" at bounding box center [436, 313] width 449 height 382
click at [287, 46] on span "Layout" at bounding box center [280, 46] width 30 height 21
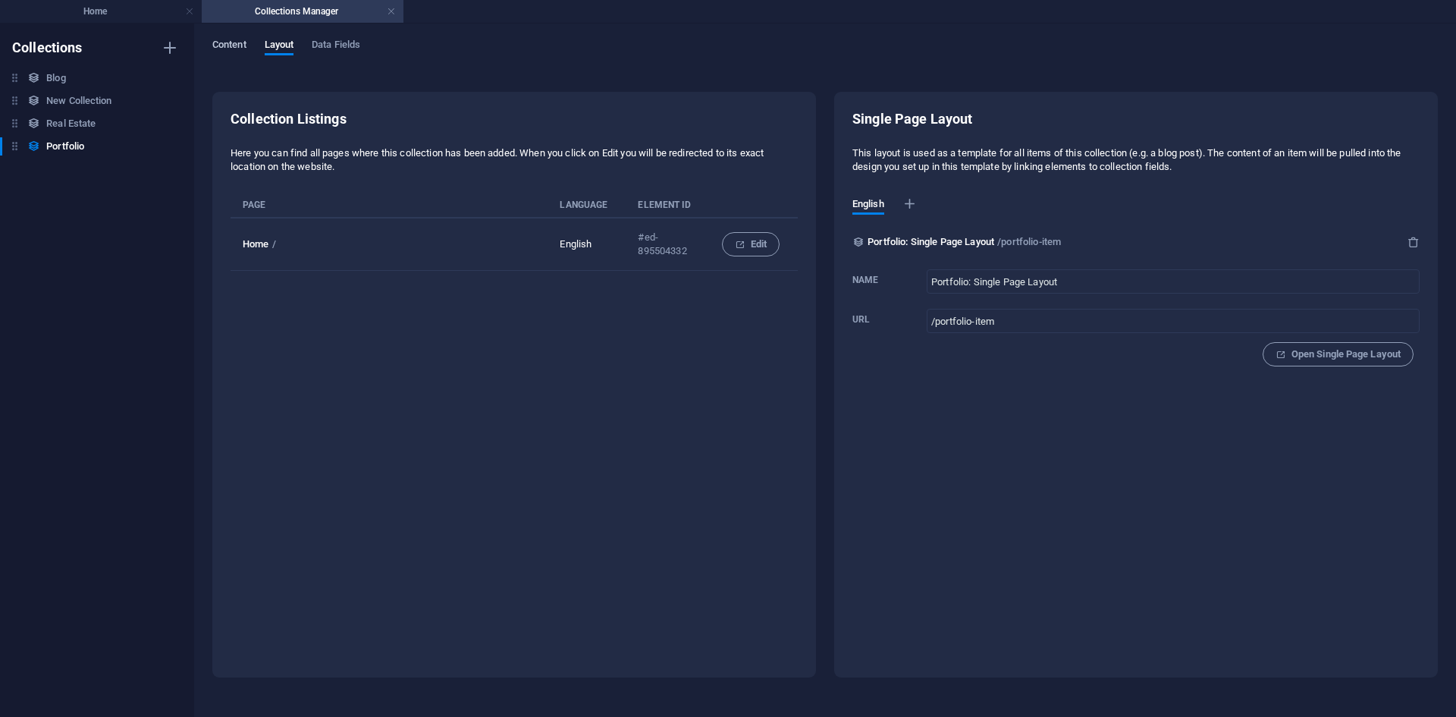
click at [231, 42] on span "Content" at bounding box center [229, 46] width 34 height 21
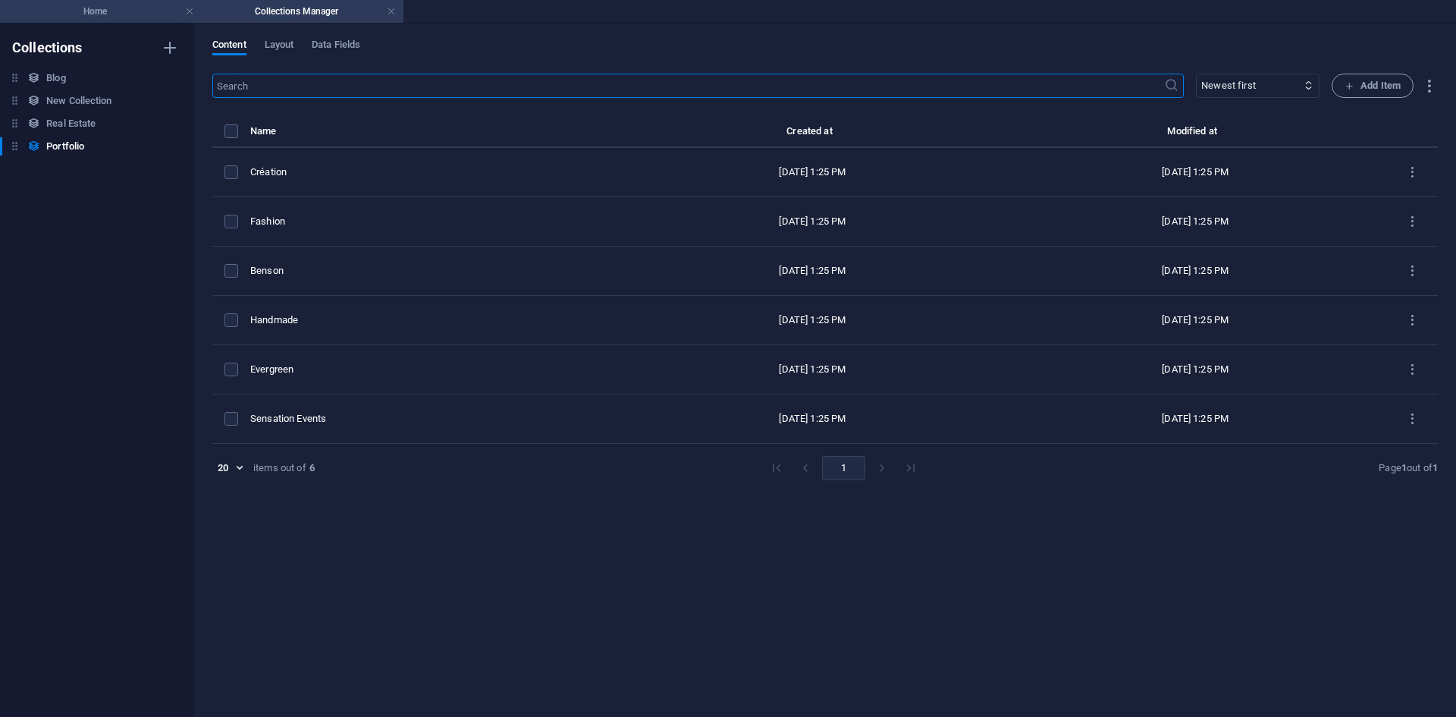
click at [128, 14] on h4 "Home" at bounding box center [101, 11] width 202 height 17
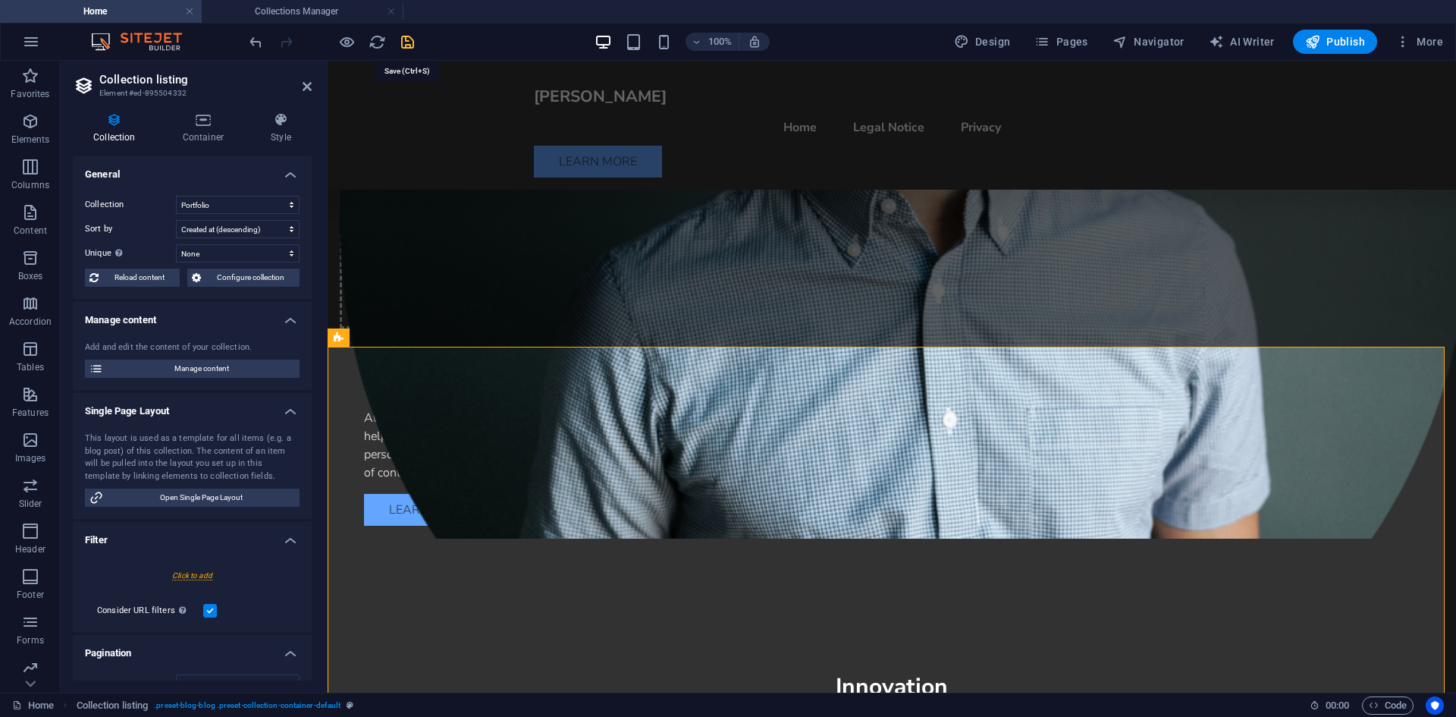
click at [406, 43] on icon "save" at bounding box center [407, 41] width 17 height 17
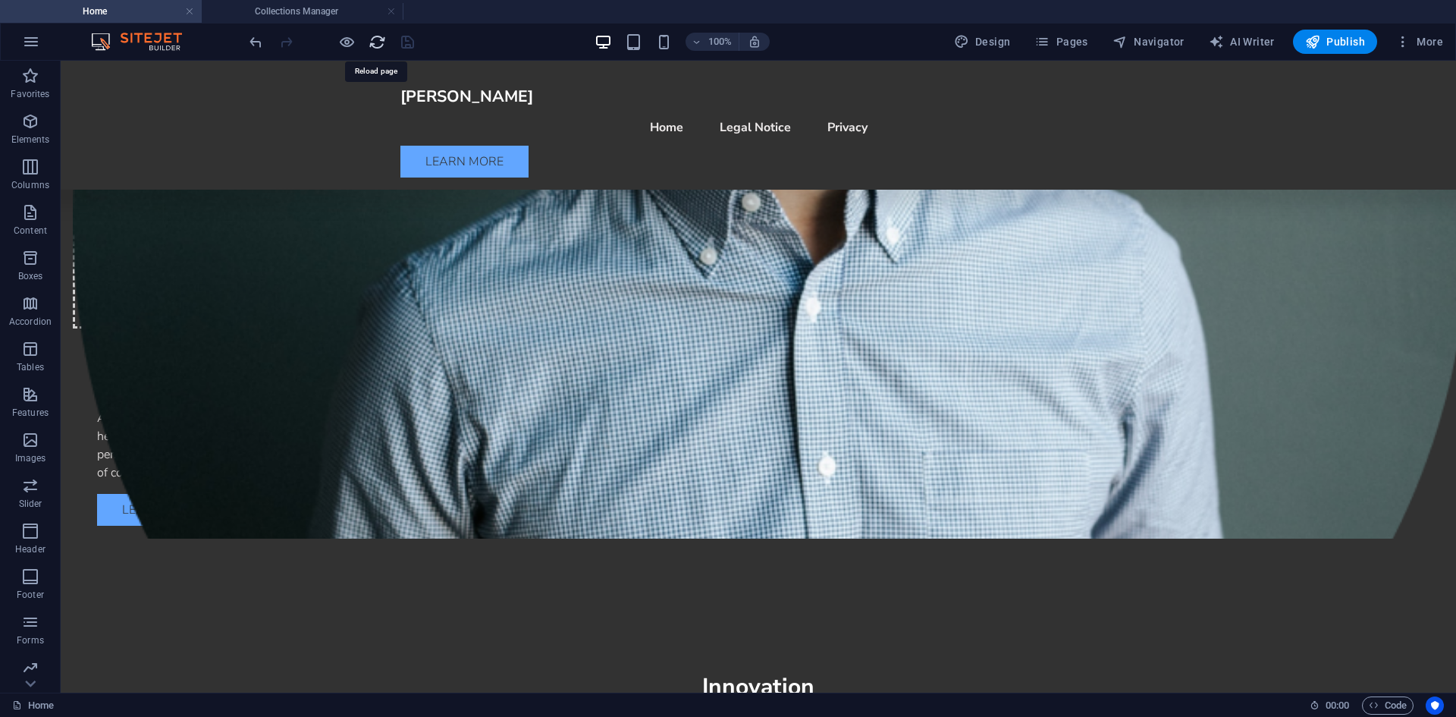
click at [376, 45] on icon "reload" at bounding box center [377, 41] width 17 height 17
click at [303, 14] on h4 "Collections Manager" at bounding box center [303, 11] width 202 height 17
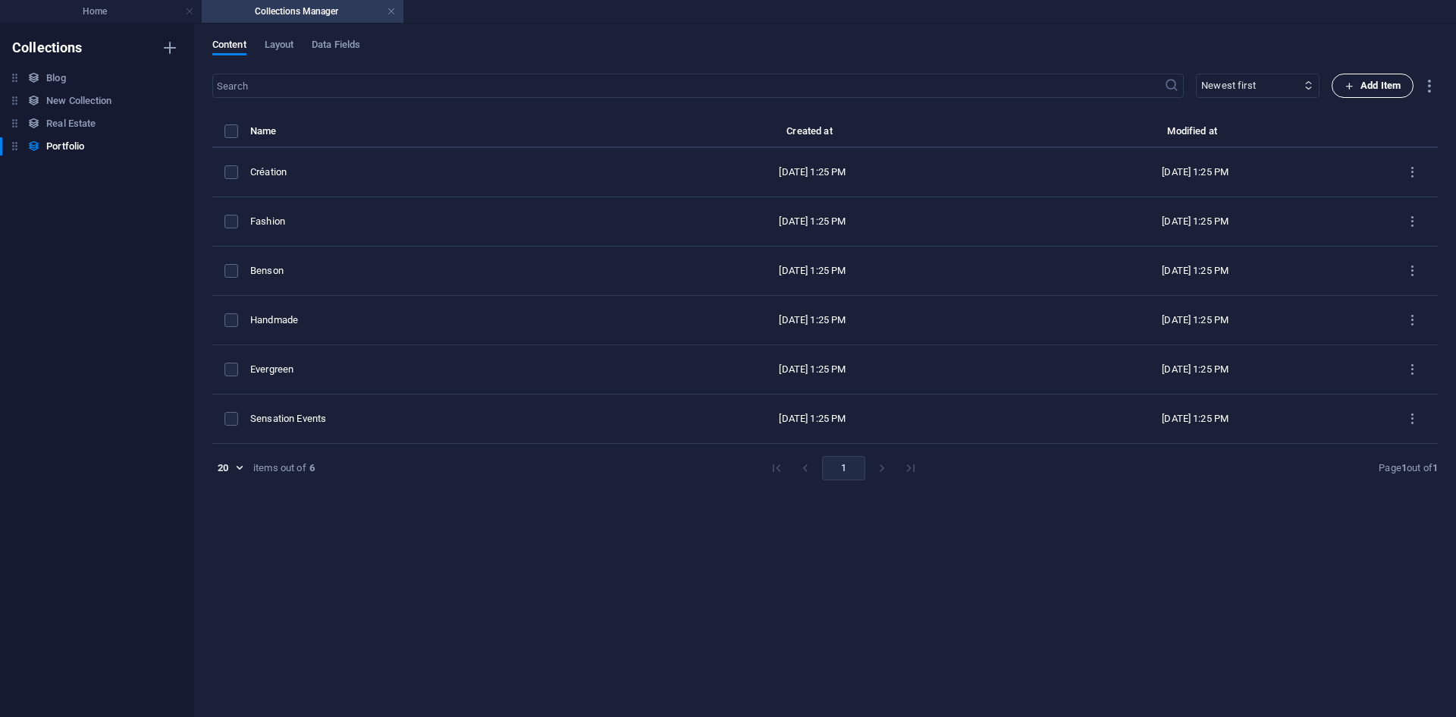
click at [1368, 88] on span "Add Item" at bounding box center [1373, 86] width 56 height 18
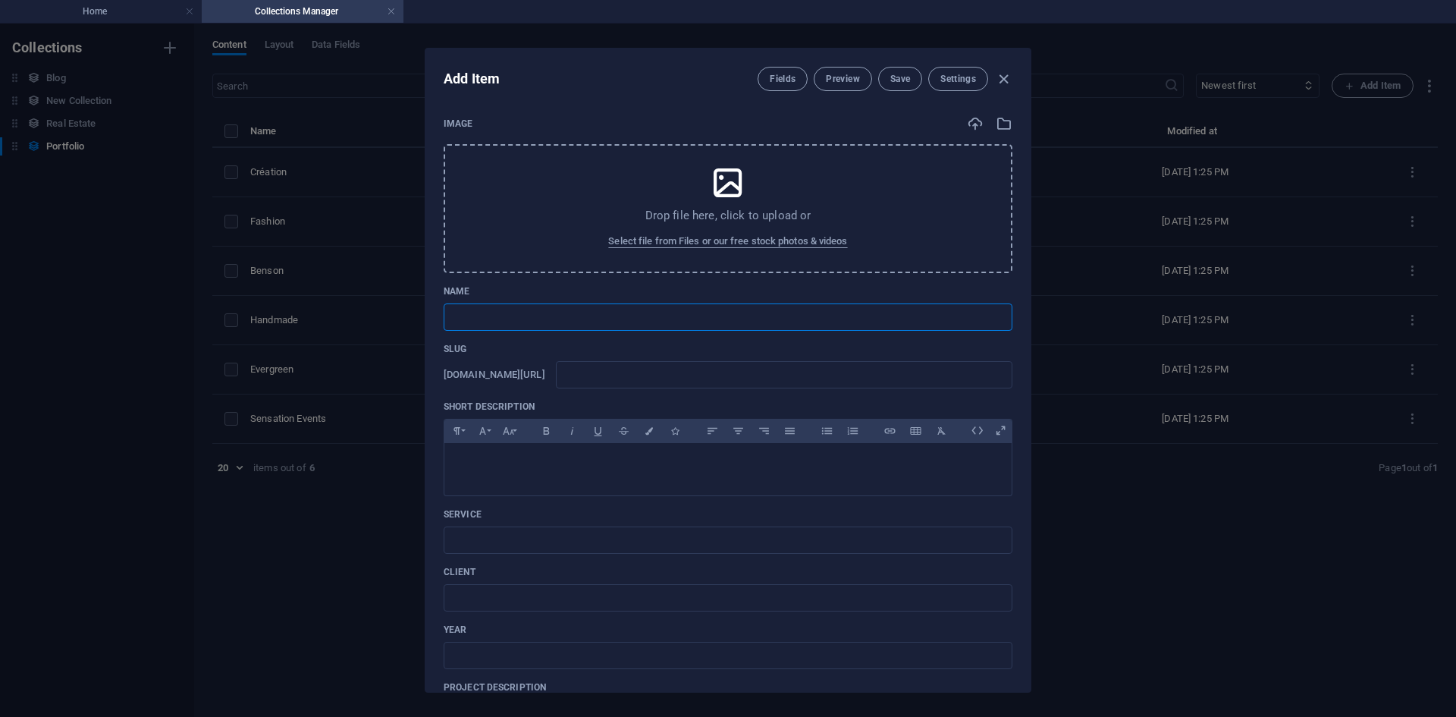
click at [664, 321] on input "text" at bounding box center [728, 316] width 569 height 27
type input "T"
type input "t"
type input "Te"
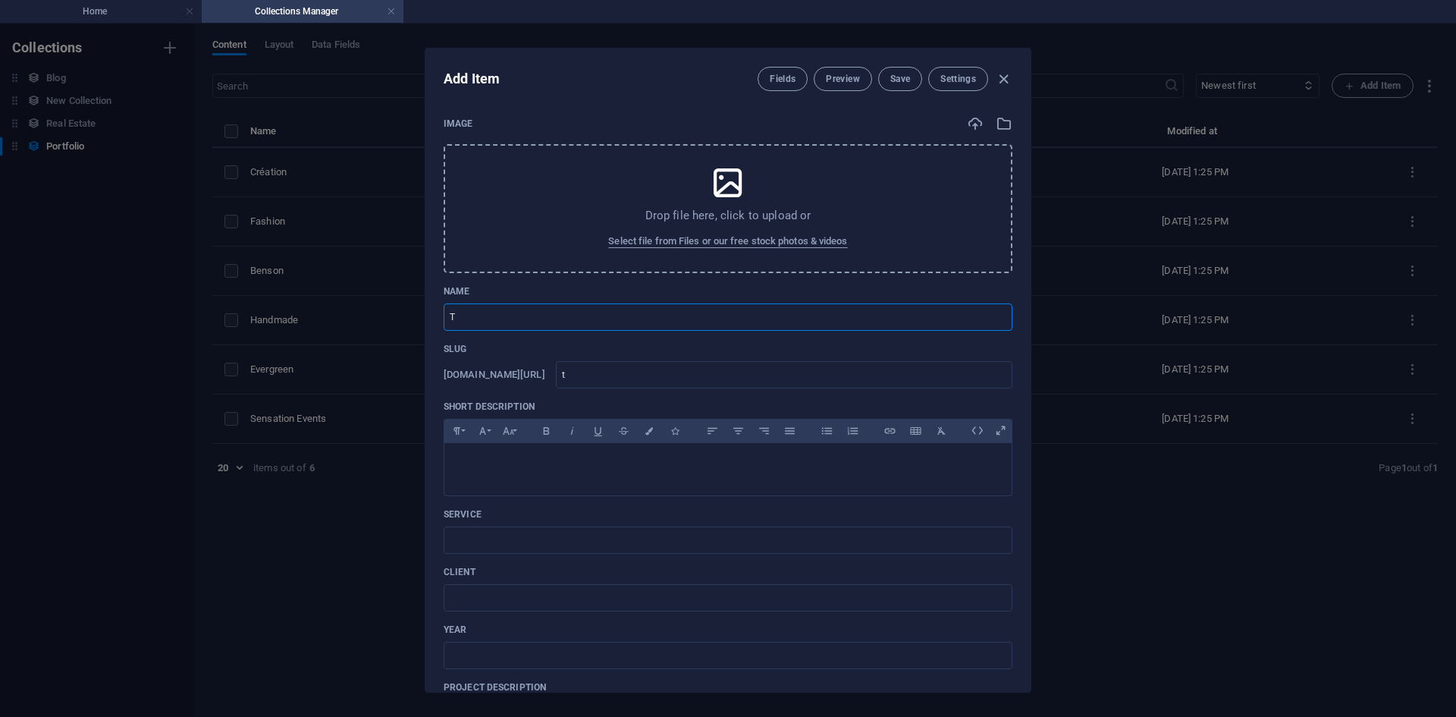
type input "te"
type input "Tes"
type input "tes"
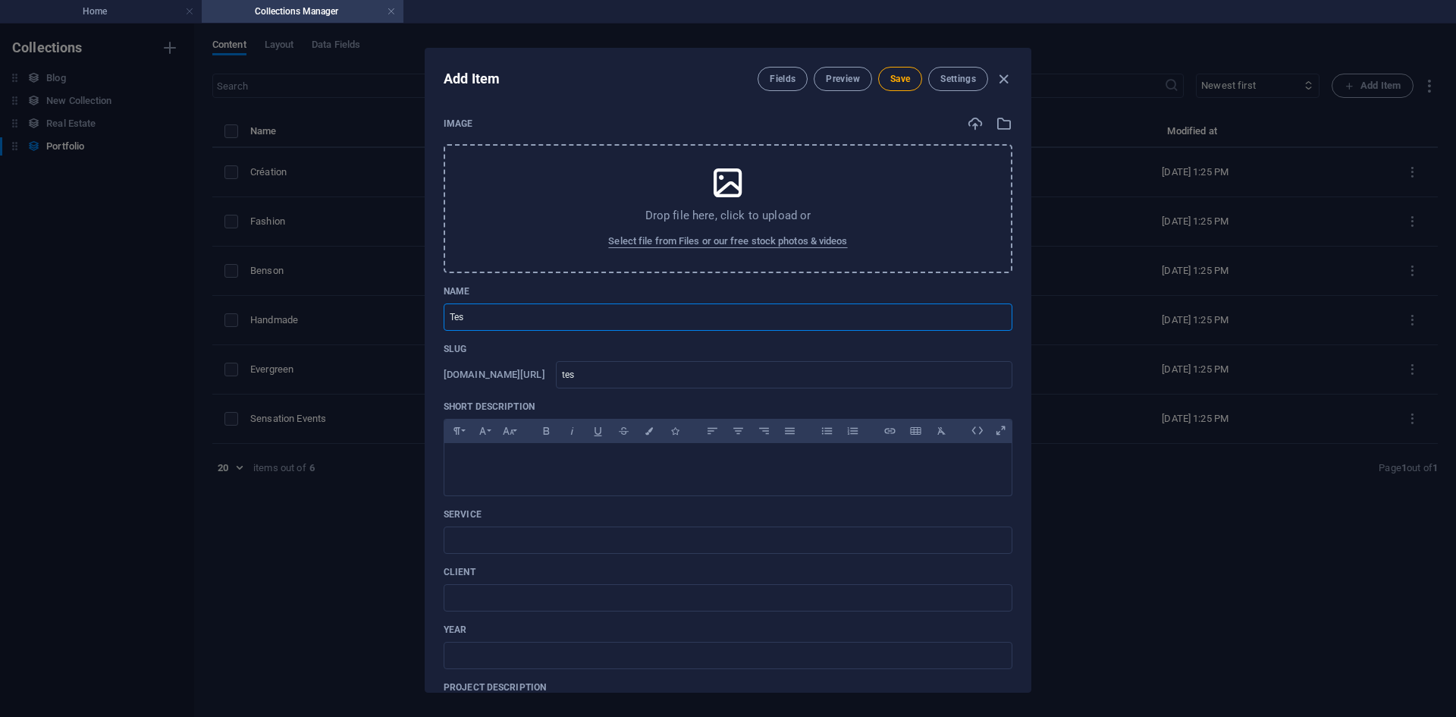
type input "Test"
type input "test"
type input "Test 2"
type input "test-2"
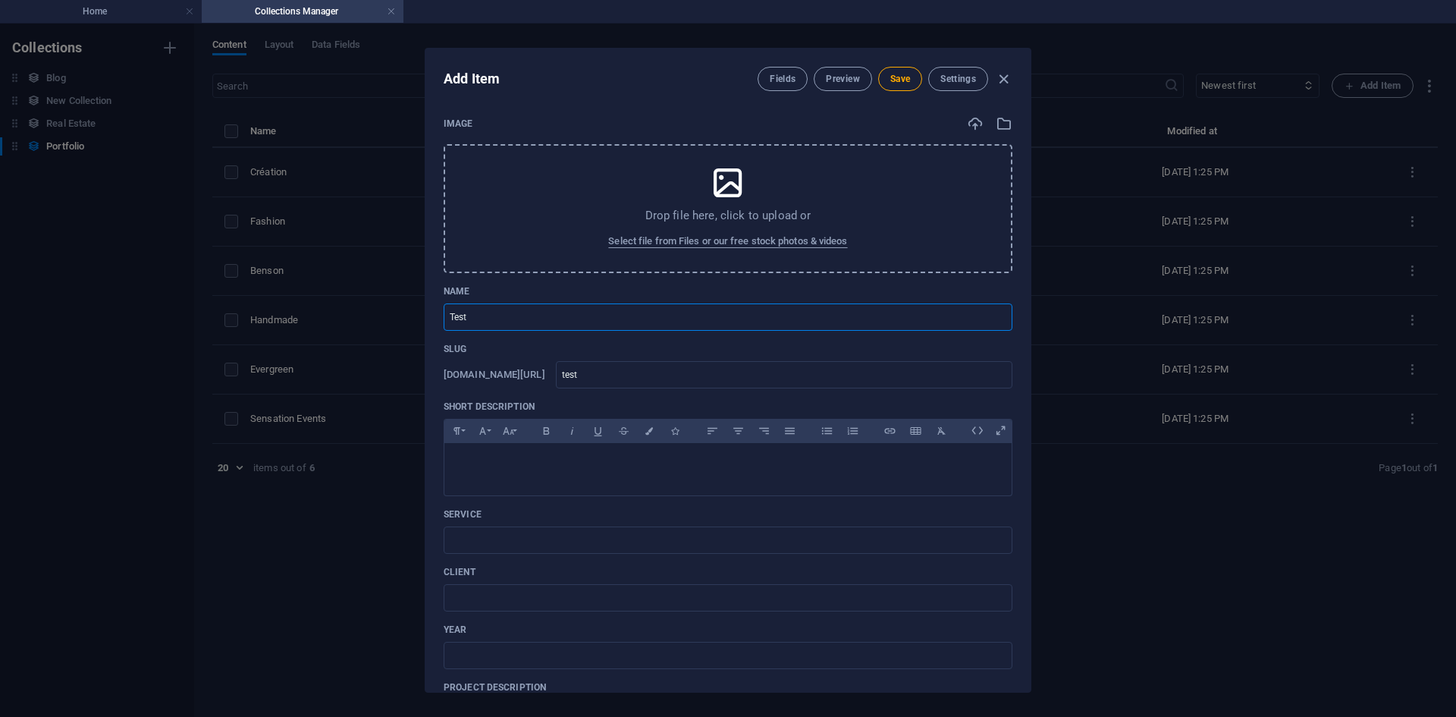
type input "test-2"
type input "Test 2"
click at [508, 547] on input "text" at bounding box center [728, 539] width 569 height 27
paste input "Test 2"
type input "Test 2"
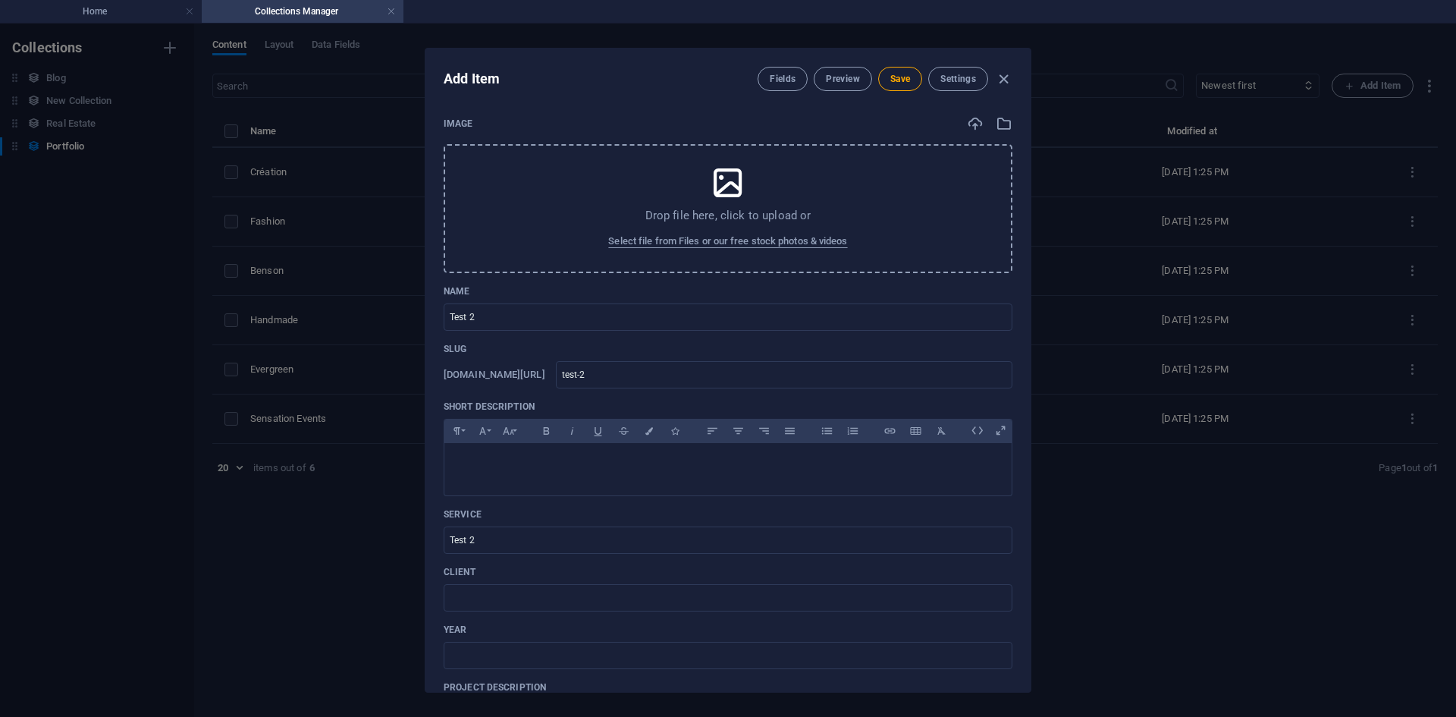
click at [730, 188] on icon at bounding box center [728, 183] width 38 height 38
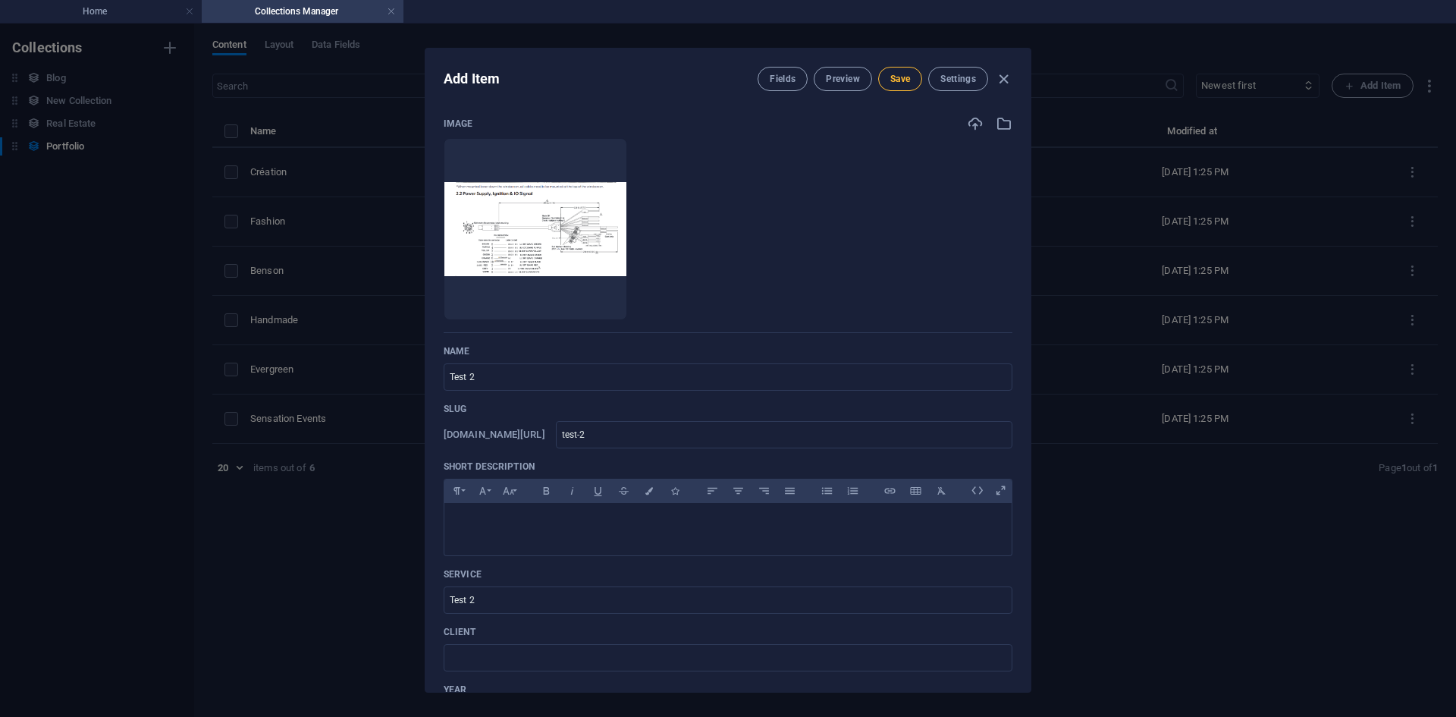
click at [909, 75] on span "Save" at bounding box center [901, 79] width 20 height 12
click at [1007, 75] on icon "button" at bounding box center [1003, 79] width 17 height 17
type input "test-2"
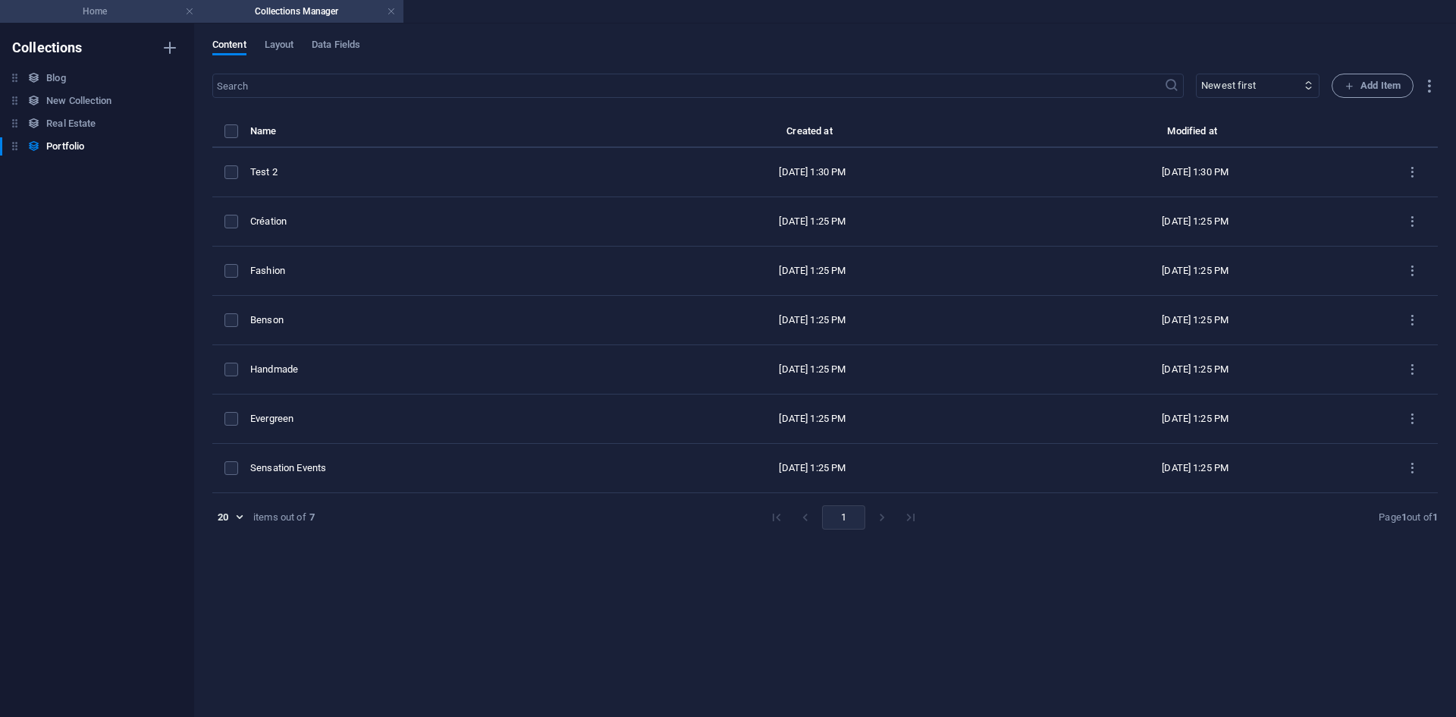
click at [137, 19] on h4 "Home" at bounding box center [101, 11] width 202 height 17
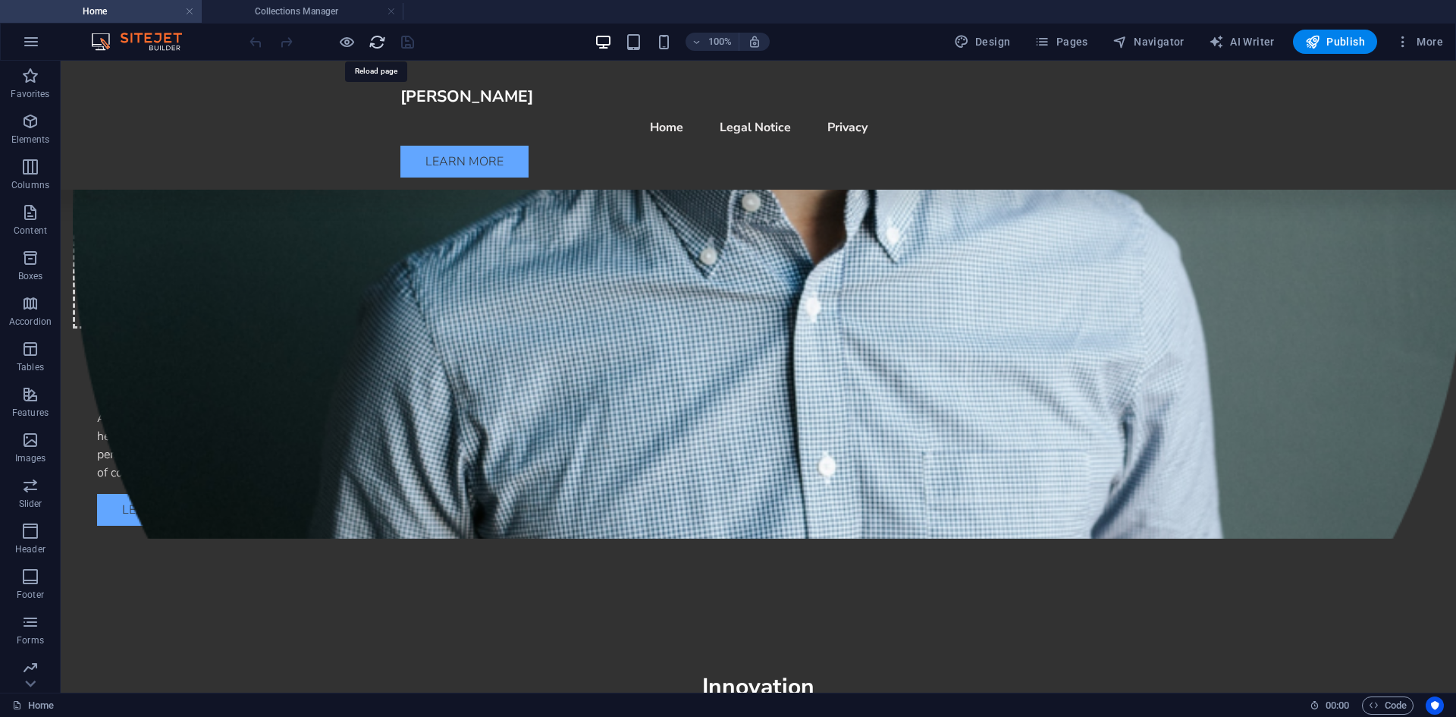
click at [369, 40] on icon "reload" at bounding box center [377, 41] width 17 height 17
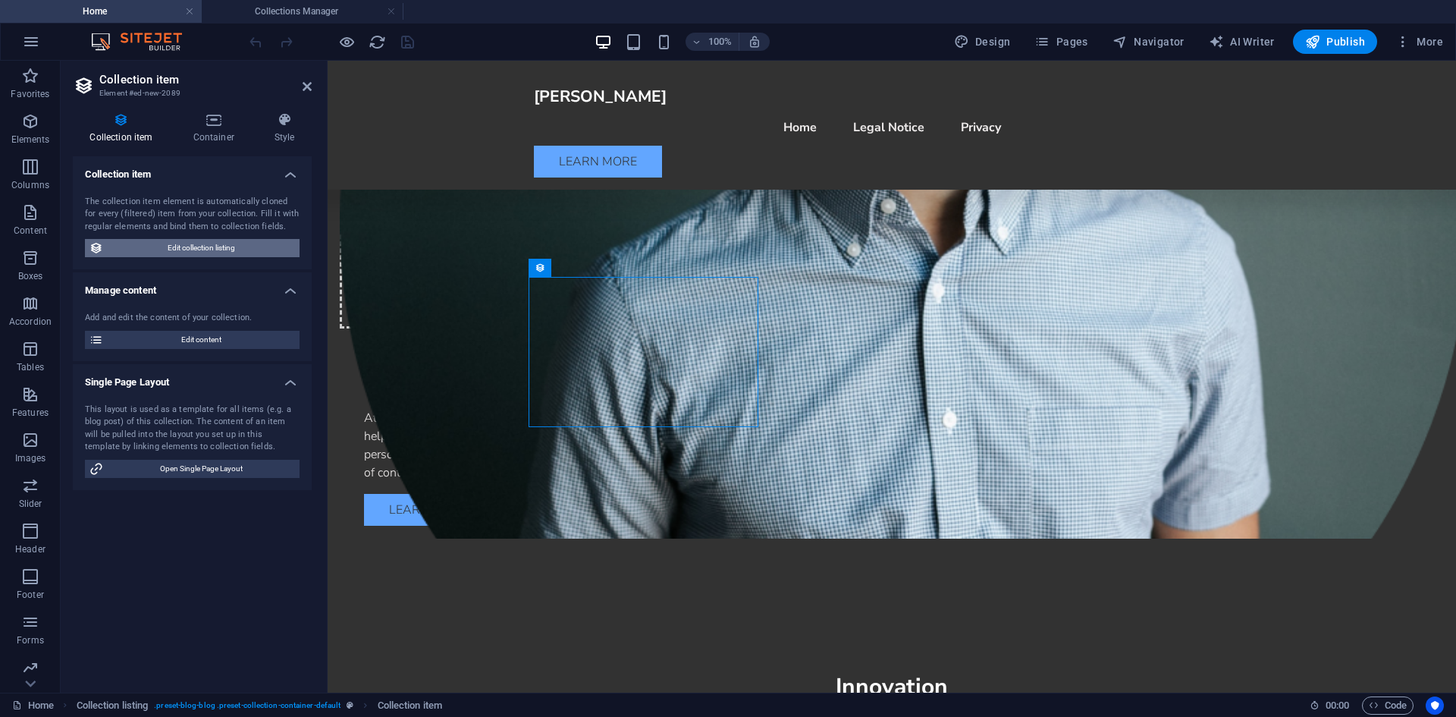
click at [162, 243] on span "Edit collection listing" at bounding box center [201, 248] width 187 height 18
select select "68b590d66ce8b7df9508fc8d"
select select "createdAt_DESC"
select select "[DOMAIN_NAME]"
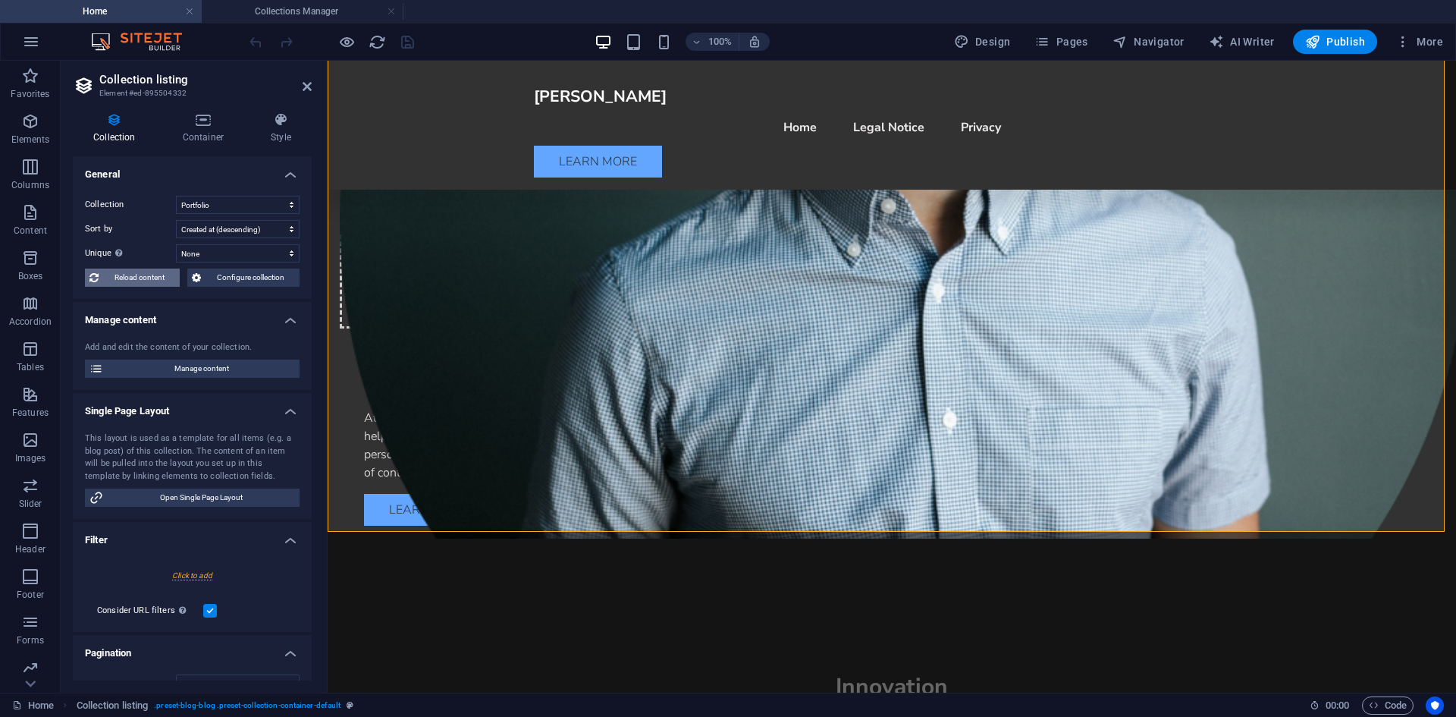
click at [165, 272] on span "Reload content" at bounding box center [139, 278] width 72 height 18
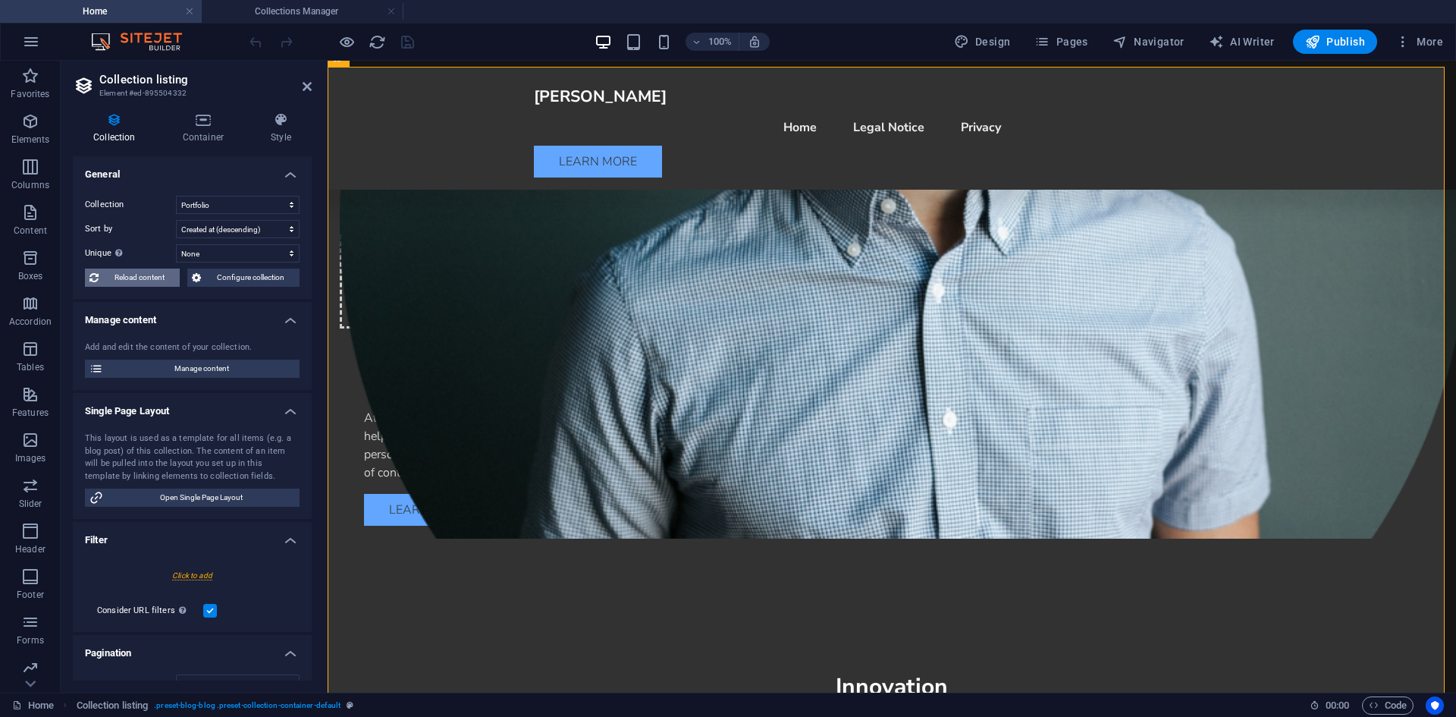
click at [165, 272] on span "Reload content" at bounding box center [139, 278] width 72 height 18
select select "68b590d66ce8b7df9508fc8d"
click at [221, 196] on select "Blog New Collection Portfolio Real Estate" at bounding box center [238, 205] width 124 height 18
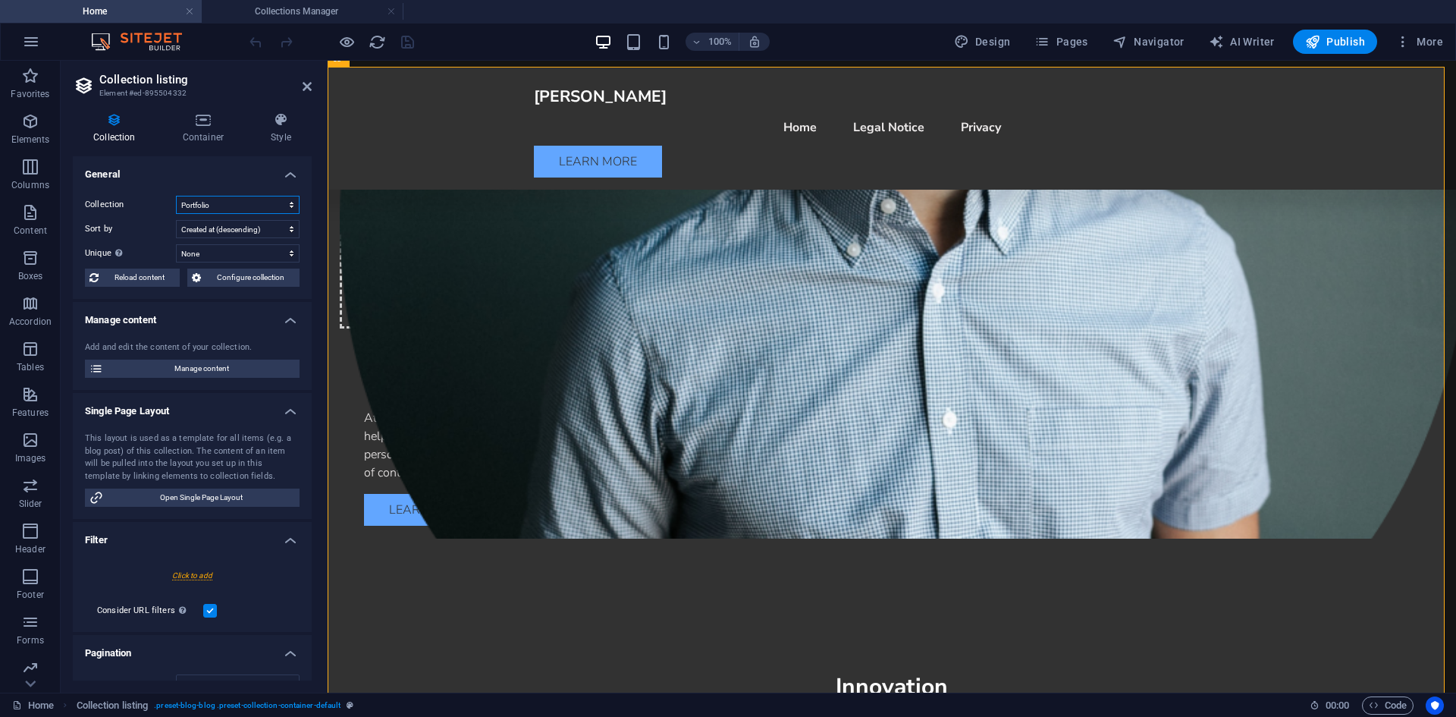
click at [221, 196] on select "Blog New Collection Portfolio Real Estate" at bounding box center [238, 205] width 124 height 18
click at [212, 212] on select "Blog New Collection Portfolio Real Estate" at bounding box center [238, 205] width 124 height 18
click at [212, 205] on select "Blog New Collection Portfolio Real Estate" at bounding box center [238, 205] width 124 height 18
click at [395, 8] on link at bounding box center [391, 12] width 9 height 14
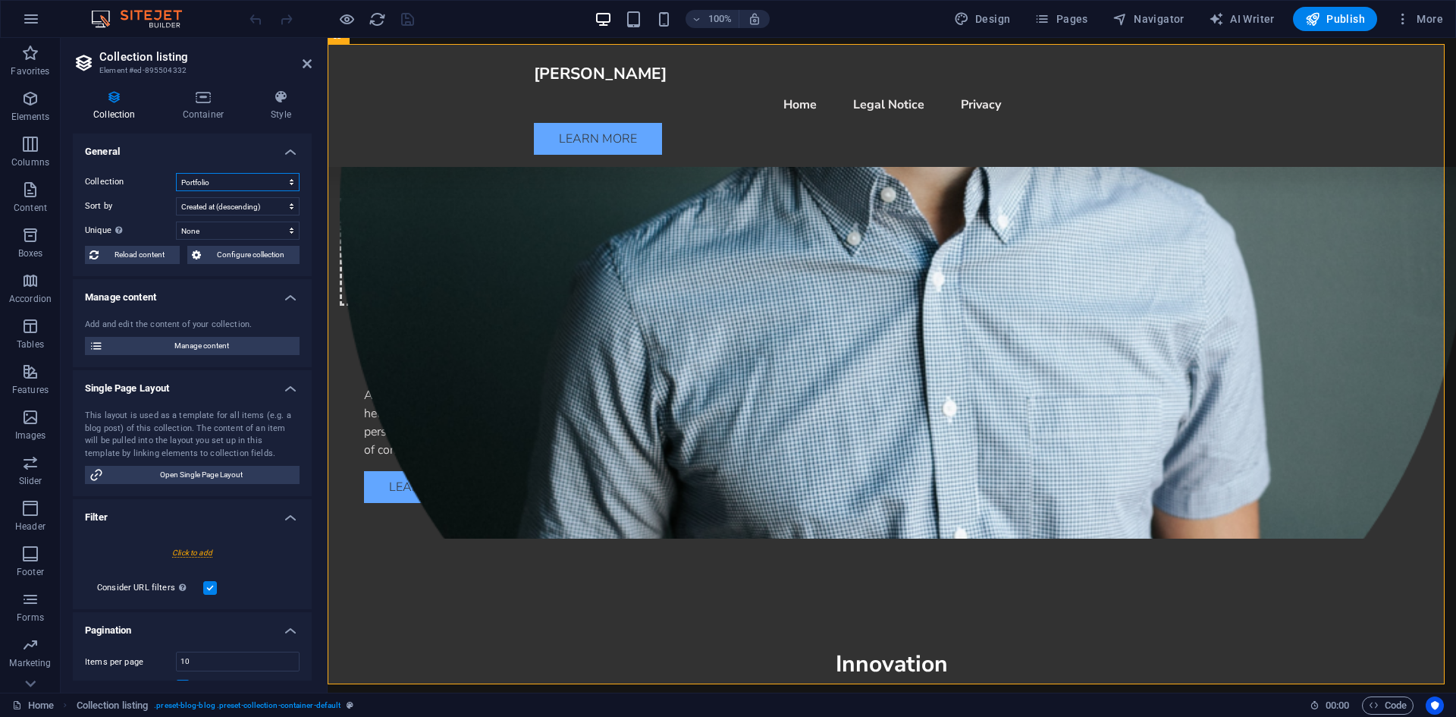
click at [234, 183] on select "Blog New Collection Portfolio Real Estate" at bounding box center [238, 182] width 124 height 18
click at [137, 225] on label "Unique Display only unique values. Leave disabled if unclear." at bounding box center [130, 230] width 91 height 18
click at [176, 225] on select "None Image Name Slug Short description Service Client Year Project description" at bounding box center [238, 230] width 124 height 18
click at [241, 258] on span "Configure collection" at bounding box center [251, 255] width 90 height 18
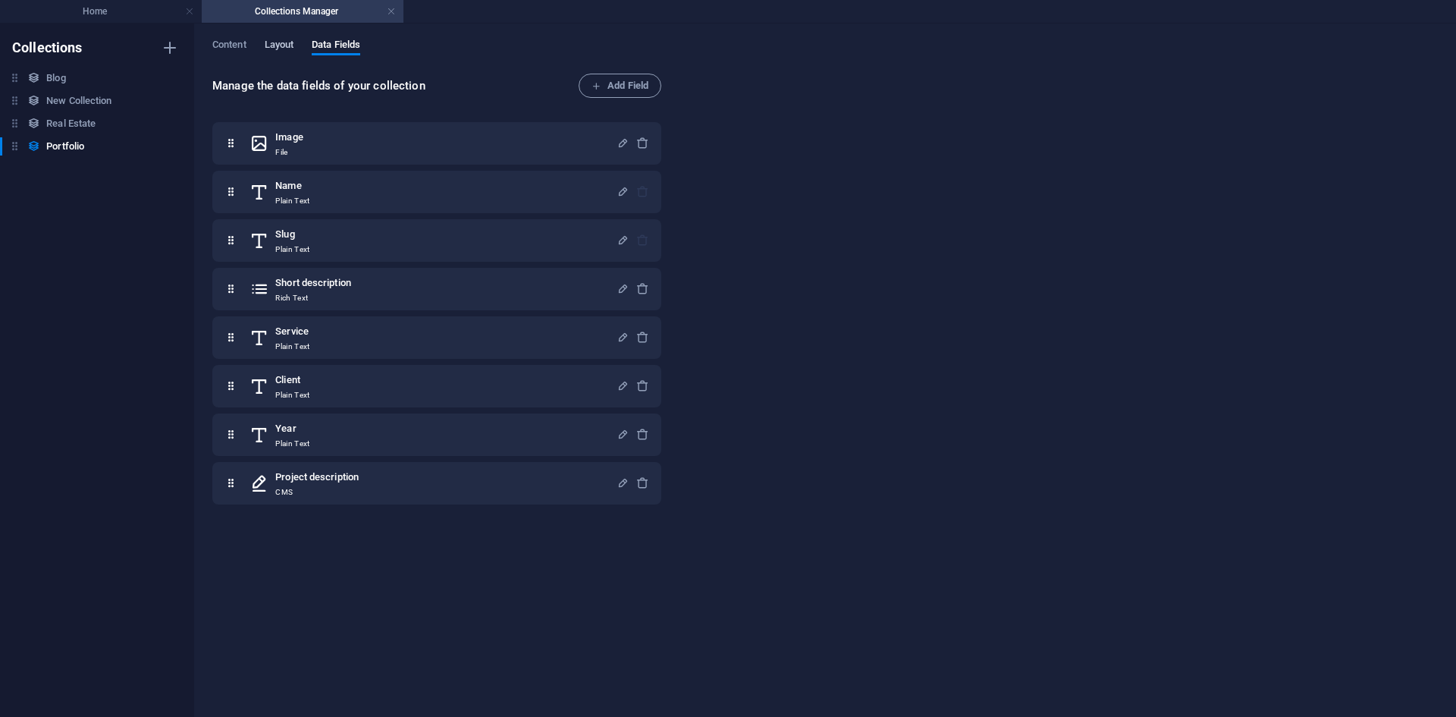
click at [284, 40] on span "Layout" at bounding box center [280, 46] width 30 height 21
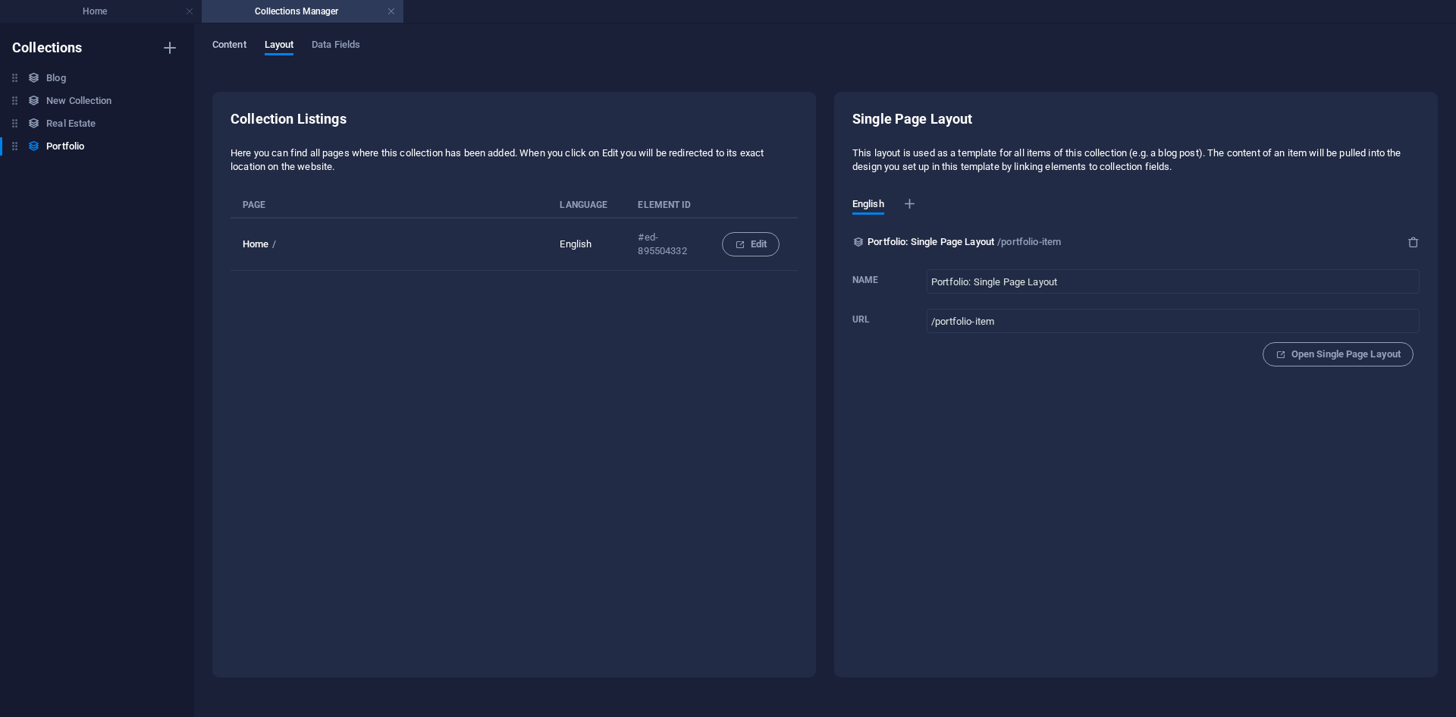
click at [239, 43] on span "Content" at bounding box center [229, 46] width 34 height 21
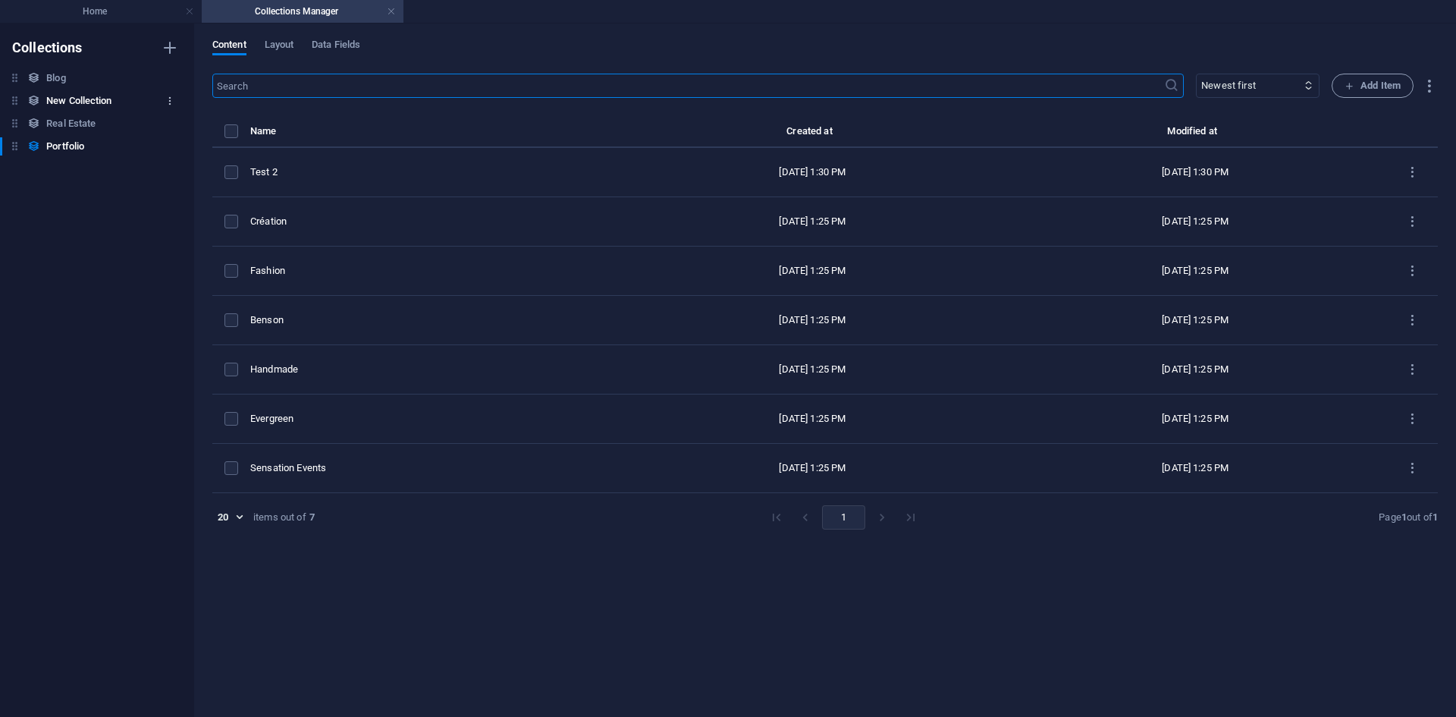
click at [168, 98] on icon "button" at bounding box center [170, 101] width 11 height 11
click at [185, 199] on h6 "Delete" at bounding box center [182, 204] width 41 height 18
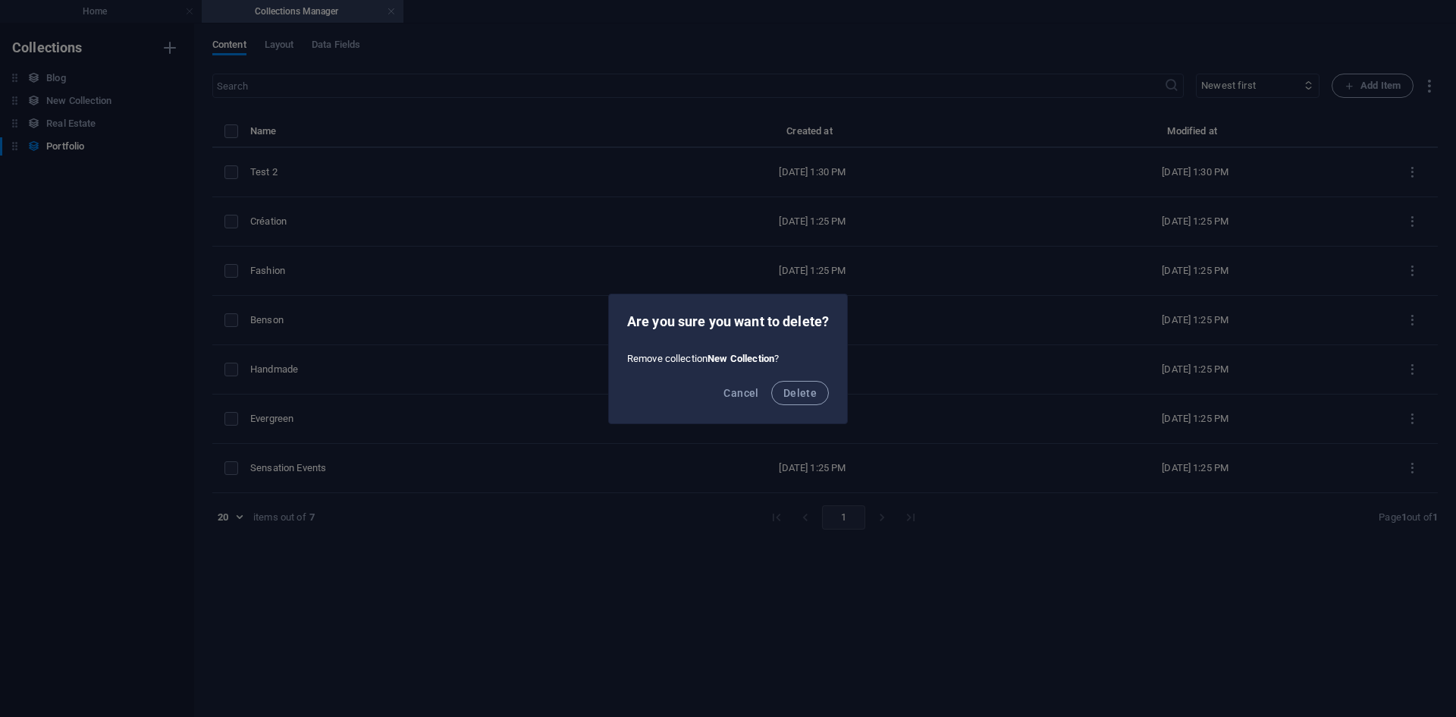
drag, startPoint x: 799, startPoint y: 395, endPoint x: 755, endPoint y: 366, distance: 53.0
click at [797, 393] on span "Delete" at bounding box center [800, 393] width 33 height 12
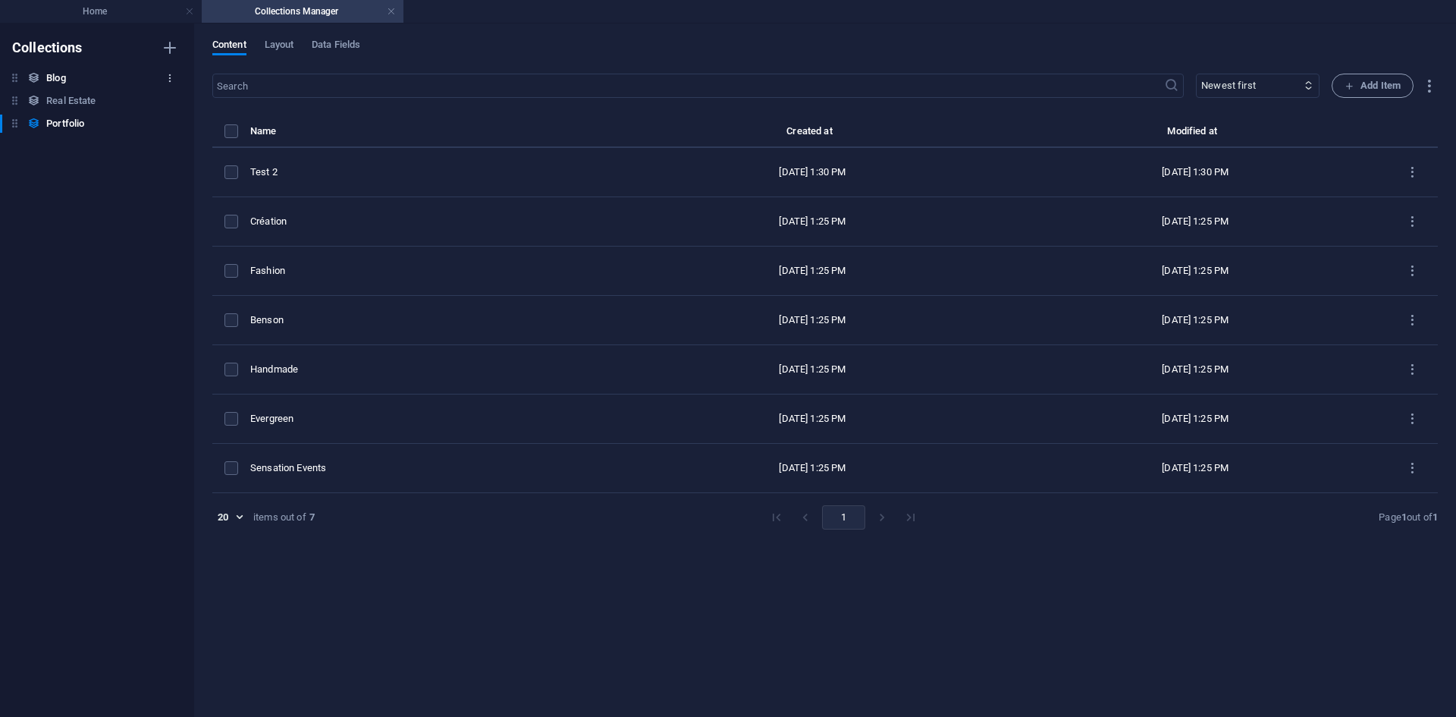
click at [169, 80] on icon "button" at bounding box center [170, 78] width 11 height 11
click at [187, 171] on li "Delete" at bounding box center [169, 181] width 86 height 36
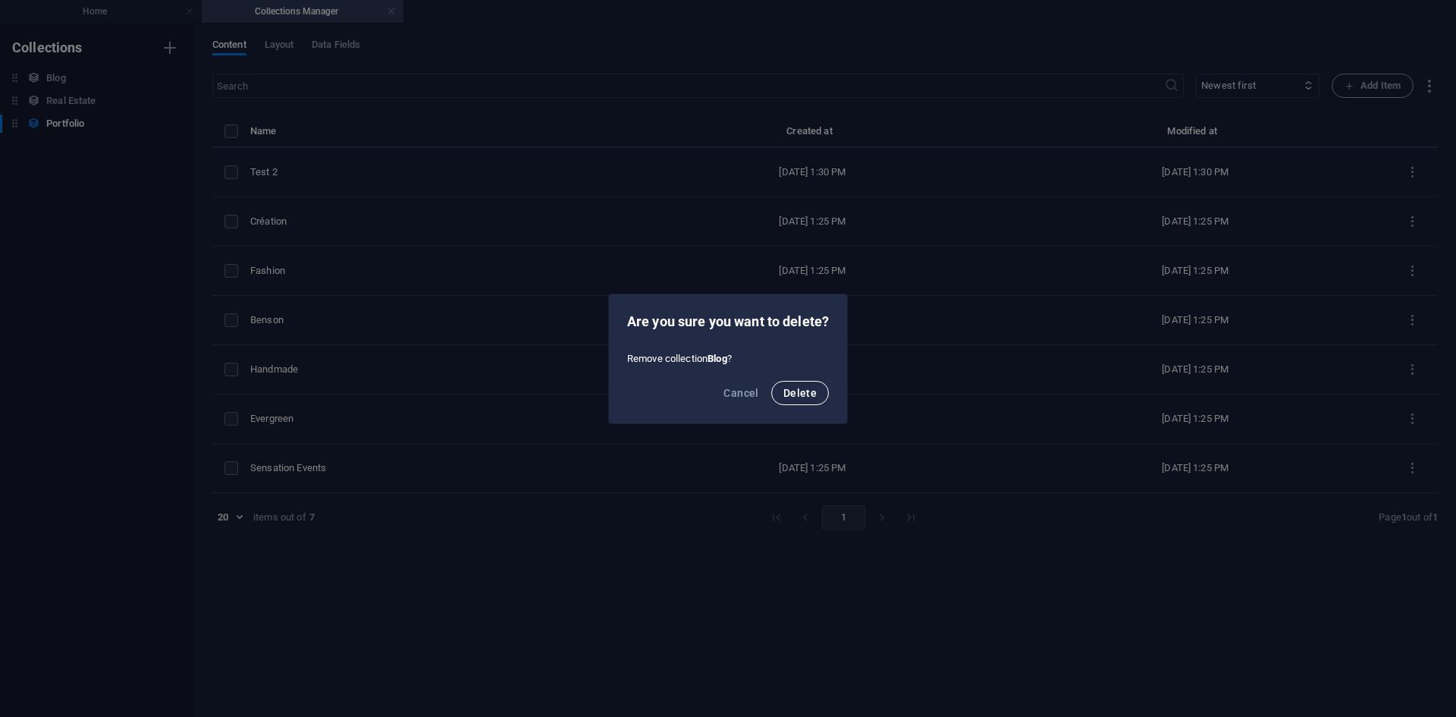
click at [795, 387] on span "Delete" at bounding box center [800, 393] width 33 height 12
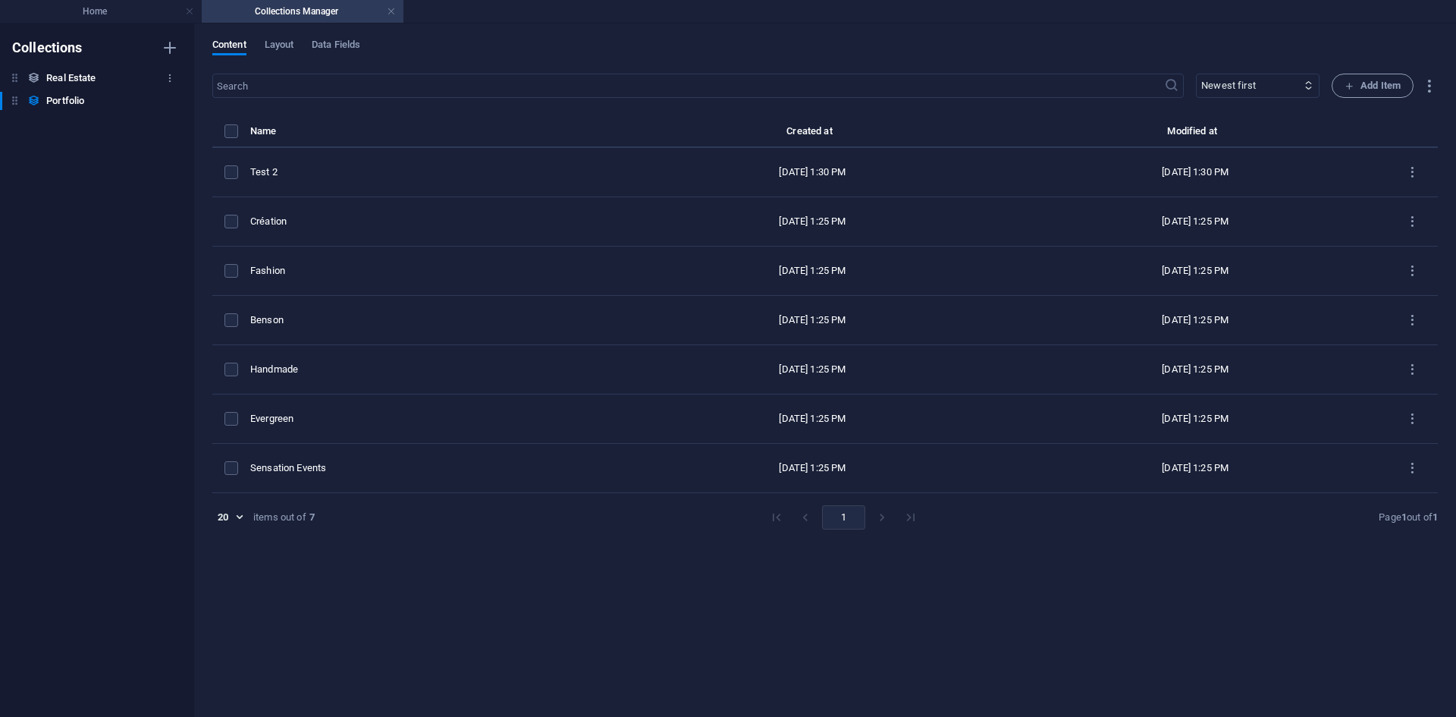
click at [158, 79] on div "Real Estate Real Estate" at bounding box center [89, 78] width 179 height 18
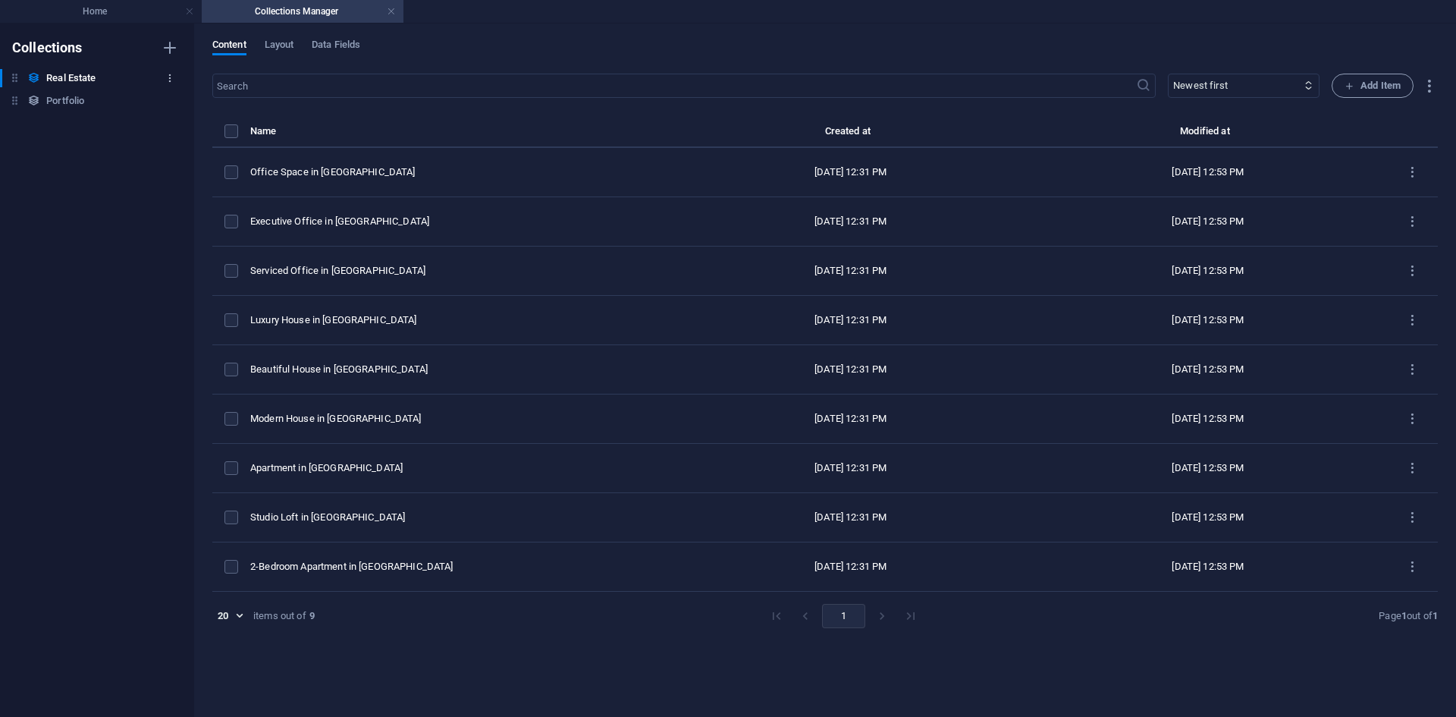
click at [167, 78] on icon "button" at bounding box center [170, 78] width 11 height 11
click at [184, 184] on h6 "Delete" at bounding box center [182, 181] width 41 height 18
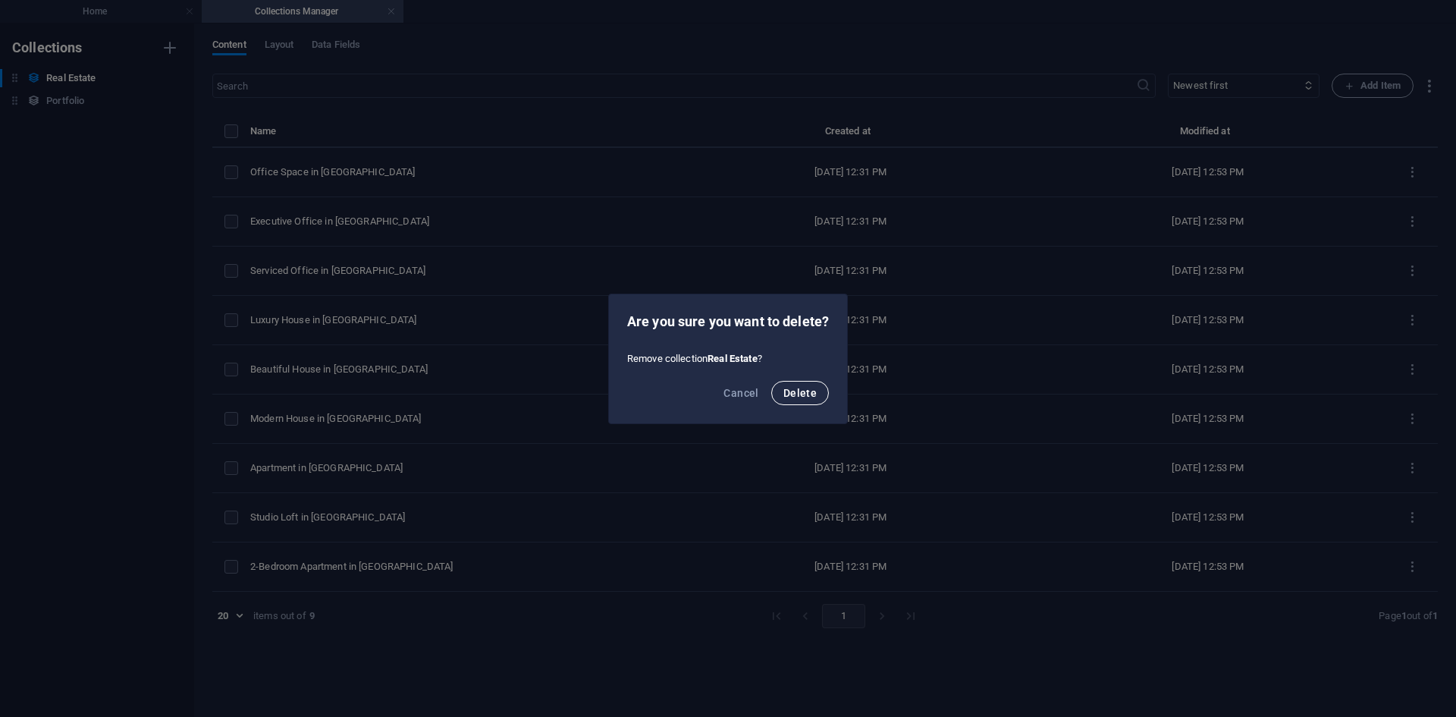
click at [808, 385] on button "Delete" at bounding box center [800, 393] width 58 height 24
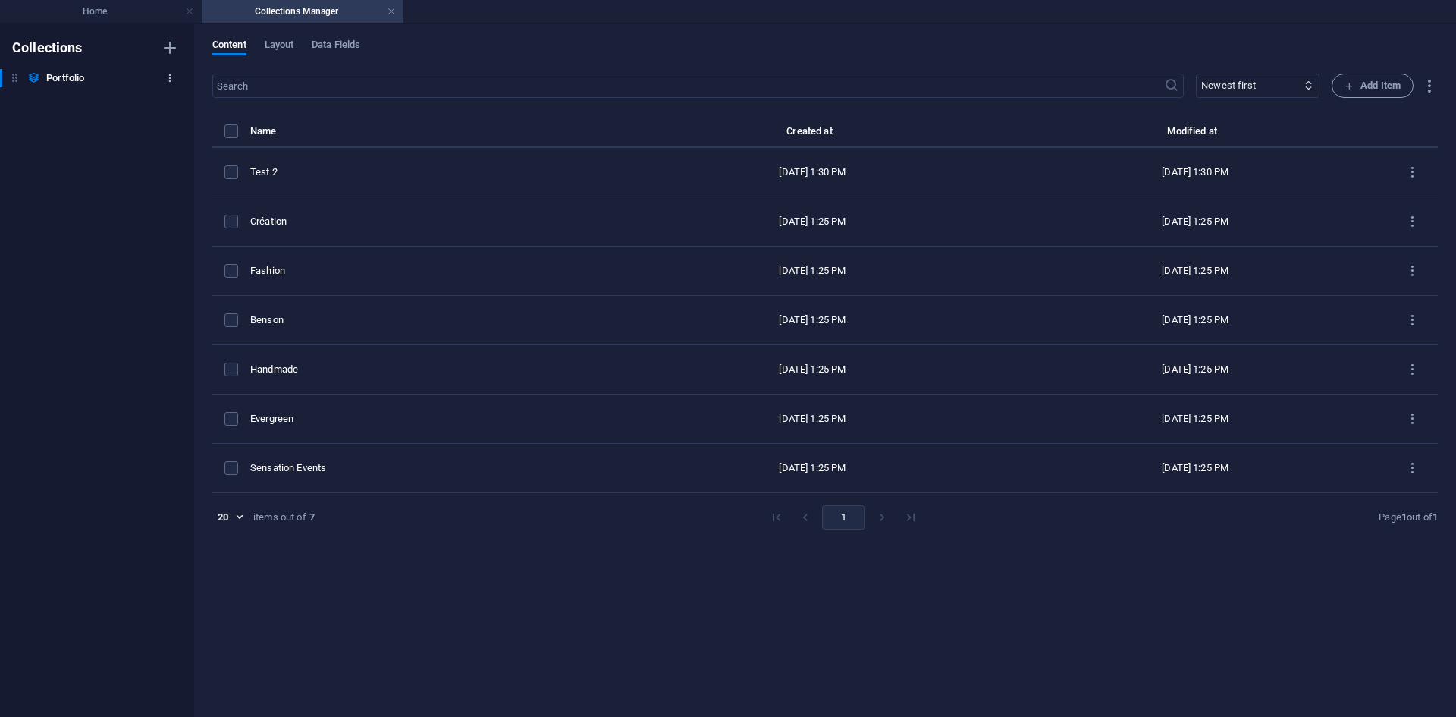
click at [171, 77] on icon "button" at bounding box center [170, 78] width 11 height 11
click at [176, 186] on h6 "Delete" at bounding box center [182, 181] width 41 height 18
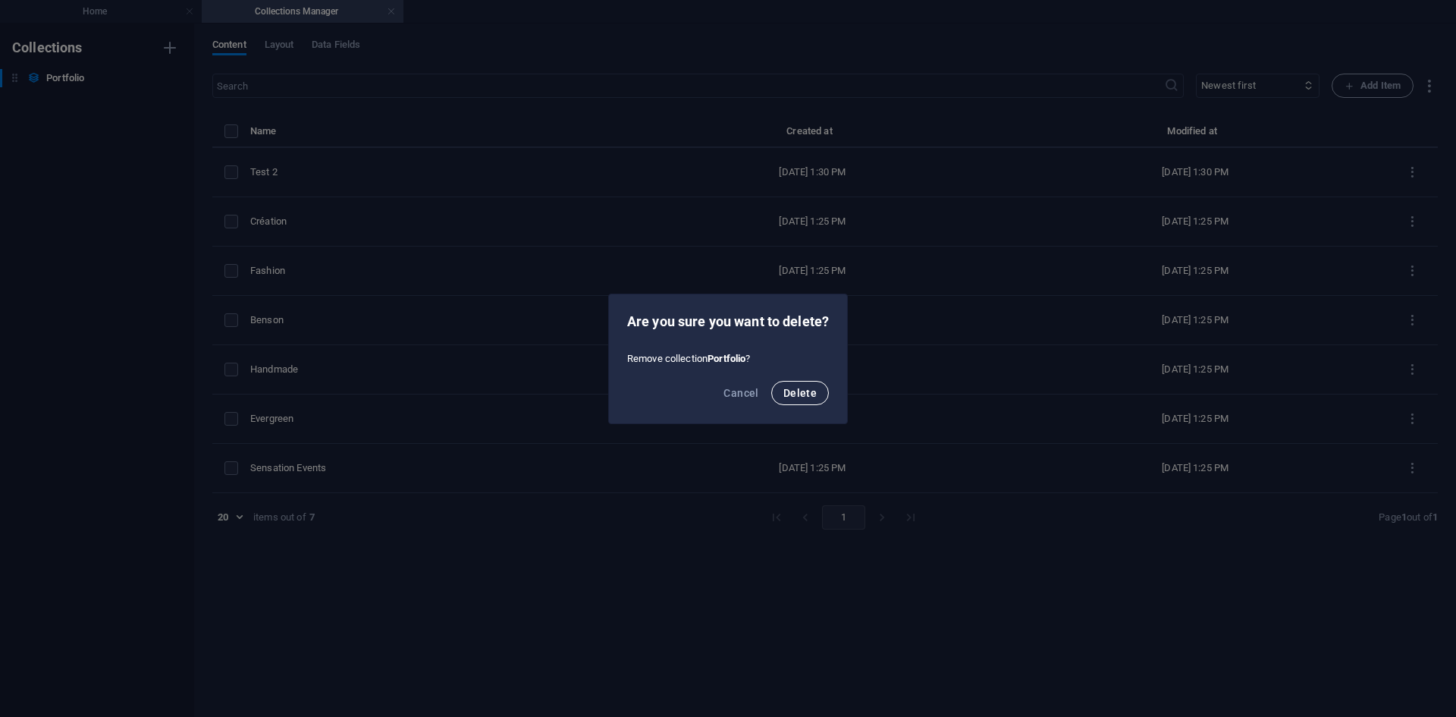
click at [806, 388] on span "Delete" at bounding box center [800, 393] width 33 height 12
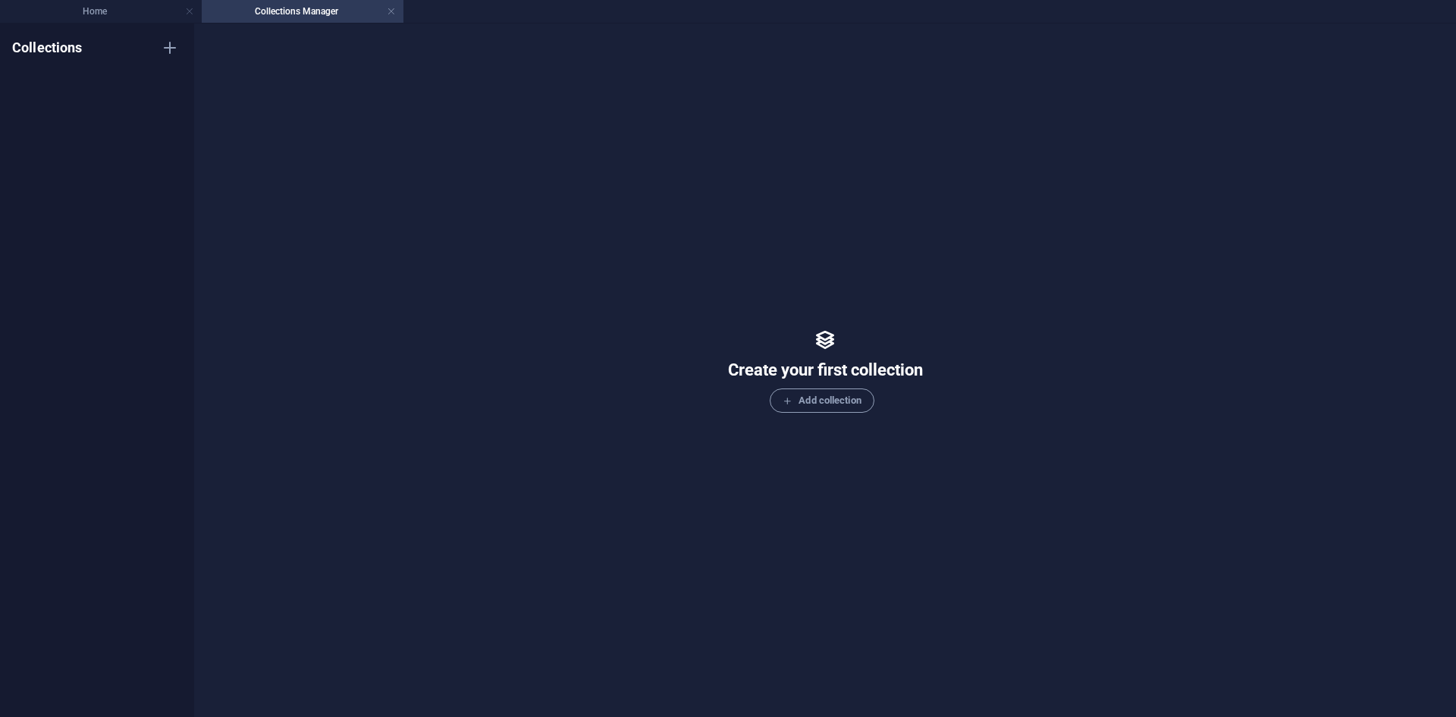
click at [974, 196] on div "Create your first collection Add collection" at bounding box center [825, 370] width 1226 height 663
click at [834, 404] on span "Add collection" at bounding box center [822, 400] width 78 height 18
type input "Test"
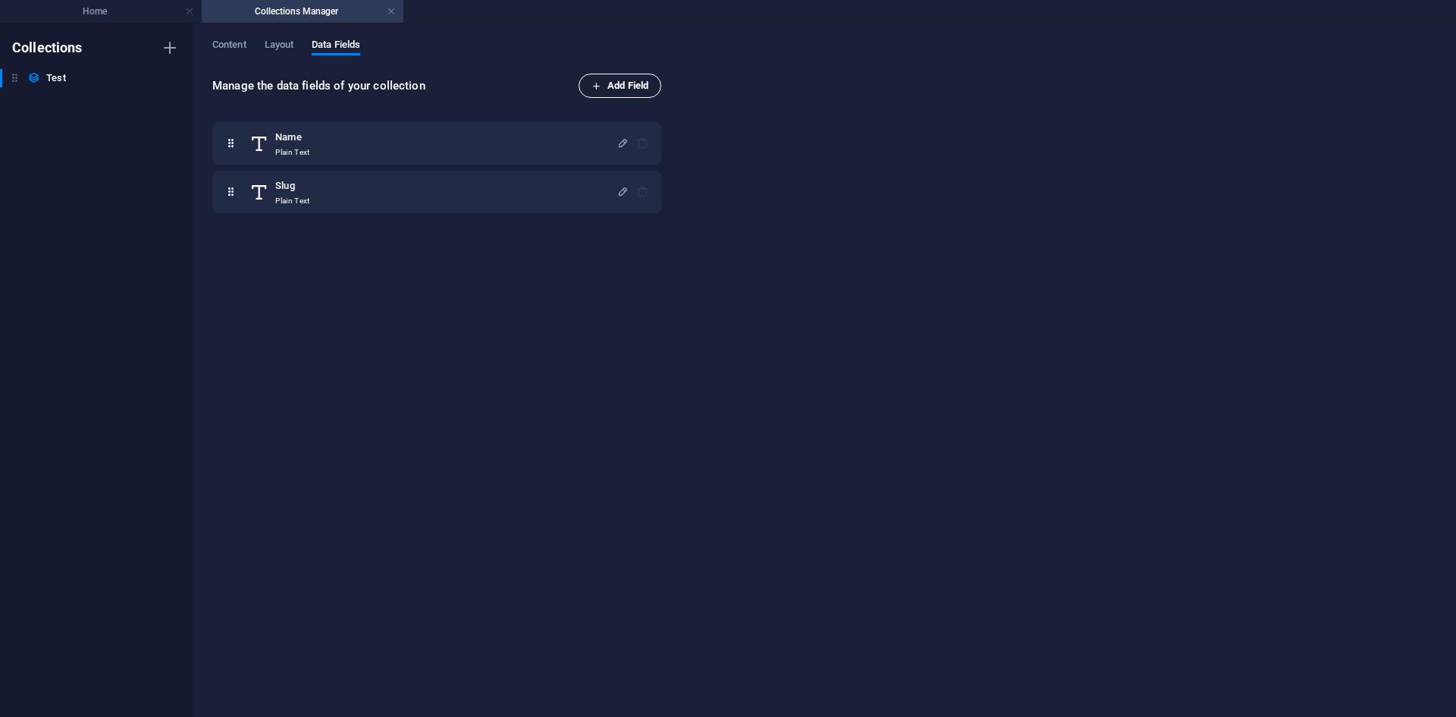
click at [659, 85] on button "Add Field" at bounding box center [620, 86] width 83 height 24
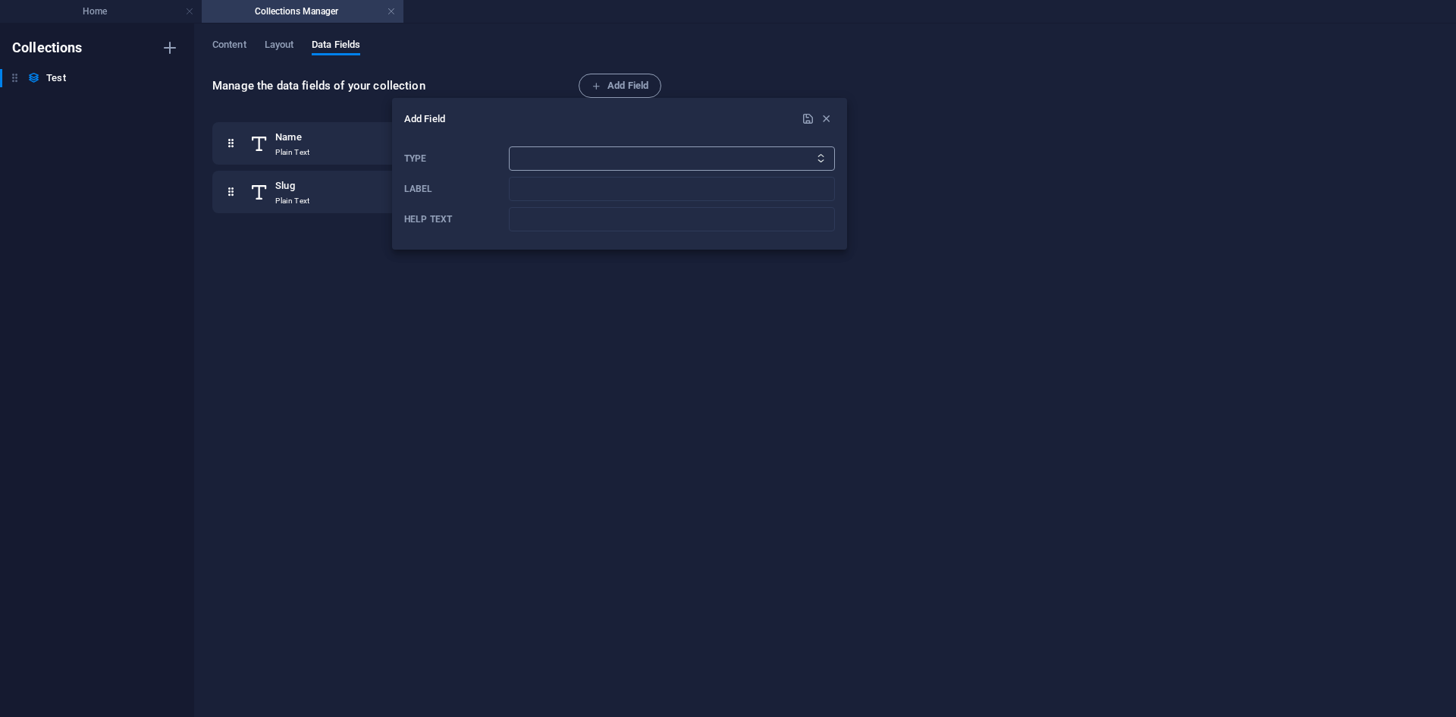
click at [523, 168] on select "Plain Text Link CMS Rich Text File Multiple Files Checkbox Choice Date Number" at bounding box center [672, 158] width 326 height 24
select select "number"
click at [509, 146] on select "Plain Text Link CMS Rich Text File Multiple Files Checkbox Choice Date Number" at bounding box center [672, 158] width 326 height 24
click at [555, 193] on input "Label" at bounding box center [672, 189] width 326 height 24
type input "e"
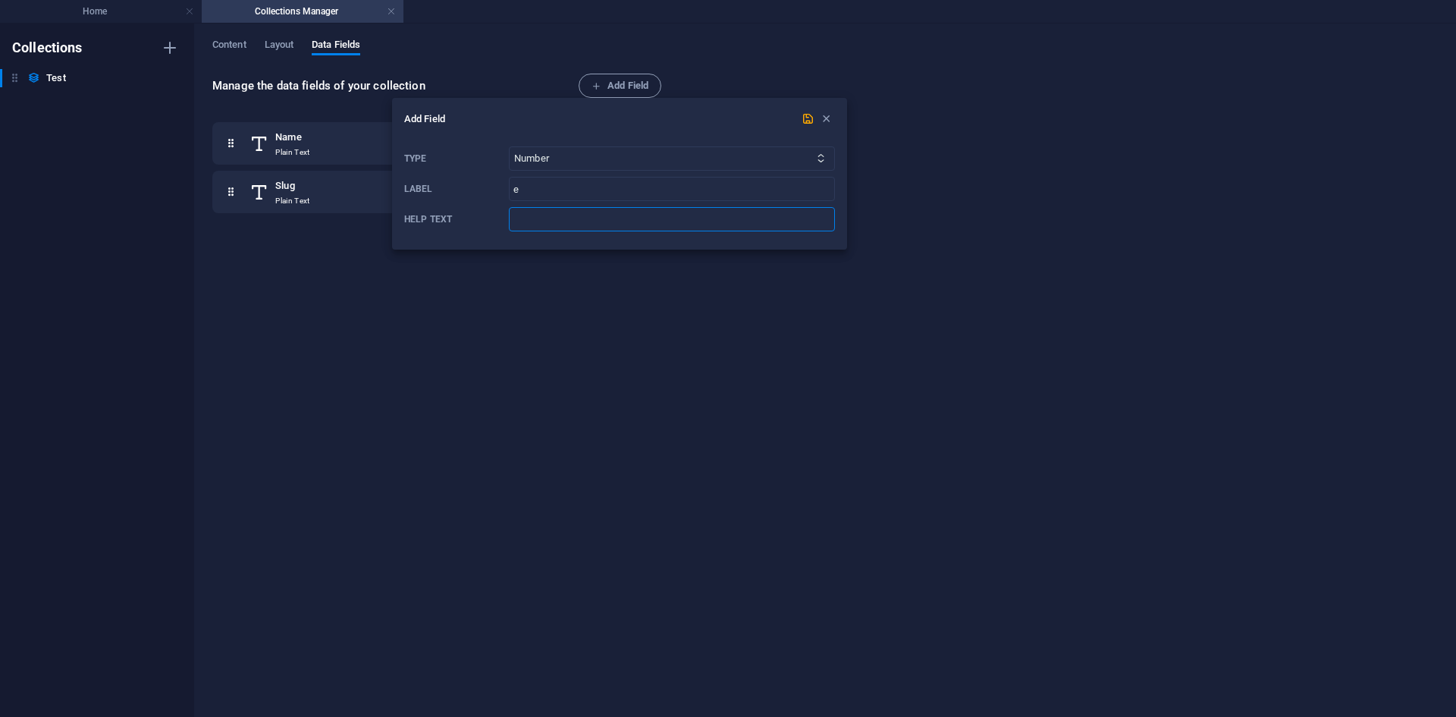
click at [575, 225] on input "Help text" at bounding box center [672, 219] width 326 height 24
click at [805, 121] on icon "submit" at bounding box center [808, 118] width 13 height 13
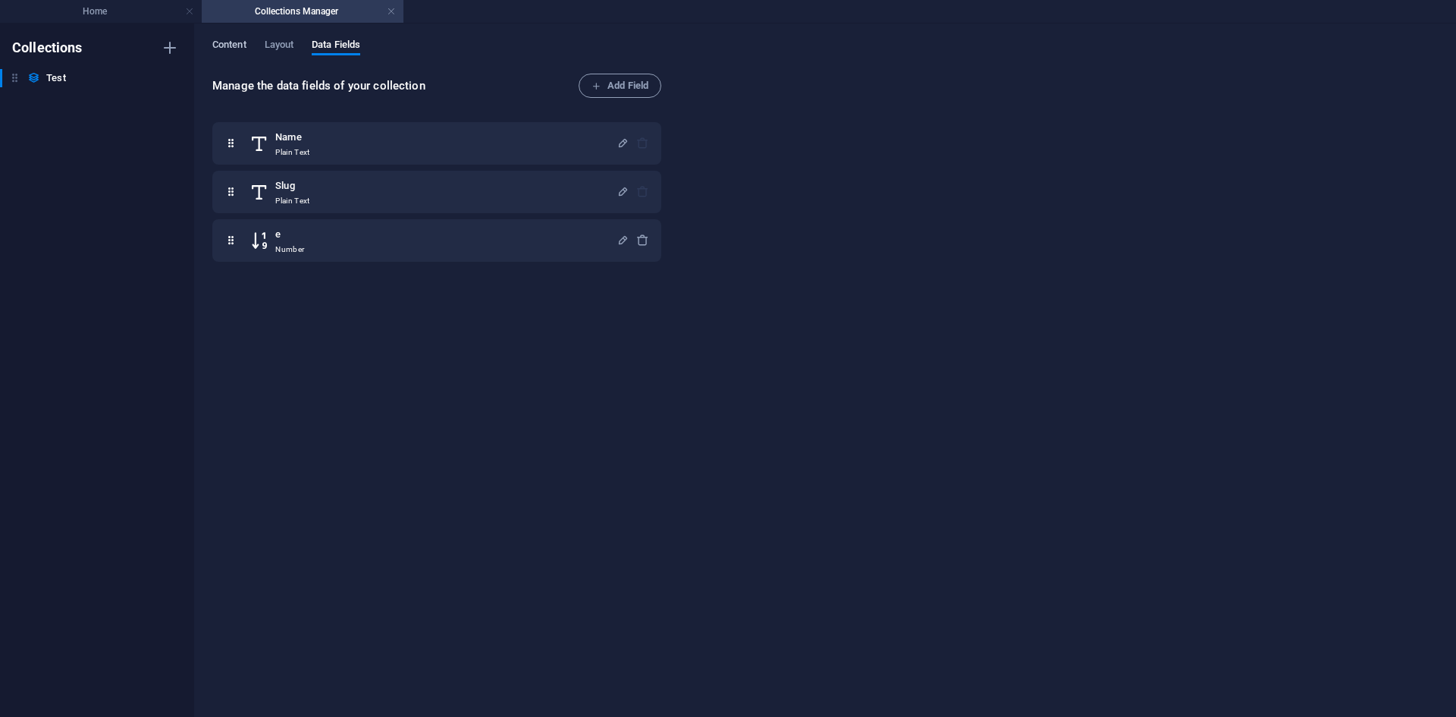
click at [228, 46] on span "Content" at bounding box center [229, 46] width 34 height 21
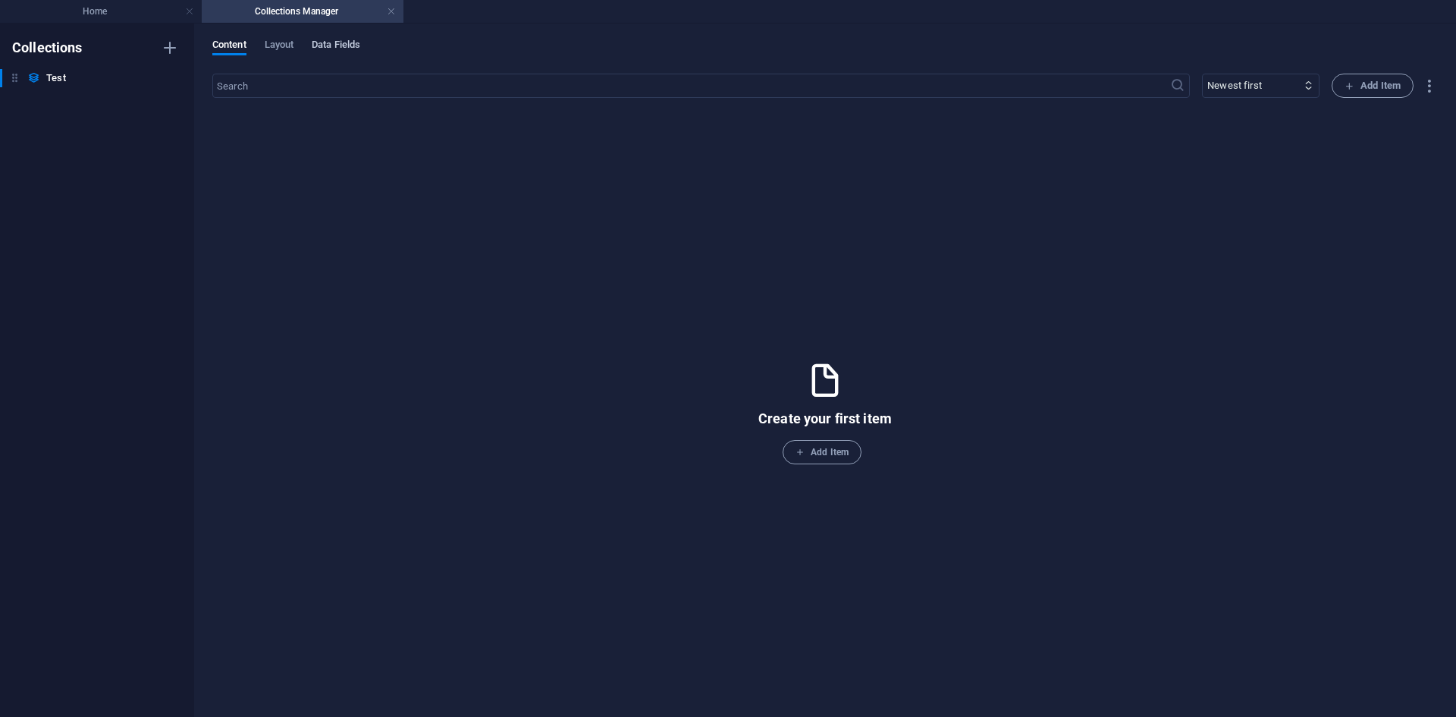
click at [336, 42] on span "Data Fields" at bounding box center [336, 46] width 49 height 21
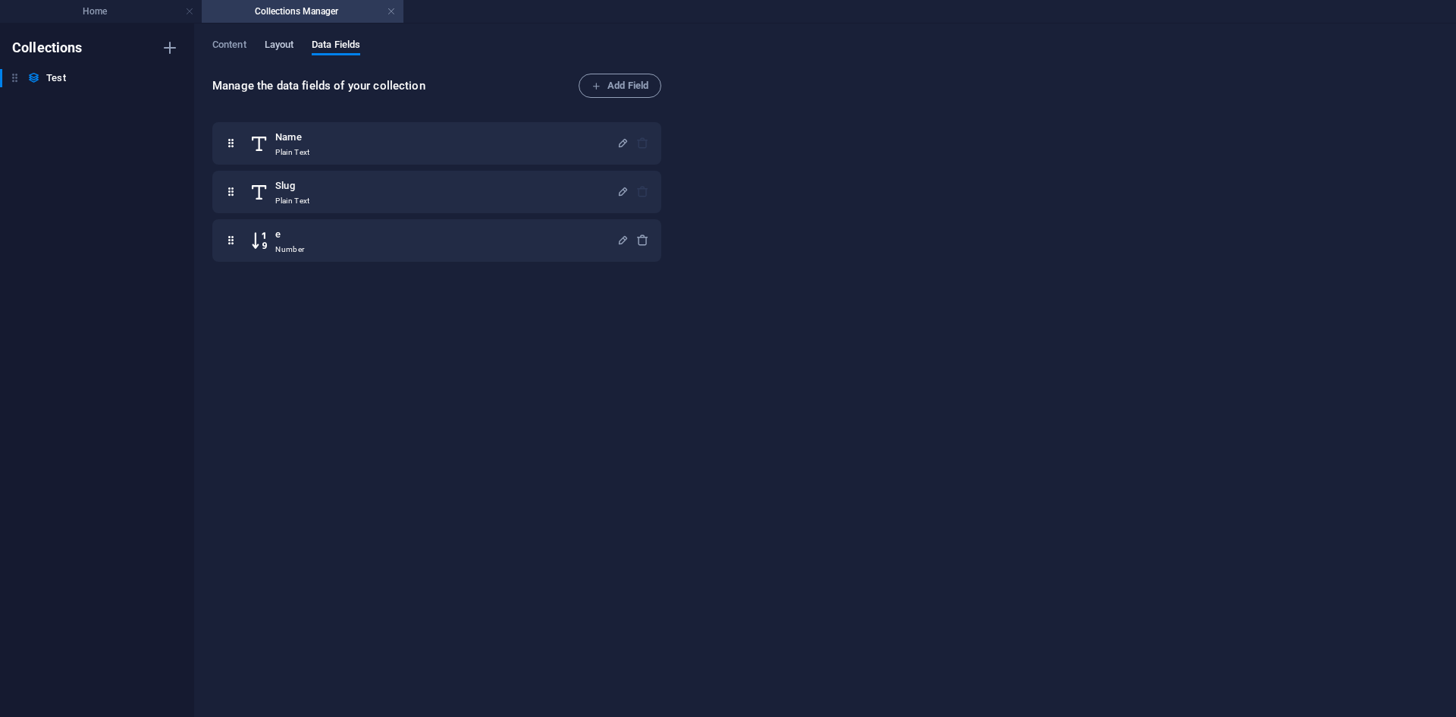
click at [272, 42] on span "Layout" at bounding box center [280, 46] width 30 height 21
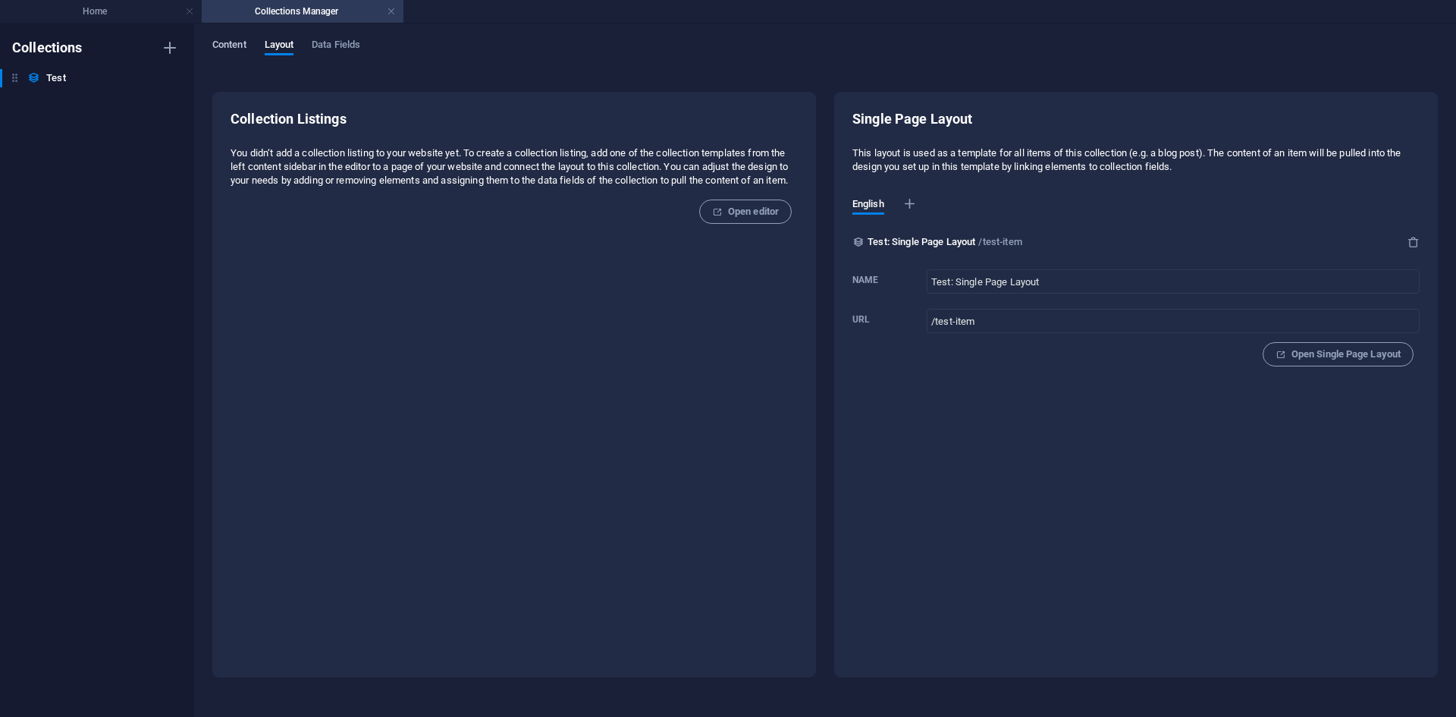
click at [219, 45] on span "Content" at bounding box center [229, 46] width 34 height 21
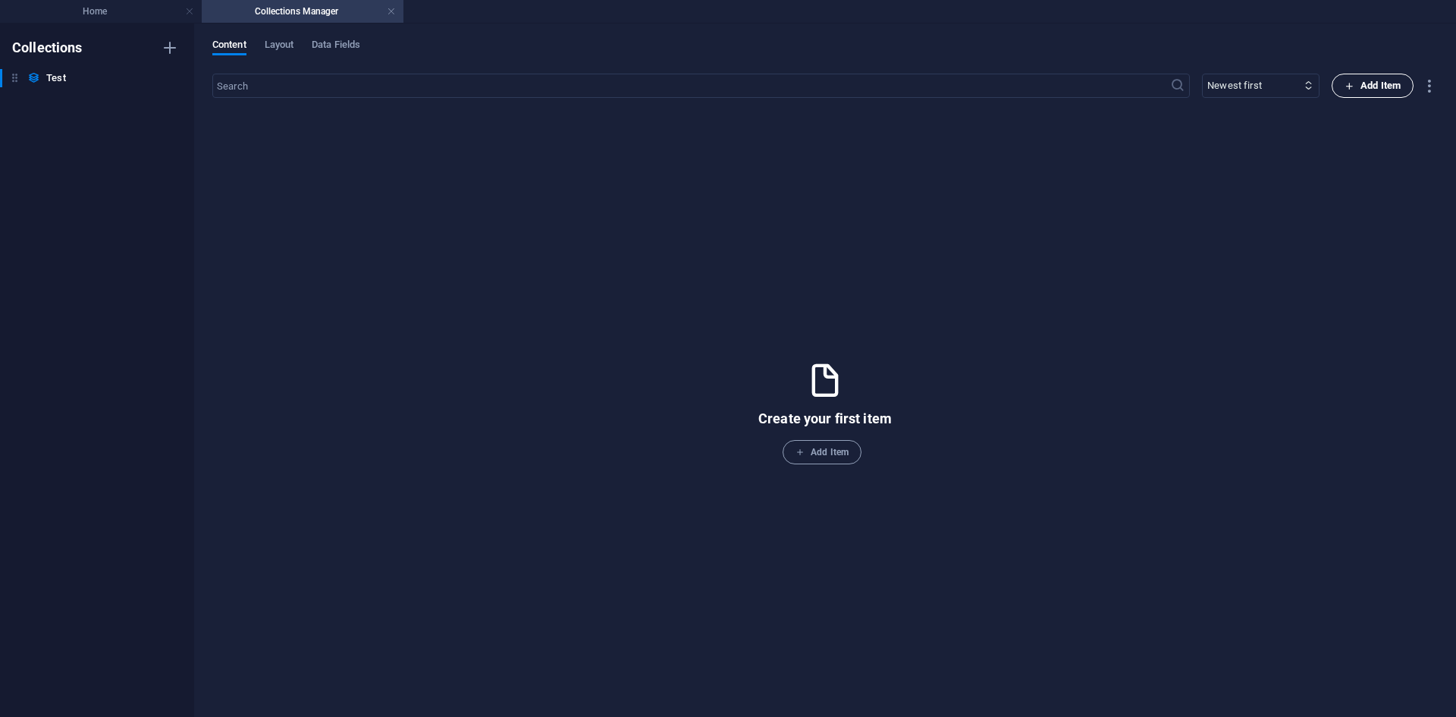
click at [1354, 88] on icon "button" at bounding box center [1350, 86] width 10 height 10
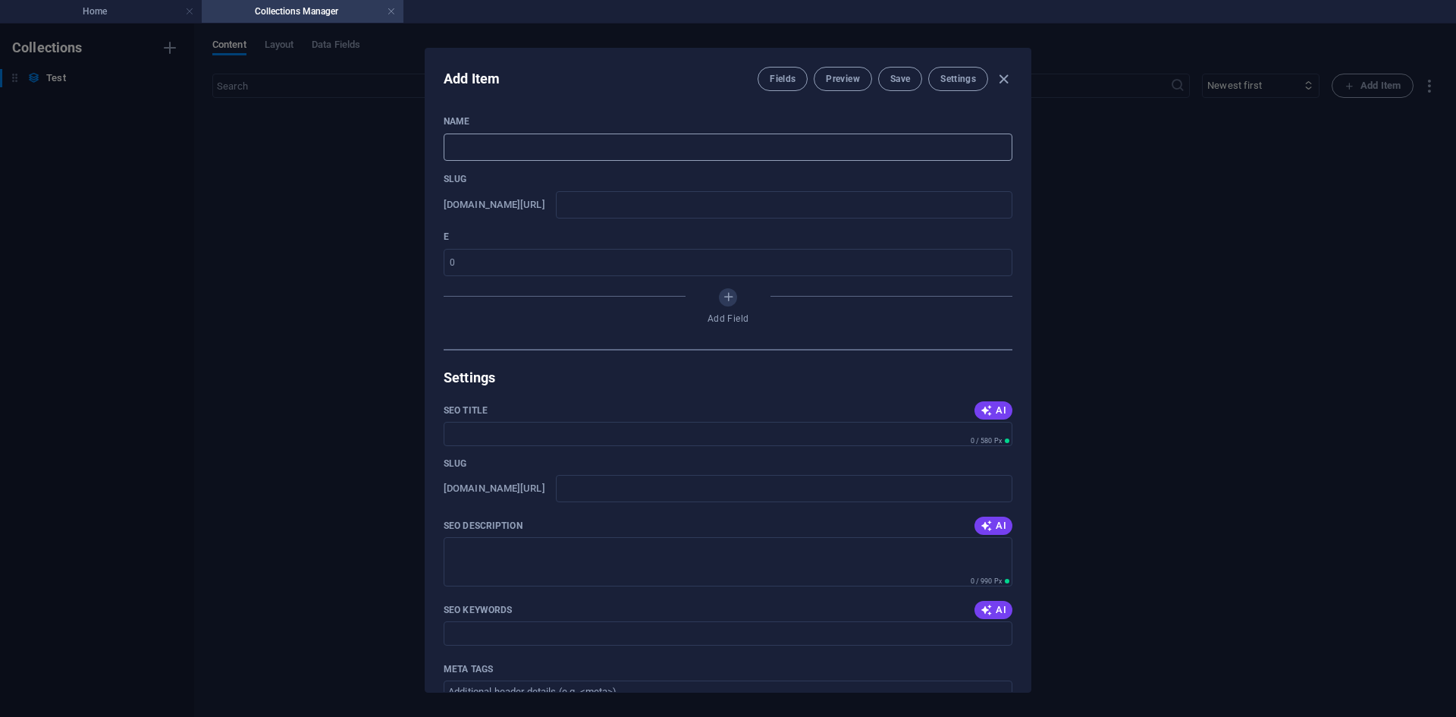
click at [582, 148] on input "text" at bounding box center [728, 147] width 569 height 27
type input "w"
type input "wa"
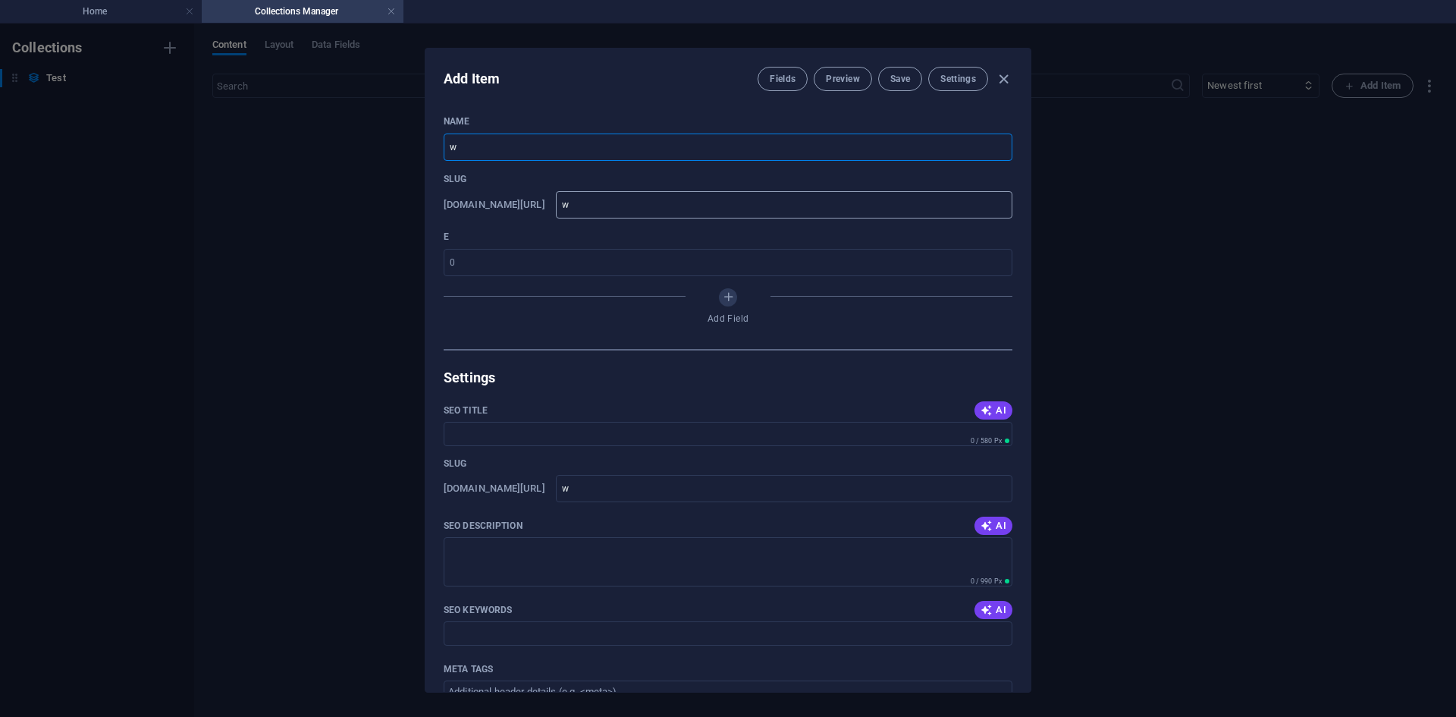
type input "wa"
type input "wad"
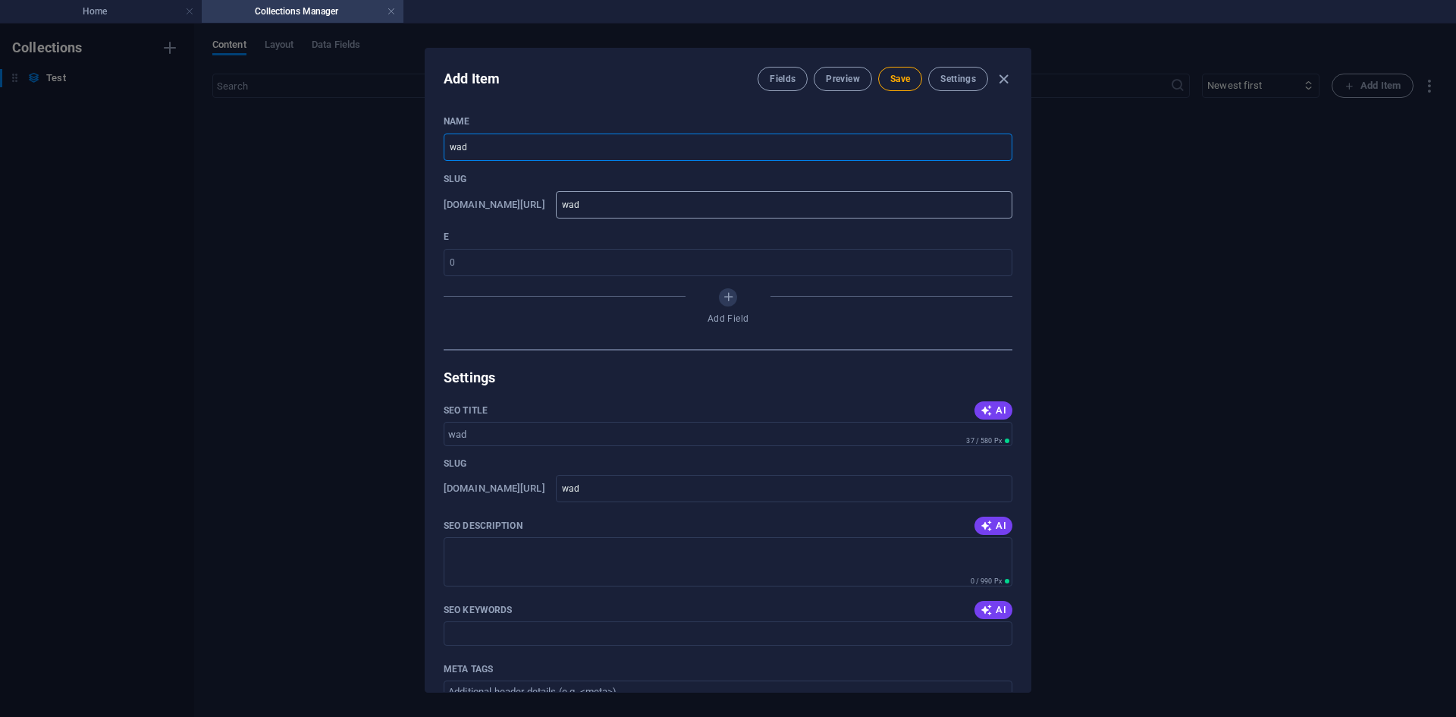
type input "wadw"
drag, startPoint x: 640, startPoint y: 203, endPoint x: 538, endPoint y: 258, distance: 116.1
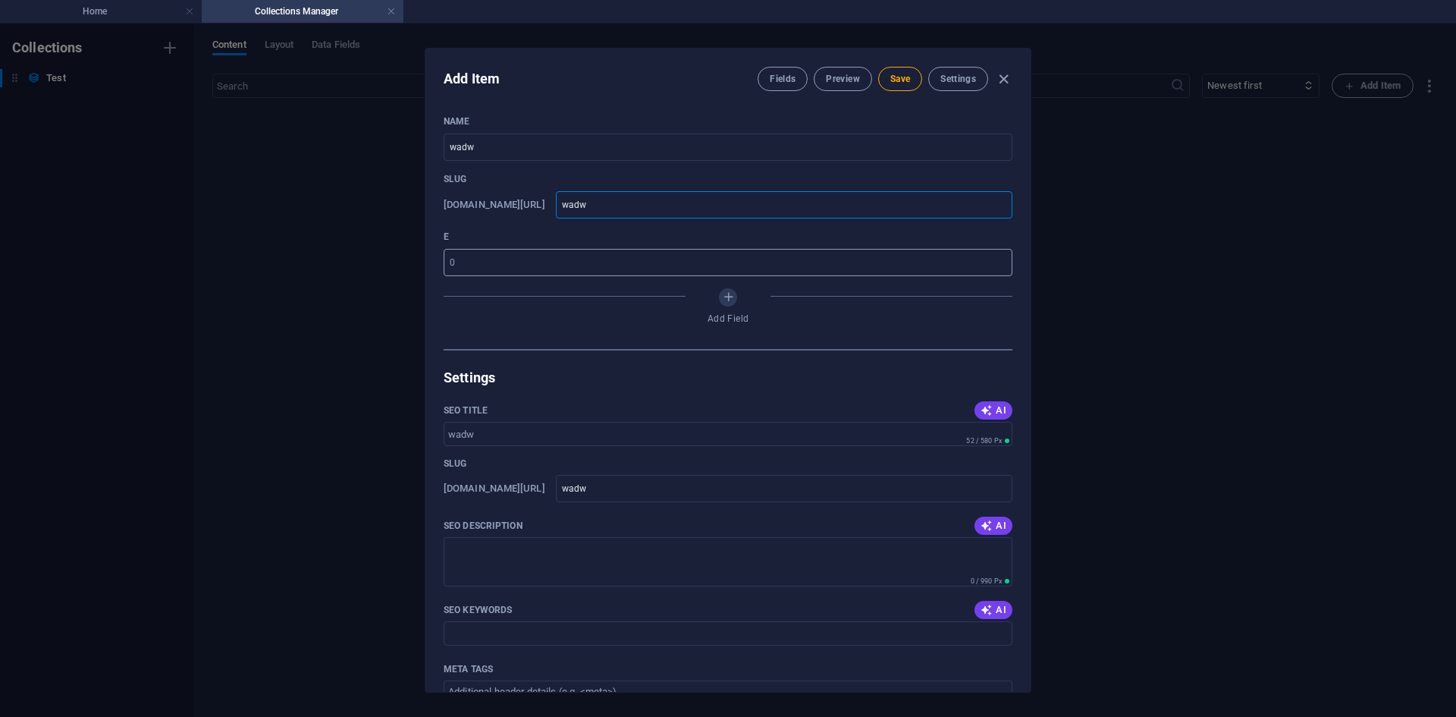
click at [637, 210] on input "wadw" at bounding box center [784, 204] width 457 height 27
click at [527, 262] on input "number" at bounding box center [728, 262] width 569 height 27
click at [536, 417] on div "SEO Title AI" at bounding box center [728, 410] width 569 height 23
click at [891, 83] on span "Save" at bounding box center [901, 79] width 20 height 12
click at [1002, 77] on icon "button" at bounding box center [1003, 79] width 17 height 17
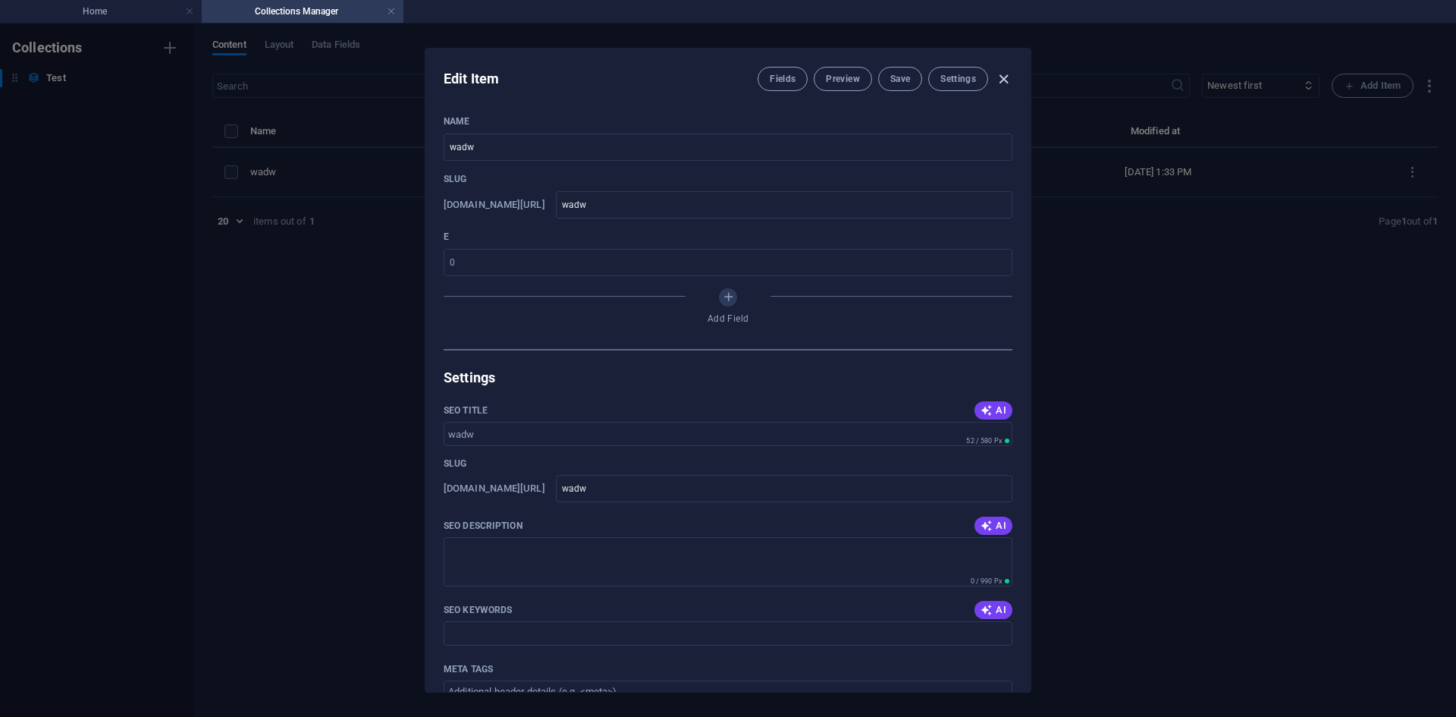
type input "wadw"
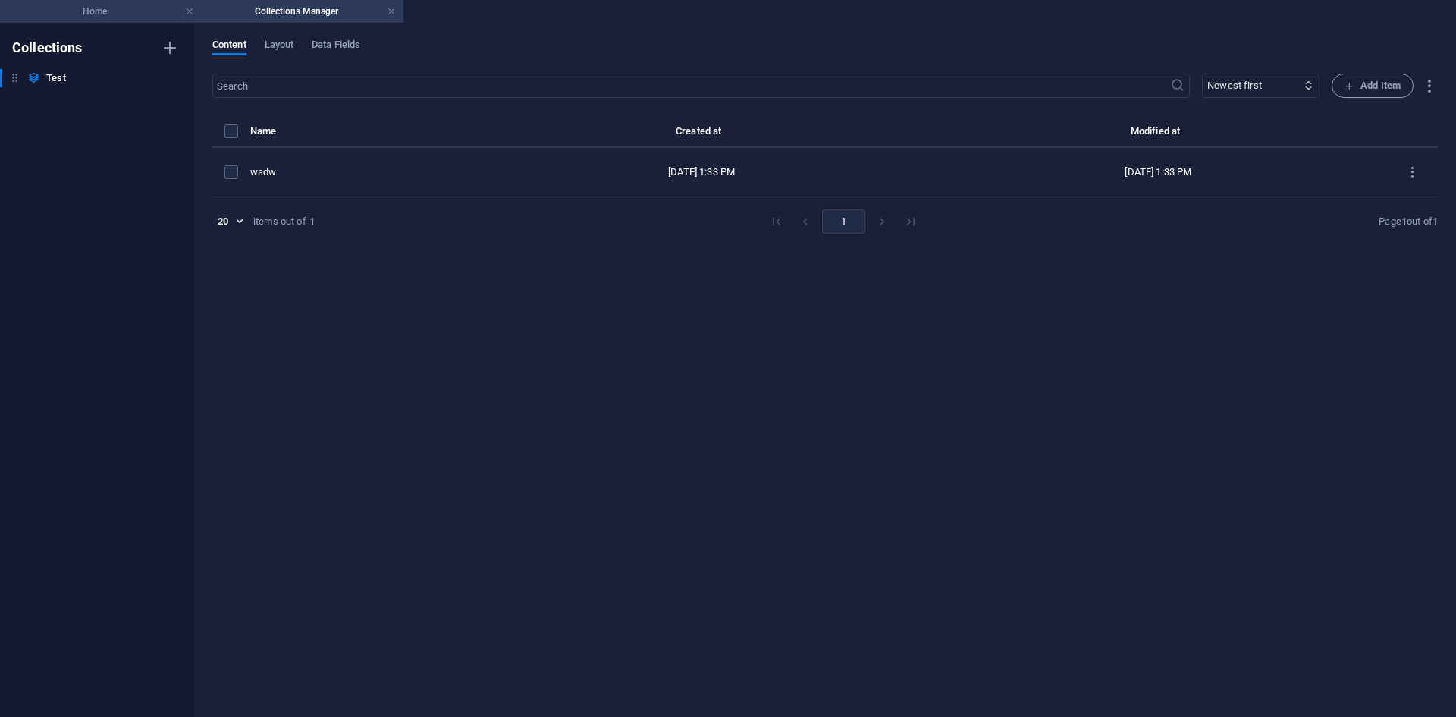
click at [143, 18] on h4 "Home" at bounding box center [101, 11] width 202 height 17
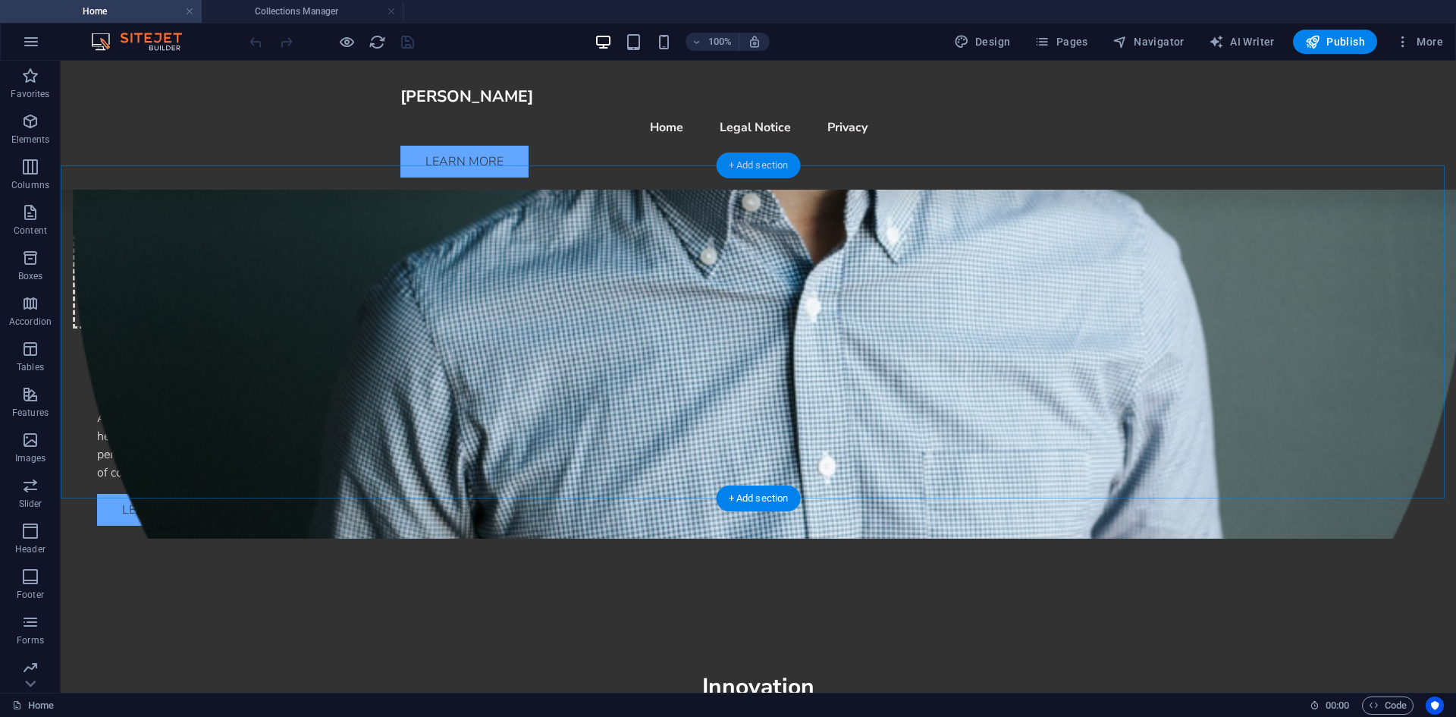
click at [755, 164] on div "+ Add section" at bounding box center [759, 165] width 84 height 26
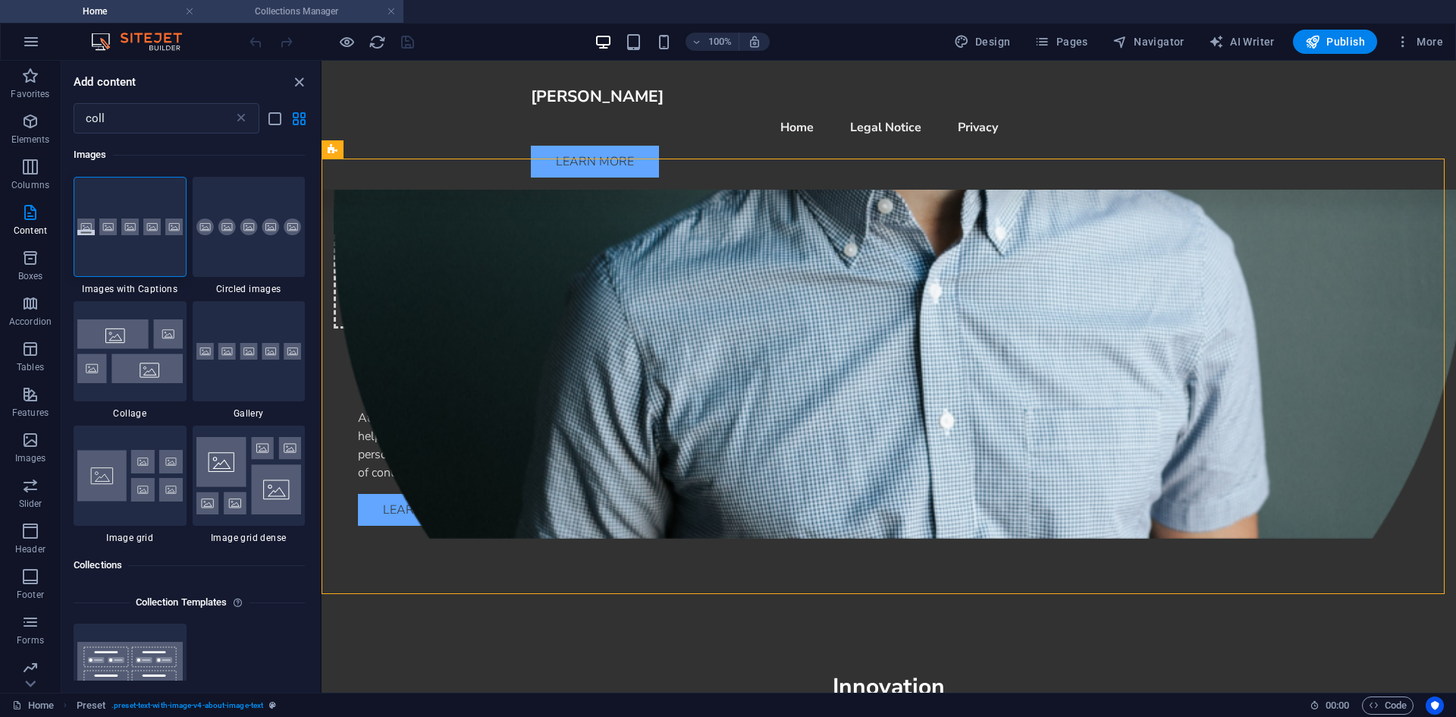
click at [282, 15] on h4 "Collections Manager" at bounding box center [303, 11] width 202 height 17
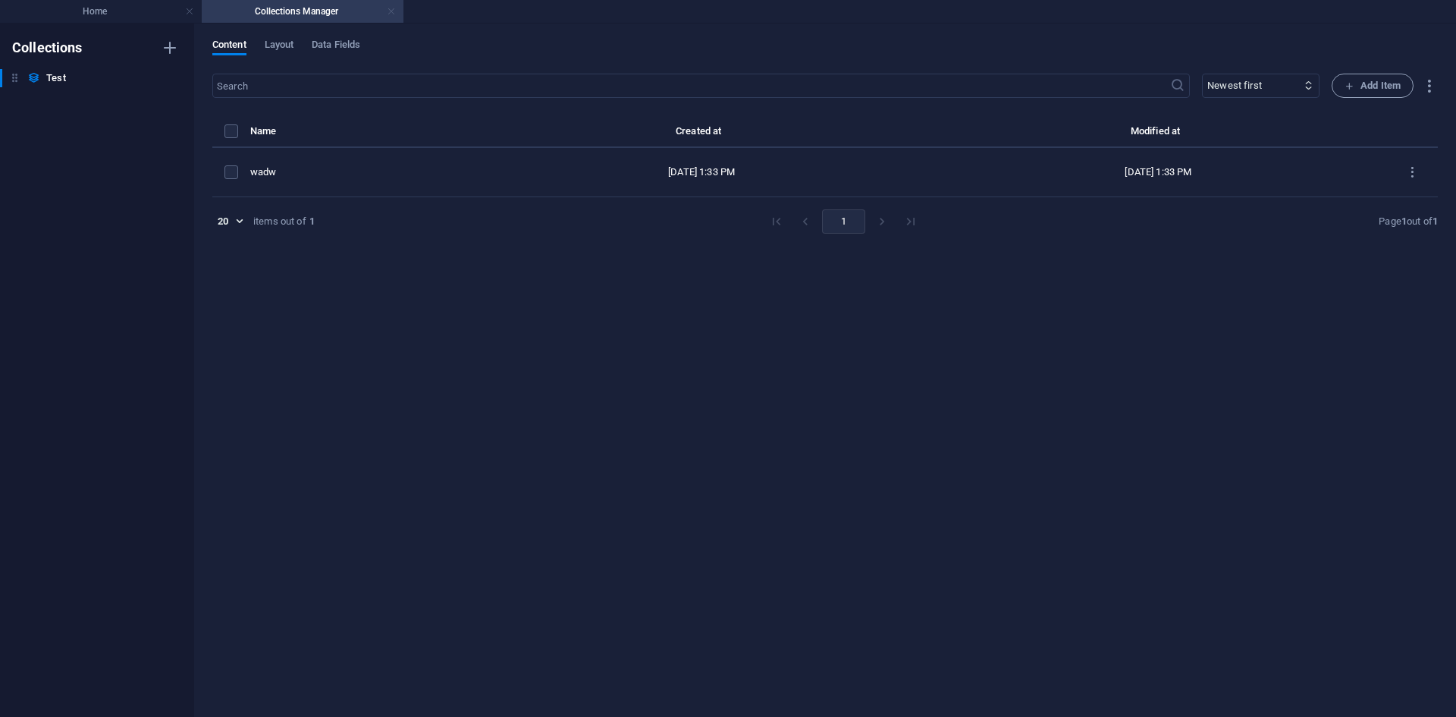
click at [394, 14] on link at bounding box center [391, 12] width 9 height 14
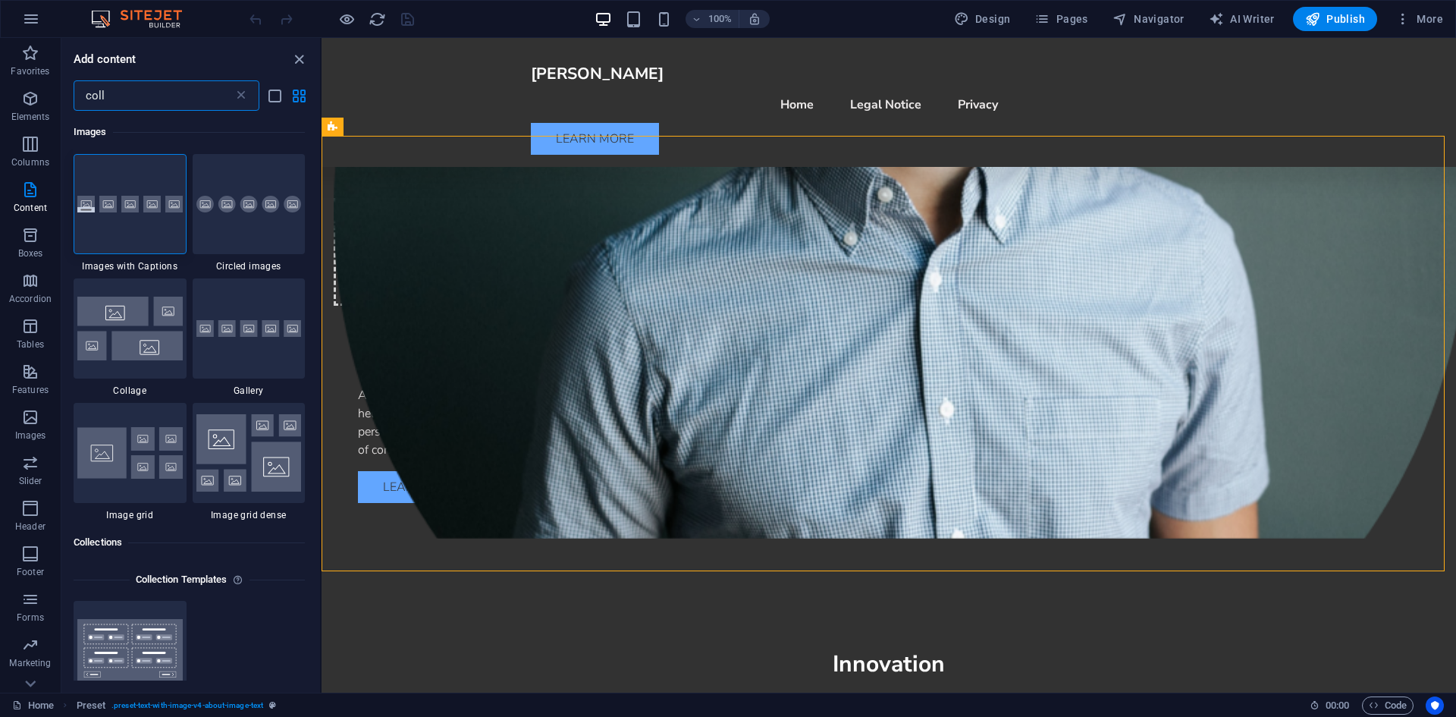
click at [187, 96] on input "coll" at bounding box center [154, 95] width 160 height 30
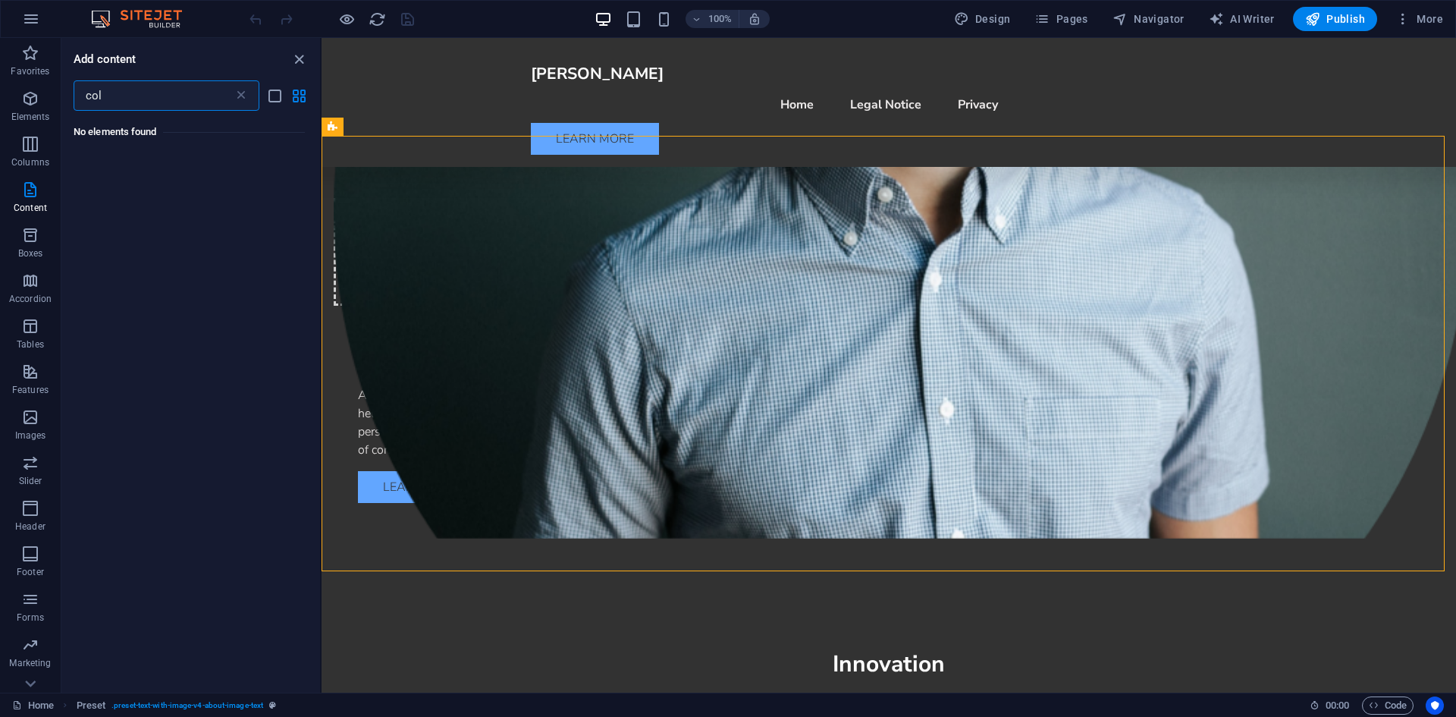
type input "coll"
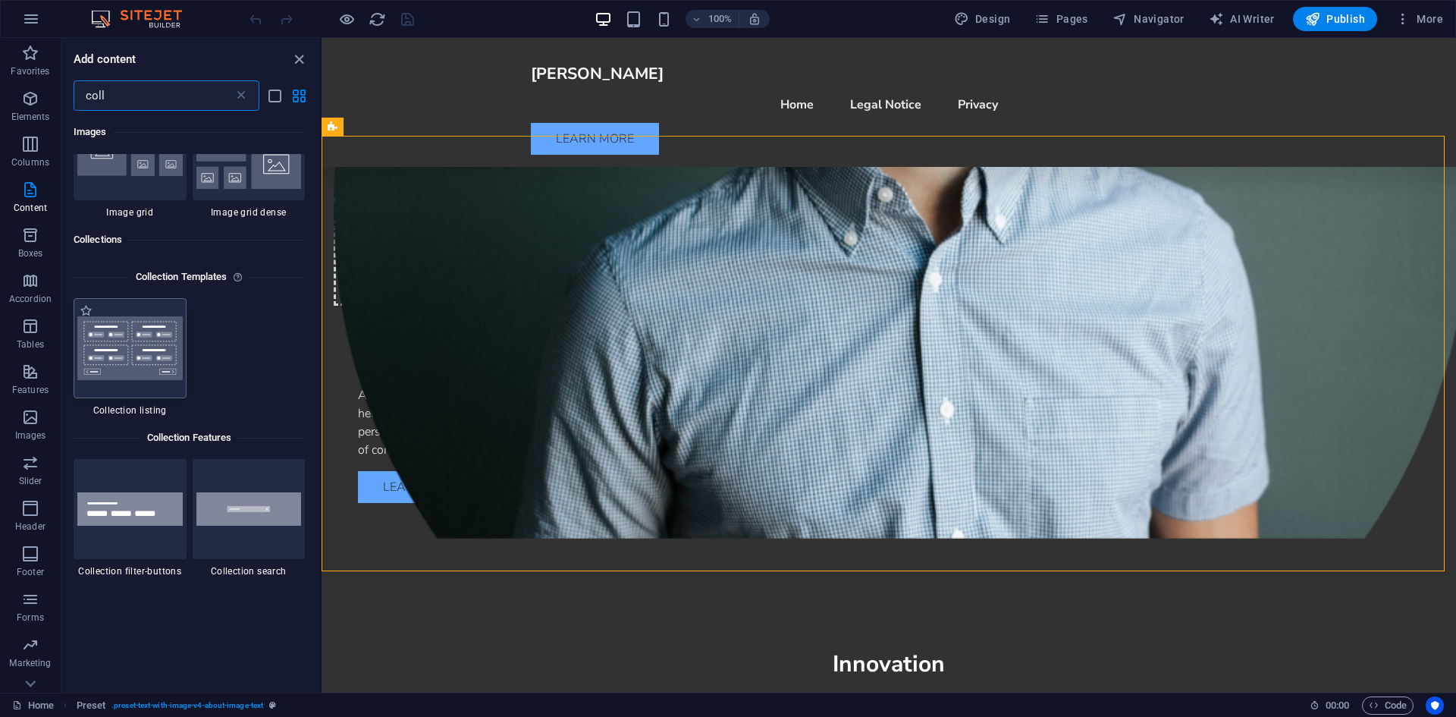
scroll to position [303, 0]
click at [140, 369] on img at bounding box center [129, 348] width 105 height 64
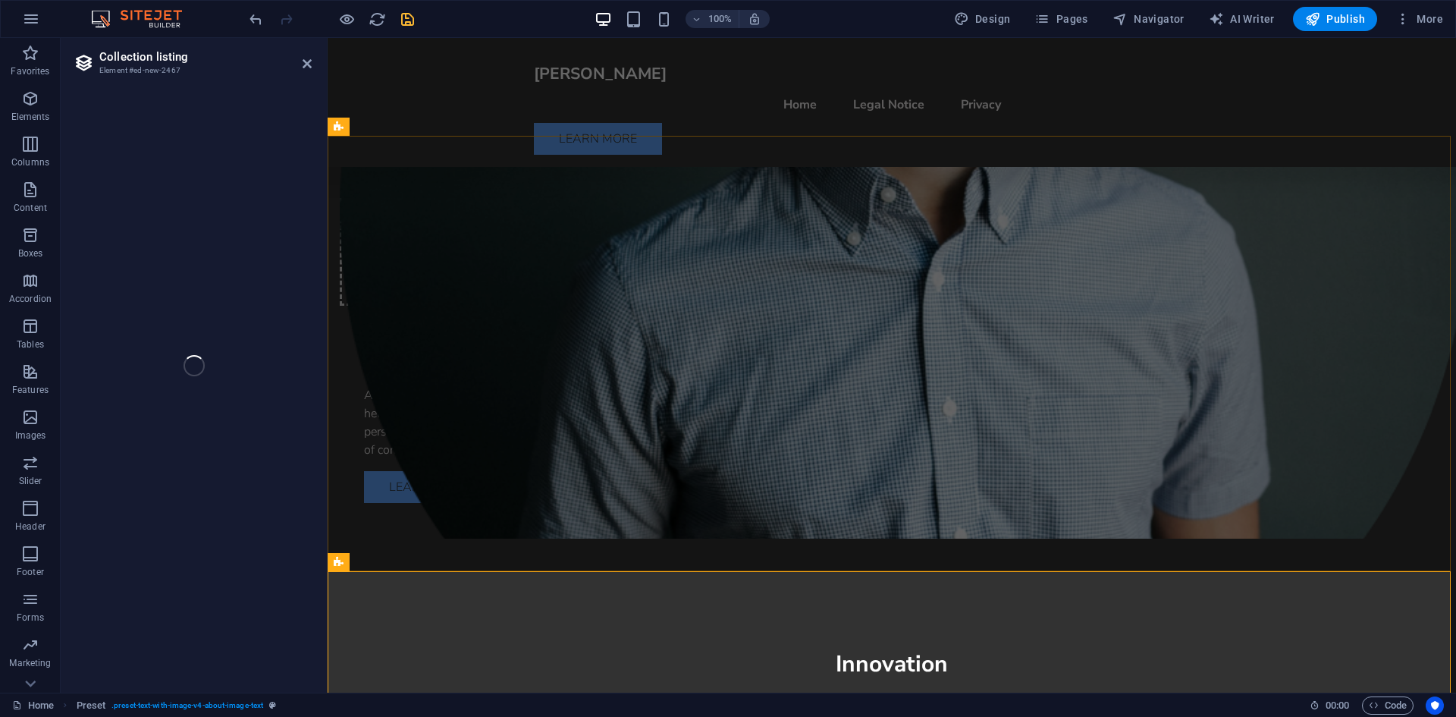
select select
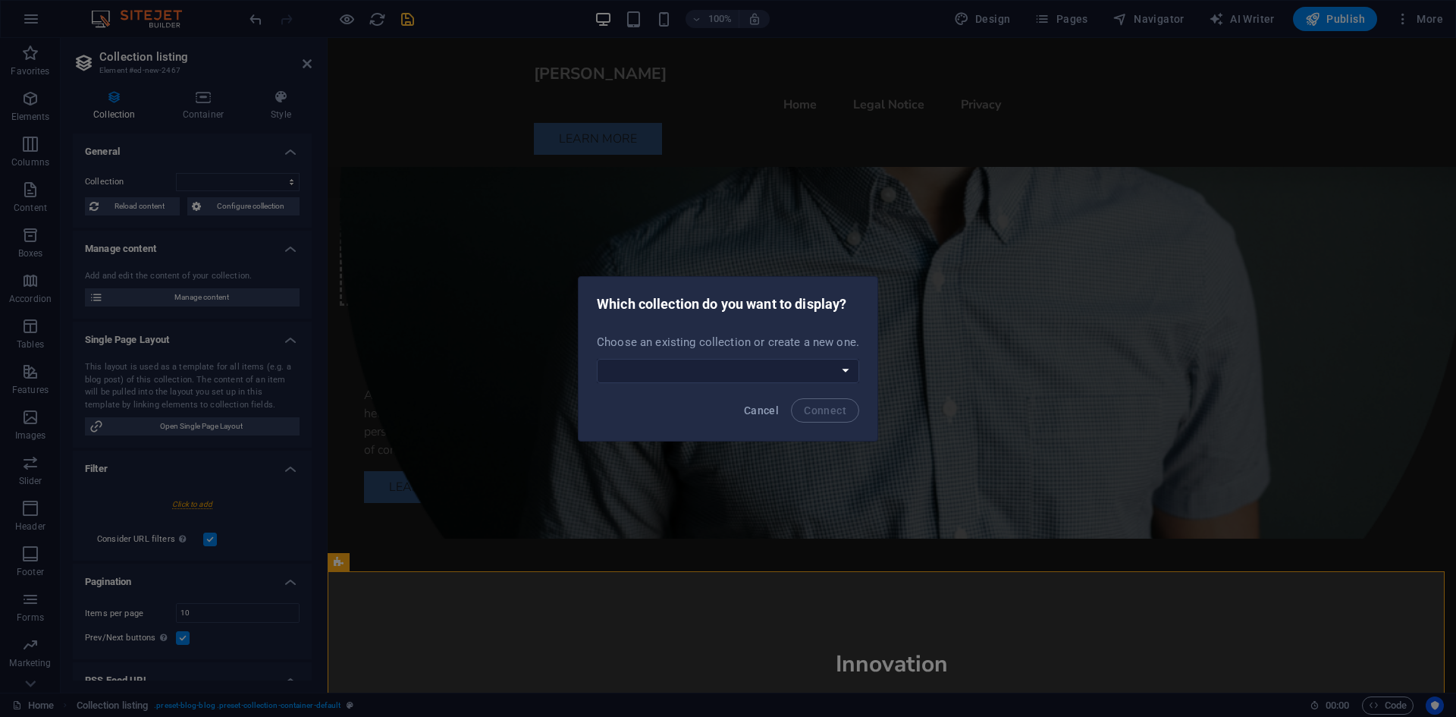
click at [764, 353] on div "Choose an existing collection or create a new one. Test Create a new collection" at bounding box center [728, 358] width 299 height 61
click at [762, 358] on div "Choose an existing collection or create a new one. Test Create a new collection" at bounding box center [728, 358] width 299 height 61
click at [746, 369] on select "Test Create a new collection" at bounding box center [728, 371] width 262 height 24
select select "68b592936d0316629306da35"
click at [598, 359] on select "Test Create a new collection" at bounding box center [728, 371] width 262 height 24
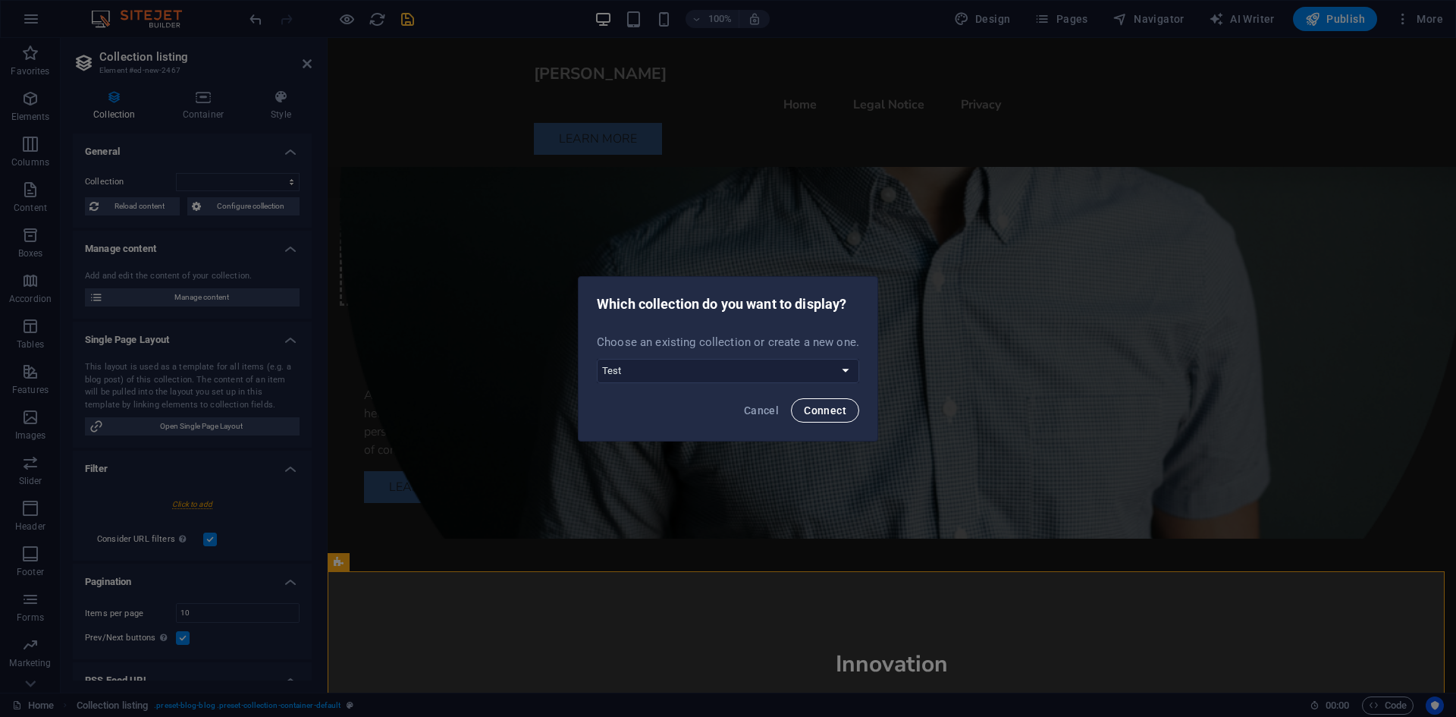
click at [803, 416] on button "Connect" at bounding box center [825, 410] width 68 height 24
select select "68b592936d0316629306da35"
select select "createdAt_DESC"
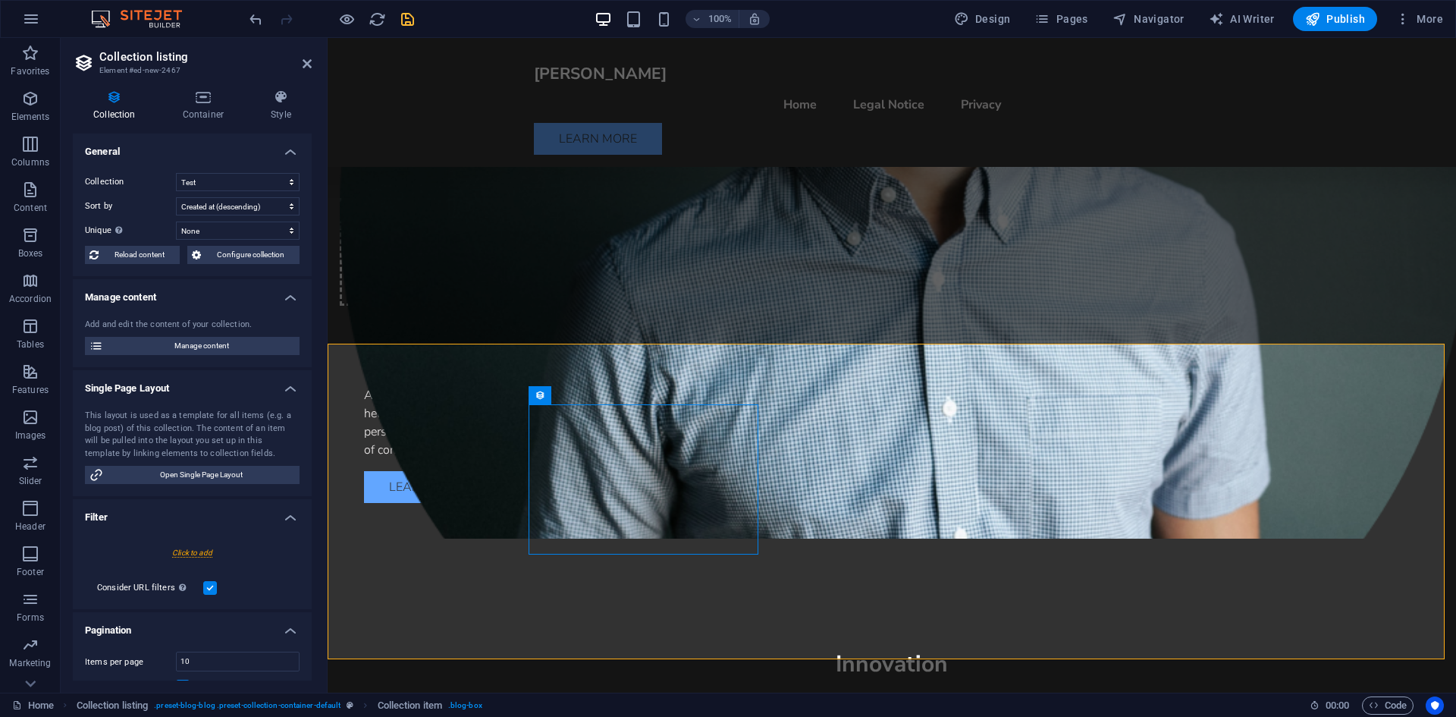
click at [408, 21] on icon "save" at bounding box center [407, 19] width 17 height 17
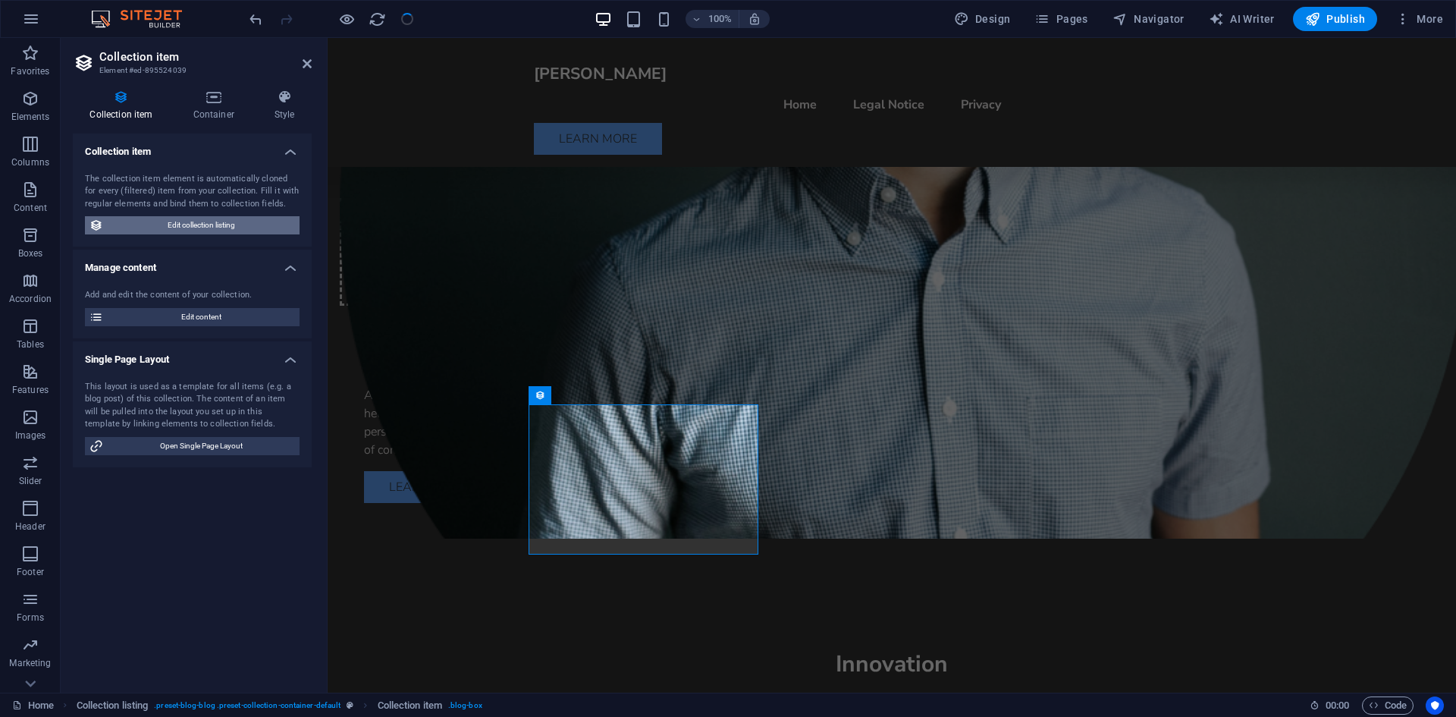
click at [181, 225] on span "Edit collection listing" at bounding box center [201, 225] width 187 height 18
select select "createdAt_DESC"
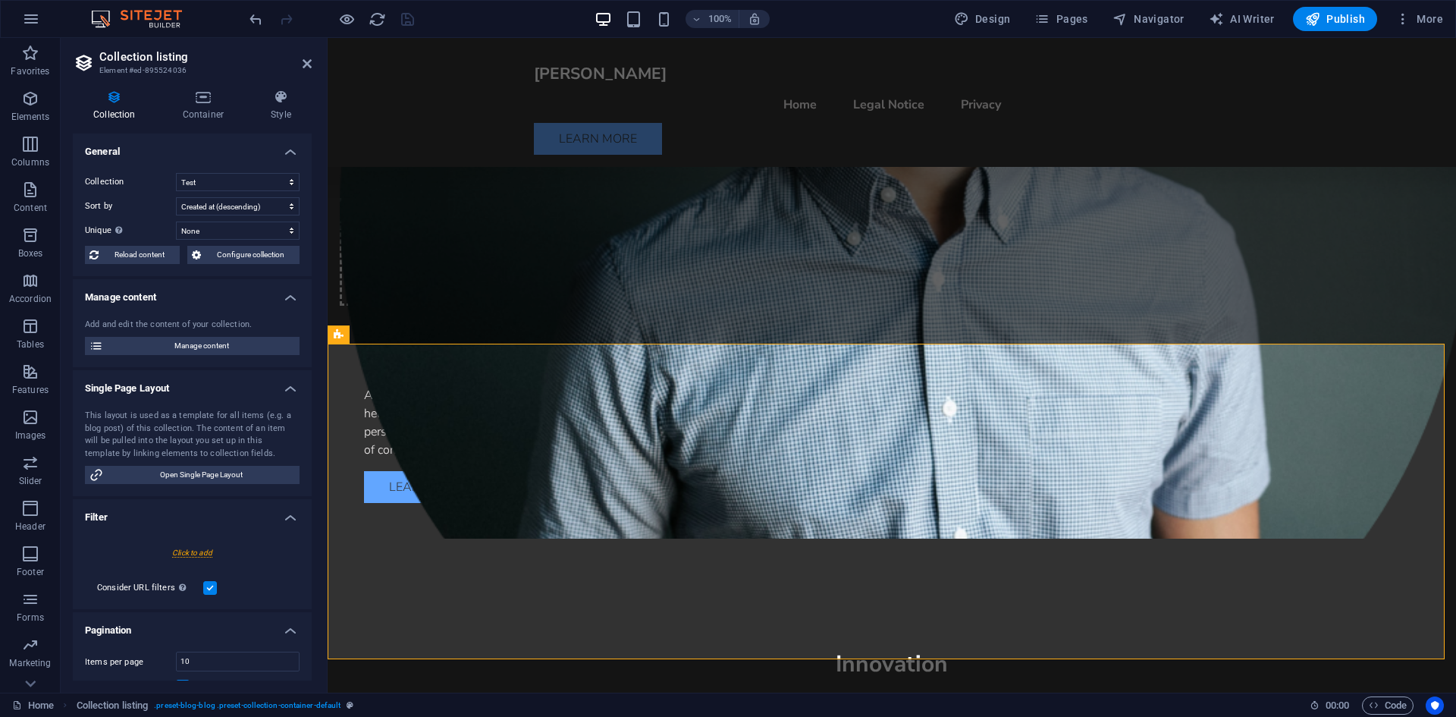
click at [224, 194] on div "Collection Test Sort by Created at (ascending) Created at (descending) Updated …" at bounding box center [192, 218] width 239 height 115
click at [219, 209] on select "Created at (ascending) Created at (descending) Updated at (ascending) Updated a…" at bounding box center [238, 206] width 124 height 18
click at [219, 206] on select "Created at (ascending) Created at (descending) Updated at (ascending) Updated a…" at bounding box center [238, 206] width 124 height 18
click at [219, 184] on select "Test" at bounding box center [238, 182] width 124 height 18
click at [176, 173] on select "Test" at bounding box center [238, 182] width 124 height 18
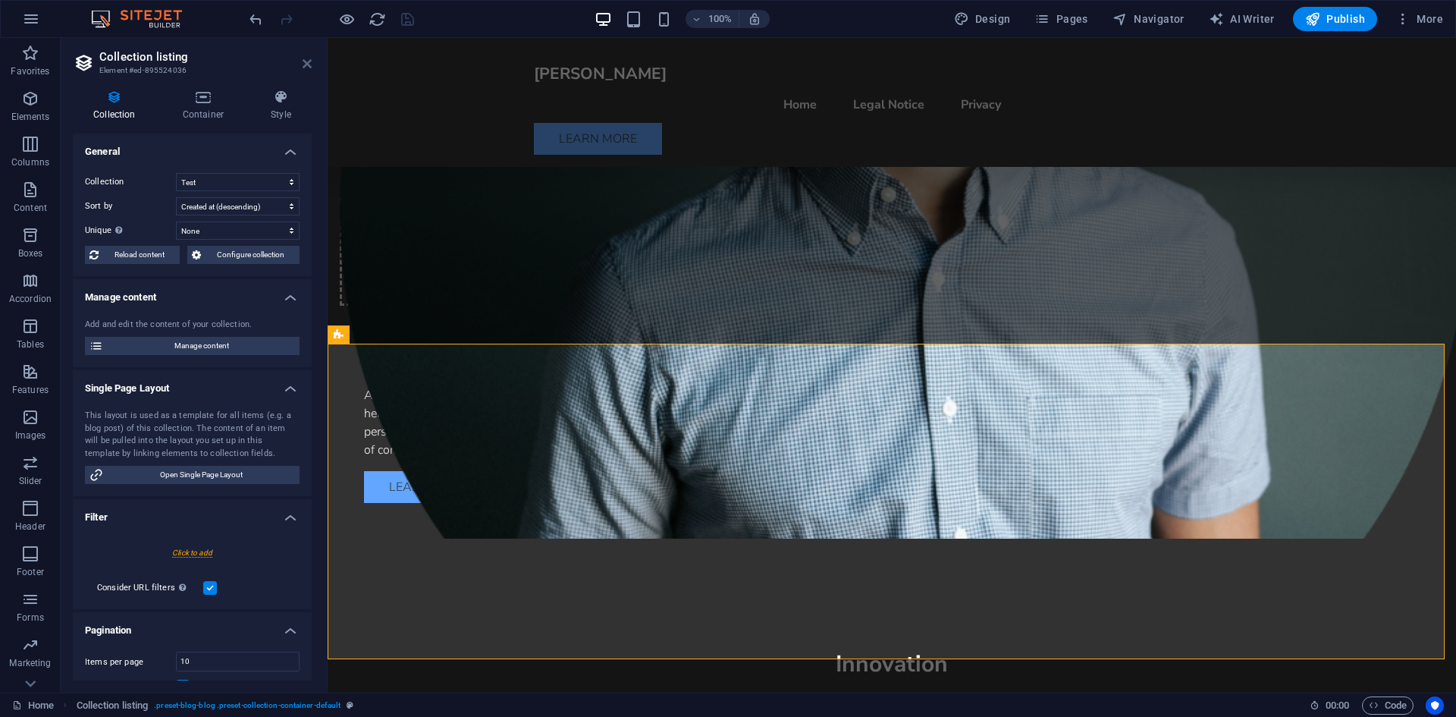
click at [303, 63] on icon at bounding box center [307, 64] width 9 height 12
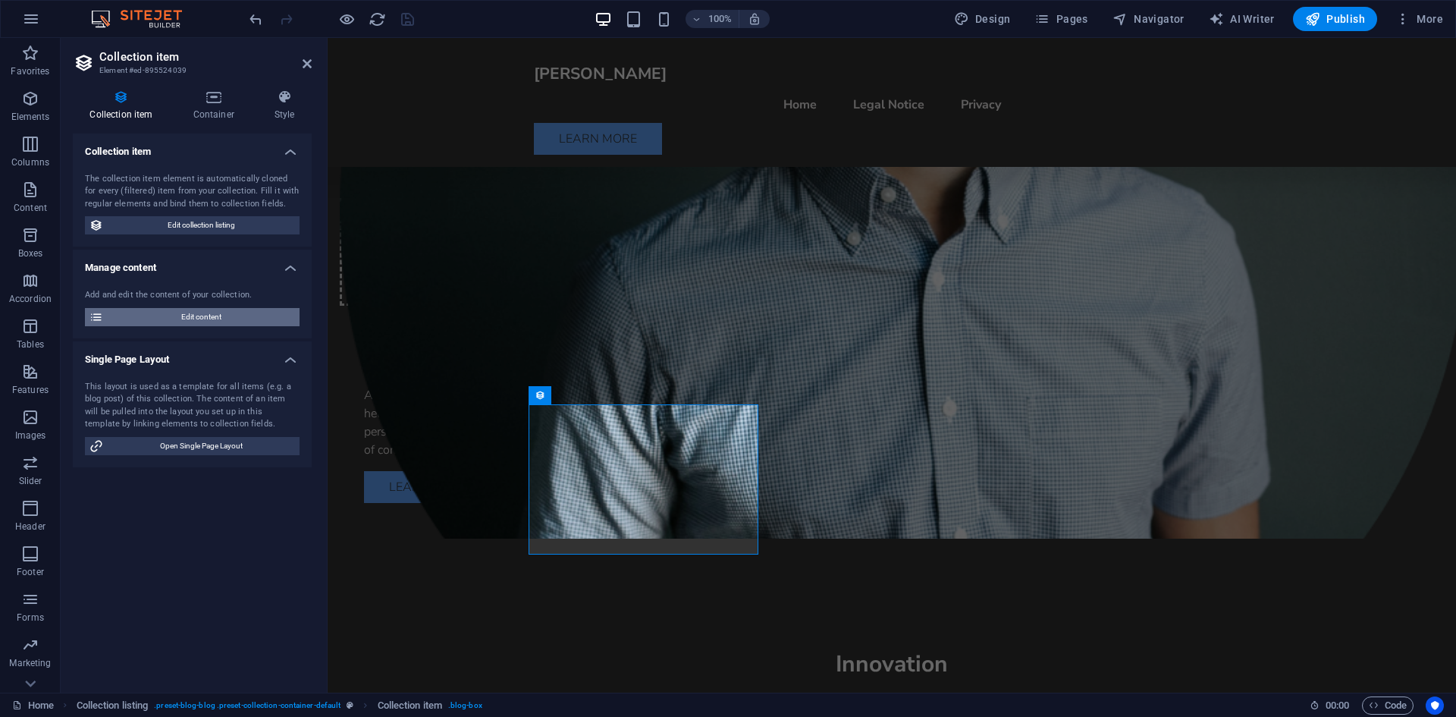
click at [177, 310] on span "Edit content" at bounding box center [201, 317] width 187 height 18
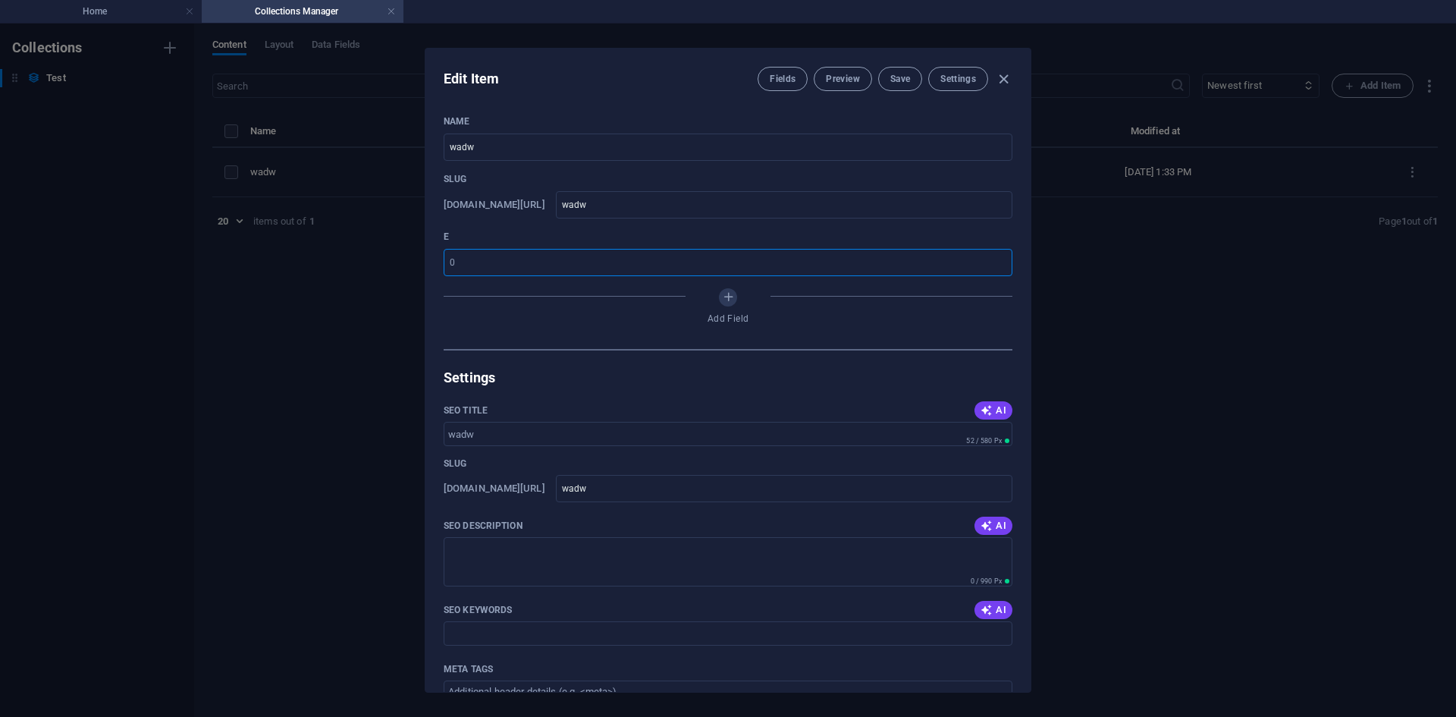
click at [482, 267] on input "number" at bounding box center [728, 262] width 569 height 27
type input "444"
drag, startPoint x: 494, startPoint y: 327, endPoint x: 673, endPoint y: 409, distance: 196.9
click at [494, 328] on div "Add Field" at bounding box center [728, 309] width 569 height 42
click at [914, 82] on button "Save" at bounding box center [900, 79] width 44 height 24
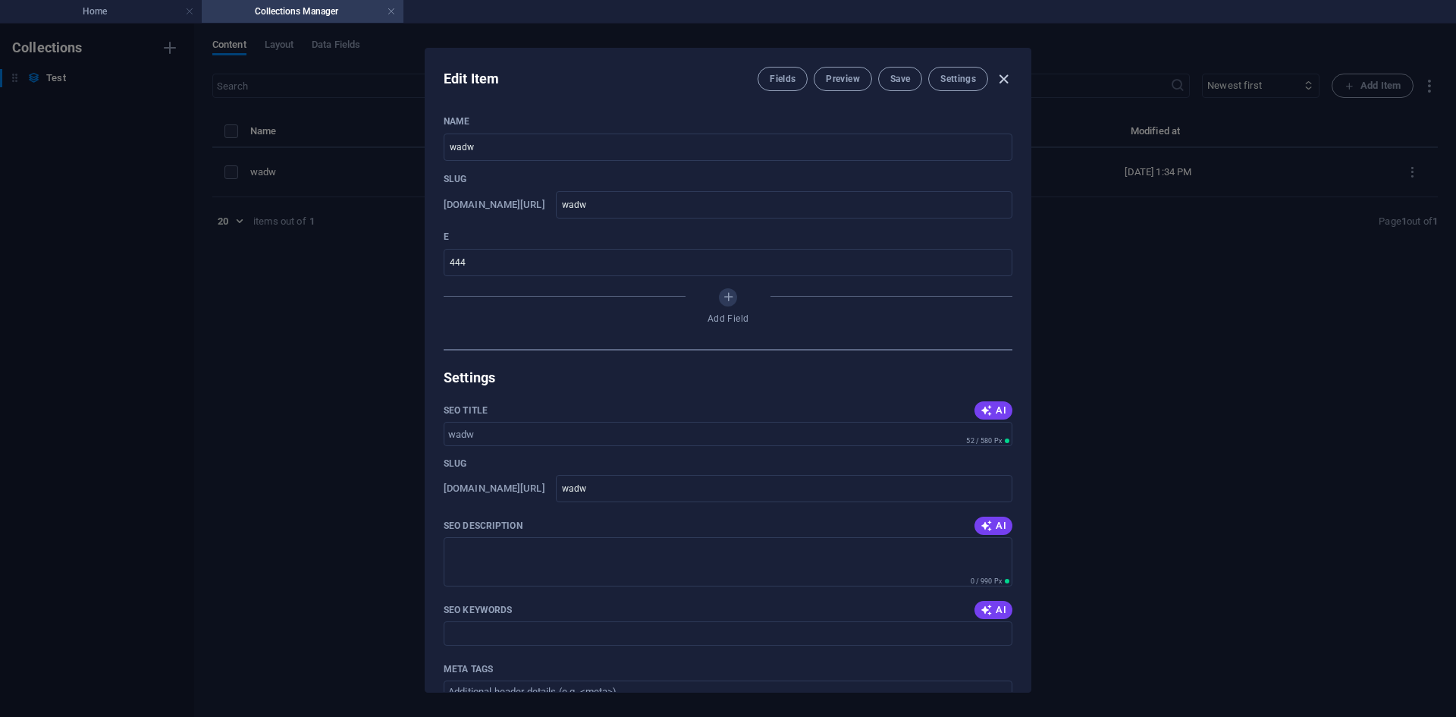
click at [1010, 82] on icon "button" at bounding box center [1003, 79] width 17 height 17
type input "wadw"
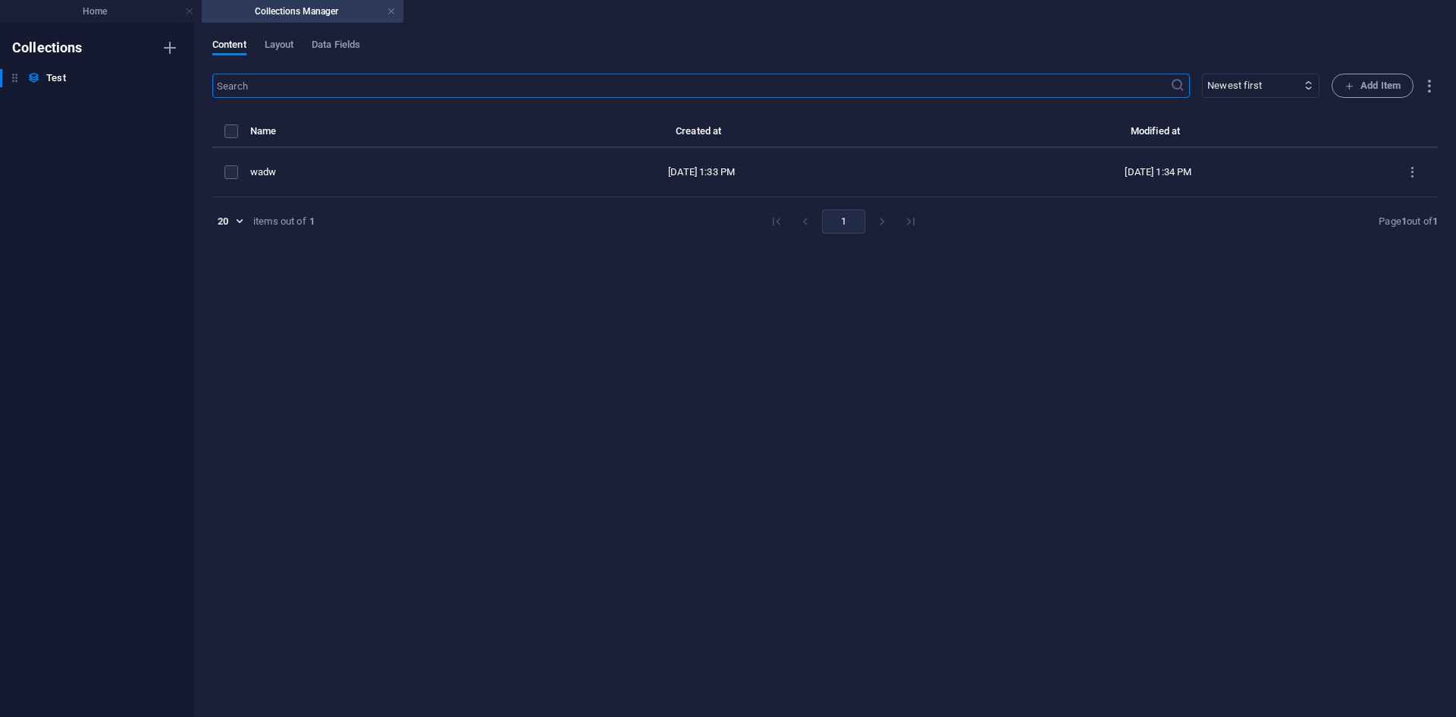
drag, startPoint x: 887, startPoint y: 215, endPoint x: 878, endPoint y: 221, distance: 10.9
click at [887, 216] on li "pagination navigation" at bounding box center [882, 221] width 29 height 24
click at [873, 223] on li "pagination navigation" at bounding box center [882, 221] width 29 height 24
click at [843, 224] on button "1" at bounding box center [843, 221] width 43 height 24
click at [117, 5] on h4 "Home" at bounding box center [101, 11] width 202 height 17
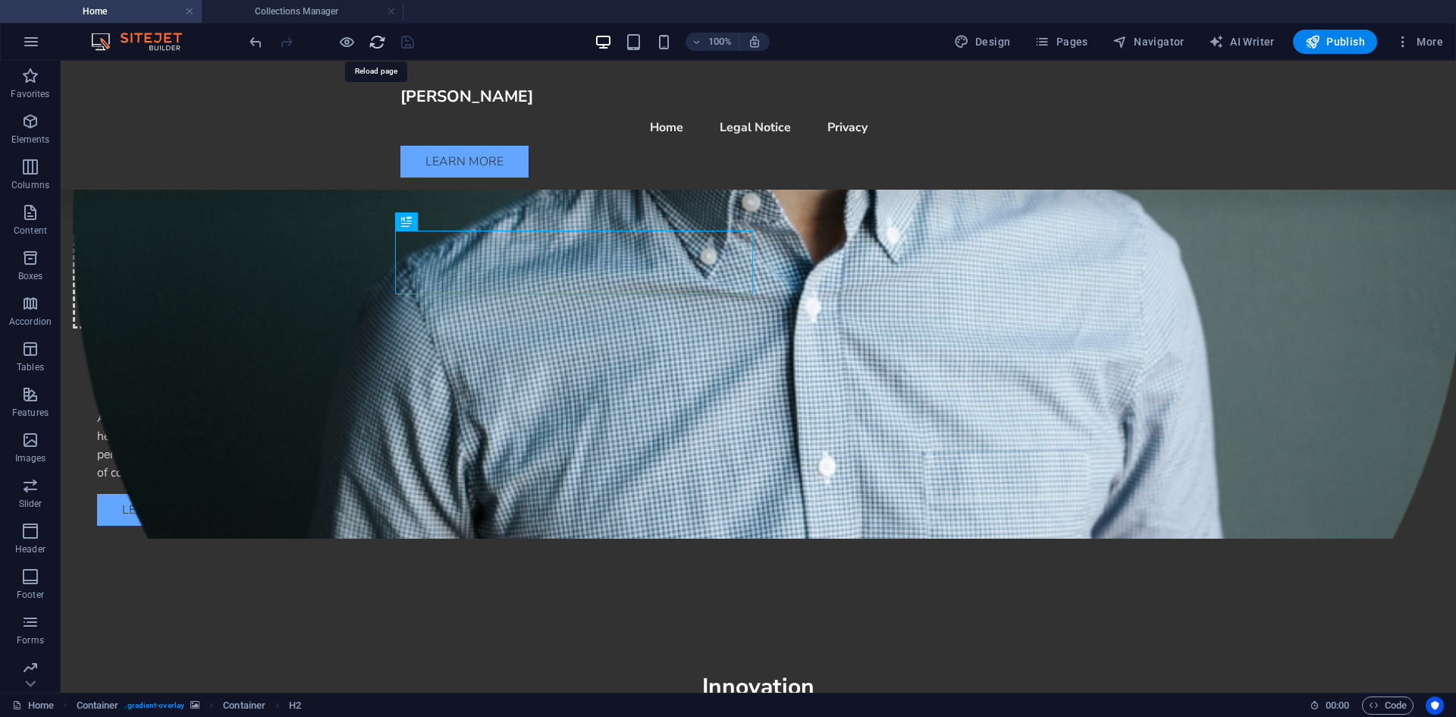
click at [376, 42] on icon "reload" at bounding box center [377, 41] width 17 height 17
click at [291, 7] on h4 "Collections Manager" at bounding box center [303, 11] width 202 height 17
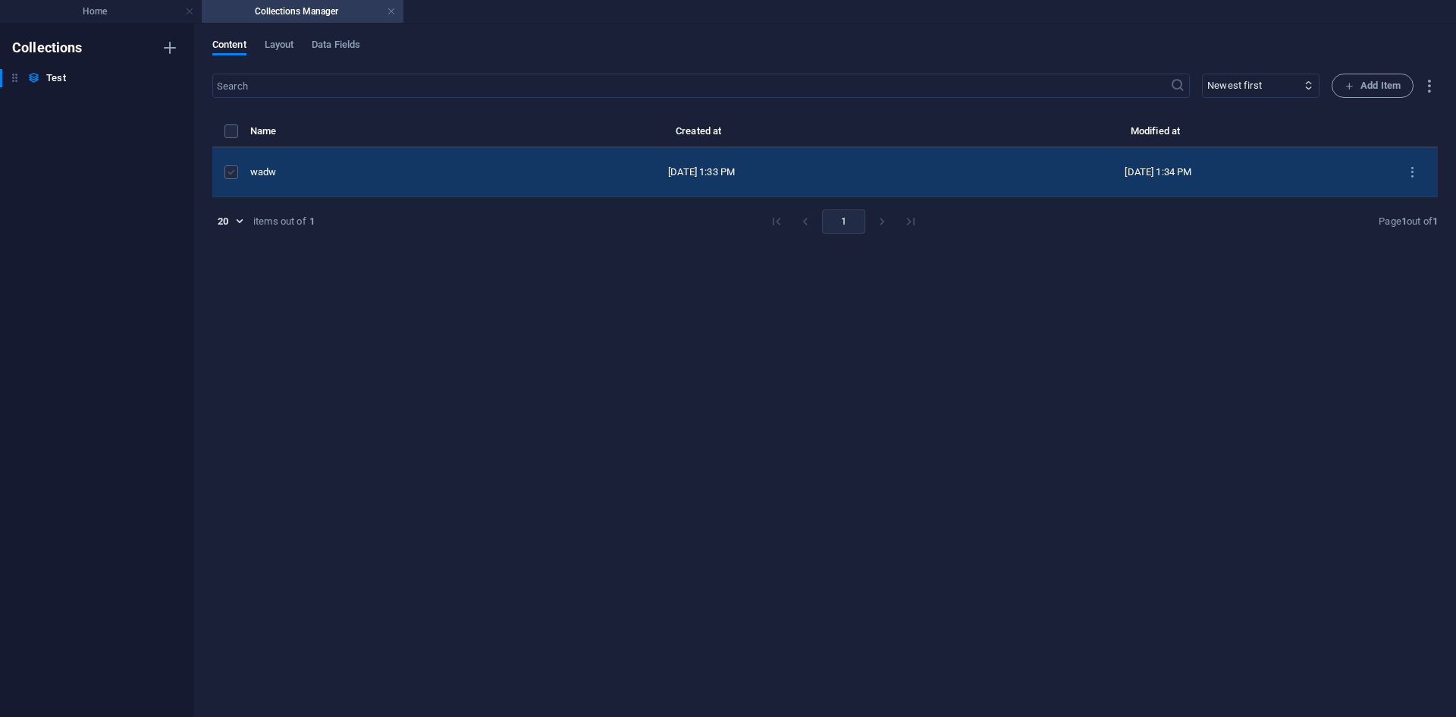
click at [227, 175] on label "items list" at bounding box center [232, 172] width 14 height 14
click at [0, 0] on input "items list" at bounding box center [0, 0] width 0 height 0
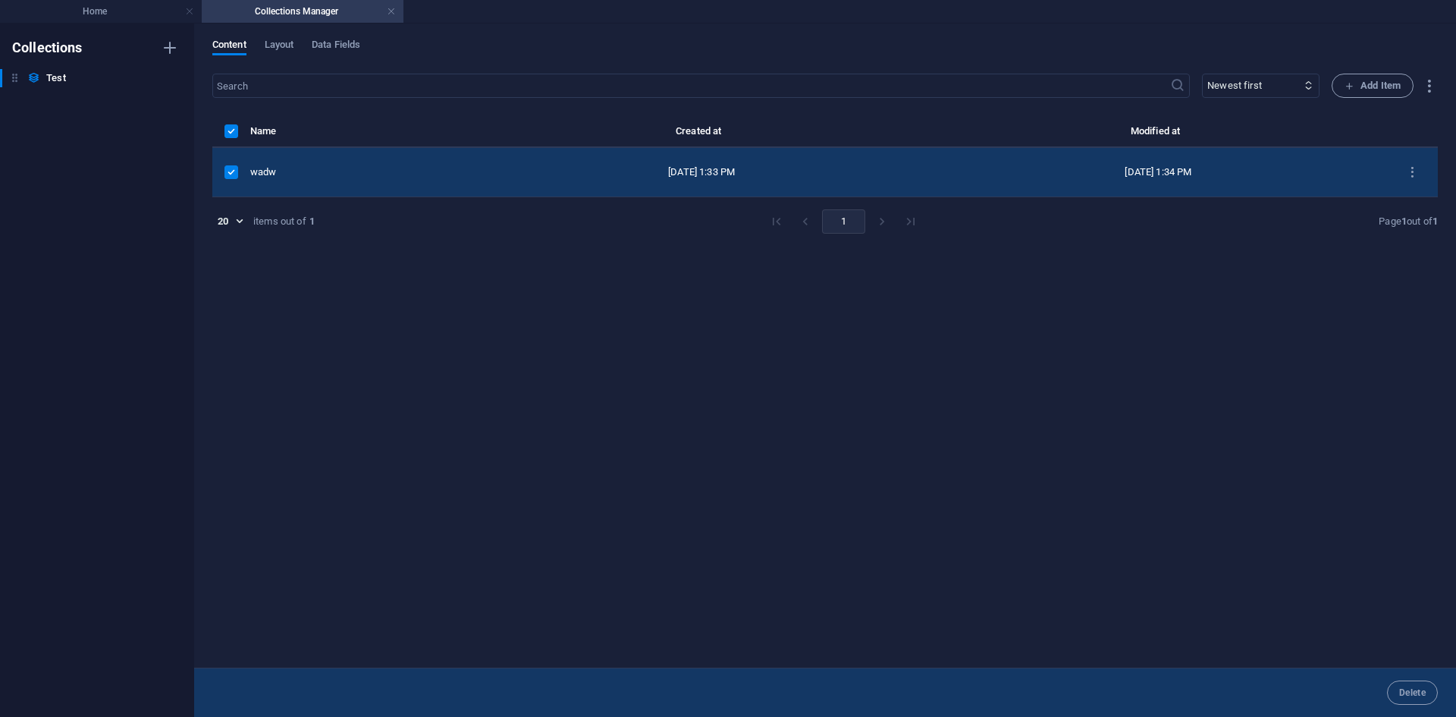
click at [234, 174] on label "items list" at bounding box center [232, 172] width 14 height 14
click at [0, 0] on input "items list" at bounding box center [0, 0] width 0 height 0
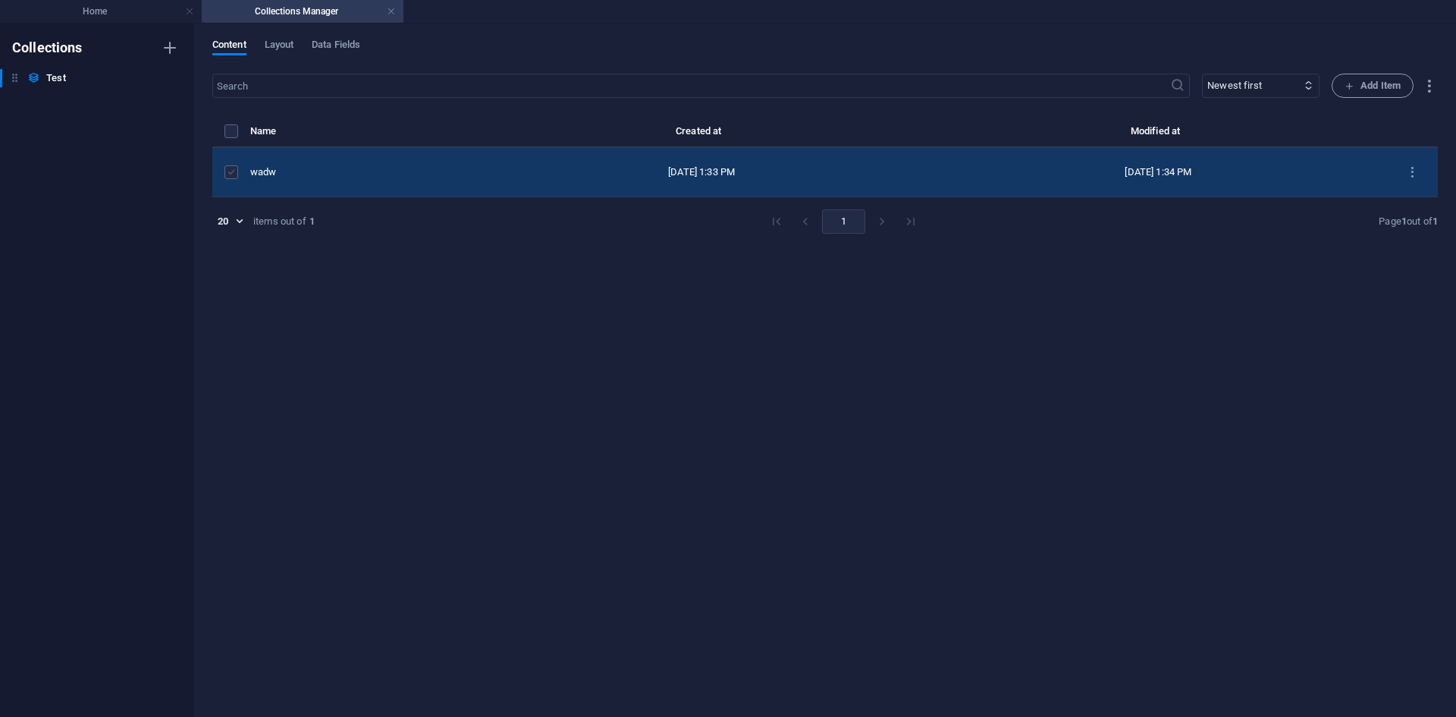
click at [234, 174] on label "items list" at bounding box center [232, 172] width 14 height 14
click at [0, 0] on input "items list" at bounding box center [0, 0] width 0 height 0
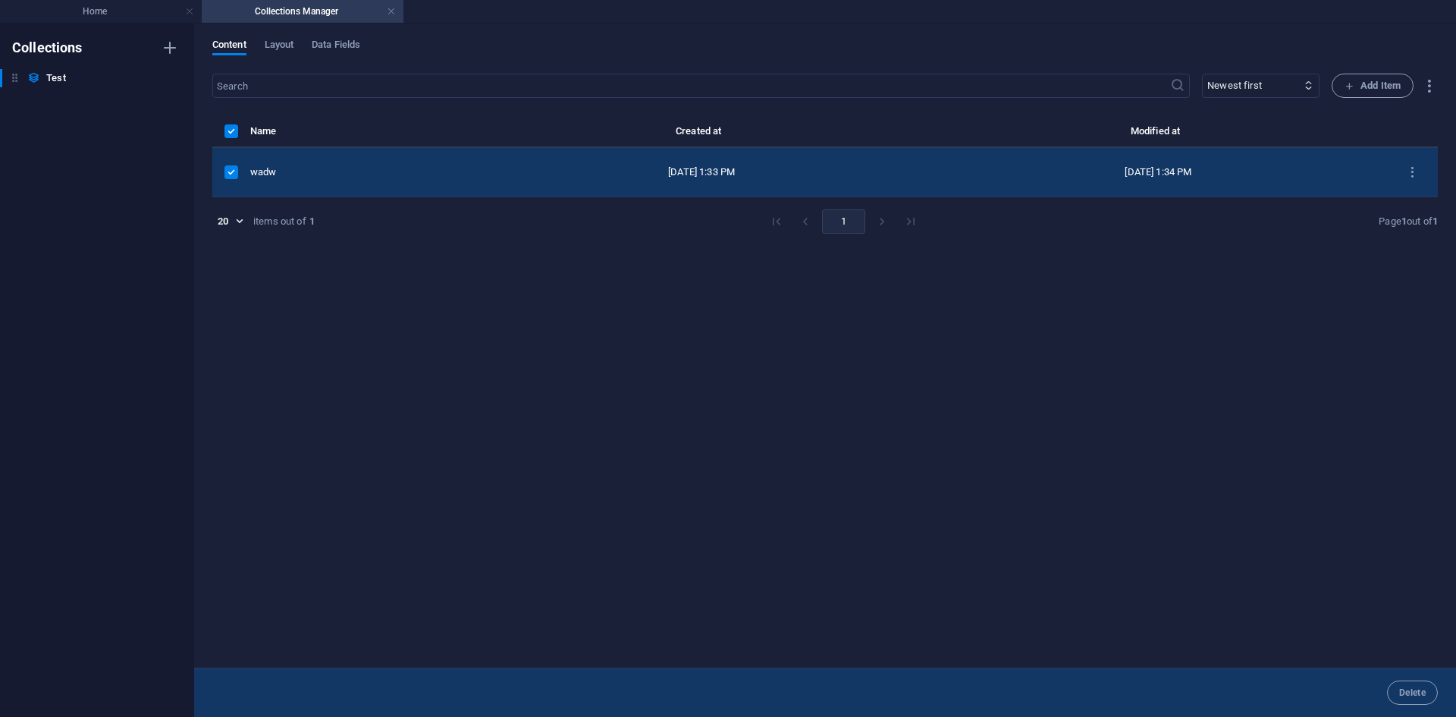
click at [234, 174] on label "items list" at bounding box center [232, 172] width 14 height 14
click at [0, 0] on input "items list" at bounding box center [0, 0] width 0 height 0
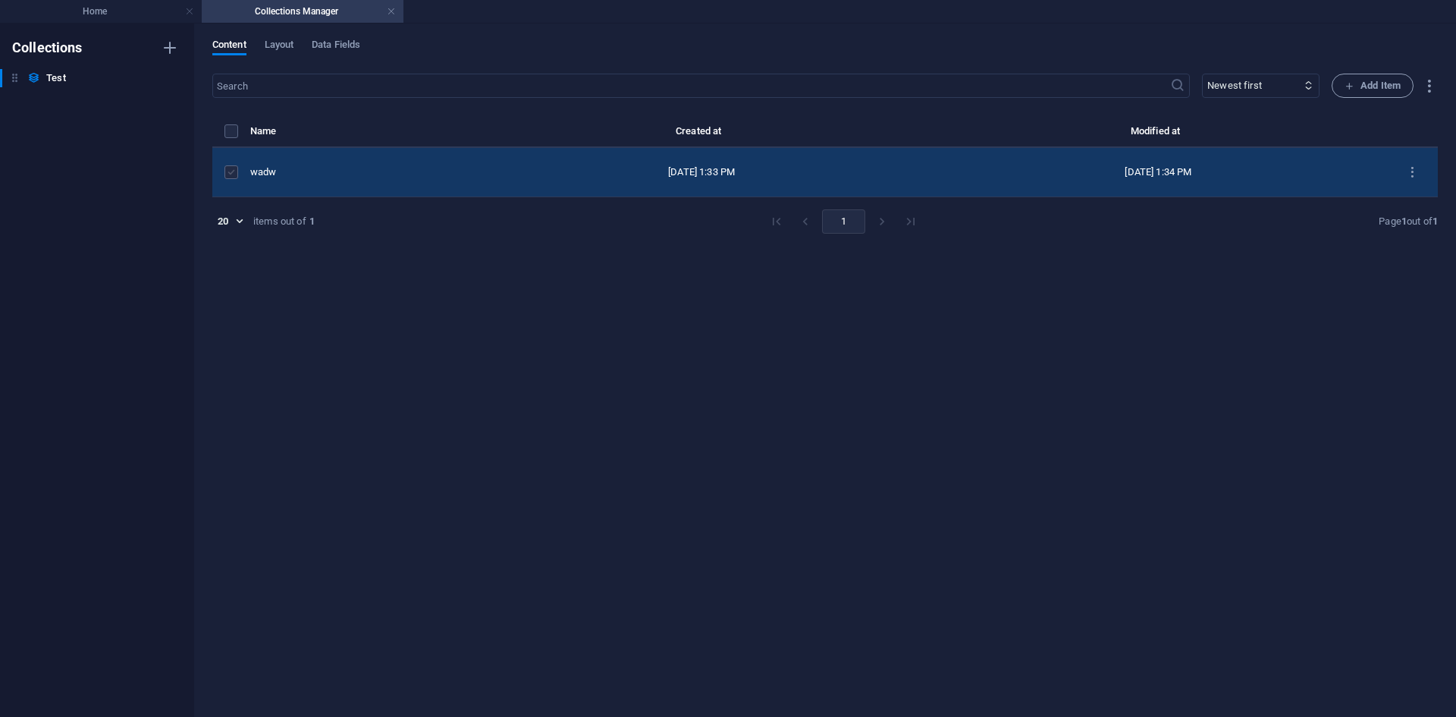
click at [234, 174] on label "items list" at bounding box center [232, 172] width 14 height 14
click at [0, 0] on input "items list" at bounding box center [0, 0] width 0 height 0
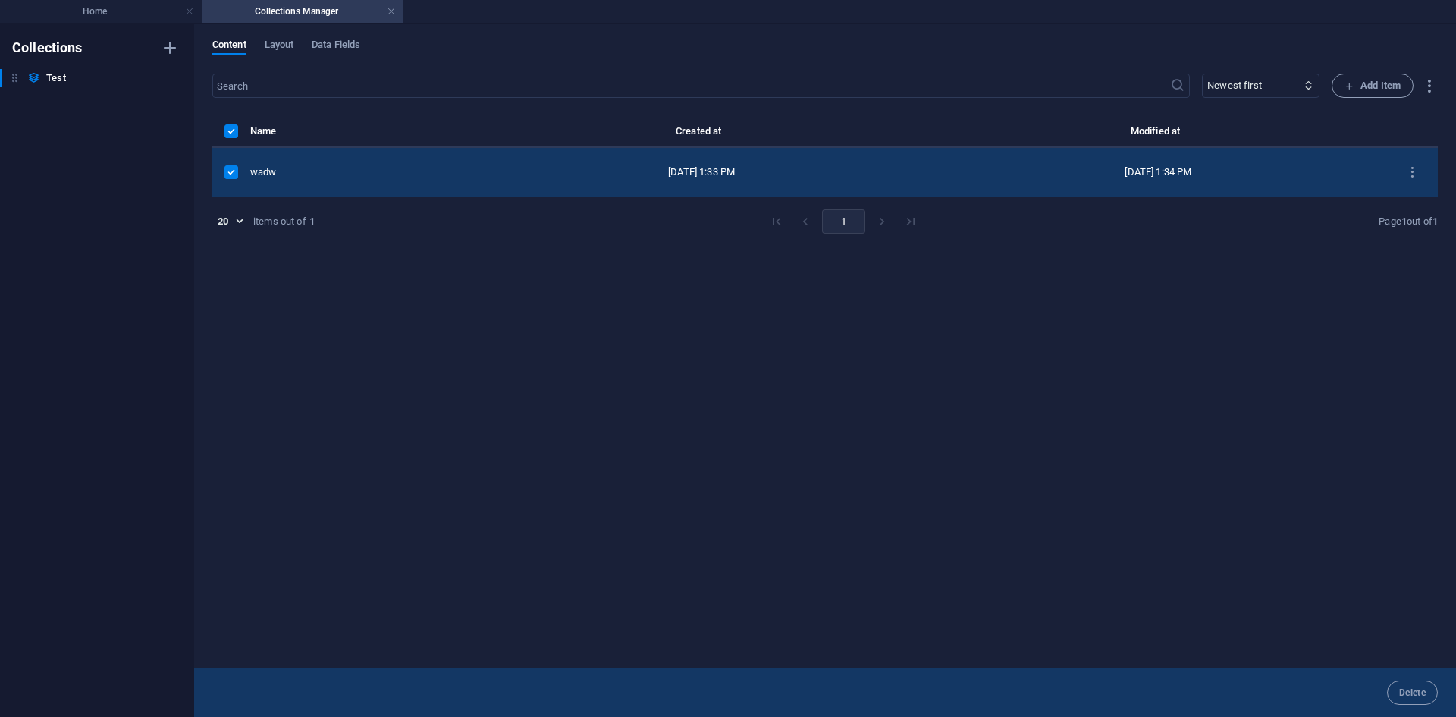
click at [234, 174] on label "items list" at bounding box center [232, 172] width 14 height 14
click at [0, 0] on input "items list" at bounding box center [0, 0] width 0 height 0
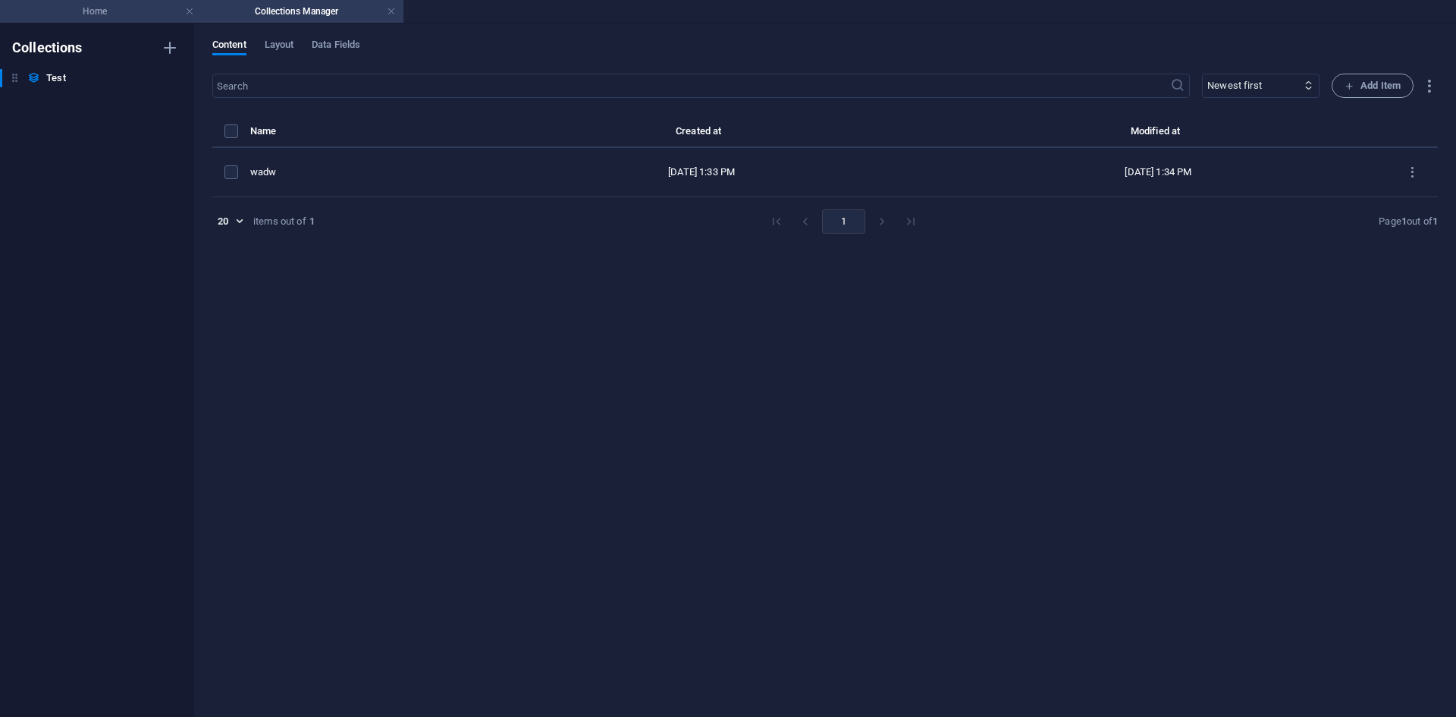
click at [122, 7] on h4 "Home" at bounding box center [101, 11] width 202 height 17
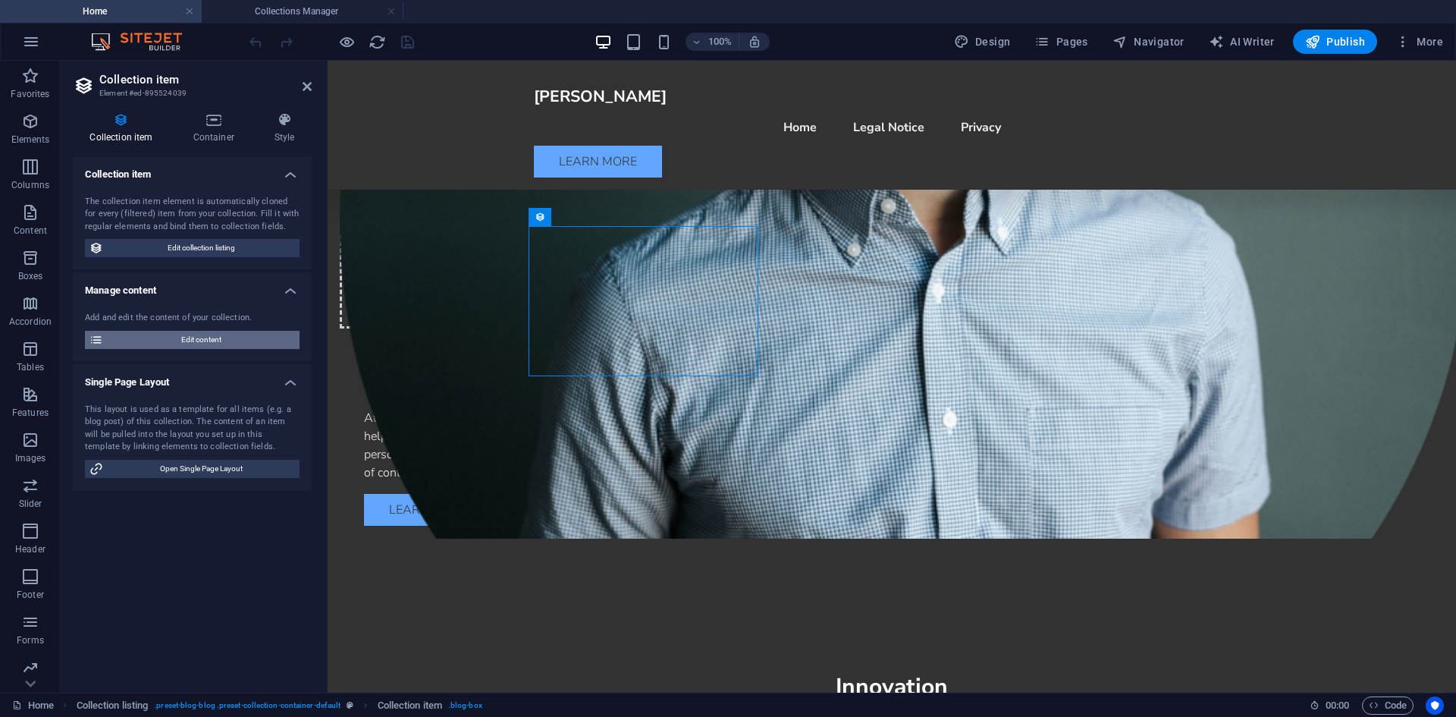
click at [165, 338] on span "Edit content" at bounding box center [201, 340] width 187 height 18
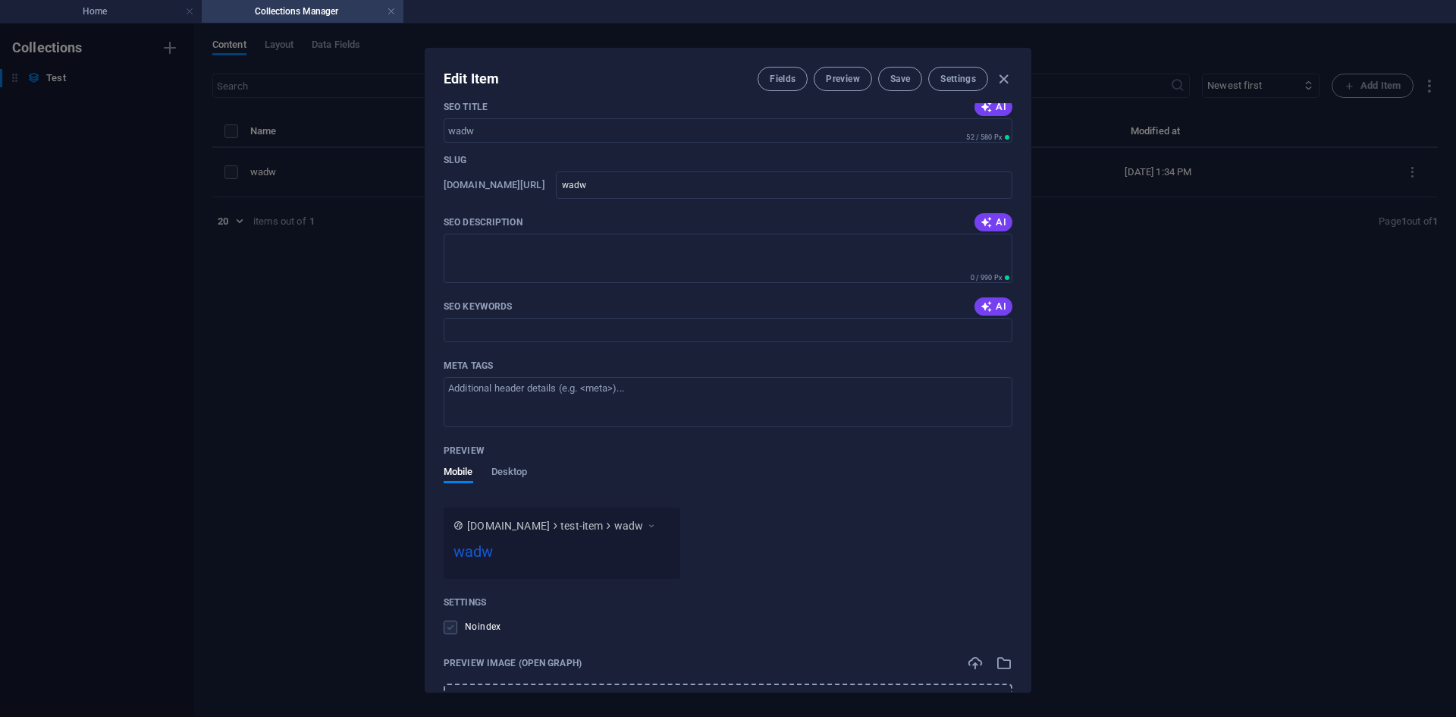
click at [448, 633] on label at bounding box center [451, 627] width 14 height 14
click at [0, 0] on input "checkbox" at bounding box center [0, 0] width 0 height 0
click at [451, 630] on label at bounding box center [451, 627] width 14 height 14
click at [0, 0] on input "checkbox" at bounding box center [0, 0] width 0 height 0
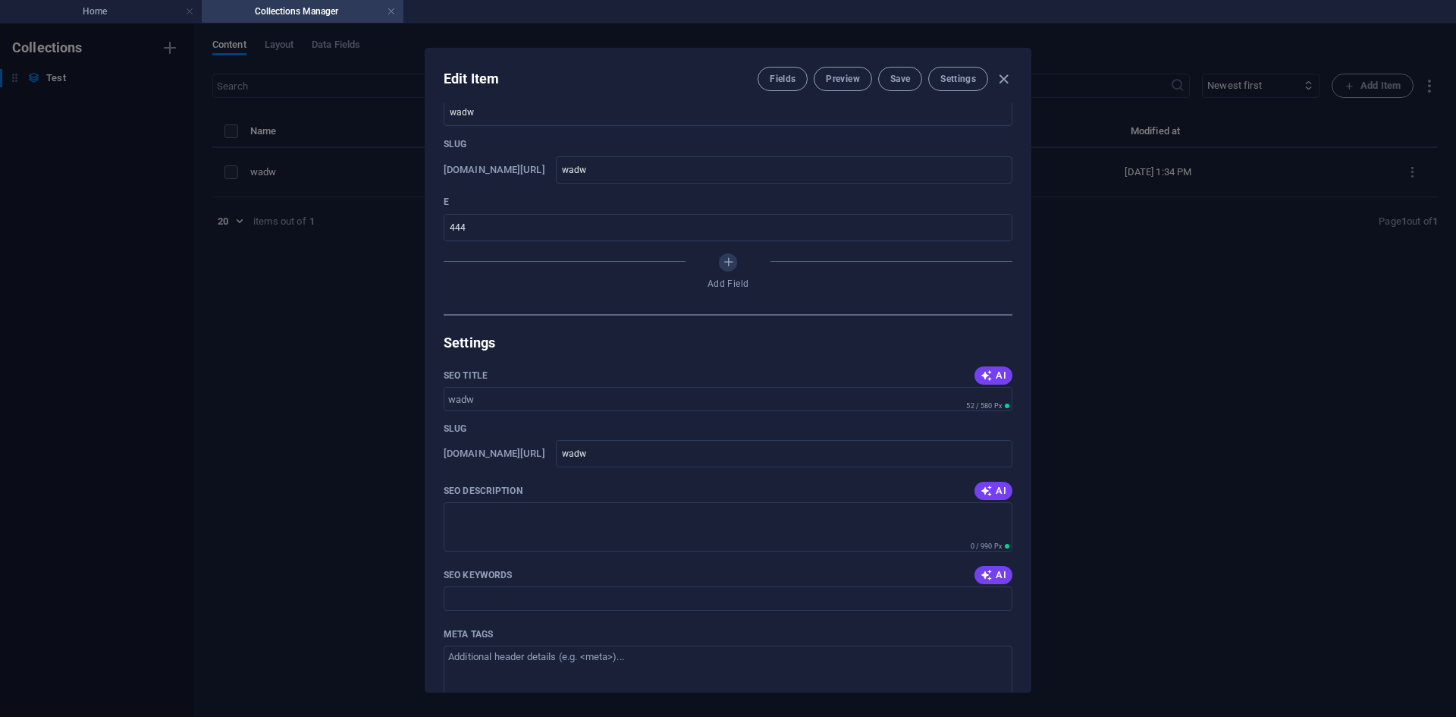
scroll to position [0, 0]
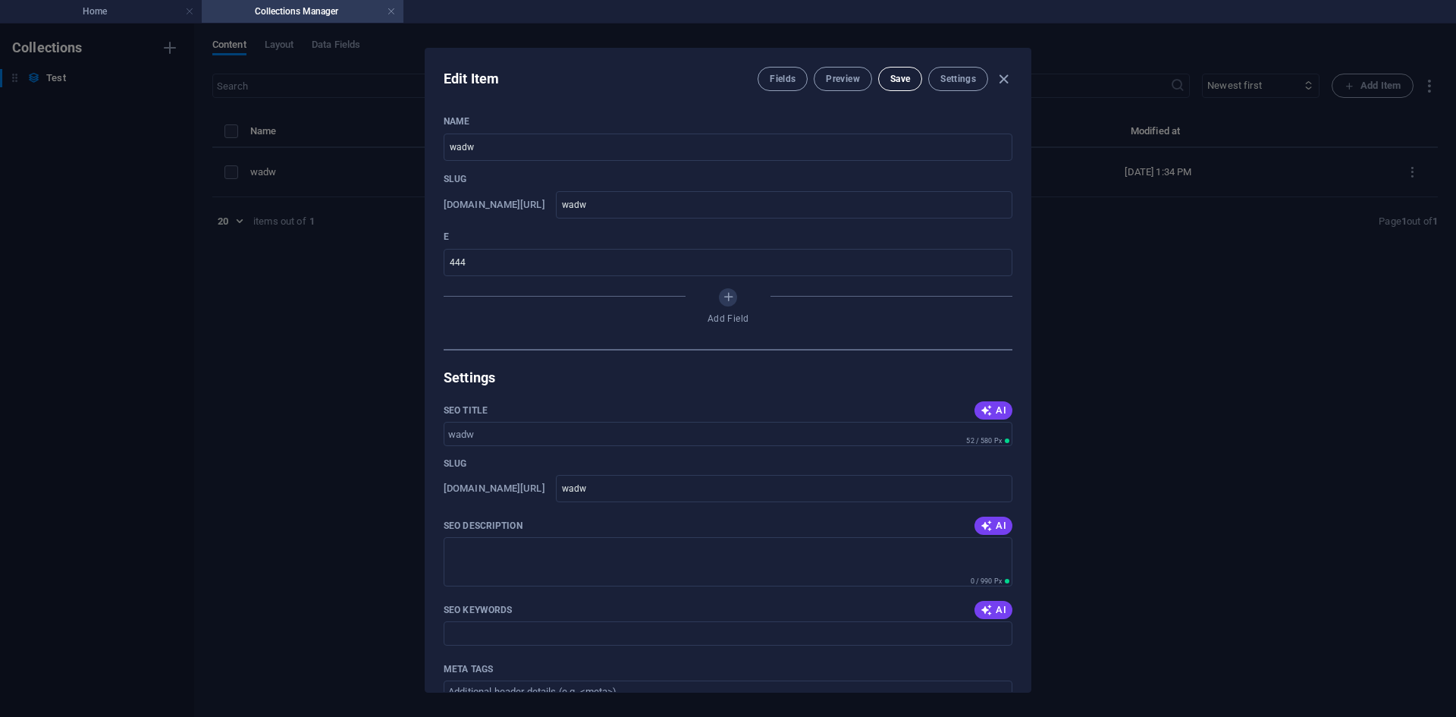
click at [900, 83] on span "Save" at bounding box center [901, 79] width 20 height 12
click at [1001, 81] on icon "button" at bounding box center [1003, 79] width 17 height 17
type input "wadw"
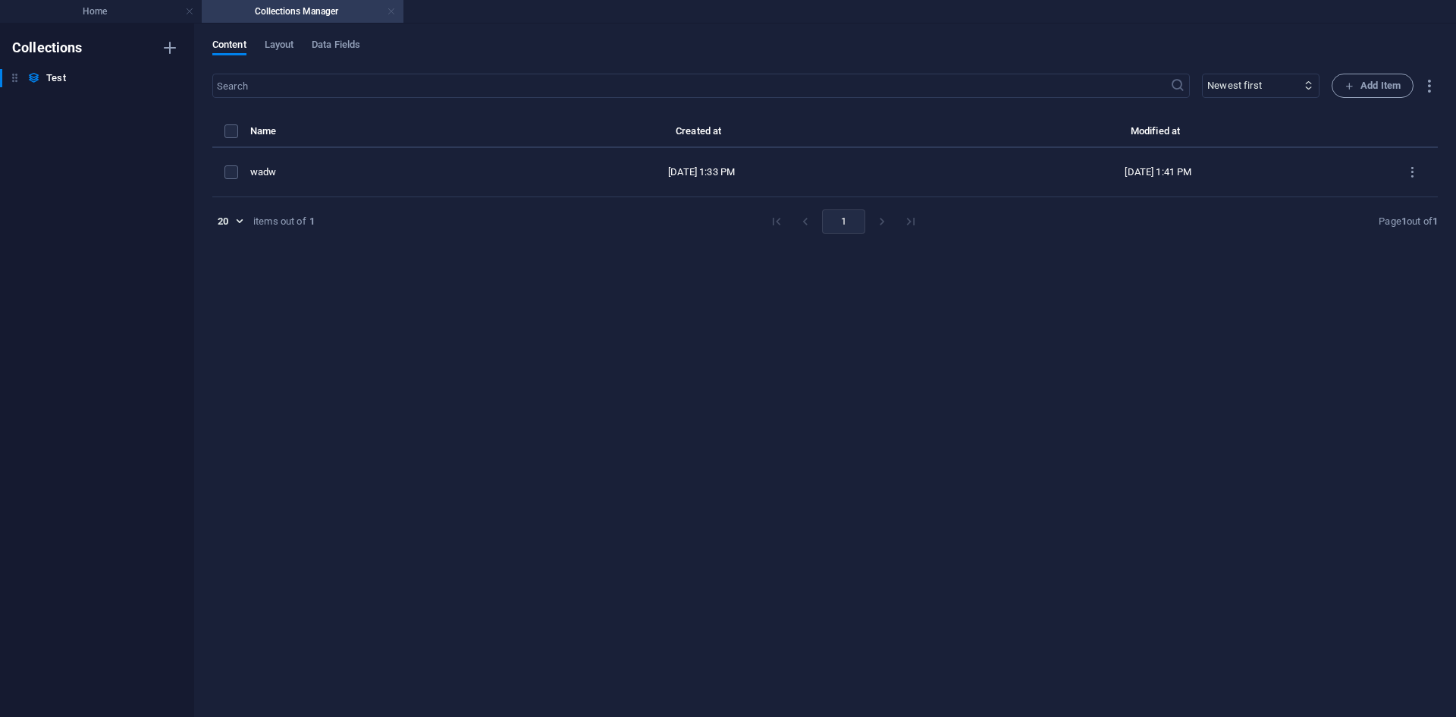
click at [390, 8] on link at bounding box center [391, 12] width 9 height 14
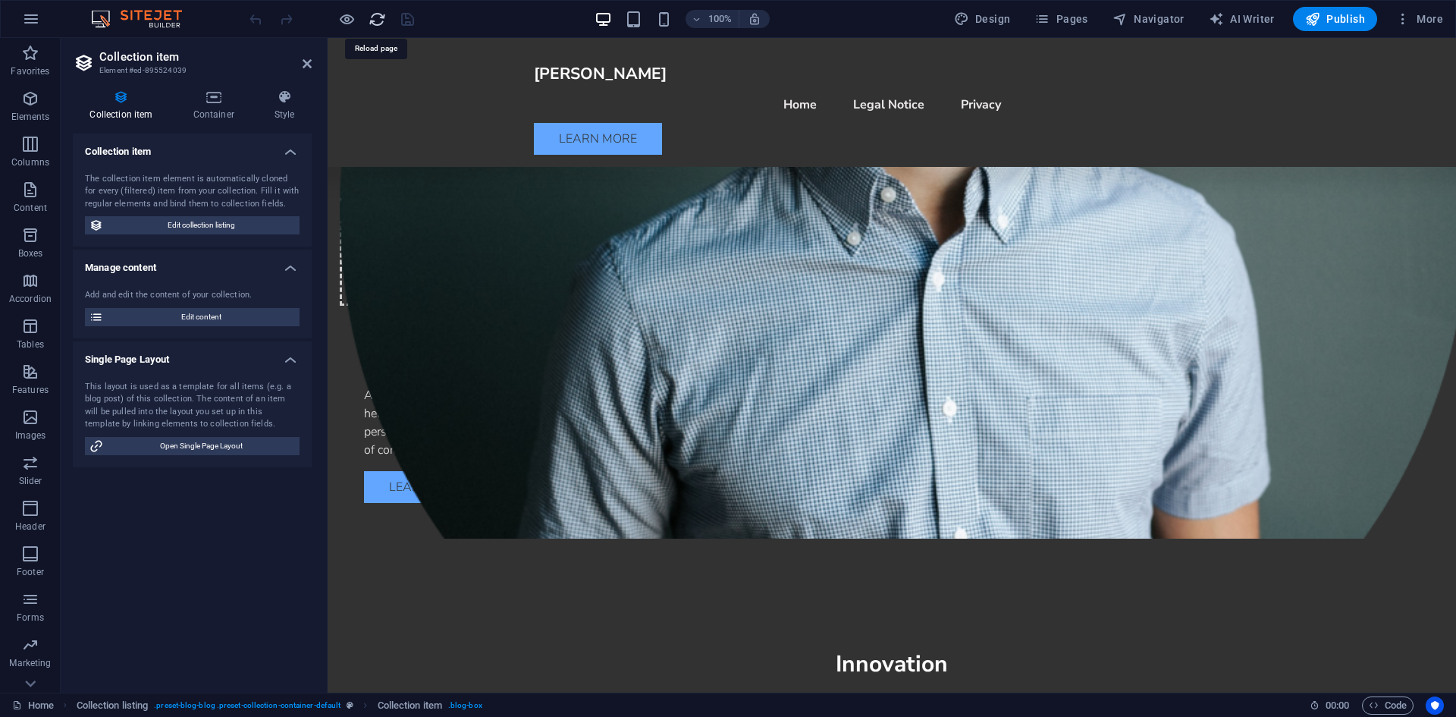
click at [371, 20] on icon "reload" at bounding box center [377, 19] width 17 height 17
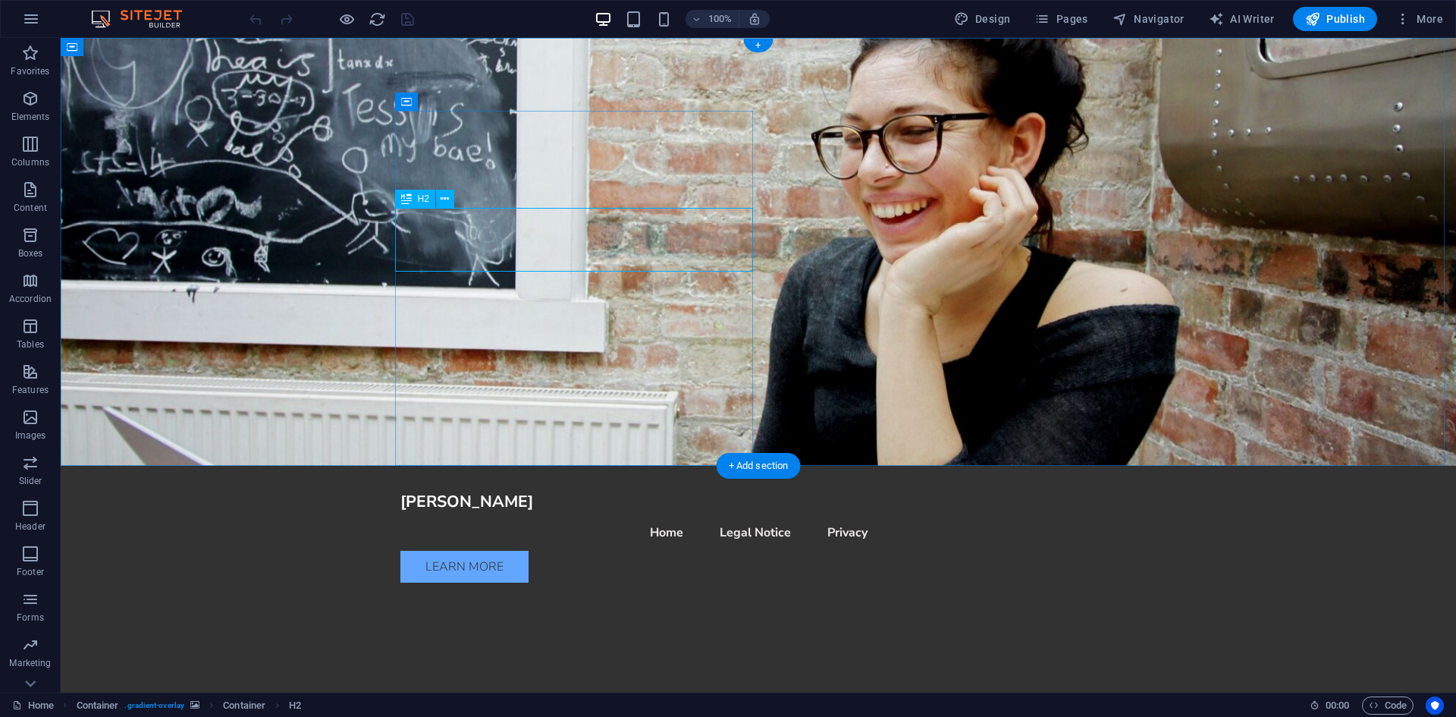
click at [635, 692] on div "Welcome to [DOMAIN_NAME]" at bounding box center [759, 708] width 716 height 32
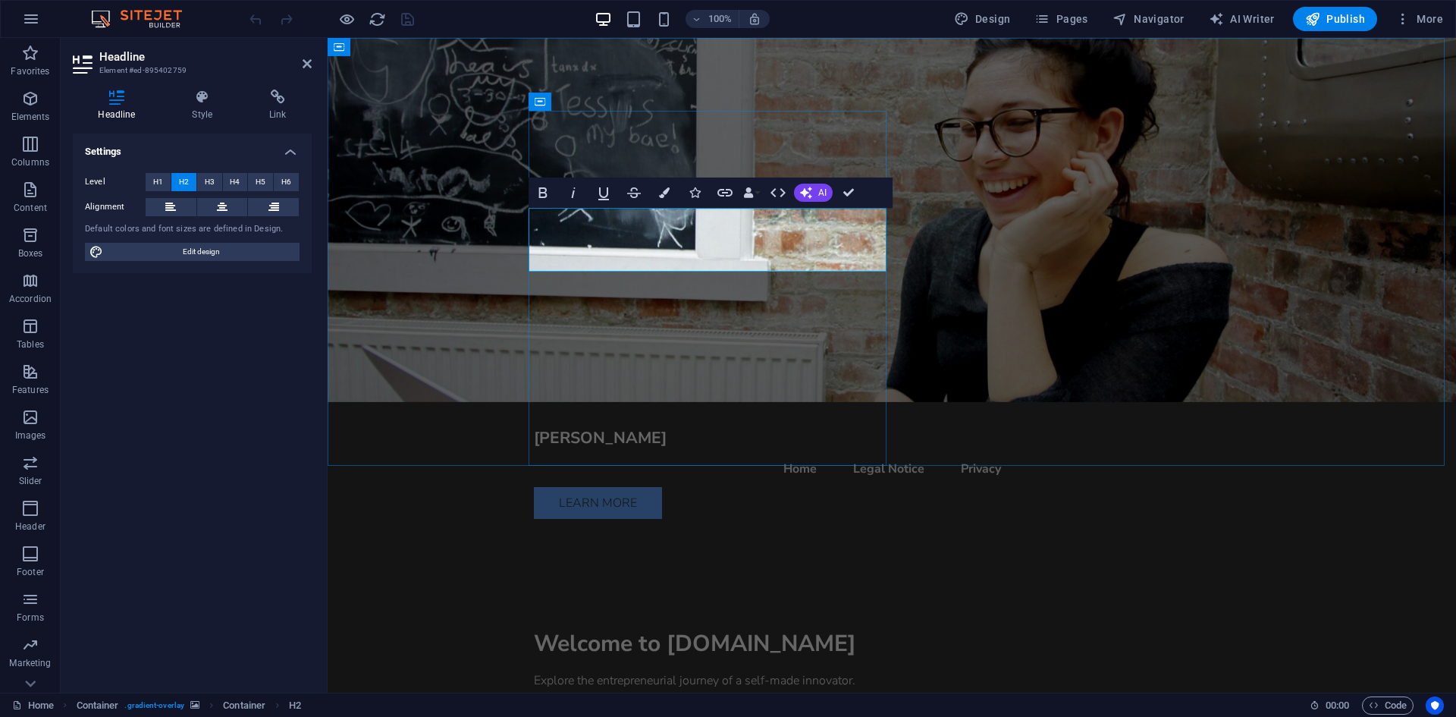
click at [743, 628] on h2 "Welcome to [DOMAIN_NAME]" at bounding box center [892, 644] width 716 height 32
drag, startPoint x: 787, startPoint y: 259, endPoint x: 639, endPoint y: 225, distance: 151.8
click at [639, 628] on h2 "Welcome to [DOMAIN_NAME]" at bounding box center [892, 644] width 716 height 32
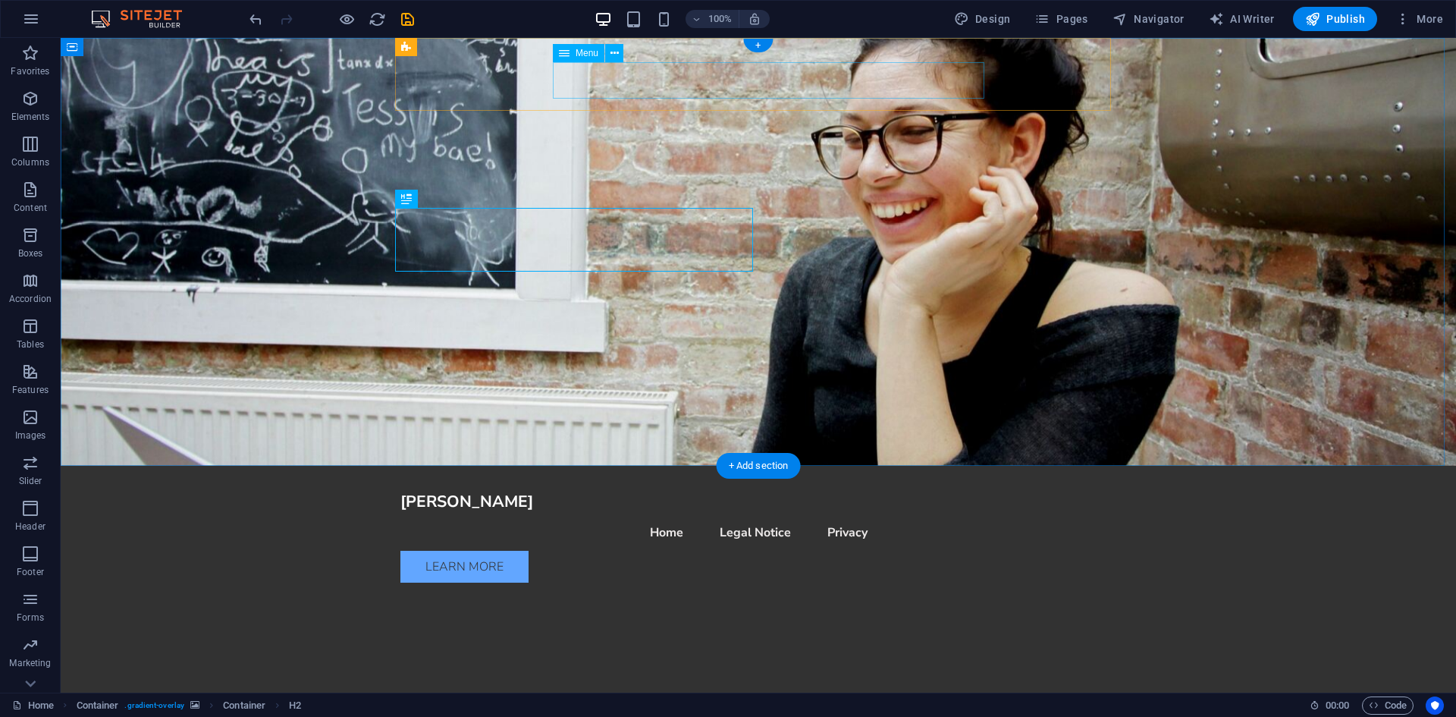
click at [750, 514] on nav "Home Legal Notice Privacy" at bounding box center [759, 532] width 716 height 36
click at [1027, 551] on div "Learn More" at bounding box center [759, 567] width 716 height 32
click at [905, 514] on nav "Home Legal Notice Privacy" at bounding box center [759, 532] width 716 height 36
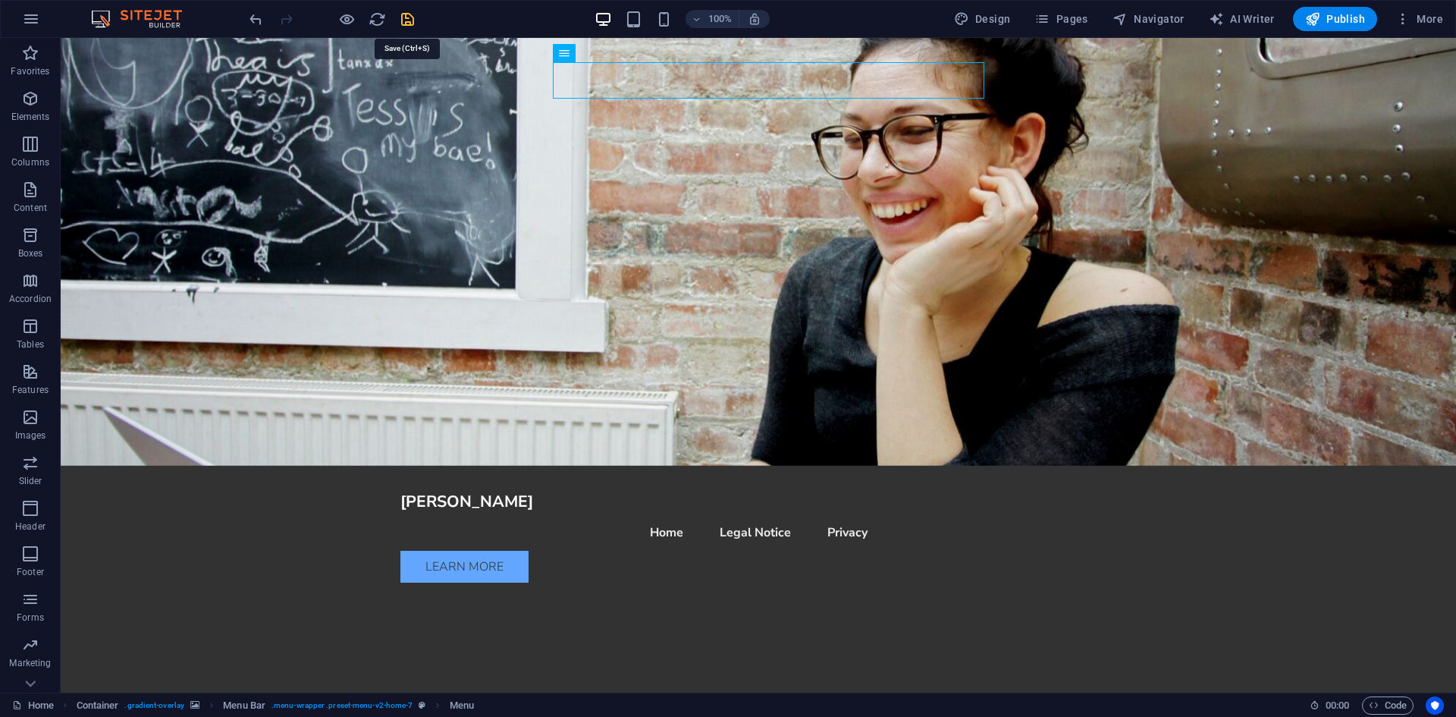
click at [407, 20] on icon "save" at bounding box center [407, 19] width 17 height 17
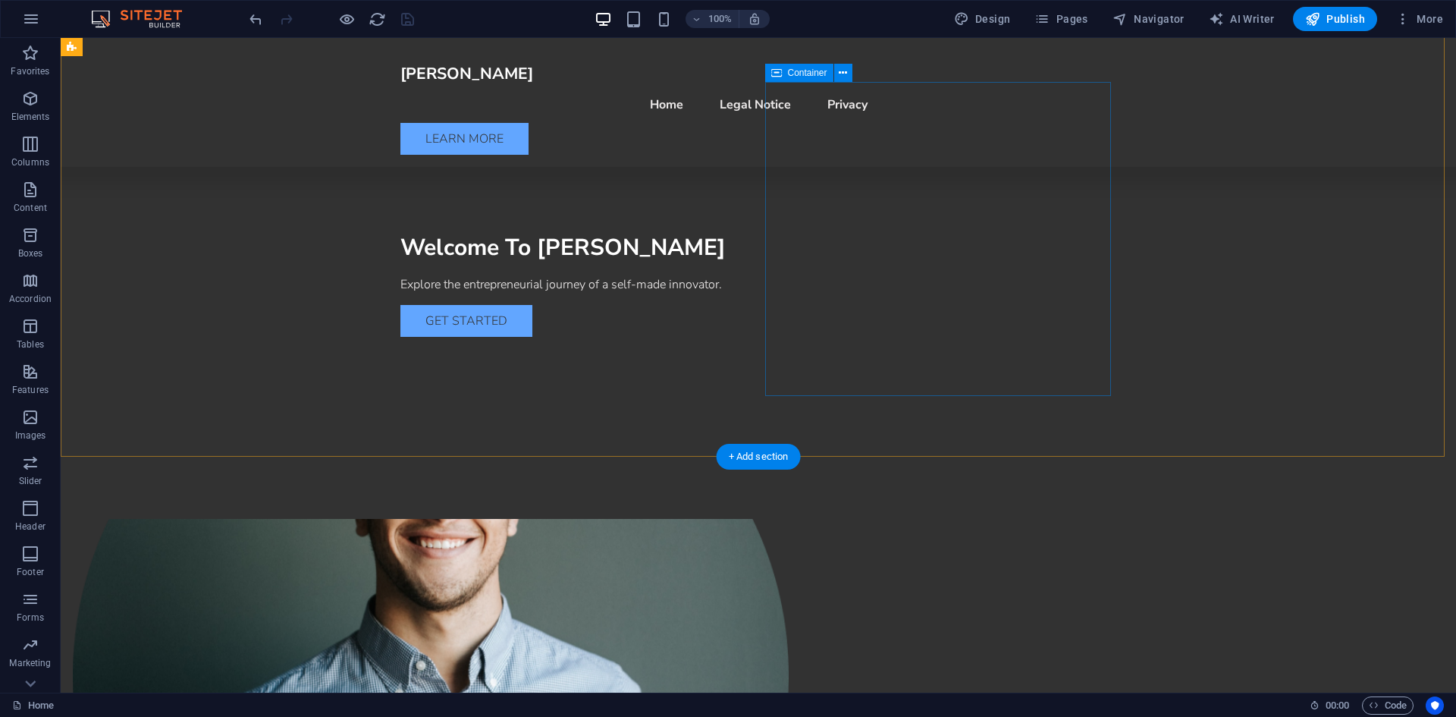
scroll to position [379, 0]
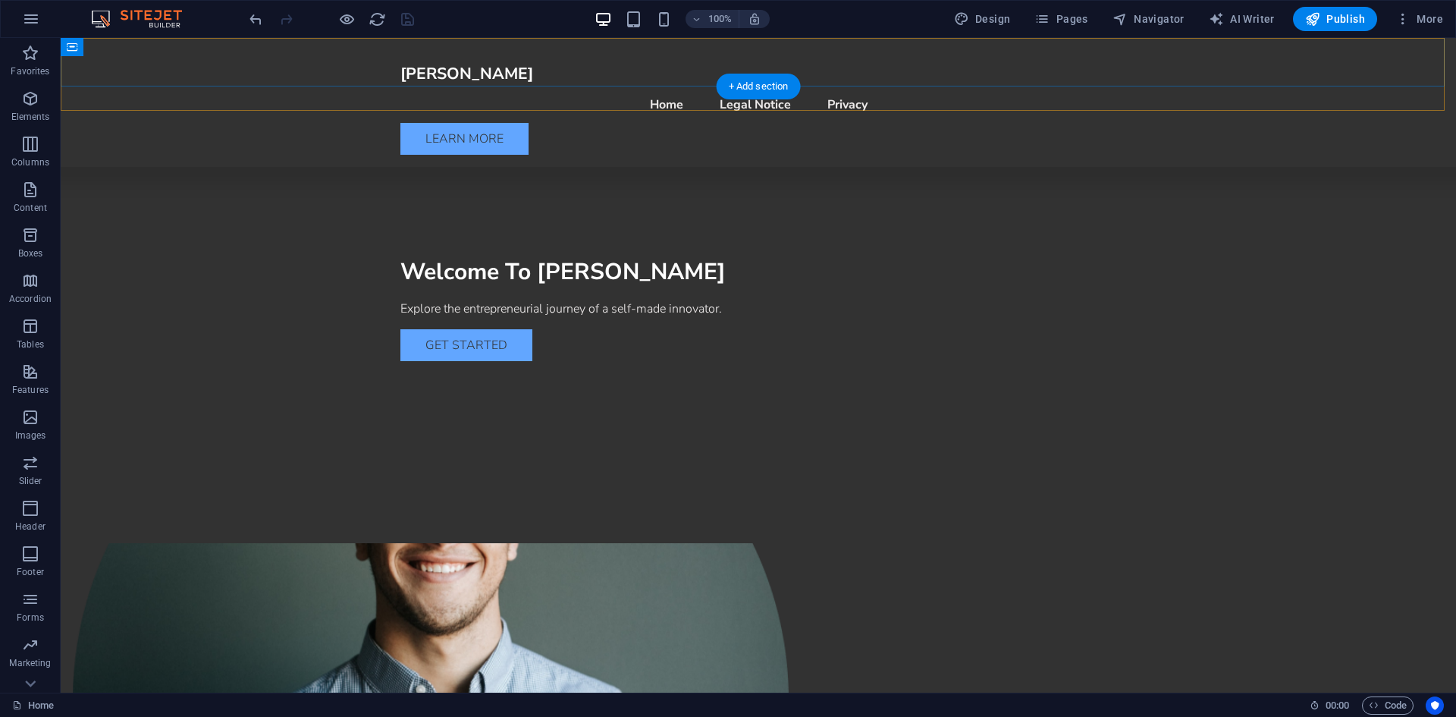
click at [1052, 59] on div "[PERSON_NAME] Menu Home Legal Notice Privacy Learn More" at bounding box center [759, 102] width 1396 height 129
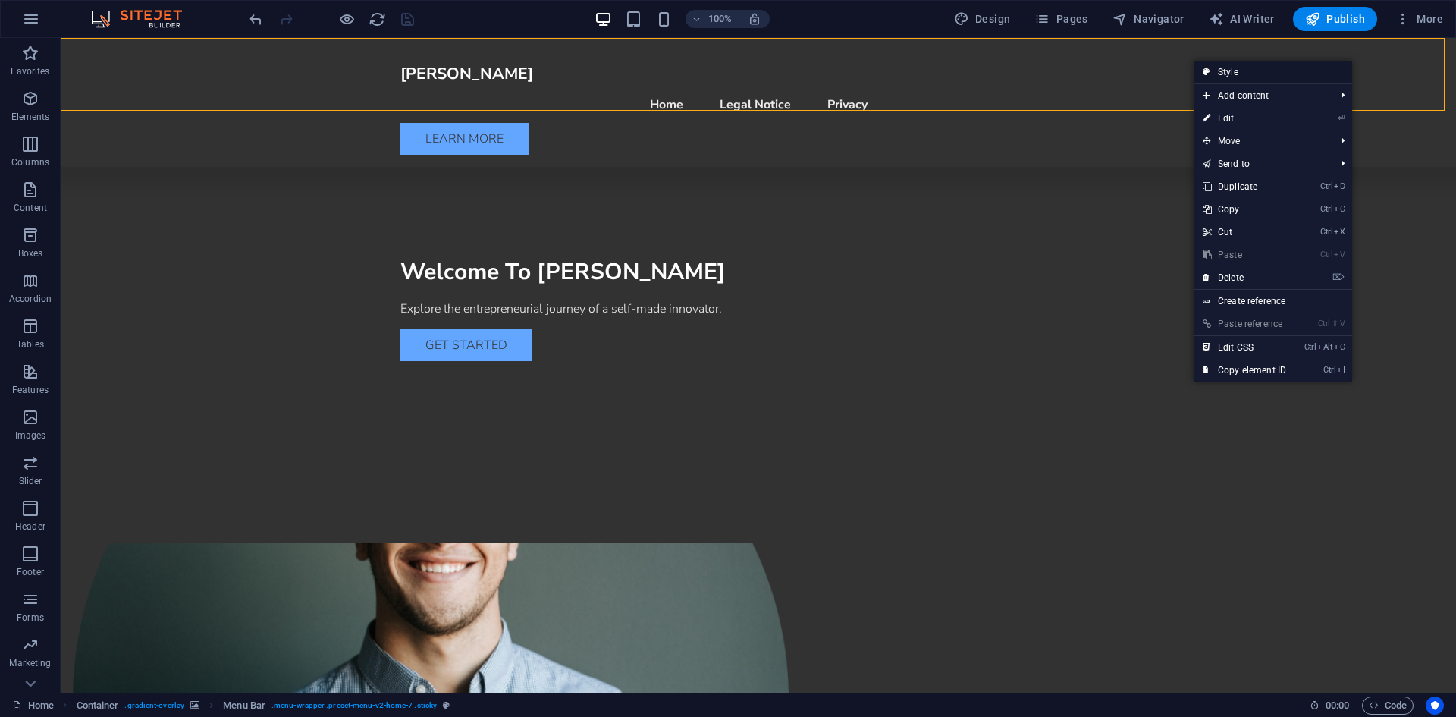
click at [1052, 71] on link "Style" at bounding box center [1273, 72] width 159 height 23
select select "rem"
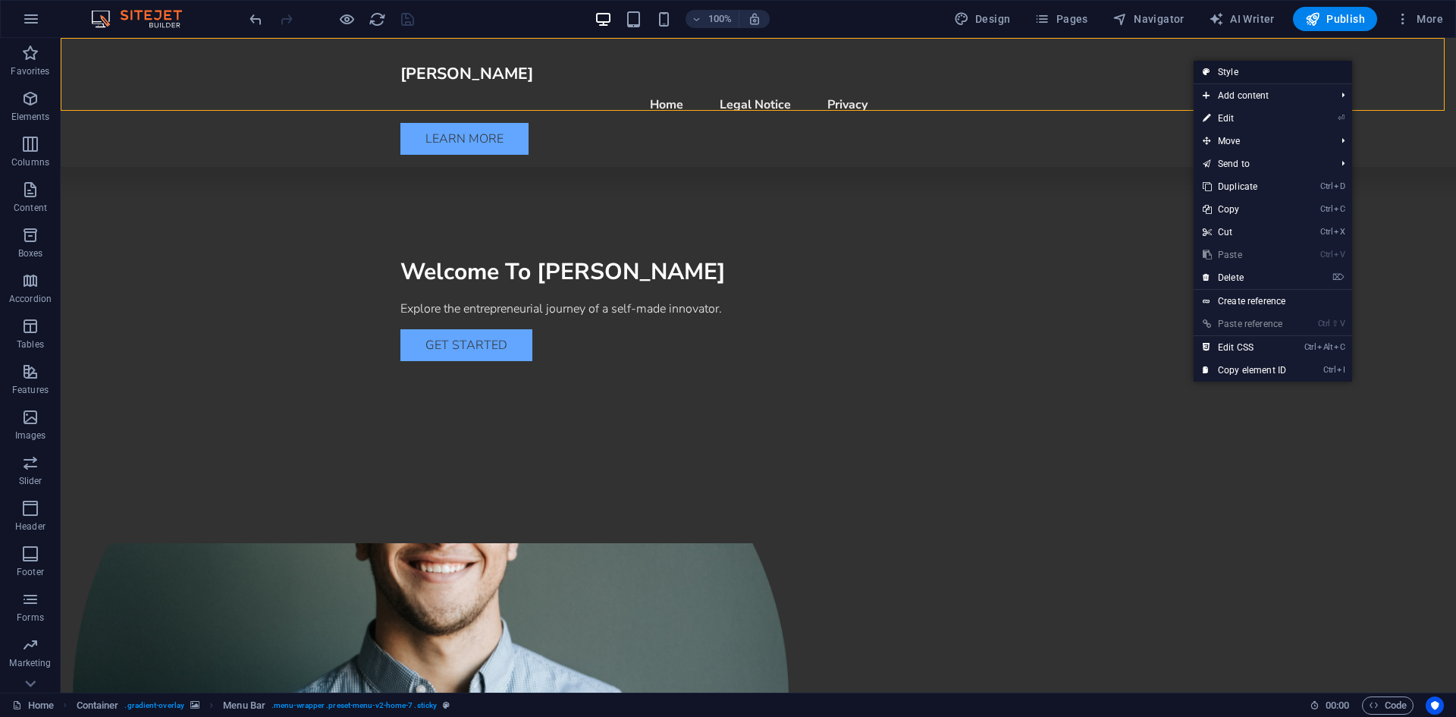
select select "preset-menu-v2-home-7"
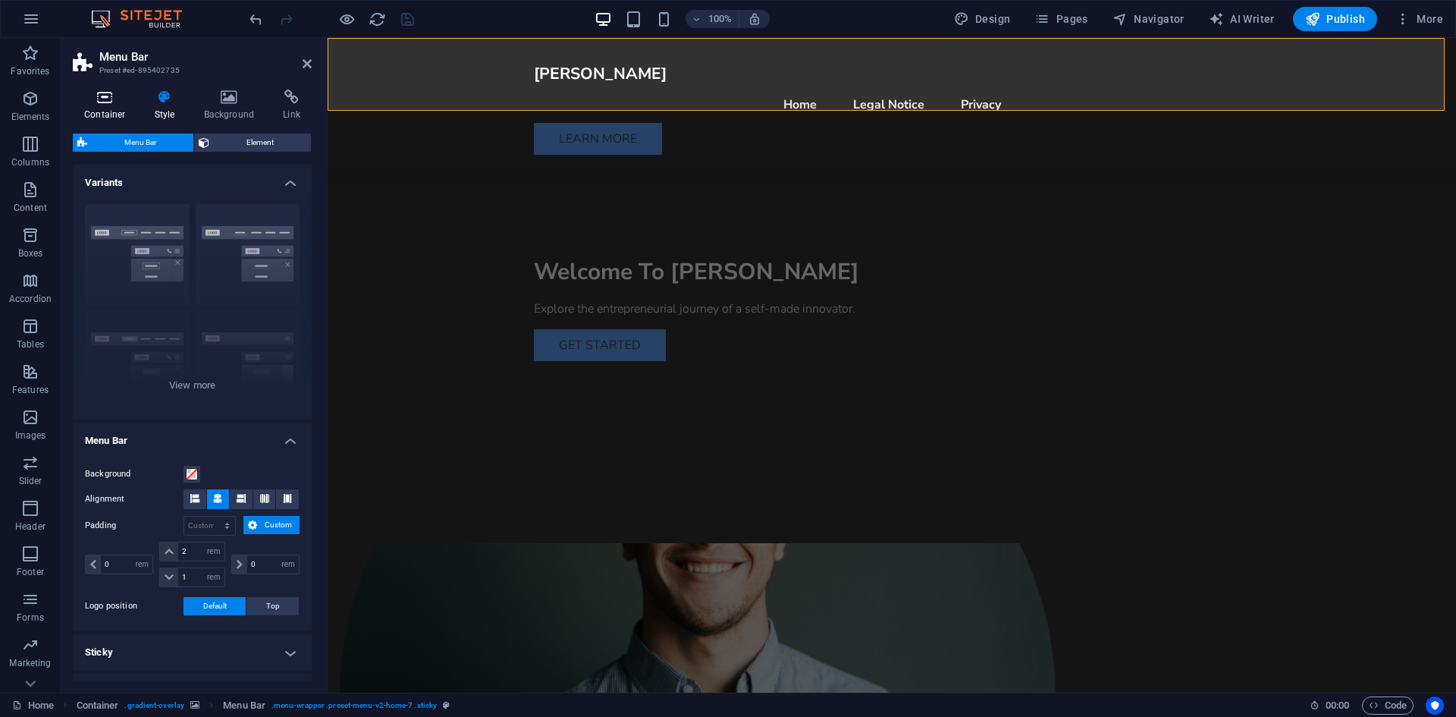
click at [96, 112] on h4 "Container" at bounding box center [108, 106] width 71 height 32
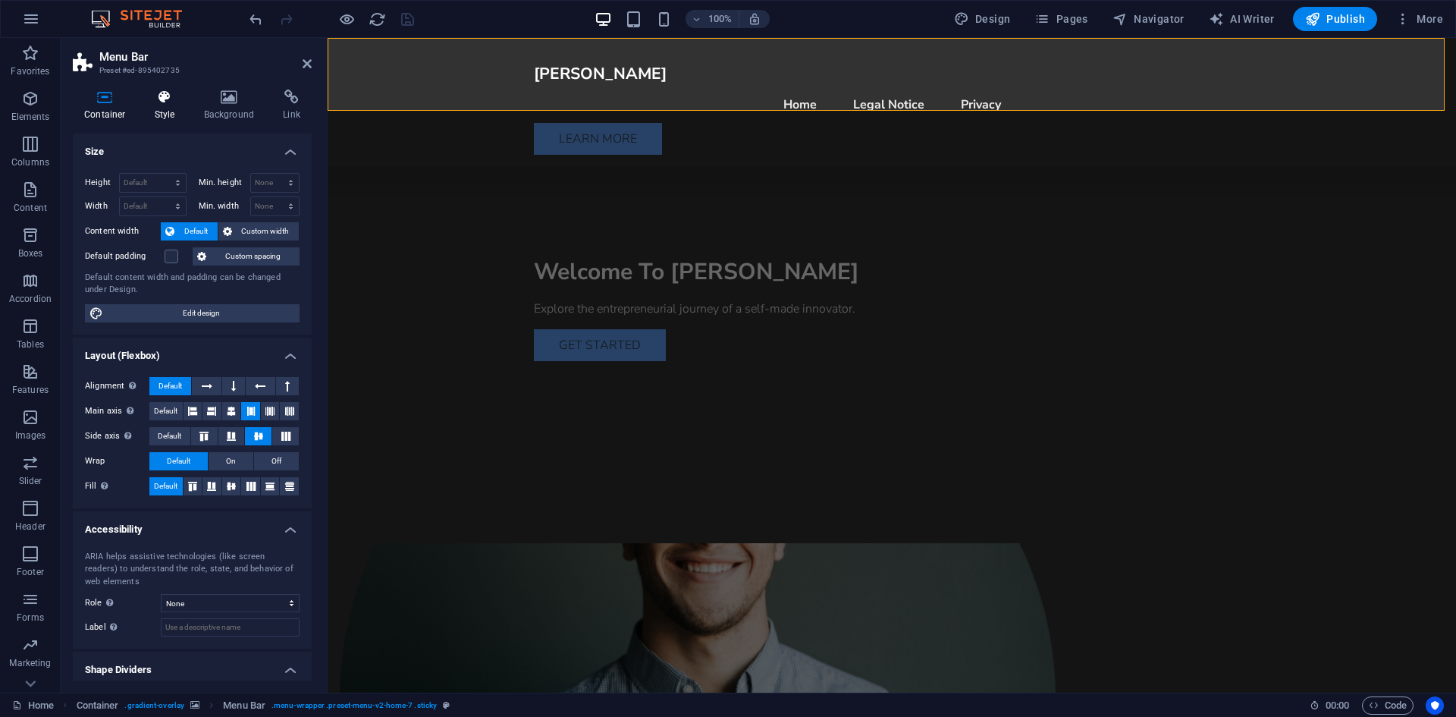
click at [162, 118] on h4 "Style" at bounding box center [167, 106] width 49 height 32
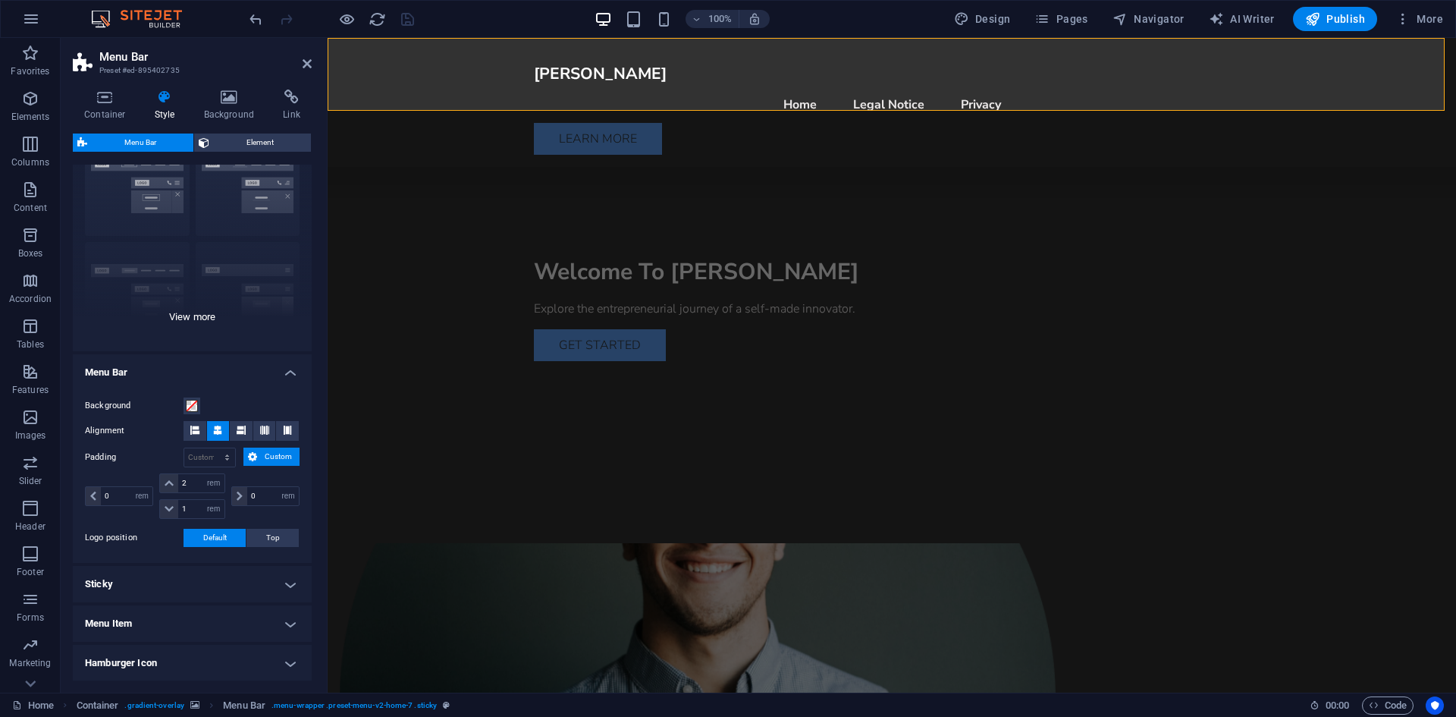
scroll to position [0, 0]
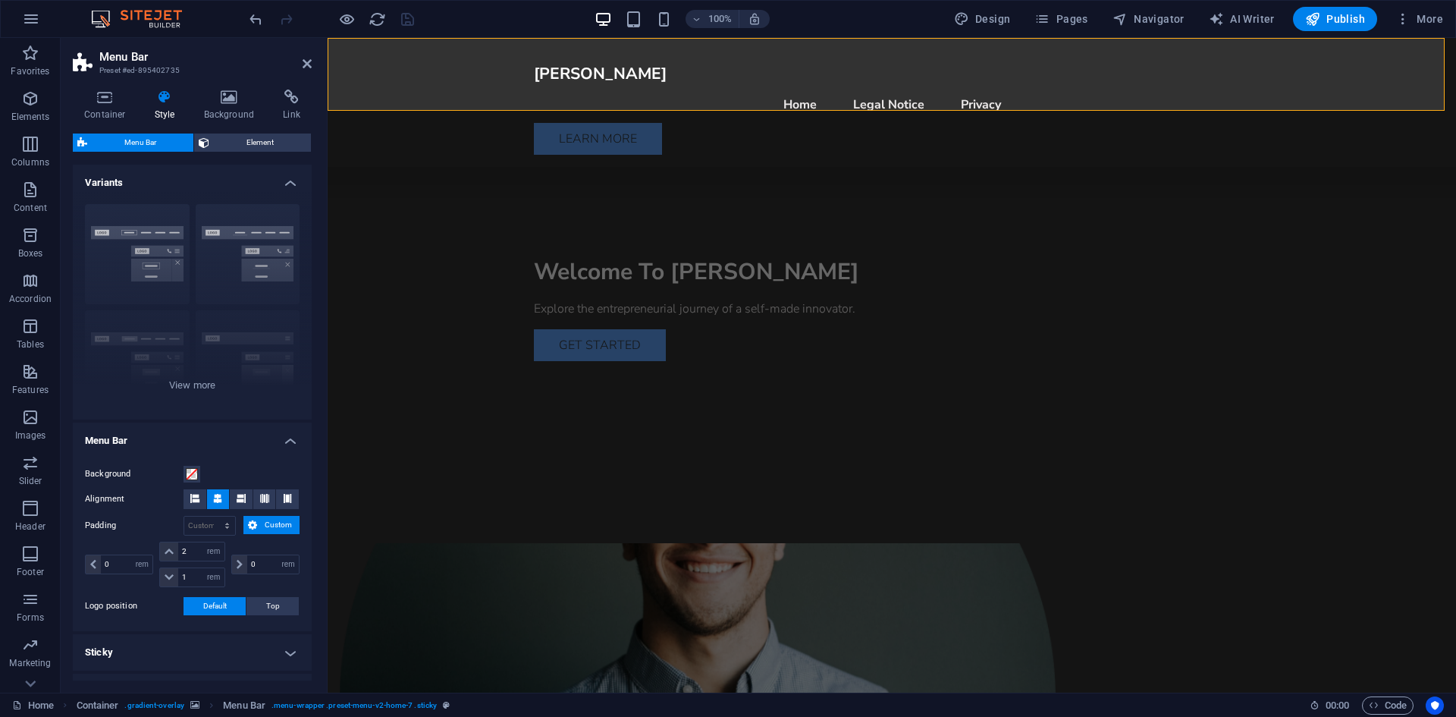
click at [137, 187] on h4 "Variants" at bounding box center [192, 178] width 239 height 27
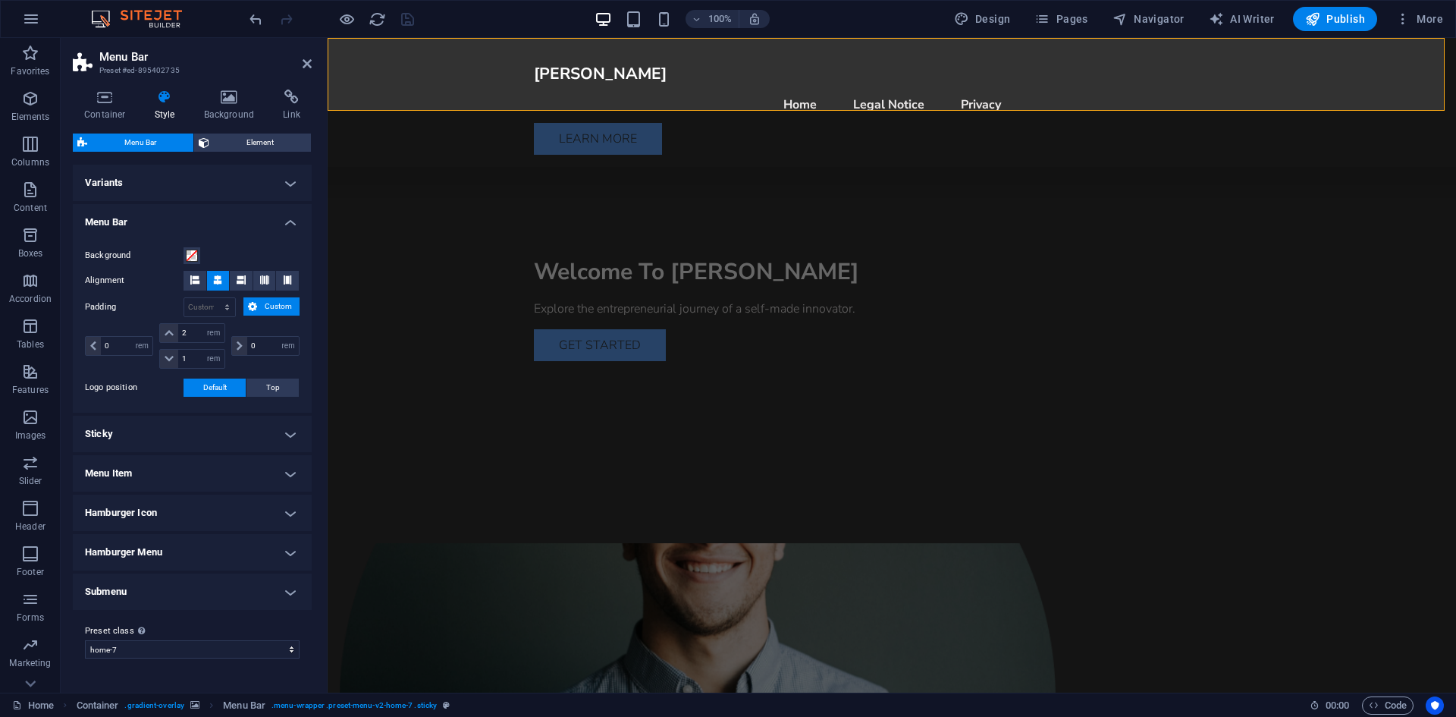
click at [134, 214] on h4 "Menu Bar" at bounding box center [192, 217] width 239 height 27
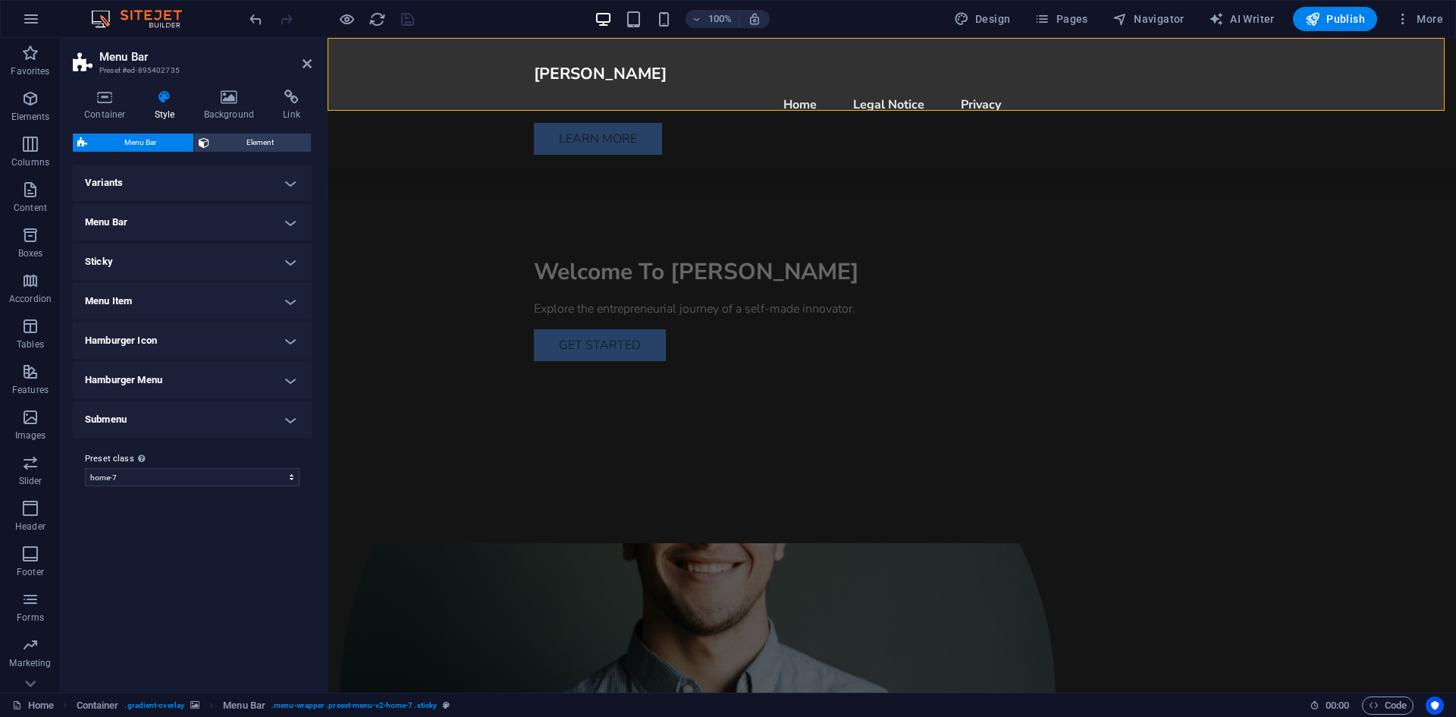
click at [123, 259] on h4 "Sticky" at bounding box center [192, 261] width 239 height 36
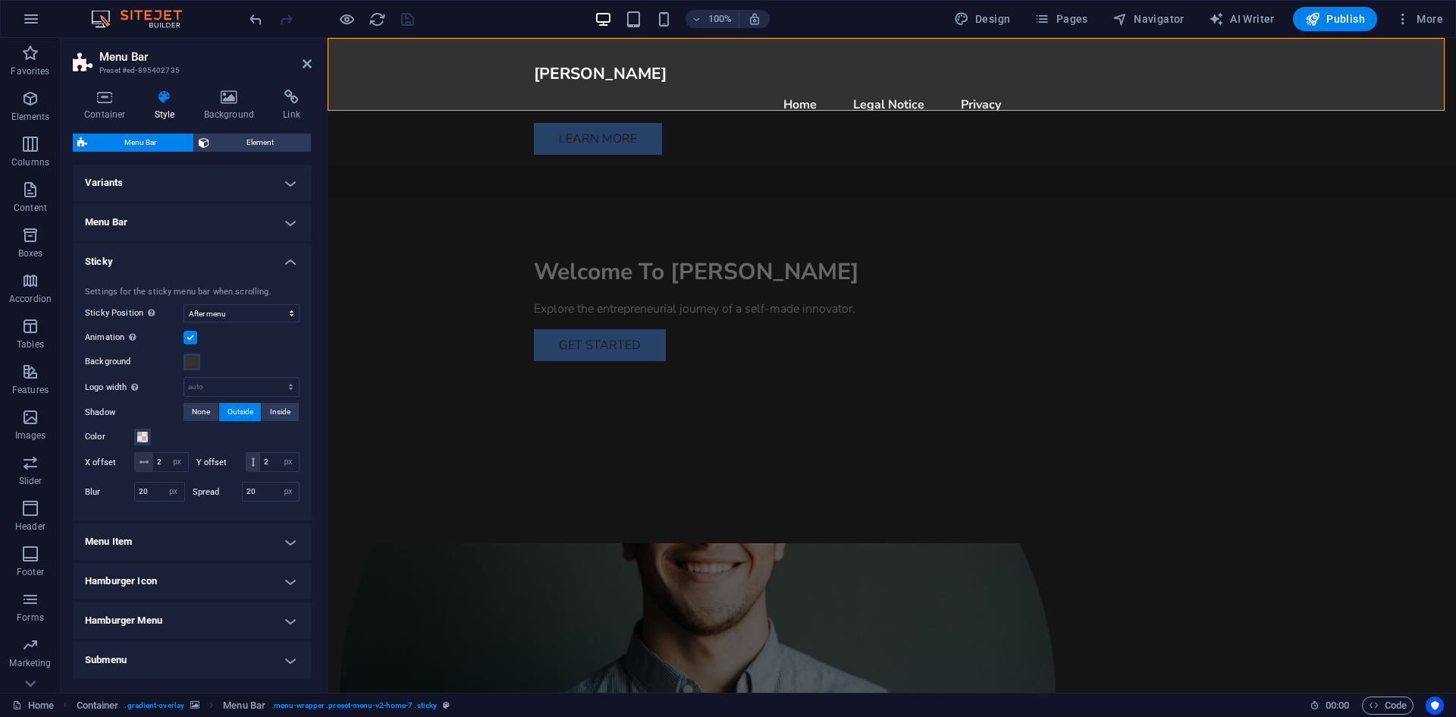
click at [123, 259] on h4 "Sticky" at bounding box center [192, 256] width 239 height 27
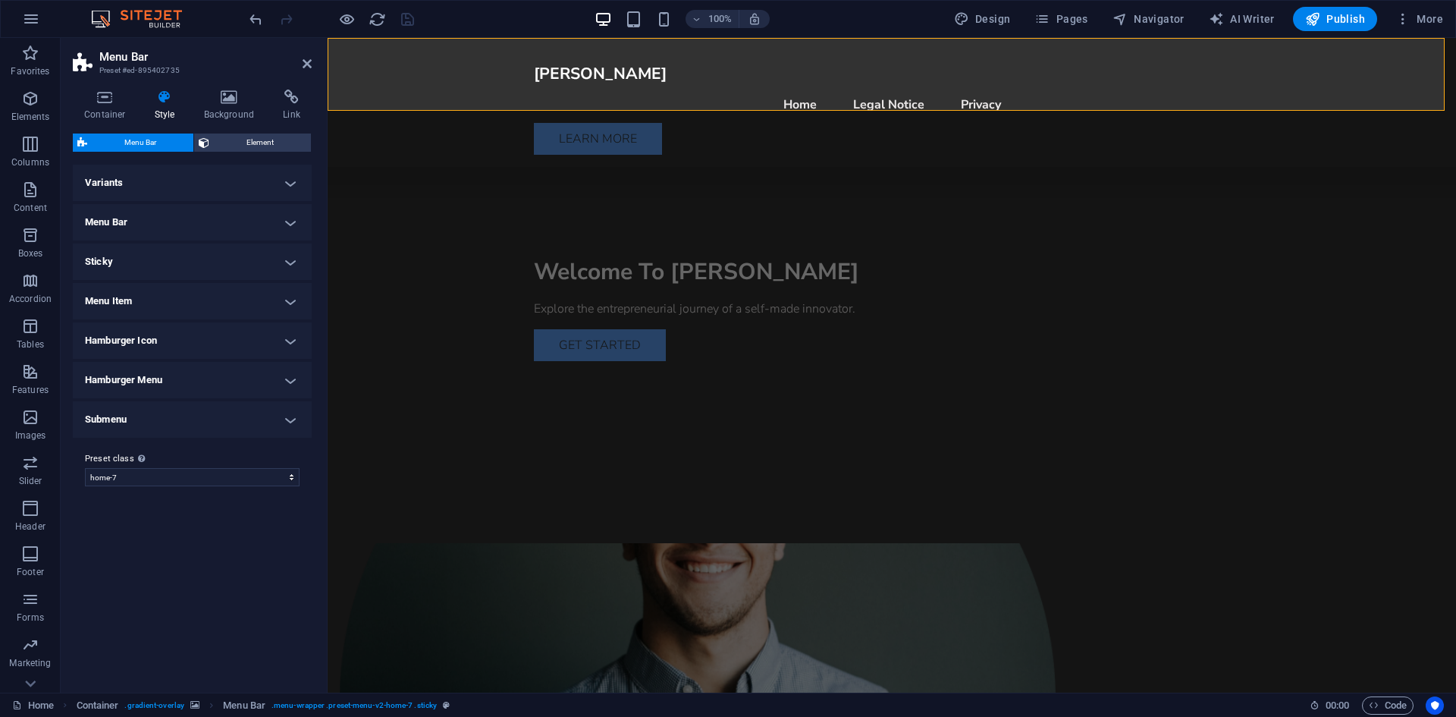
click at [128, 304] on h4 "Menu Item" at bounding box center [192, 301] width 239 height 36
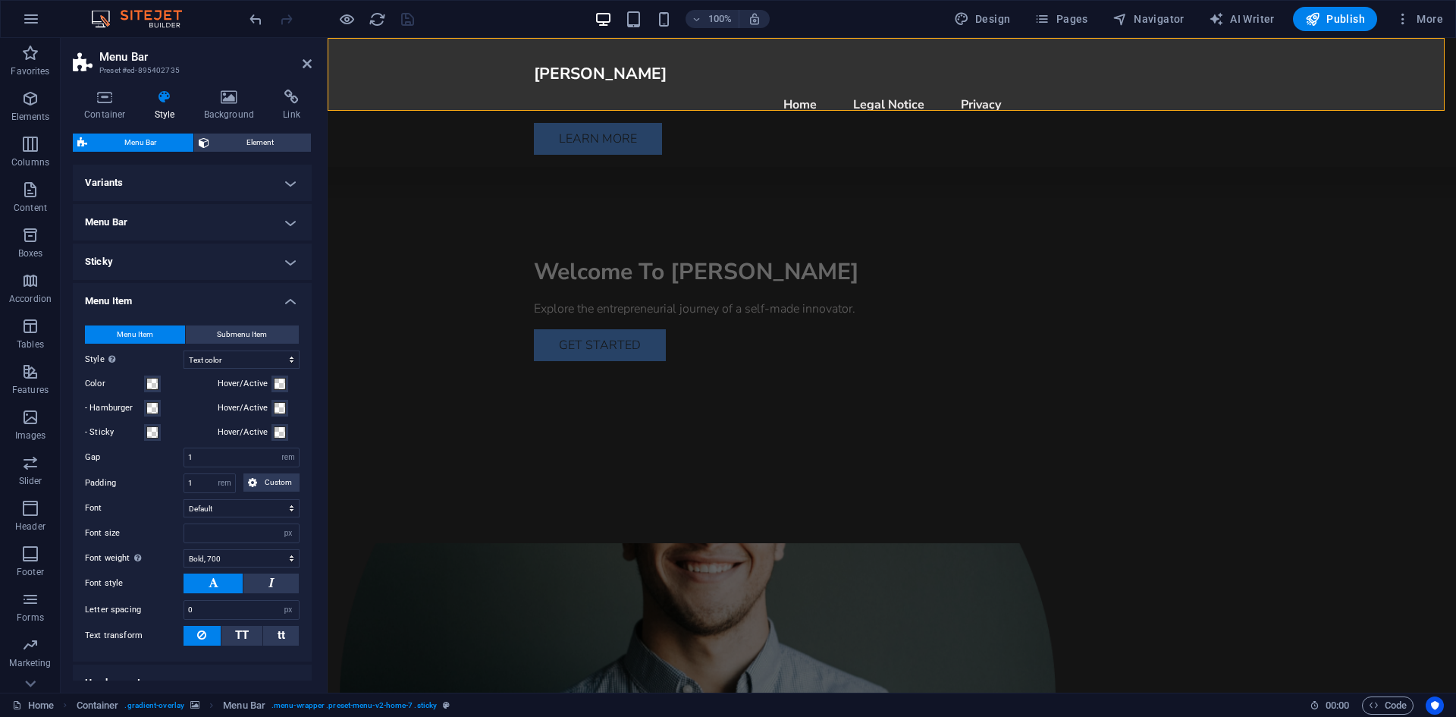
click at [131, 298] on h4 "Menu Item" at bounding box center [192, 296] width 239 height 27
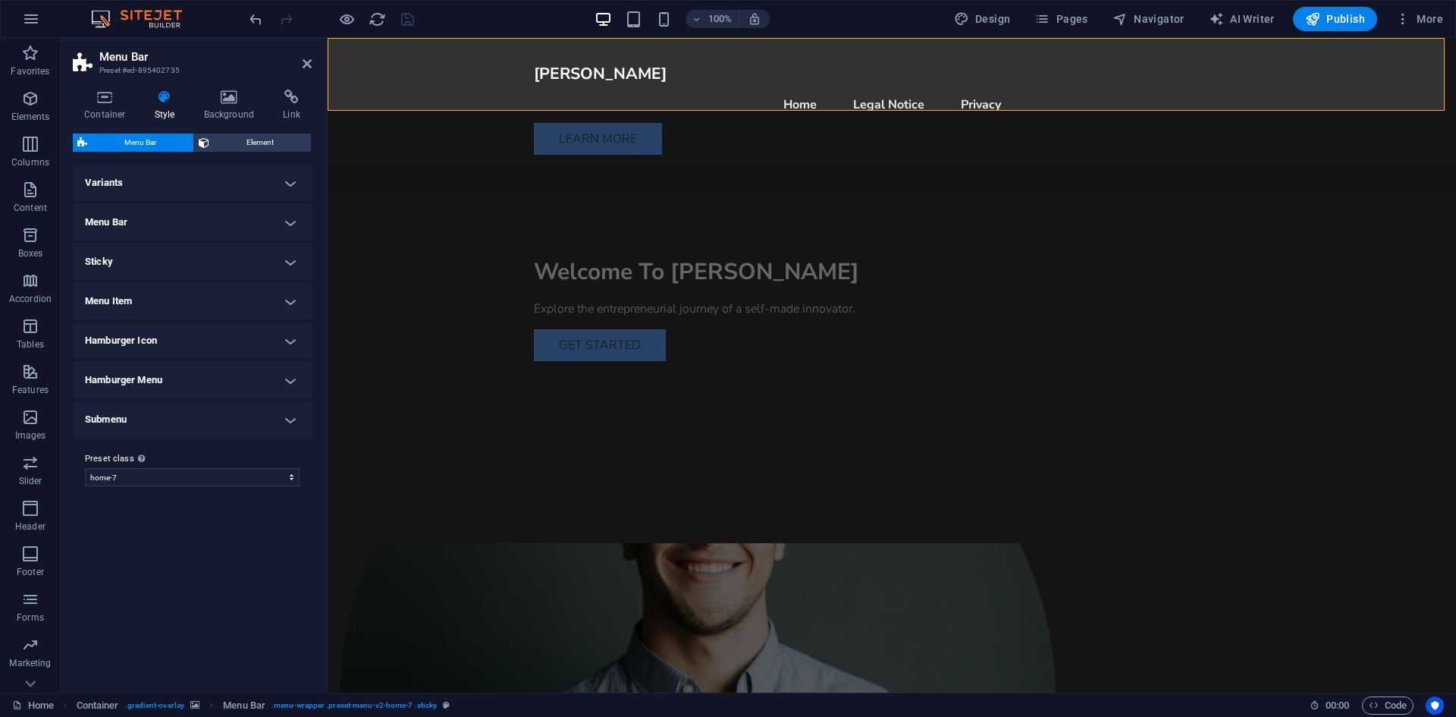
click at [134, 380] on h4 "Hamburger Menu" at bounding box center [192, 380] width 239 height 36
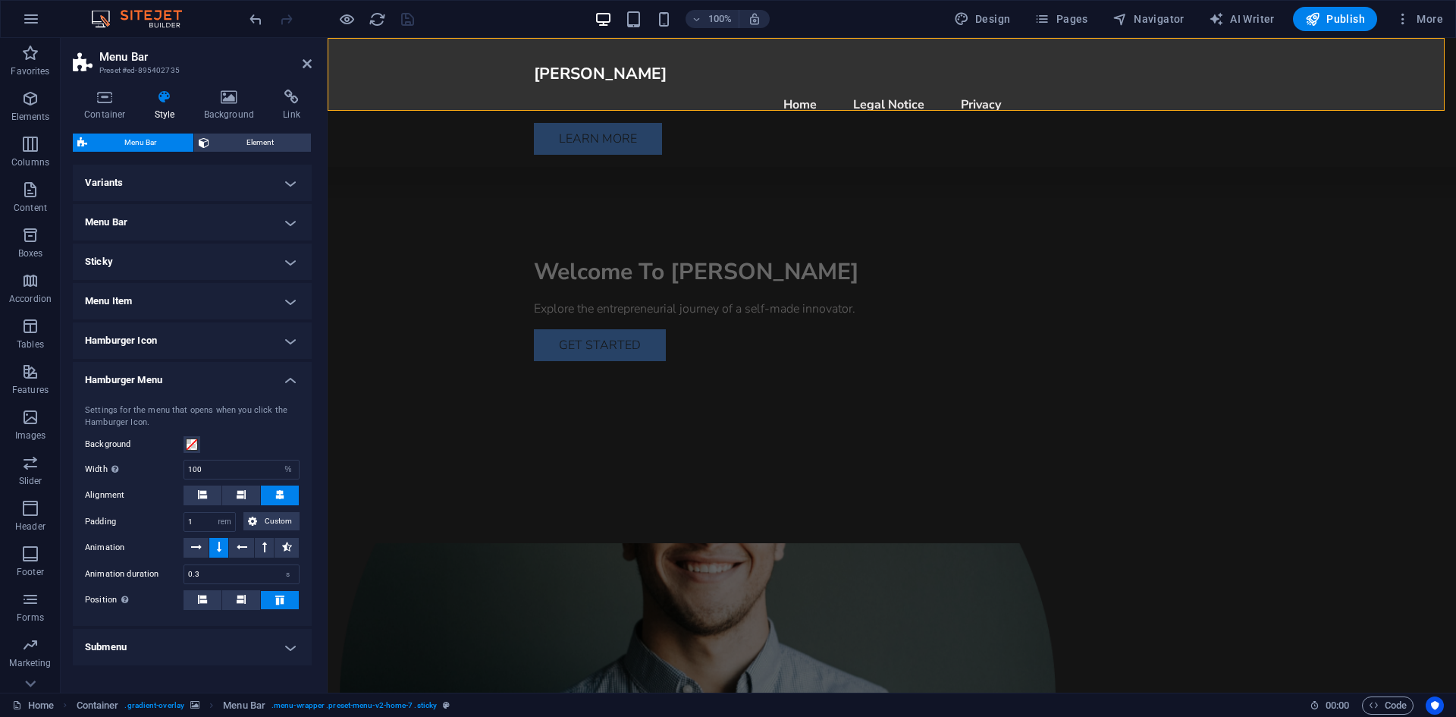
click at [139, 374] on h4 "Hamburger Menu" at bounding box center [192, 375] width 239 height 27
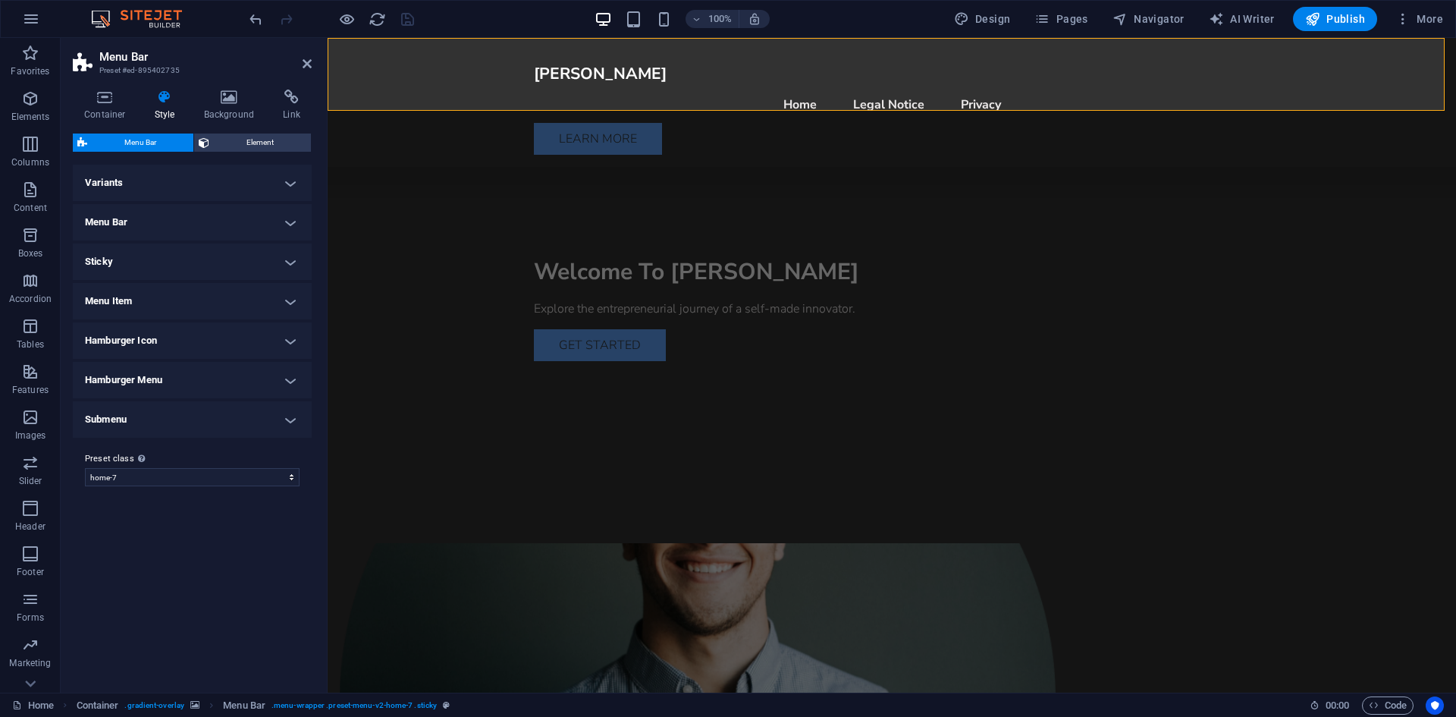
click at [130, 283] on h4 "Menu Item" at bounding box center [192, 301] width 239 height 36
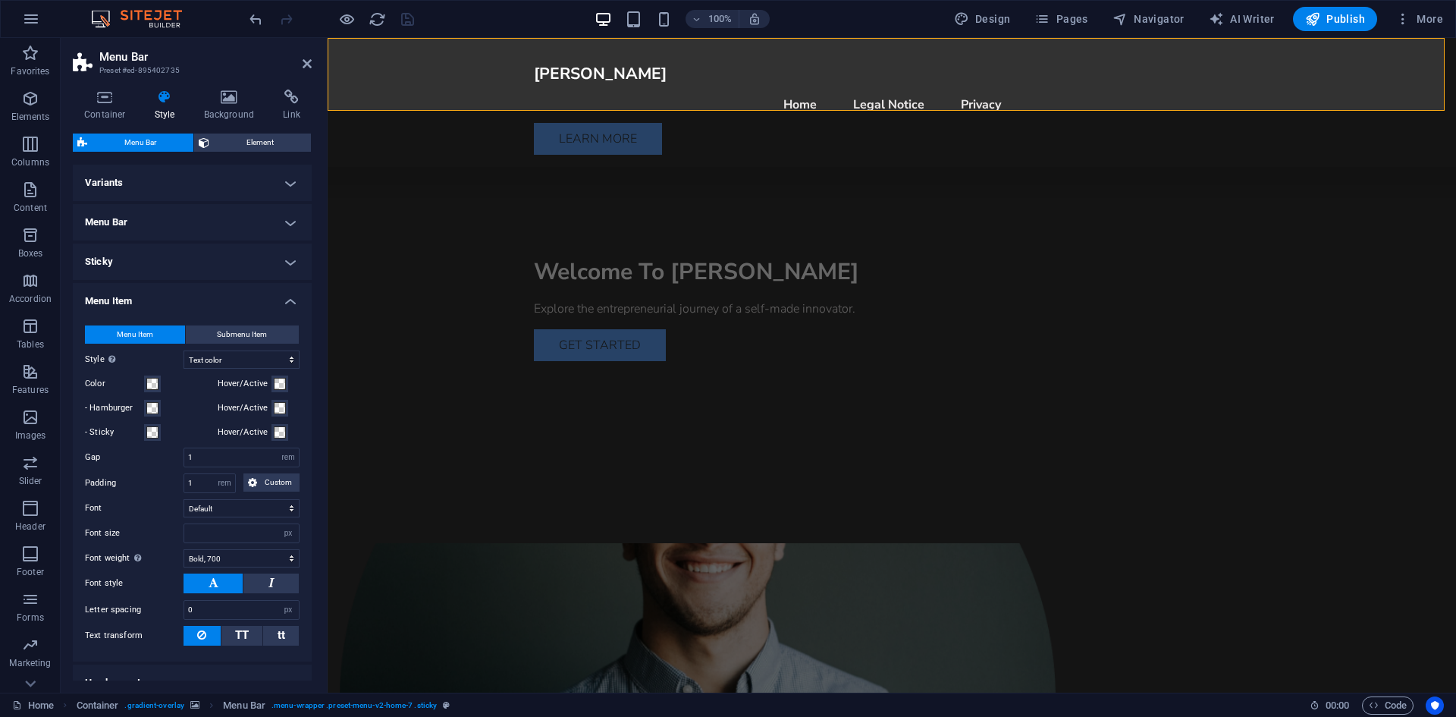
click at [135, 291] on h4 "Menu Item" at bounding box center [192, 296] width 239 height 27
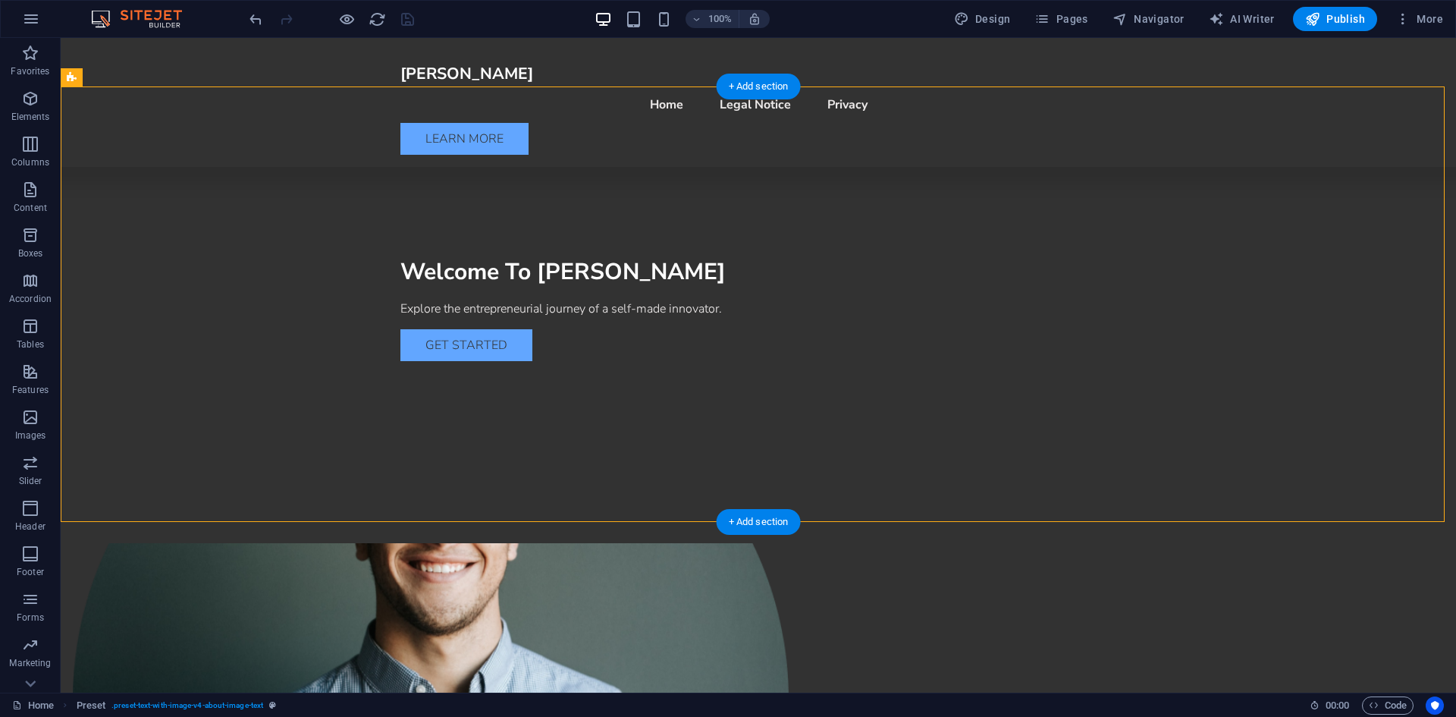
scroll to position [759, 0]
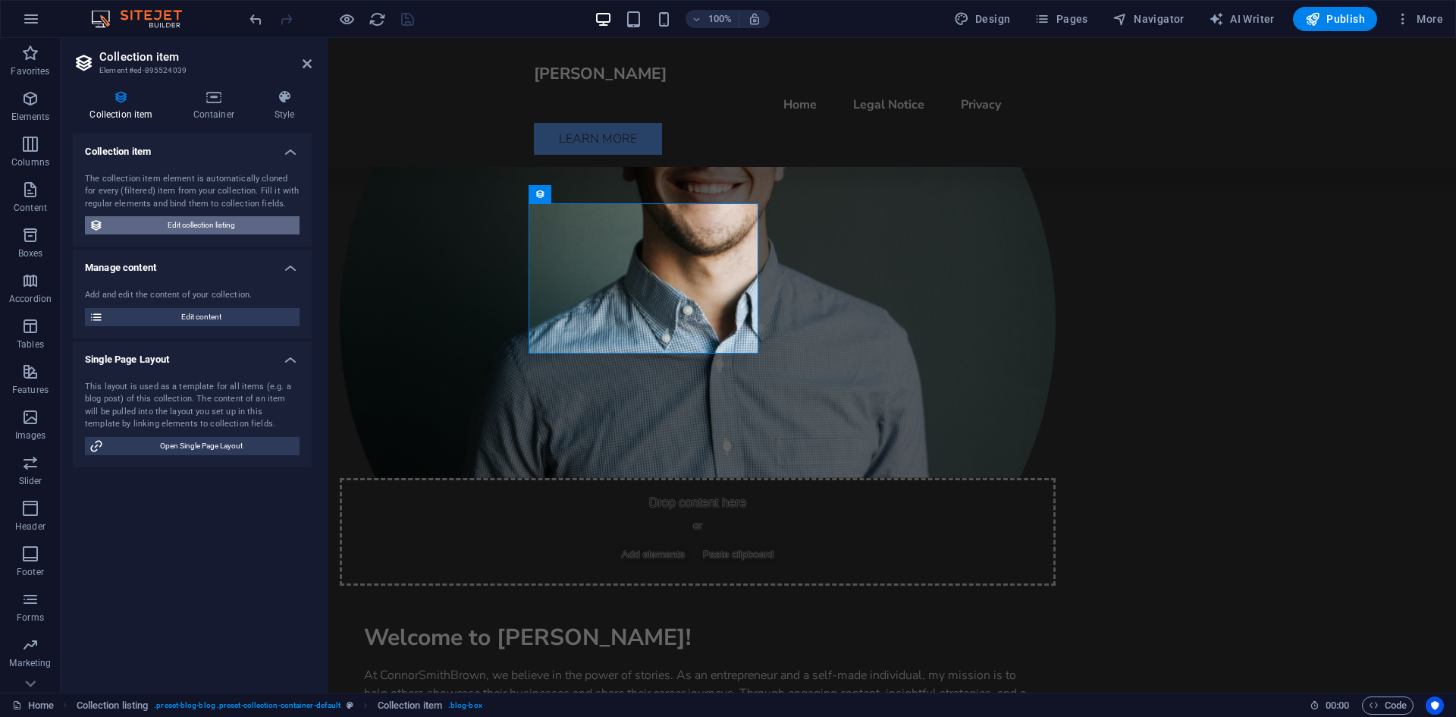
click at [208, 225] on span "Edit collection listing" at bounding box center [201, 225] width 187 height 18
select select "createdAt_DESC"
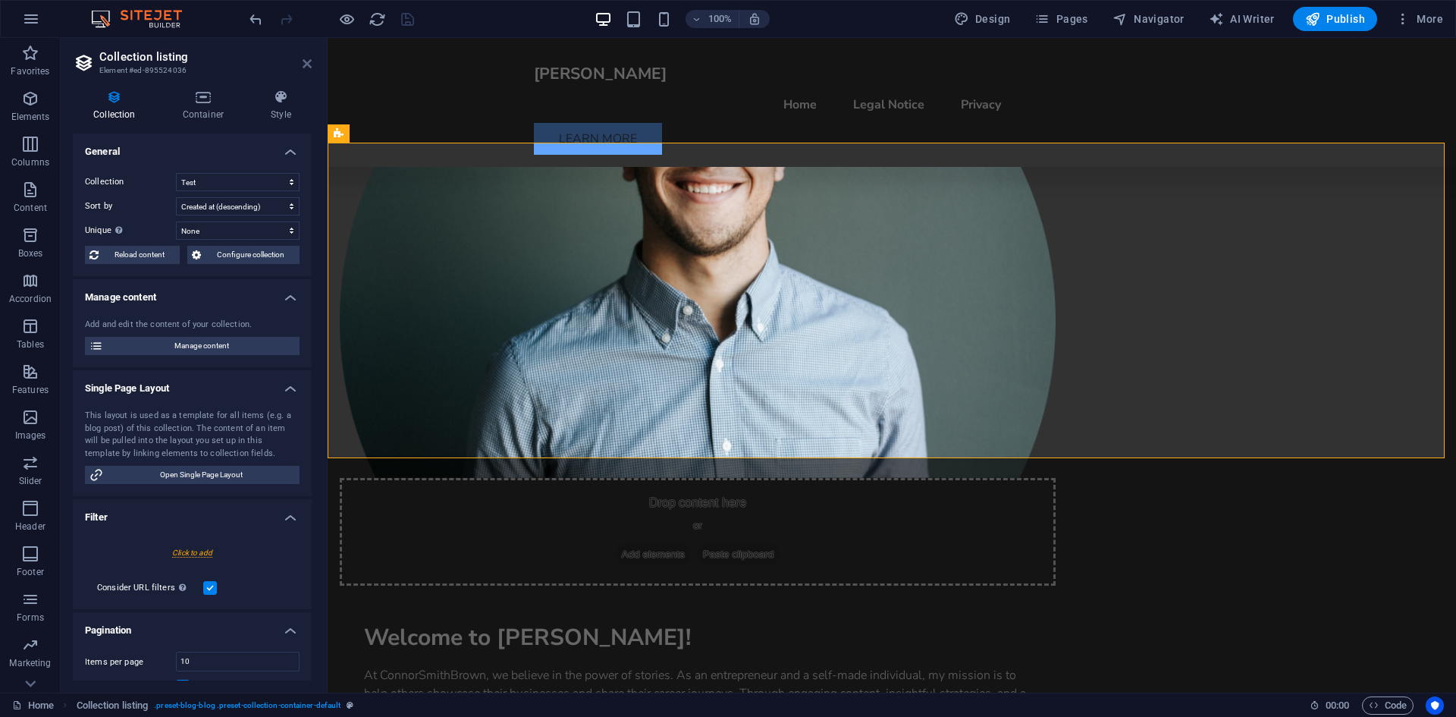
click at [306, 61] on icon at bounding box center [307, 64] width 9 height 12
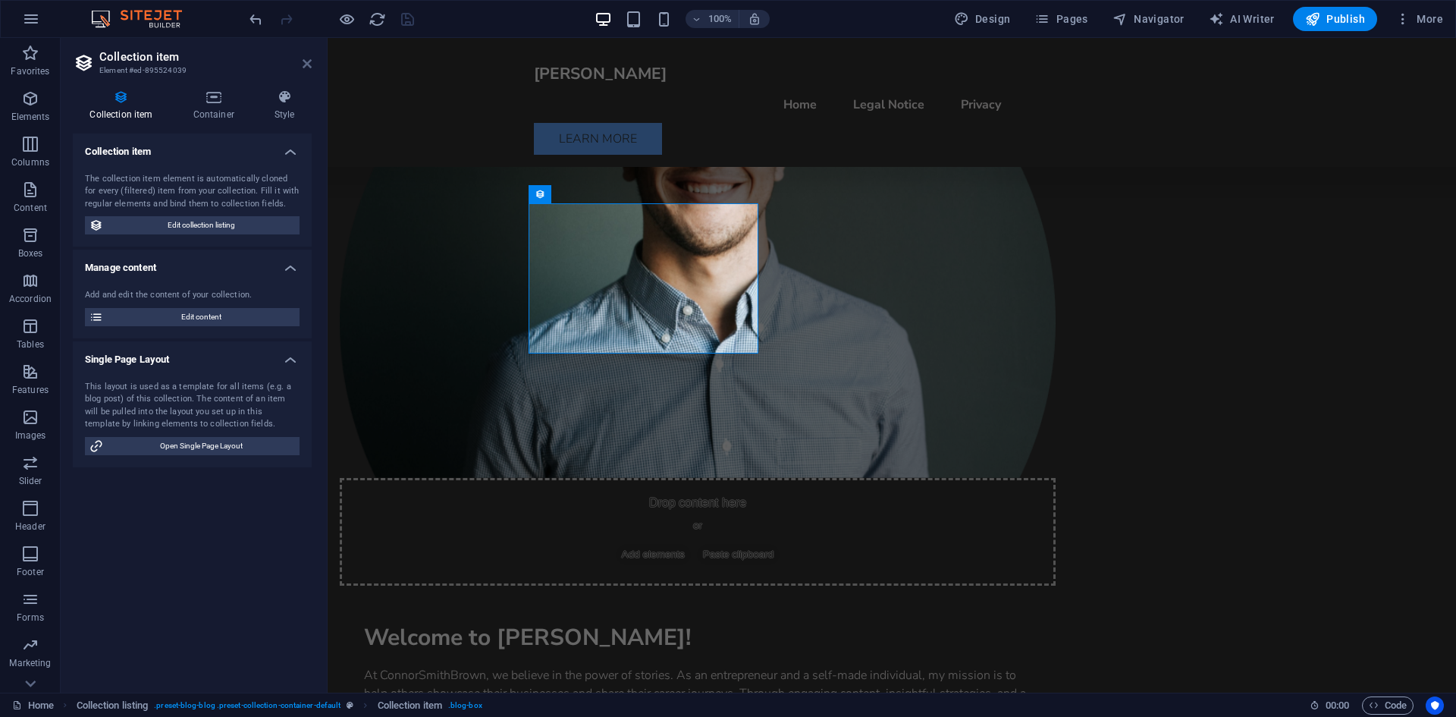
drag, startPoint x: 310, startPoint y: 64, endPoint x: 344, endPoint y: 142, distance: 85.0
click at [310, 64] on icon at bounding box center [307, 64] width 9 height 12
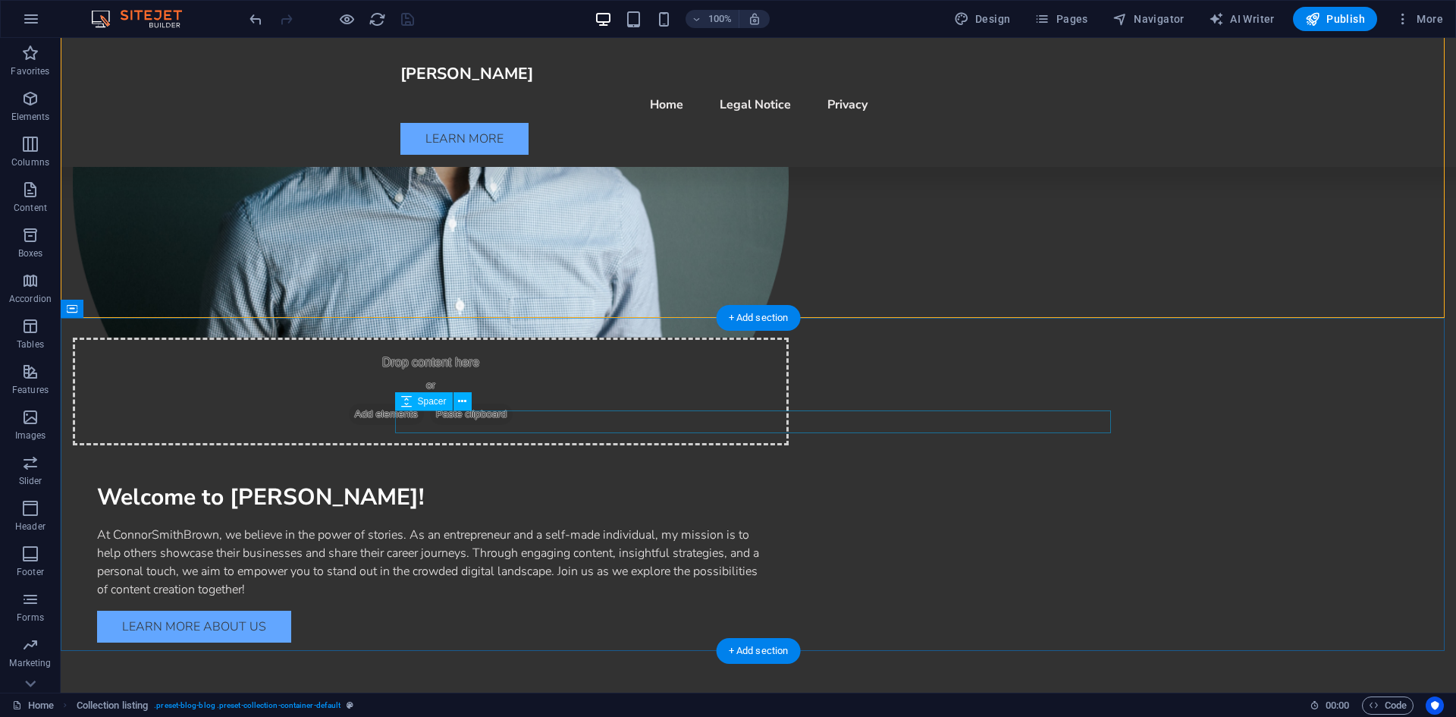
scroll to position [910, 0]
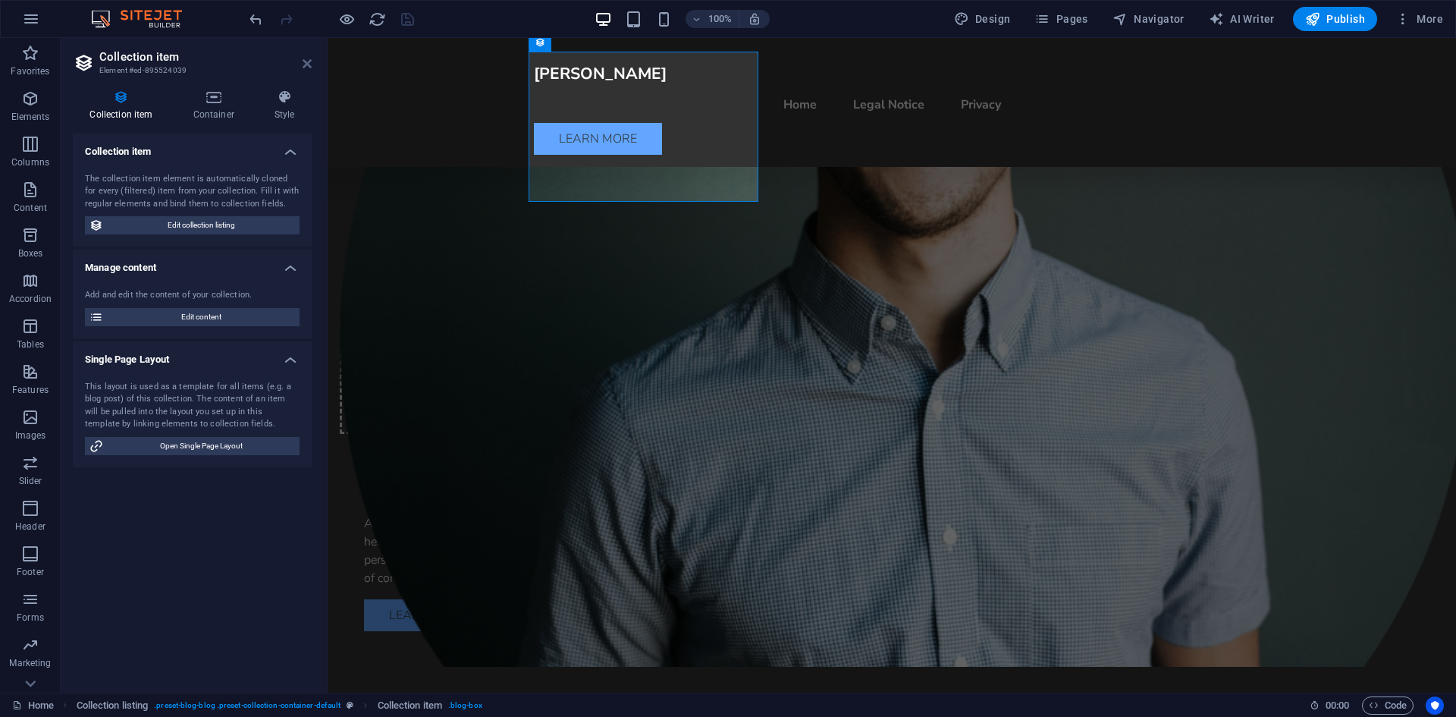
click at [306, 66] on icon at bounding box center [307, 64] width 9 height 12
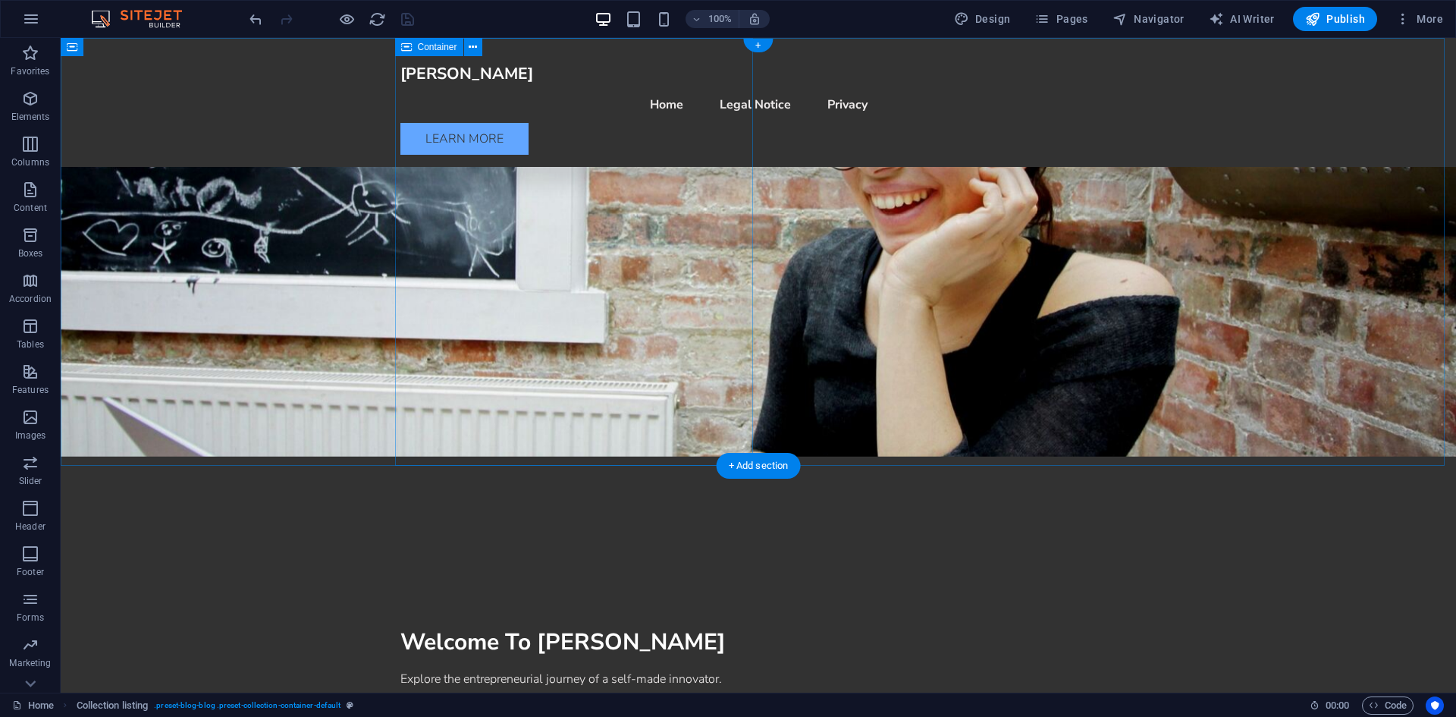
scroll to position [0, 0]
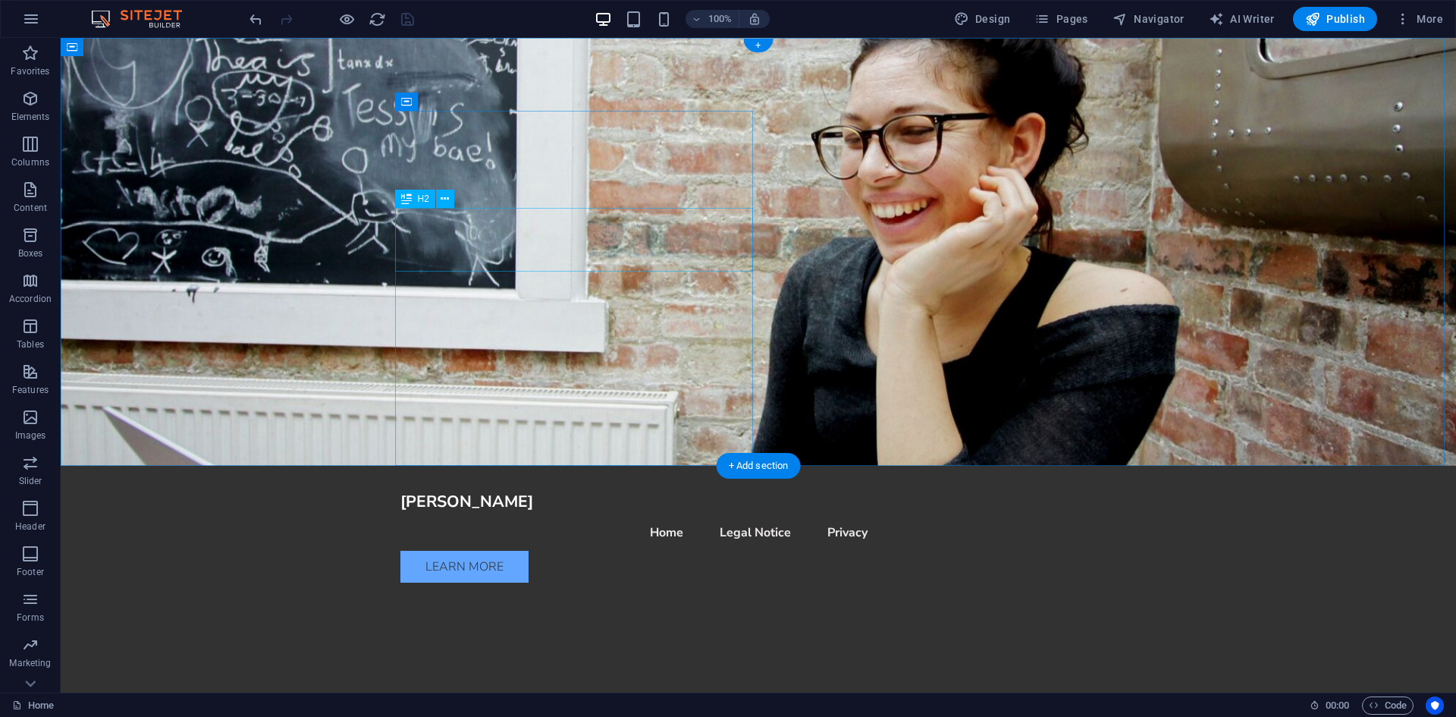
click at [592, 692] on div "Welcome To [PERSON_NAME]" at bounding box center [759, 708] width 716 height 32
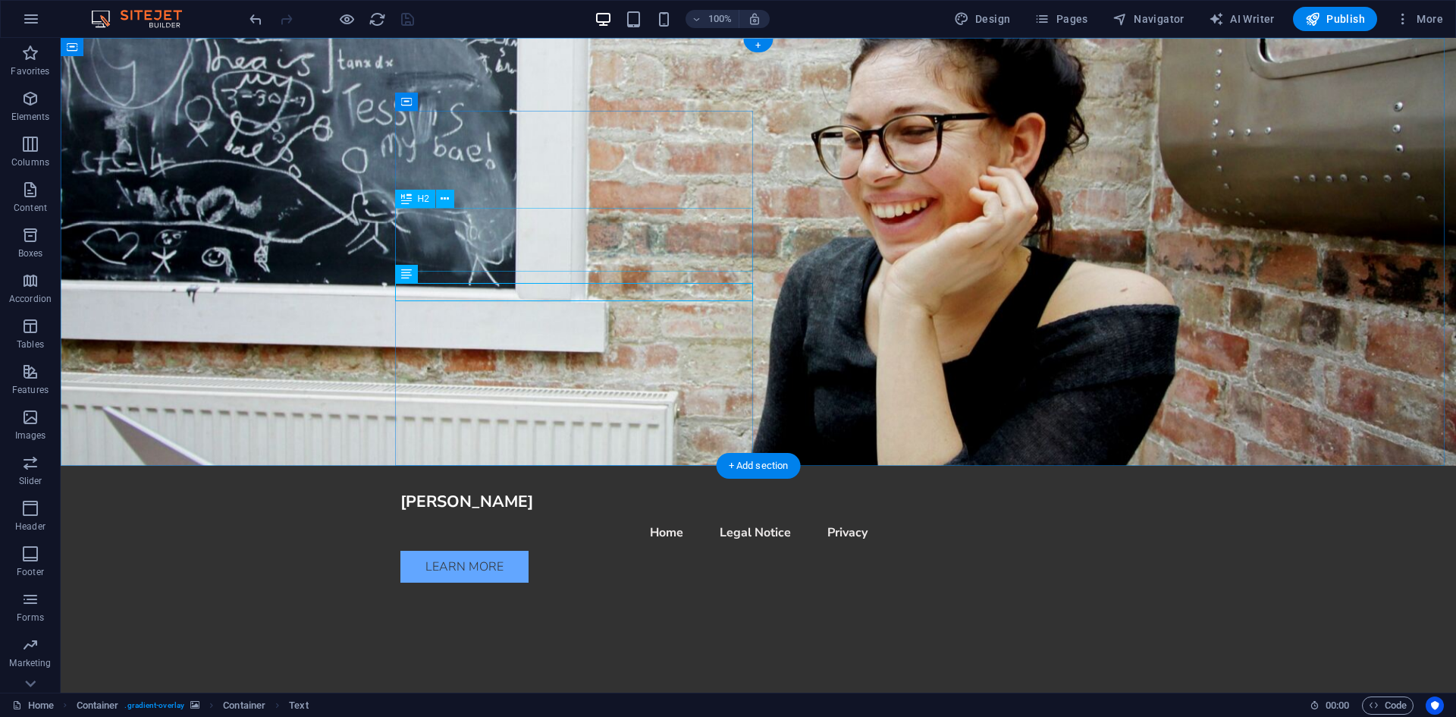
click at [506, 692] on div "Welcome To [PERSON_NAME]" at bounding box center [759, 708] width 716 height 32
click at [501, 692] on div "Welcome To [PERSON_NAME]" at bounding box center [759, 708] width 716 height 32
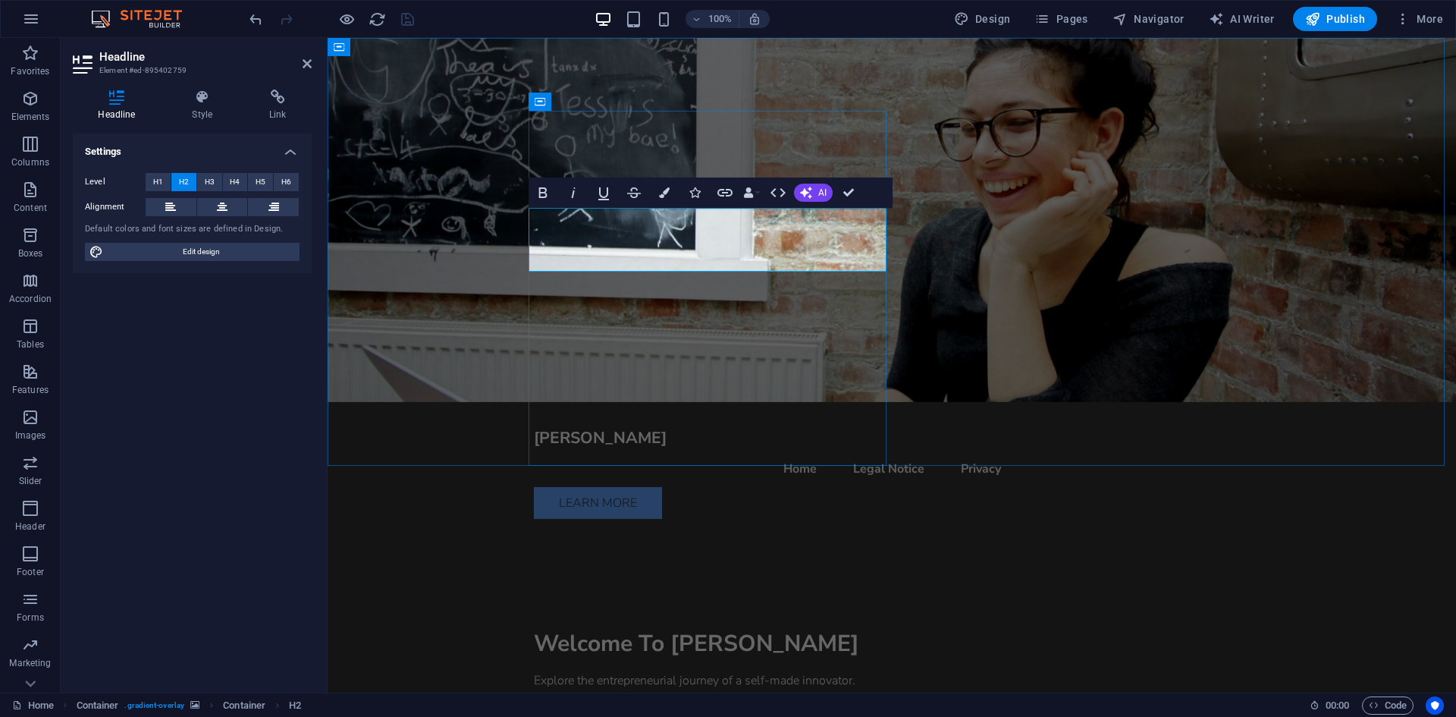
click at [702, 628] on h2 "Welcome To [PERSON_NAME]" at bounding box center [892, 644] width 716 height 32
click at [534, 628] on h2 "Welcome To [PERSON_NAME]" at bounding box center [892, 644] width 716 height 32
click at [658, 628] on h2 "Welcome To [PERSON_NAME]" at bounding box center [892, 644] width 716 height 32
click at [821, 628] on h2 "Welcome To [PERSON_NAME]" at bounding box center [892, 644] width 716 height 32
click at [535, 628] on h2 "Welcome To [PERSON_NAME]" at bounding box center [892, 644] width 716 height 32
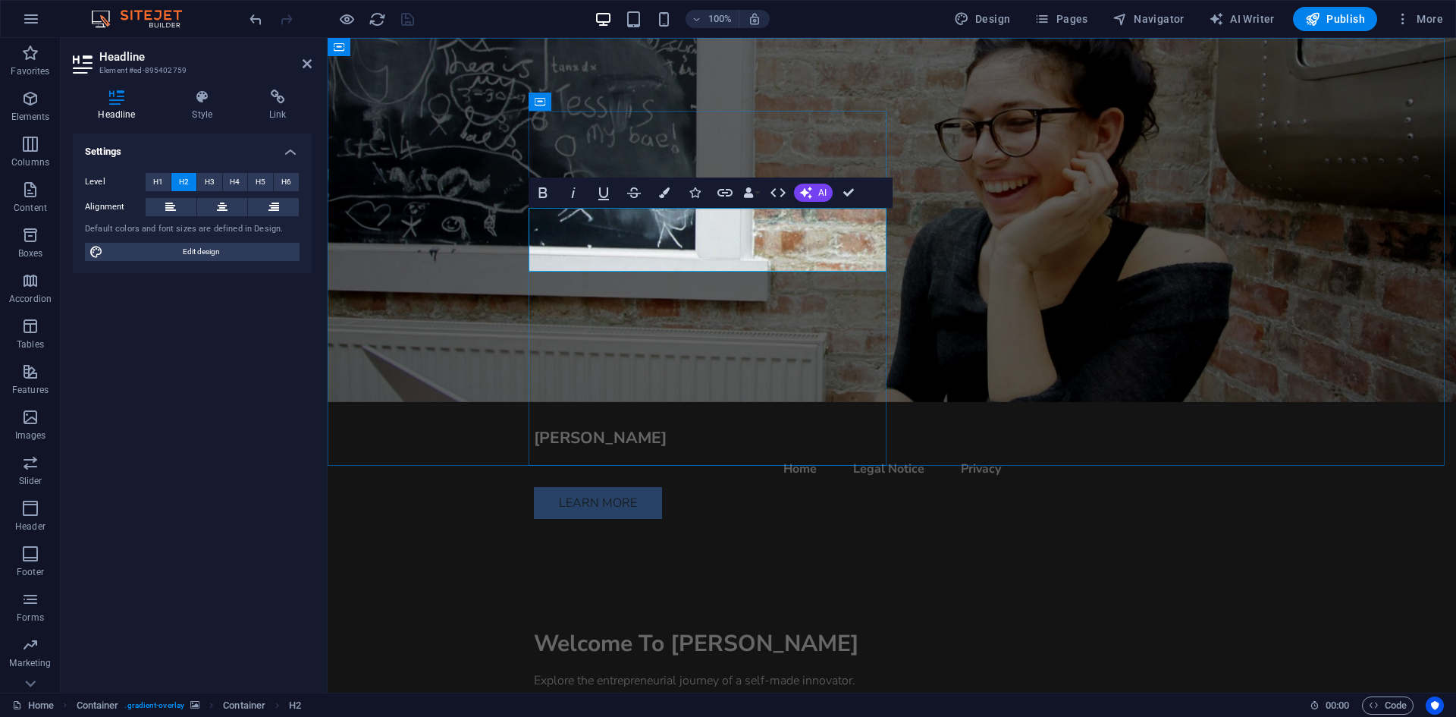
click at [676, 628] on h2 "Welcome To [PERSON_NAME]" at bounding box center [892, 644] width 716 height 32
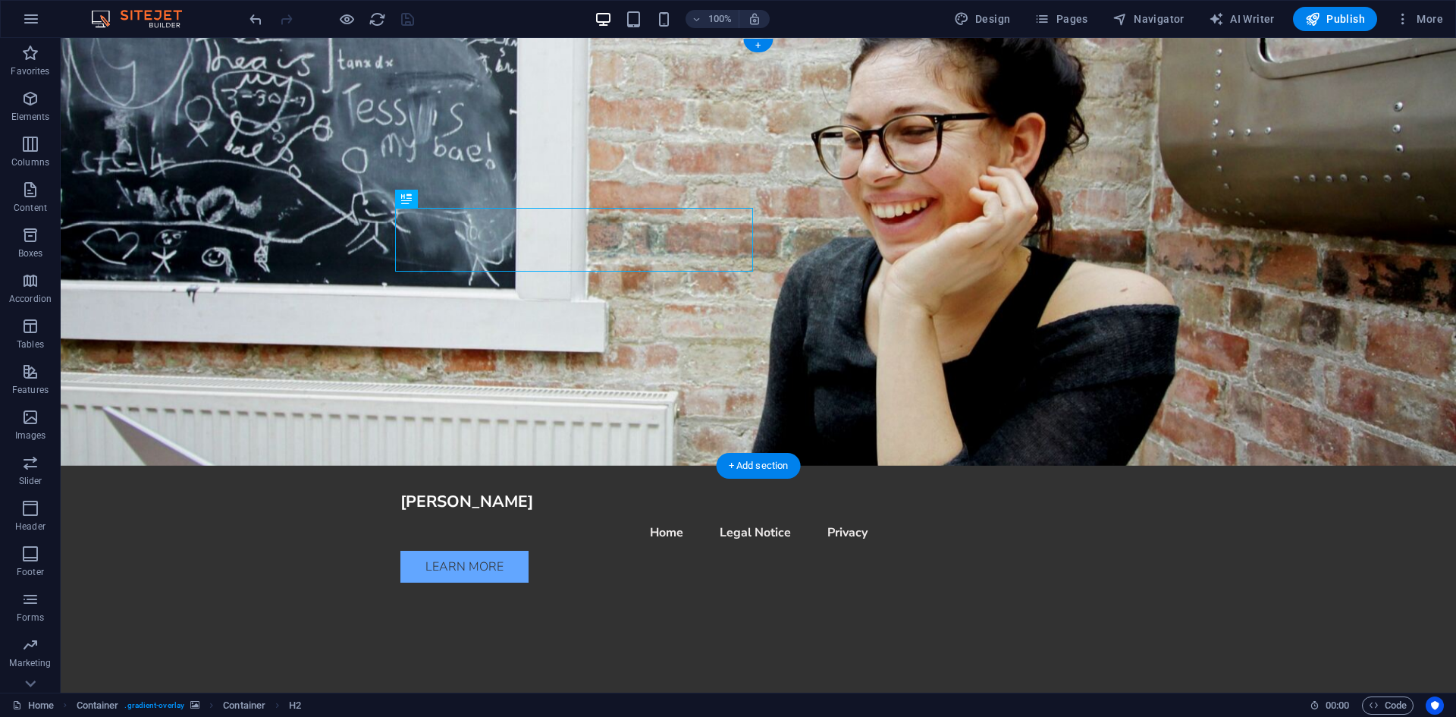
click at [903, 208] on figure at bounding box center [759, 252] width 1396 height 428
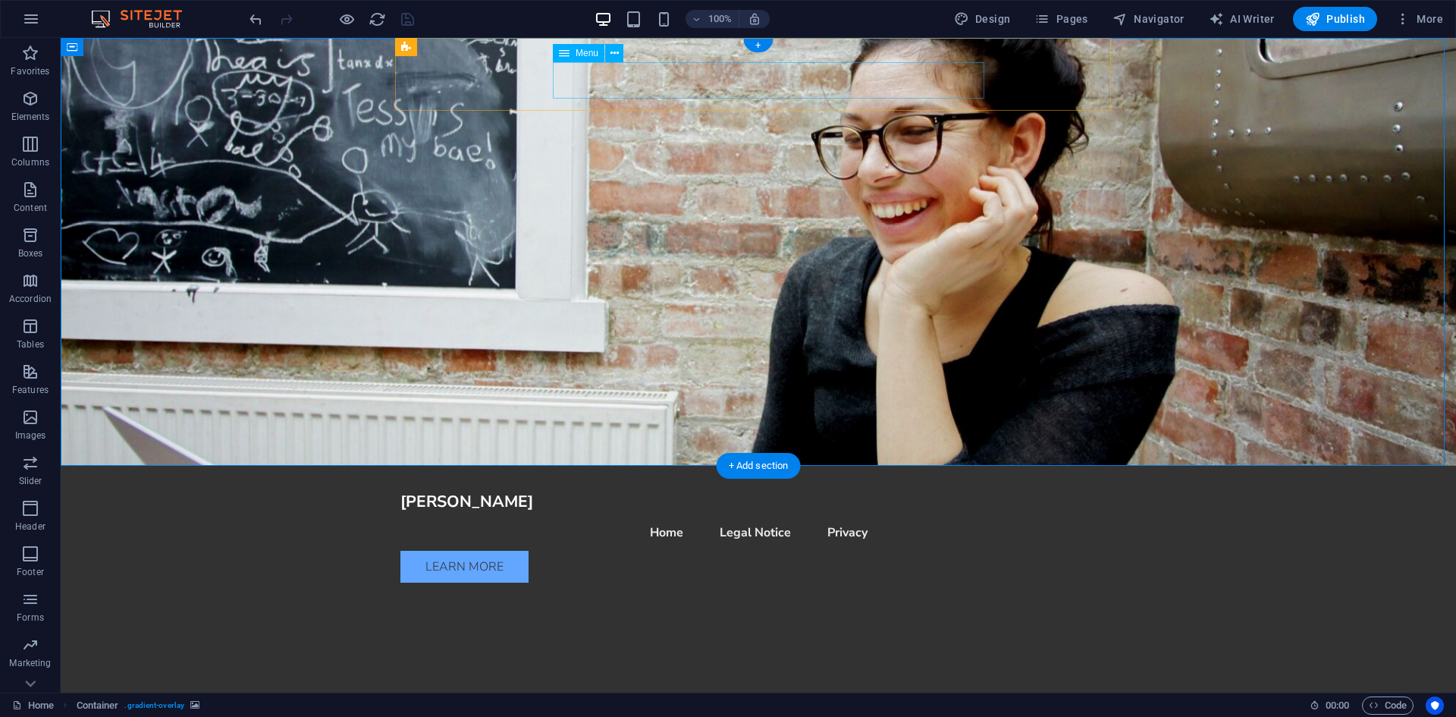
click at [749, 514] on nav "Home Legal Notice Privacy" at bounding box center [759, 532] width 716 height 36
click at [781, 514] on nav "Home Legal Notice Privacy" at bounding box center [759, 532] width 716 height 36
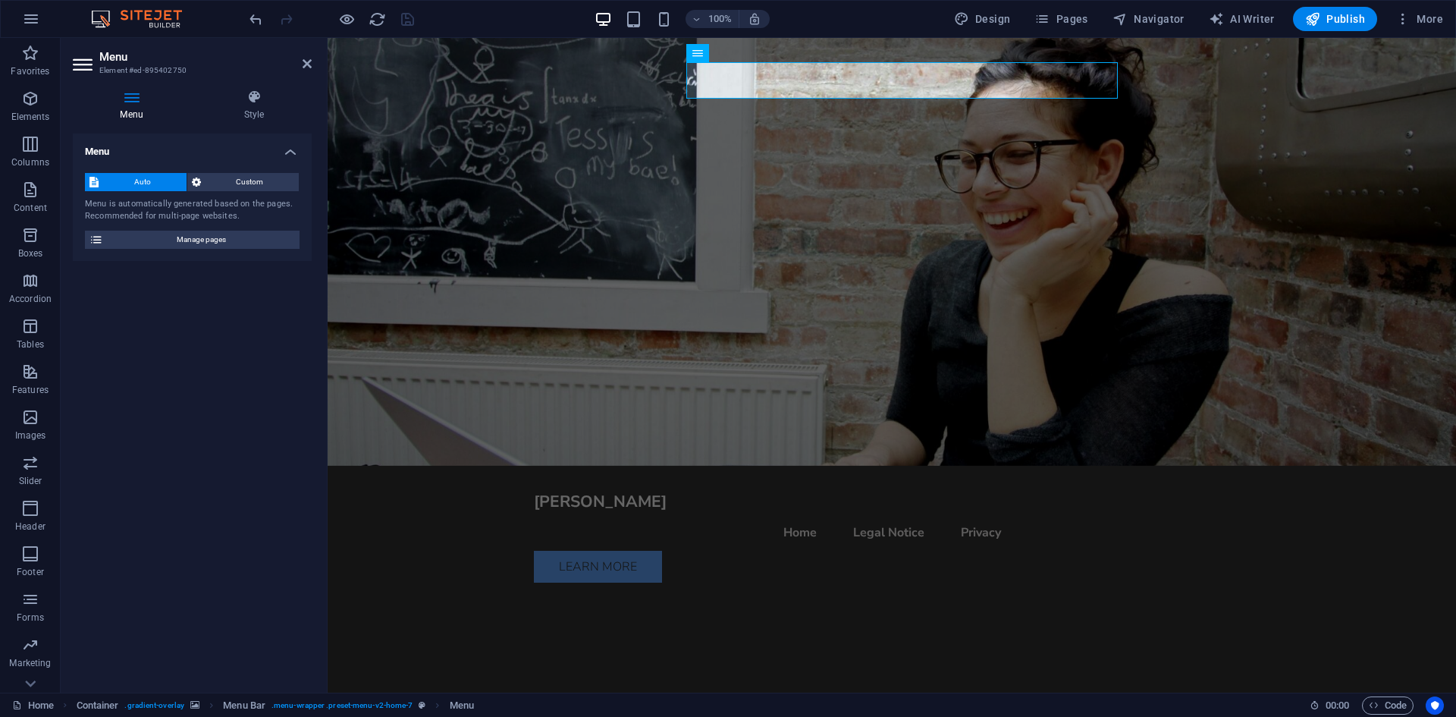
click at [414, 140] on figure at bounding box center [892, 252] width 1129 height 428
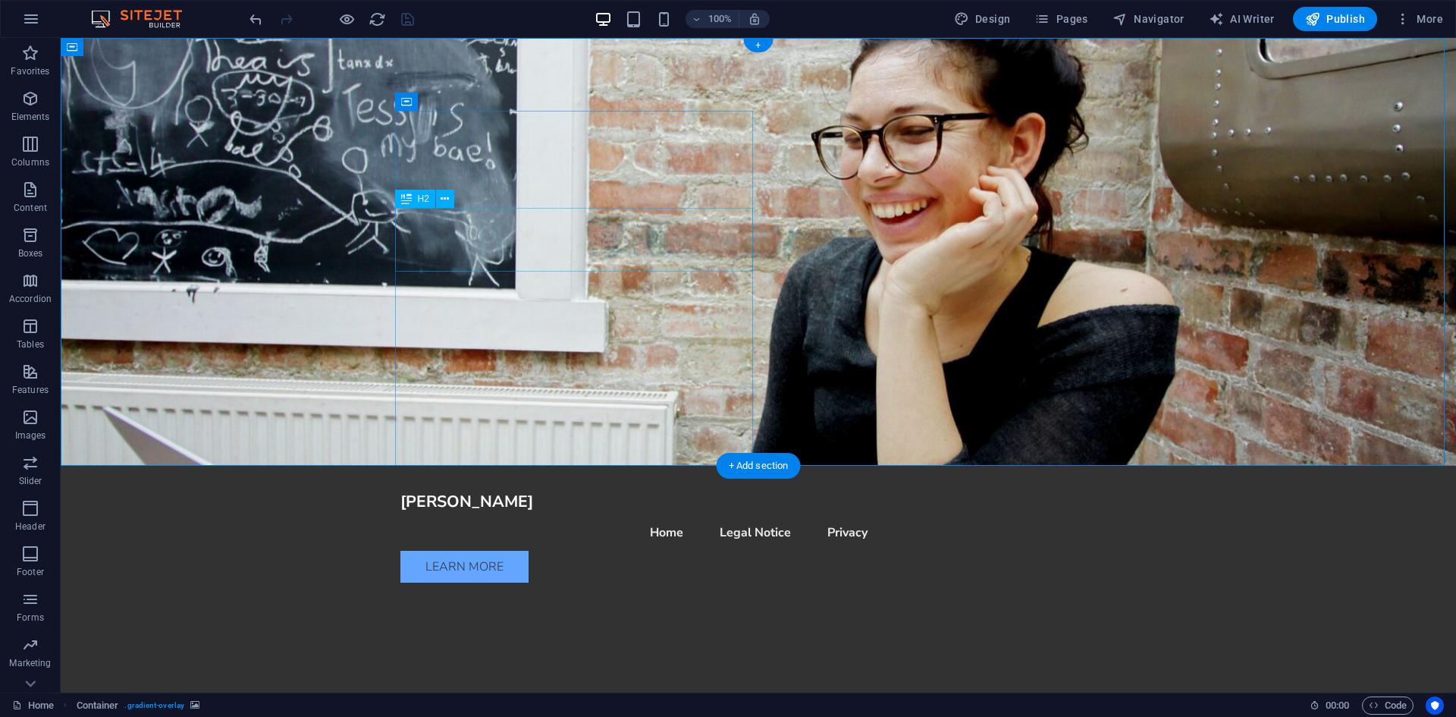
click at [536, 692] on div "Welcome To [PERSON_NAME]" at bounding box center [759, 708] width 716 height 32
click at [508, 490] on div "[PERSON_NAME]" at bounding box center [759, 502] width 716 height 24
click at [666, 514] on nav "Home Legal Notice Privacy" at bounding box center [759, 532] width 716 height 36
click at [515, 490] on div "[PERSON_NAME]" at bounding box center [759, 502] width 716 height 24
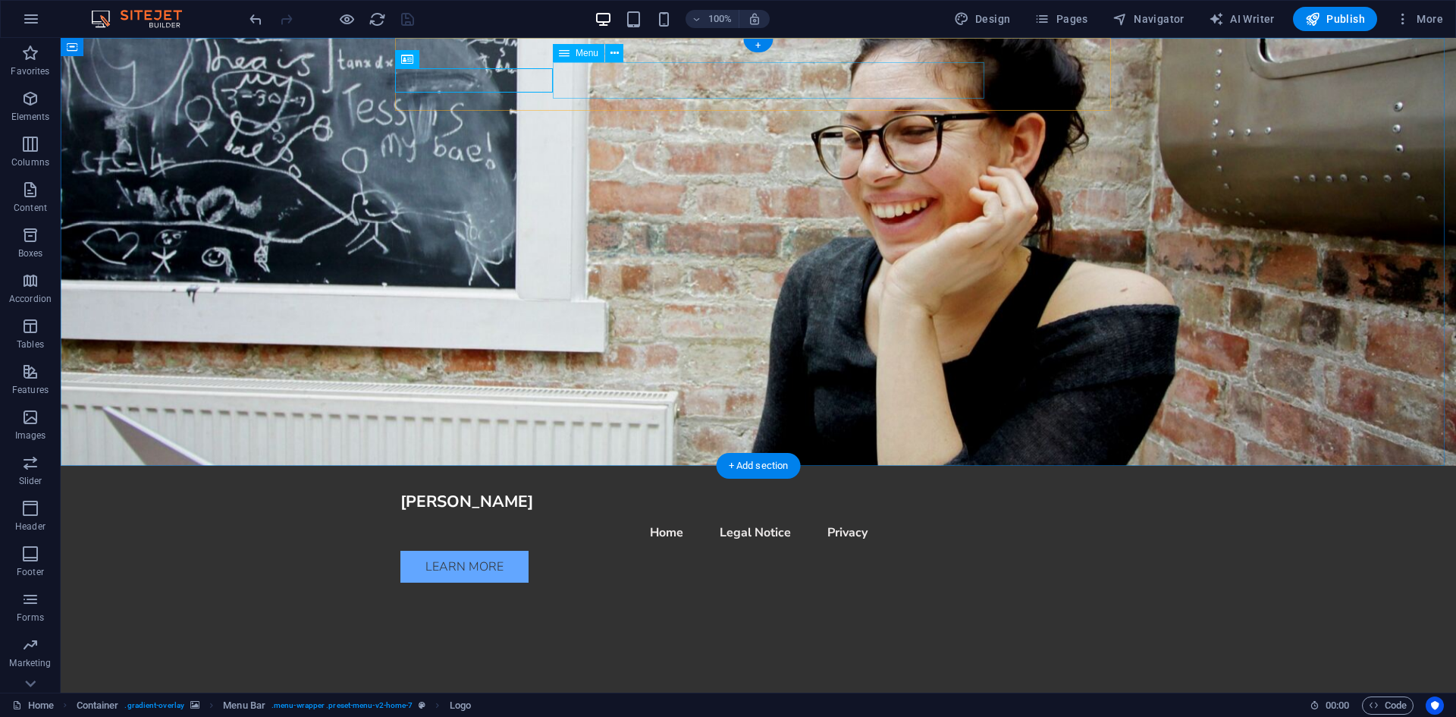
click at [664, 514] on nav "Home Legal Notice Privacy" at bounding box center [759, 532] width 716 height 36
drag, startPoint x: 1031, startPoint y: 91, endPoint x: 991, endPoint y: 97, distance: 39.9
click at [1031, 551] on div "Learn More" at bounding box center [759, 567] width 716 height 32
click at [873, 514] on nav "Home Legal Notice Privacy" at bounding box center [759, 532] width 716 height 36
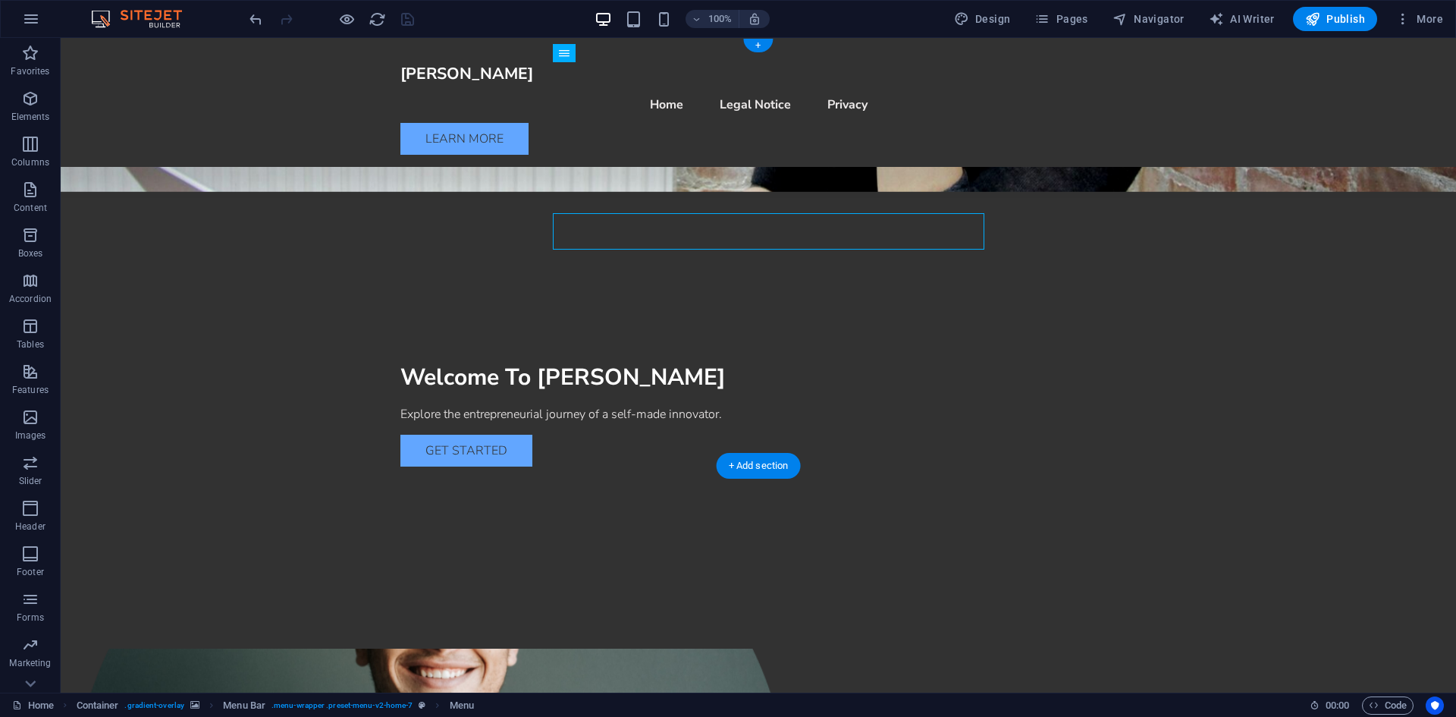
scroll to position [379, 0]
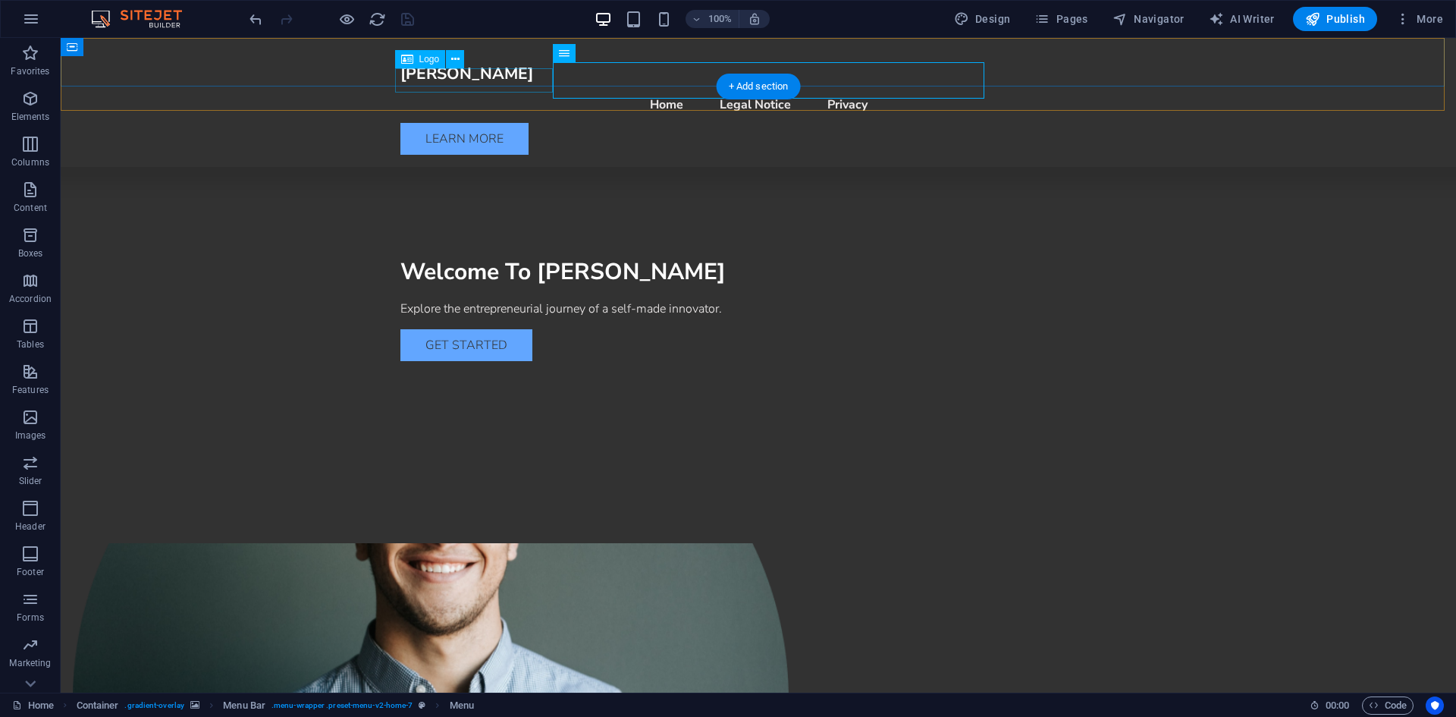
click at [462, 79] on div "[PERSON_NAME]" at bounding box center [759, 74] width 716 height 24
click at [608, 86] on nav "Home Legal Notice Privacy" at bounding box center [759, 104] width 716 height 36
click at [1052, 71] on div "[PERSON_NAME] Menu Home Legal Notice Privacy Learn More" at bounding box center [759, 102] width 1396 height 129
click at [898, 86] on nav "Home Legal Notice Privacy" at bounding box center [759, 104] width 716 height 36
click at [1052, 123] on div "Learn More" at bounding box center [759, 139] width 716 height 32
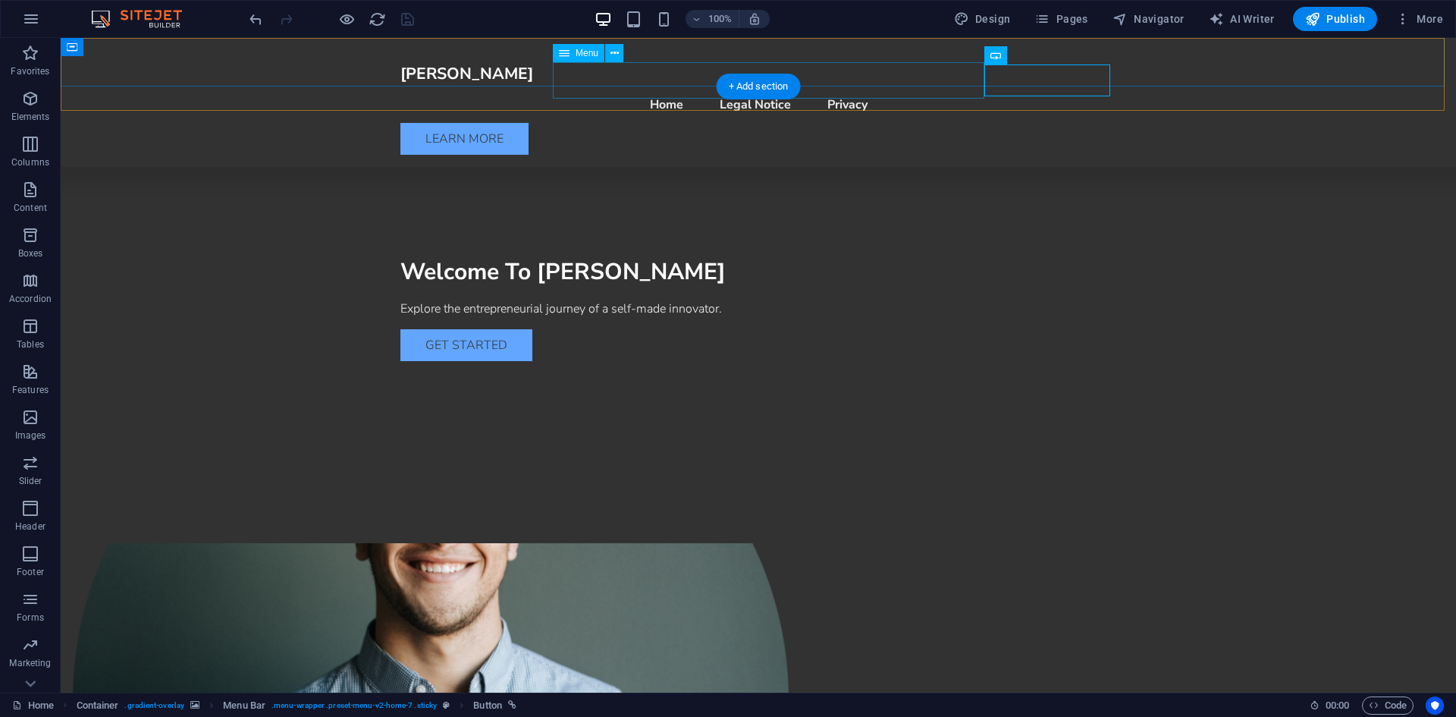
click at [942, 86] on nav "Home Legal Notice Privacy" at bounding box center [759, 104] width 716 height 36
click at [1044, 123] on div "Learn More" at bounding box center [759, 139] width 716 height 32
click at [1052, 78] on div "[PERSON_NAME] Menu Home Legal Notice Privacy Learn More" at bounding box center [759, 102] width 1396 height 129
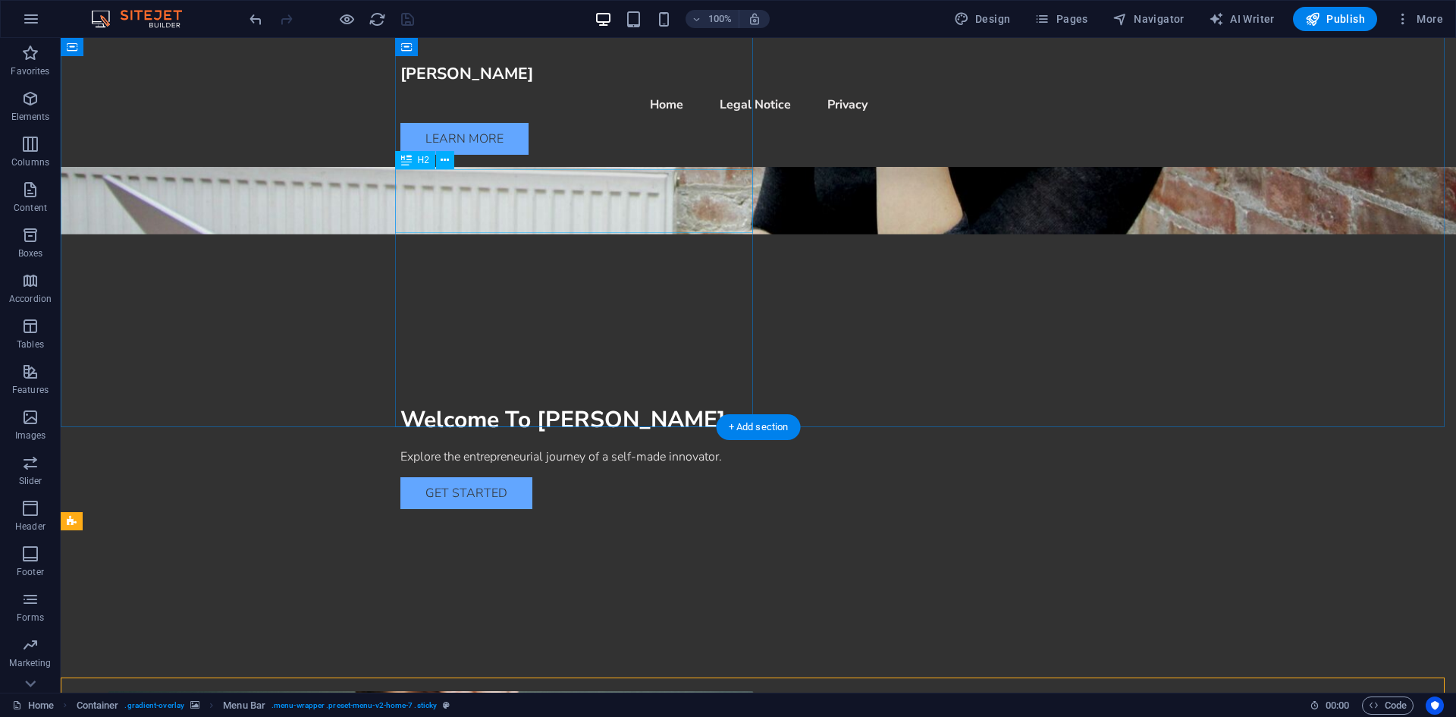
scroll to position [0, 0]
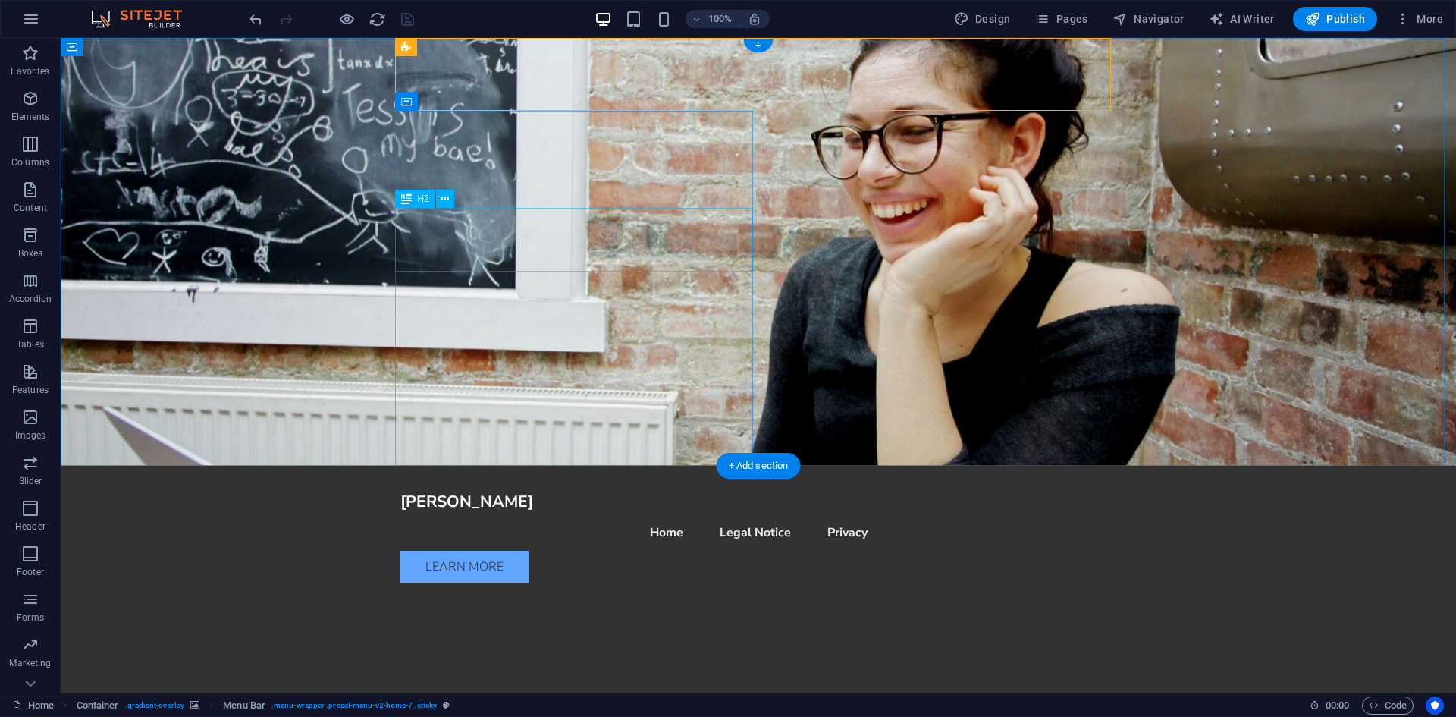
click at [634, 692] on div "Welcome To [PERSON_NAME]" at bounding box center [759, 708] width 716 height 32
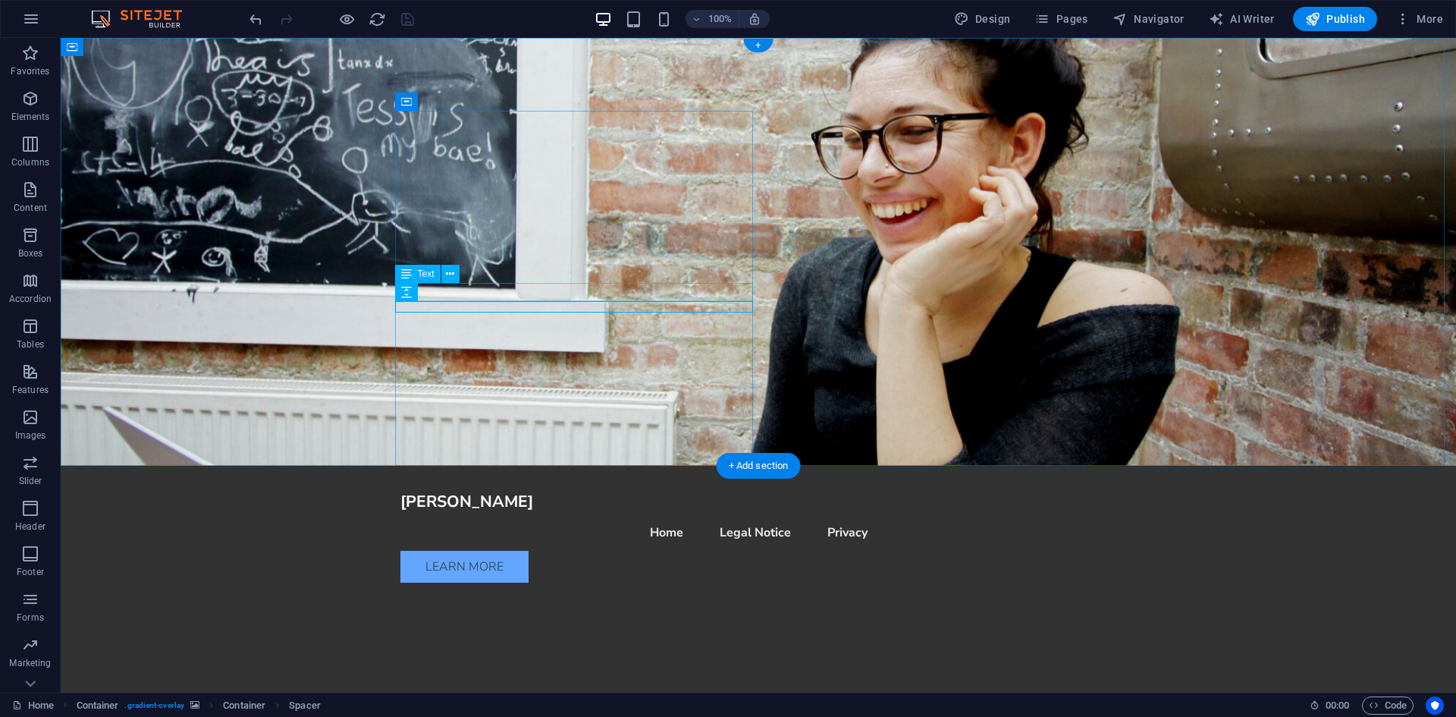
click at [1052, 82] on figure at bounding box center [759, 252] width 1396 height 428
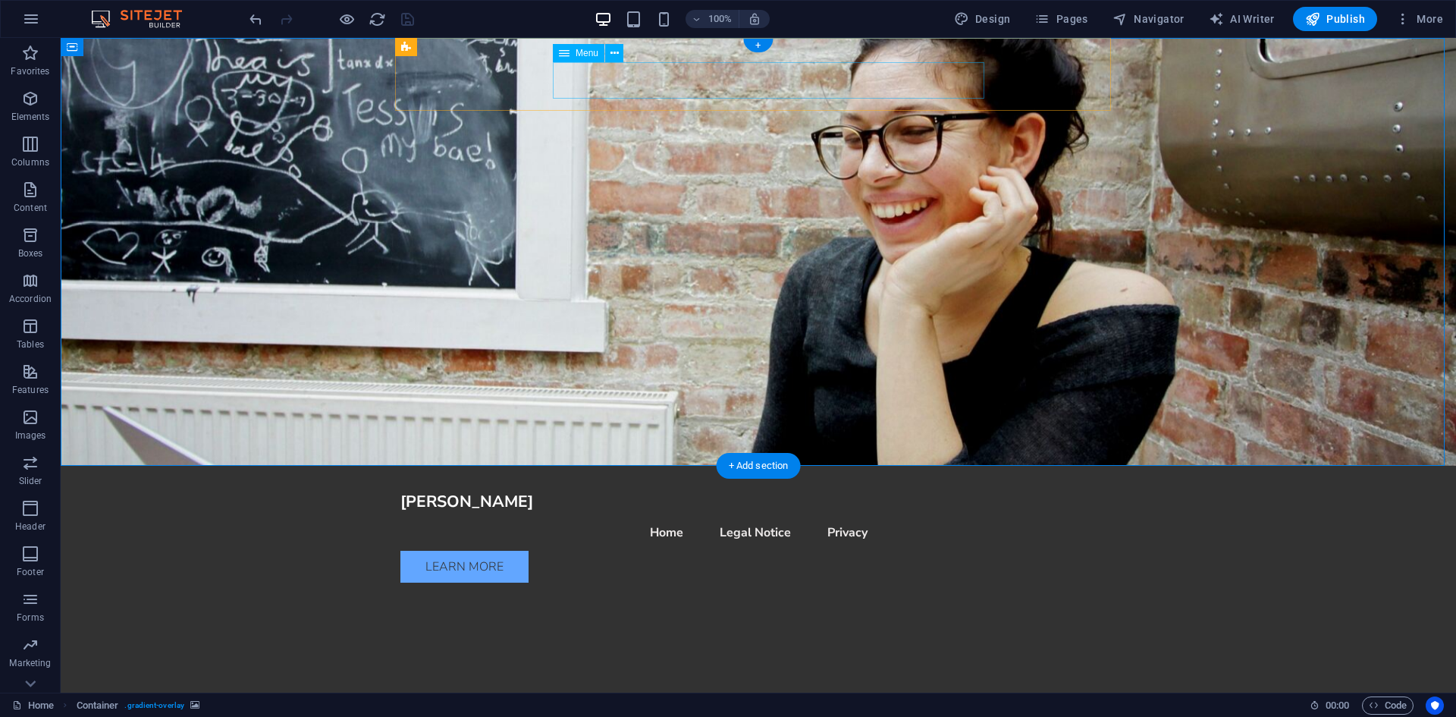
click at [834, 514] on nav "Home Legal Notice Privacy" at bounding box center [759, 532] width 716 height 36
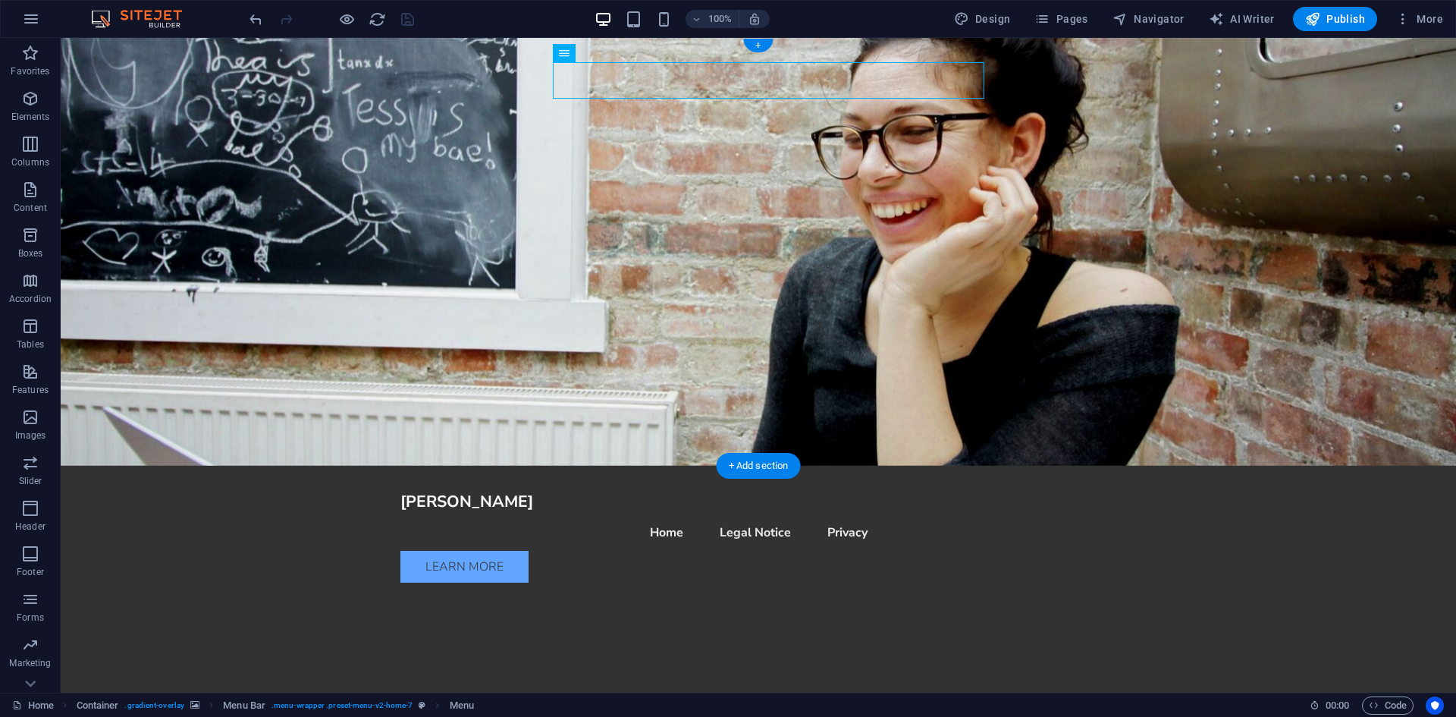
click at [347, 77] on figure at bounding box center [759, 252] width 1396 height 428
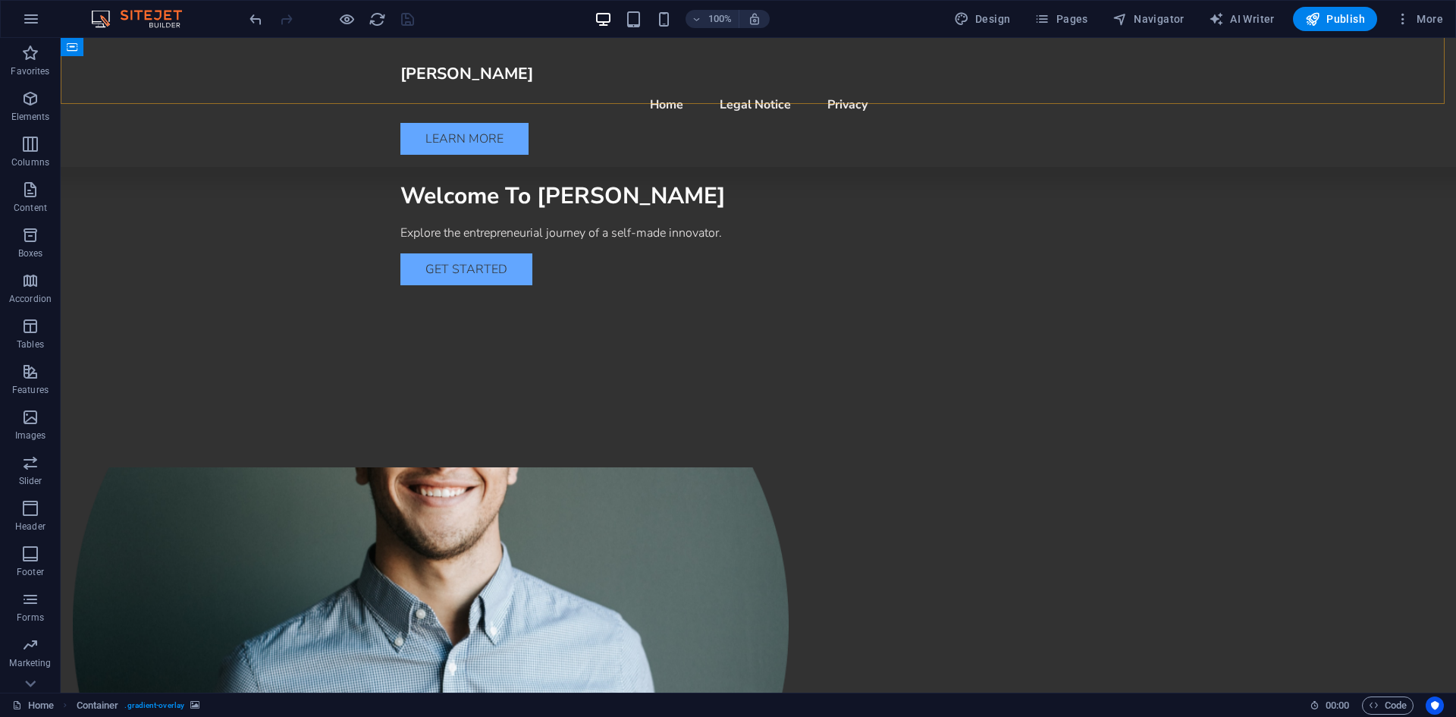
click at [293, 71] on div "[PERSON_NAME] Menu Home Legal Notice Privacy Learn More" at bounding box center [759, 102] width 1396 height 129
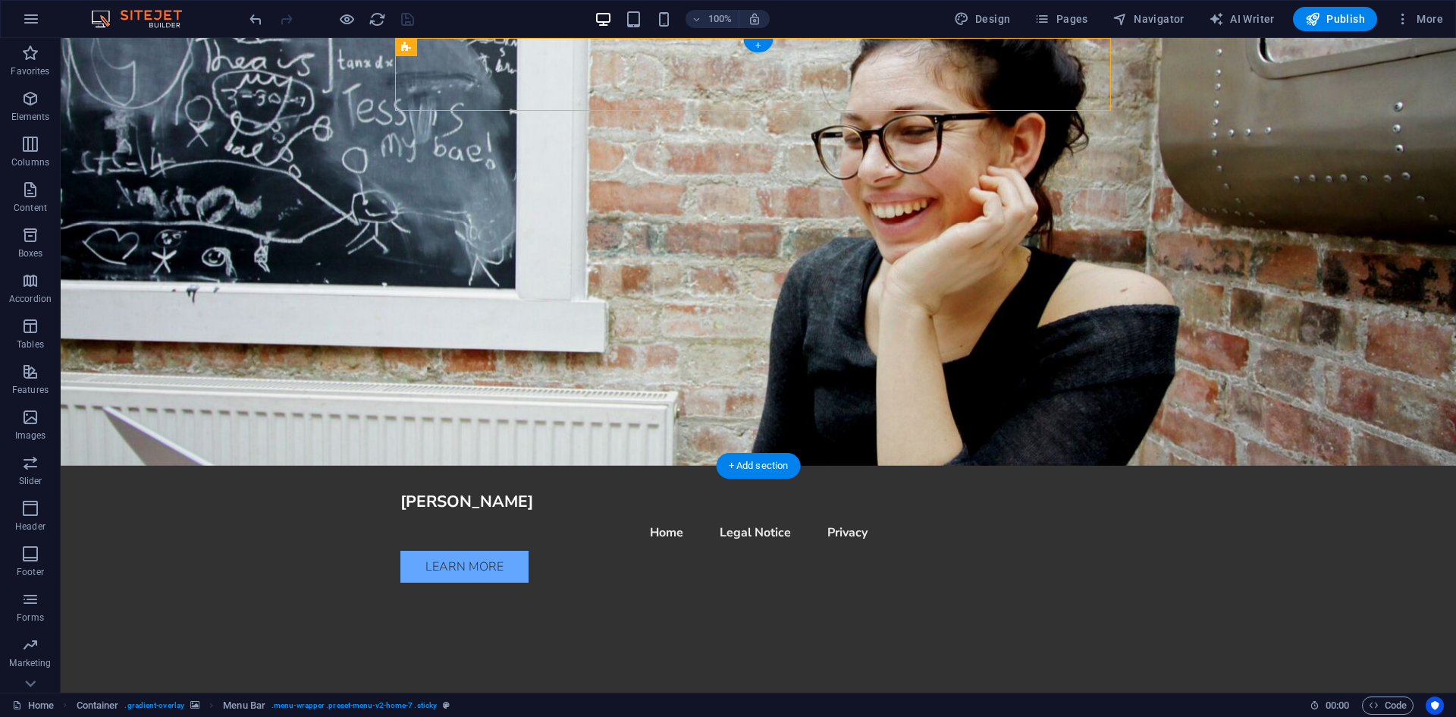
drag, startPoint x: 1037, startPoint y: 254, endPoint x: 971, endPoint y: 265, distance: 67.0
click at [1038, 254] on figure at bounding box center [759, 252] width 1396 height 428
click at [662, 692] on div "Welcome To [PERSON_NAME]" at bounding box center [759, 708] width 716 height 32
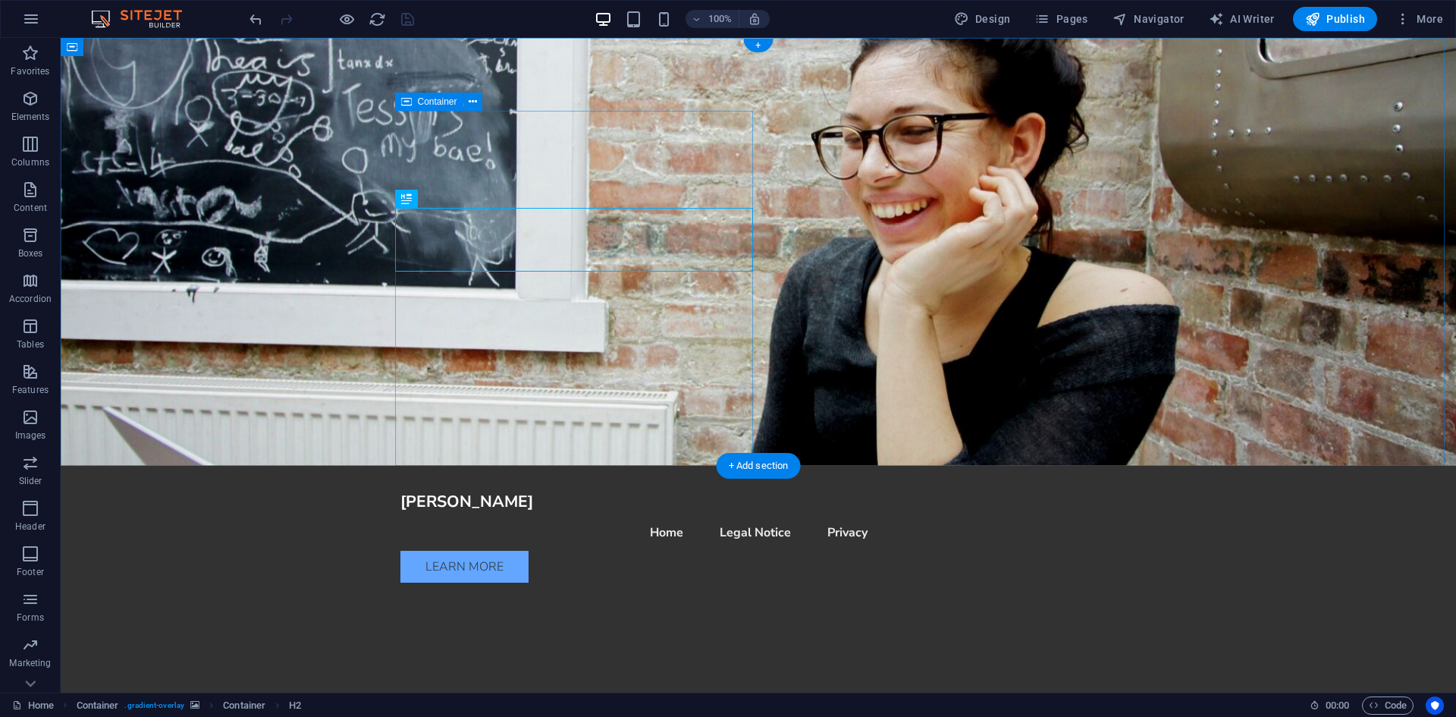
click at [257, 96] on figure at bounding box center [759, 252] width 1396 height 428
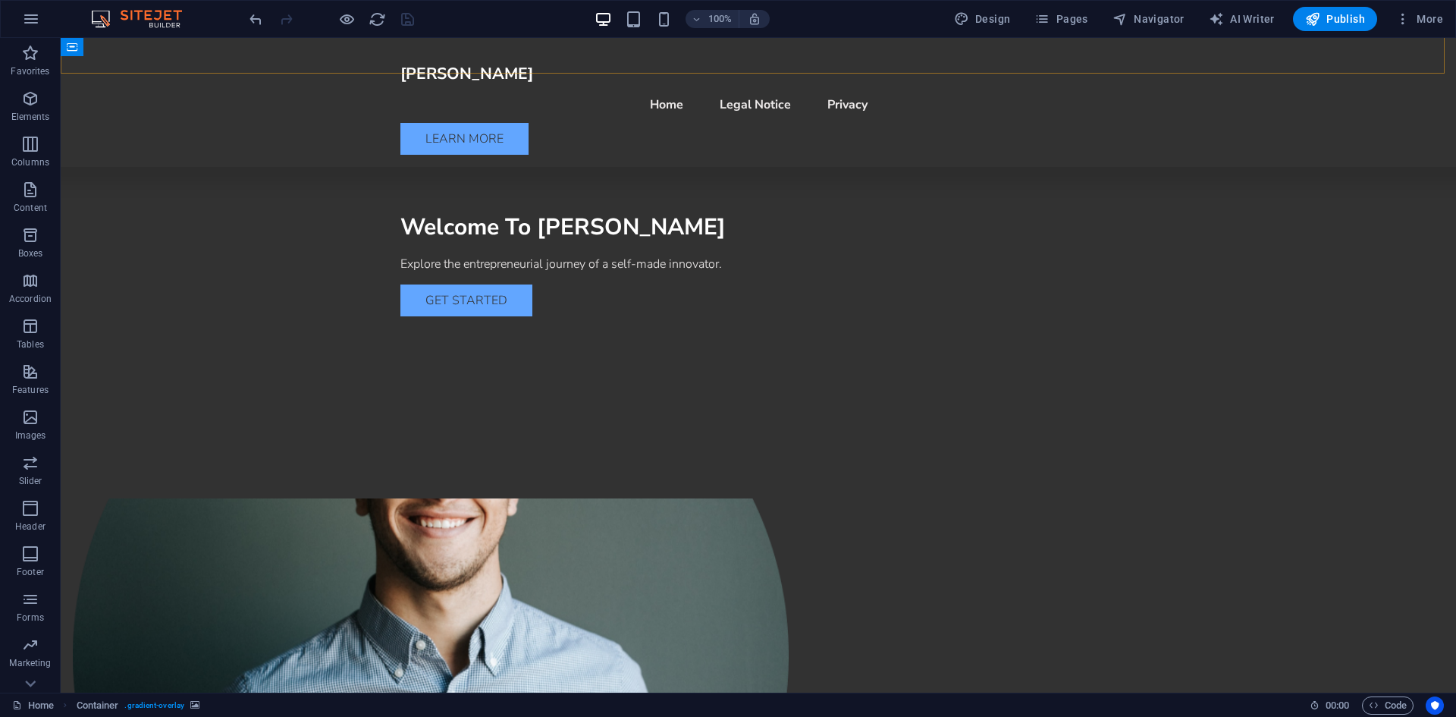
scroll to position [455, 0]
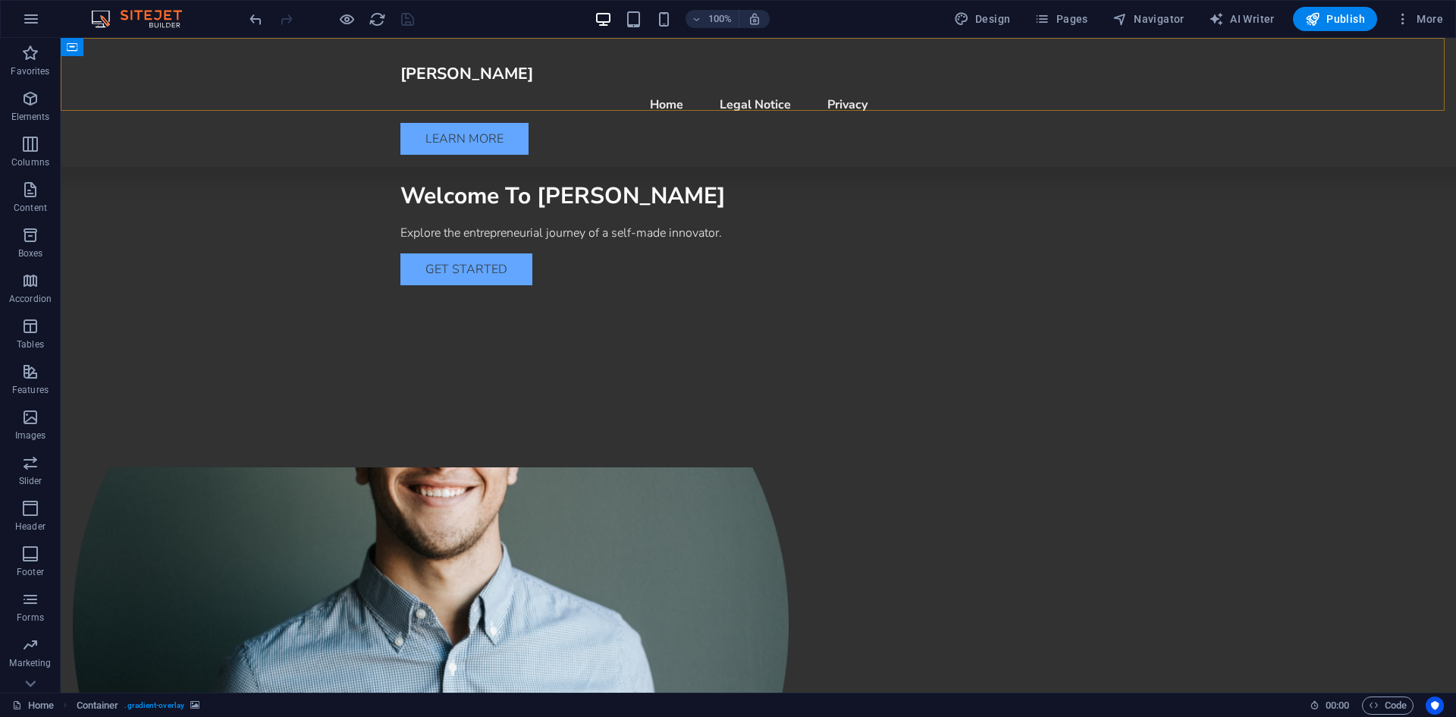
click at [1052, 55] on div "[PERSON_NAME] Menu Home Legal Notice Privacy Learn More" at bounding box center [759, 102] width 1396 height 129
click at [741, 87] on nav "Home Legal Notice Privacy" at bounding box center [759, 104] width 716 height 36
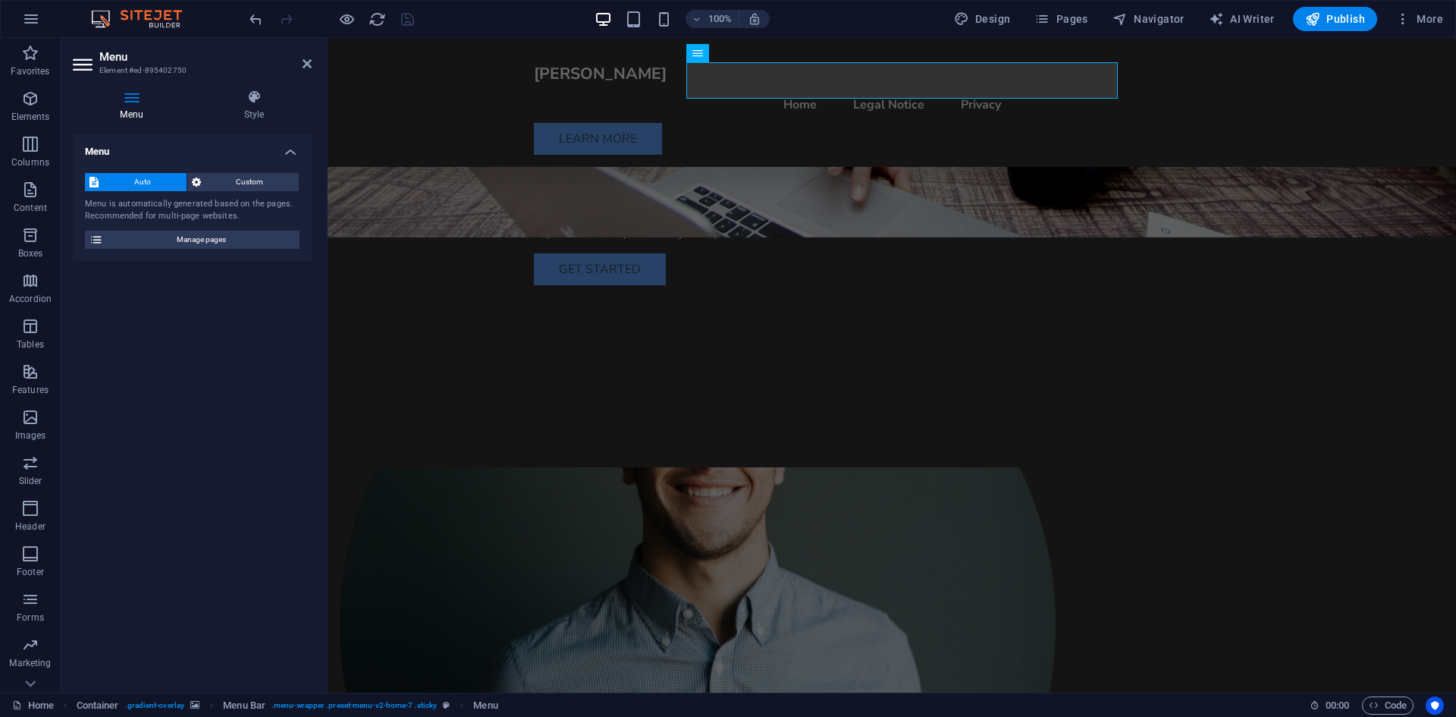
click at [303, 54] on h2 "Menu" at bounding box center [205, 57] width 212 height 14
click at [305, 61] on icon at bounding box center [307, 64] width 9 height 12
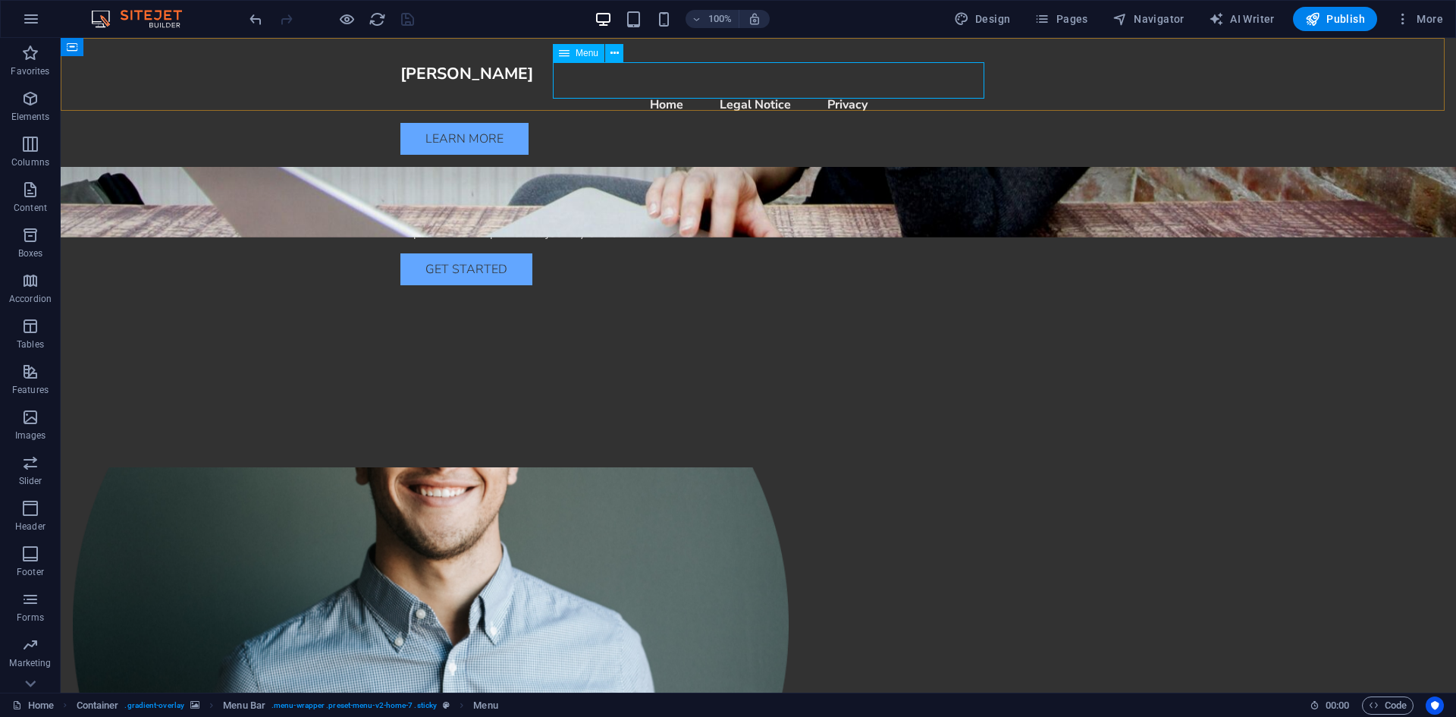
click at [709, 86] on nav "Home Legal Notice Privacy" at bounding box center [759, 104] width 716 height 36
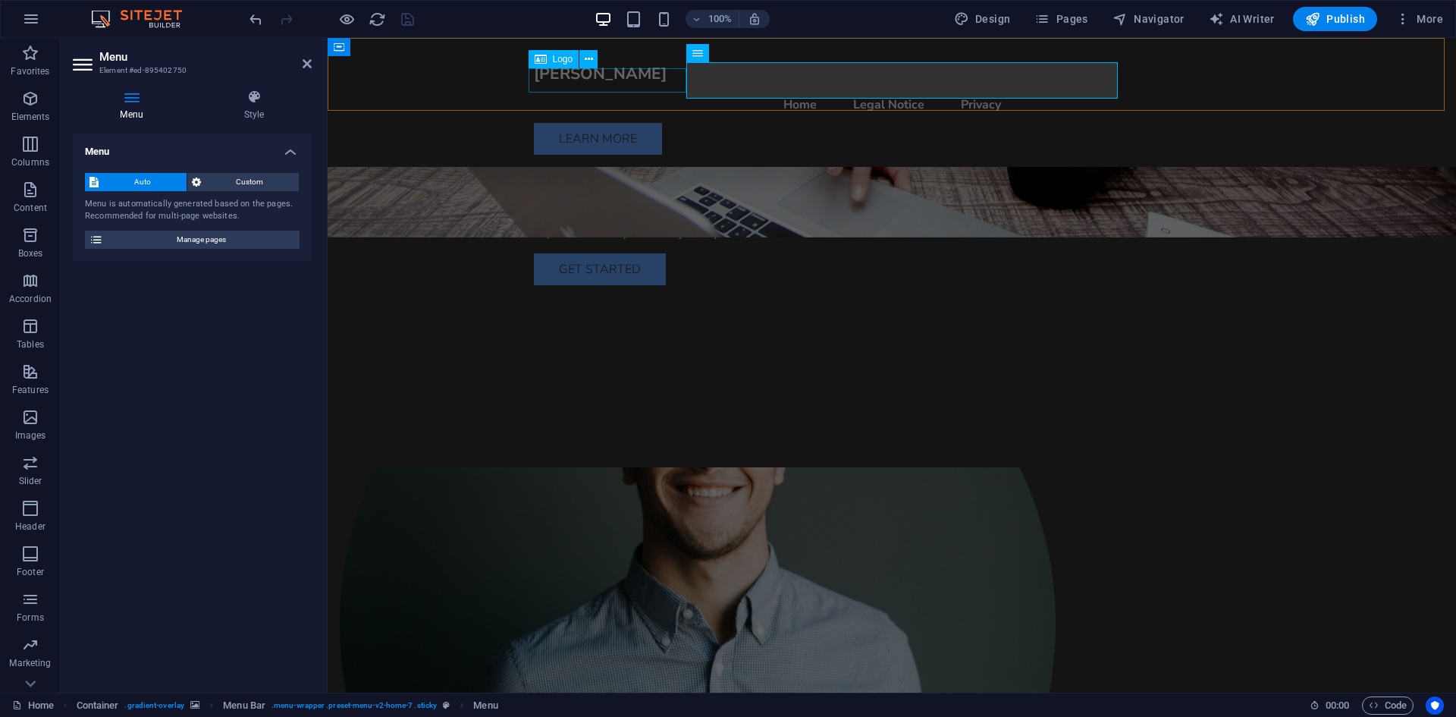
click at [564, 77] on div "[PERSON_NAME]" at bounding box center [892, 74] width 716 height 24
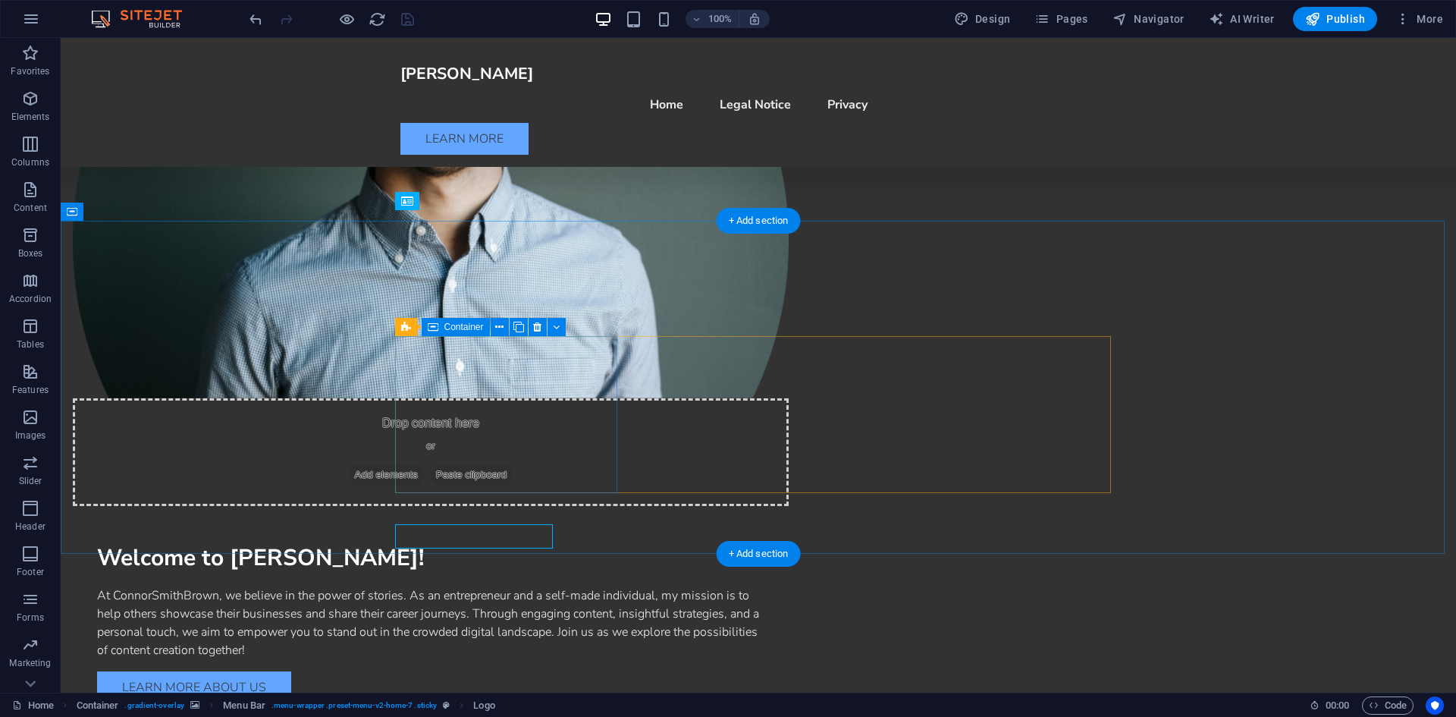
scroll to position [759, 0]
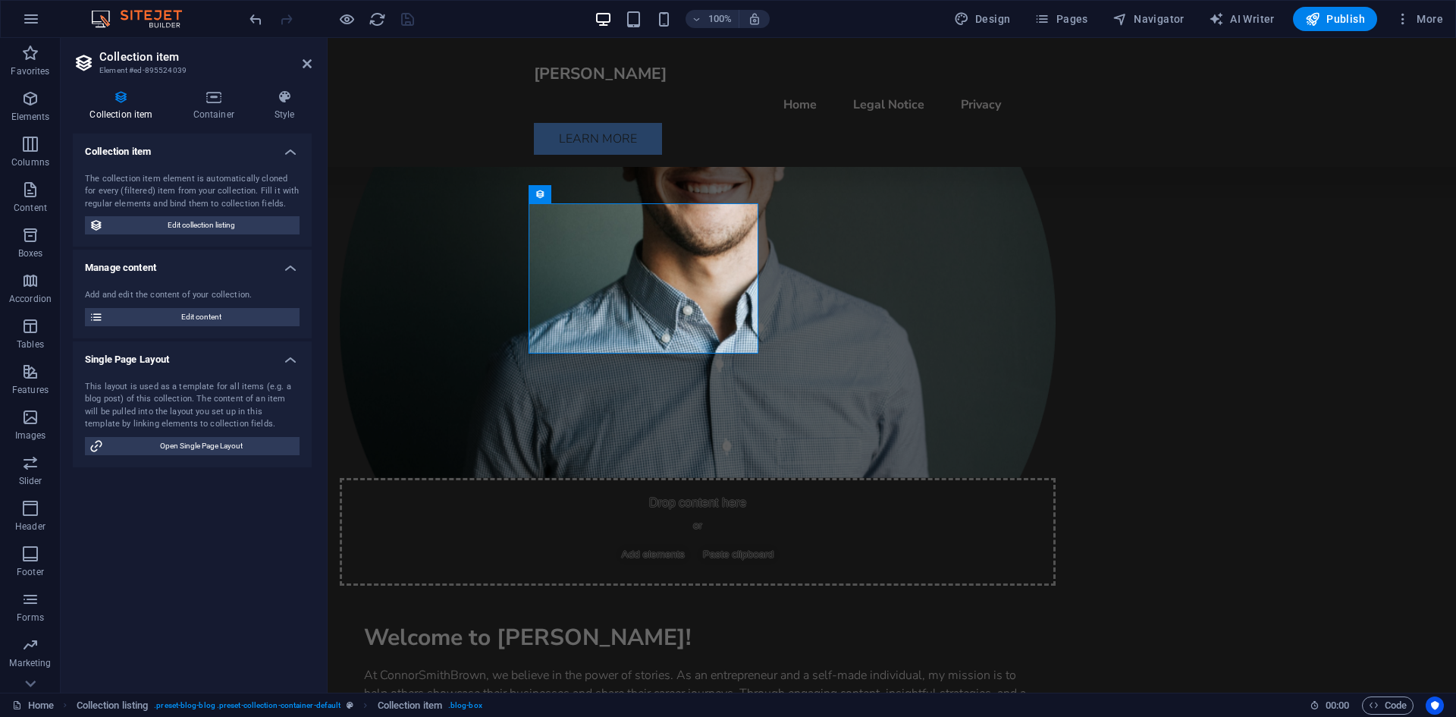
click at [159, 152] on h4 "Collection item" at bounding box center [192, 147] width 239 height 27
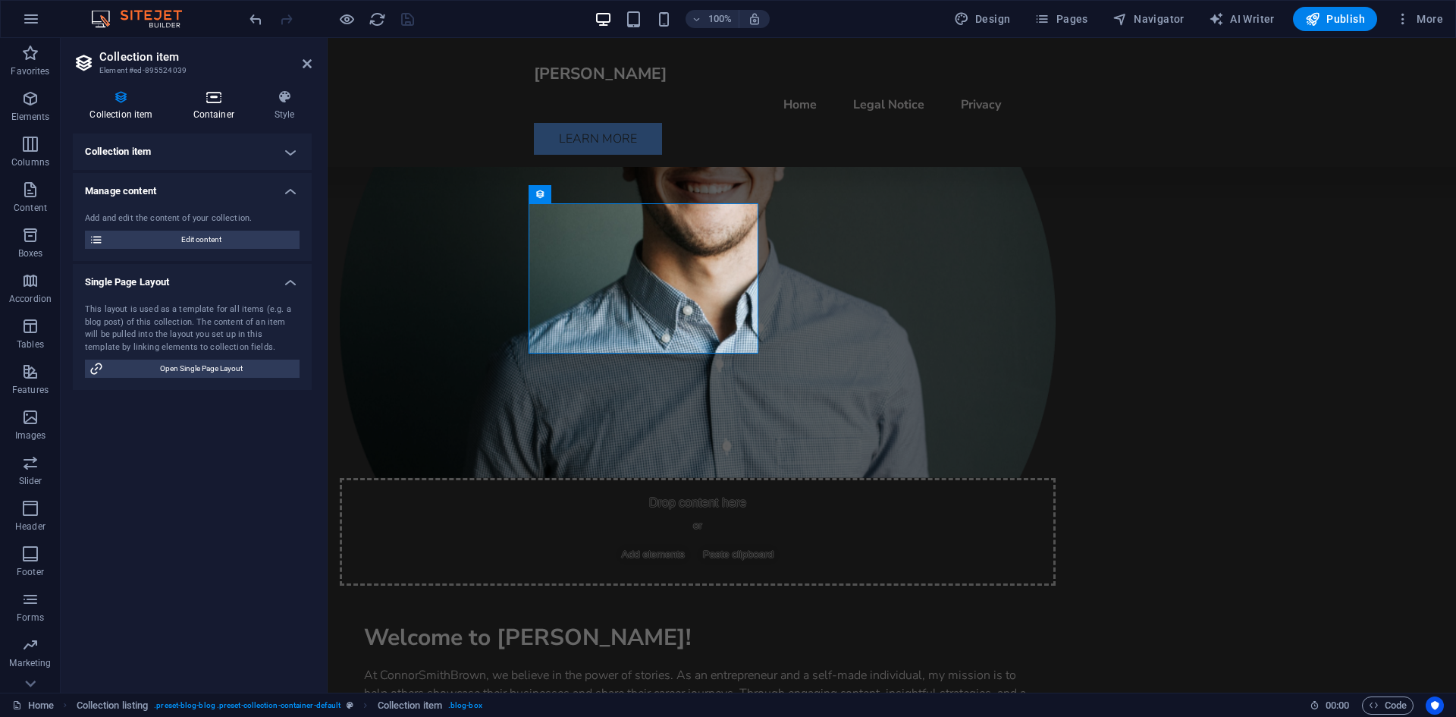
click at [222, 94] on icon at bounding box center [213, 97] width 75 height 15
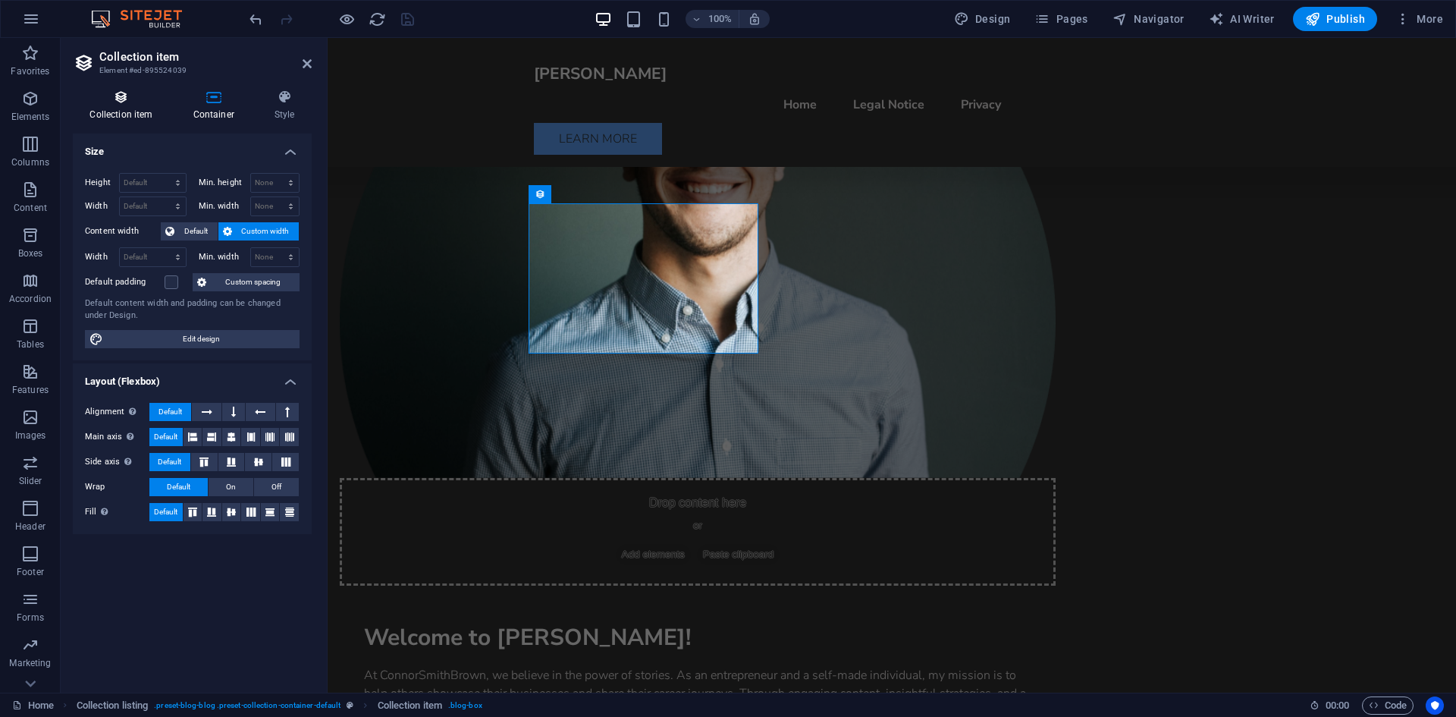
click at [144, 102] on icon at bounding box center [121, 97] width 97 height 15
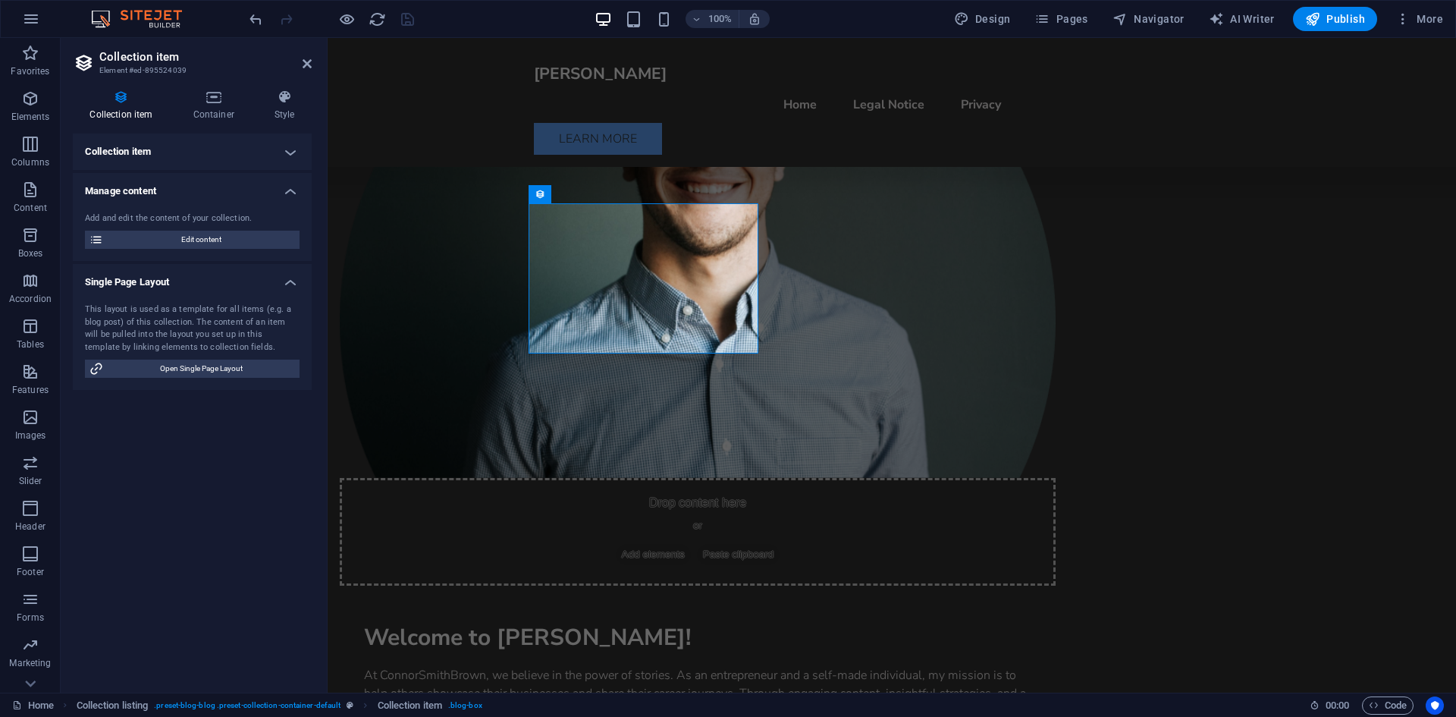
click at [165, 157] on h4 "Collection item" at bounding box center [192, 152] width 239 height 36
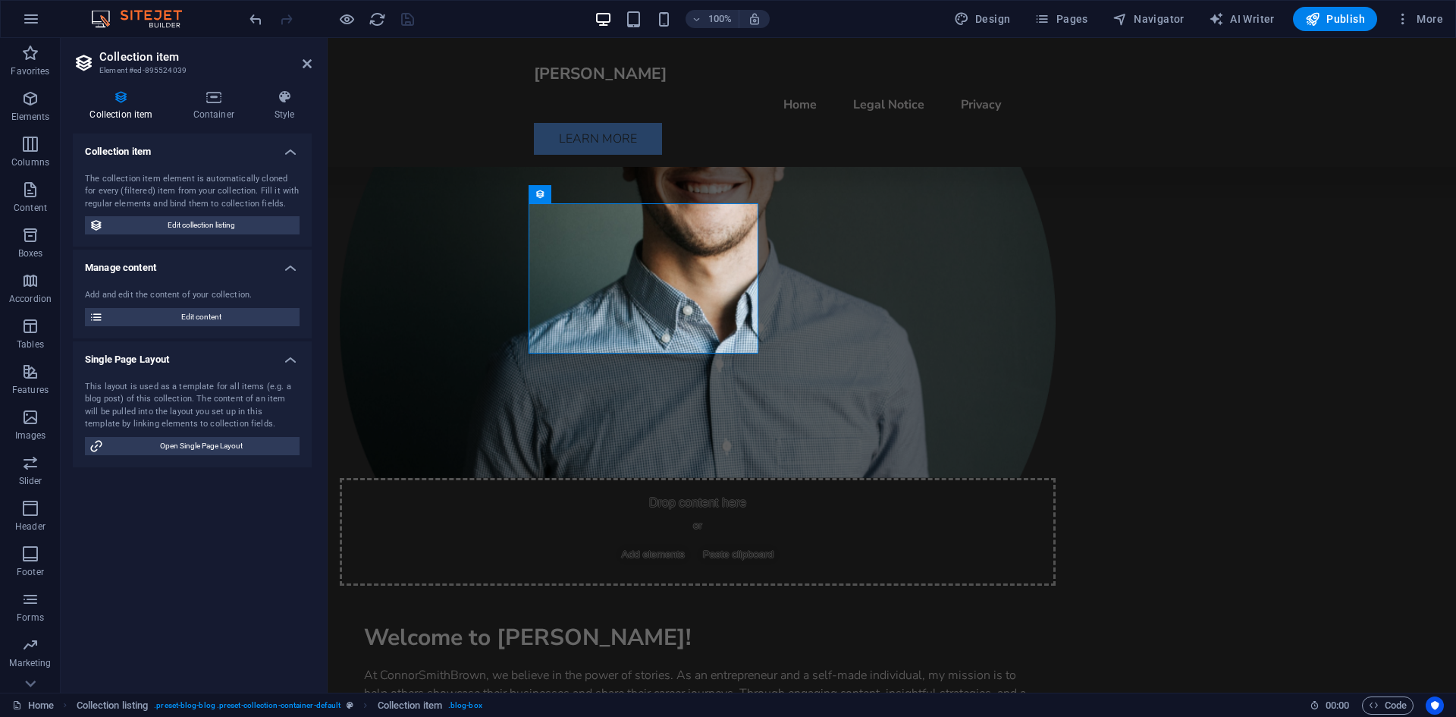
click at [162, 199] on div "The collection item element is automatically cloned for every (filtered) item f…" at bounding box center [192, 192] width 215 height 38
click at [171, 224] on span "Edit collection listing" at bounding box center [201, 225] width 187 height 18
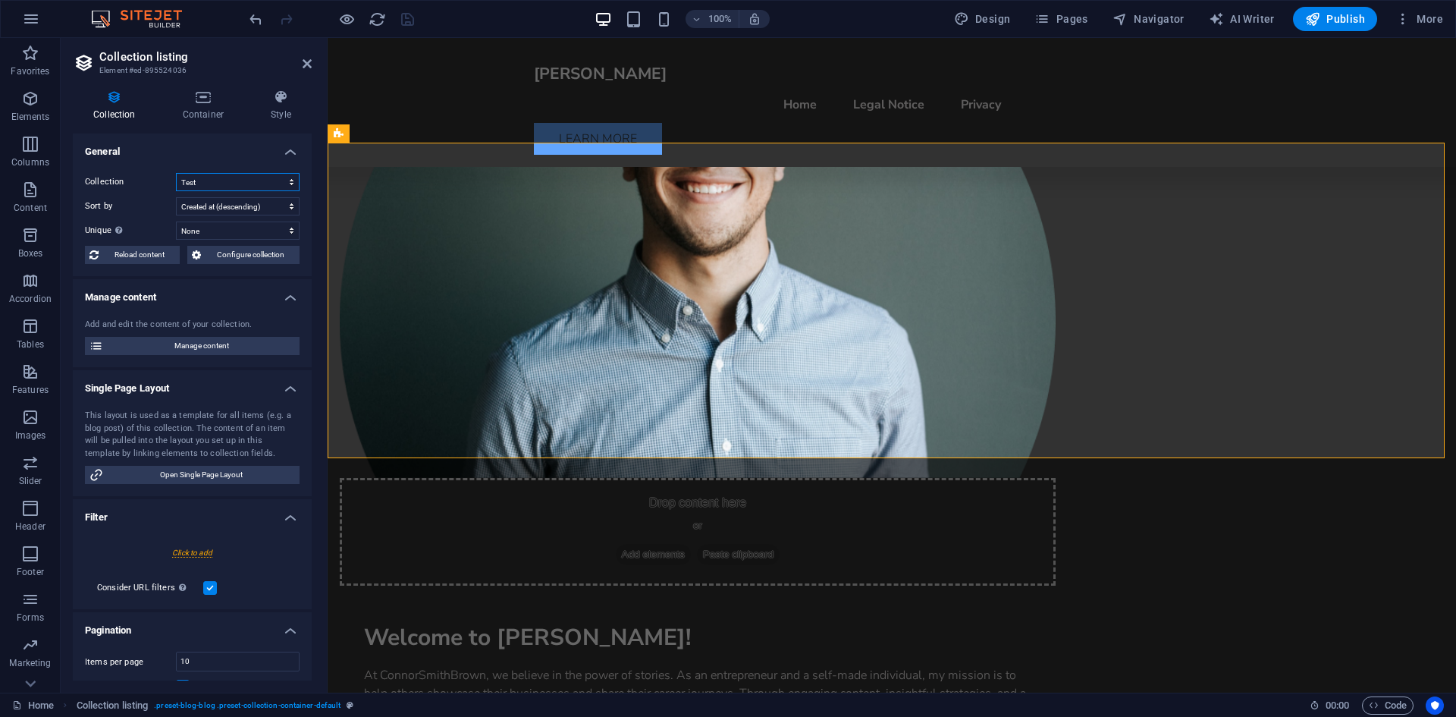
click at [203, 185] on select "Test" at bounding box center [238, 182] width 124 height 18
drag, startPoint x: 209, startPoint y: 181, endPoint x: 208, endPoint y: 225, distance: 43.2
click at [209, 181] on select "Test" at bounding box center [238, 182] width 124 height 18
drag, startPoint x: 208, startPoint y: 225, endPoint x: 212, endPoint y: 207, distance: 18.0
click at [206, 223] on select "None Name Slug e" at bounding box center [238, 230] width 124 height 18
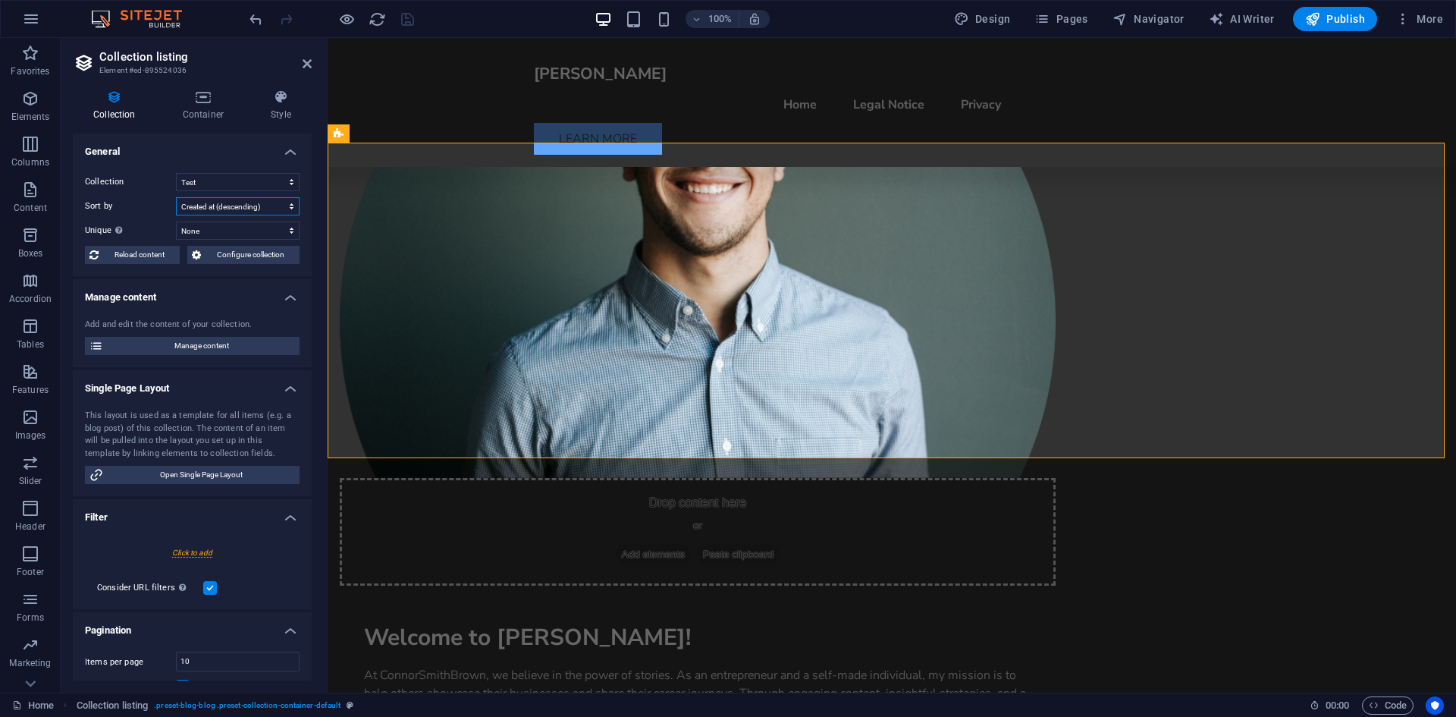
click at [212, 206] on select "Created at (ascending) Created at (descending) Updated at (ascending) Updated a…" at bounding box center [238, 206] width 124 height 18
select select "rand()_ASC"
click at [176, 197] on select "Created at (ascending) Created at (descending) Updated at (ascending) Updated a…" at bounding box center [238, 206] width 124 height 18
click at [215, 231] on select "None Name Slug e" at bounding box center [238, 230] width 124 height 18
select select "[DOMAIN_NAME]"
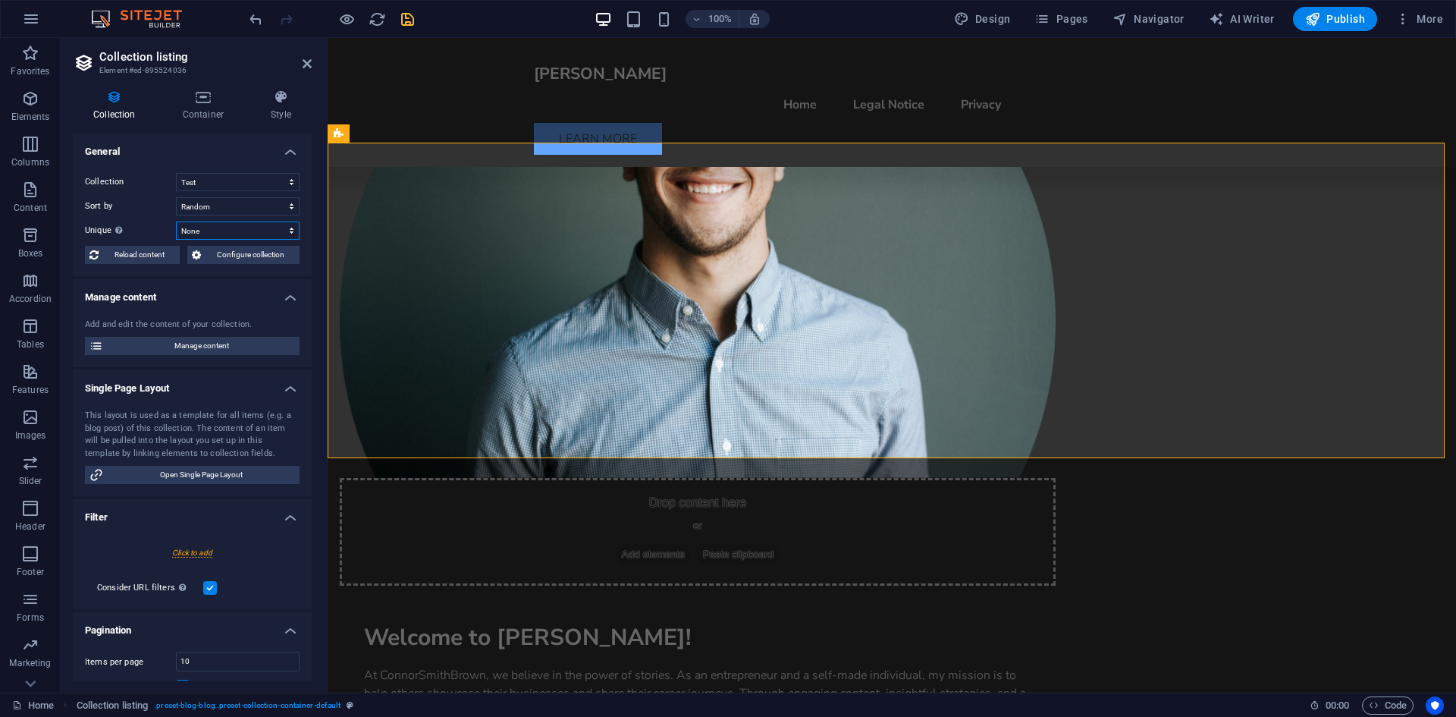
click at [176, 221] on select "None Name Slug e" at bounding box center [238, 230] width 124 height 18
click at [221, 229] on select "None Name Slug e" at bounding box center [238, 230] width 124 height 18
click at [134, 251] on span "Reload content" at bounding box center [139, 255] width 72 height 18
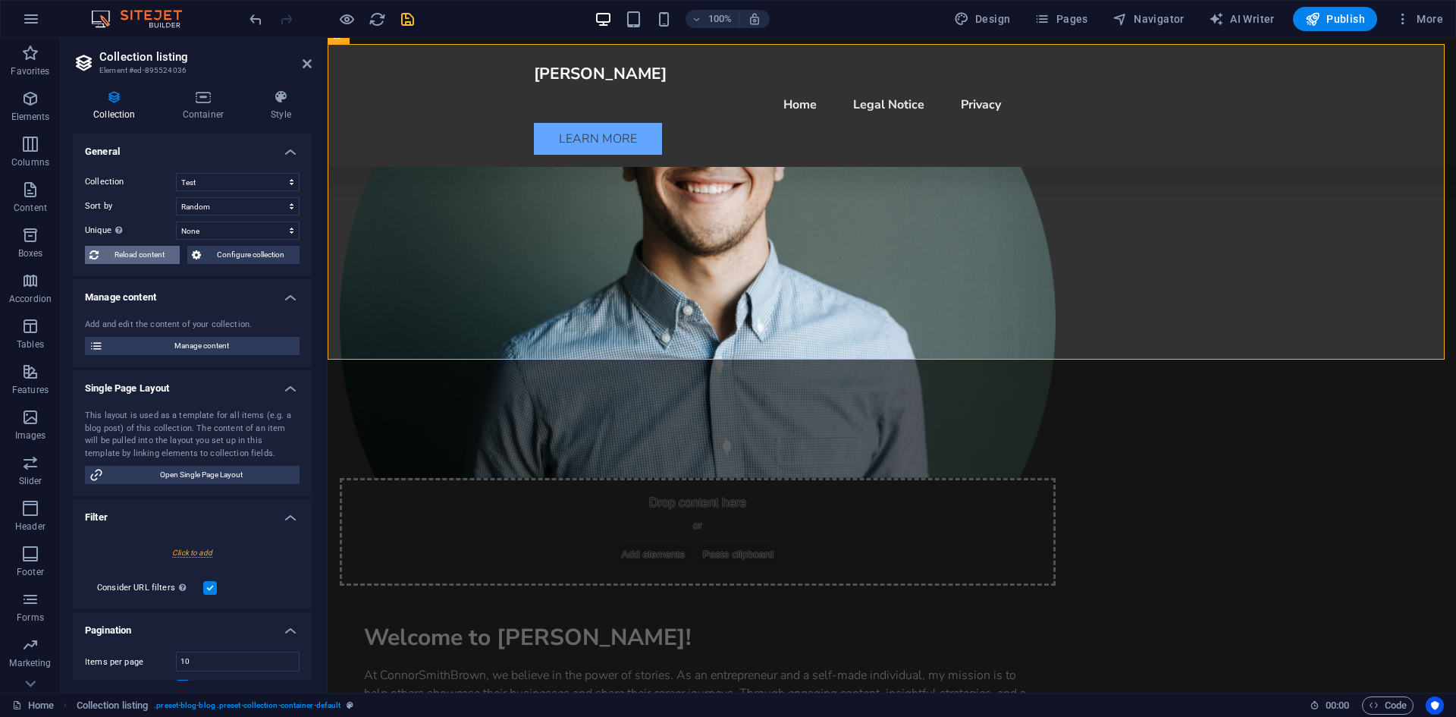
scroll to position [857, 0]
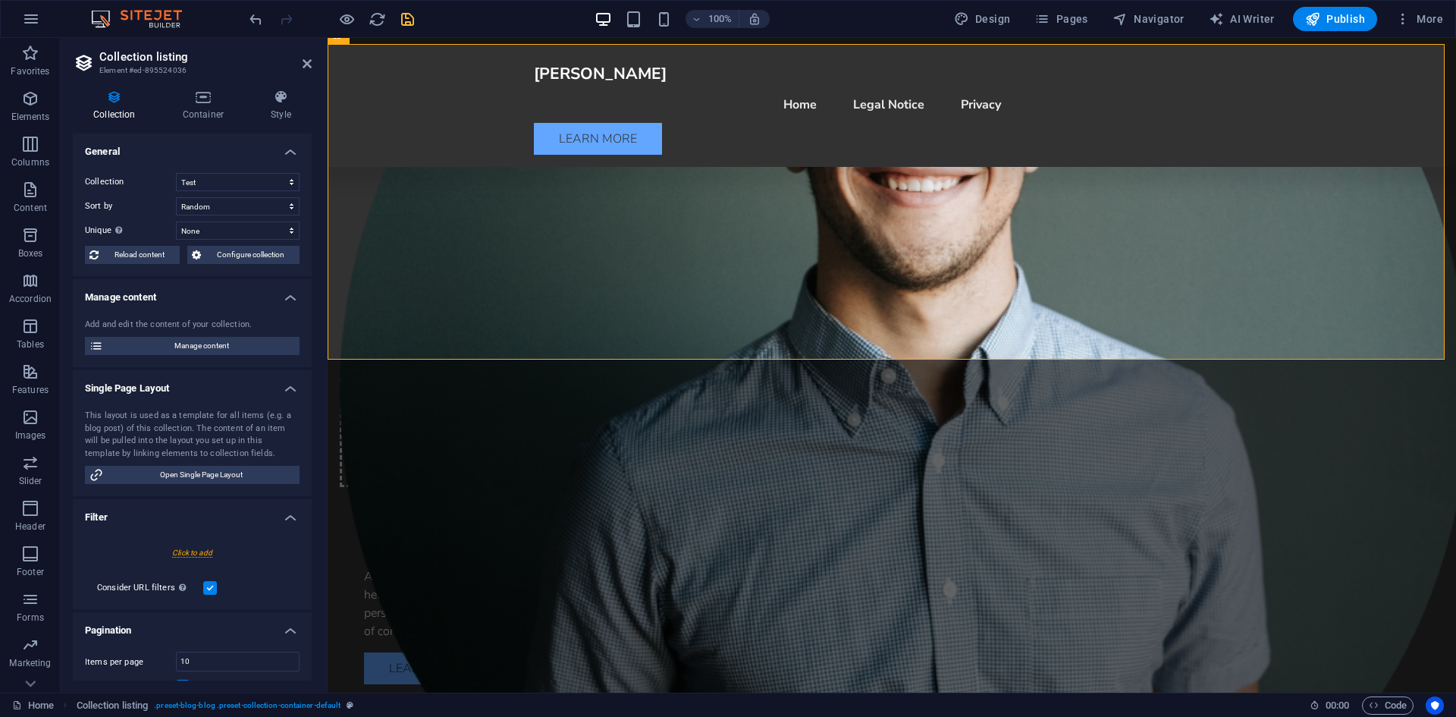
click at [212, 548] on div at bounding box center [192, 553] width 215 height 28
select select
click at [0, 0] on link at bounding box center [0, 0] width 0 height 0
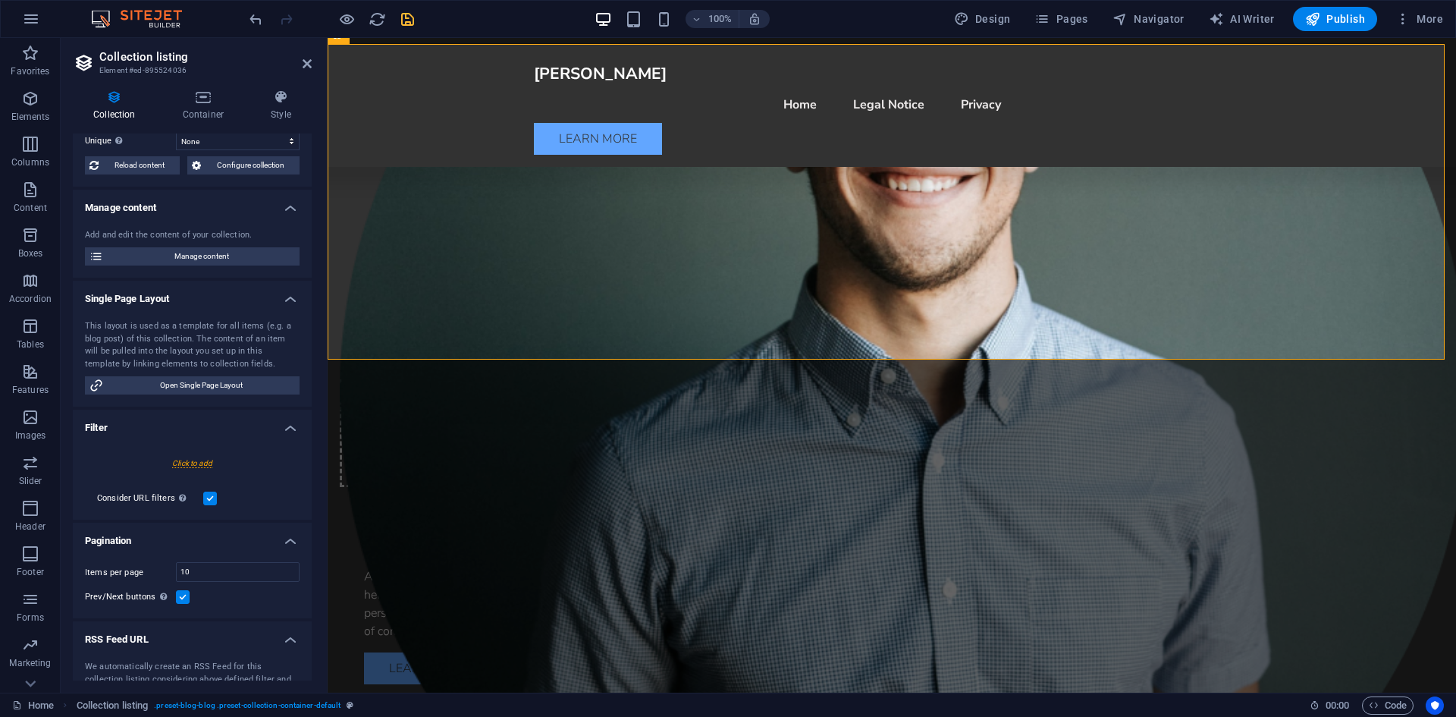
scroll to position [144, 0]
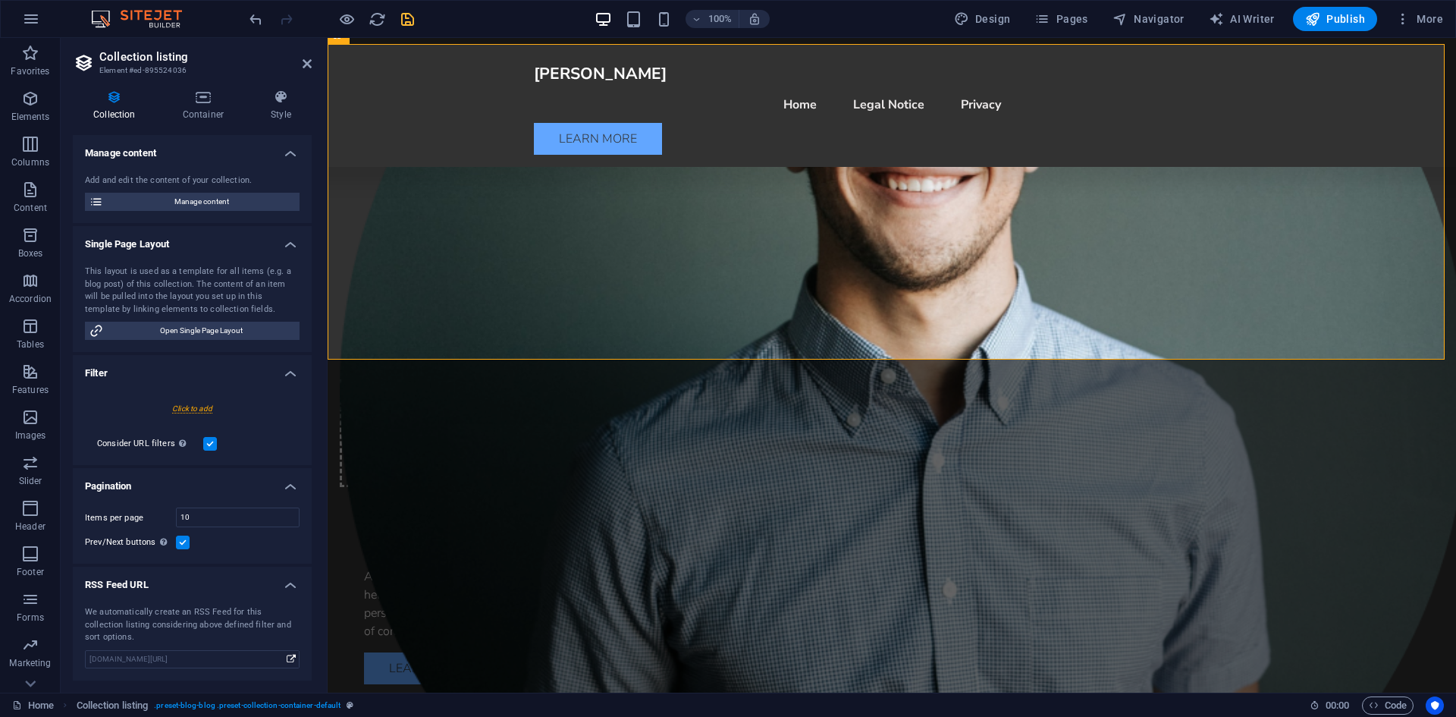
click at [160, 583] on h4 "RSS Feed URL" at bounding box center [192, 580] width 239 height 27
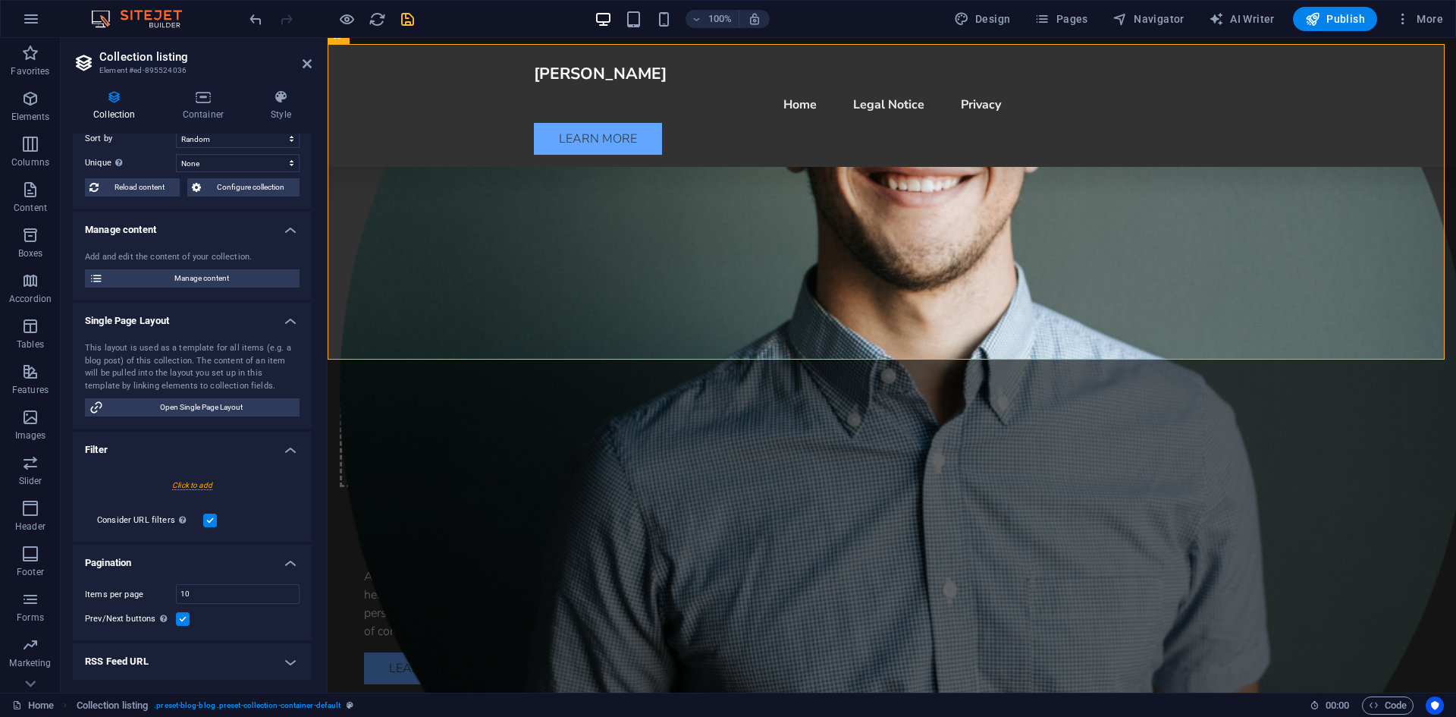
click at [161, 449] on h4 "Filter" at bounding box center [192, 445] width 239 height 27
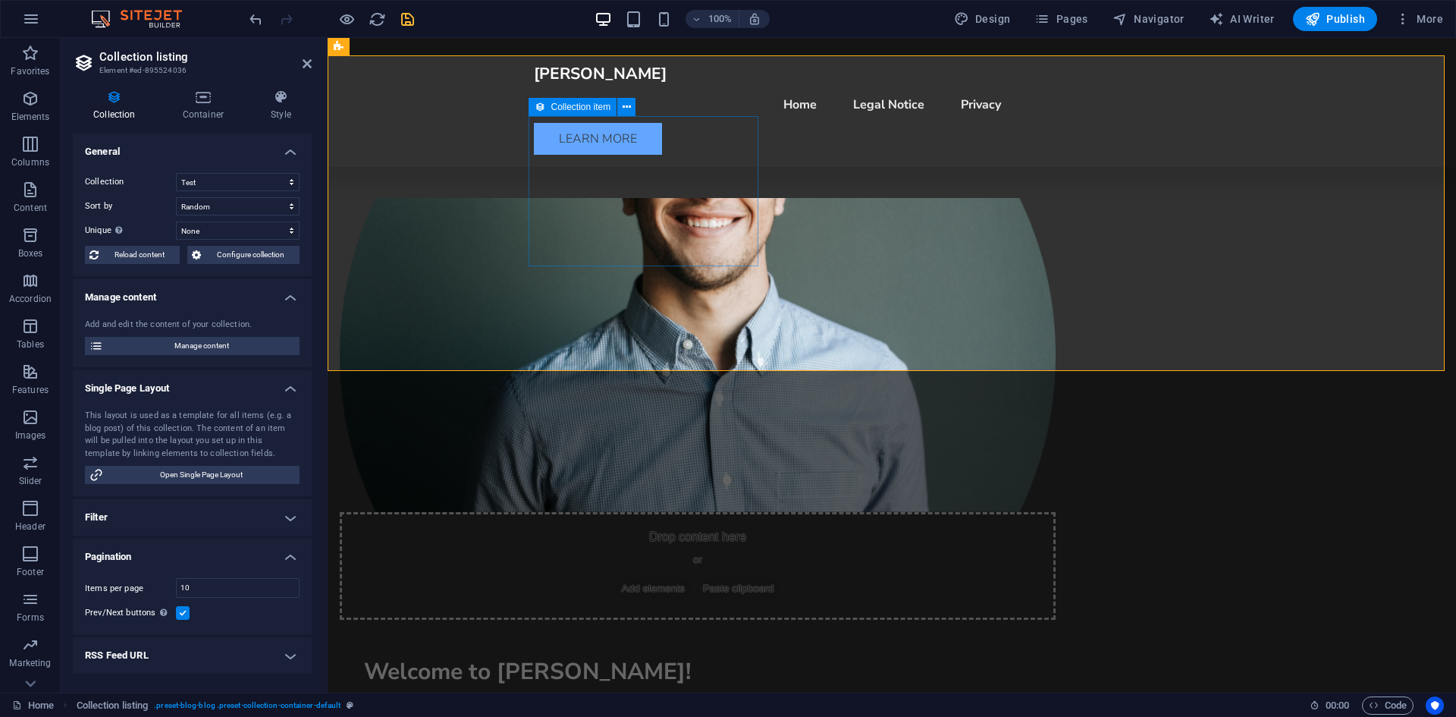
scroll to position [705, 0]
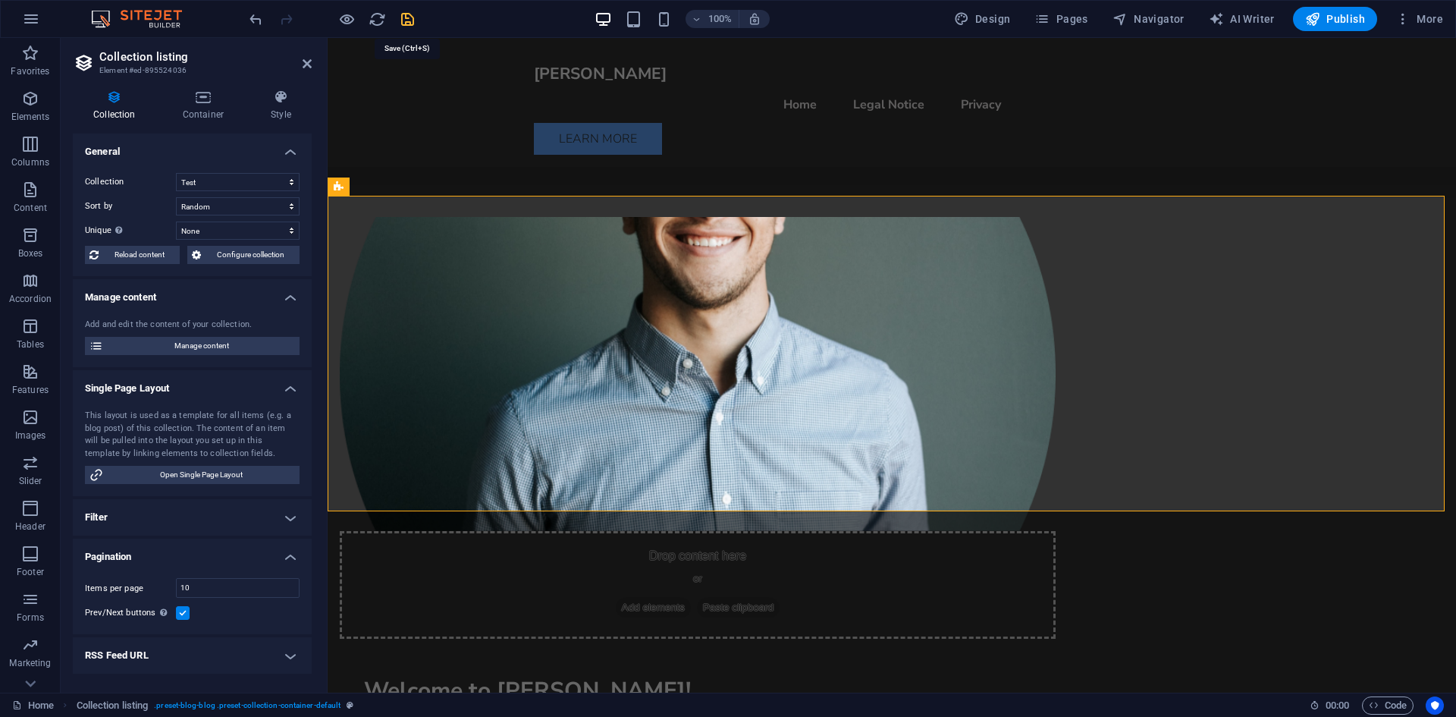
click at [406, 12] on icon "save" at bounding box center [407, 19] width 17 height 17
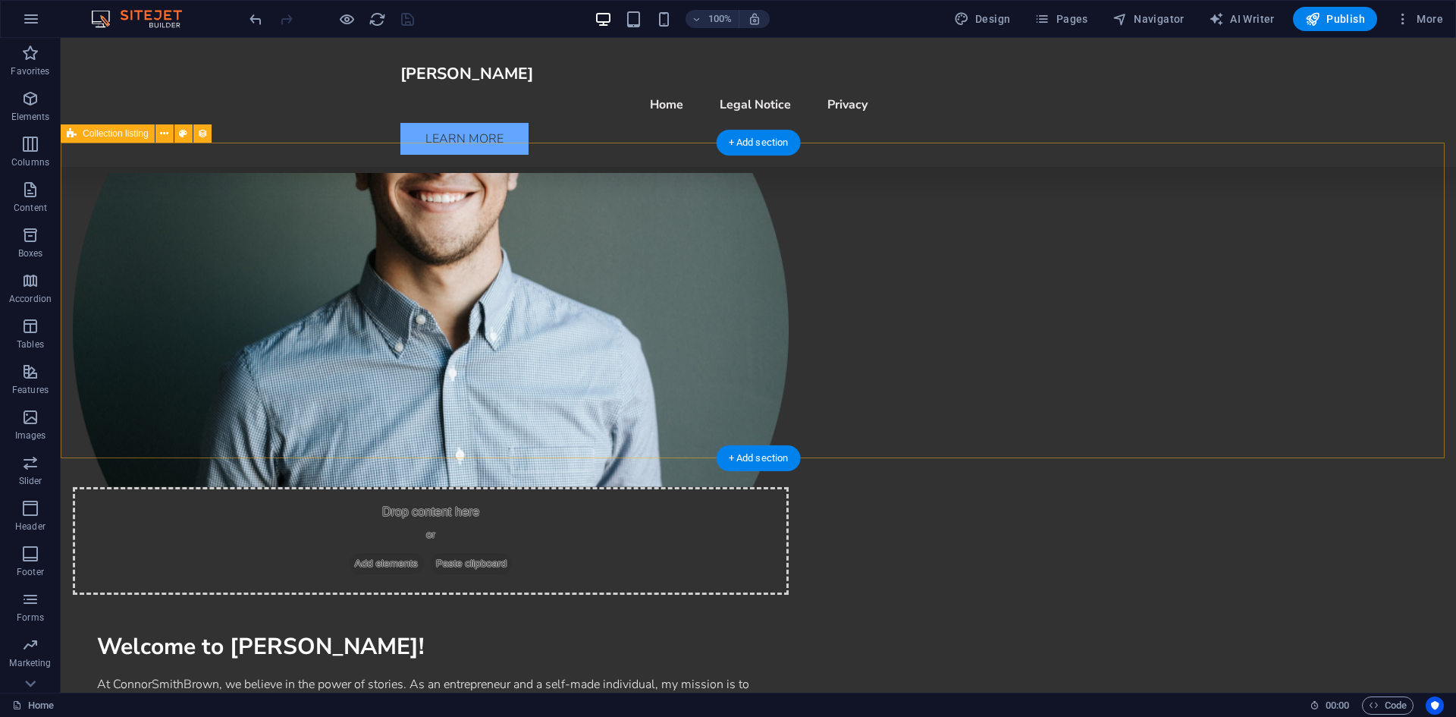
scroll to position [759, 0]
